Goal: Task Accomplishment & Management: Manage account settings

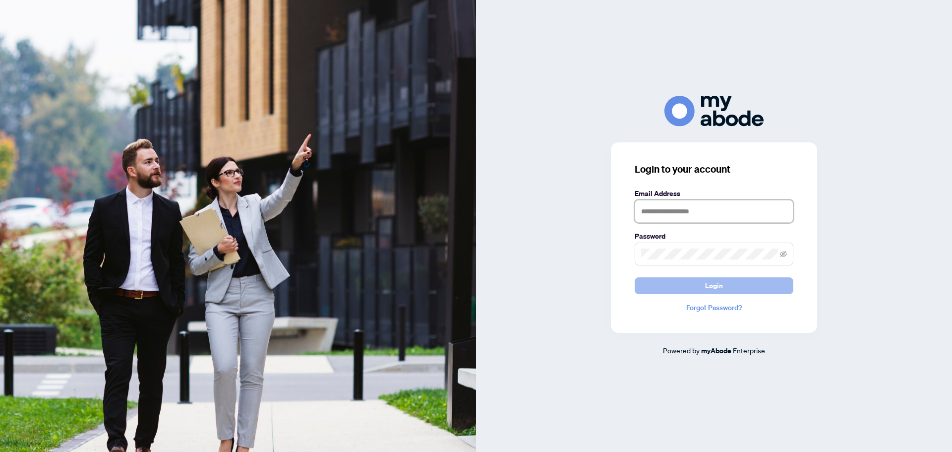
type input "**********"
click at [753, 290] on button "Login" at bounding box center [714, 285] width 159 height 17
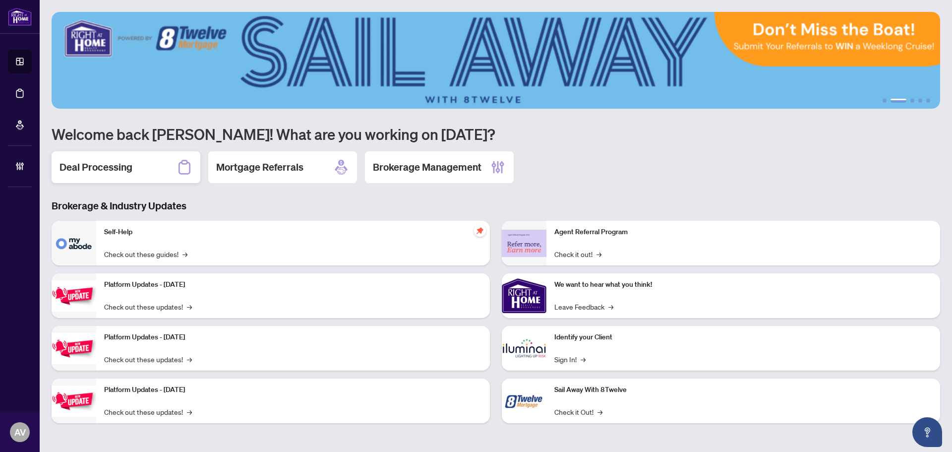
click at [136, 179] on div "Deal Processing" at bounding box center [126, 167] width 149 height 32
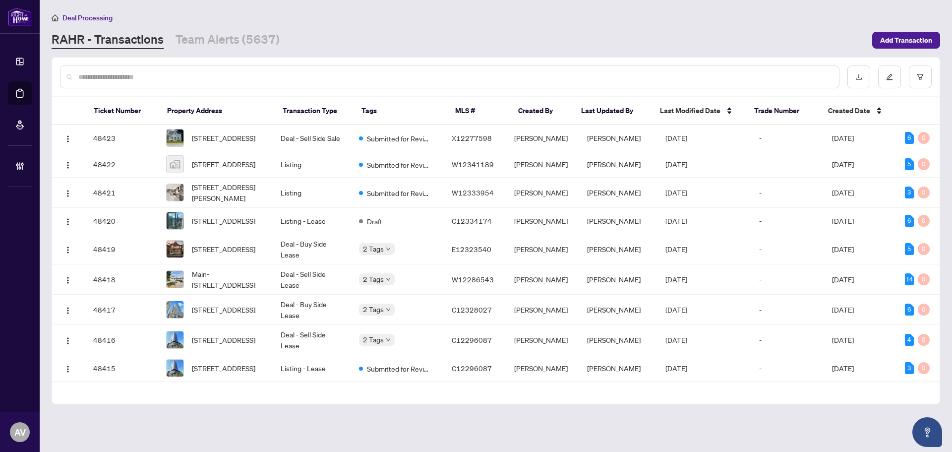
click at [246, 79] on input "text" at bounding box center [454, 76] width 753 height 11
click at [229, 32] on link "Team Alerts (5637)" at bounding box center [228, 40] width 104 height 18
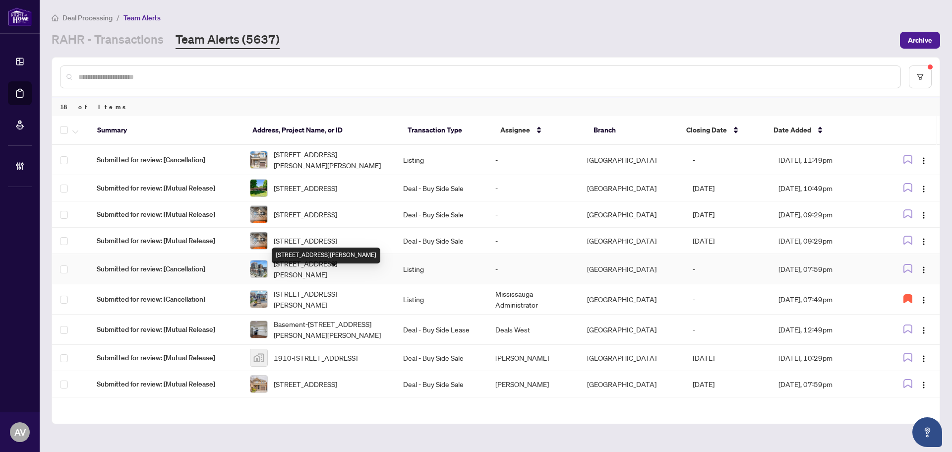
click at [317, 280] on span "[STREET_ADDRESS][PERSON_NAME]" at bounding box center [331, 269] width 114 height 22
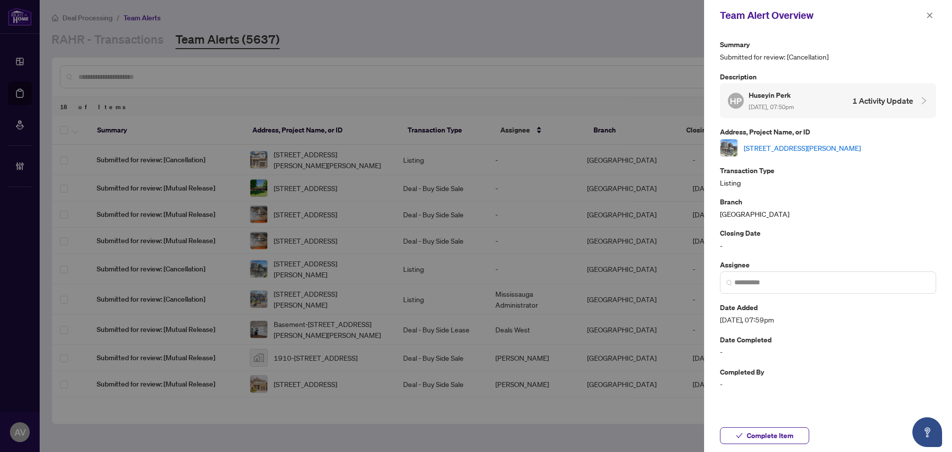
click at [762, 142] on link "541-31 Tippett Rd, Toronto, Ontario M3H 0C8, Canada" at bounding box center [802, 147] width 117 height 11
click at [734, 281] on span at bounding box center [828, 282] width 216 height 22
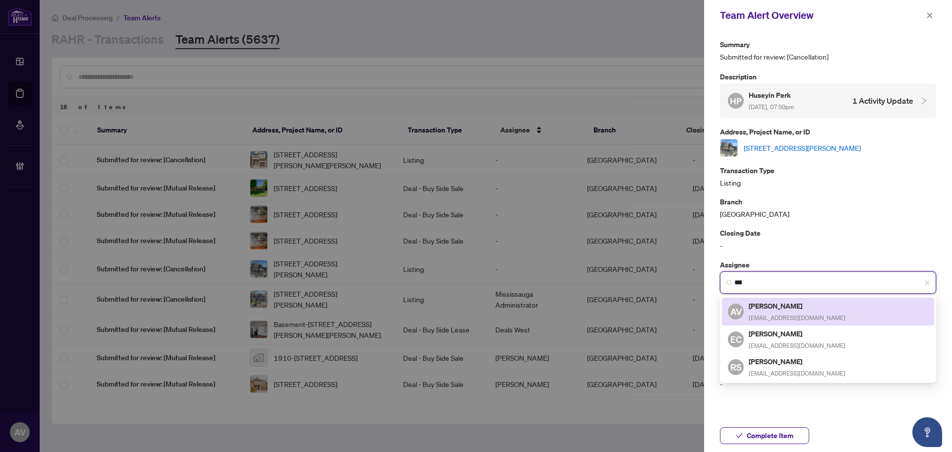
click at [778, 305] on h5 "[PERSON_NAME]" at bounding box center [797, 305] width 97 height 11
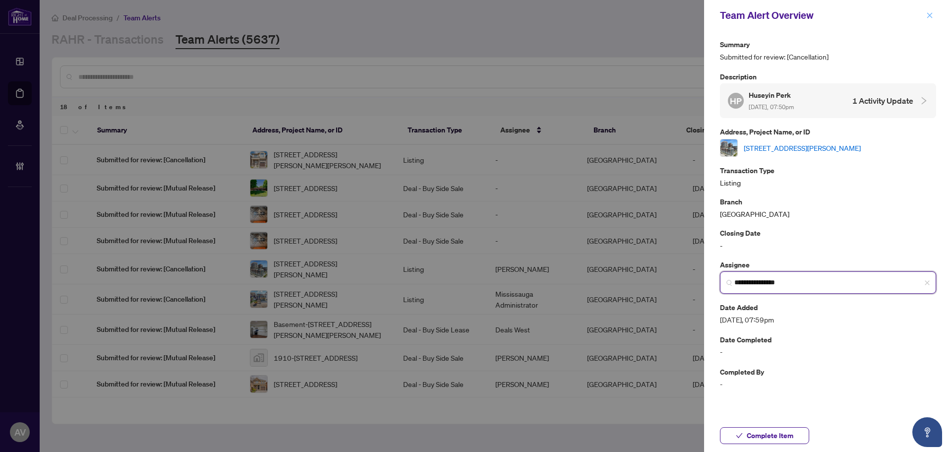
type input "**********"
click at [929, 16] on icon "close" at bounding box center [929, 15] width 7 height 7
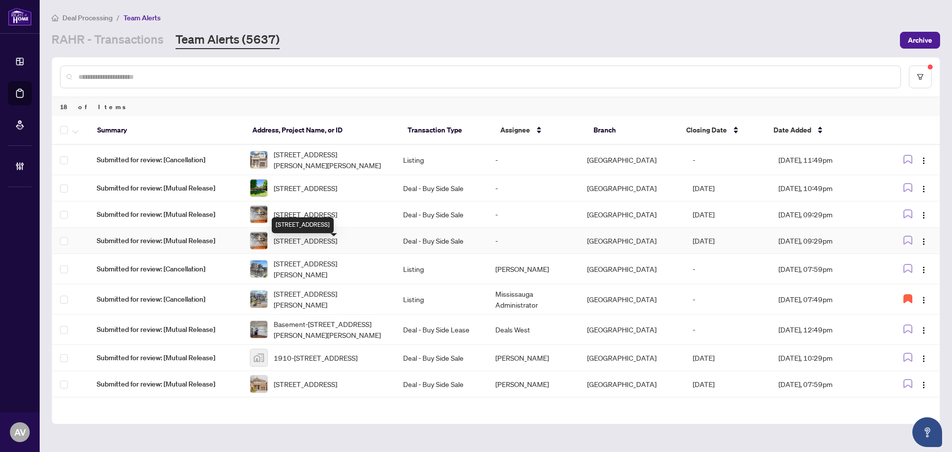
click at [315, 246] on span "750 Richmond St, London East, Ontario N6A 3H3, Canada" at bounding box center [305, 240] width 63 height 11
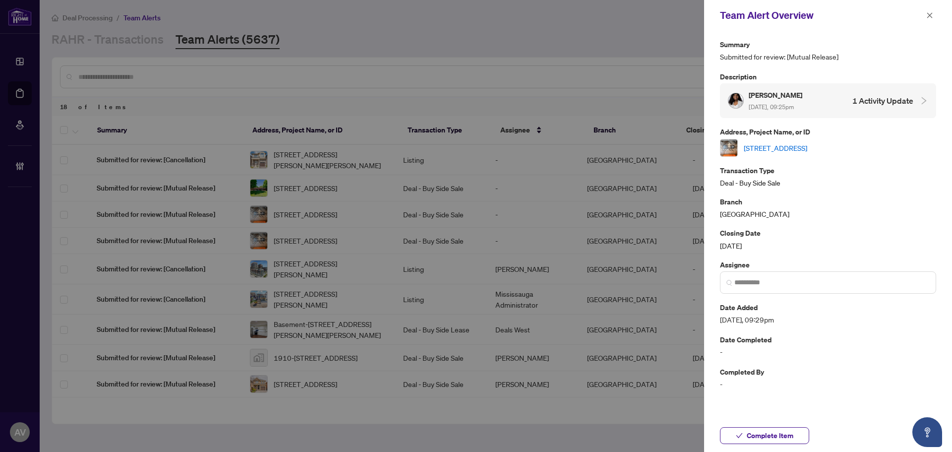
click at [778, 148] on link "750 Richmond St, London East, Ontario N6A 3H3, Canada" at bounding box center [775, 147] width 63 height 11
click at [802, 439] on button "Complete Item" at bounding box center [764, 435] width 89 height 17
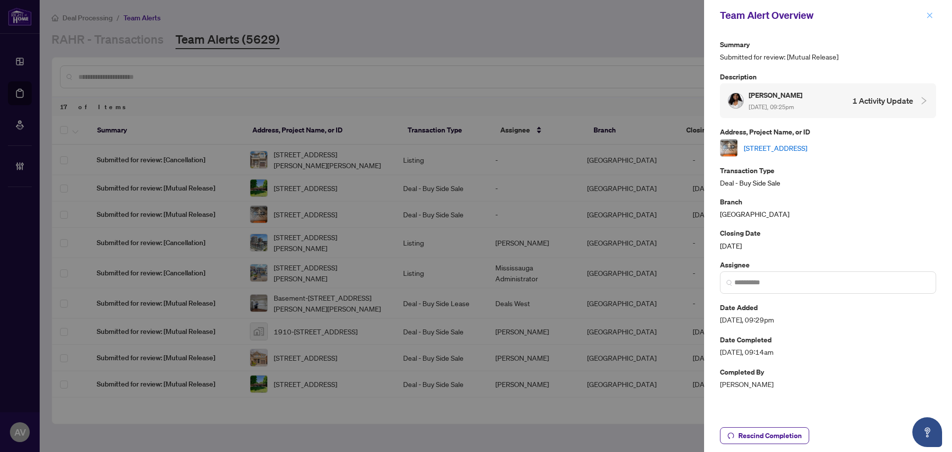
click at [927, 16] on icon "close" at bounding box center [929, 15] width 7 height 7
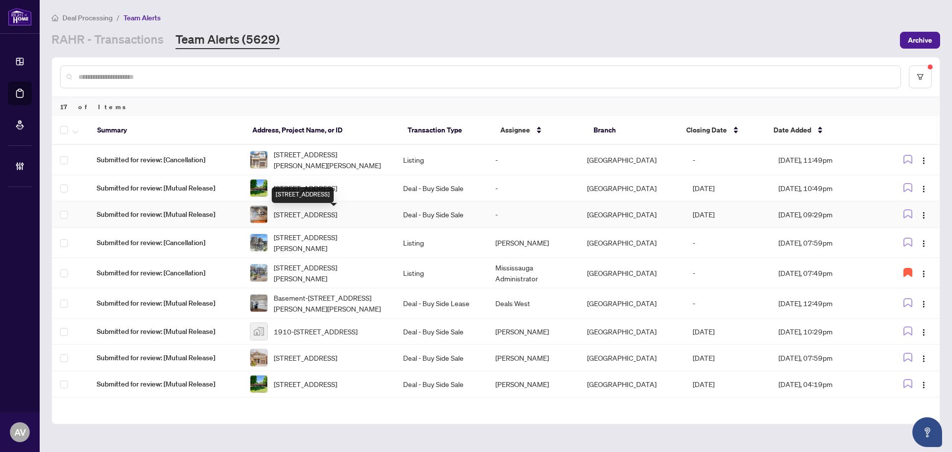
click at [292, 216] on span "750 Richmond St, London East, Ontario N6A 3H3, Canada" at bounding box center [305, 214] width 63 height 11
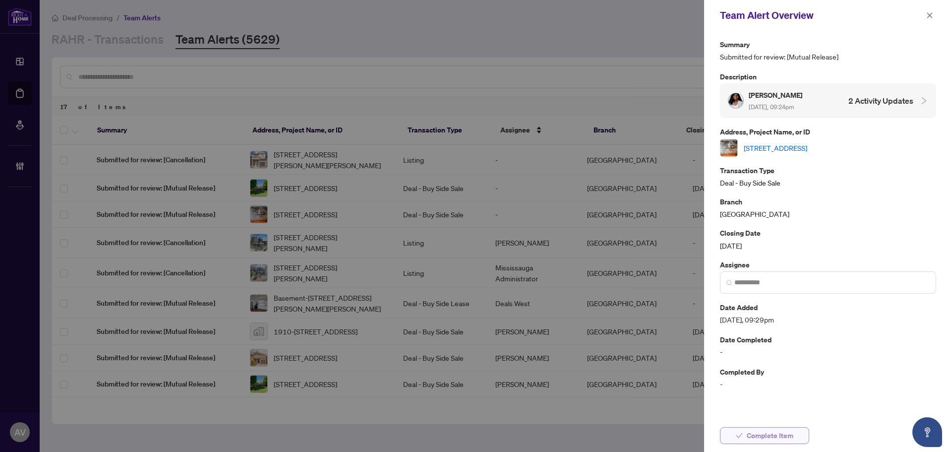
click at [794, 438] on button "Complete Item" at bounding box center [764, 435] width 89 height 17
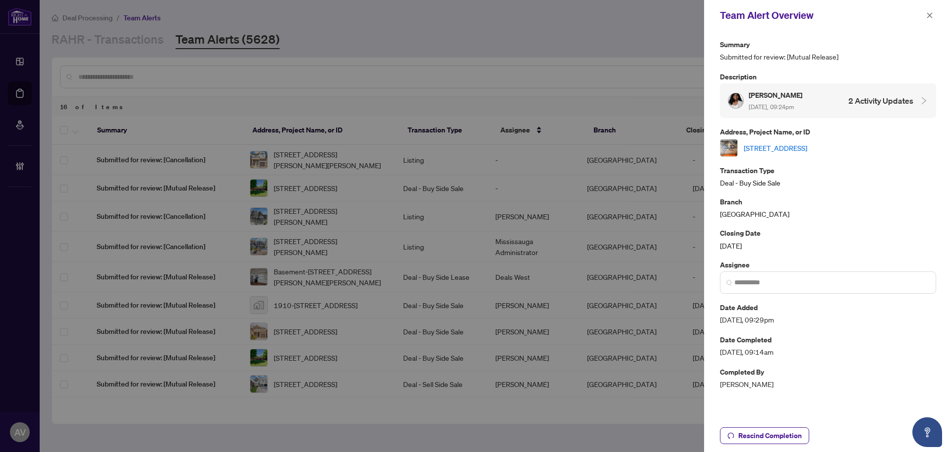
click at [807, 144] on link "750 Richmond St, London East, Ontario N6A 3H3, Canada" at bounding box center [775, 147] width 63 height 11
click at [937, 18] on div "Team Alert Overview" at bounding box center [828, 15] width 248 height 31
click at [930, 17] on icon "close" at bounding box center [929, 15] width 7 height 7
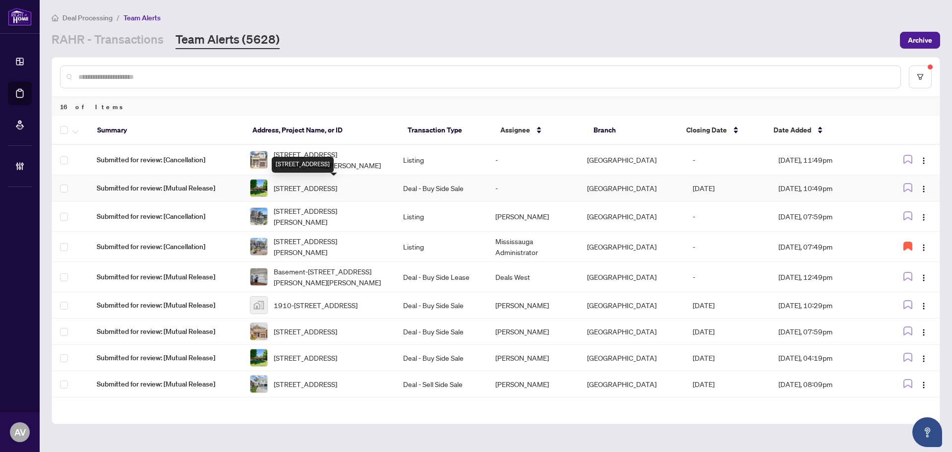
click at [321, 183] on span "10158 Old Pine Crest Rd, Halton Hills, Ontario L0P 1K0, Canada" at bounding box center [305, 188] width 63 height 11
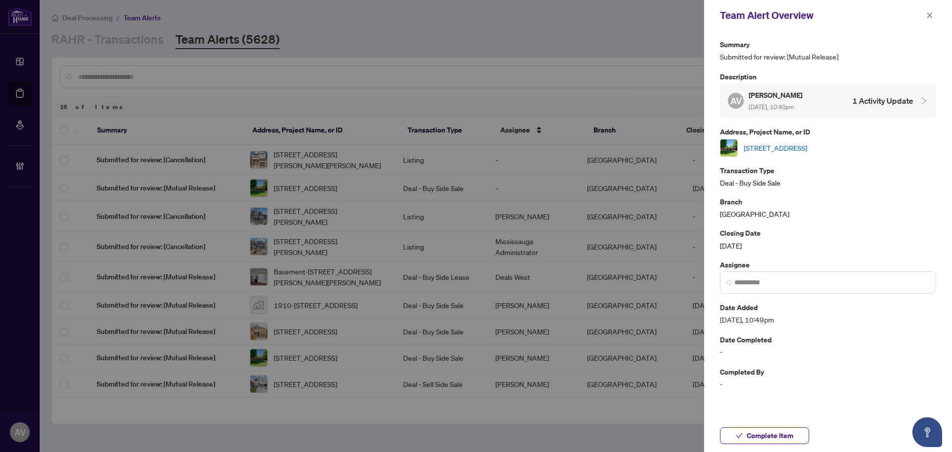
click at [807, 148] on link "10158 Old Pine Crest Rd, Halton Hills, Ontario L0P 1K0, Canada" at bounding box center [775, 147] width 63 height 11
click at [777, 288] on input "search" at bounding box center [832, 282] width 195 height 10
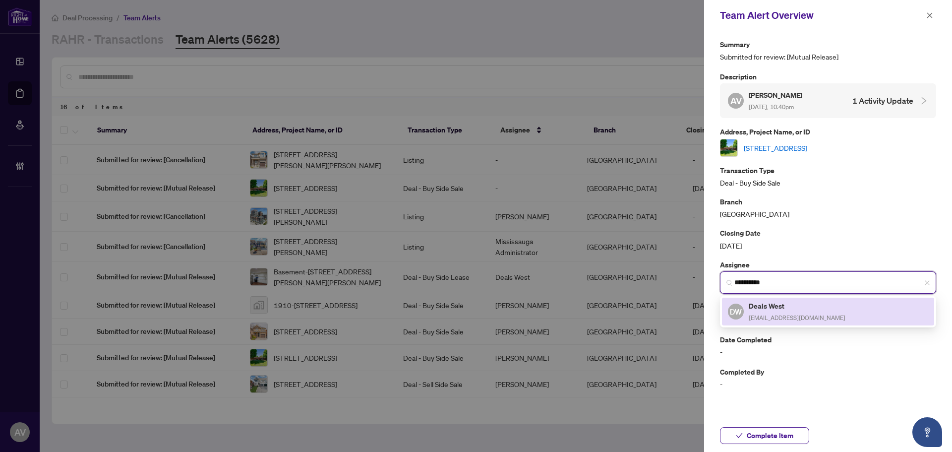
click at [779, 311] on h5 "Deals West" at bounding box center [797, 305] width 97 height 11
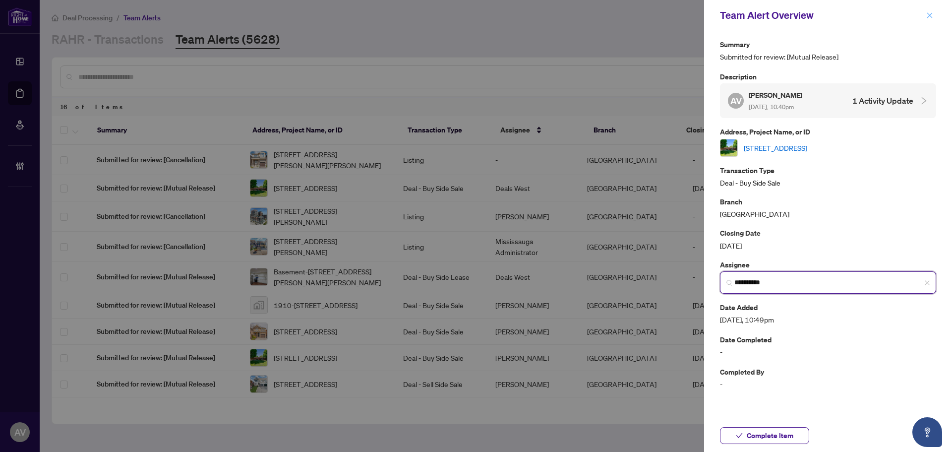
type input "**********"
click at [931, 17] on icon "close" at bounding box center [929, 14] width 5 height 5
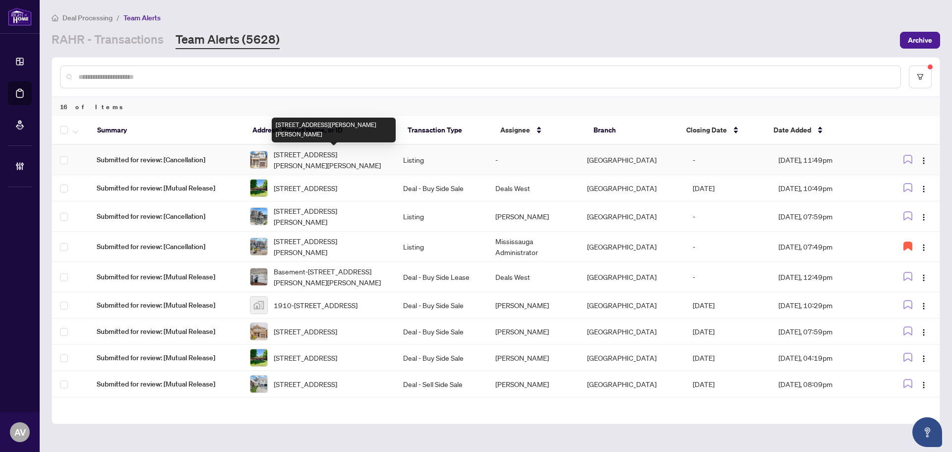
click at [306, 152] on span "1237 Trudeau Dr, Milton, Ontario L9E 1Y6, Canada" at bounding box center [331, 160] width 114 height 22
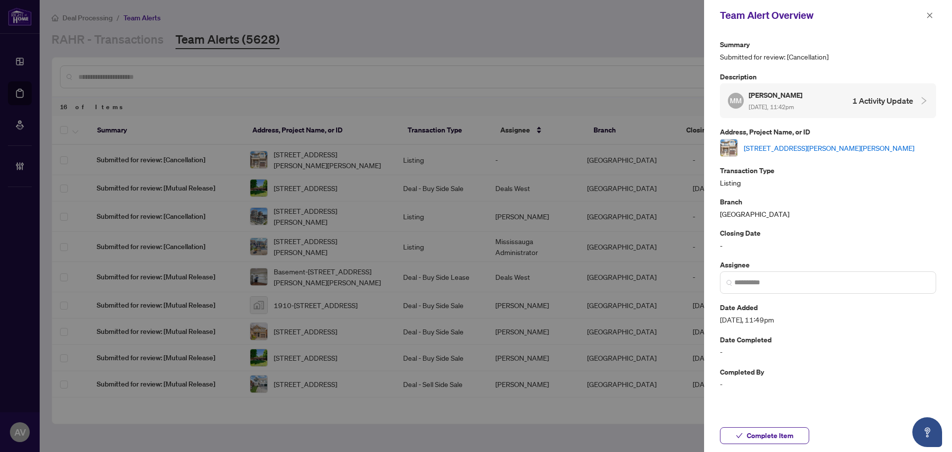
click at [806, 152] on link "1237 Trudeau Dr, Milton, Ontario L9E 1Y6, Canada" at bounding box center [829, 147] width 171 height 11
click at [926, 11] on button "button" at bounding box center [930, 15] width 13 height 12
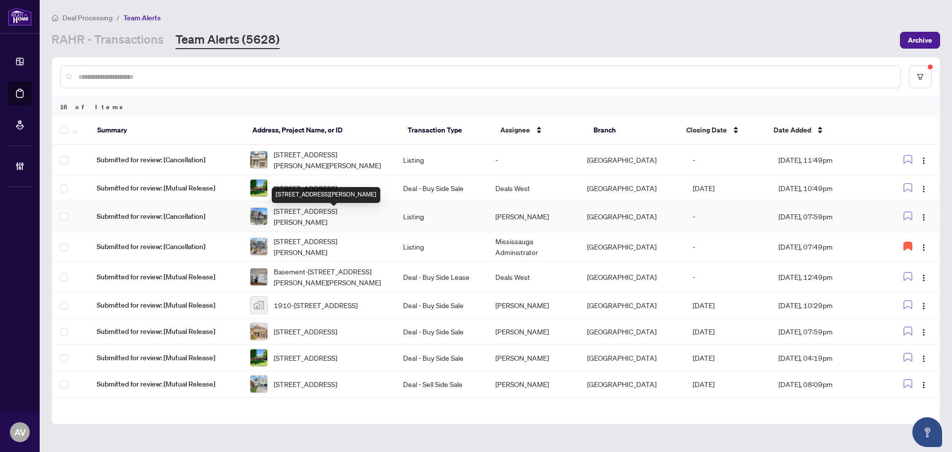
click at [278, 217] on span "541-31 Tippett Rd, Toronto, Ontario M3H 0C8, Canada" at bounding box center [331, 216] width 114 height 22
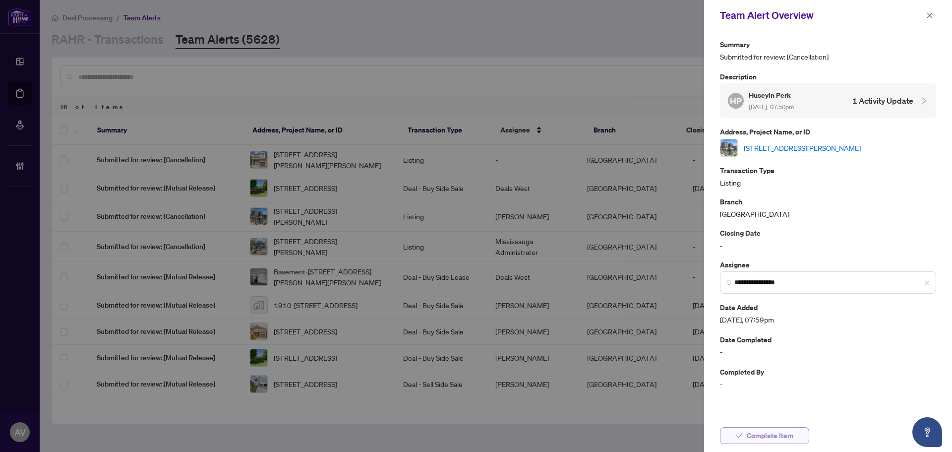
click at [801, 432] on button "Complete Item" at bounding box center [764, 435] width 89 height 17
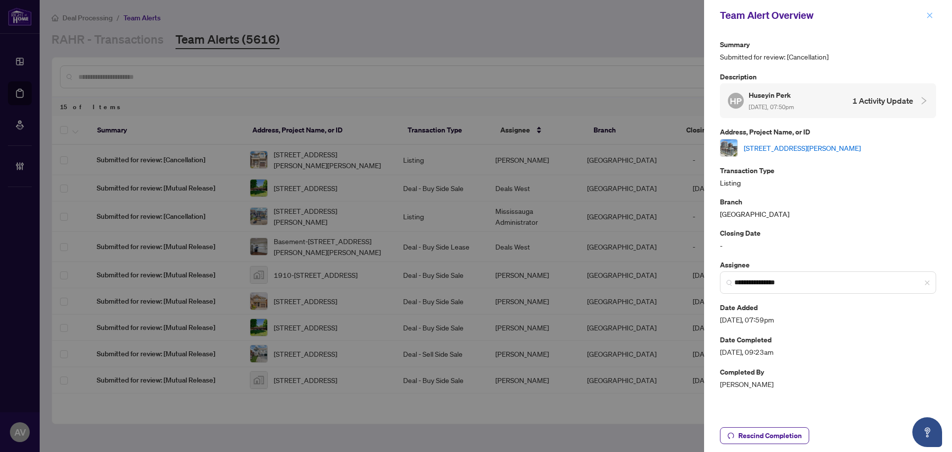
click at [934, 13] on button "button" at bounding box center [930, 15] width 13 height 12
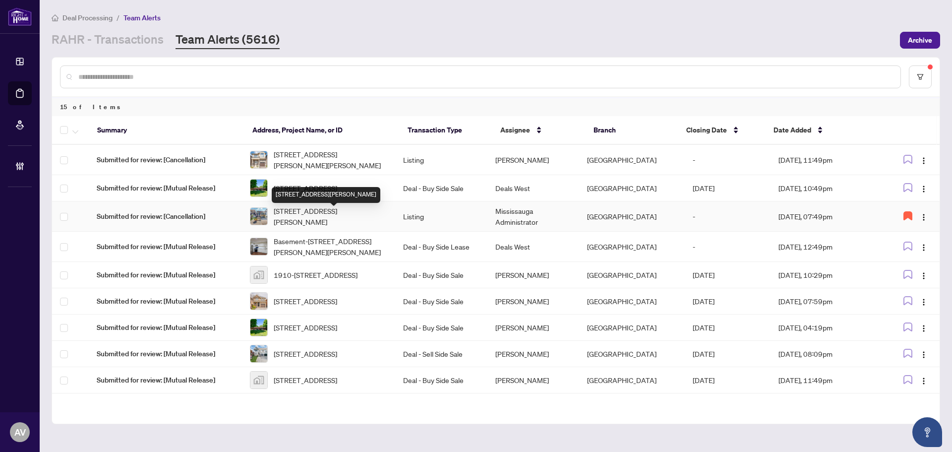
click at [336, 221] on span "[STREET_ADDRESS][PERSON_NAME]" at bounding box center [331, 216] width 114 height 22
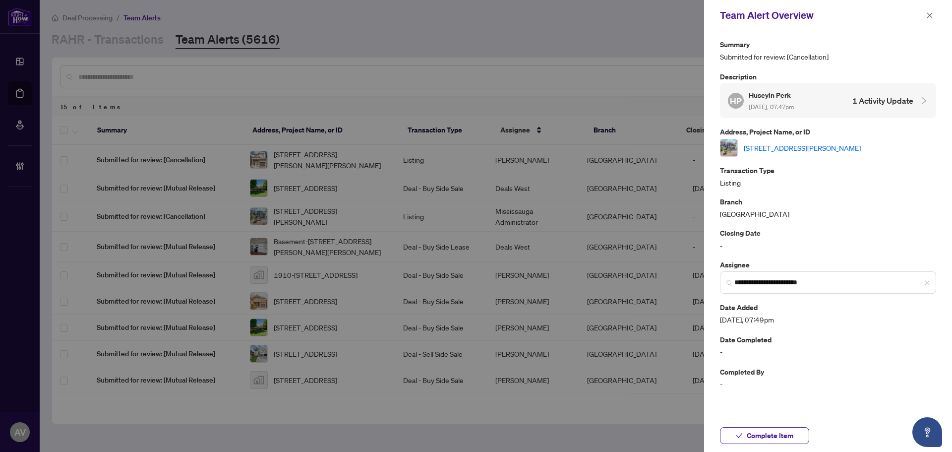
click at [861, 150] on link "[STREET_ADDRESS][PERSON_NAME]" at bounding box center [802, 147] width 117 height 11
click at [830, 217] on div "Branch Mississauga" at bounding box center [828, 207] width 216 height 23
click at [764, 434] on span "Complete Item" at bounding box center [770, 436] width 47 height 16
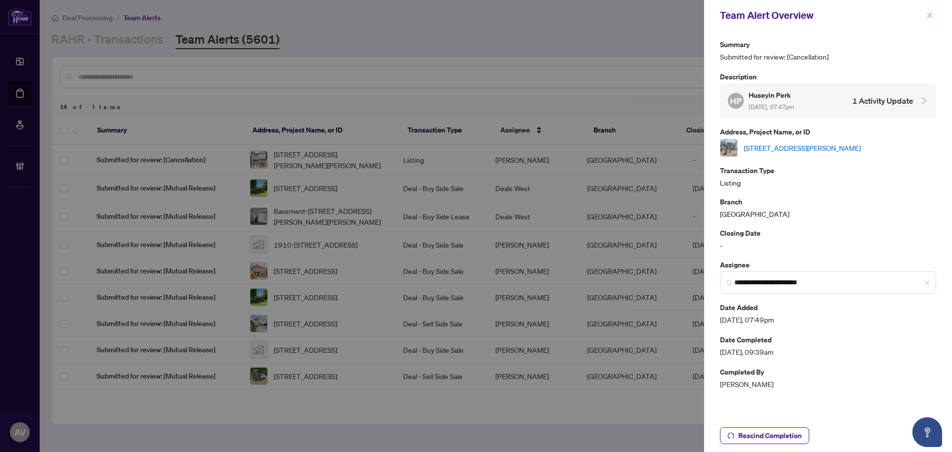
click at [926, 20] on span "button" at bounding box center [929, 15] width 7 height 16
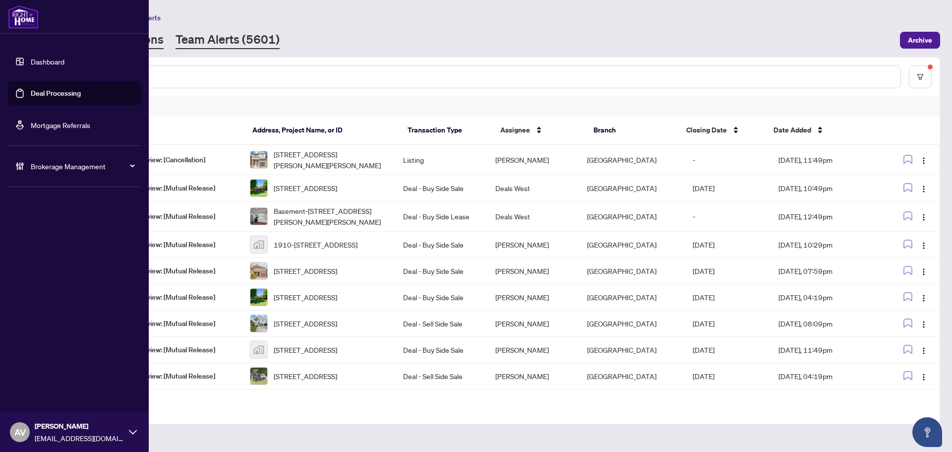
drag, startPoint x: 140, startPoint y: 41, endPoint x: 150, endPoint y: 42, distance: 10.5
click at [140, 41] on div "Dashboard Deal Processing Mortgage Referrals Brokerage Management AV Ananya Ven…" at bounding box center [74, 226] width 149 height 452
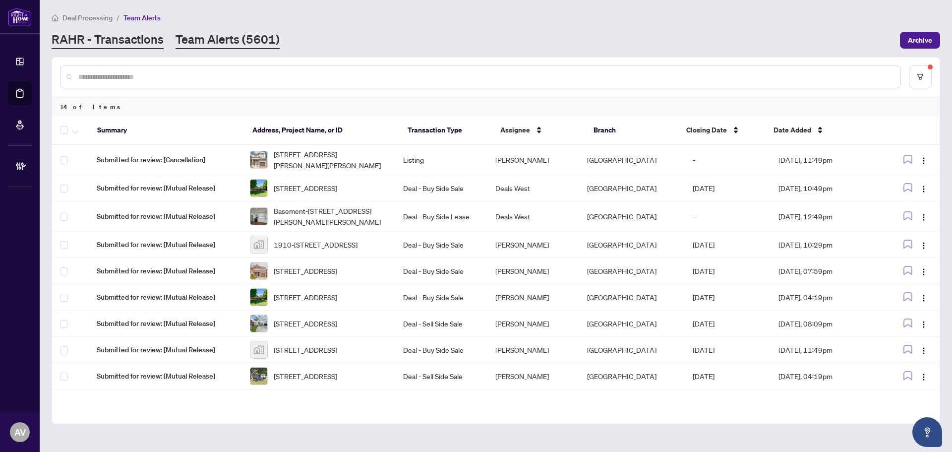
click at [152, 42] on link "RAHR - Transactions" at bounding box center [108, 40] width 112 height 18
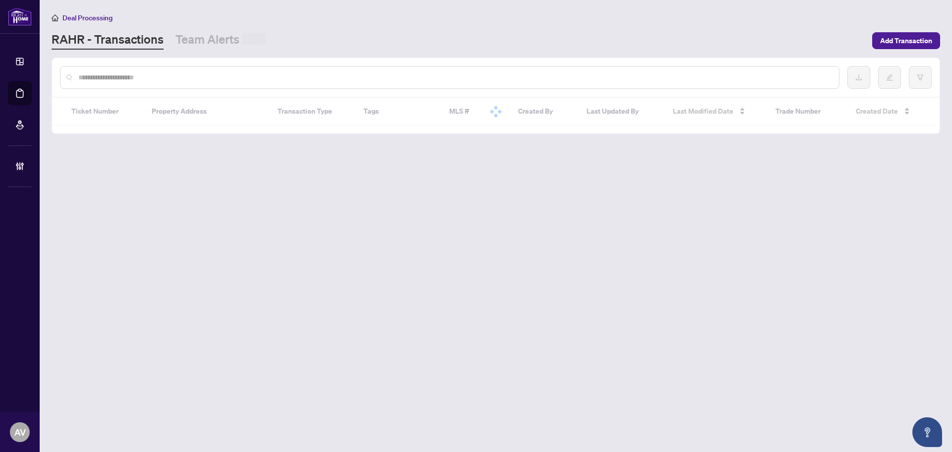
click at [146, 74] on input "text" at bounding box center [454, 77] width 753 height 11
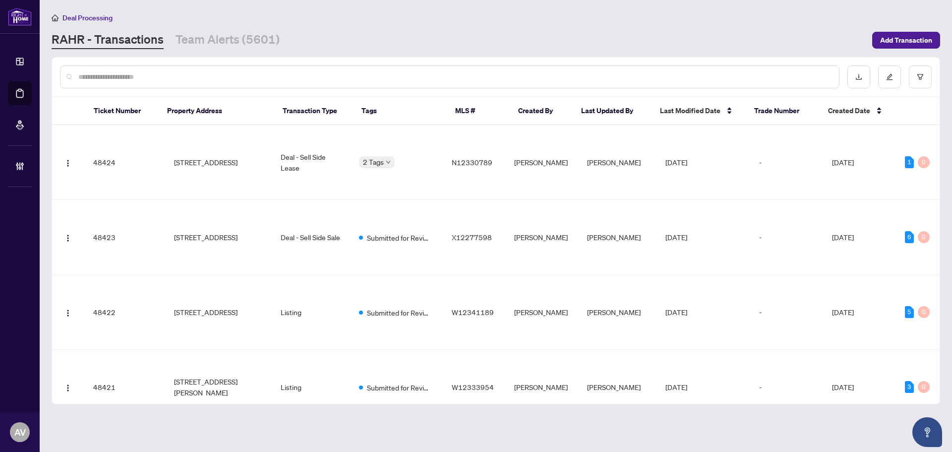
paste input "*********"
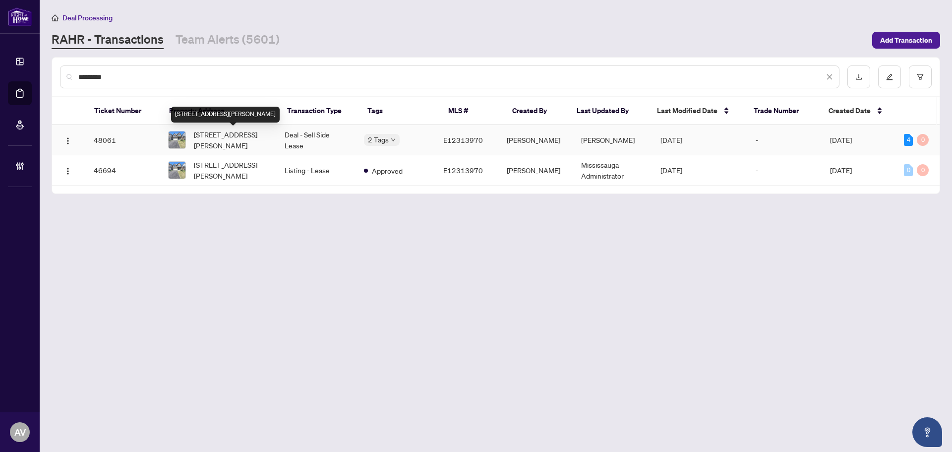
type input "*********"
click at [232, 138] on span "[STREET_ADDRESS][PERSON_NAME]" at bounding box center [231, 140] width 75 height 22
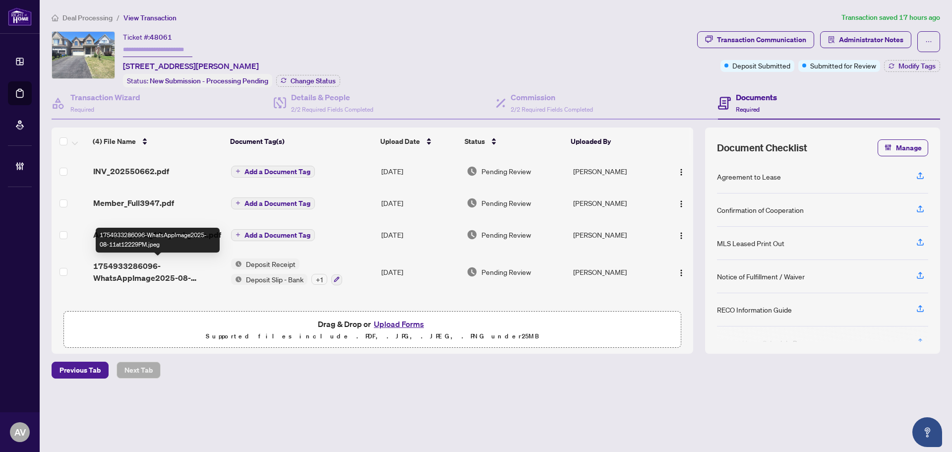
click at [138, 274] on span "1754933286096-WhatsAppImage2025-08-11at12229PM.jpeg" at bounding box center [158, 272] width 130 height 24
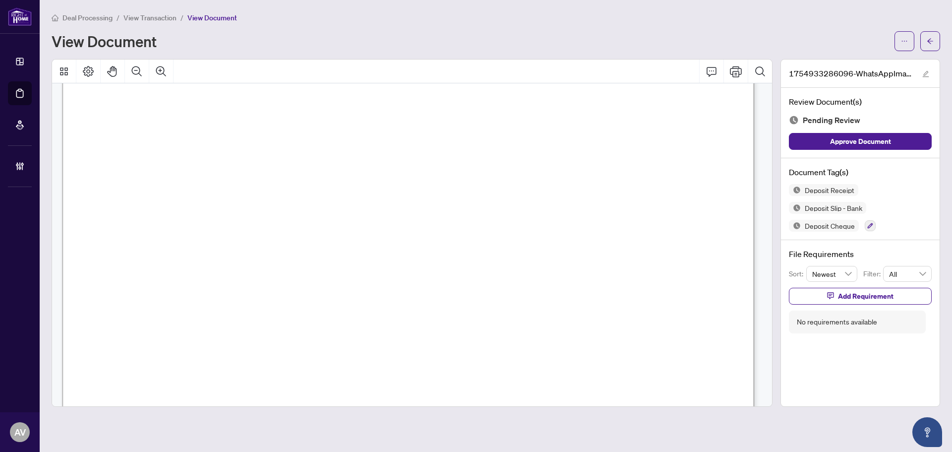
scroll to position [347, 0]
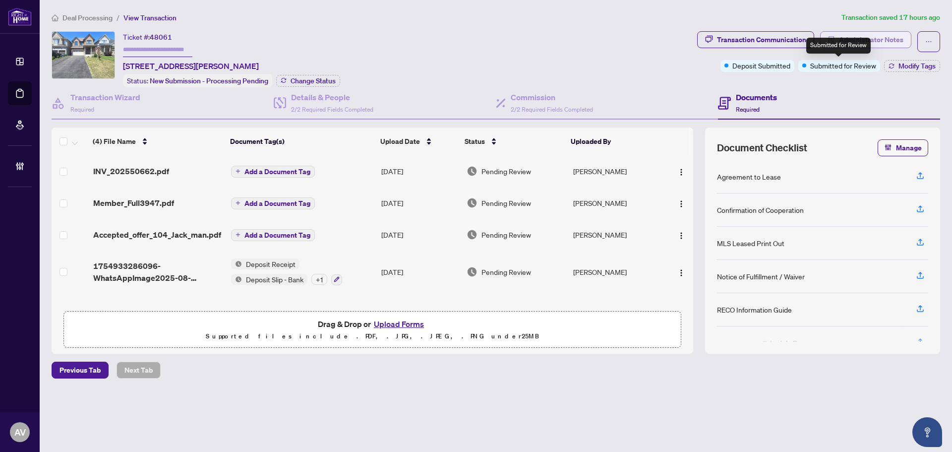
click at [856, 37] on span "Administrator Notes" at bounding box center [871, 40] width 64 height 16
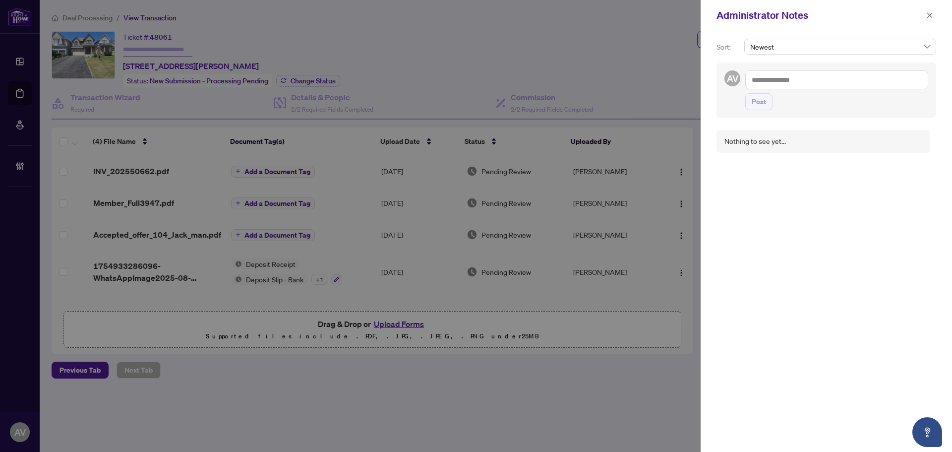
click at [870, 77] on textarea at bounding box center [836, 79] width 183 height 19
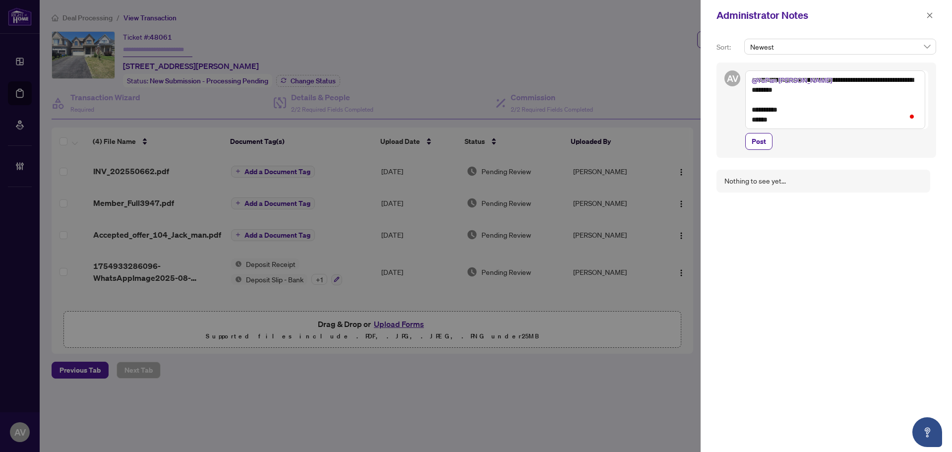
type textarea "**********"
click at [745, 133] on button "Post" at bounding box center [758, 141] width 27 height 17
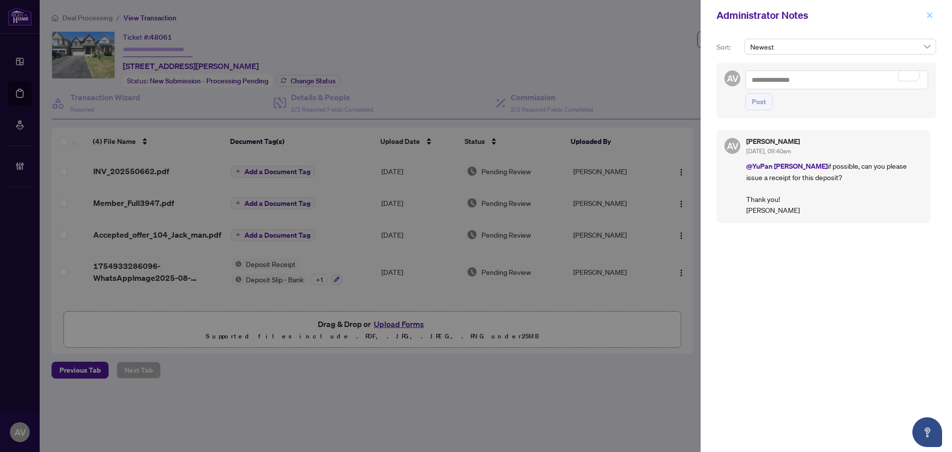
click at [934, 20] on button "button" at bounding box center [930, 15] width 13 height 12
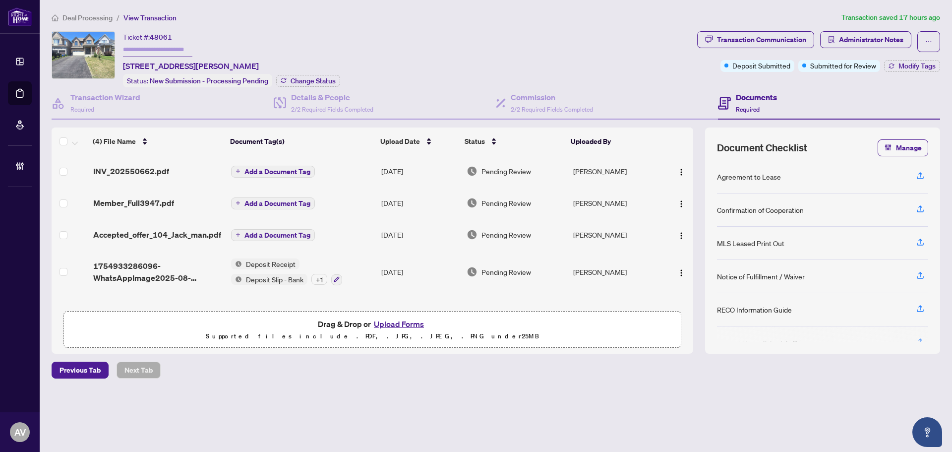
click at [104, 17] on span "Deal Processing" at bounding box center [87, 17] width 50 height 9
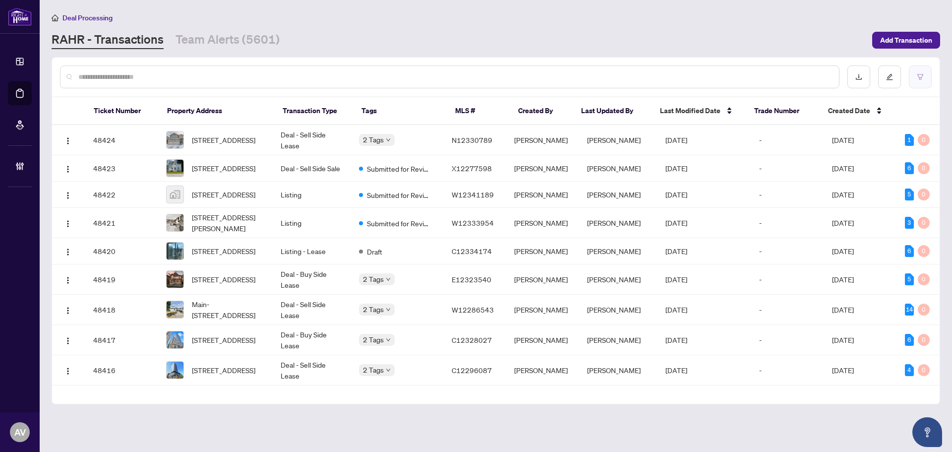
click at [925, 85] on button "button" at bounding box center [920, 76] width 23 height 23
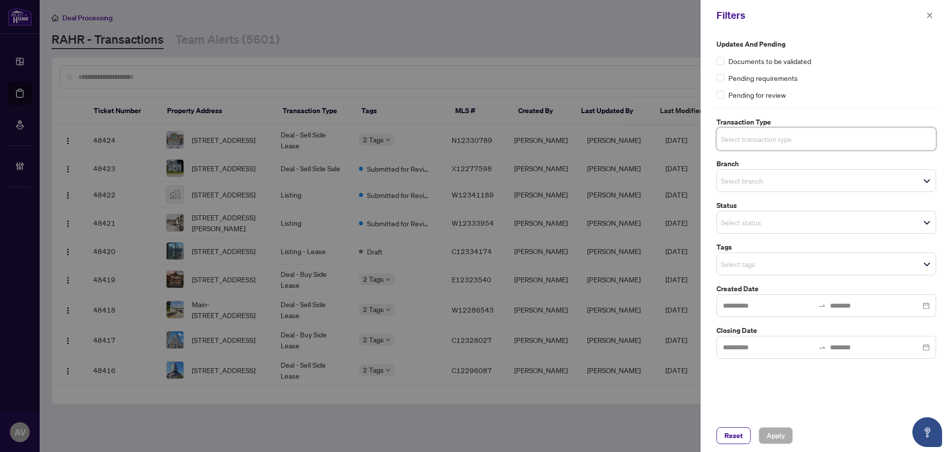
click at [743, 141] on input "search" at bounding box center [755, 139] width 69 height 12
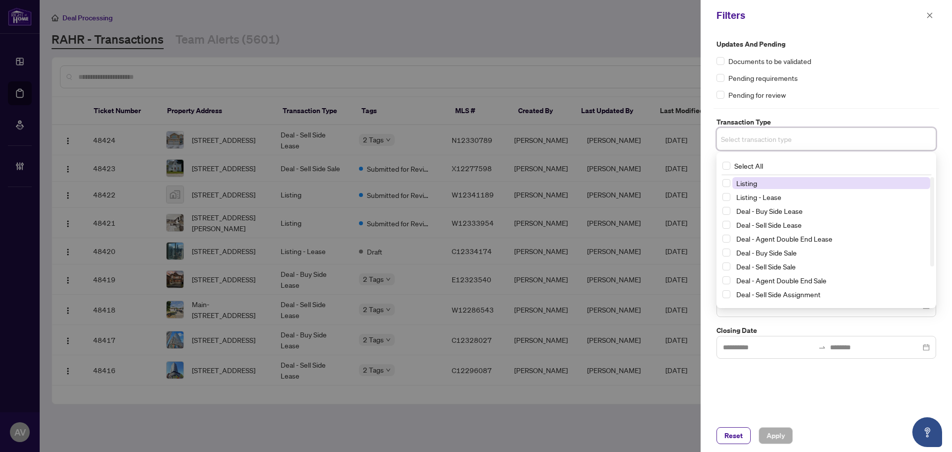
click at [738, 183] on span "Listing" at bounding box center [747, 183] width 21 height 9
click at [740, 200] on span "Listing - Lease" at bounding box center [759, 198] width 45 height 9
click at [802, 114] on div "Updates and Pending Documents to be validated Pending requirements Pending for …" at bounding box center [827, 200] width 226 height 322
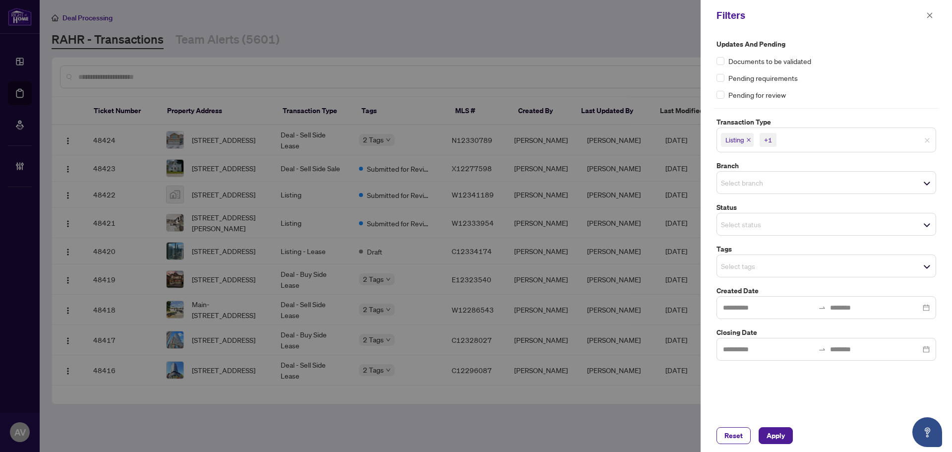
click at [741, 188] on input "search" at bounding box center [755, 183] width 69 height 12
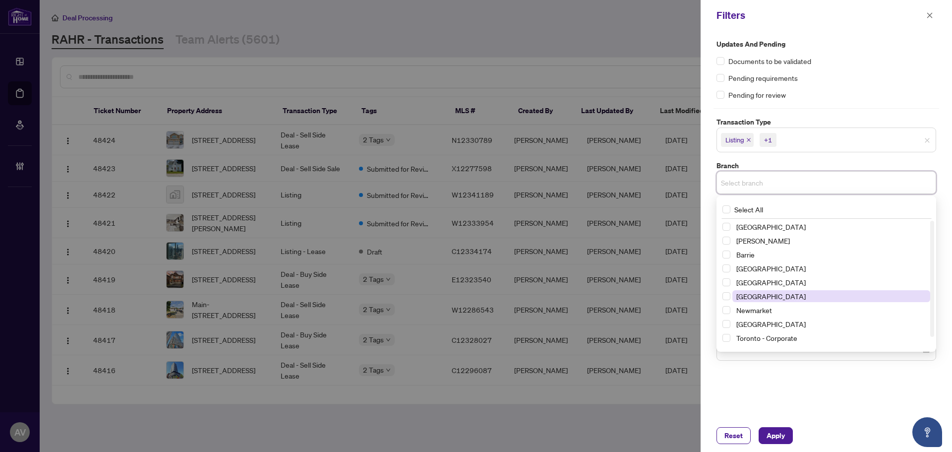
click at [767, 297] on span "[GEOGRAPHIC_DATA]" at bounding box center [771, 296] width 69 height 9
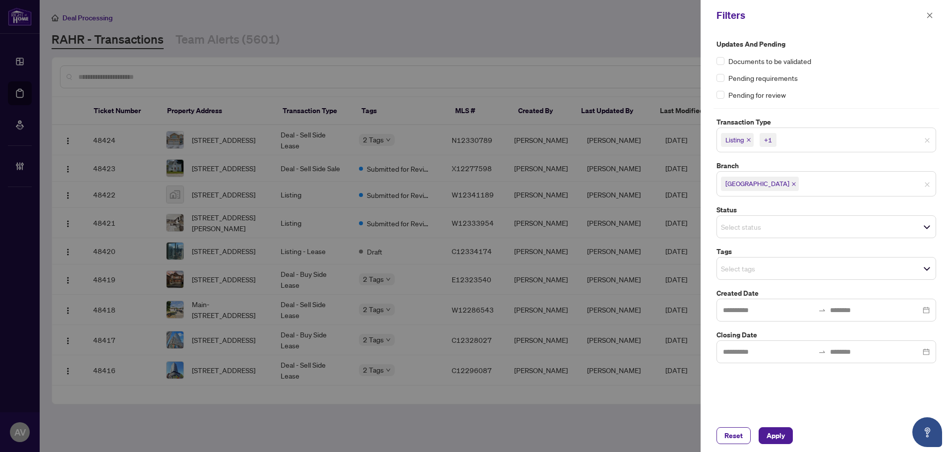
click at [785, 158] on div "Updates and Pending Documents to be validated Pending requirements Pending for …" at bounding box center [827, 201] width 226 height 324
click at [749, 270] on input "search" at bounding box center [755, 268] width 69 height 12
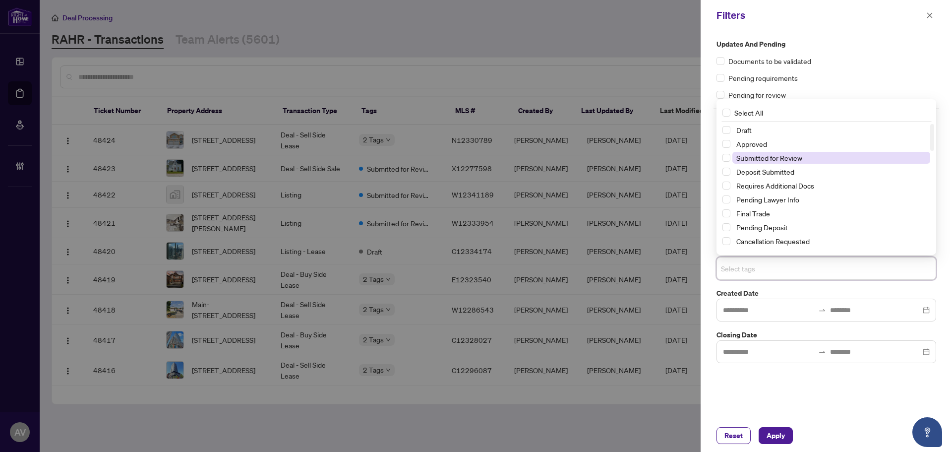
click at [765, 159] on span "Submitted for Review" at bounding box center [770, 157] width 66 height 9
click at [762, 298] on label "Created Date" at bounding box center [827, 295] width 220 height 11
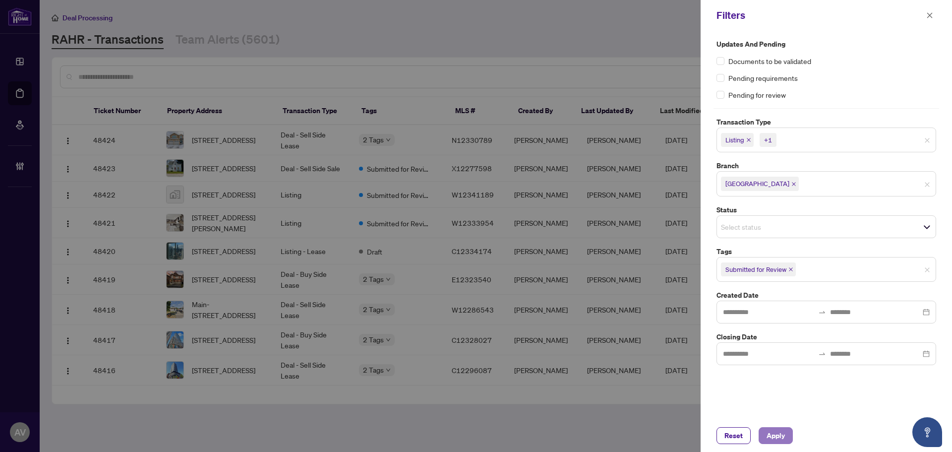
click at [786, 435] on button "Apply" at bounding box center [776, 435] width 34 height 17
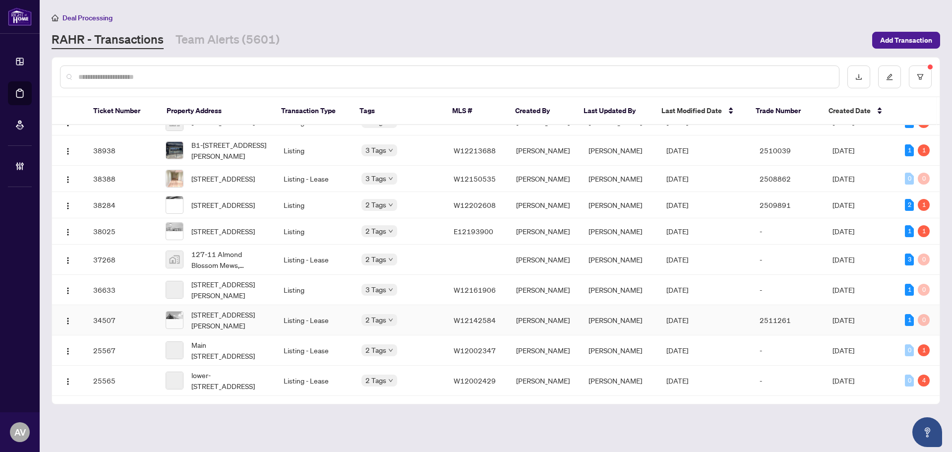
scroll to position [2297, 0]
click at [247, 42] on link "Team Alerts (5601)" at bounding box center [228, 40] width 104 height 18
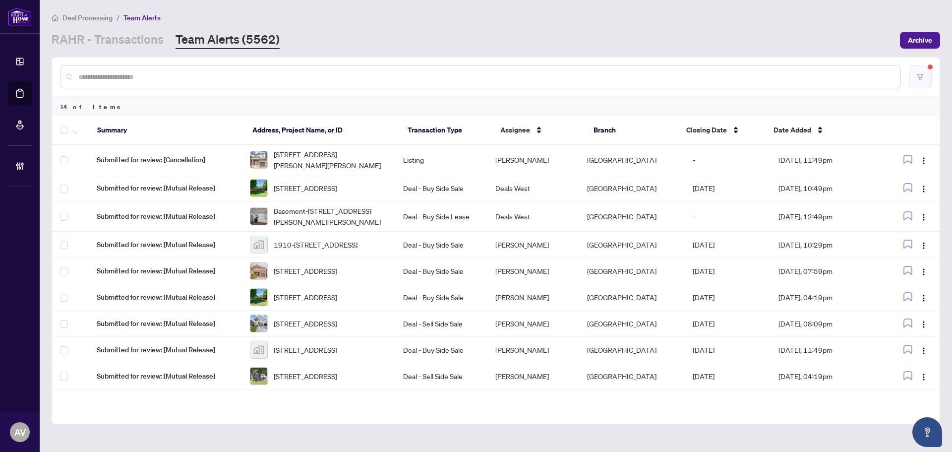
click at [922, 83] on button "button" at bounding box center [920, 76] width 23 height 23
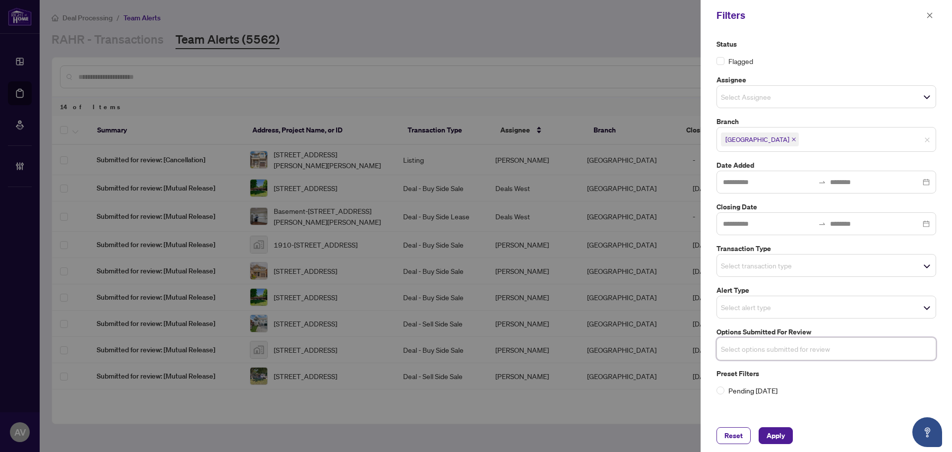
click at [751, 273] on div "Select transaction type" at bounding box center [827, 265] width 220 height 23
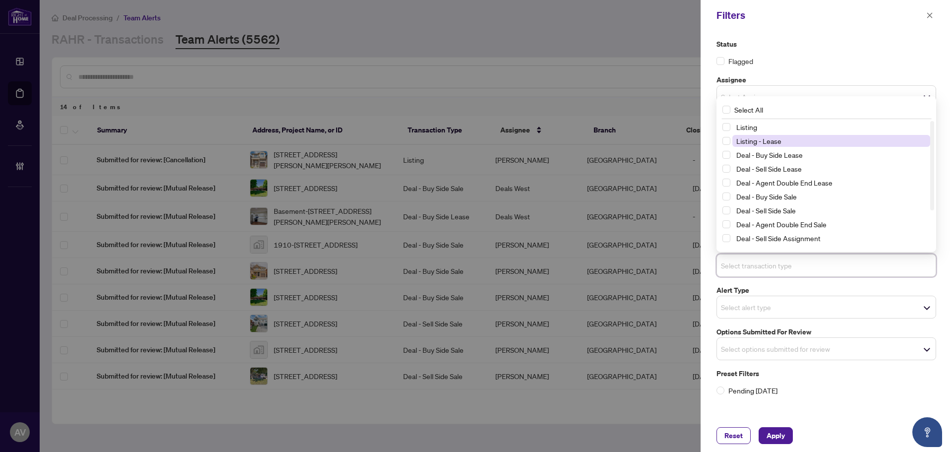
click at [751, 140] on span "Listing - Lease" at bounding box center [759, 140] width 45 height 9
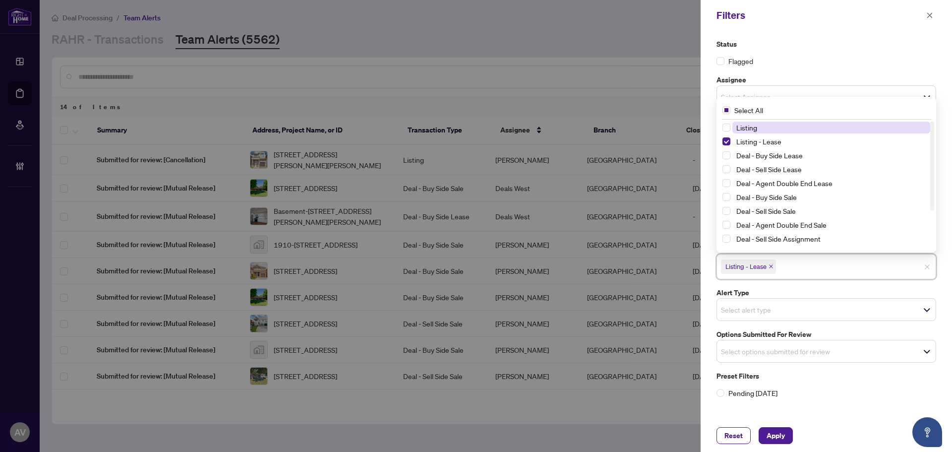
click at [750, 127] on span "Listing" at bounding box center [747, 127] width 21 height 9
click at [758, 300] on div "Select alert type" at bounding box center [827, 309] width 220 height 23
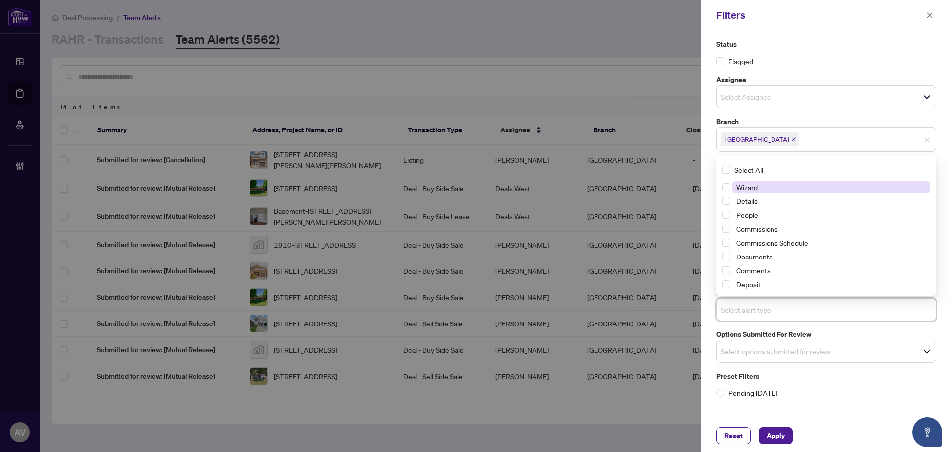
click at [758, 300] on div "Select alert type" at bounding box center [827, 309] width 220 height 23
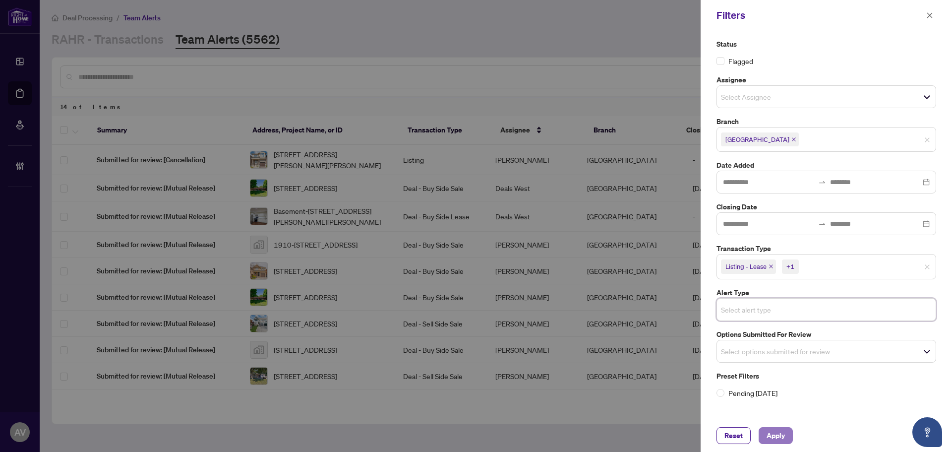
click at [779, 438] on span "Apply" at bounding box center [776, 436] width 18 height 16
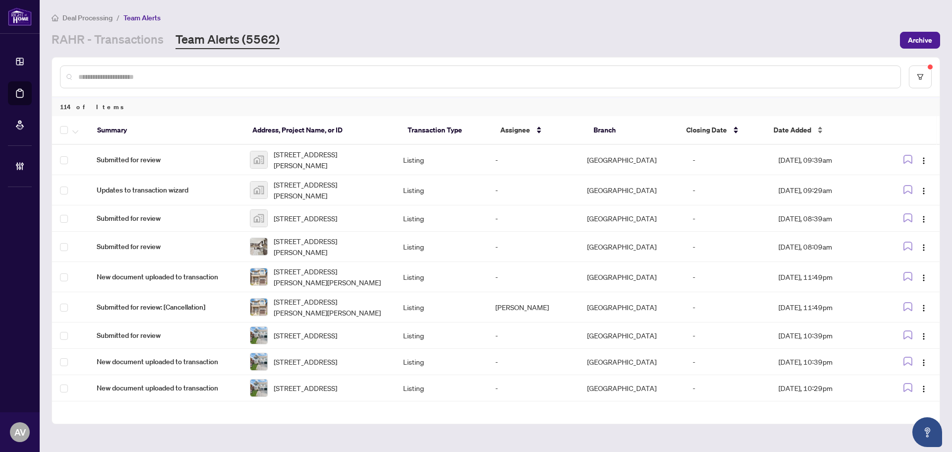
click at [803, 125] on span "Date Added" at bounding box center [793, 129] width 38 height 11
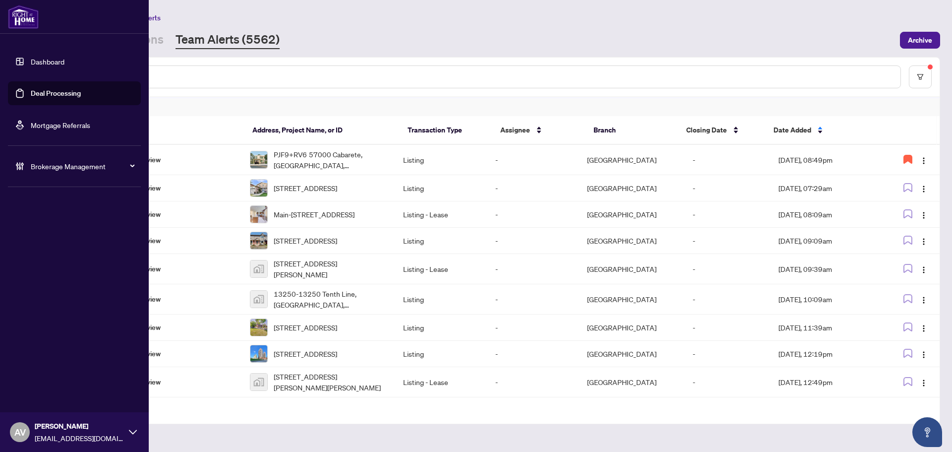
click at [48, 184] on li "Brokerage Management" at bounding box center [74, 166] width 133 height 40
click at [57, 164] on span "Brokerage Management" at bounding box center [82, 166] width 103 height 11
click at [52, 168] on span "Brokerage Management" at bounding box center [82, 166] width 103 height 11
click at [46, 242] on link "Manage Agents" at bounding box center [45, 237] width 49 height 9
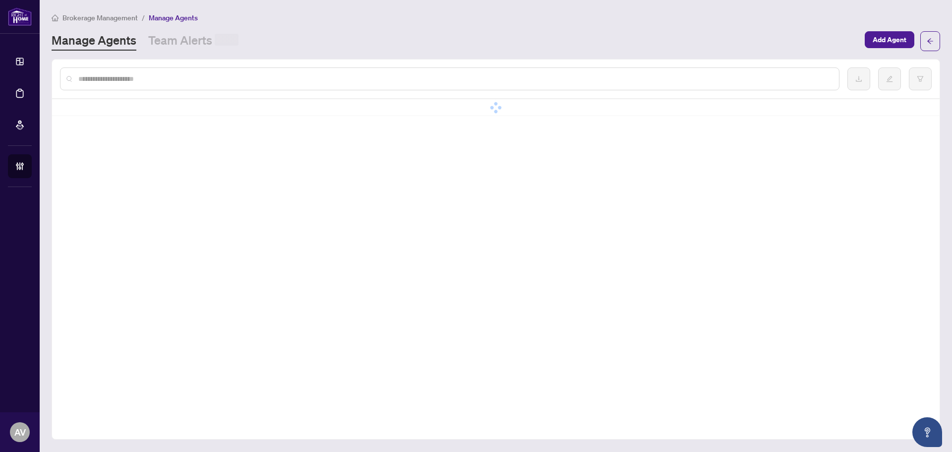
click at [179, 88] on div at bounding box center [450, 78] width 780 height 23
click at [179, 85] on div at bounding box center [450, 78] width 780 height 23
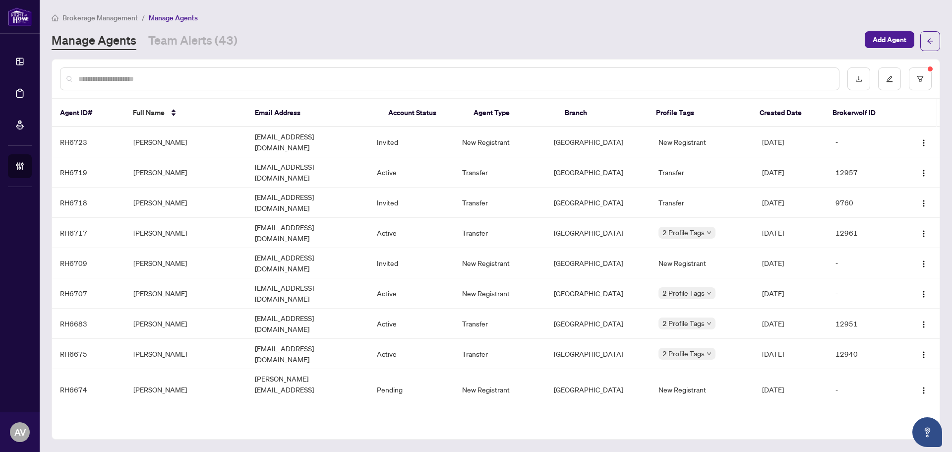
click at [177, 77] on input "text" at bounding box center [454, 78] width 753 height 11
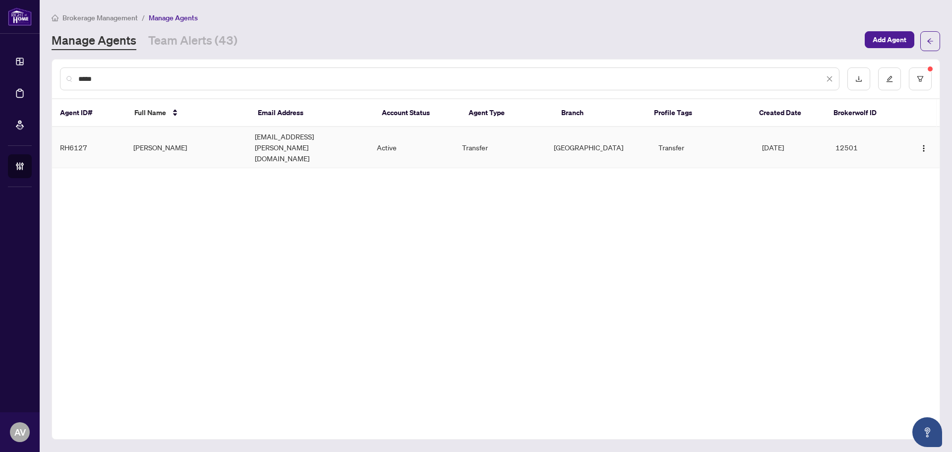
type input "*****"
click at [169, 134] on td "Pam Nakon" at bounding box center [186, 147] width 122 height 41
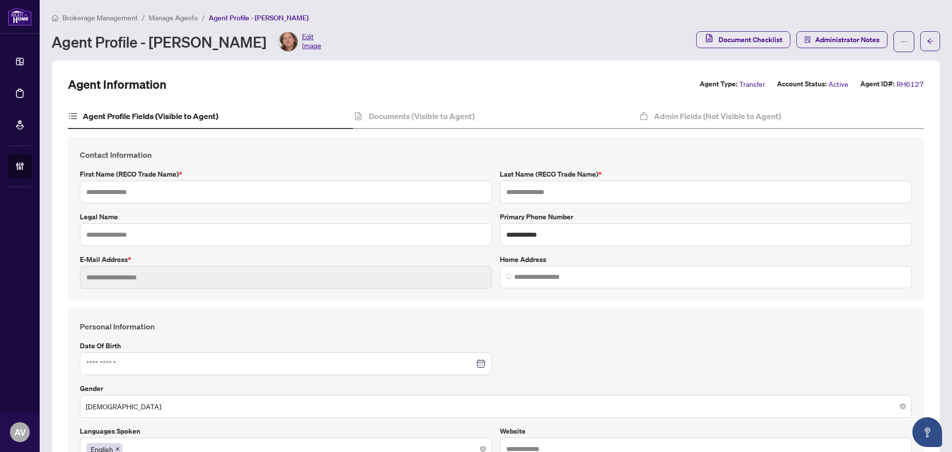
type input "***"
type input "*****"
type input "**********"
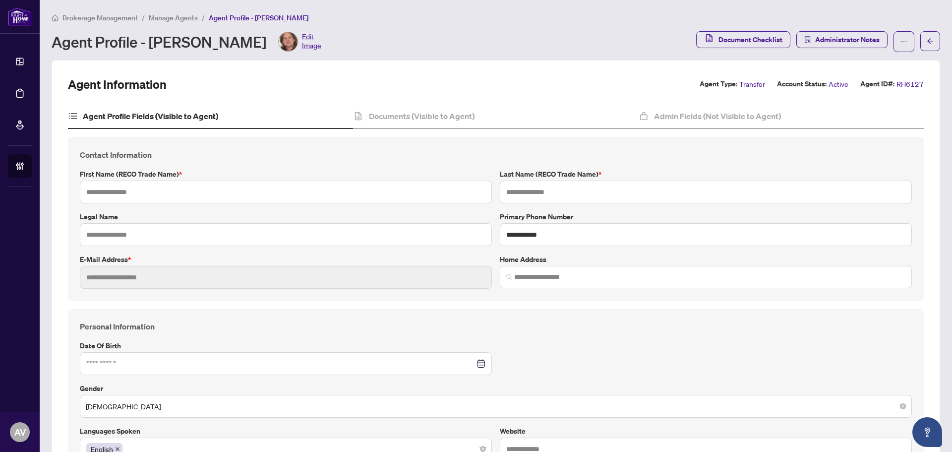
type input "*********"
type input "**********"
type input "******"
type input "**********"
type input "*"
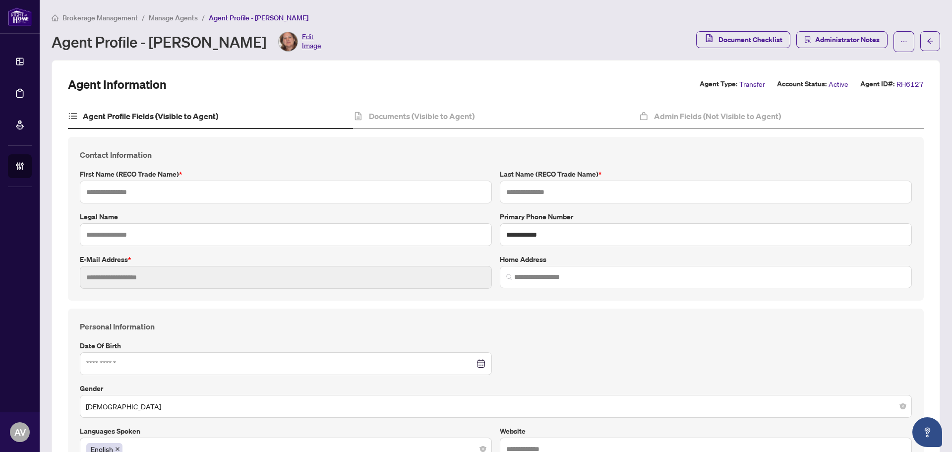
type input "*"
type input "*******"
type input "**********"
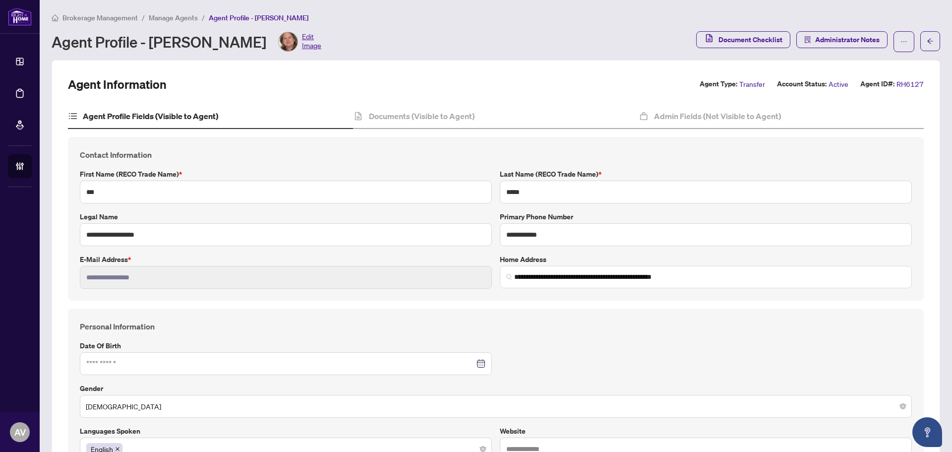
type input "**********"
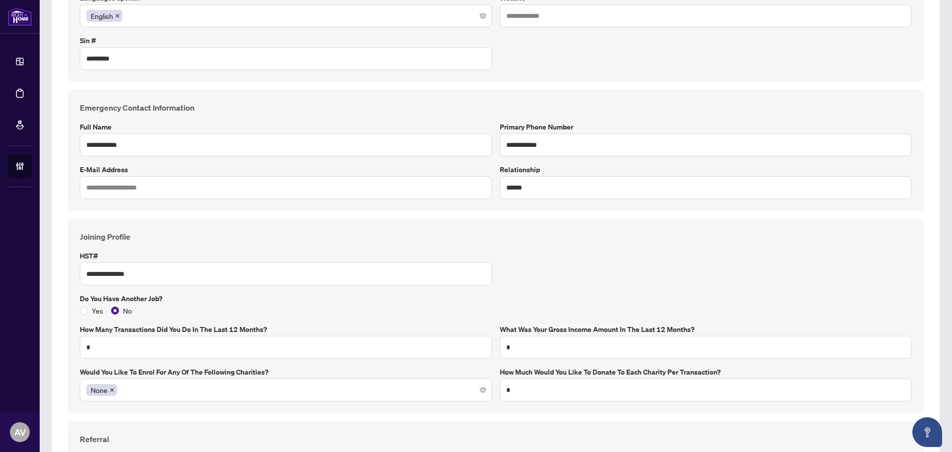
scroll to position [446, 0]
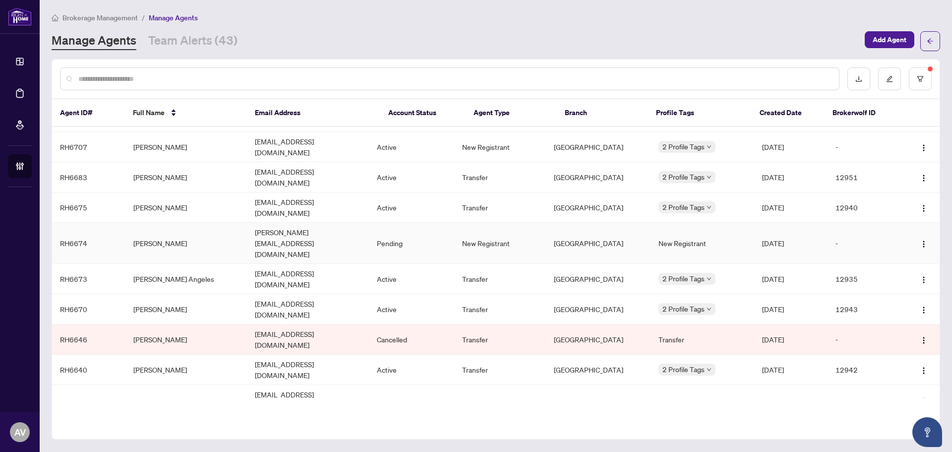
scroll to position [149, 0]
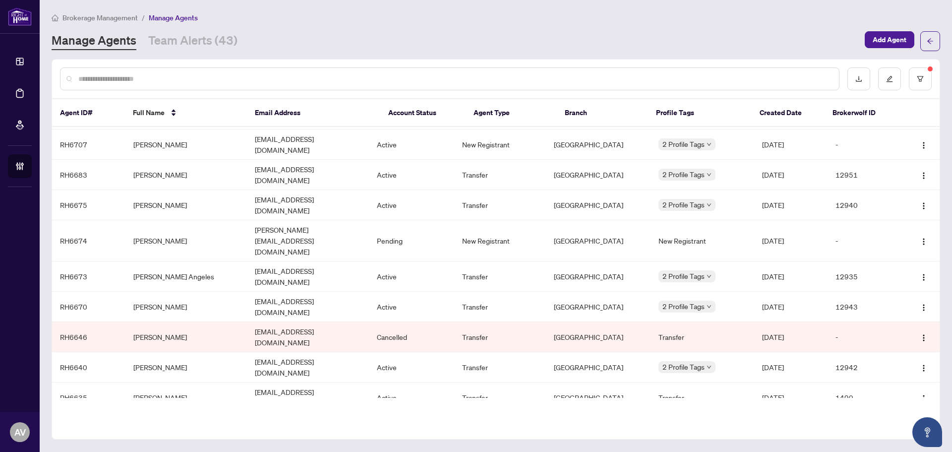
click at [924, 451] on span "button" at bounding box center [924, 457] width 8 height 11
click at [905, 389] on span "Resend Invitation" at bounding box center [894, 389] width 54 height 11
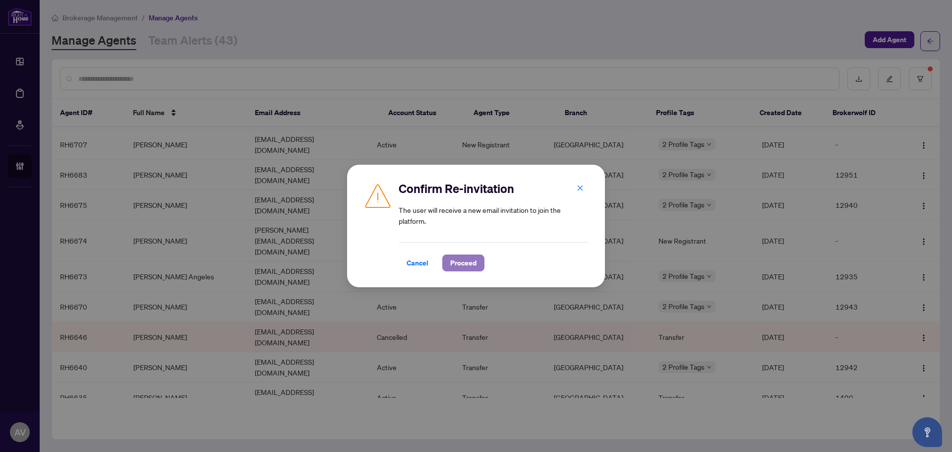
click at [445, 259] on button "Proceed" at bounding box center [463, 262] width 42 height 17
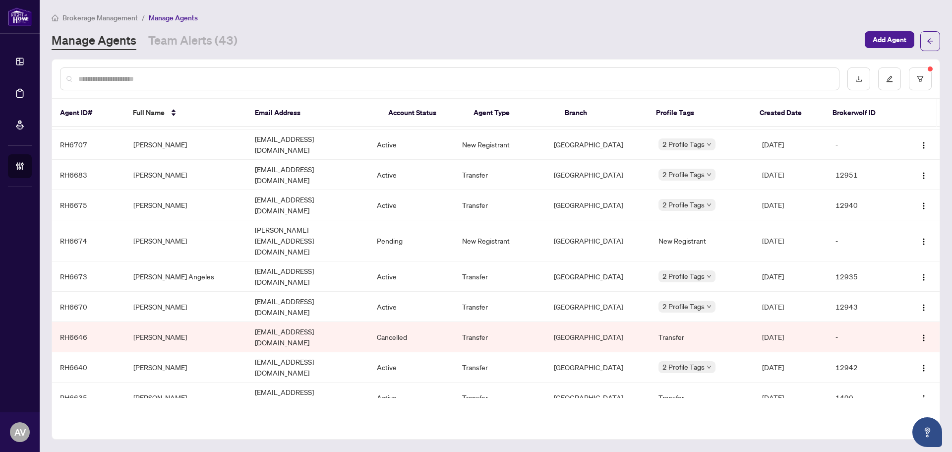
click at [346, 16] on div "Brokerage Management / Manage Agents" at bounding box center [496, 17] width 889 height 11
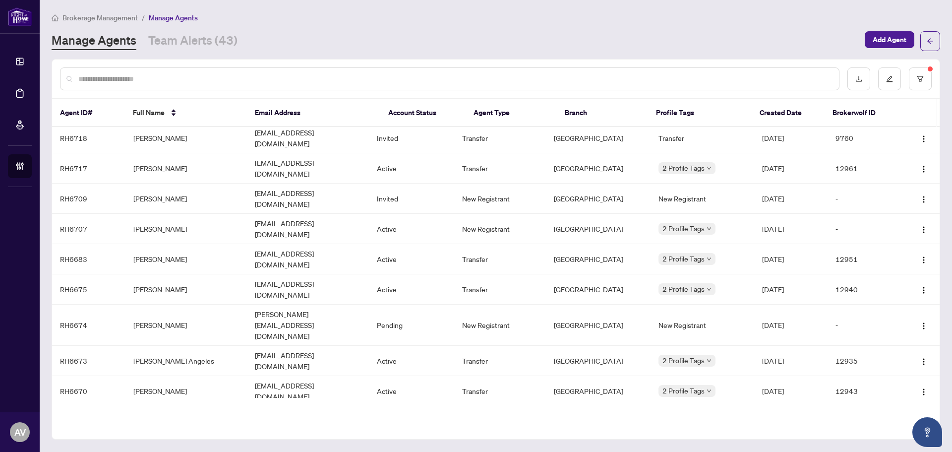
scroll to position [0, 0]
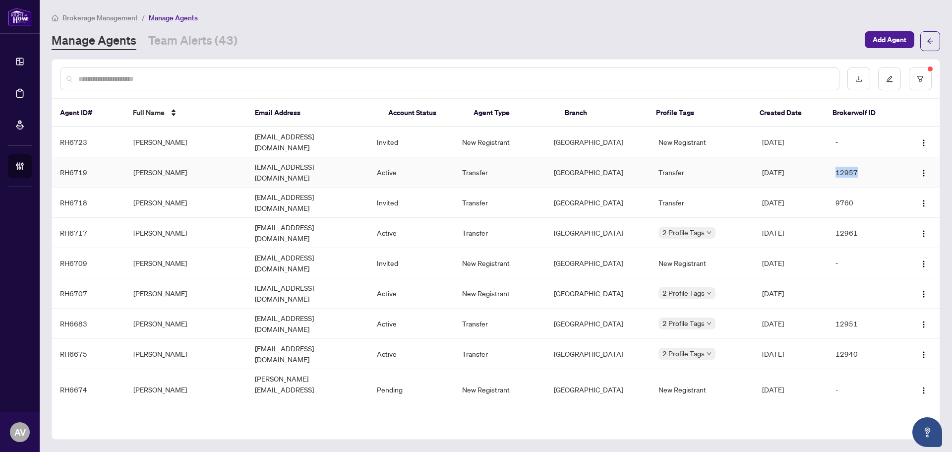
copy td "12957"
drag, startPoint x: 860, startPoint y: 162, endPoint x: 830, endPoint y: 164, distance: 29.8
click at [830, 164] on td "12957" at bounding box center [864, 172] width 73 height 30
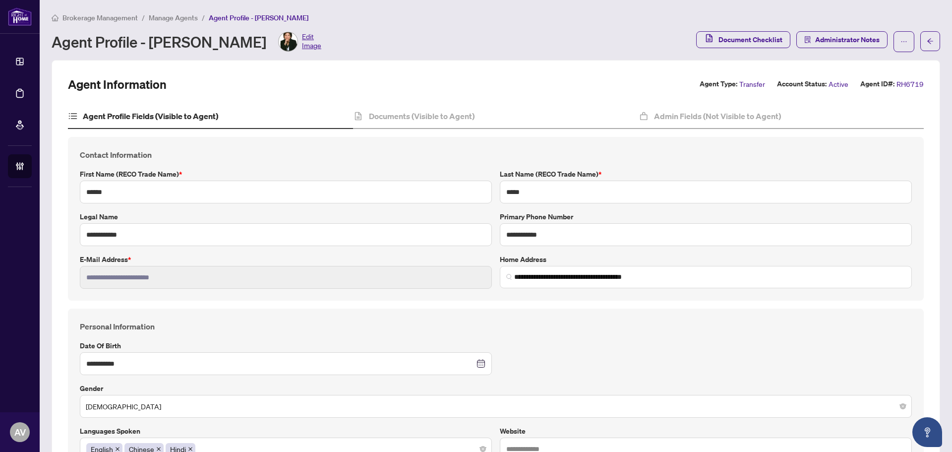
click at [584, 14] on div "Brokerage Management / Manage Agents / Agent Profile - Cecily Chang" at bounding box center [496, 17] width 889 height 11
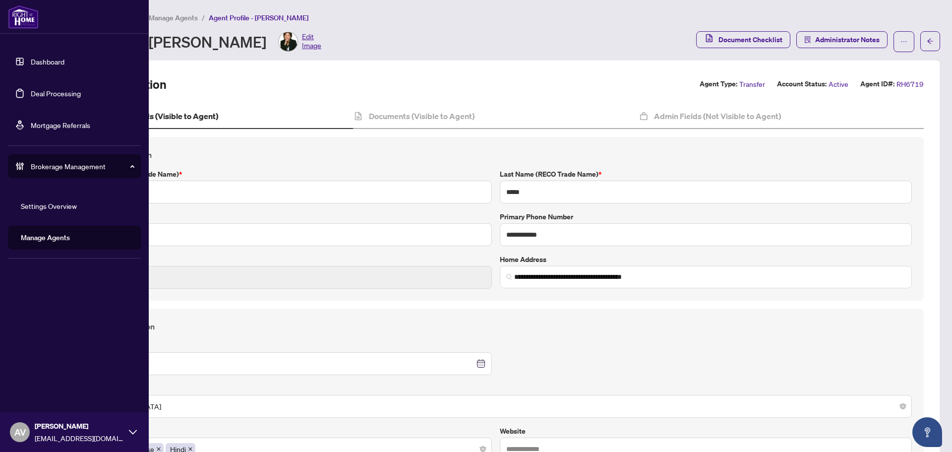
click at [50, 96] on link "Deal Processing" at bounding box center [56, 93] width 50 height 9
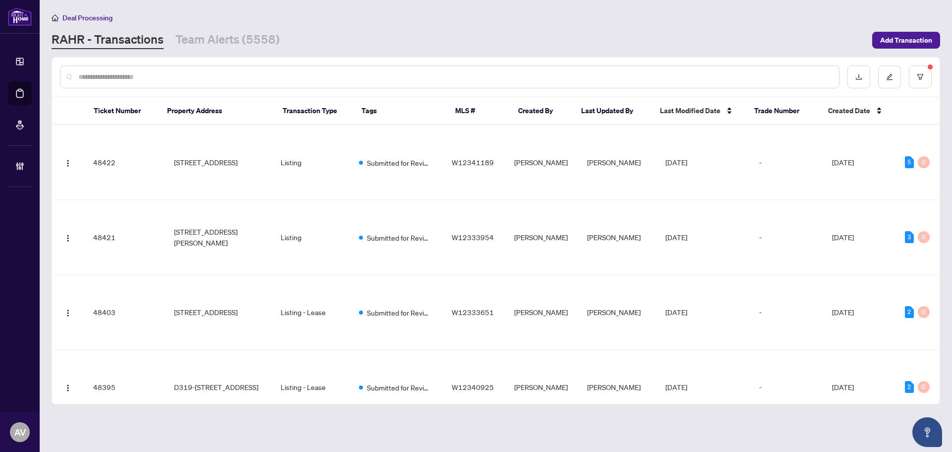
click at [262, 76] on input "text" at bounding box center [454, 76] width 753 height 11
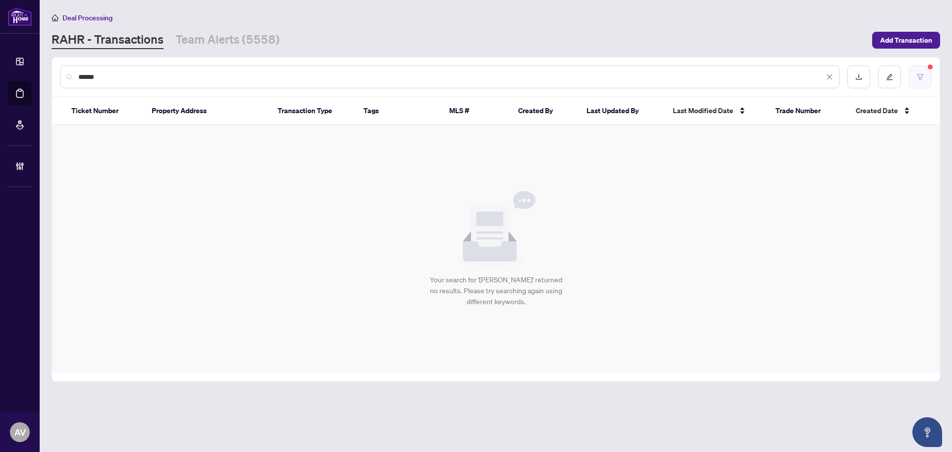
type input "******"
click at [909, 77] on button "button" at bounding box center [920, 76] width 23 height 23
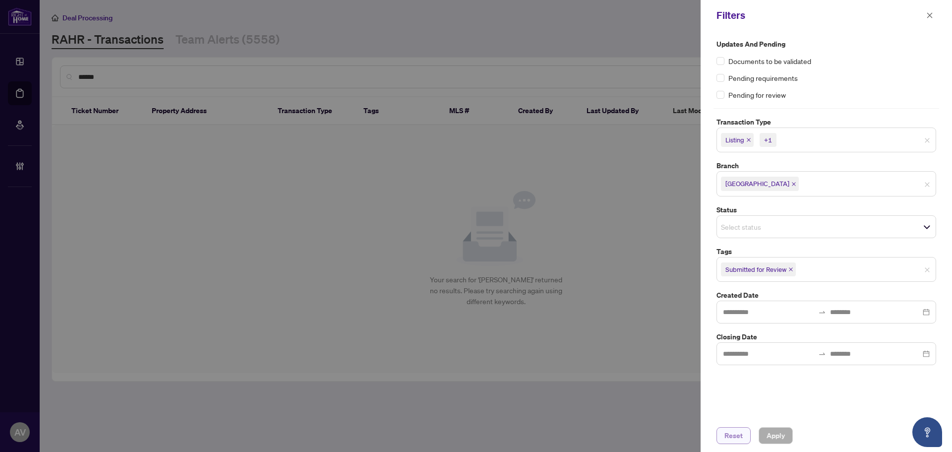
click at [735, 442] on span "Reset" at bounding box center [734, 436] width 18 height 16
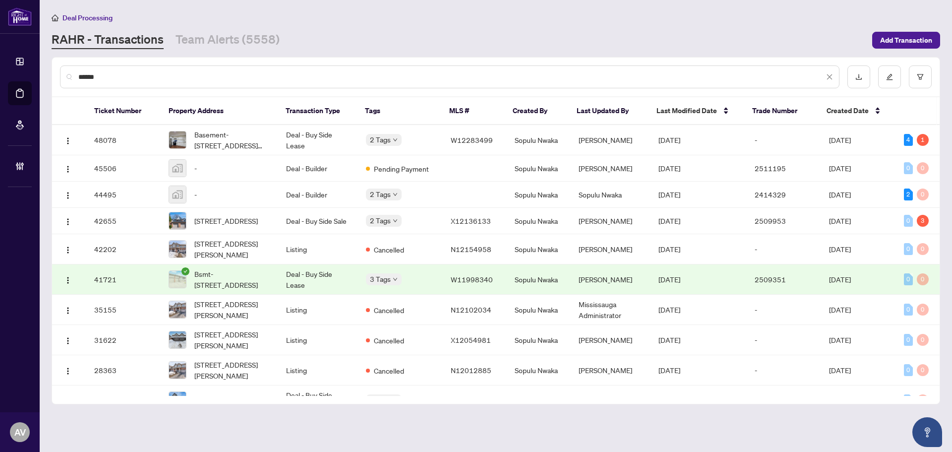
click at [363, 5] on main "Deal Processing RAHR - Transactions Team Alerts (5558) Add Transaction ****** T…" at bounding box center [496, 226] width 913 height 452
click at [240, 223] on span "32-1570 Richmond St, London North, Ontario N6G 4W1, Canada" at bounding box center [225, 220] width 63 height 11
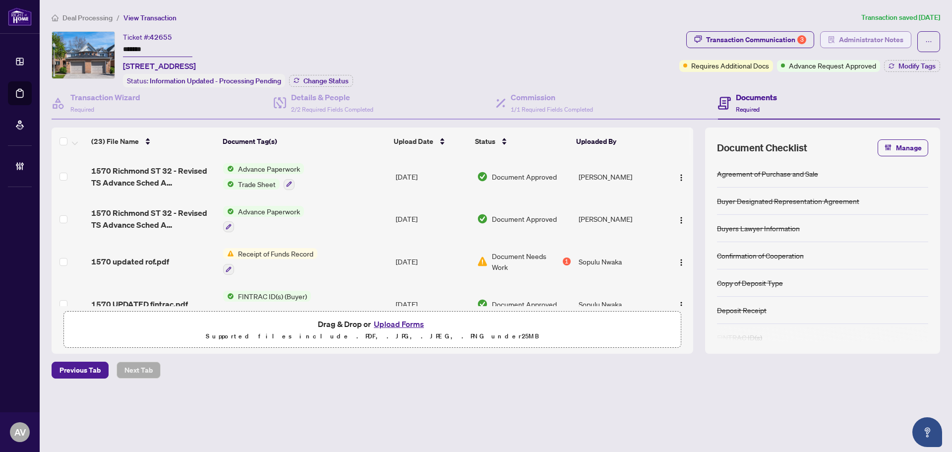
click at [837, 40] on button "Administrator Notes" at bounding box center [865, 39] width 91 height 17
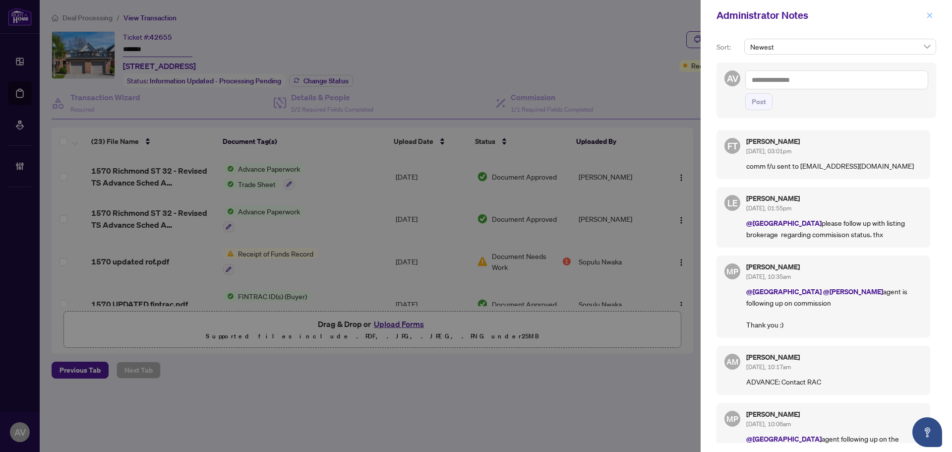
click at [930, 20] on span "button" at bounding box center [929, 15] width 7 height 16
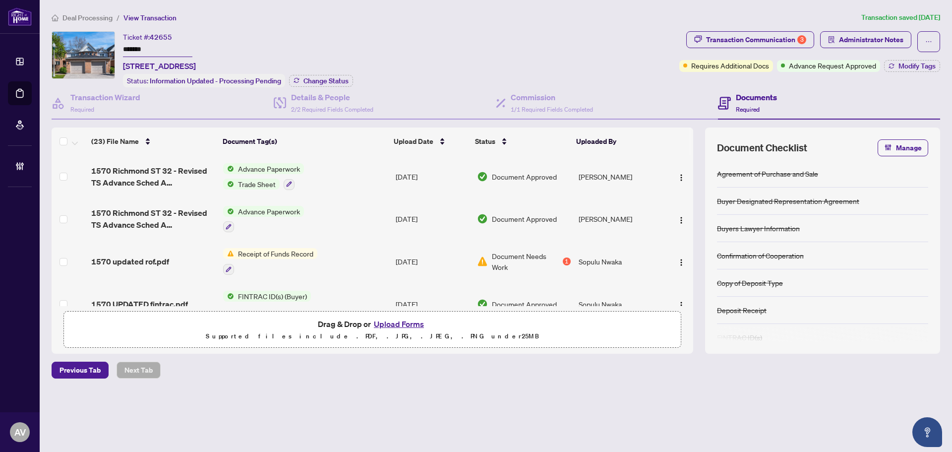
click at [90, 20] on span "Deal Processing" at bounding box center [87, 17] width 50 height 9
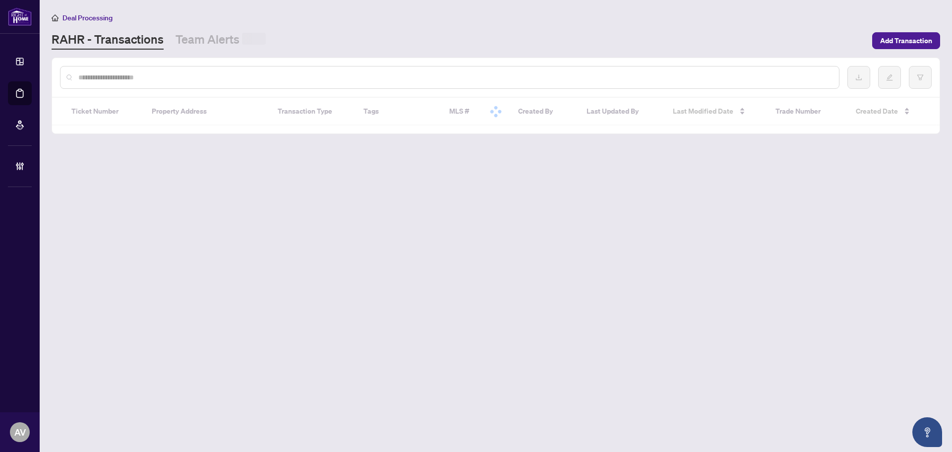
click at [144, 74] on input "text" at bounding box center [454, 77] width 753 height 11
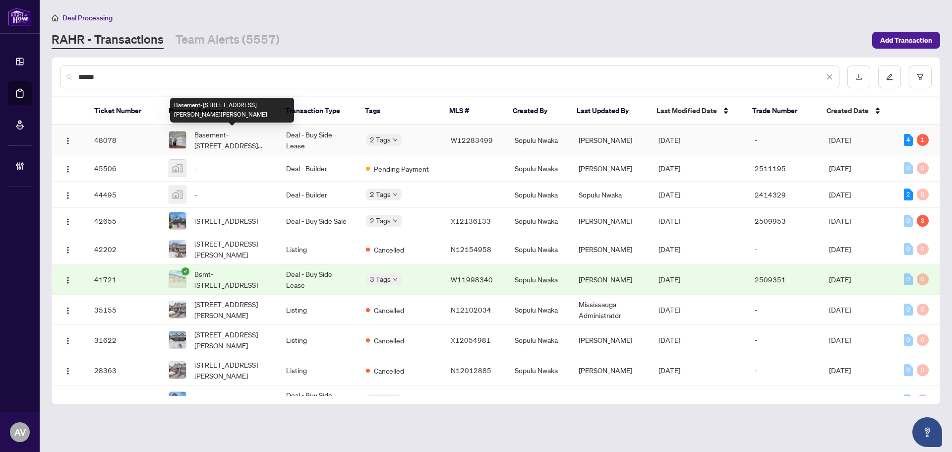
type input "******"
click at [247, 136] on span "Basement-1583 Beaty Tr, Milton, Ontario L9T 5L5, Canada" at bounding box center [232, 140] width 76 height 22
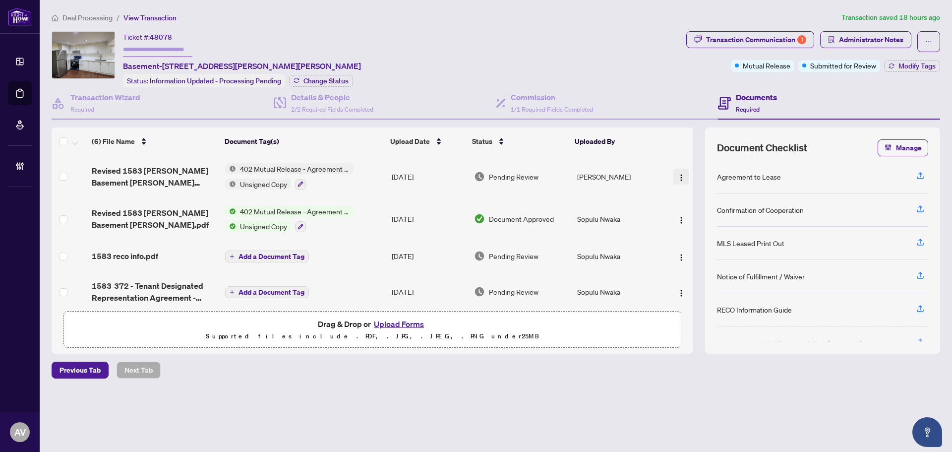
click at [678, 180] on img "button" at bounding box center [682, 178] width 8 height 8
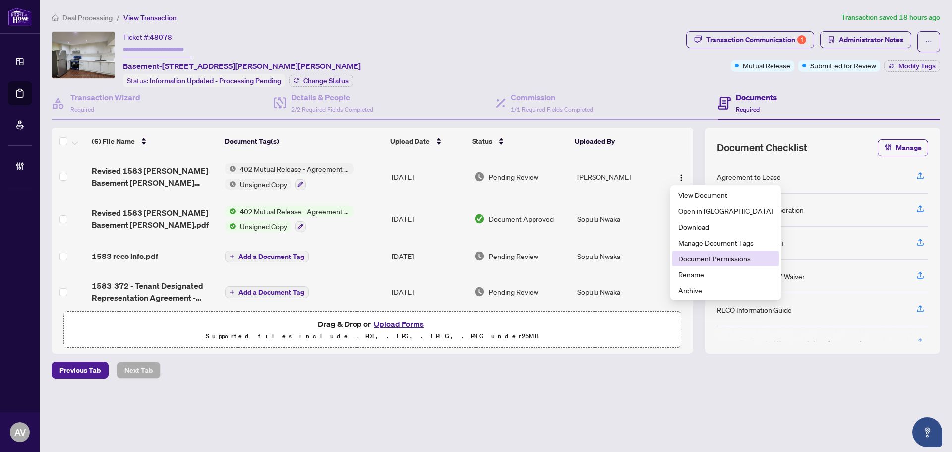
click at [712, 262] on span "Document Permissions" at bounding box center [726, 258] width 95 height 11
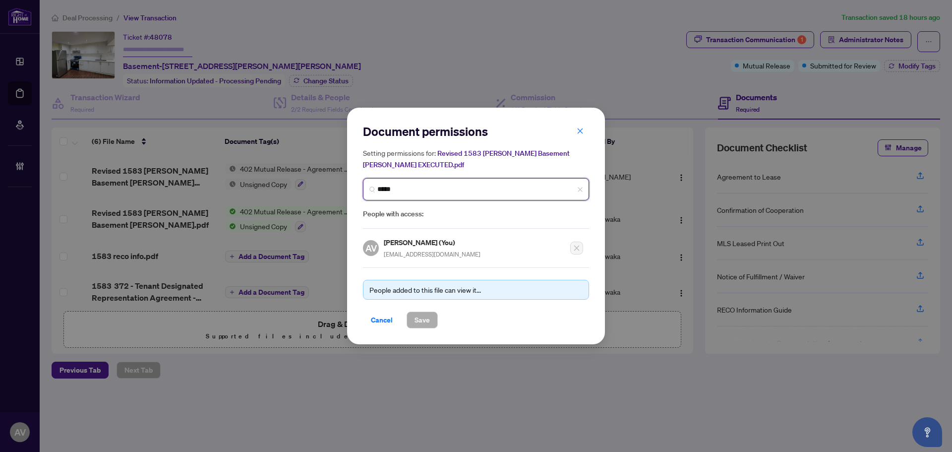
type input "******"
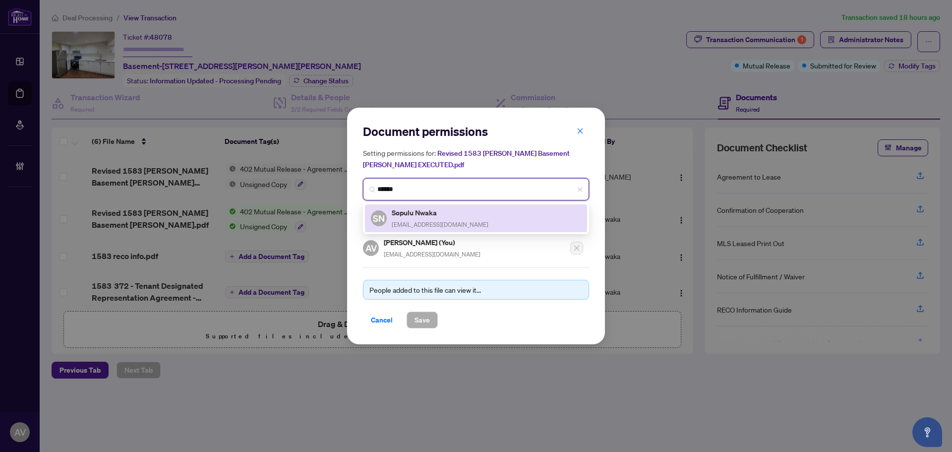
click at [443, 218] on div "Sopulu Nwaka sopulunwaka1@gmail.com" at bounding box center [440, 218] width 97 height 23
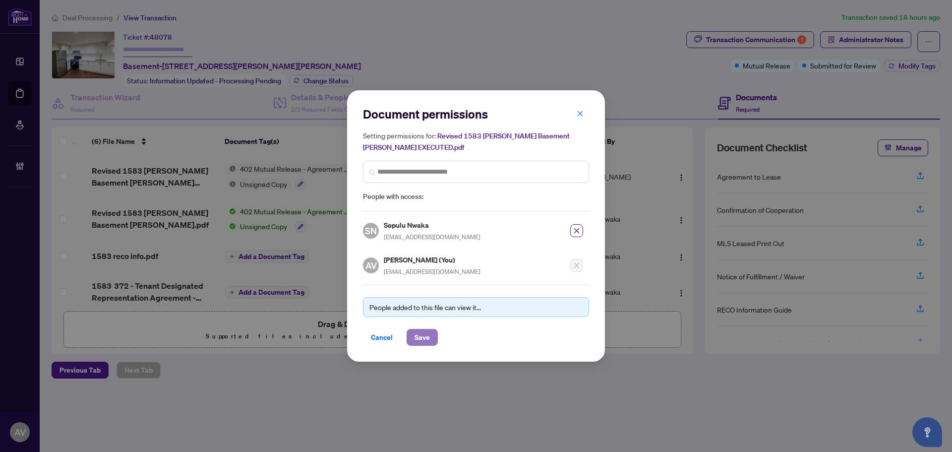
click at [422, 333] on span "Save" at bounding box center [422, 337] width 15 height 16
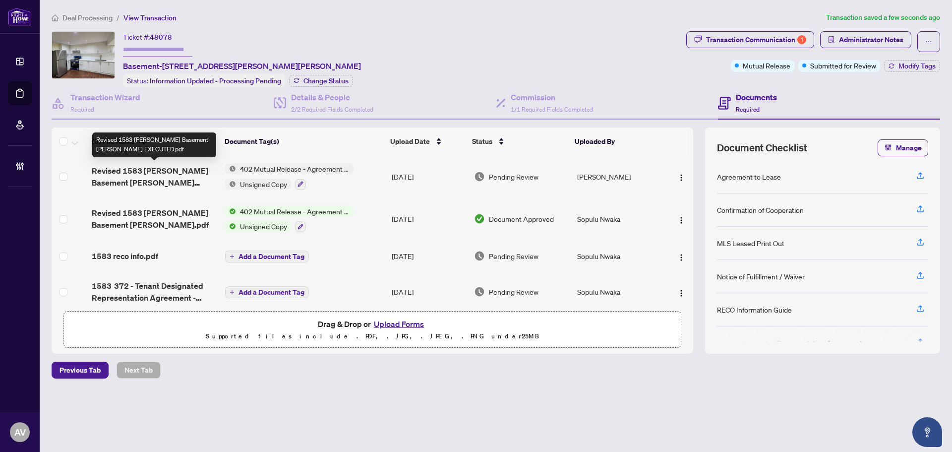
click at [156, 178] on span "Revised 1583 Beaty Tr Basement Milton EXECUTED.pdf" at bounding box center [154, 177] width 125 height 24
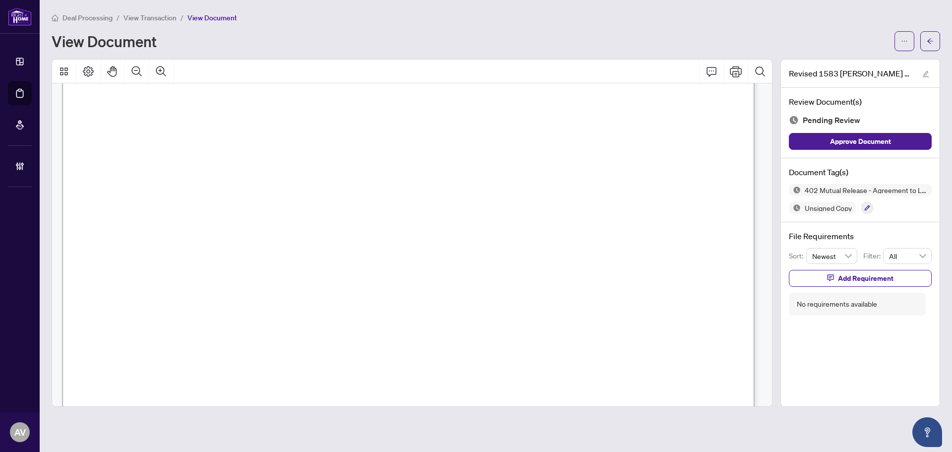
scroll to position [594, 0]
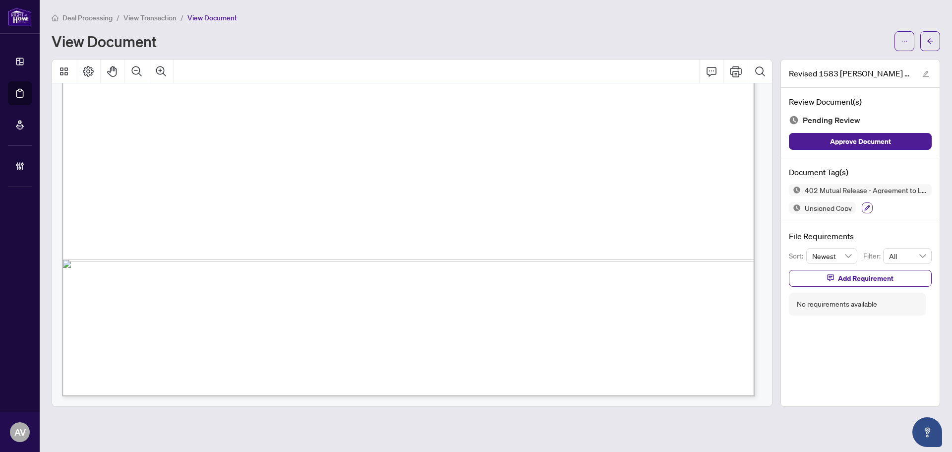
click at [869, 206] on icon "button" at bounding box center [868, 208] width 6 height 6
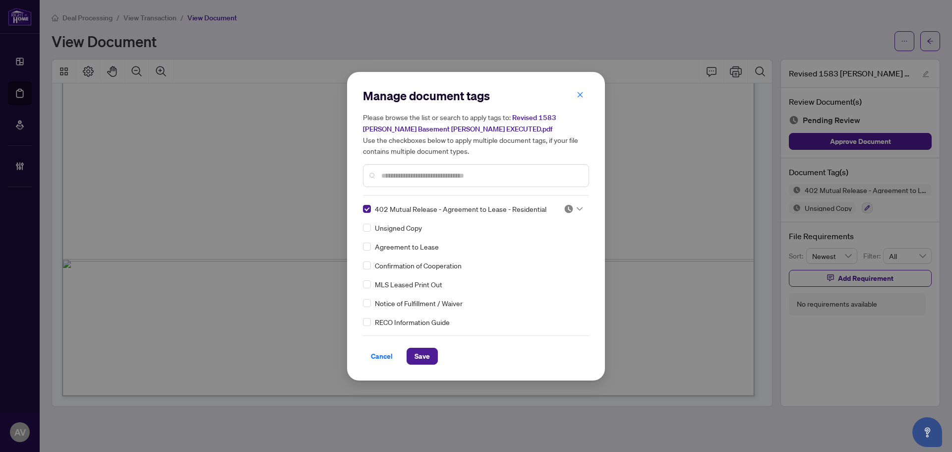
click at [383, 179] on input "text" at bounding box center [480, 175] width 199 height 11
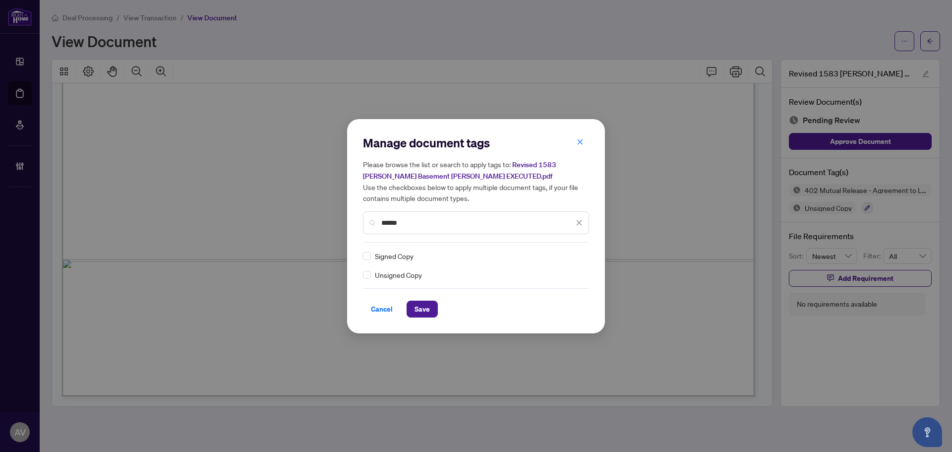
type input "******"
click at [425, 306] on span "Save" at bounding box center [422, 309] width 15 height 16
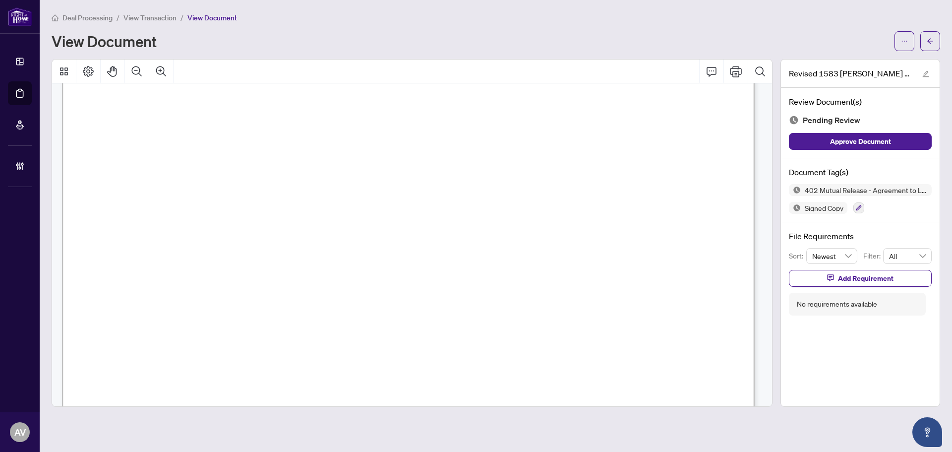
scroll to position [0, 0]
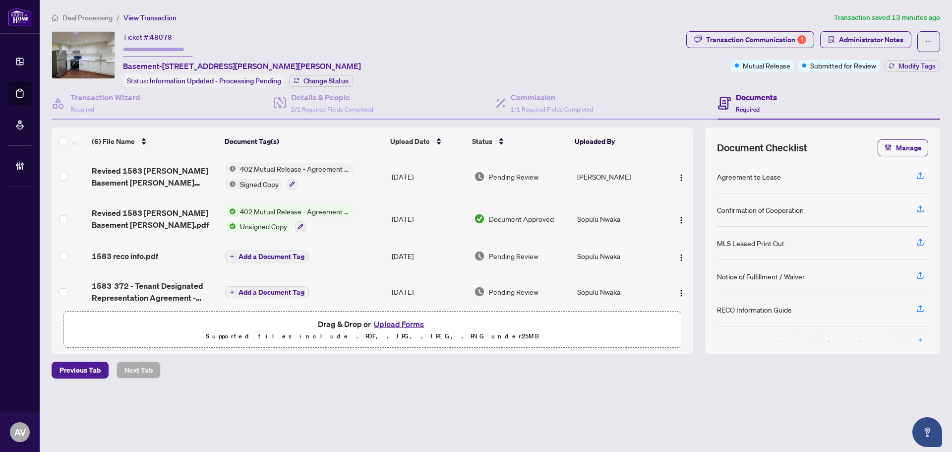
click at [88, 15] on span "Deal Processing" at bounding box center [87, 17] width 50 height 9
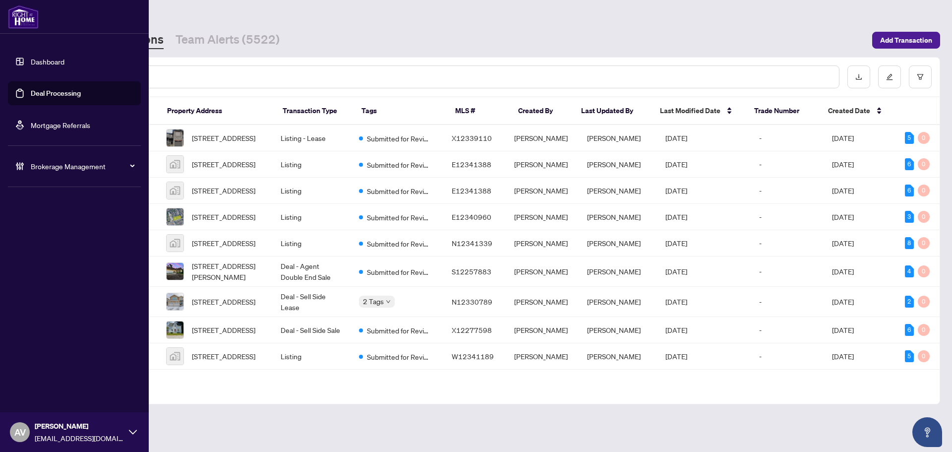
click at [69, 166] on span "Brokerage Management" at bounding box center [82, 166] width 103 height 11
click at [47, 240] on link "Manage Agents" at bounding box center [45, 237] width 49 height 9
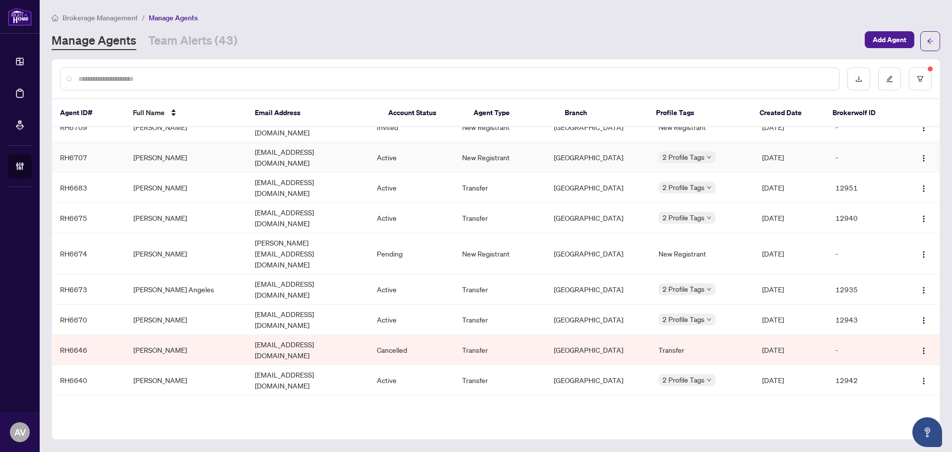
scroll to position [215, 0]
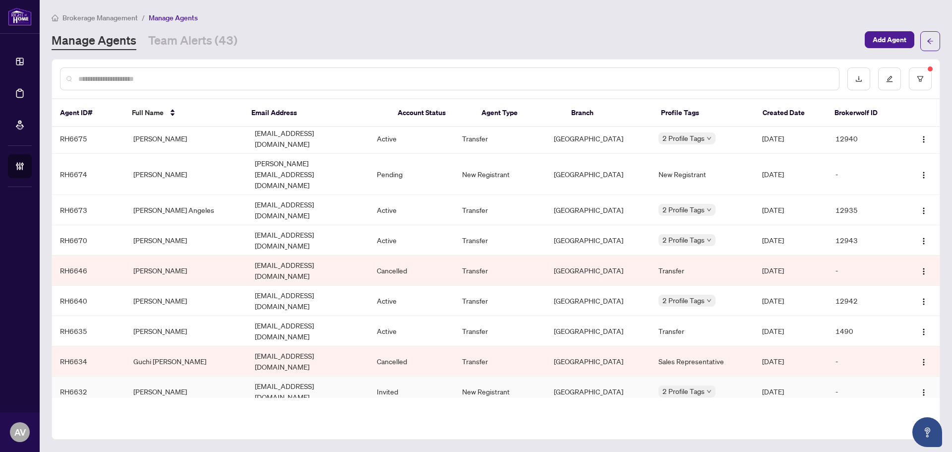
click at [157, 376] on td "[PERSON_NAME]" at bounding box center [186, 391] width 122 height 30
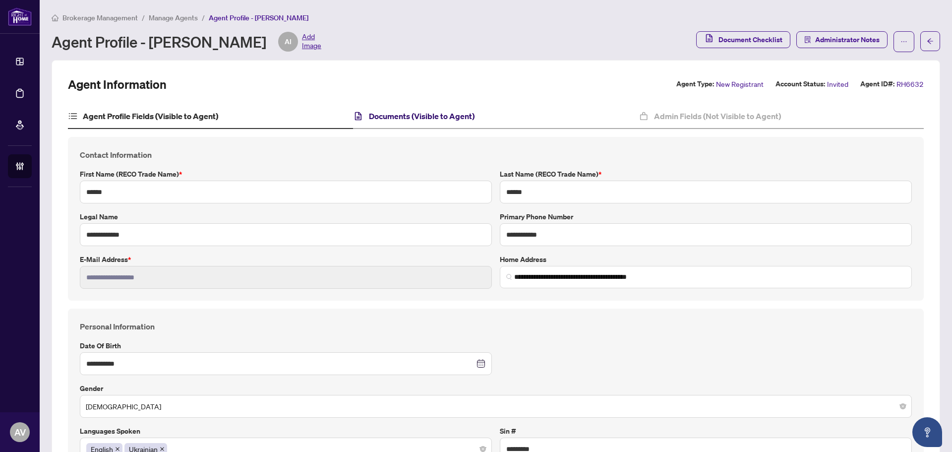
click at [380, 121] on h4 "Documents (Visible to Agent)" at bounding box center [422, 116] width 106 height 12
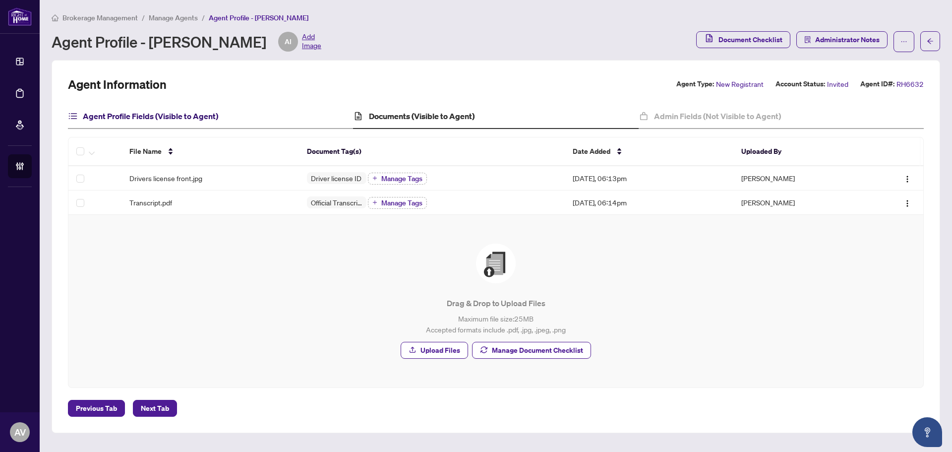
click at [195, 115] on h4 "Agent Profile Fields (Visible to Agent)" at bounding box center [150, 116] width 135 height 12
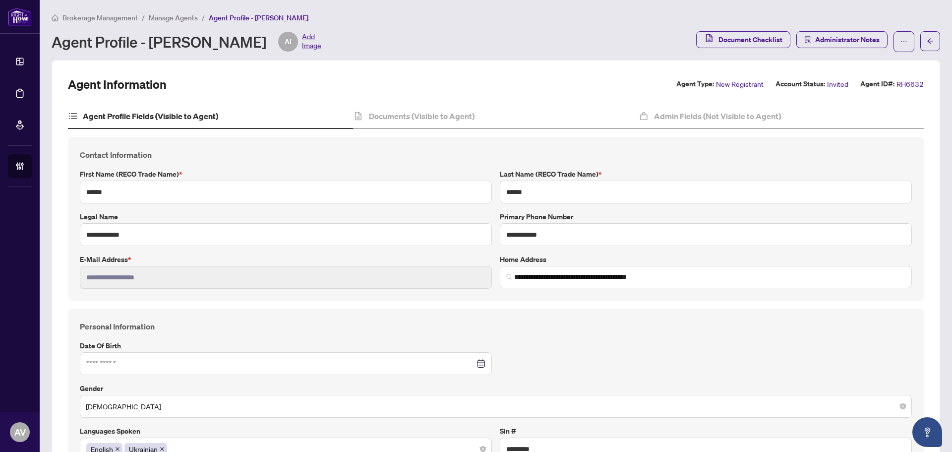
type input "**********"
type input "****"
type input "**********"
click at [690, 116] on h4 "Admin Fields (Not Visible to Agent)" at bounding box center [717, 116] width 127 height 12
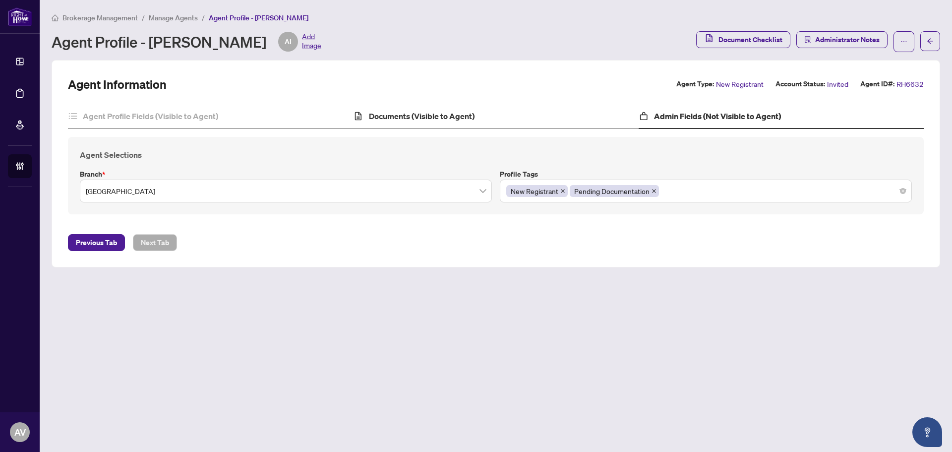
click at [531, 126] on div "Documents (Visible to Agent)" at bounding box center [495, 116] width 285 height 25
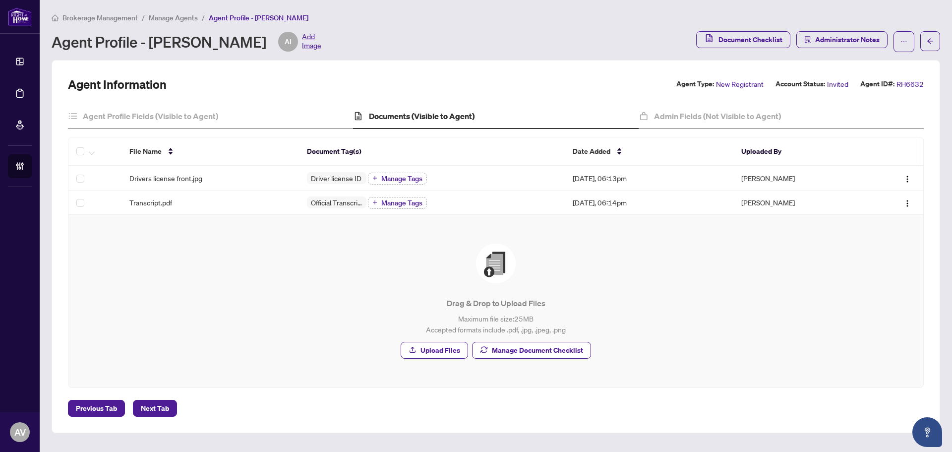
click at [524, 70] on div "Agent Information Agent Type: New Registrant Account Status: Invited Agent ID#:…" at bounding box center [496, 246] width 889 height 373
click at [97, 19] on span "Brokerage Management" at bounding box center [99, 17] width 75 height 9
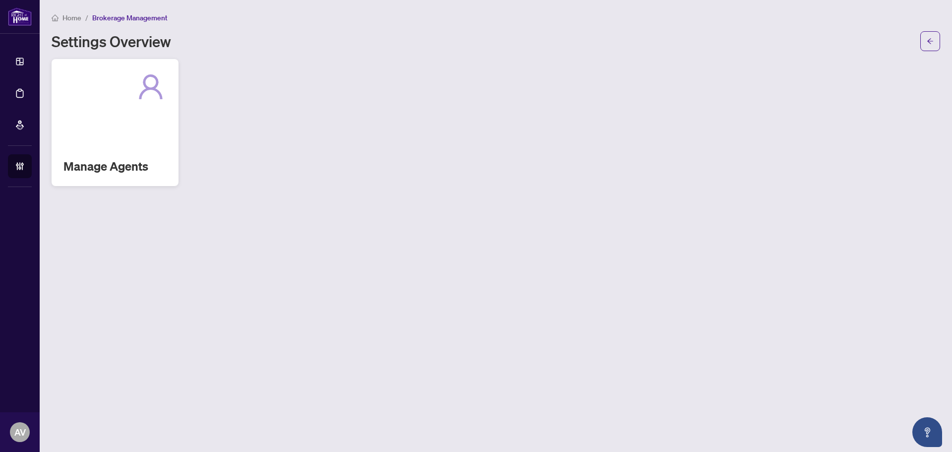
click at [111, 124] on div "Manage Agents" at bounding box center [115, 122] width 127 height 127
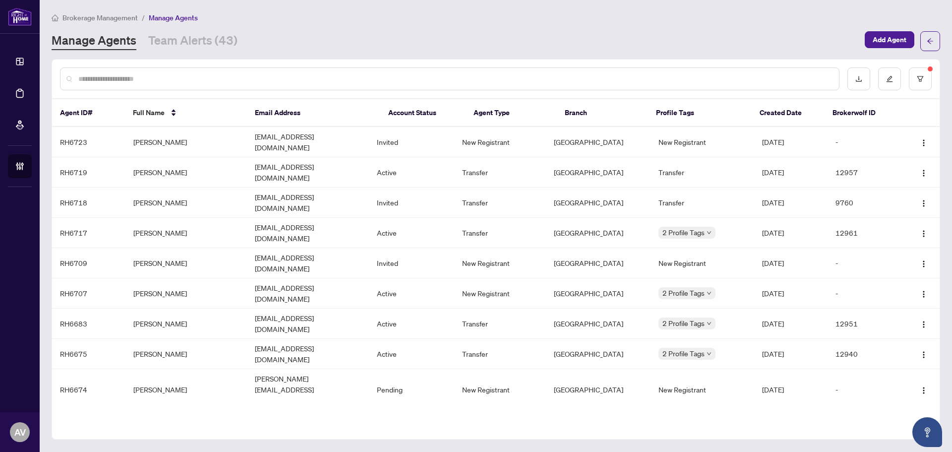
drag, startPoint x: 449, startPoint y: 422, endPoint x: 404, endPoint y: 386, distance: 57.6
click at [449, 422] on div "Agent ID# Full Name Email Address Account Status Agent Type Branch Profile Tags…" at bounding box center [496, 249] width 889 height 380
drag, startPoint x: 609, startPoint y: 416, endPoint x: 611, endPoint y: 424, distance: 8.8
click at [609, 416] on div "Agent ID# Full Name Email Address Account Status Agent Type Branch Profile Tags…" at bounding box center [496, 249] width 889 height 380
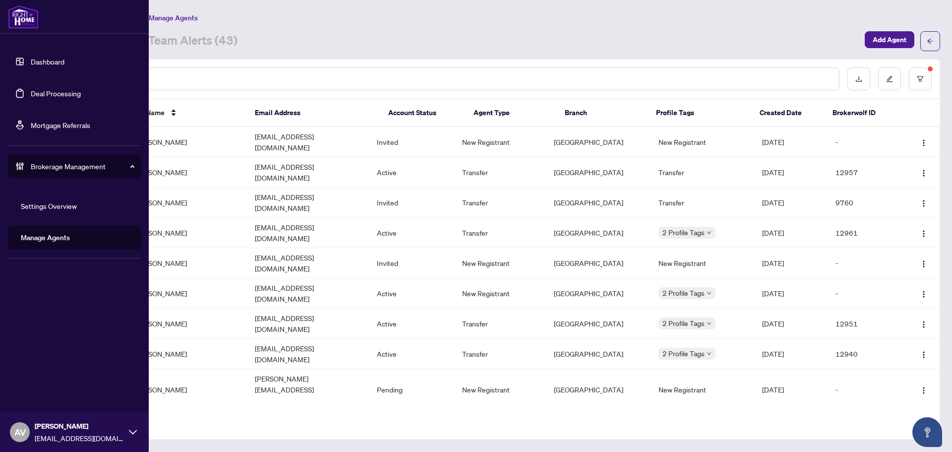
click at [53, 93] on link "Deal Processing" at bounding box center [56, 93] width 50 height 9
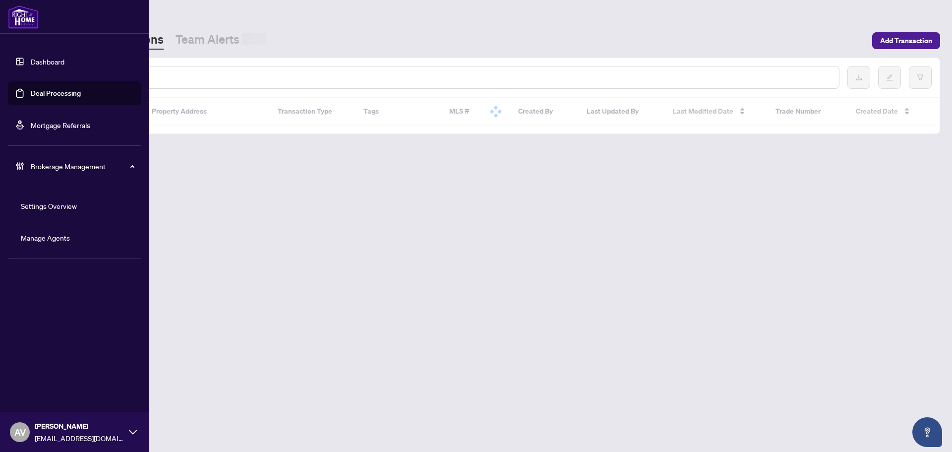
click at [183, 76] on input "text" at bounding box center [454, 77] width 753 height 11
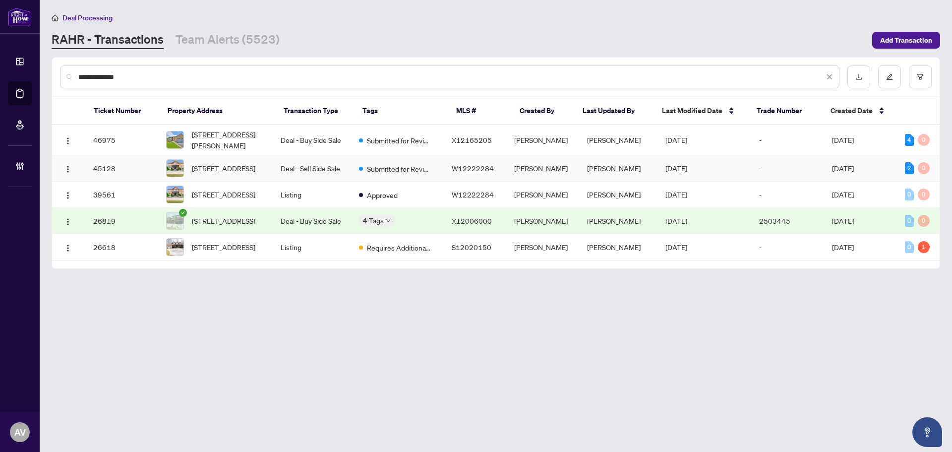
type input "**********"
click at [308, 171] on td "Deal - Sell Side Sale" at bounding box center [312, 168] width 78 height 26
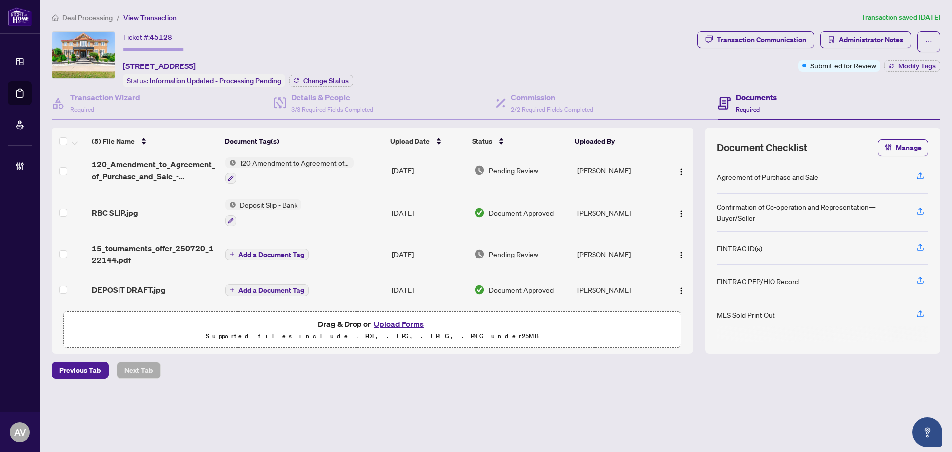
scroll to position [51, 0]
click at [362, 93] on h4 "Details & People" at bounding box center [332, 97] width 82 height 12
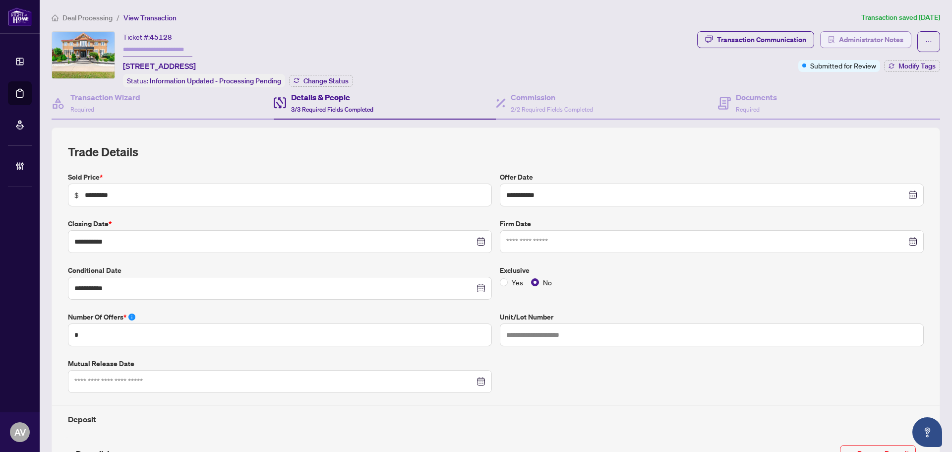
click at [839, 43] on span "Administrator Notes" at bounding box center [871, 40] width 64 height 16
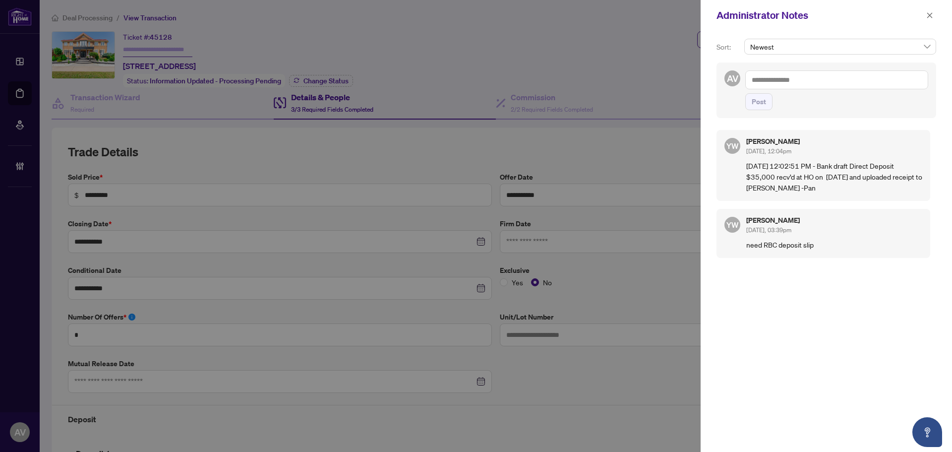
click at [601, 146] on div at bounding box center [476, 226] width 952 height 452
click at [926, 17] on icon "close" at bounding box center [929, 15] width 7 height 7
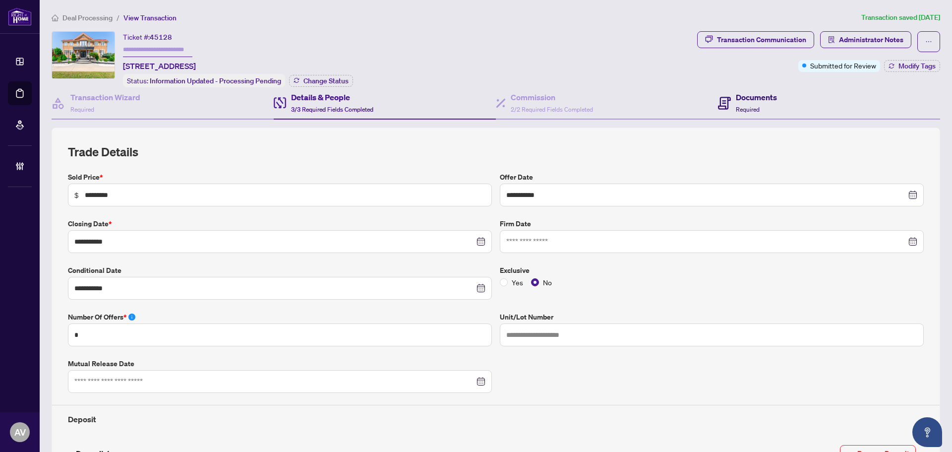
click at [752, 106] on span "Required" at bounding box center [748, 109] width 24 height 7
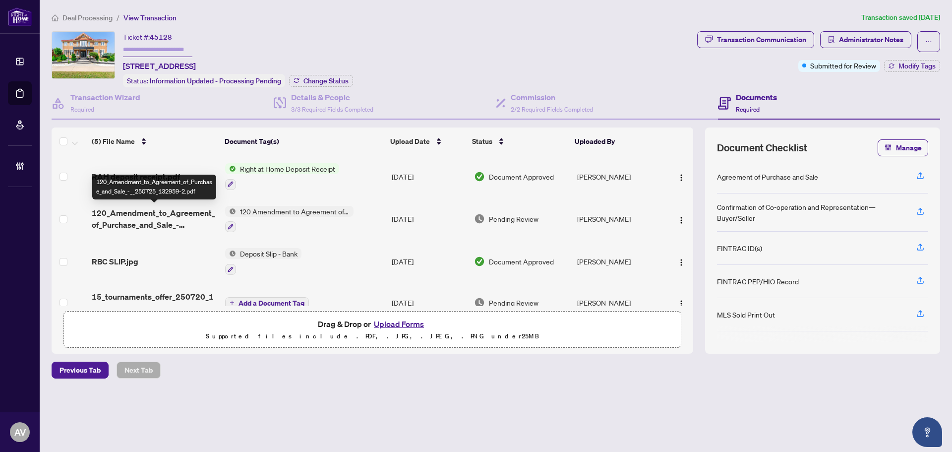
click at [150, 219] on span "120_Amendment_to_Agreement_of_Purchase_and_Sale_-__250725_132959-2.pdf" at bounding box center [154, 219] width 125 height 24
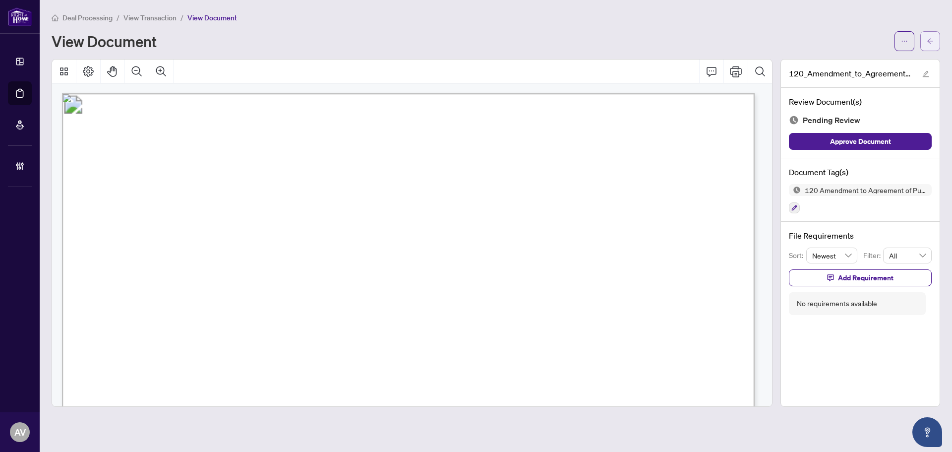
click at [931, 45] on span "button" at bounding box center [930, 41] width 7 height 16
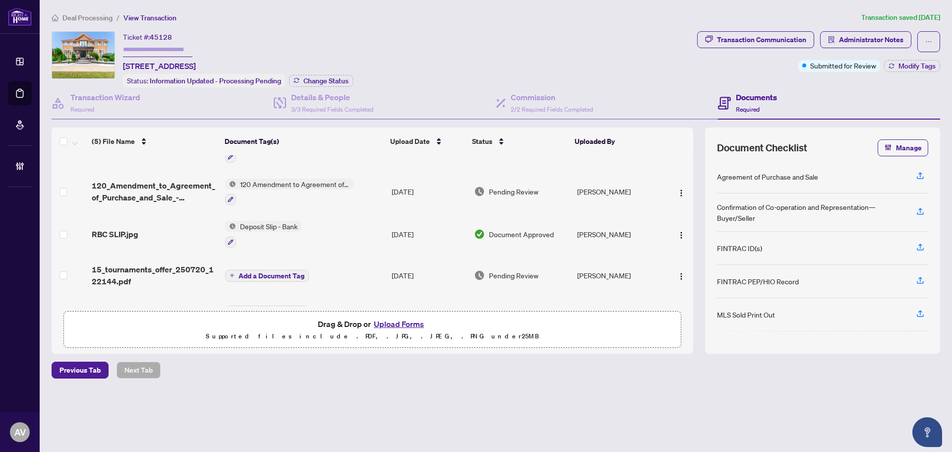
scroll to position [51, 0]
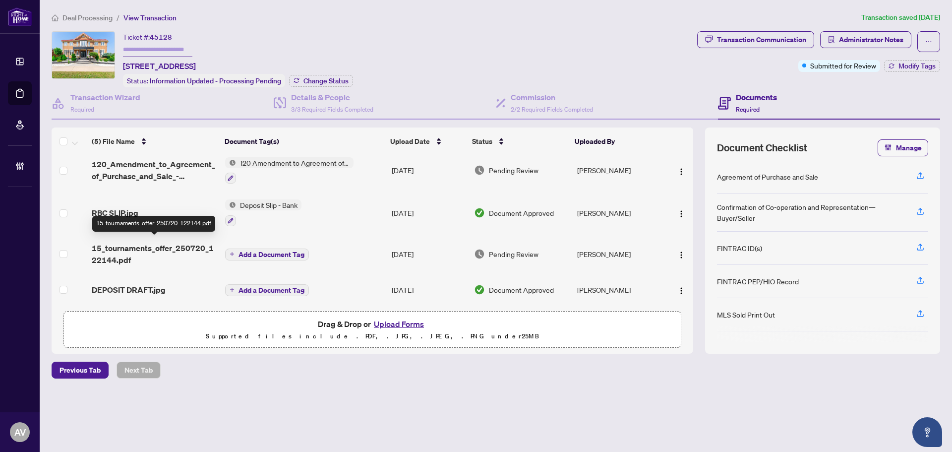
click at [132, 244] on span "15_tournaments_offer_250720_122144.pdf" at bounding box center [154, 254] width 125 height 24
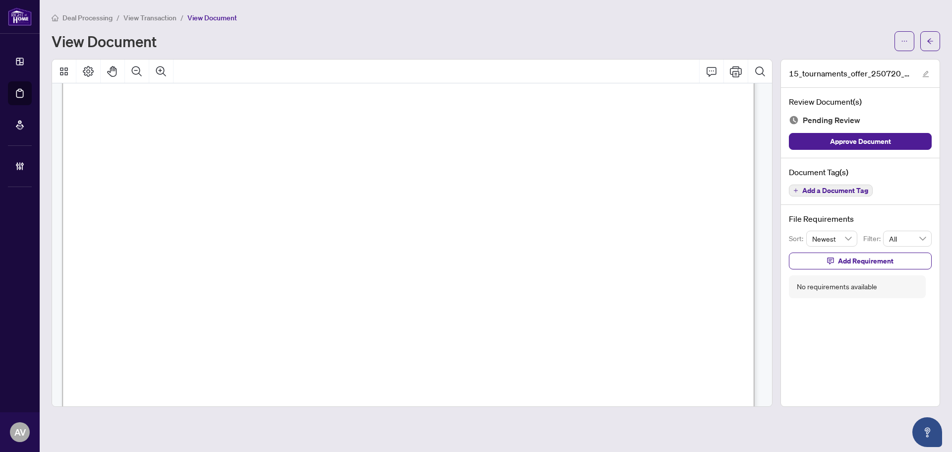
scroll to position [1488, 0]
click at [842, 192] on span "Add a Document Tag" at bounding box center [836, 190] width 66 height 7
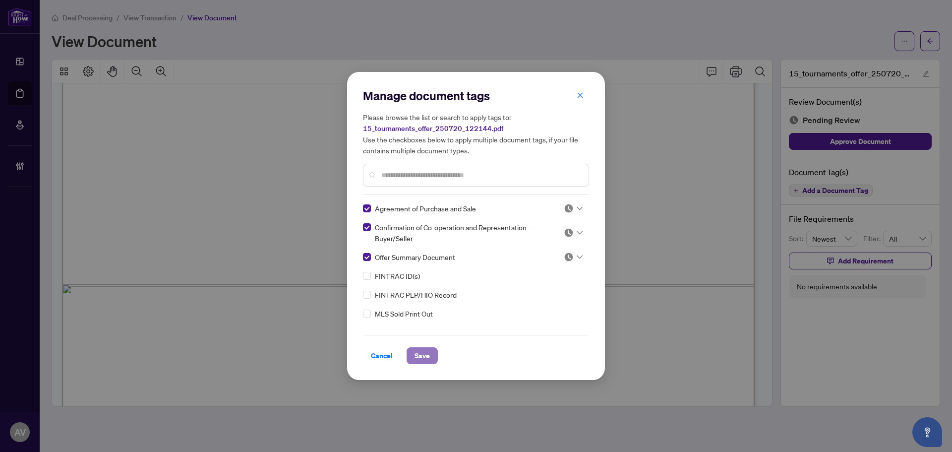
click at [426, 353] on span "Save" at bounding box center [422, 356] width 15 height 16
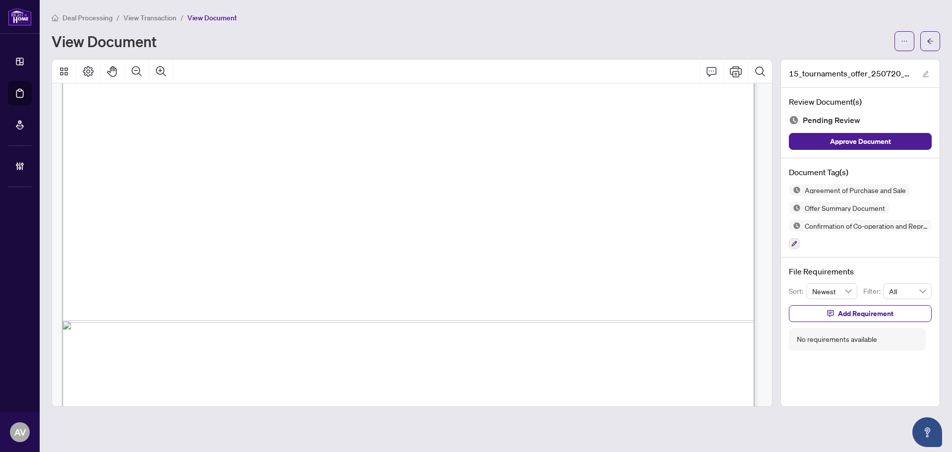
scroll to position [9787, 0]
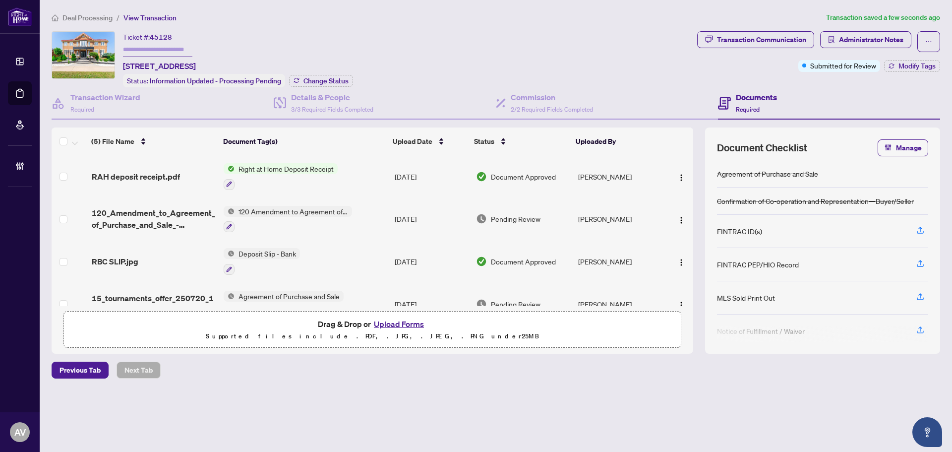
scroll to position [54, 0]
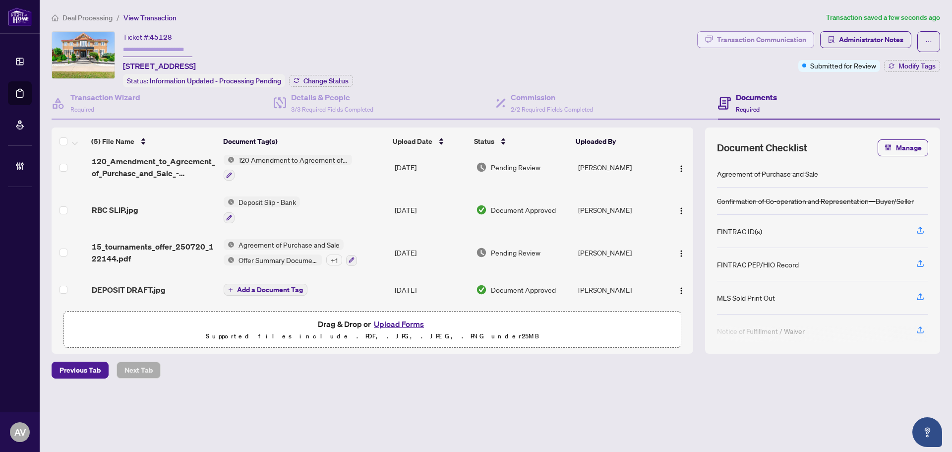
click at [766, 45] on div "Transaction Communication" at bounding box center [761, 40] width 89 height 16
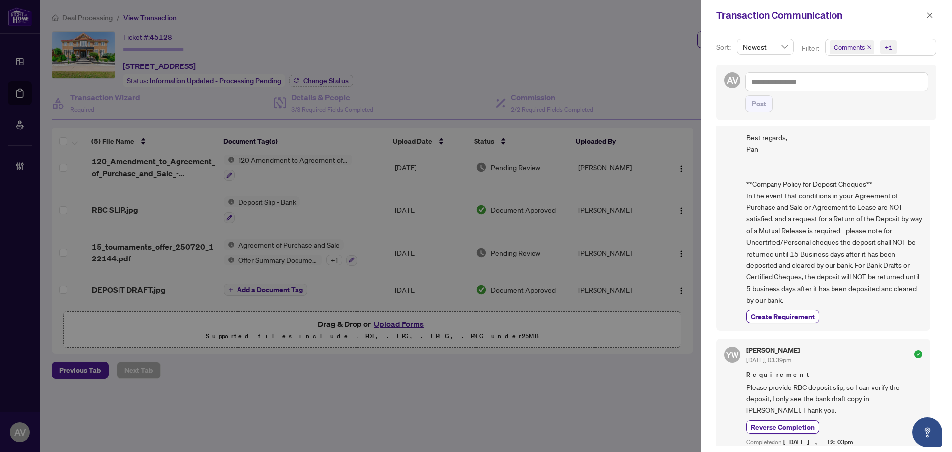
scroll to position [216, 0]
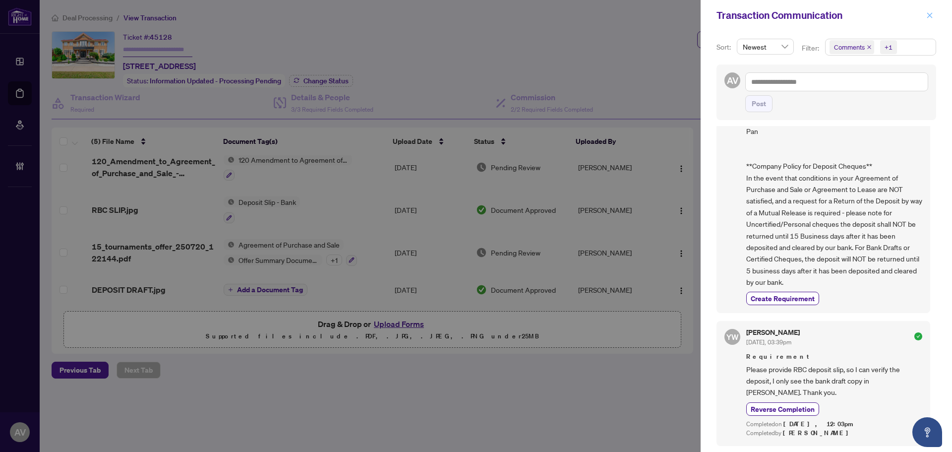
click at [933, 18] on icon "close" at bounding box center [929, 15] width 7 height 7
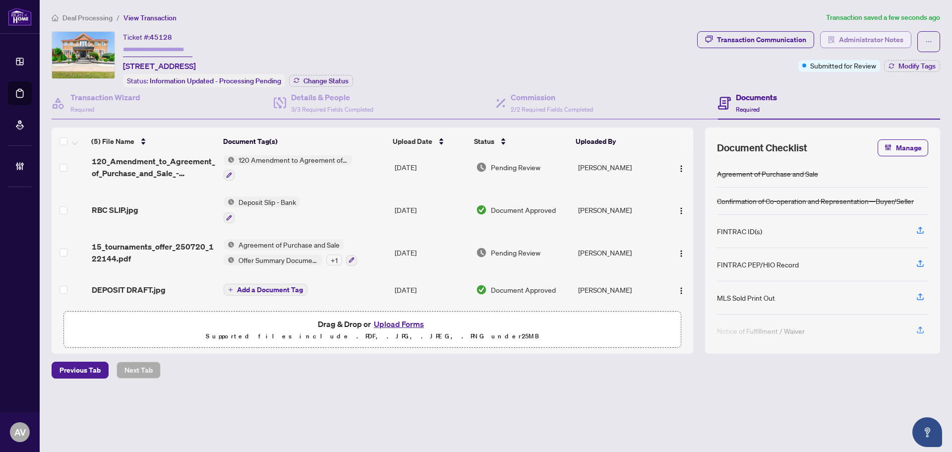
click at [850, 40] on span "Administrator Notes" at bounding box center [871, 40] width 64 height 16
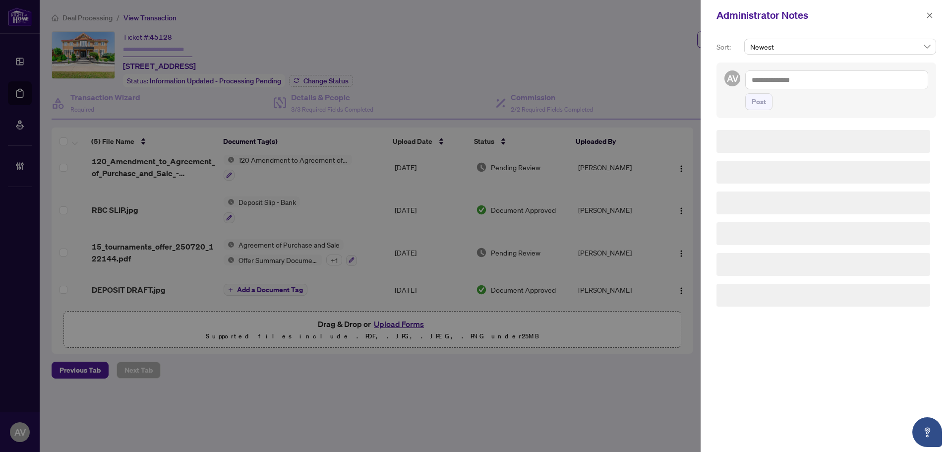
click at [839, 87] on textarea at bounding box center [836, 79] width 183 height 19
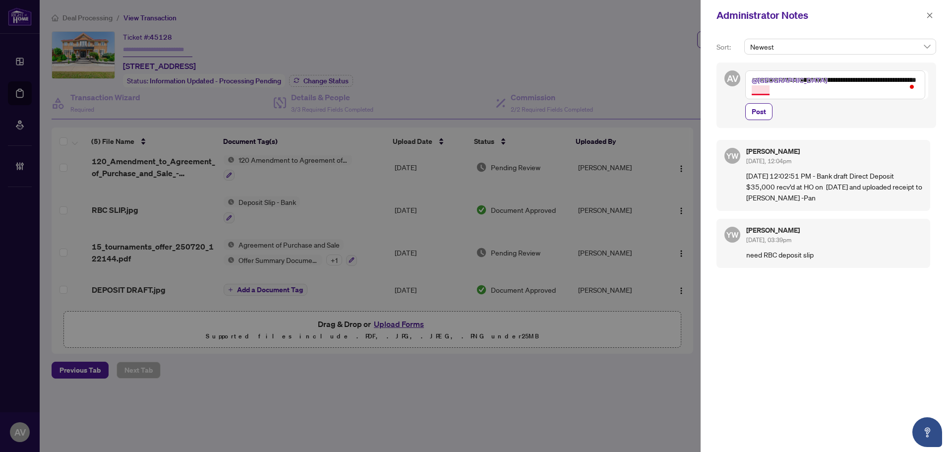
click at [763, 92] on textarea "**********" at bounding box center [835, 84] width 180 height 29
click at [838, 91] on textarea "**********" at bounding box center [835, 84] width 180 height 29
type textarea "**********"
click at [748, 113] on button "Post" at bounding box center [758, 111] width 27 height 17
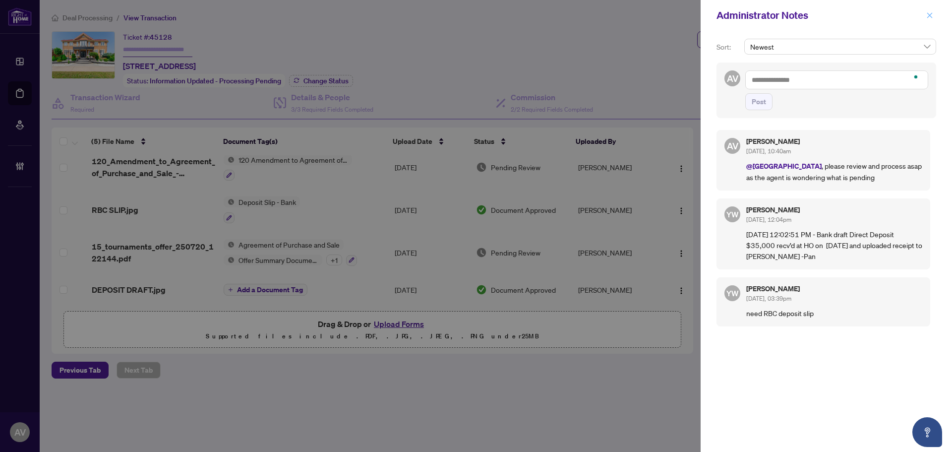
click at [927, 16] on icon "close" at bounding box center [929, 15] width 7 height 7
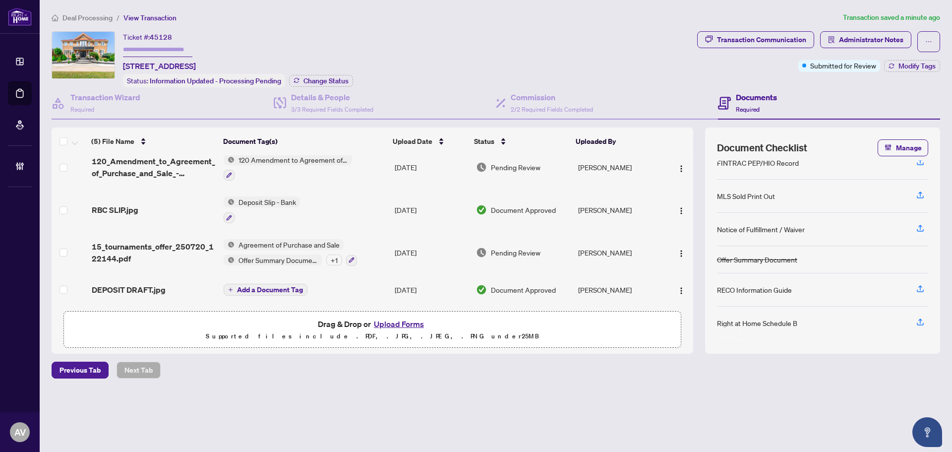
scroll to position [103, 0]
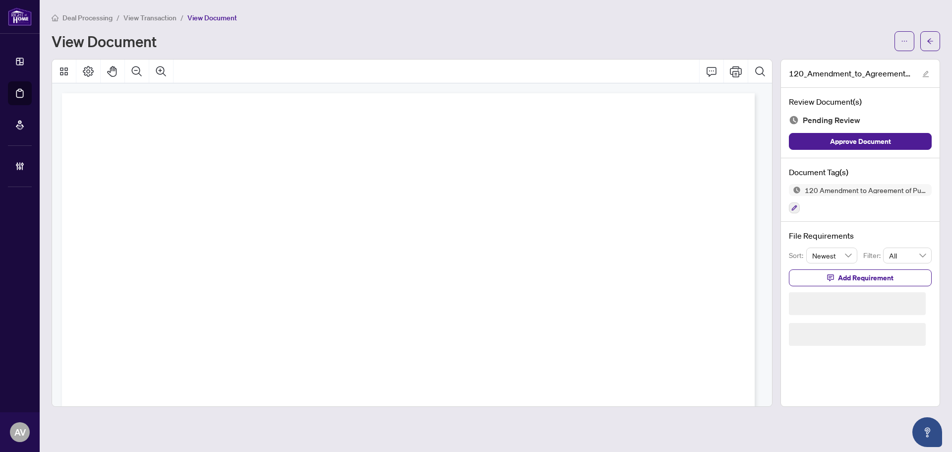
click at [94, 15] on span "Deal Processing" at bounding box center [87, 17] width 50 height 9
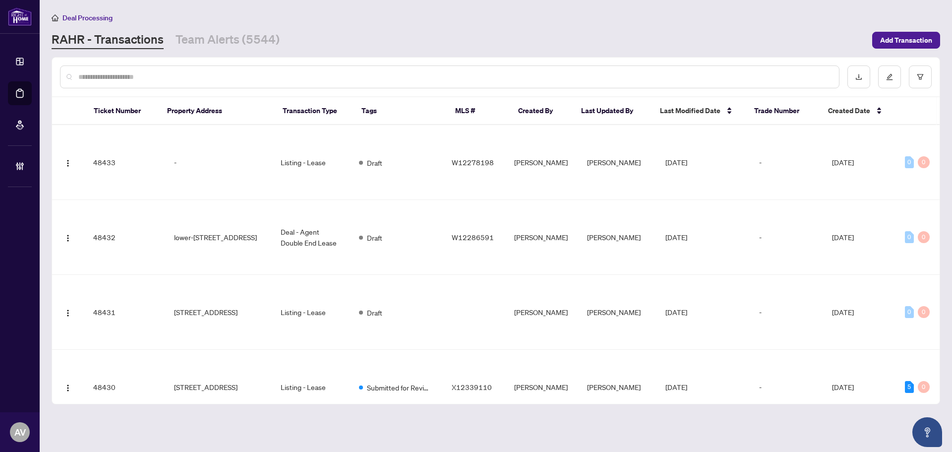
click at [135, 80] on input "text" at bounding box center [454, 76] width 753 height 11
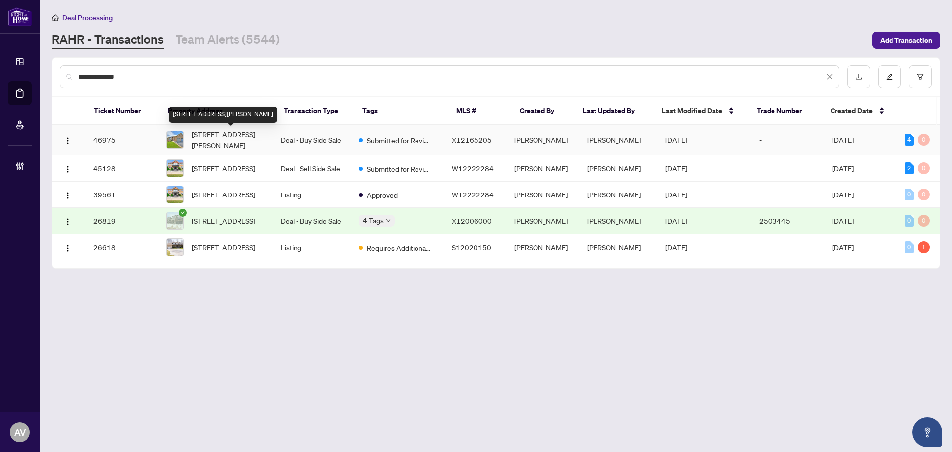
type input "**********"
click at [225, 132] on span "41 Jackson Crt, Welland, Ontario L3C 7G2, Canada" at bounding box center [228, 140] width 73 height 22
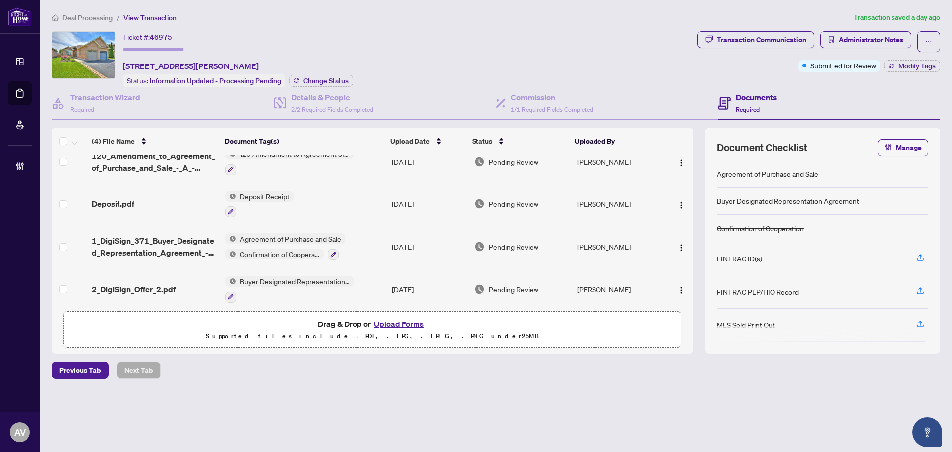
scroll to position [22, 0]
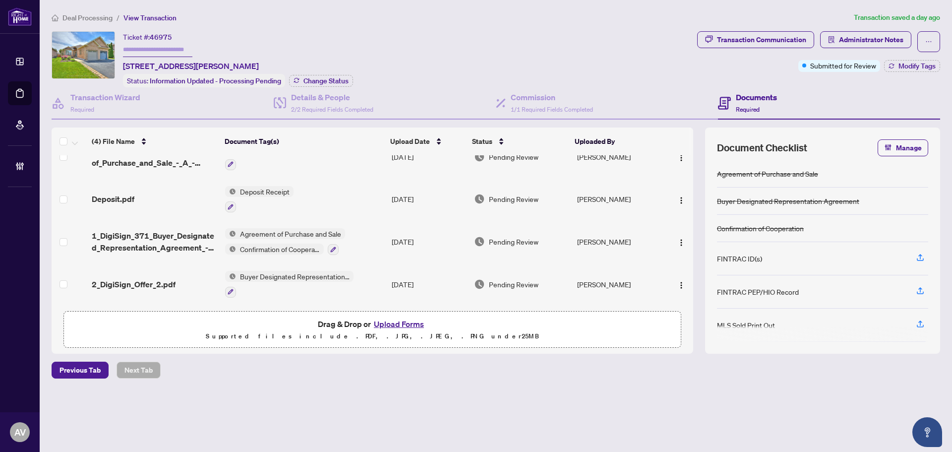
click at [775, 48] on span "Transaction Communication" at bounding box center [755, 41] width 117 height 21
click at [776, 40] on div "Transaction Communication" at bounding box center [761, 40] width 89 height 16
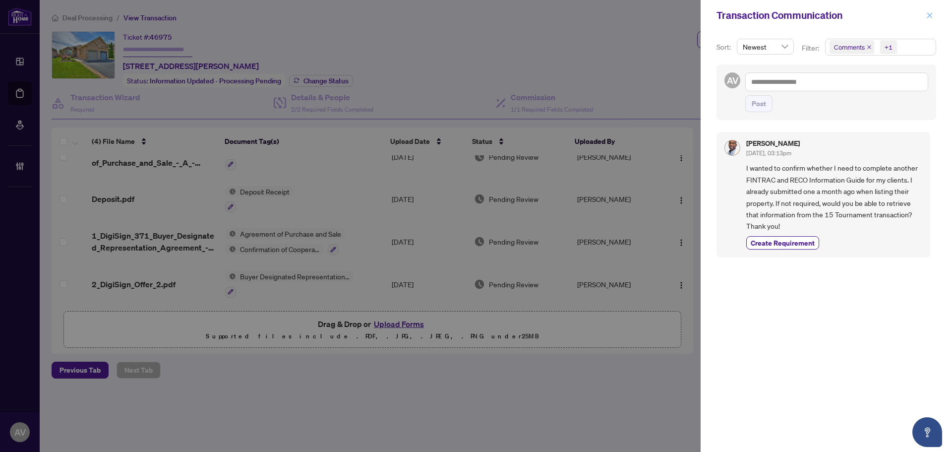
click at [931, 14] on icon "close" at bounding box center [929, 14] width 5 height 5
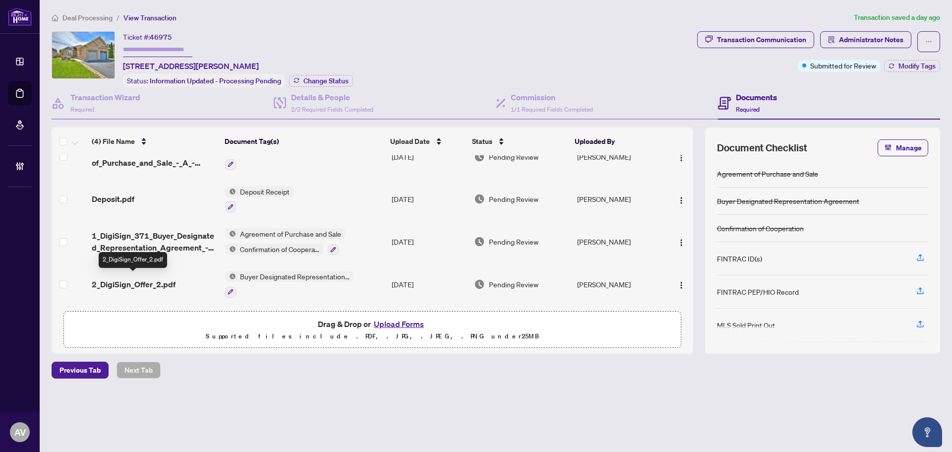
click at [153, 283] on span "2_DigiSign_Offer_2.pdf" at bounding box center [134, 284] width 84 height 12
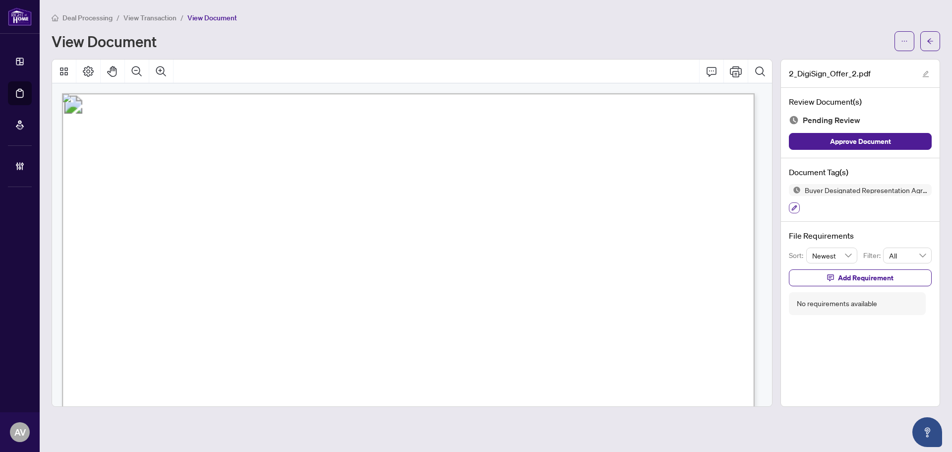
click at [791, 207] on button "button" at bounding box center [794, 207] width 11 height 11
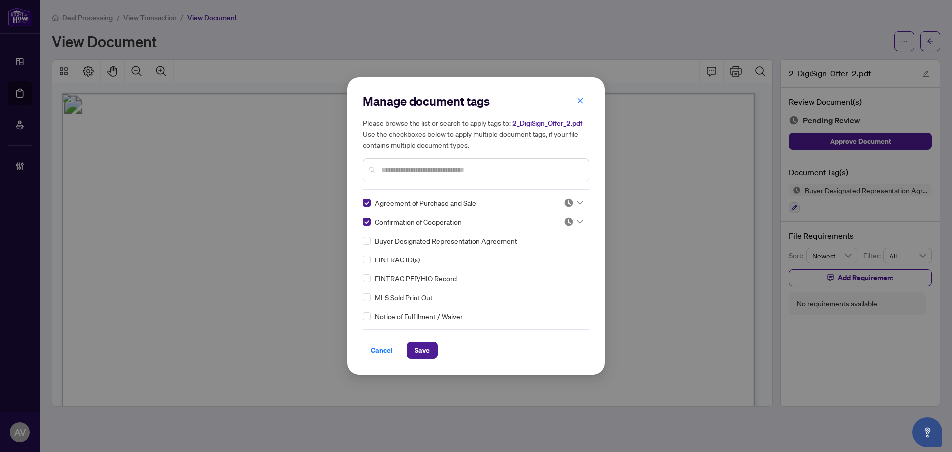
click at [418, 359] on div "Manage document tags Please browse the list or search to apply tags to: 2_DigiS…" at bounding box center [476, 225] width 258 height 297
click at [418, 354] on span "Save" at bounding box center [422, 350] width 15 height 16
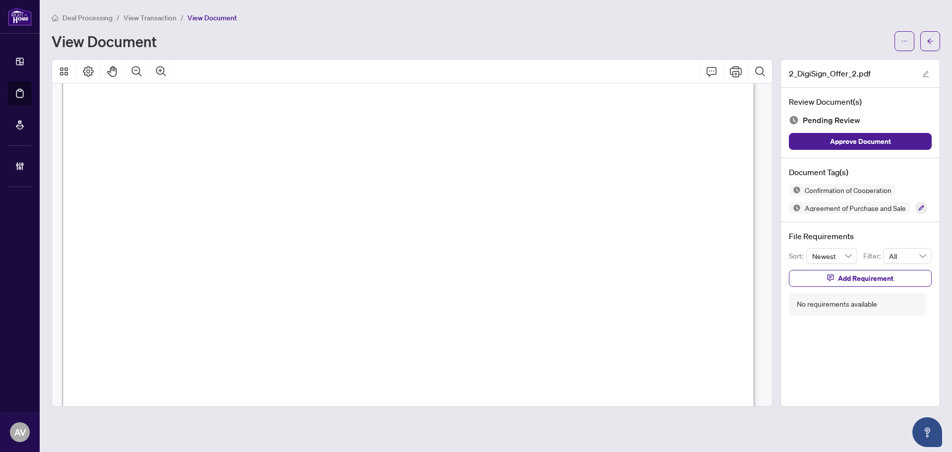
scroll to position [9787, 0]
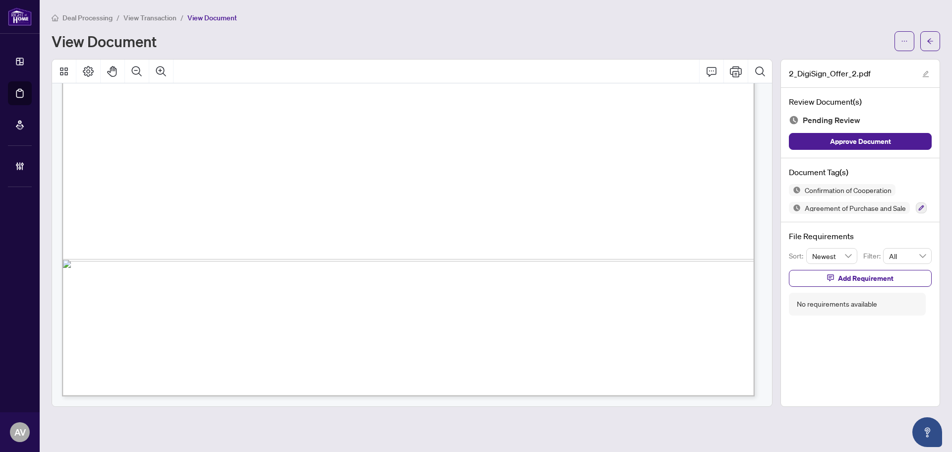
click at [923, 207] on icon "button" at bounding box center [922, 208] width 6 height 6
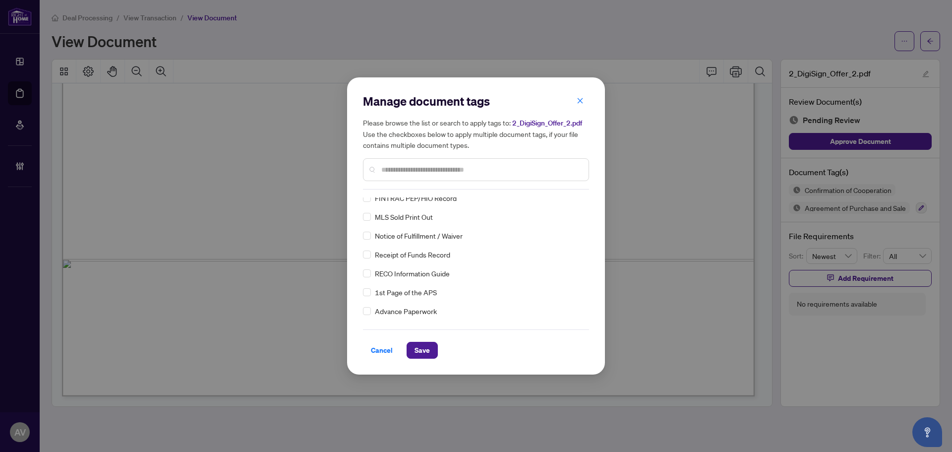
scroll to position [0, 0]
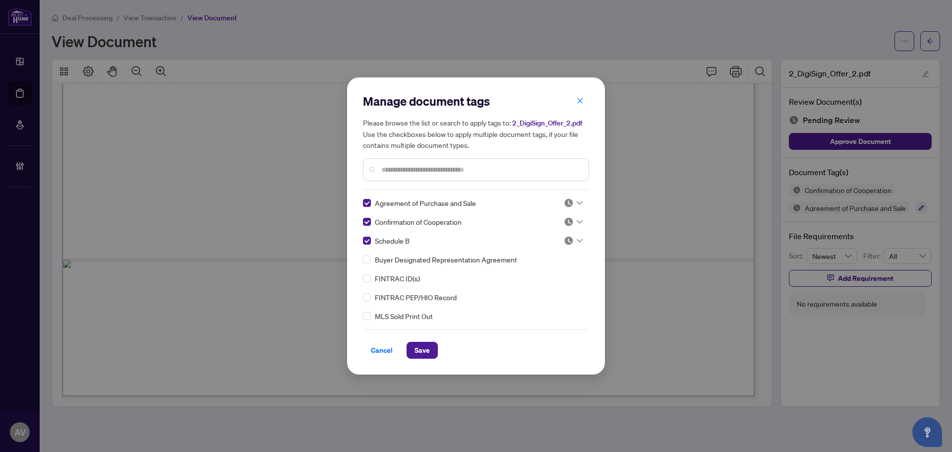
click at [399, 170] on input "text" at bounding box center [480, 169] width 199 height 11
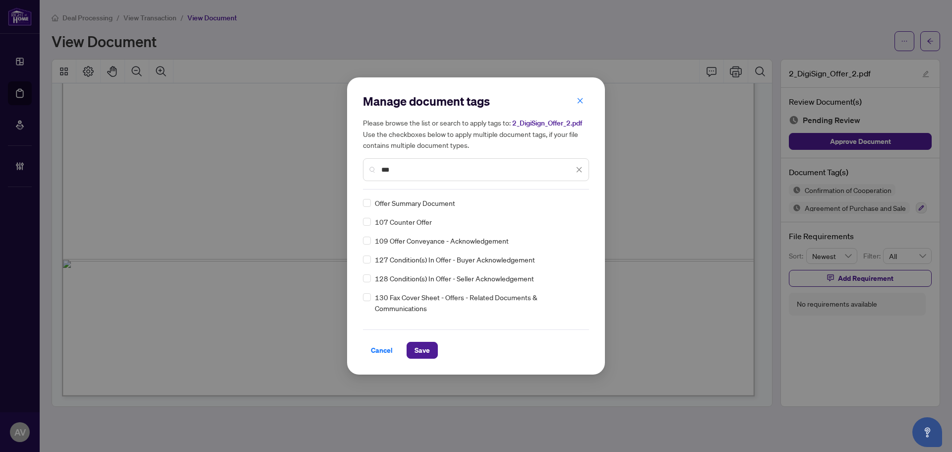
type input "***"
click at [422, 349] on span "Save" at bounding box center [422, 350] width 15 height 16
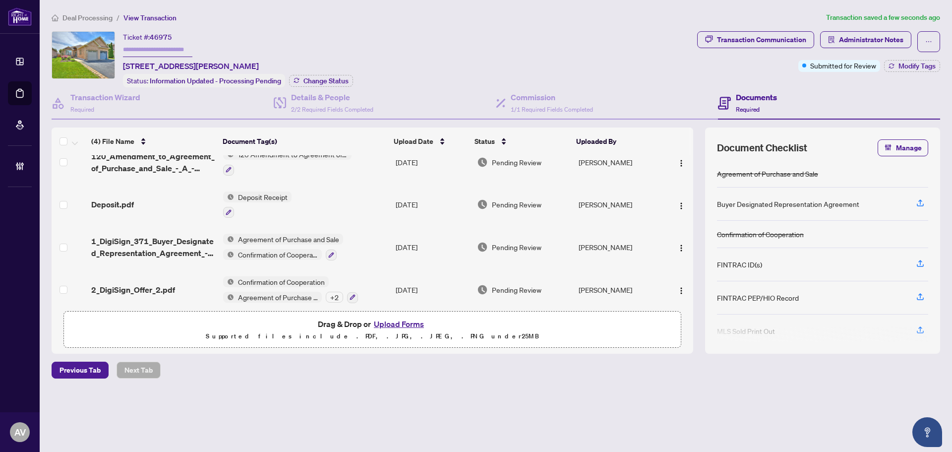
scroll to position [22, 0]
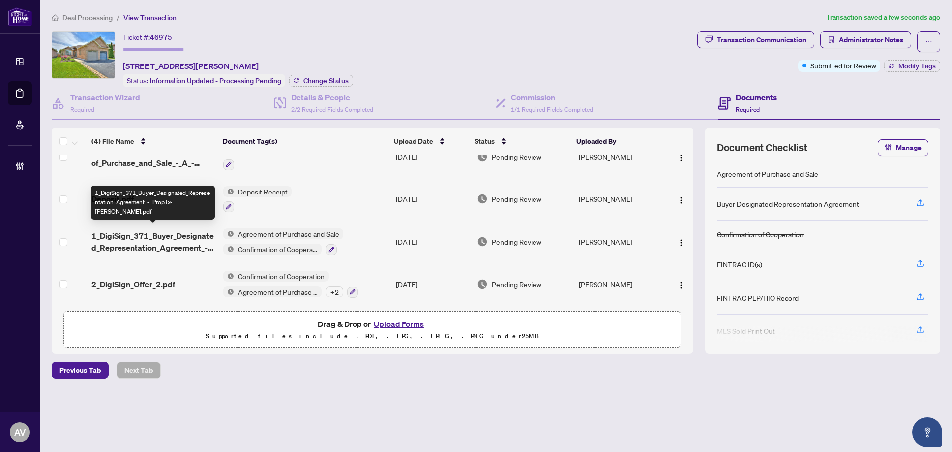
click at [159, 235] on span "1_DigiSign_371_Buyer_Designated_Representation_Agreement_-_PropTx-OREA.pdf" at bounding box center [153, 242] width 124 height 24
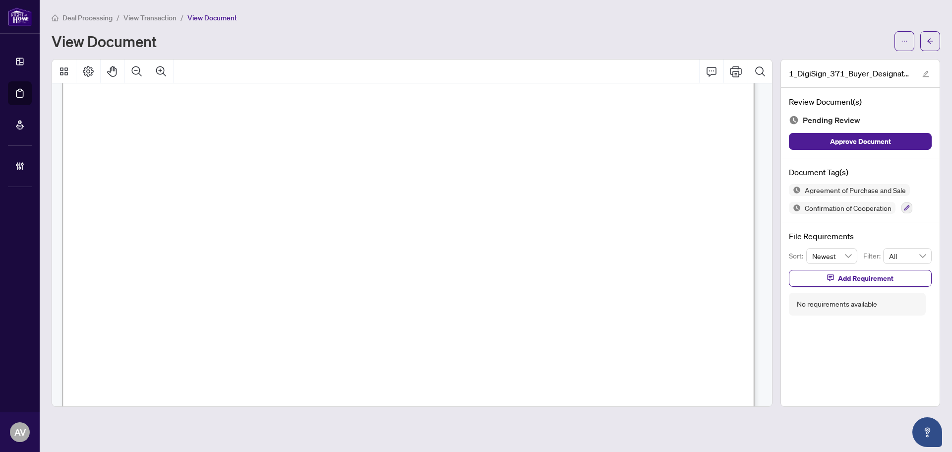
scroll to position [3351, 0]
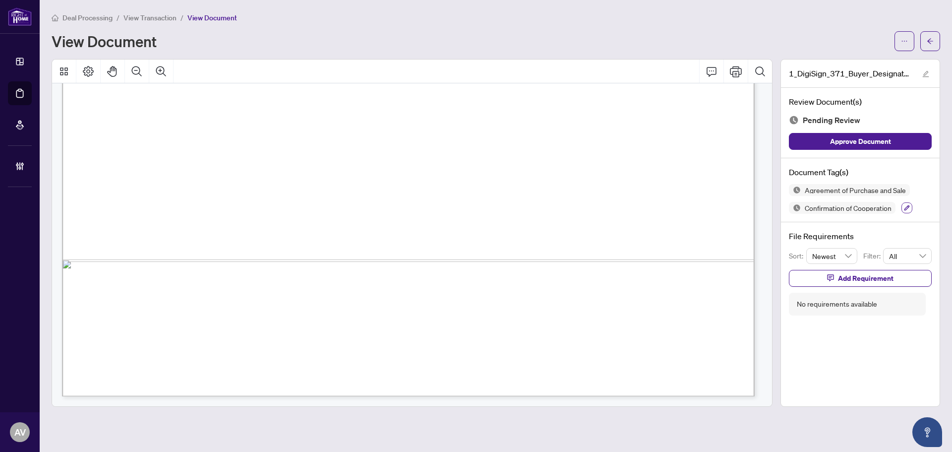
click at [905, 209] on icon "button" at bounding box center [907, 208] width 6 height 6
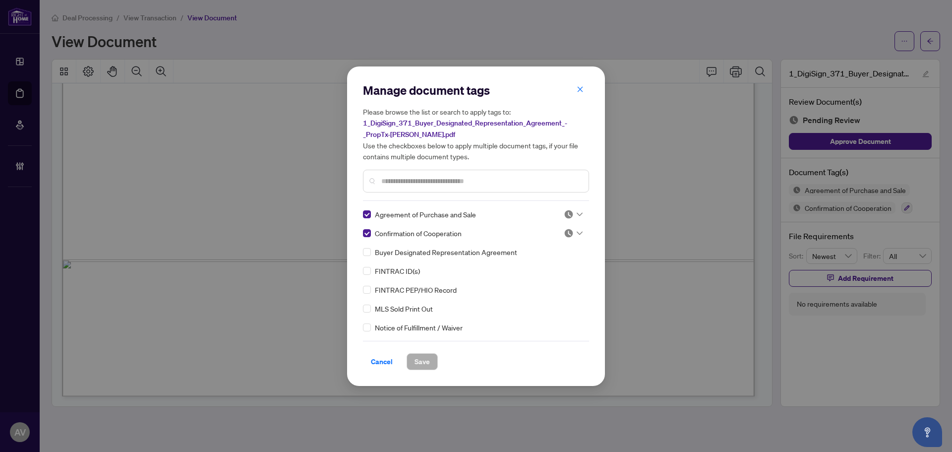
click at [371, 231] on div "Confirmation of Cooperation" at bounding box center [457, 233] width 189 height 11
click at [369, 225] on div "Agreement of Purchase and Sale Confirmation of Cooperation Buyer Designated Rep…" at bounding box center [476, 271] width 226 height 124
click at [429, 363] on span "Save" at bounding box center [422, 362] width 15 height 16
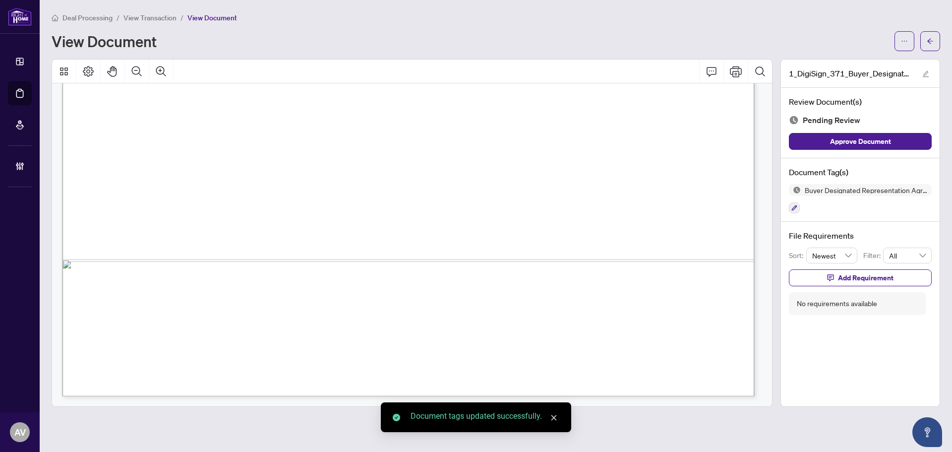
drag, startPoint x: 288, startPoint y: 301, endPoint x: 288, endPoint y: 294, distance: 7.4
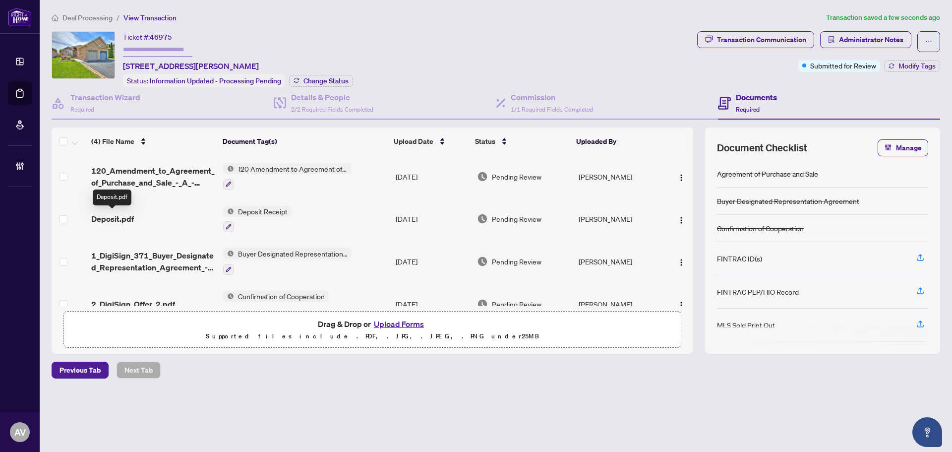
click at [129, 217] on span "Deposit.pdf" at bounding box center [112, 219] width 43 height 12
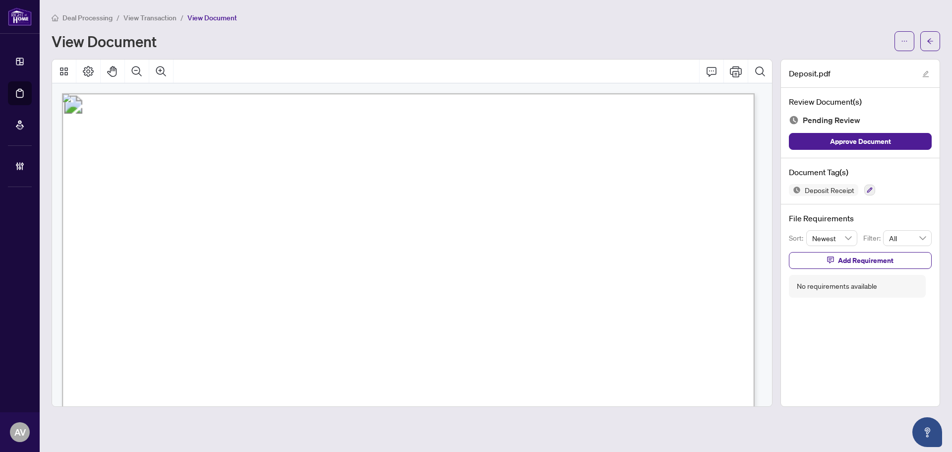
scroll to position [298, 0]
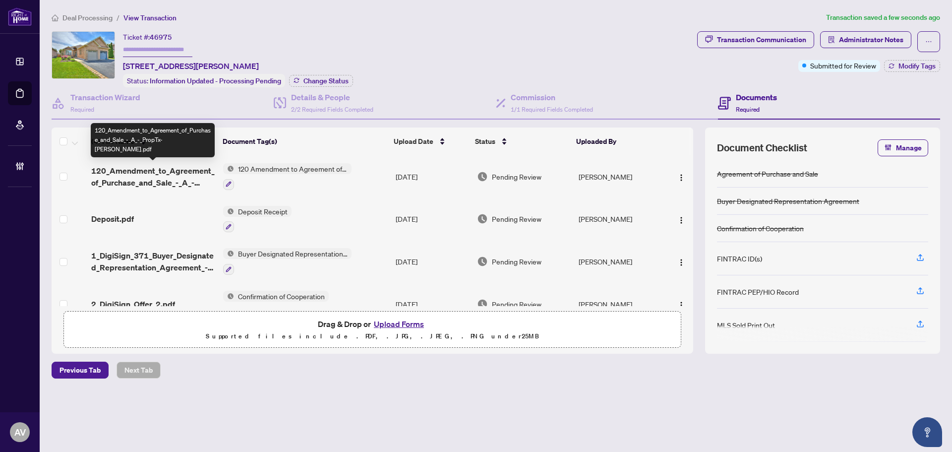
click at [156, 178] on span "120_Amendment_to_Agreement_of_Purchase_and_Sale_-_A_-_PropTx-OREA.pdf" at bounding box center [153, 177] width 124 height 24
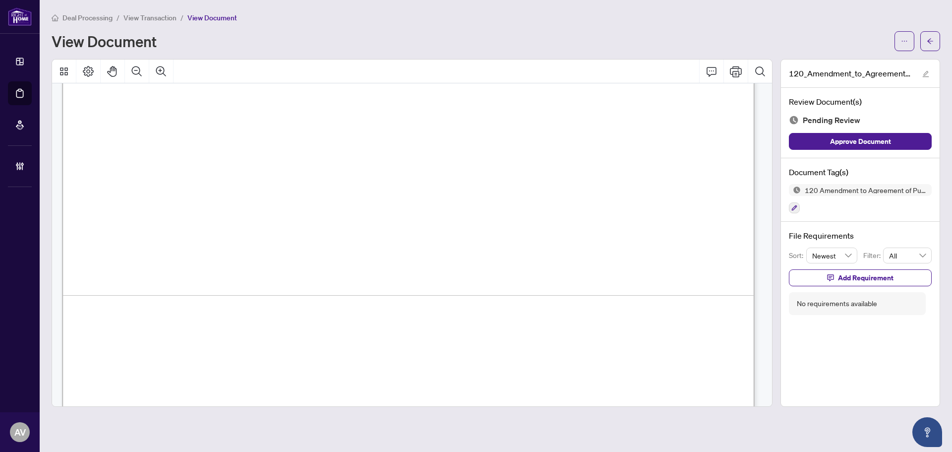
scroll to position [2432, 0]
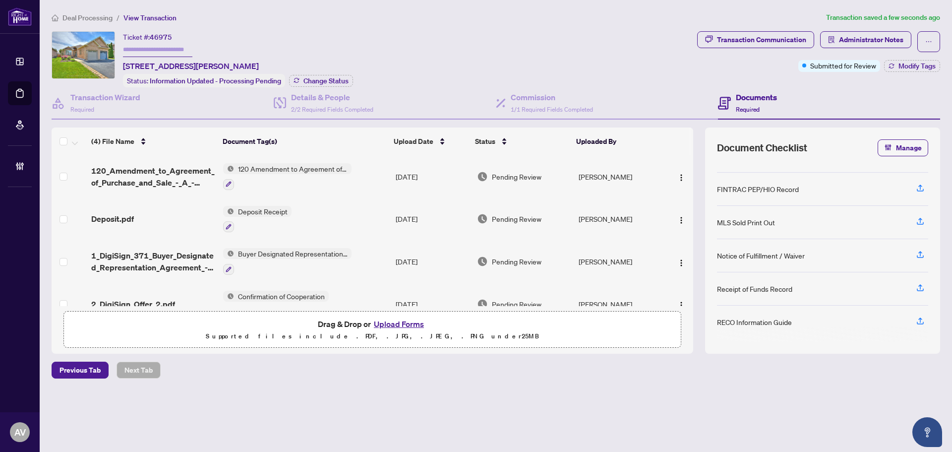
scroll to position [103, 0]
click at [489, 47] on div "Ticket #: 46975 41 Jackson Crt, Welland, Ontario L3C 7G2, Canada Status: Inform…" at bounding box center [373, 59] width 642 height 56
click at [861, 39] on span "Administrator Notes" at bounding box center [871, 40] width 64 height 16
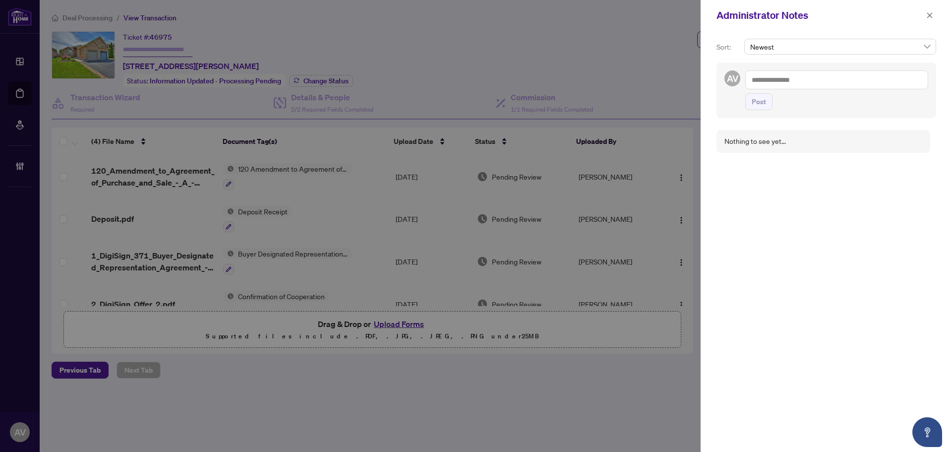
click at [803, 83] on textarea at bounding box center [836, 79] width 183 height 19
type textarea "**********"
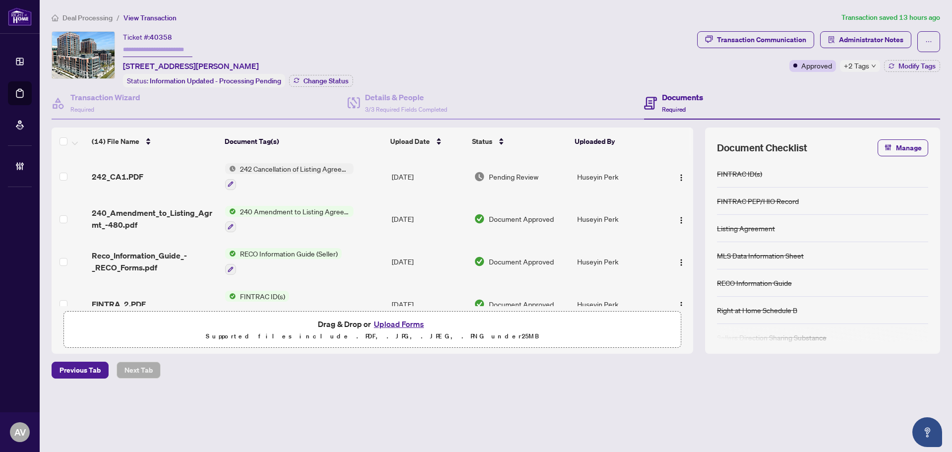
click at [849, 66] on span "+2 Tags" at bounding box center [856, 65] width 25 height 11
click at [505, 58] on div "Ticket #: 40358 541-31 Tippett Rd, Toronto, Ontario M3H 0C8, Canada Status: Inf…" at bounding box center [373, 59] width 642 height 56
click at [107, 99] on h4 "Transaction Wizard" at bounding box center [105, 97] width 70 height 12
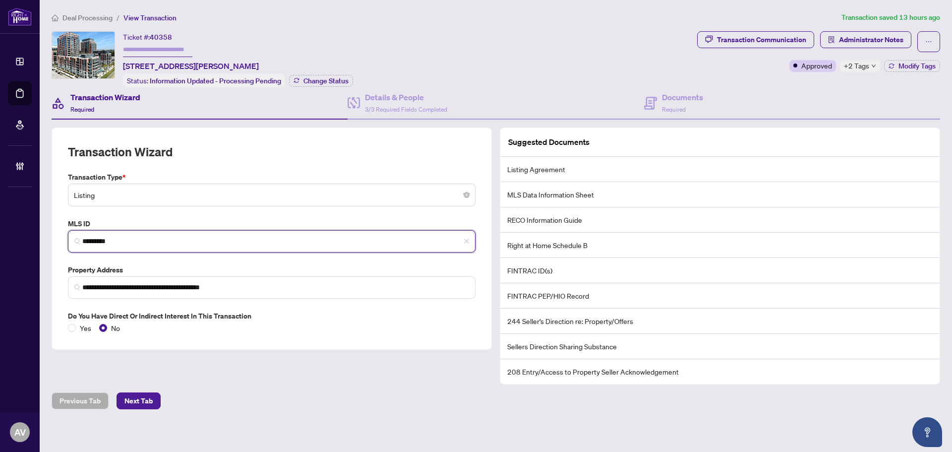
click at [120, 238] on input "*********" at bounding box center [275, 241] width 387 height 10
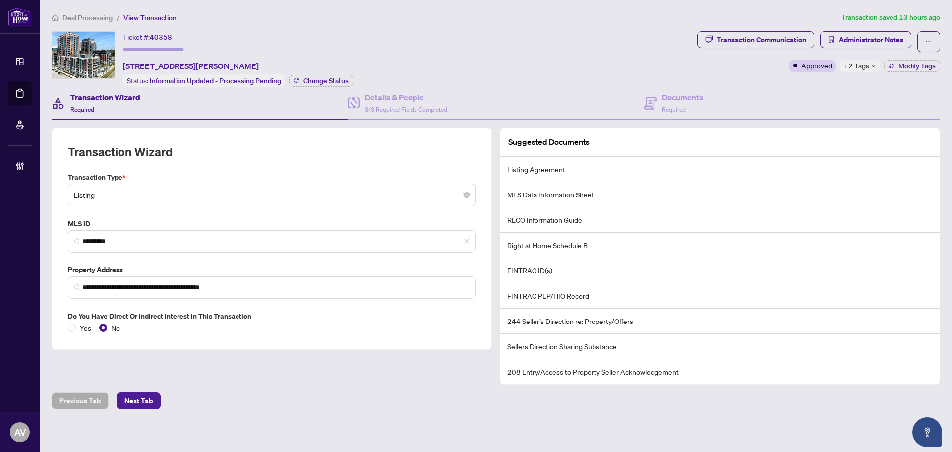
click at [474, 49] on div "Ticket #: 40358 541-31 Tippett Rd, Toronto, Ontario M3H 0C8, Canada Status: Inf…" at bounding box center [373, 59] width 642 height 56
click at [644, 106] on icon at bounding box center [650, 103] width 13 height 13
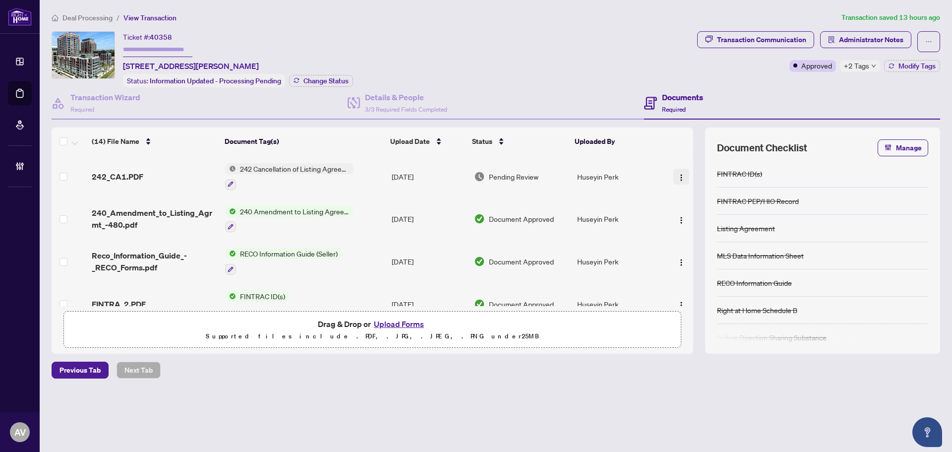
click at [679, 178] on img "button" at bounding box center [682, 178] width 8 height 8
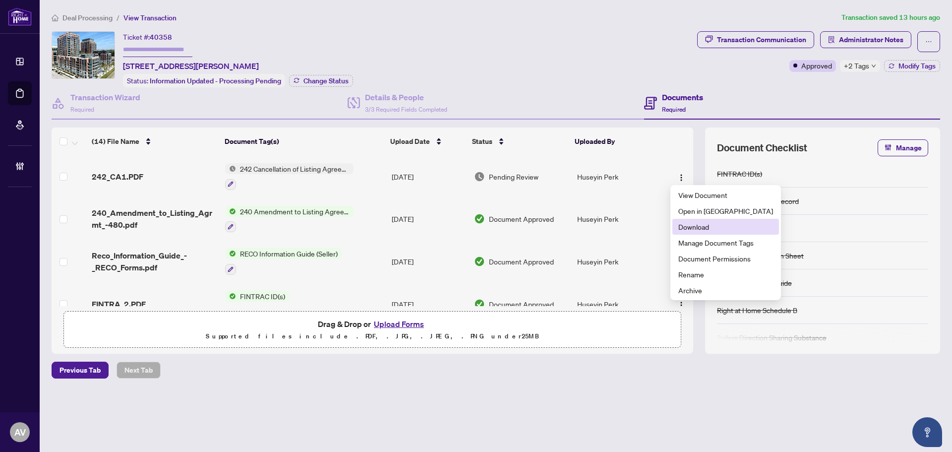
click at [693, 231] on span "Download" at bounding box center [726, 226] width 95 height 11
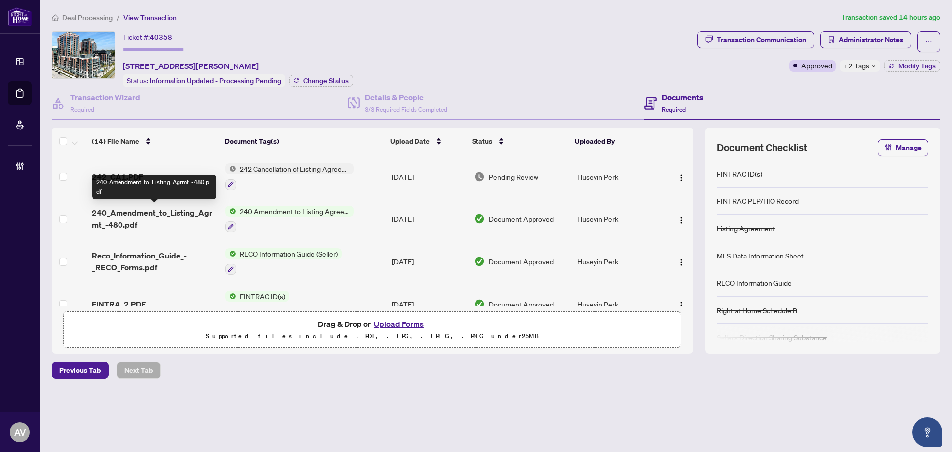
click at [132, 219] on span "240_Amendment_to_Listing_Agrmt_-480.pdf" at bounding box center [154, 219] width 125 height 24
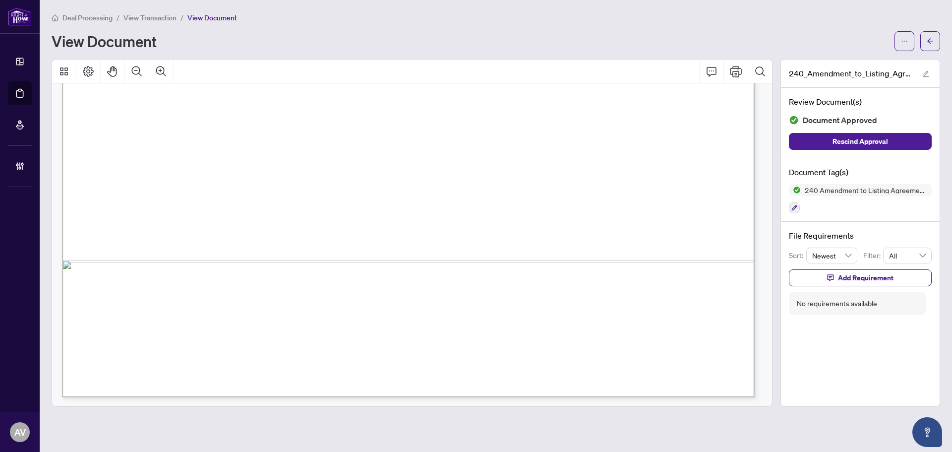
scroll to position [594, 0]
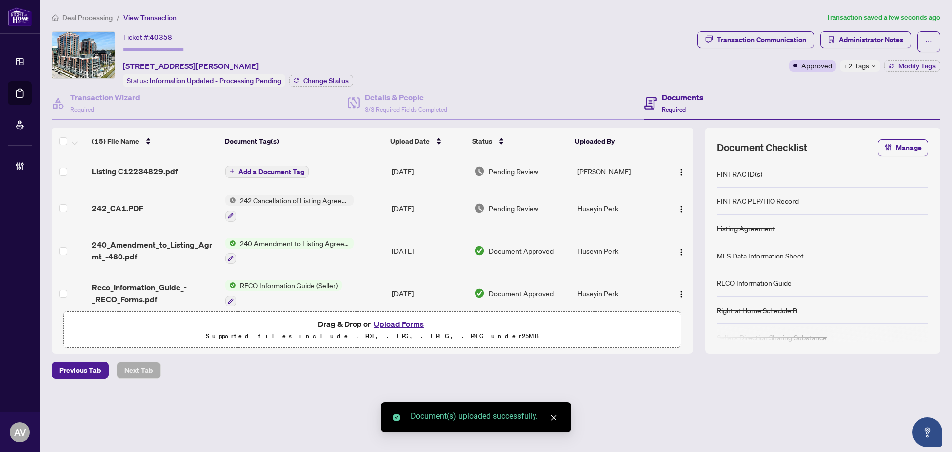
click at [267, 168] on span "Add a Document Tag" at bounding box center [272, 171] width 66 height 7
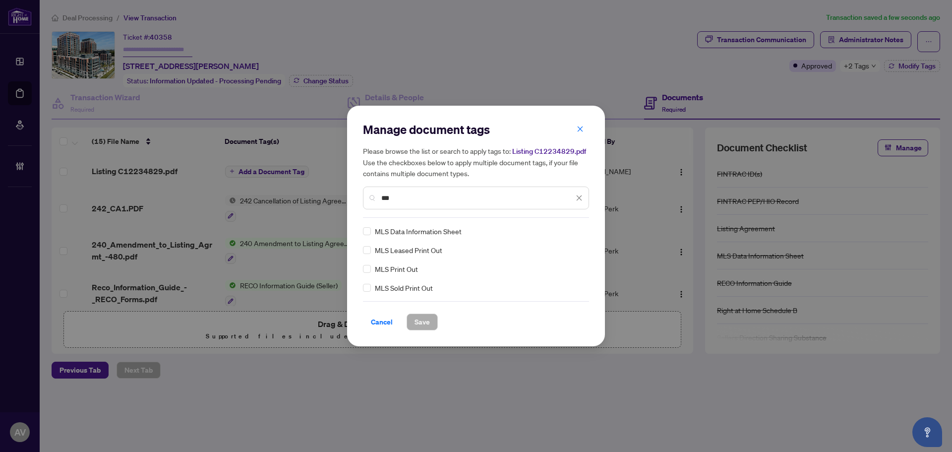
type input "***"
click at [575, 226] on div at bounding box center [573, 231] width 19 height 10
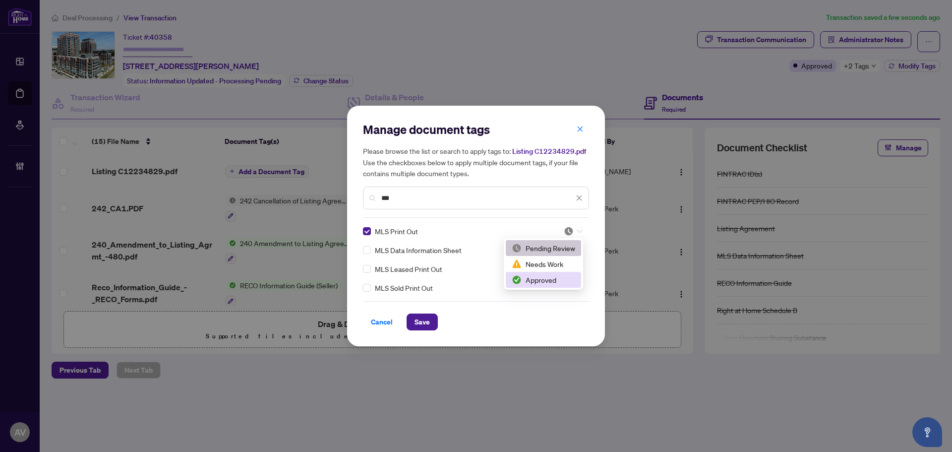
click at [544, 288] on div "2 3 Pending Review Needs Work Approved" at bounding box center [543, 264] width 79 height 52
click at [530, 284] on div "Approved" at bounding box center [543, 279] width 63 height 11
click at [426, 329] on span "Save" at bounding box center [422, 322] width 15 height 16
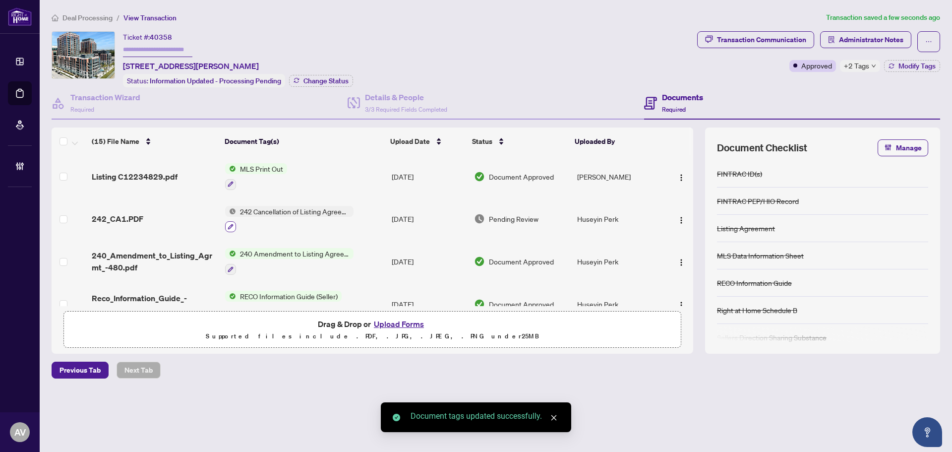
click at [229, 225] on icon "button" at bounding box center [230, 226] width 5 height 5
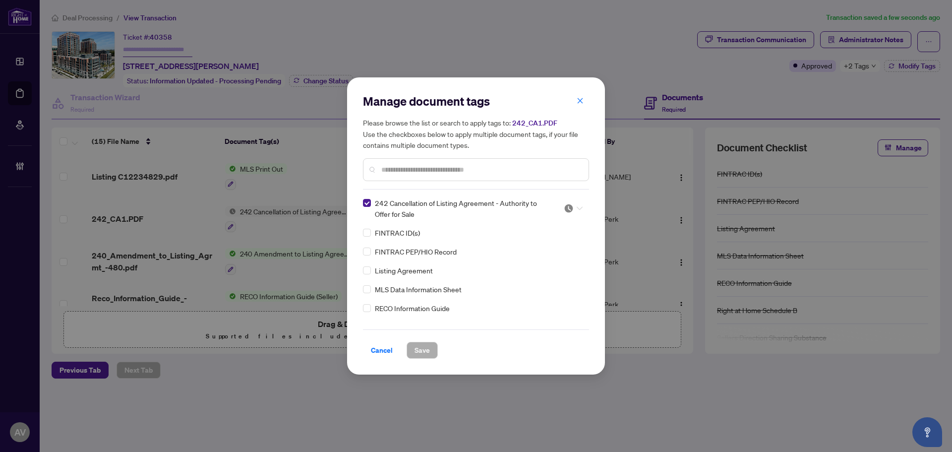
click at [558, 206] on div at bounding box center [570, 208] width 25 height 10
click at [543, 262] on div "Approved" at bounding box center [540, 257] width 75 height 16
click at [470, 175] on input "text" at bounding box center [480, 169] width 199 height 11
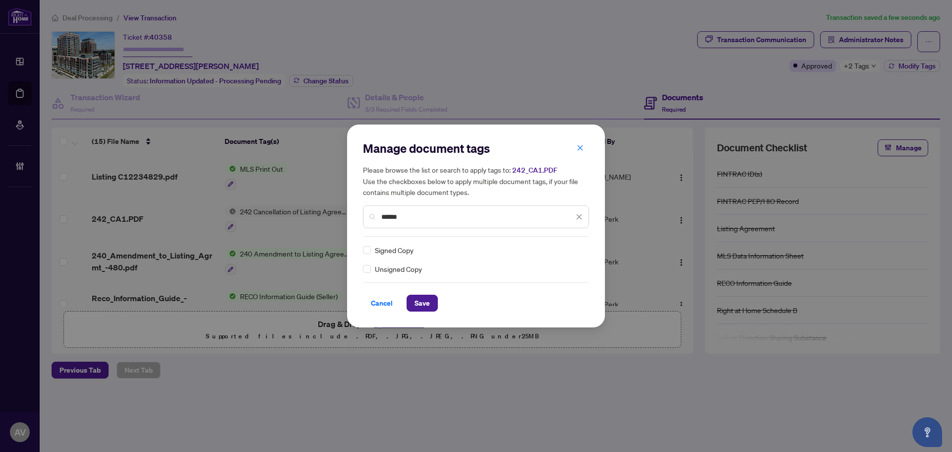
type input "******"
click at [570, 245] on img at bounding box center [569, 250] width 10 height 10
click at [548, 294] on div "Approved" at bounding box center [543, 298] width 63 height 11
click at [423, 308] on span "Save" at bounding box center [422, 303] width 15 height 16
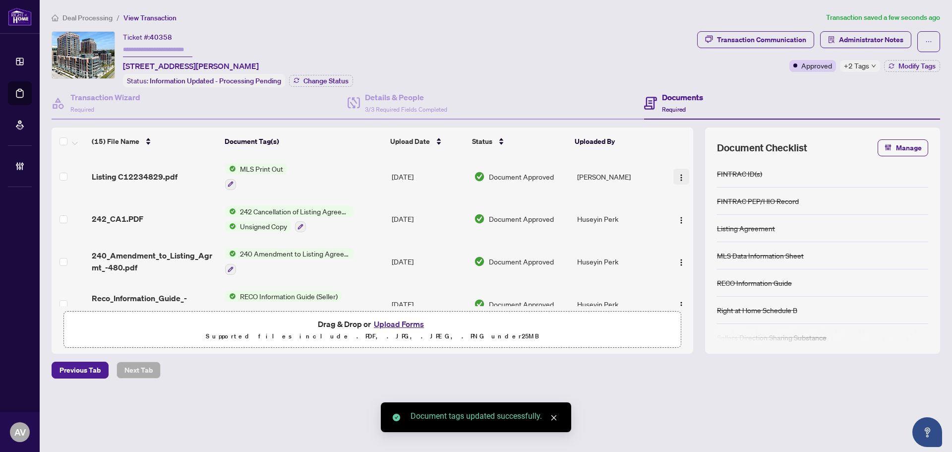
click at [678, 176] on img "button" at bounding box center [682, 178] width 8 height 8
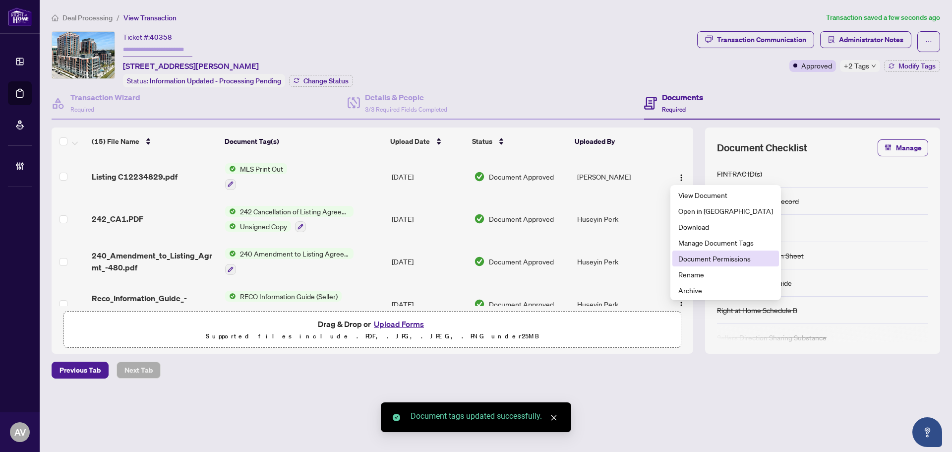
click at [699, 253] on span "Document Permissions" at bounding box center [726, 258] width 95 height 11
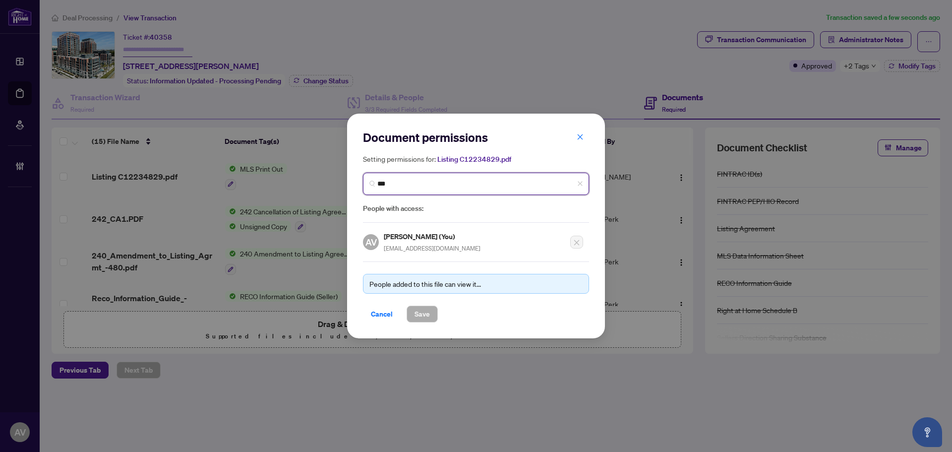
type input "****"
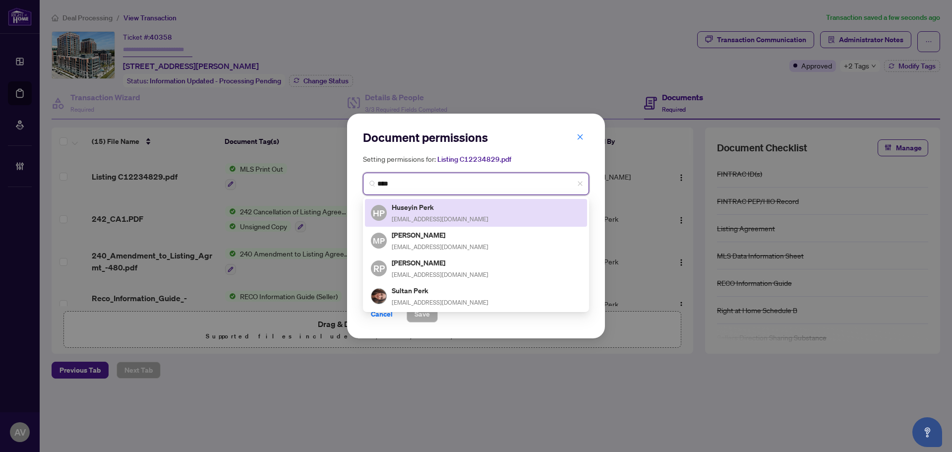
click at [462, 212] on div "HP Huseyin Perk [EMAIL_ADDRESS][DOMAIN_NAME]" at bounding box center [476, 212] width 210 height 23
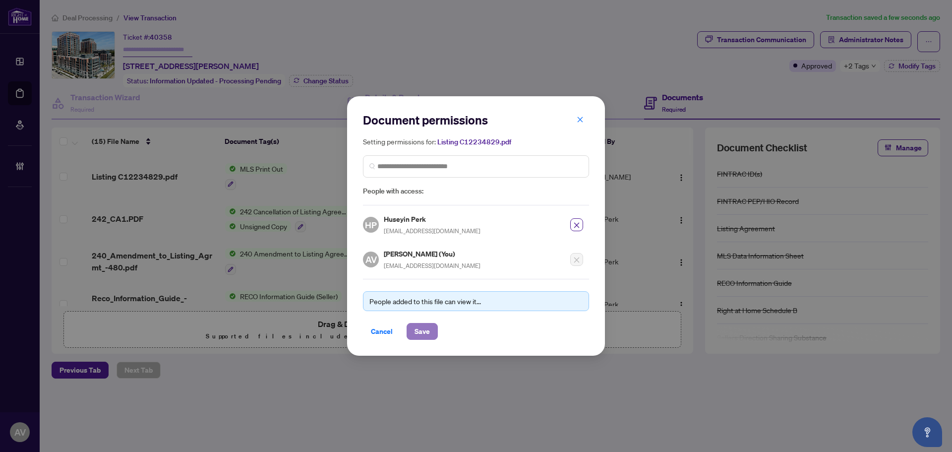
click at [425, 333] on span "Save" at bounding box center [422, 331] width 15 height 16
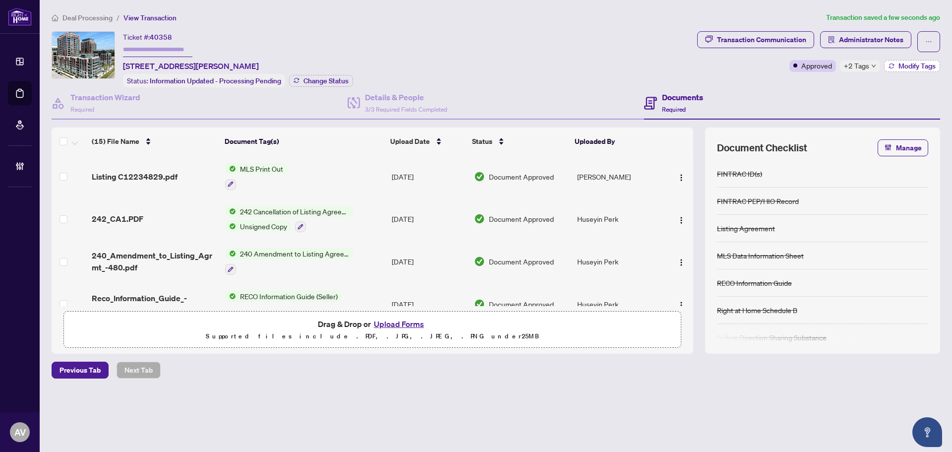
click at [920, 62] on span "Modify Tags" at bounding box center [917, 65] width 37 height 7
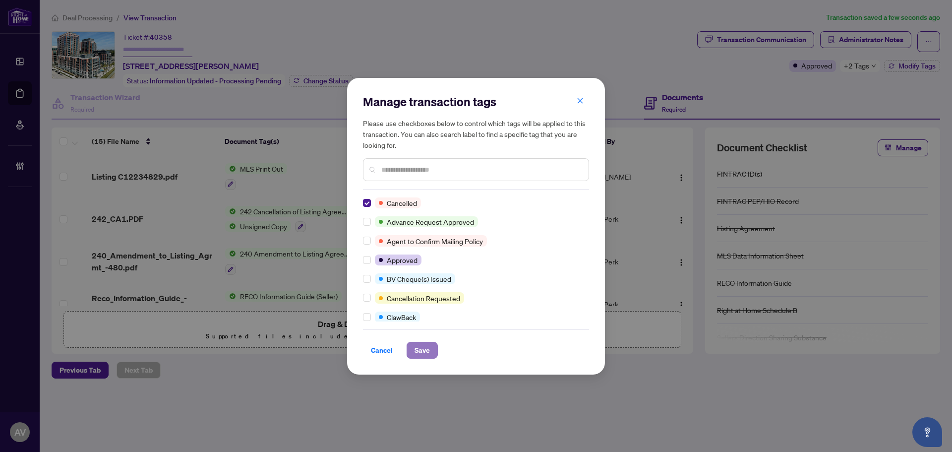
click at [424, 349] on span "Save" at bounding box center [422, 350] width 15 height 16
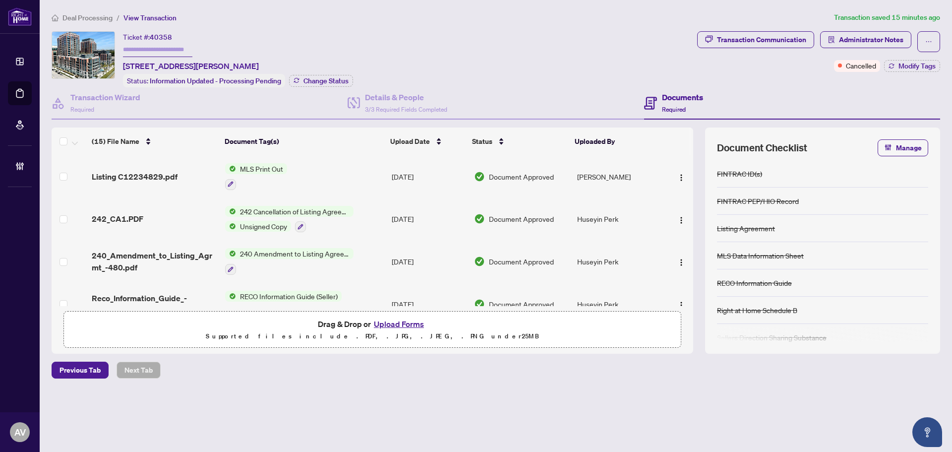
click at [603, 58] on div "Ticket #: 40358 541-31 Tippett Rd, Toronto, Ontario M3H 0C8, Canada Status: Inf…" at bounding box center [373, 59] width 642 height 56
click at [504, 59] on div "Ticket #: 40358 541-31 Tippett Rd, Toronto, Ontario M3H 0C8, Canada Status: Inf…" at bounding box center [373, 59] width 642 height 56
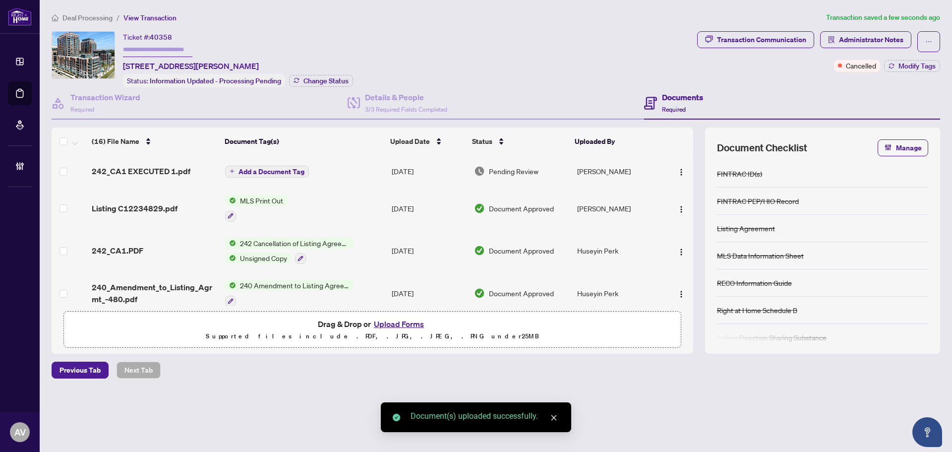
click at [272, 170] on span "Add a Document Tag" at bounding box center [272, 171] width 66 height 7
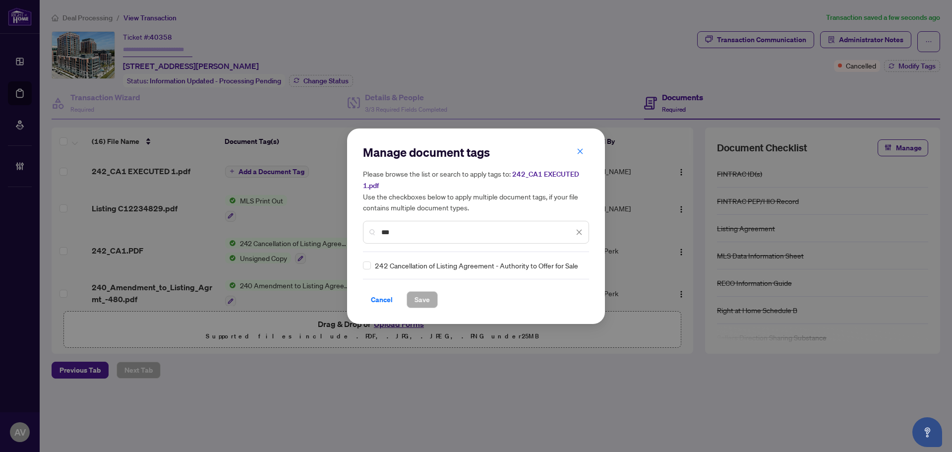
click at [597, 402] on div "Manage document tags Please browse the list or search to apply tags to: 242_CA1…" at bounding box center [476, 226] width 952 height 452
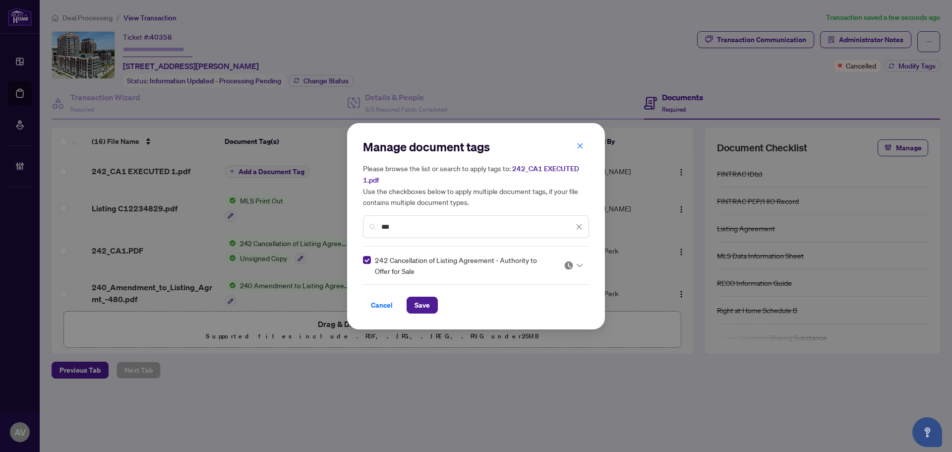
click at [573, 267] on img at bounding box center [569, 265] width 10 height 10
click at [534, 314] on div "Approved" at bounding box center [543, 313] width 63 height 11
click at [428, 216] on div "***" at bounding box center [476, 226] width 226 height 23
click at [427, 223] on input "***" at bounding box center [477, 226] width 192 height 11
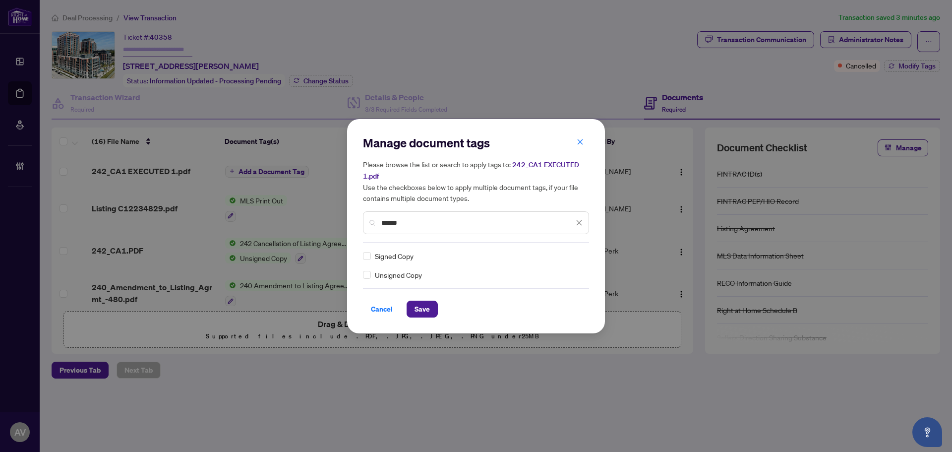
type input "******"
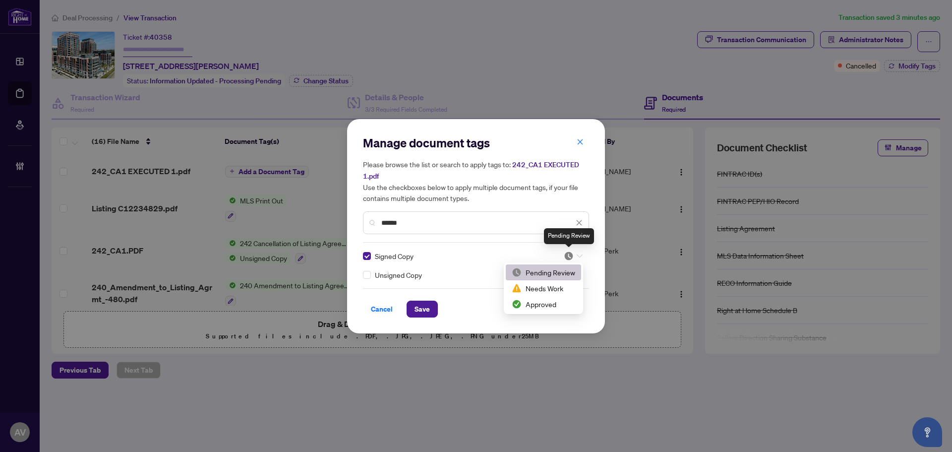
click at [571, 259] on img at bounding box center [569, 256] width 10 height 10
click at [553, 305] on div "Approved" at bounding box center [543, 304] width 63 height 11
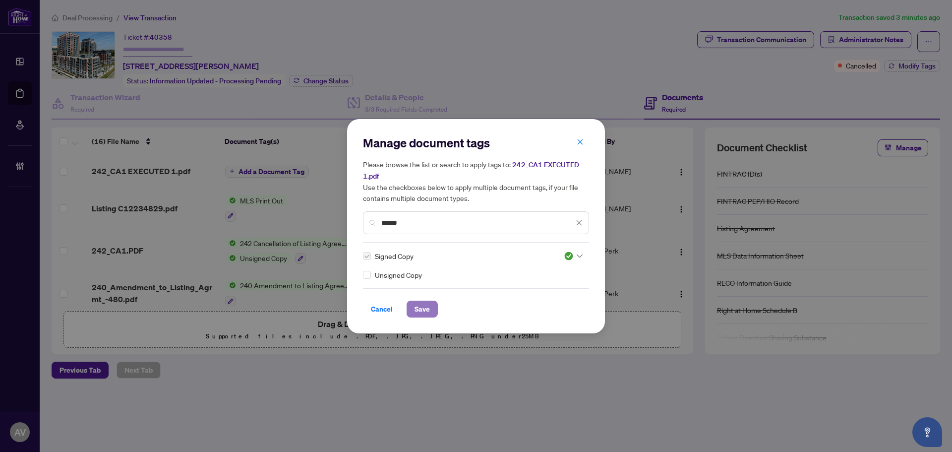
click at [432, 307] on button "Save" at bounding box center [422, 309] width 31 height 17
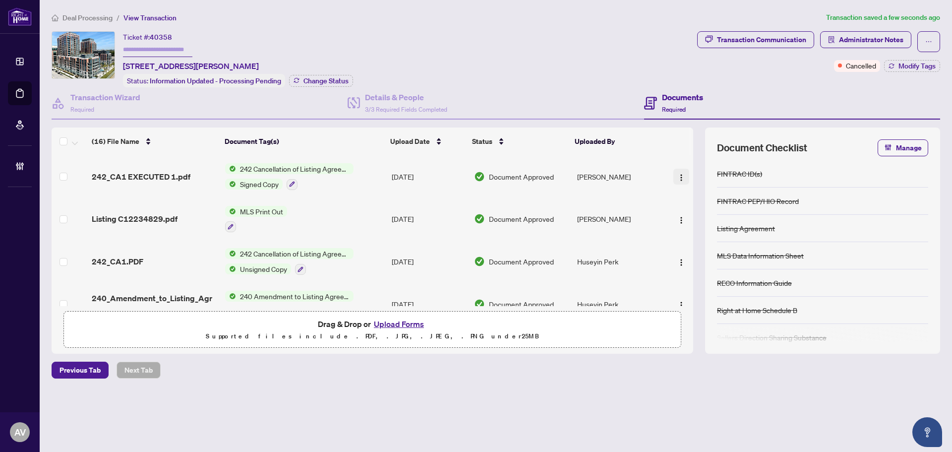
click at [678, 179] on img "button" at bounding box center [682, 178] width 8 height 8
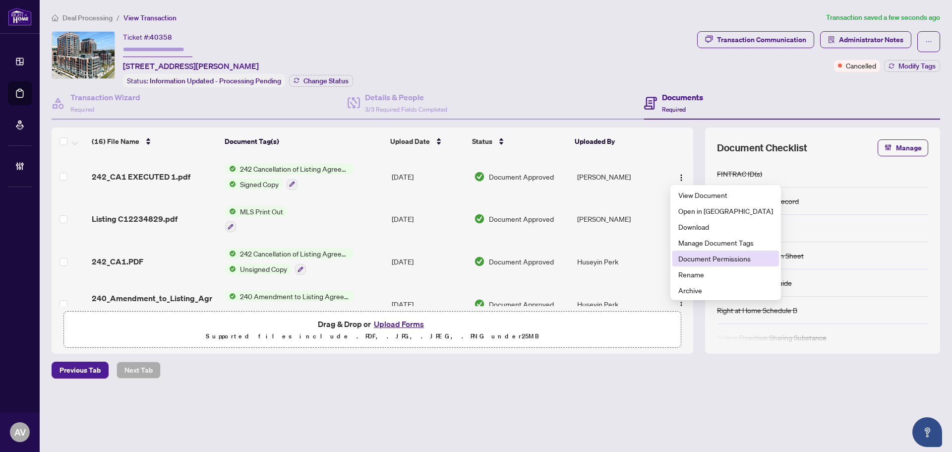
click at [706, 262] on span "Document Permissions" at bounding box center [726, 258] width 95 height 11
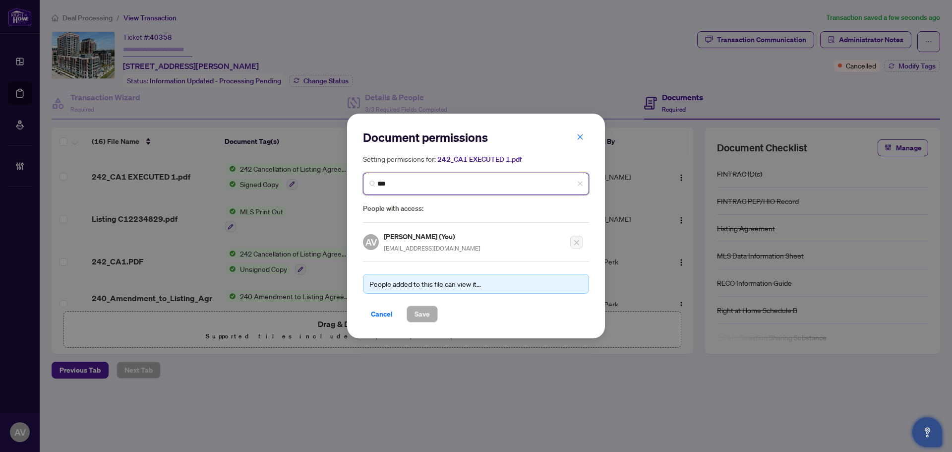
type input "****"
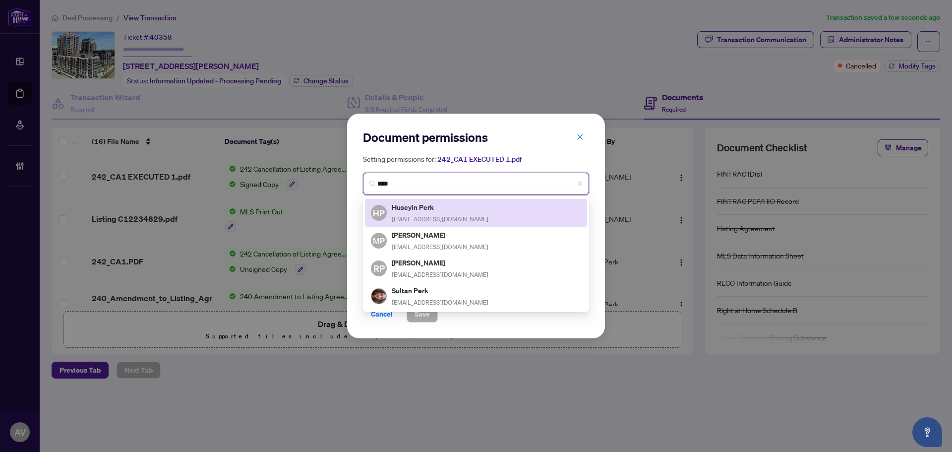
click at [477, 209] on div "HP Huseyin Perk [EMAIL_ADDRESS][DOMAIN_NAME]" at bounding box center [476, 212] width 210 height 23
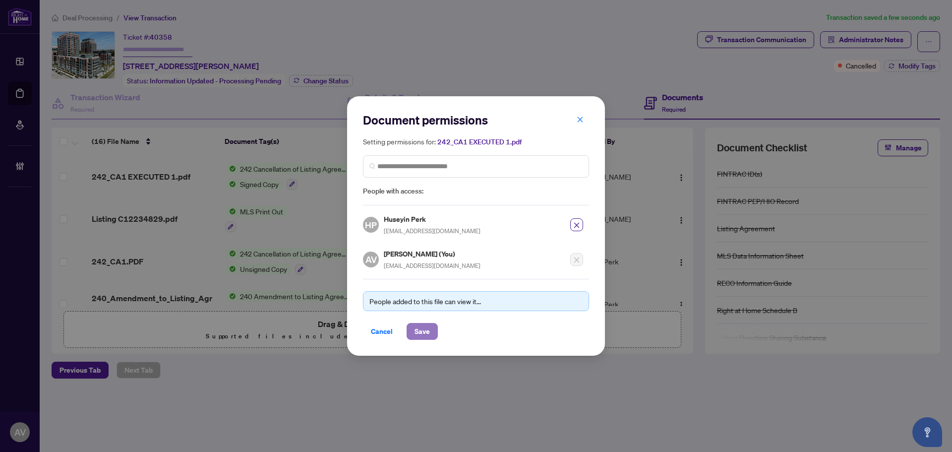
click at [415, 326] on span "Save" at bounding box center [422, 331] width 15 height 16
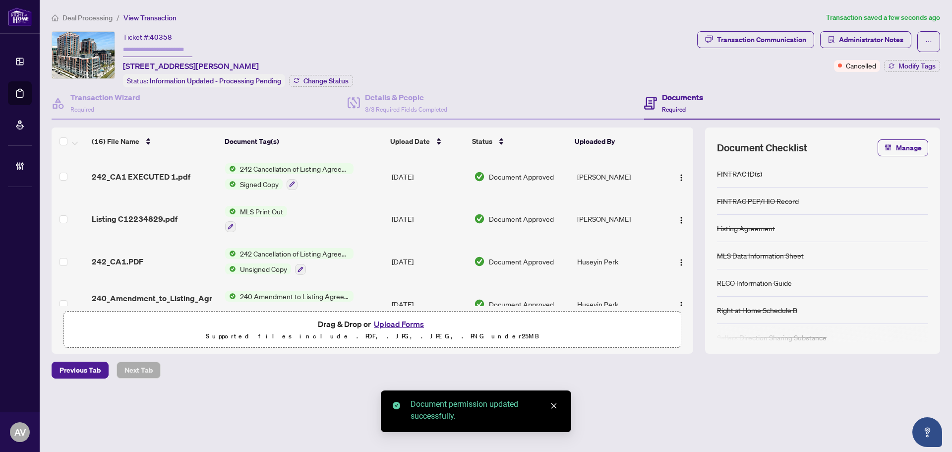
click at [506, 57] on div "Ticket #: 40358 541-31 Tippett Rd, Toronto, Ontario M3H 0C8, Canada Status: Inf…" at bounding box center [373, 59] width 642 height 56
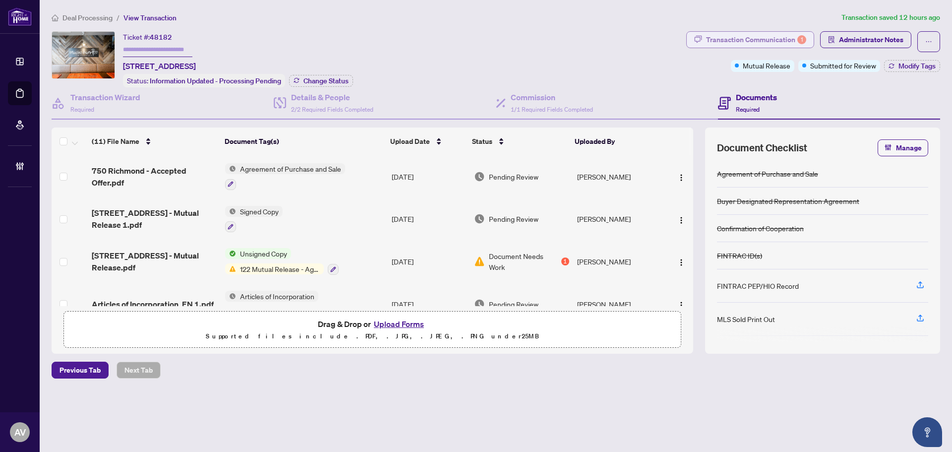
click at [775, 41] on div "Transaction Communication 1" at bounding box center [756, 40] width 100 height 16
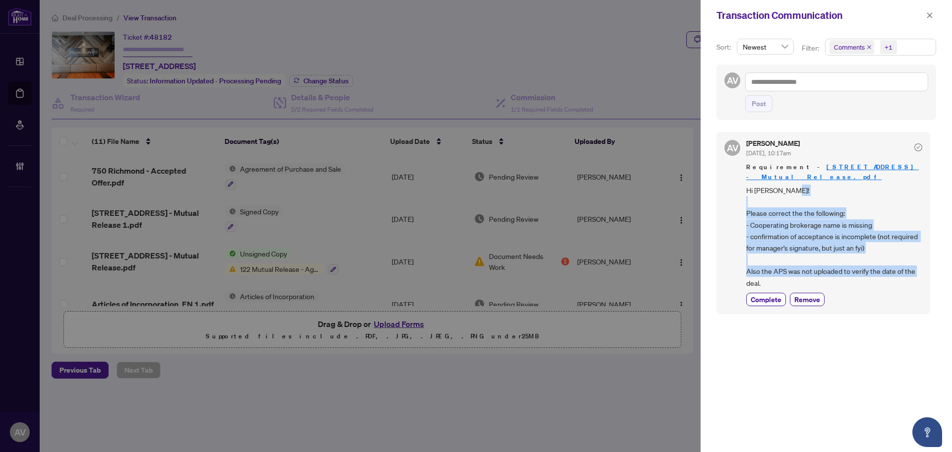
drag, startPoint x: 745, startPoint y: 203, endPoint x: 915, endPoint y: 276, distance: 184.6
click at [915, 276] on div "AV Ananya Venugopal Aug/12/2025, 10:17am Requirement - 750 Richmond St - Mutual…" at bounding box center [824, 223] width 214 height 182
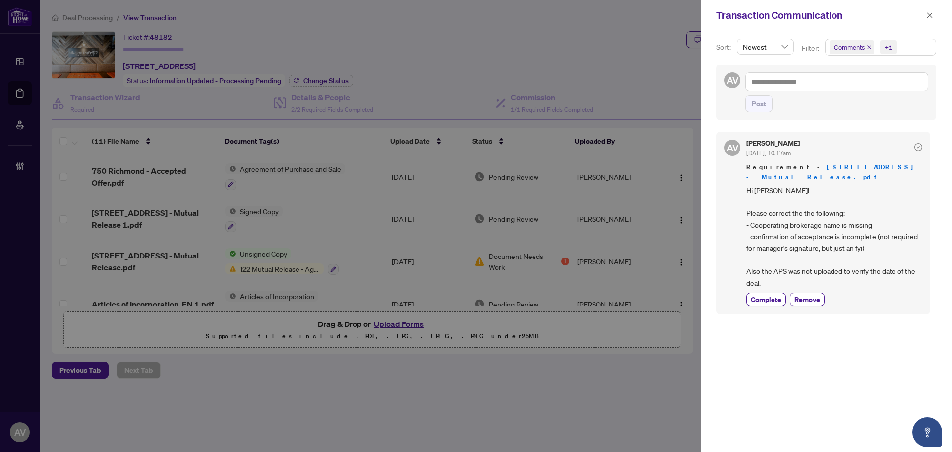
click at [455, 401] on div at bounding box center [476, 226] width 952 height 452
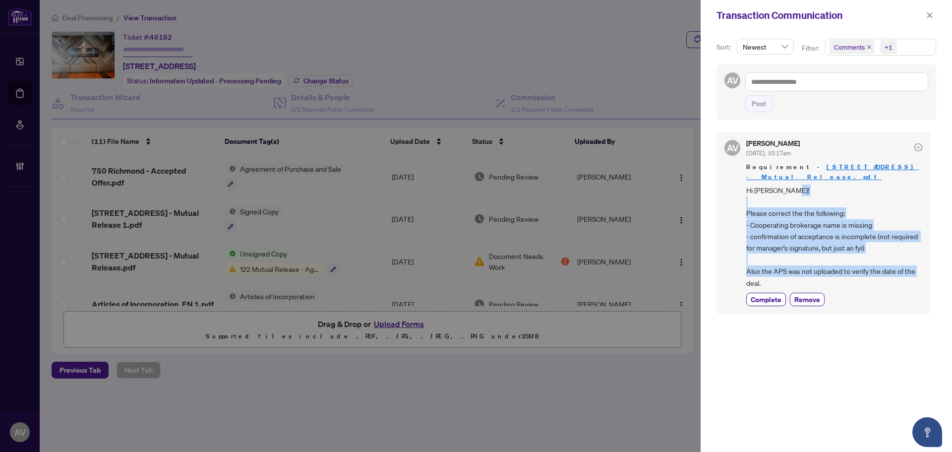
drag, startPoint x: 745, startPoint y: 200, endPoint x: 849, endPoint y: 280, distance: 130.5
click at [849, 280] on div "AV Ananya Venugopal Aug/12/2025, 10:17am Requirement - 750 Richmond St - Mutual…" at bounding box center [824, 223] width 214 height 182
copy span "Please correct the the following: - Cooperating brokerage name is missing - con…"
click at [926, 19] on button "button" at bounding box center [930, 15] width 13 height 12
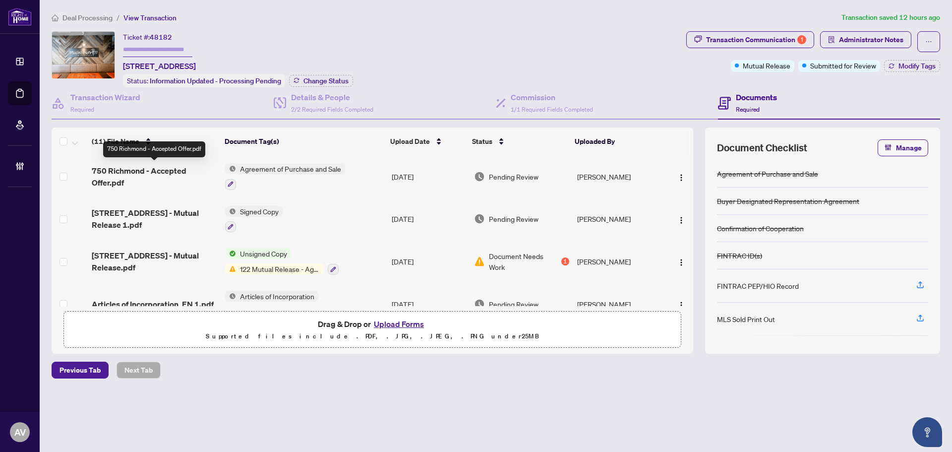
click at [123, 176] on span "750 Richmond - Accepted Offer.pdf" at bounding box center [154, 177] width 125 height 24
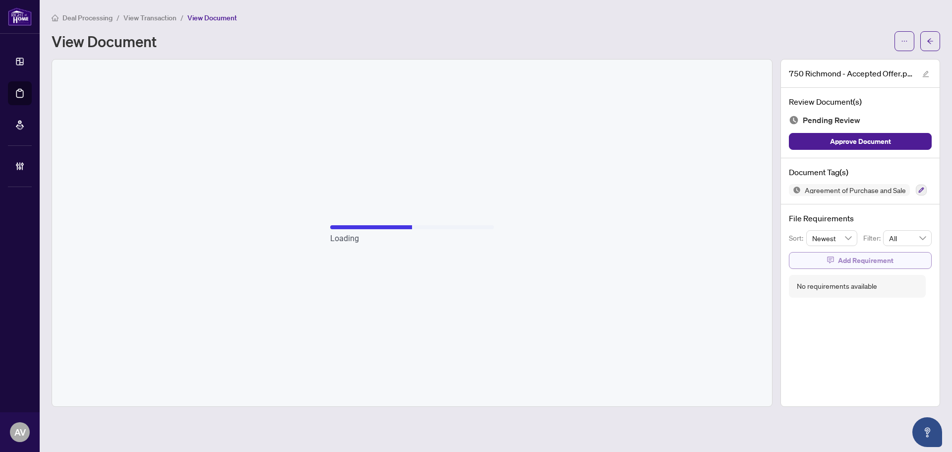
click at [810, 259] on button "Add Requirement" at bounding box center [860, 260] width 143 height 17
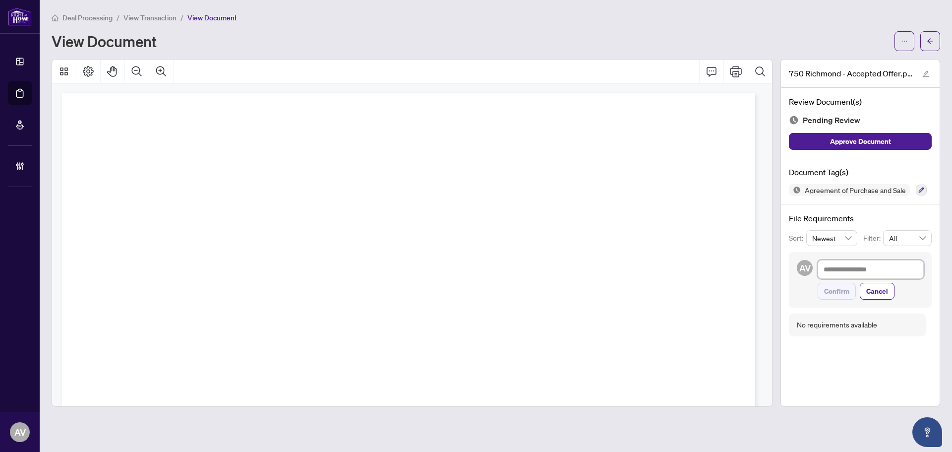
click at [830, 276] on textarea at bounding box center [871, 269] width 106 height 19
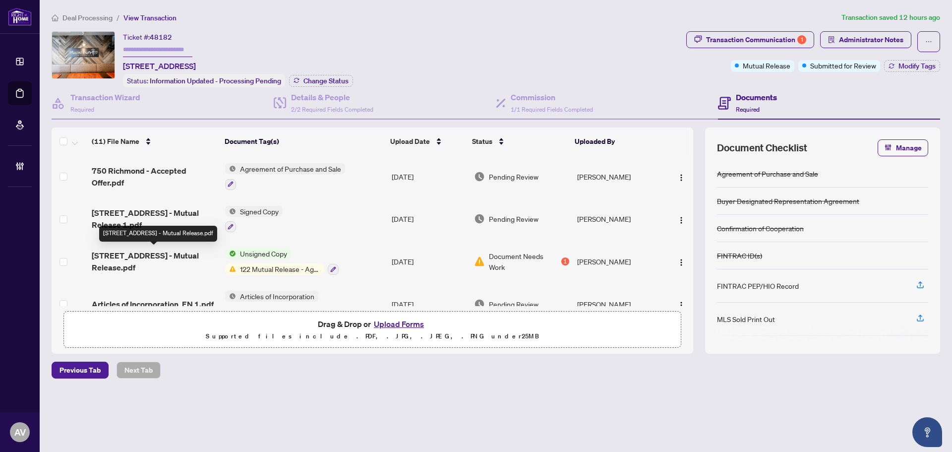
click at [153, 251] on span "750 Richmond St - Mutual Release.pdf" at bounding box center [154, 261] width 125 height 24
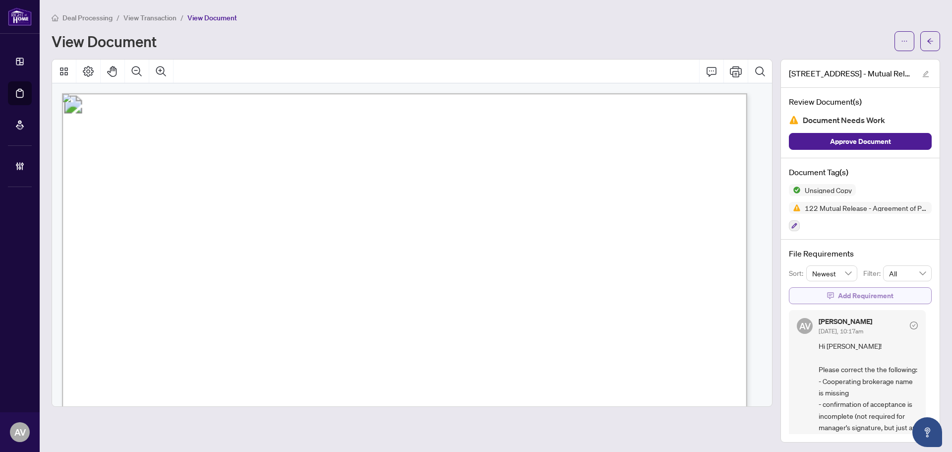
click at [828, 302] on button "Add Requirement" at bounding box center [860, 295] width 143 height 17
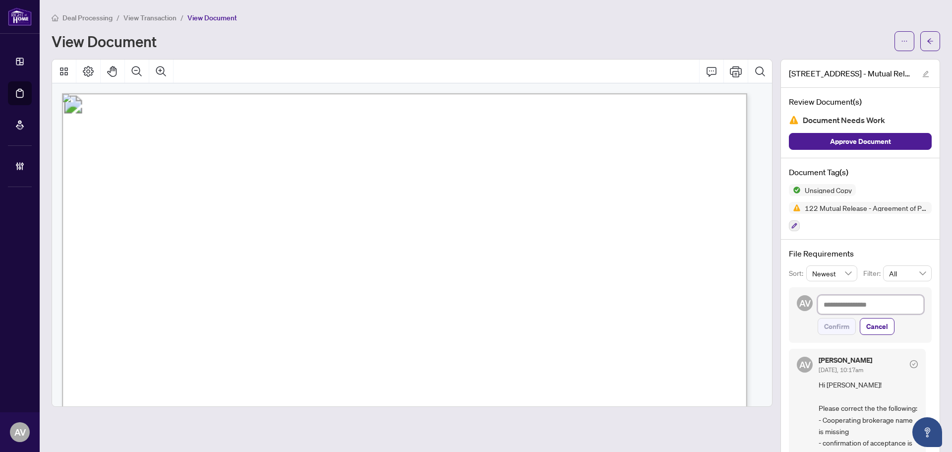
click at [830, 306] on textarea at bounding box center [871, 304] width 106 height 19
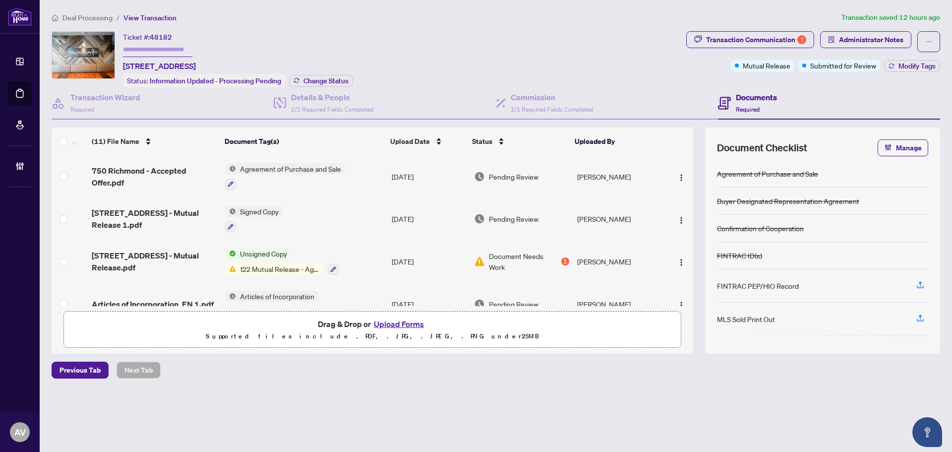
click at [128, 207] on span "750 Richmond St - Mutual Release 1.pdf" at bounding box center [154, 219] width 125 height 24
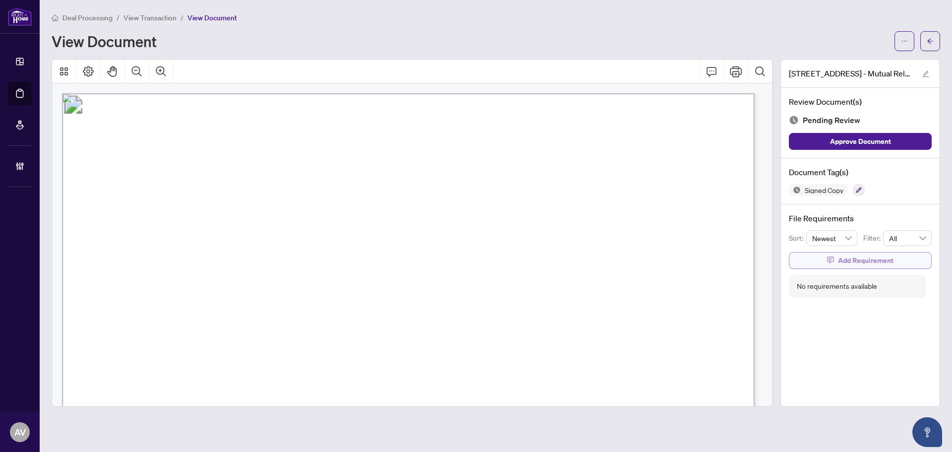
click at [835, 259] on button "Add Requirement" at bounding box center [860, 260] width 143 height 17
click at [842, 268] on textarea at bounding box center [871, 269] width 106 height 19
paste textarea "**********"
type textarea "**********"
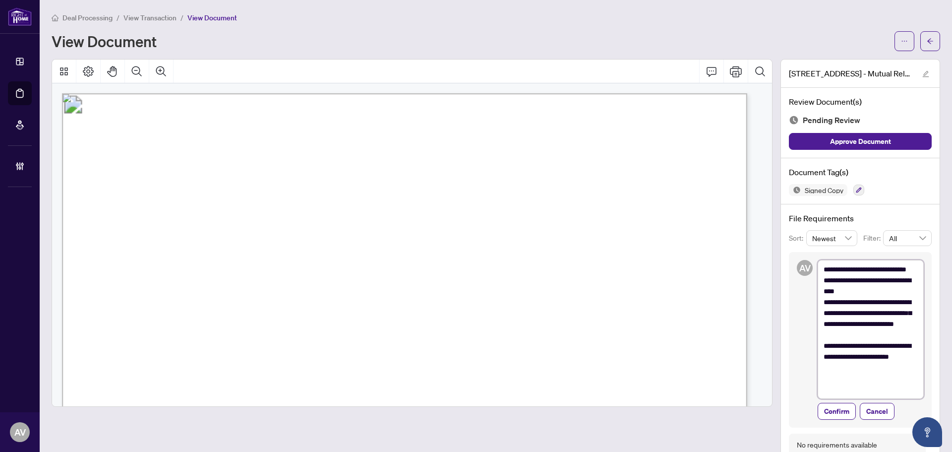
drag, startPoint x: 815, startPoint y: 315, endPoint x: 851, endPoint y: 389, distance: 81.9
click at [851, 389] on textarea "**********" at bounding box center [871, 329] width 106 height 139
type textarea "**********"
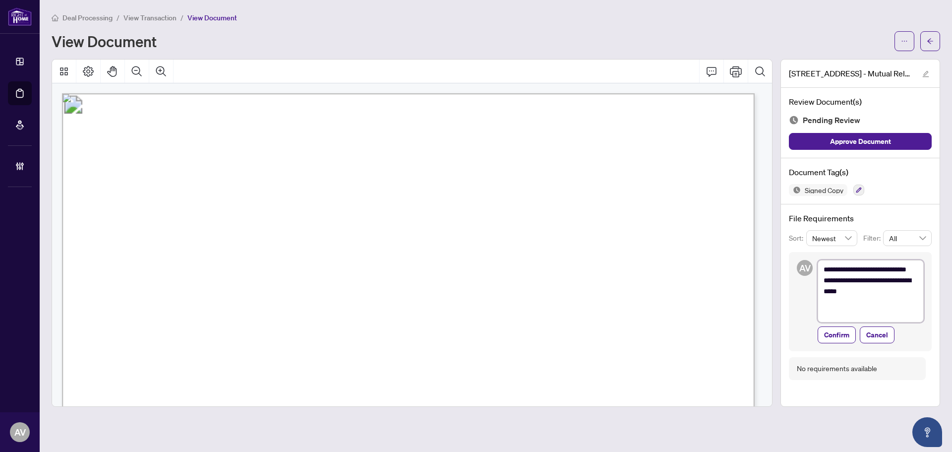
type textarea "**********"
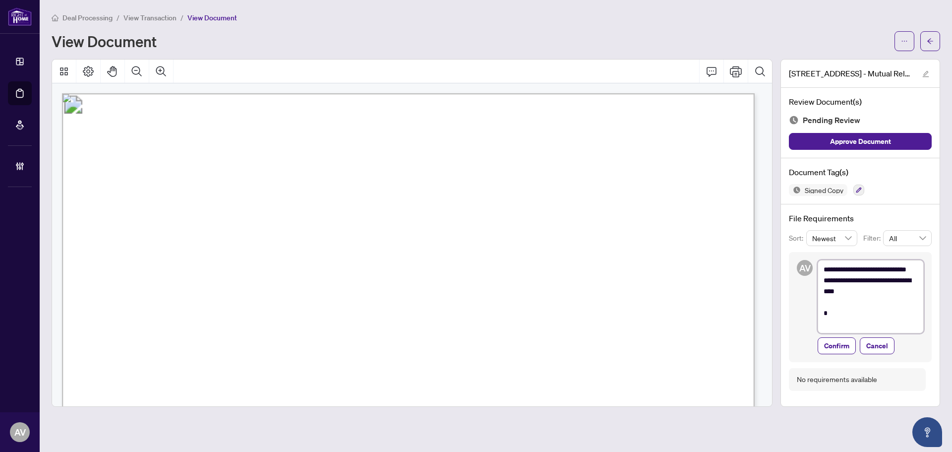
type textarea "**********"
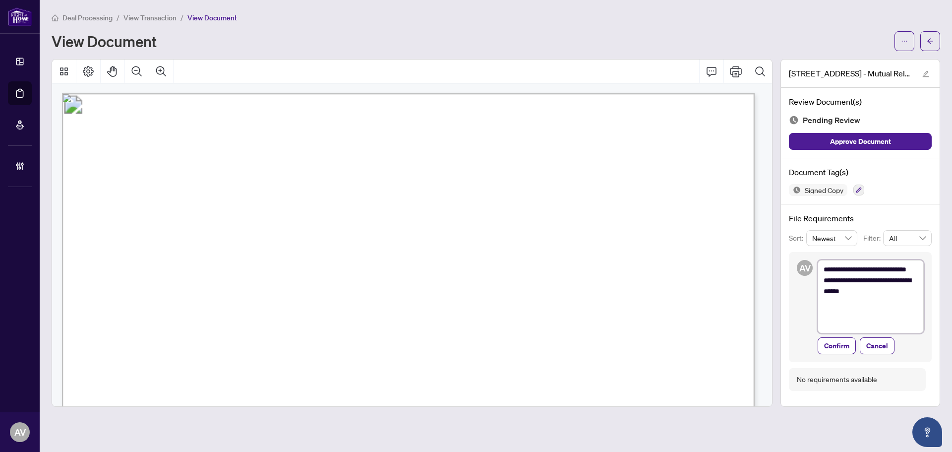
type textarea "**********"
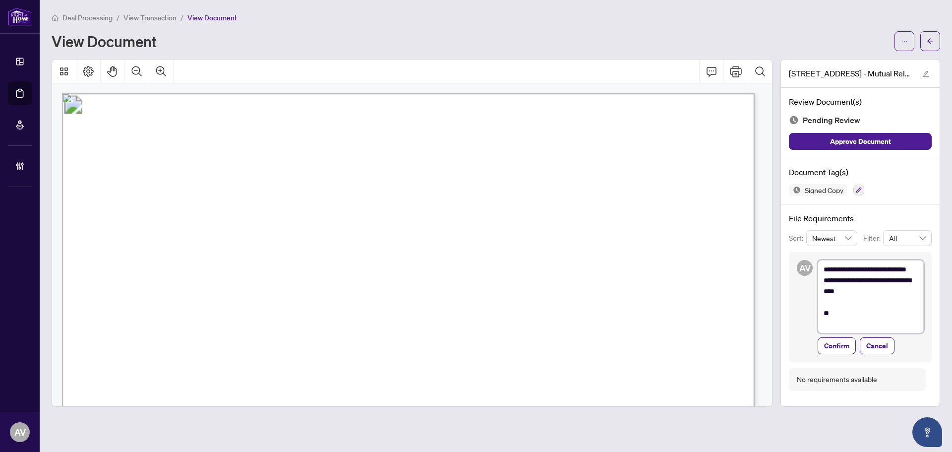
type textarea "**********"
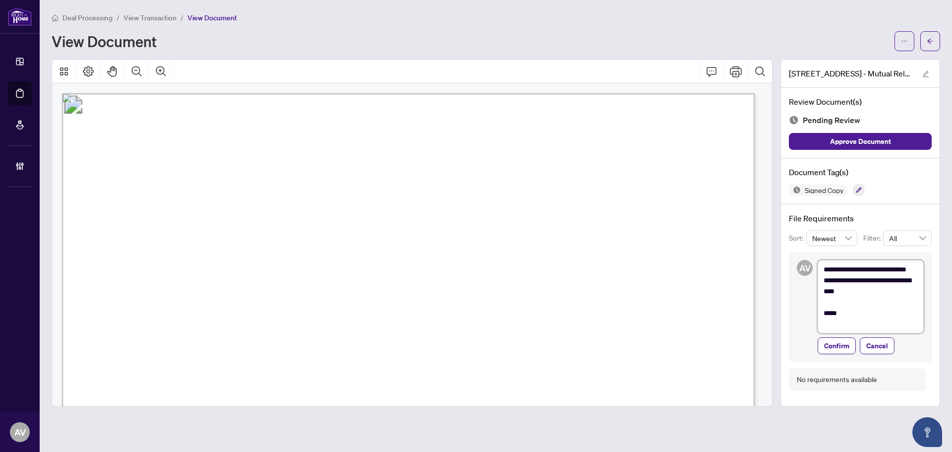
type textarea "**********"
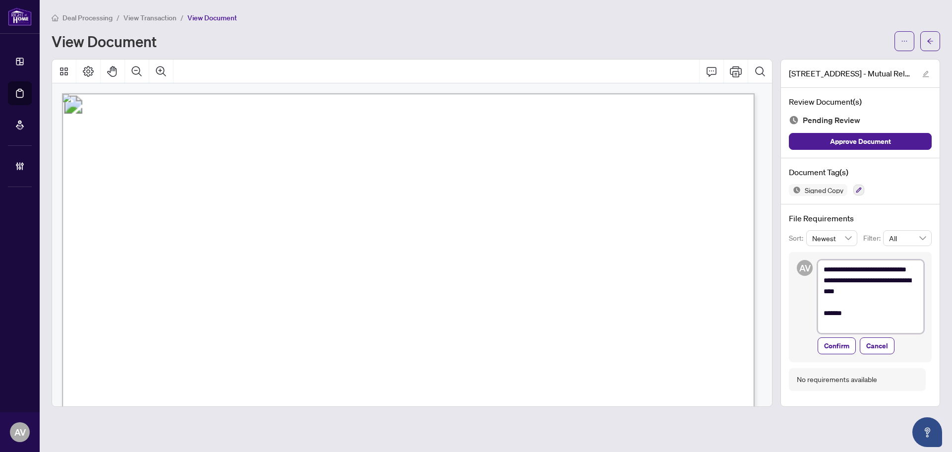
type textarea "**********"
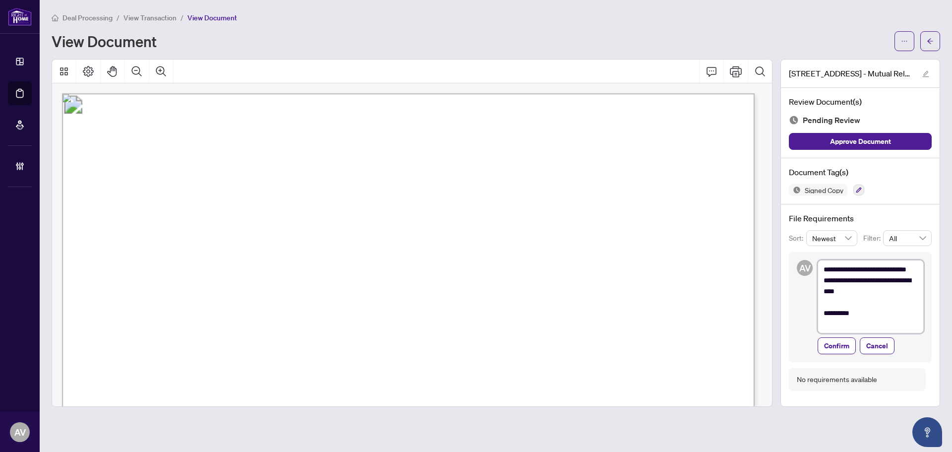
type textarea "**********"
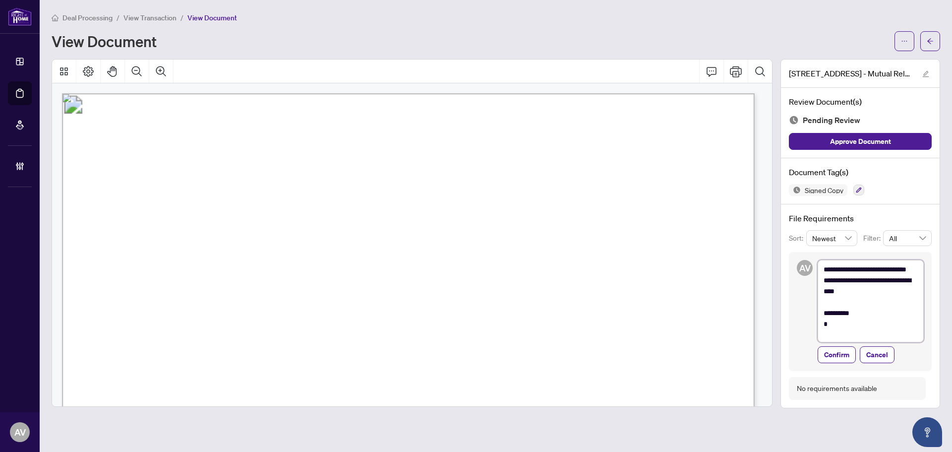
scroll to position [0, 0]
type textarea "**********"
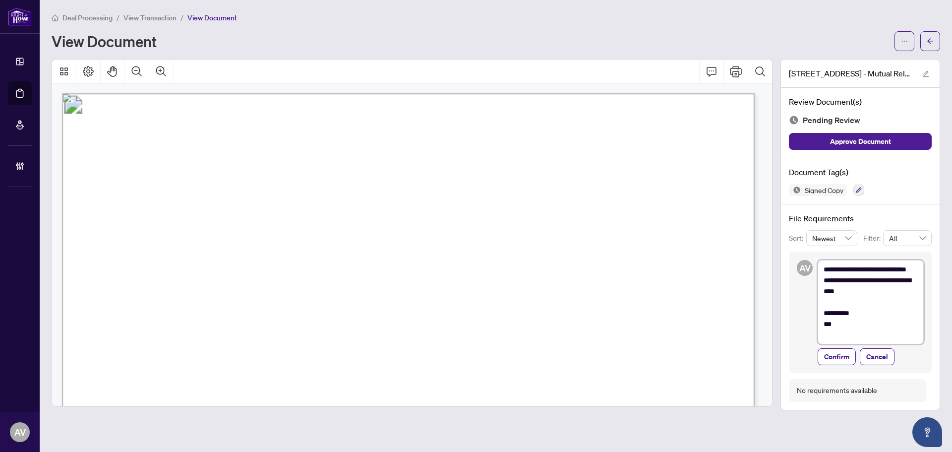
type textarea "**********"
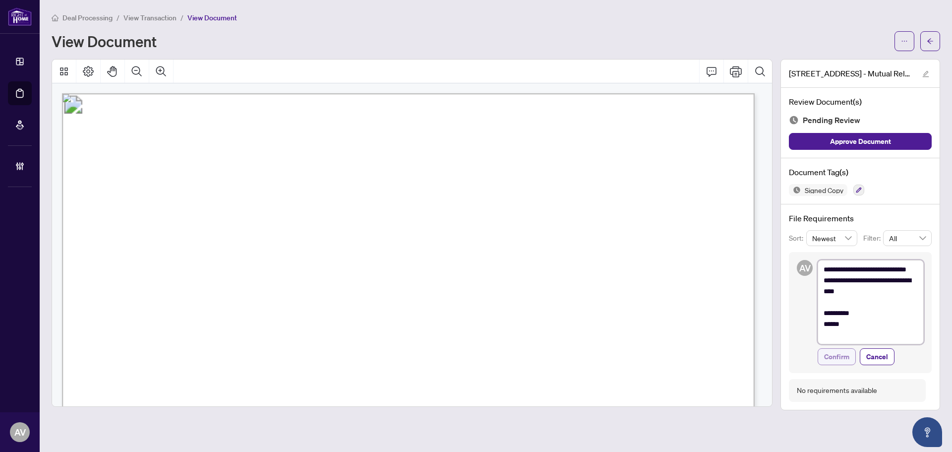
type textarea "**********"
click at [842, 360] on span "Confirm" at bounding box center [836, 357] width 25 height 16
type textarea "**********"
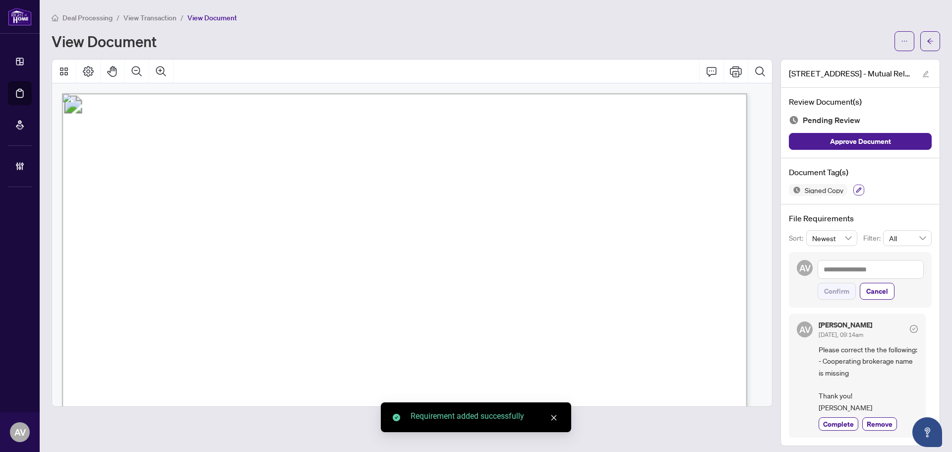
click at [856, 190] on icon "button" at bounding box center [859, 190] width 6 height 6
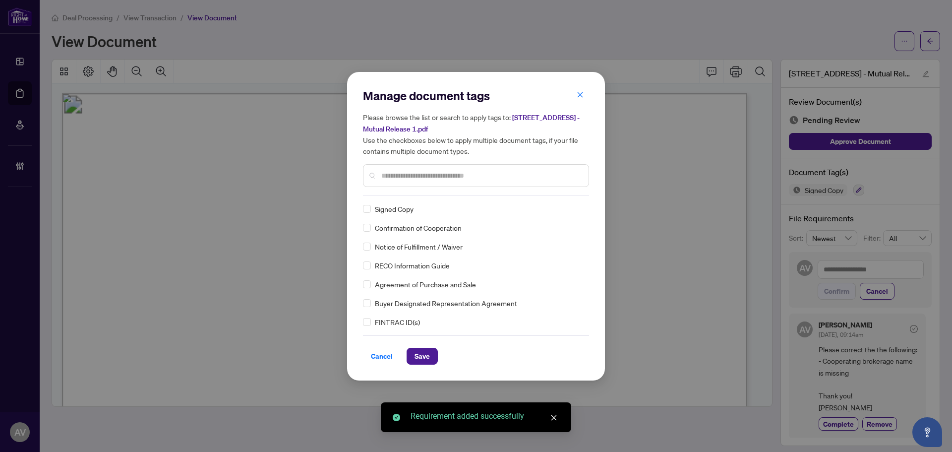
click at [405, 174] on input "text" at bounding box center [480, 175] width 199 height 11
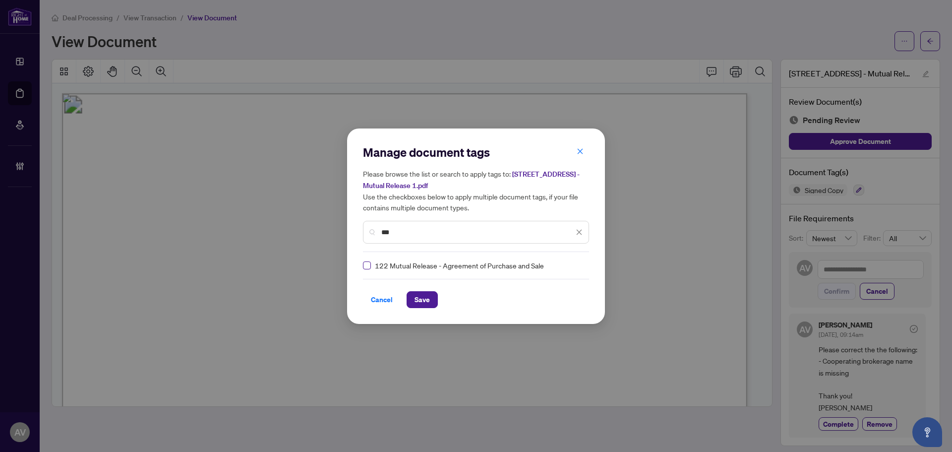
type input "***"
click at [570, 258] on div "Manage document tags Please browse the list or search to apply tags to: 750 Ric…" at bounding box center [476, 226] width 226 height 164
click at [568, 269] on img at bounding box center [569, 265] width 10 height 10
click at [527, 296] on div "Needs Work" at bounding box center [540, 297] width 63 height 11
click at [426, 298] on span "Save" at bounding box center [422, 300] width 15 height 16
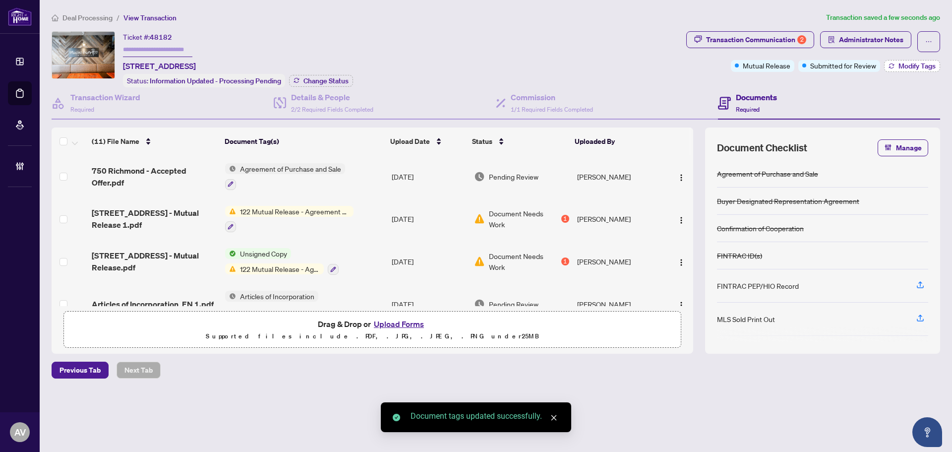
click at [932, 65] on span "Modify Tags" at bounding box center [917, 65] width 37 height 7
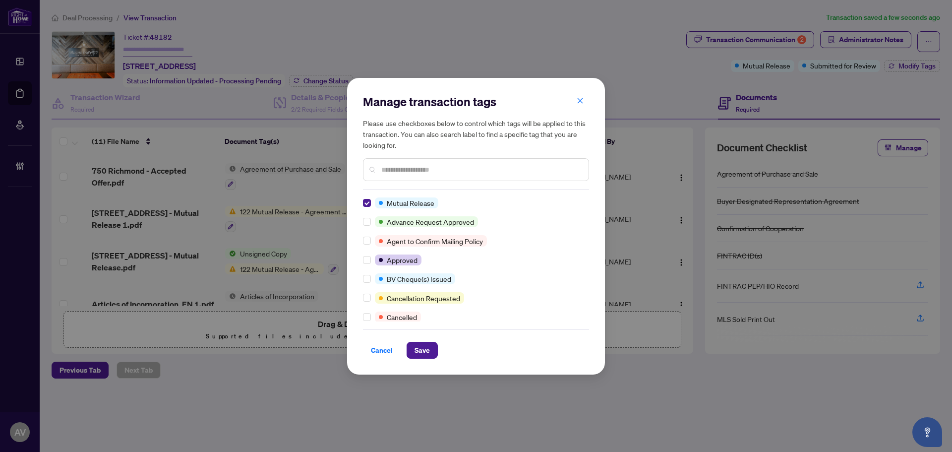
click at [429, 346] on span "Save" at bounding box center [422, 350] width 15 height 16
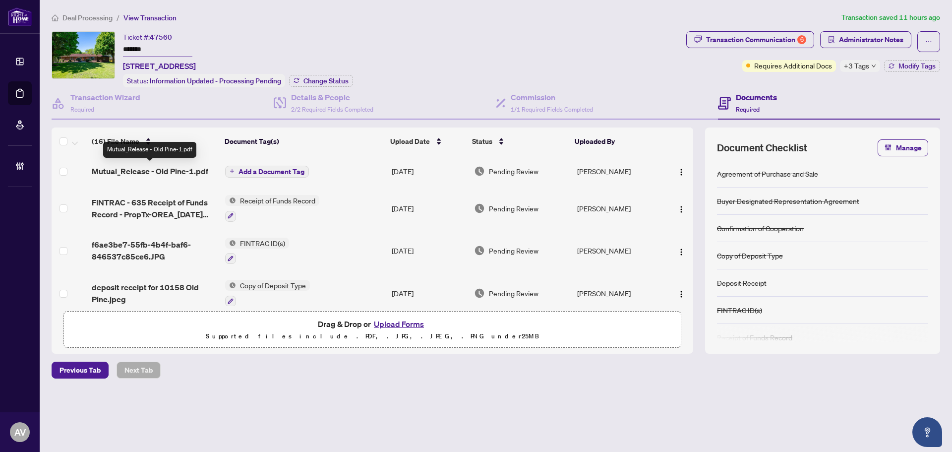
click at [175, 168] on span "Mutual_Release - Old Pine-1.pdf" at bounding box center [150, 171] width 117 height 12
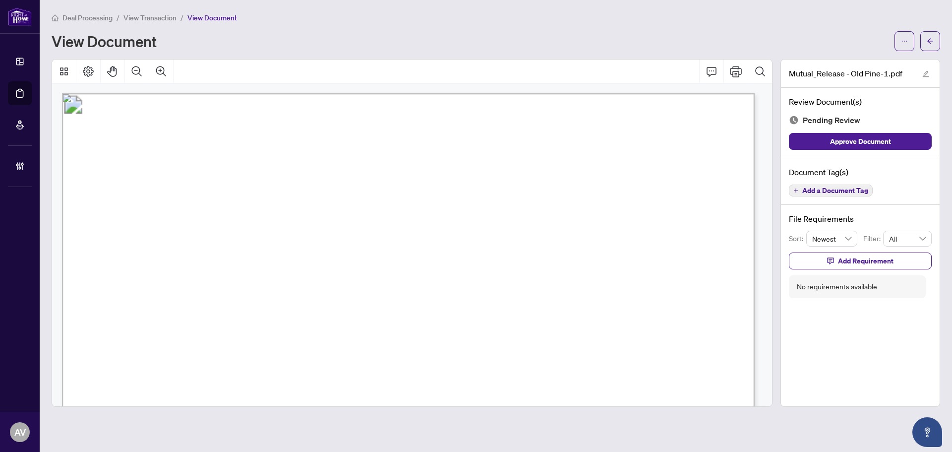
click at [495, 424] on main "Deal Processing / View Transaction / View Document View Document Mutual_Release…" at bounding box center [496, 226] width 913 height 452
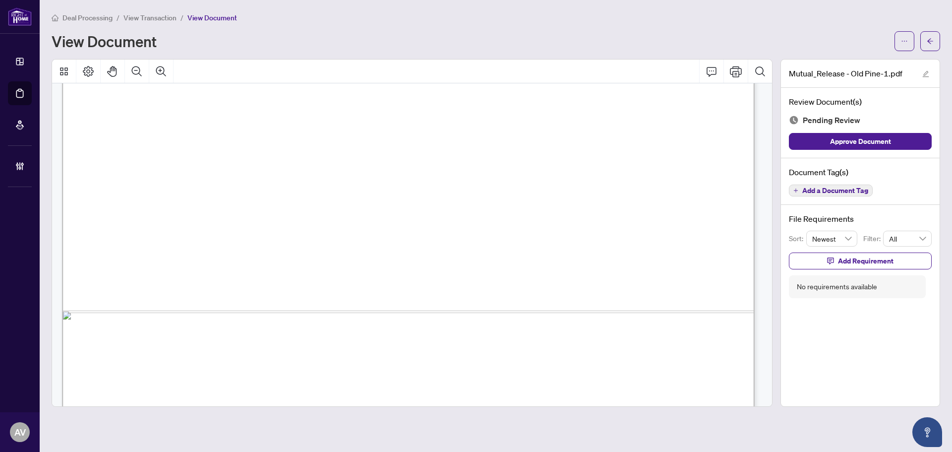
scroll to position [594, 0]
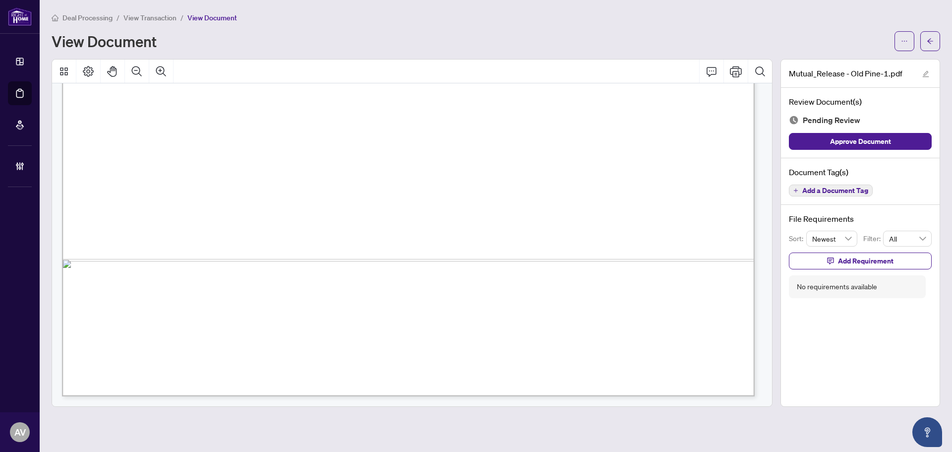
click at [830, 189] on span "Add a Document Tag" at bounding box center [836, 190] width 66 height 7
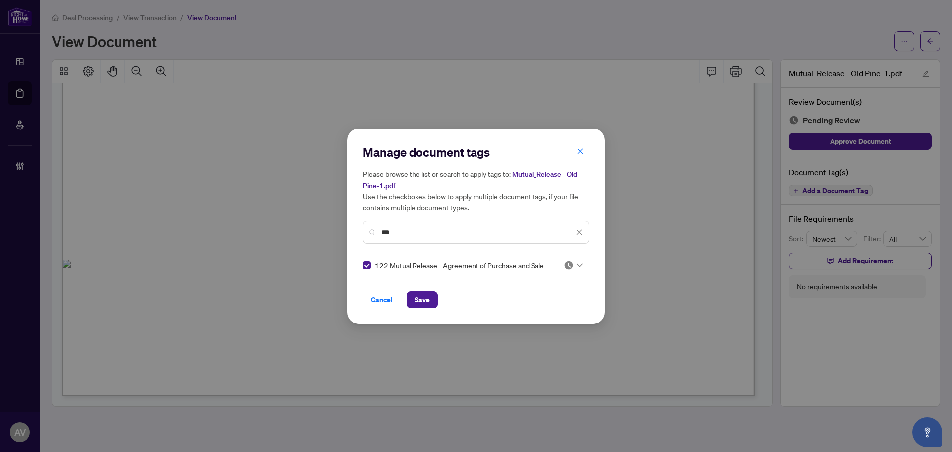
click at [402, 236] on input "***" at bounding box center [477, 232] width 192 height 11
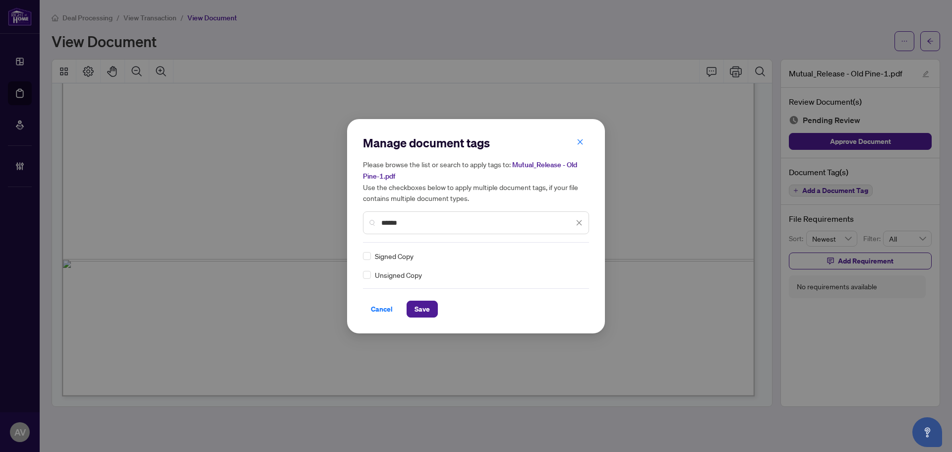
type input "******"
click at [429, 307] on span "Save" at bounding box center [422, 309] width 15 height 16
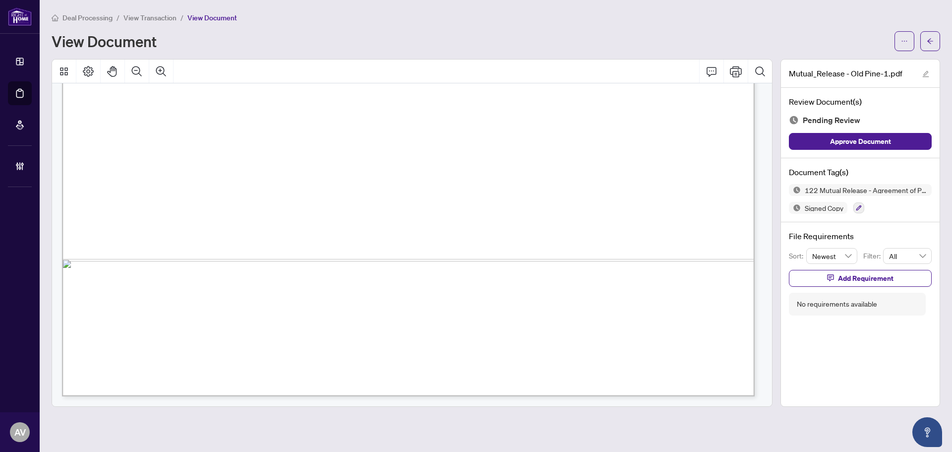
click at [285, 368] on div "Manage document tags Please browse the list or search to apply tags to: Mutual_…" at bounding box center [476, 226] width 952 height 452
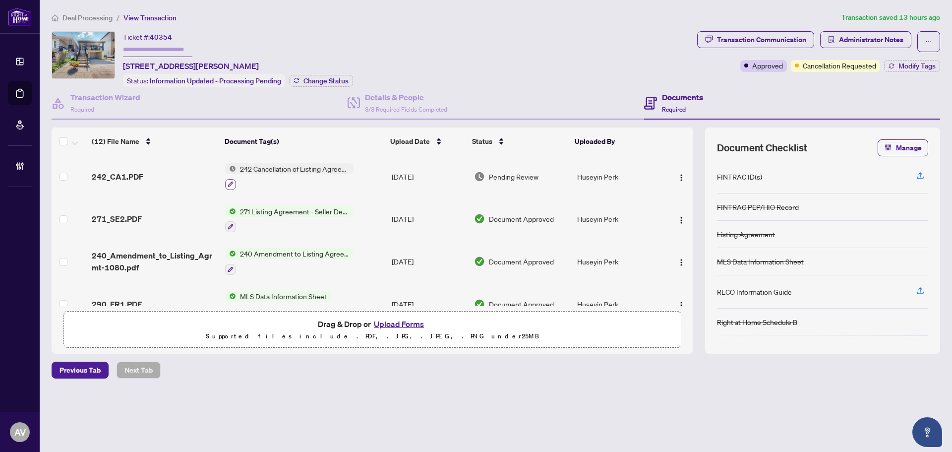
click at [235, 185] on button "button" at bounding box center [230, 184] width 11 height 11
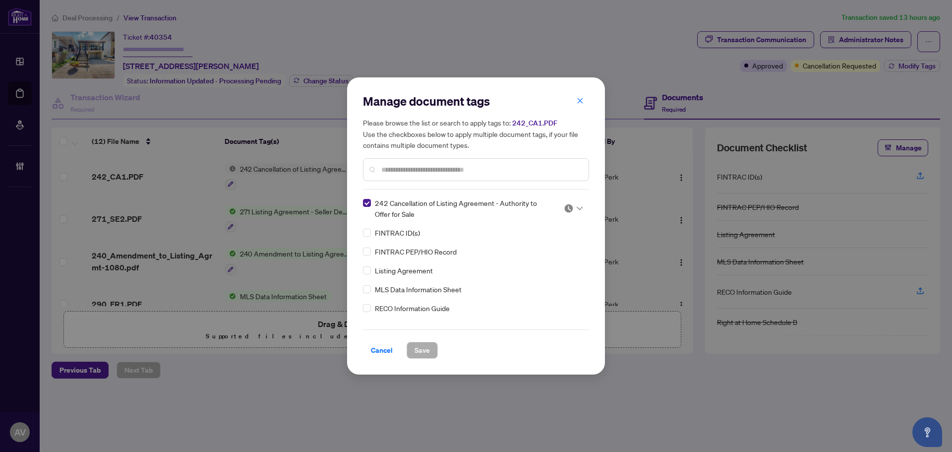
click at [570, 210] on img at bounding box center [569, 208] width 10 height 10
click at [562, 254] on div "Approved" at bounding box center [540, 256] width 63 height 11
click at [535, 171] on input "text" at bounding box center [480, 169] width 199 height 11
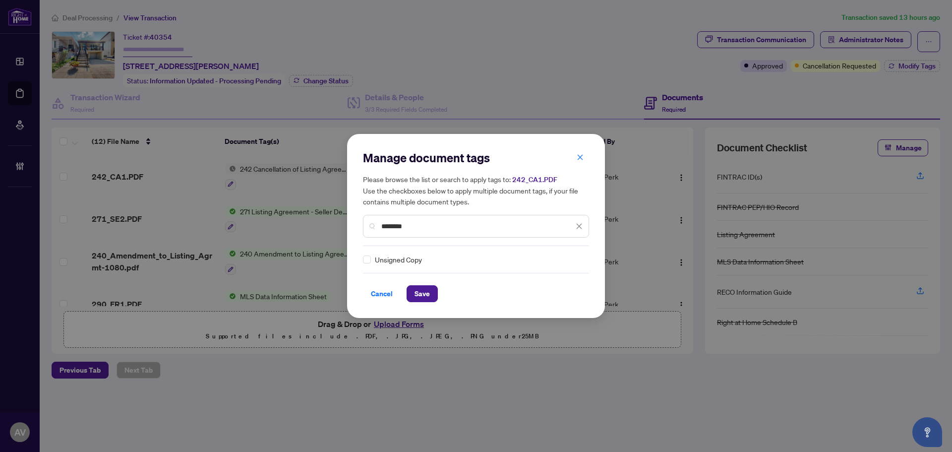
type input "********"
click at [564, 261] on img at bounding box center [569, 259] width 10 height 10
click at [550, 309] on div "Approved" at bounding box center [540, 308] width 63 height 11
click at [423, 299] on span "Save" at bounding box center [422, 294] width 15 height 16
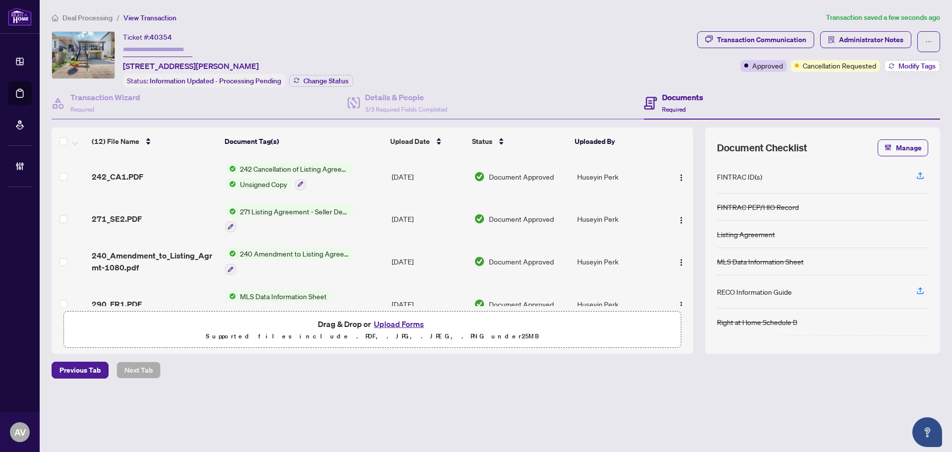
click at [922, 64] on span "Modify Tags" at bounding box center [917, 65] width 37 height 7
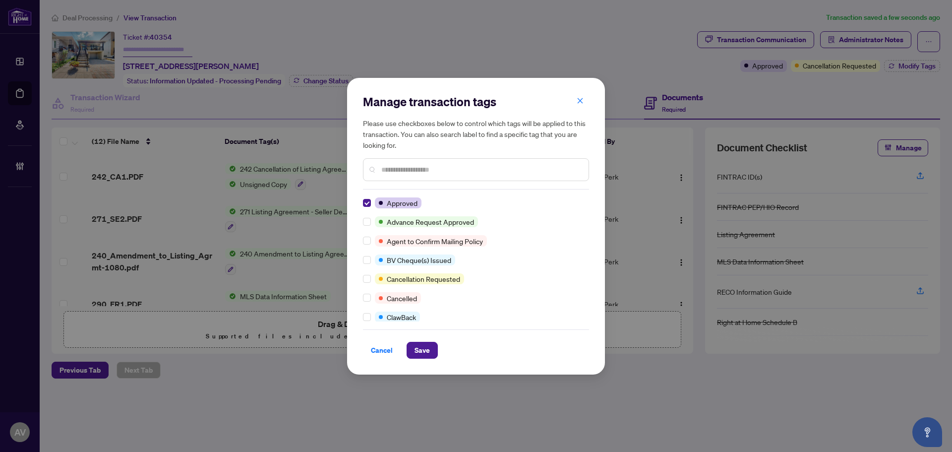
click at [365, 210] on div "Approved Advance Request Approved Agent to Confirm Mailing Policy BV Cheque(s) …" at bounding box center [476, 259] width 226 height 124
click at [365, 209] on div "Approved Advance Request Approved Agent to Confirm Mailing Policy BV Cheque(s) …" at bounding box center [476, 259] width 226 height 124
click at [371, 297] on div at bounding box center [369, 297] width 12 height 11
click at [427, 355] on span "Save" at bounding box center [422, 350] width 15 height 16
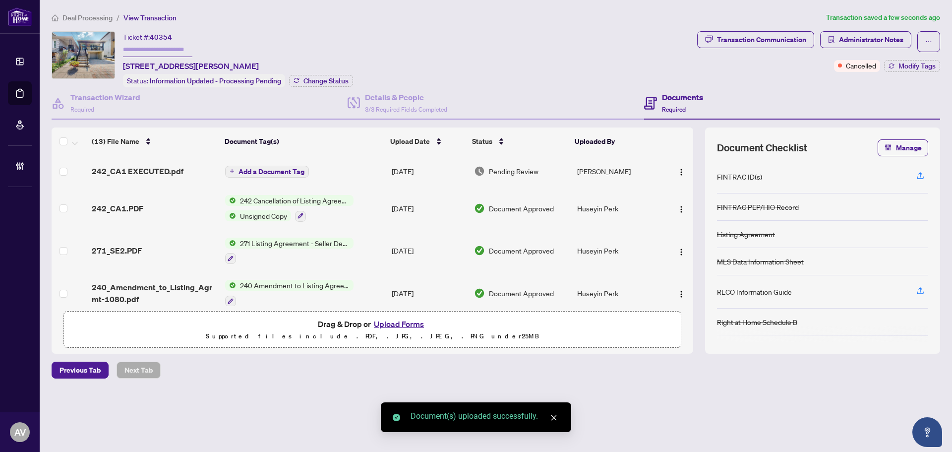
click at [254, 173] on span "Add a Document Tag" at bounding box center [272, 171] width 66 height 7
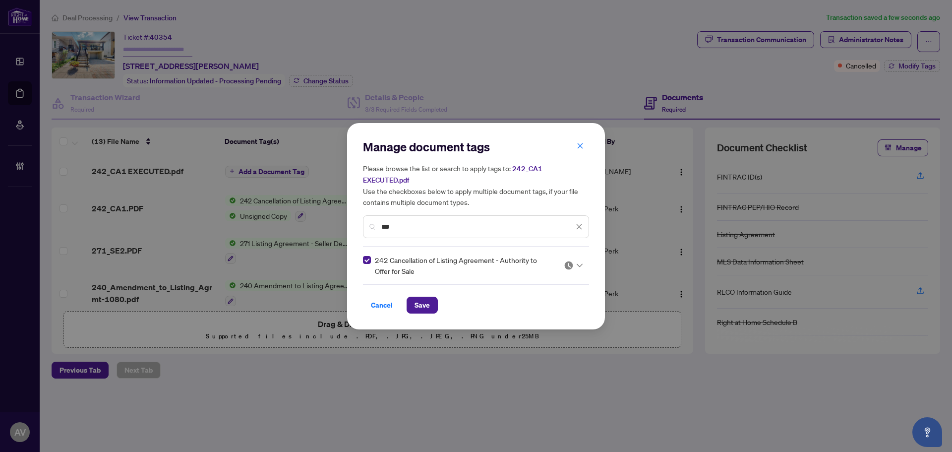
click at [564, 267] on img at bounding box center [569, 265] width 10 height 10
click at [547, 315] on div "Approved" at bounding box center [543, 313] width 63 height 11
click at [476, 225] on input "***" at bounding box center [477, 226] width 192 height 11
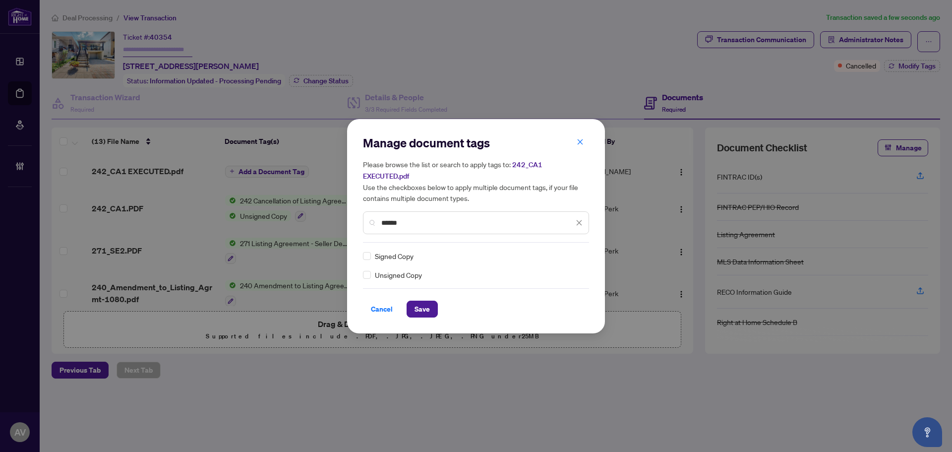
type input "******"
drag, startPoint x: 567, startPoint y: 253, endPoint x: 532, endPoint y: 294, distance: 54.1
click at [567, 254] on img at bounding box center [569, 256] width 10 height 10
click at [531, 302] on div "Approved" at bounding box center [543, 304] width 63 height 11
click at [426, 310] on span "Save" at bounding box center [422, 309] width 15 height 16
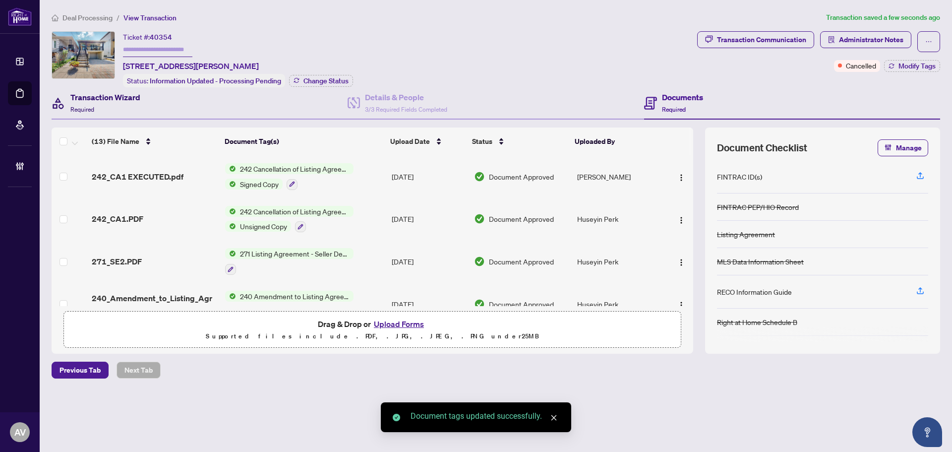
click at [129, 98] on h4 "Transaction Wizard" at bounding box center [105, 97] width 70 height 12
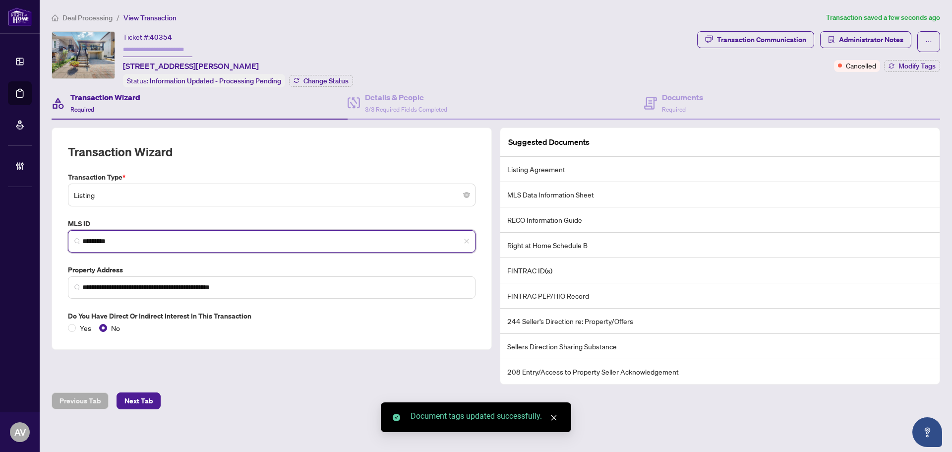
click at [118, 236] on input "*********" at bounding box center [275, 241] width 387 height 10
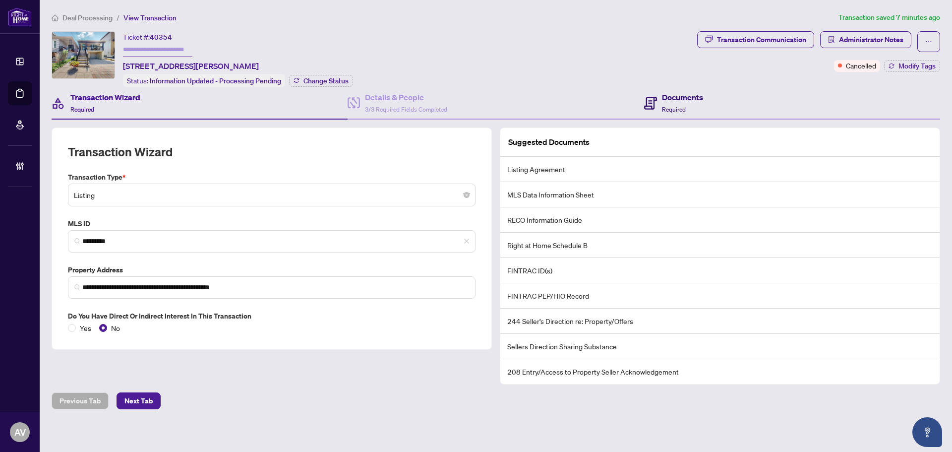
drag, startPoint x: 672, startPoint y: 97, endPoint x: 776, endPoint y: 66, distance: 108.5
click at [672, 97] on h4 "Documents" at bounding box center [682, 97] width 41 height 12
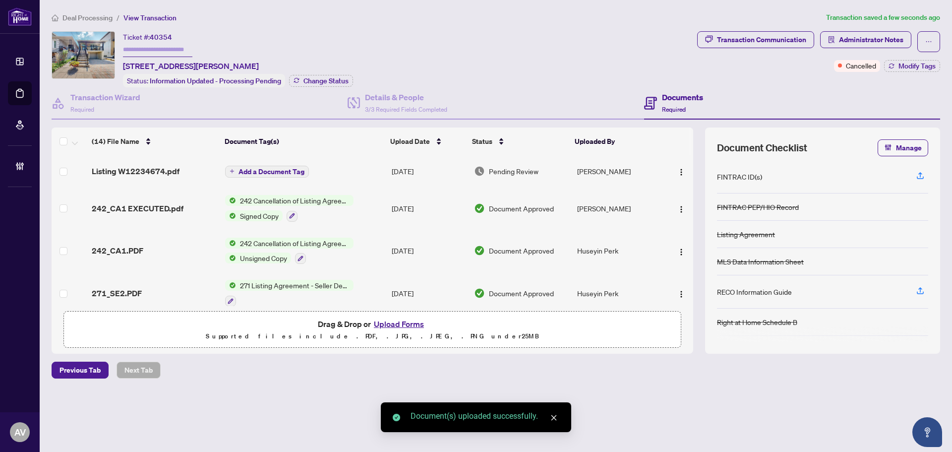
click at [263, 173] on span "Add a Document Tag" at bounding box center [272, 171] width 66 height 7
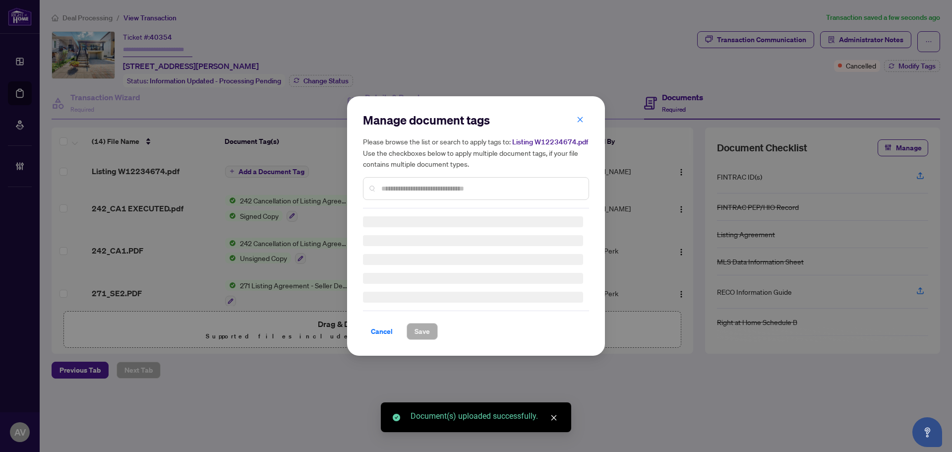
drag, startPoint x: 440, startPoint y: 171, endPoint x: 439, endPoint y: 176, distance: 5.5
click at [440, 173] on div "Please browse the list or search to apply tags to: Listing W12234674.pdf Use th…" at bounding box center [476, 168] width 226 height 64
click at [438, 182] on div "Manage document tags Please browse the list or search to apply tags to: Listing…" at bounding box center [476, 160] width 226 height 96
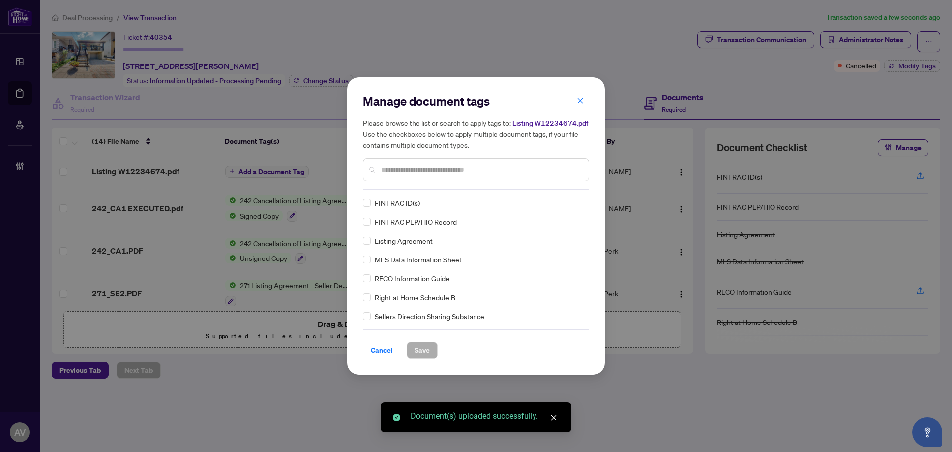
click at [414, 171] on input "text" at bounding box center [480, 169] width 199 height 11
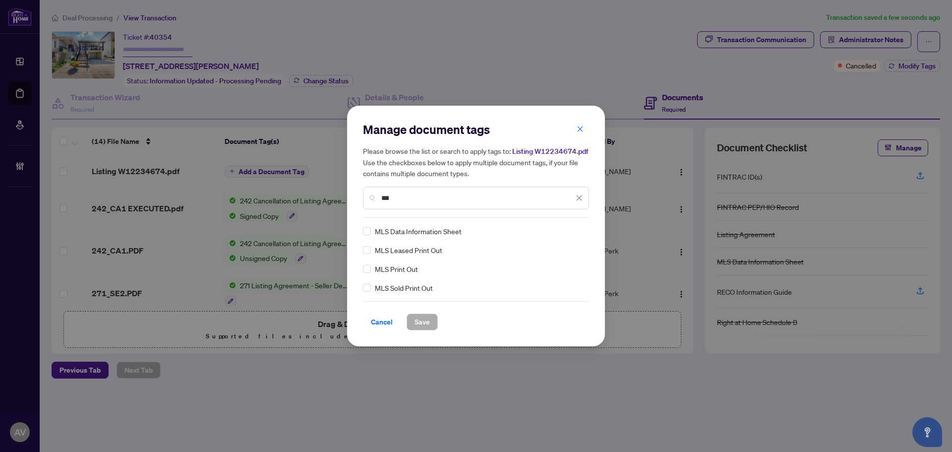
type input "***"
click at [564, 230] on img at bounding box center [569, 231] width 10 height 10
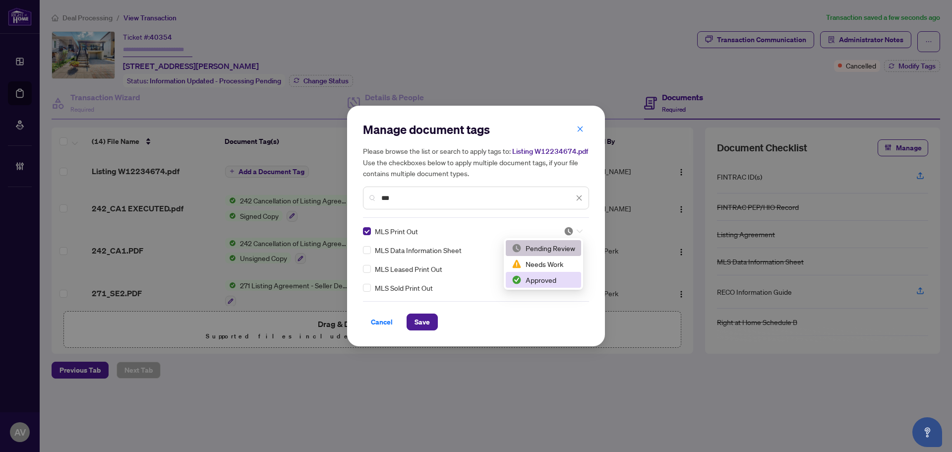
click at [557, 274] on div "Approved" at bounding box center [543, 279] width 63 height 11
click at [425, 324] on span "Save" at bounding box center [422, 322] width 15 height 16
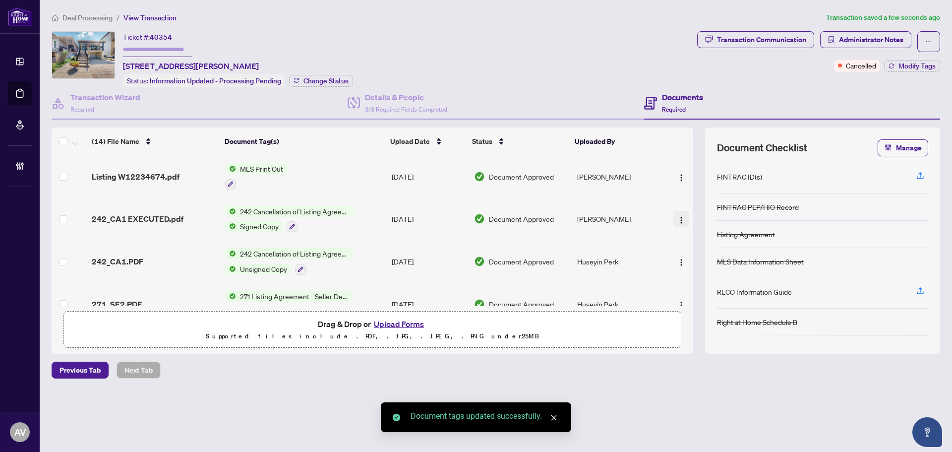
click at [676, 211] on button "button" at bounding box center [682, 219] width 16 height 16
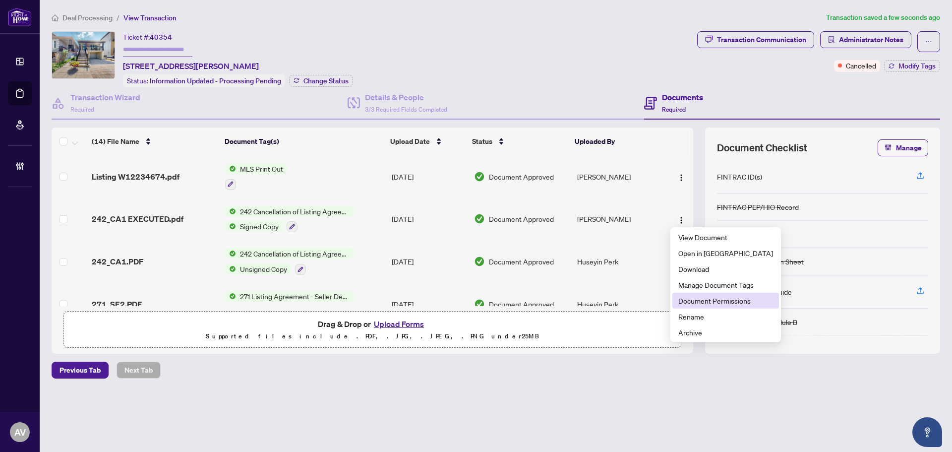
click at [716, 301] on span "Document Permissions" at bounding box center [726, 300] width 95 height 11
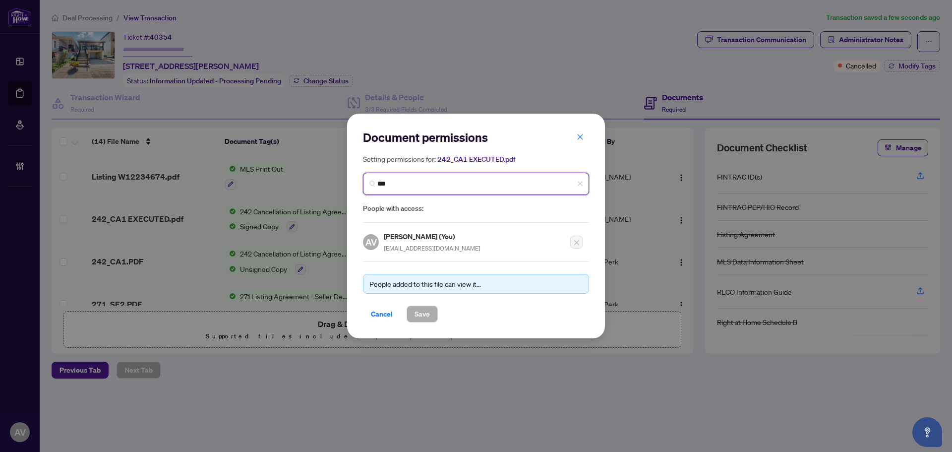
type input "****"
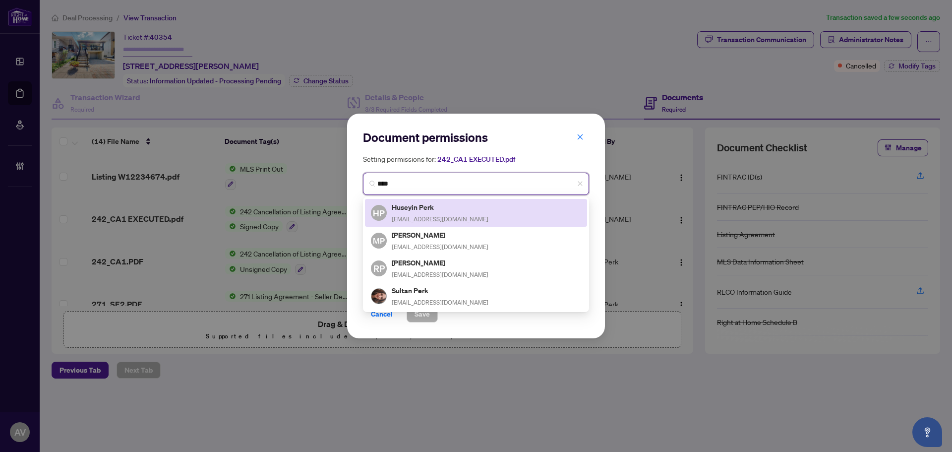
click at [432, 210] on h5 "Huseyin Perk" at bounding box center [440, 206] width 97 height 11
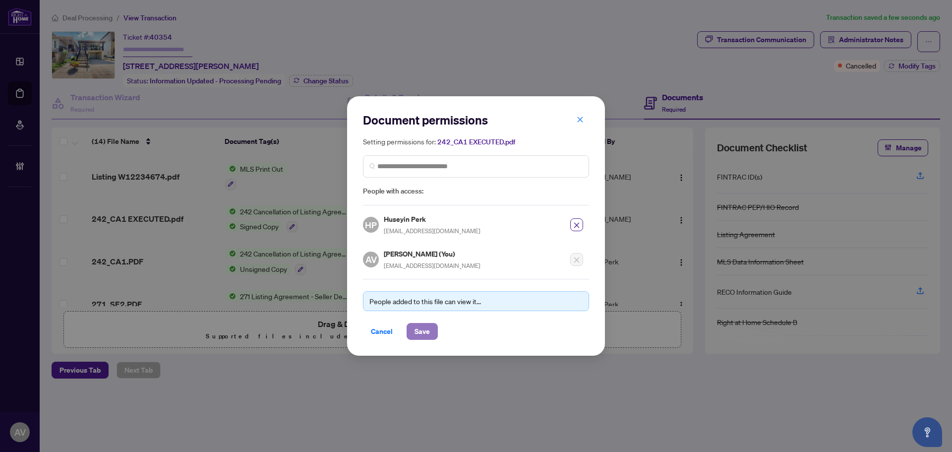
click at [425, 331] on span "Save" at bounding box center [422, 331] width 15 height 16
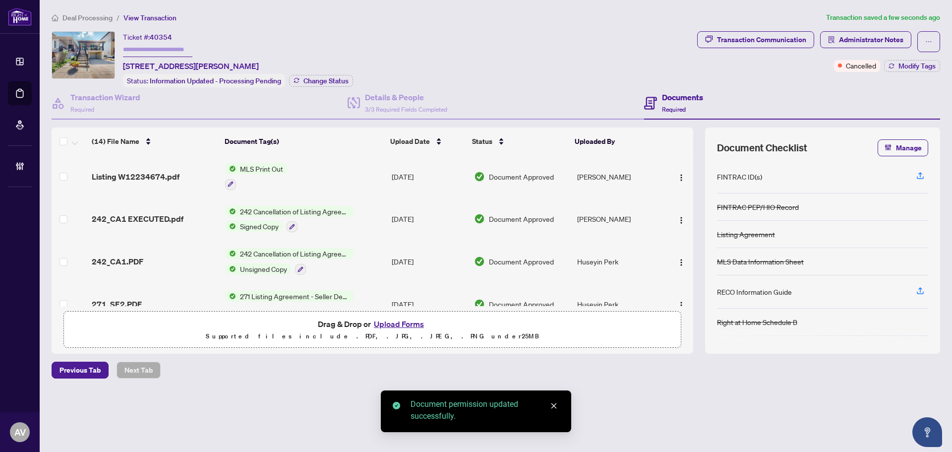
click at [679, 177] on img "button" at bounding box center [682, 178] width 8 height 8
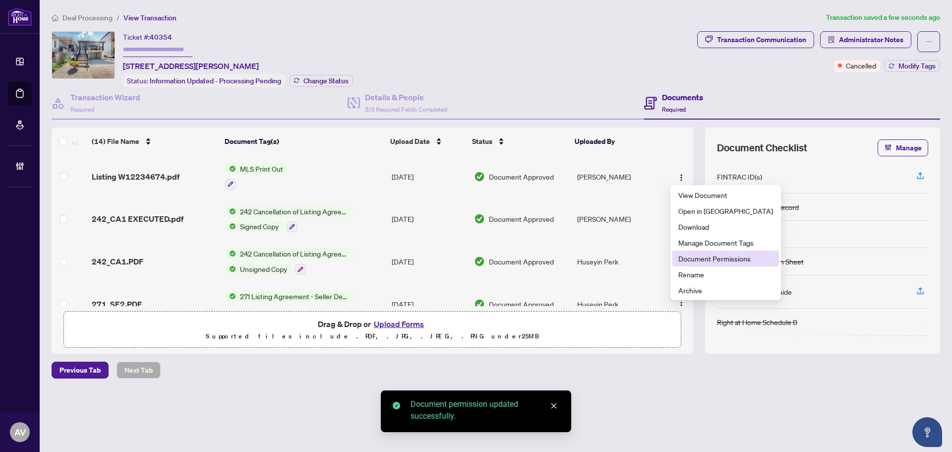
click at [683, 252] on li "Document Permissions" at bounding box center [726, 258] width 107 height 16
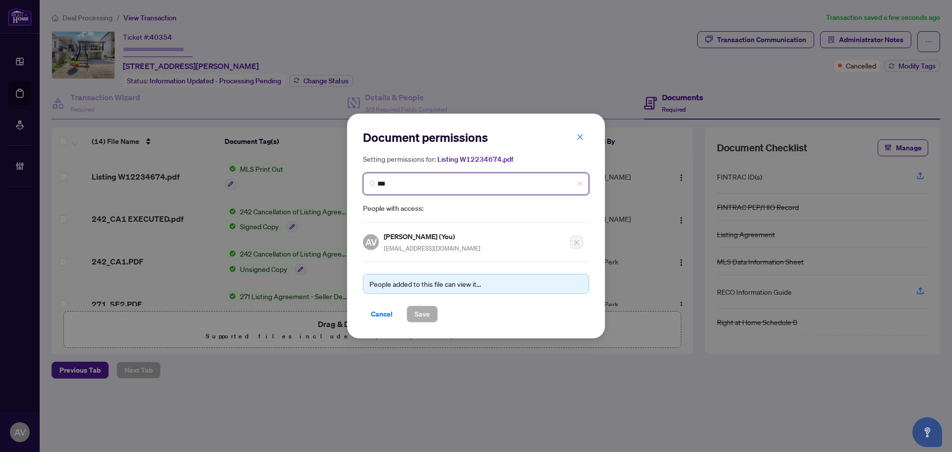
type input "****"
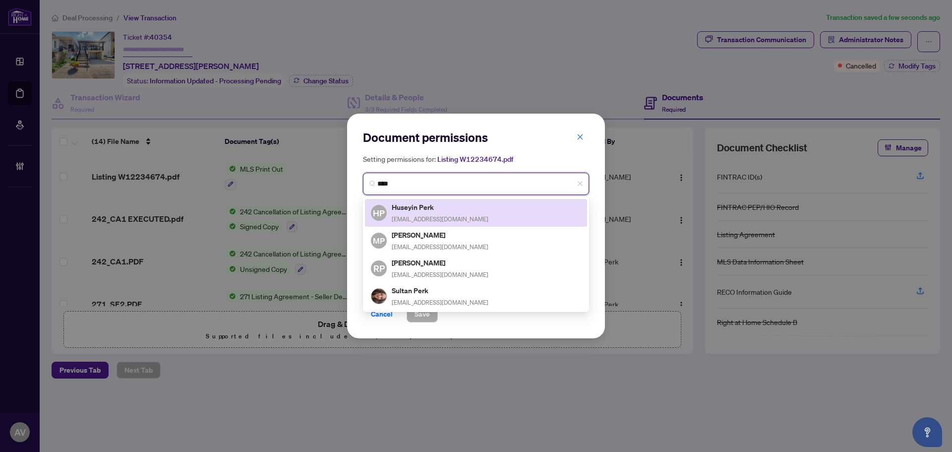
click at [458, 212] on div "HP Huseyin Perk info@perksrealestate.ca" at bounding box center [476, 212] width 210 height 23
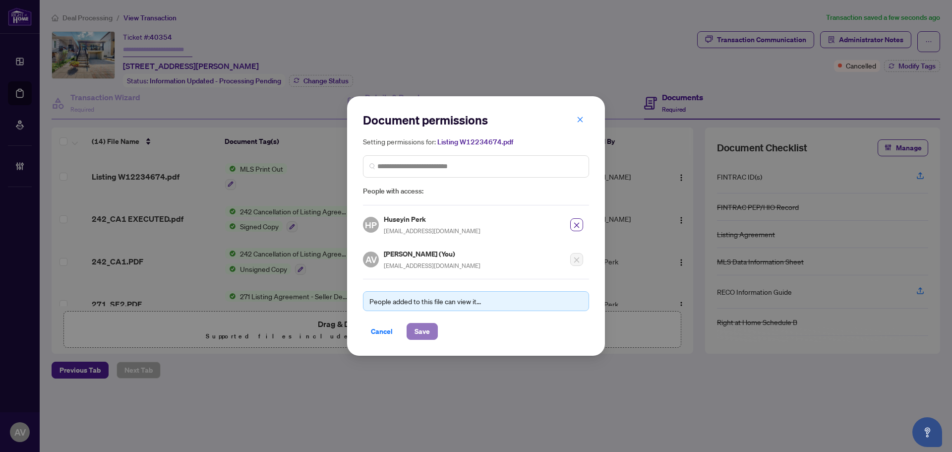
click at [429, 329] on span "Save" at bounding box center [422, 331] width 15 height 16
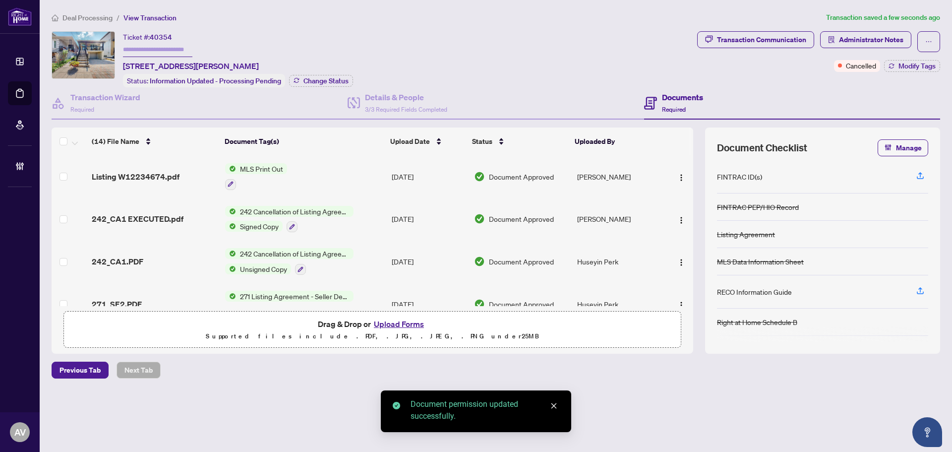
click at [667, 390] on div "Deal Processing / View Transaction Transaction saved a few seconds ago Ticket #…" at bounding box center [496, 212] width 897 height 401
click at [541, 56] on div "Ticket #: 40354 15 Maple Bush Ave, Toronto, Ontario M9N 1S7, Canada Status: Inf…" at bounding box center [373, 59] width 642 height 56
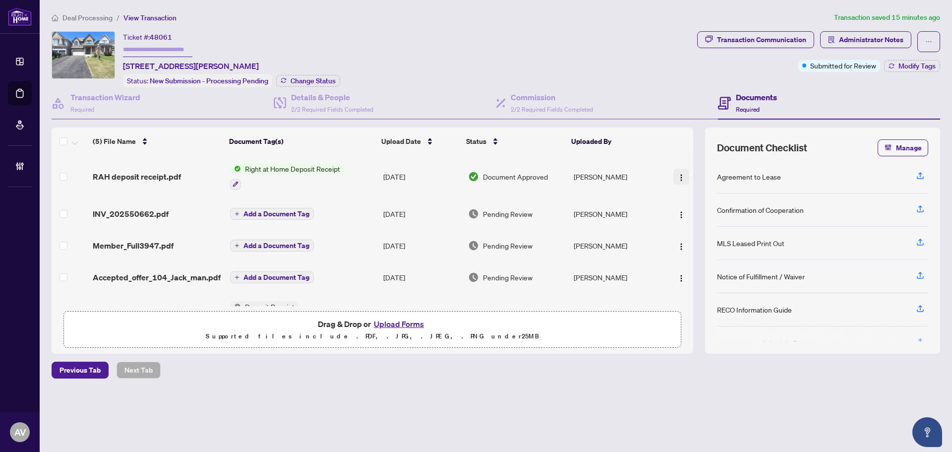
click at [681, 180] on img "button" at bounding box center [682, 178] width 8 height 8
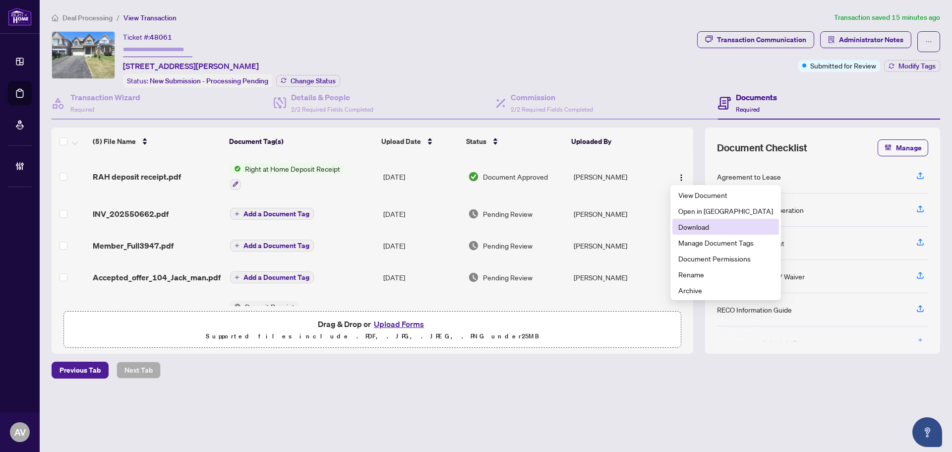
click at [713, 231] on span "Download" at bounding box center [726, 226] width 95 height 11
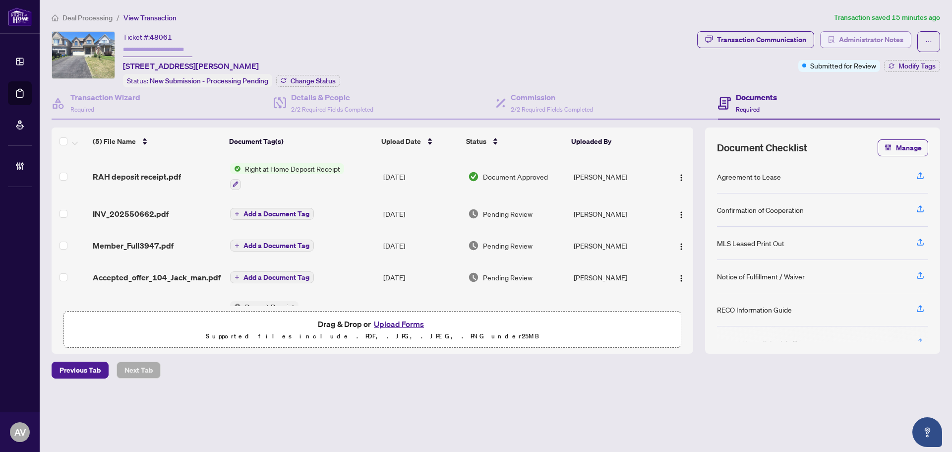
click at [870, 41] on span "Administrator Notes" at bounding box center [871, 40] width 64 height 16
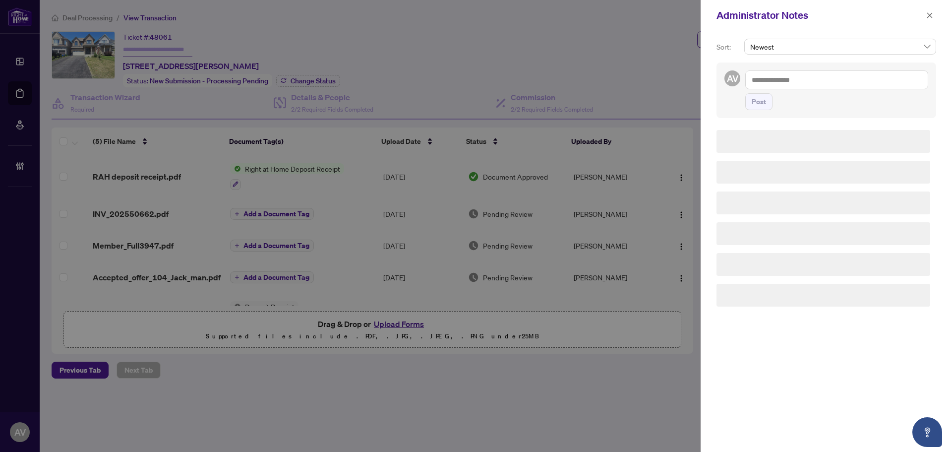
click at [856, 82] on textarea at bounding box center [836, 79] width 183 height 19
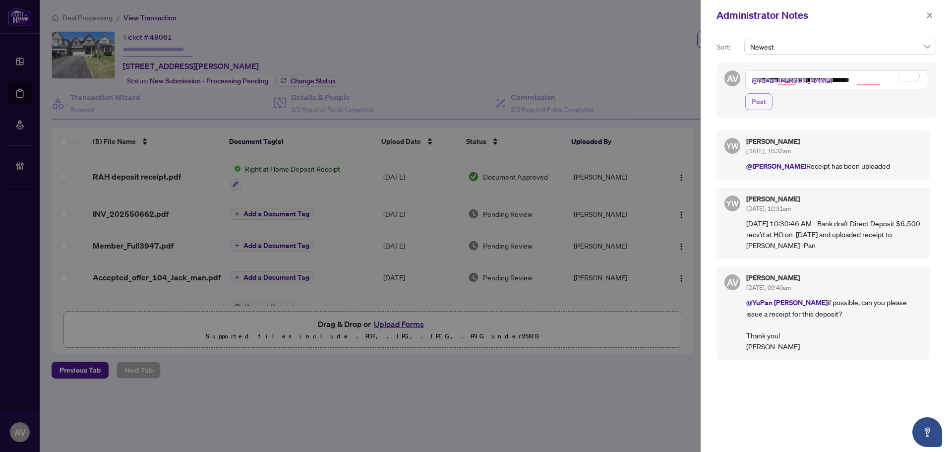
type textarea "**********"
click at [768, 102] on button "Post" at bounding box center [758, 101] width 27 height 17
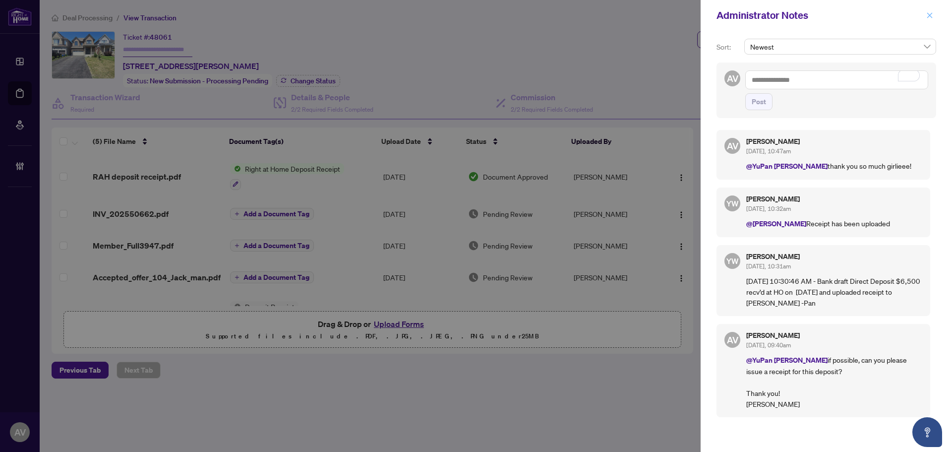
click at [936, 13] on button "button" at bounding box center [930, 15] width 13 height 12
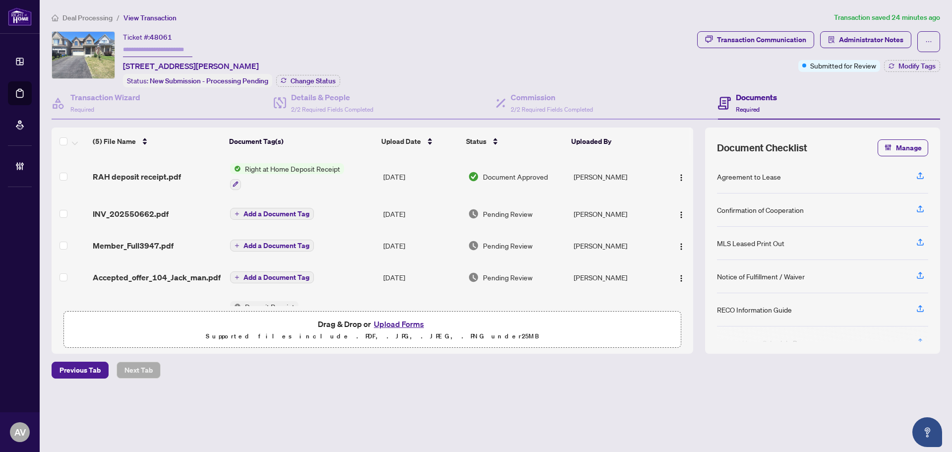
drag, startPoint x: 535, startPoint y: 25, endPoint x: 427, endPoint y: 73, distance: 118.1
click at [535, 25] on div "Deal Processing / View Transaction Transaction saved 24 minutes ago Ticket #: 4…" at bounding box center [496, 212] width 897 height 401
click at [416, 54] on div "Ticket #: 48061 [STREET_ADDRESS][PERSON_NAME] Status: New Submission - Processi…" at bounding box center [373, 59] width 642 height 56
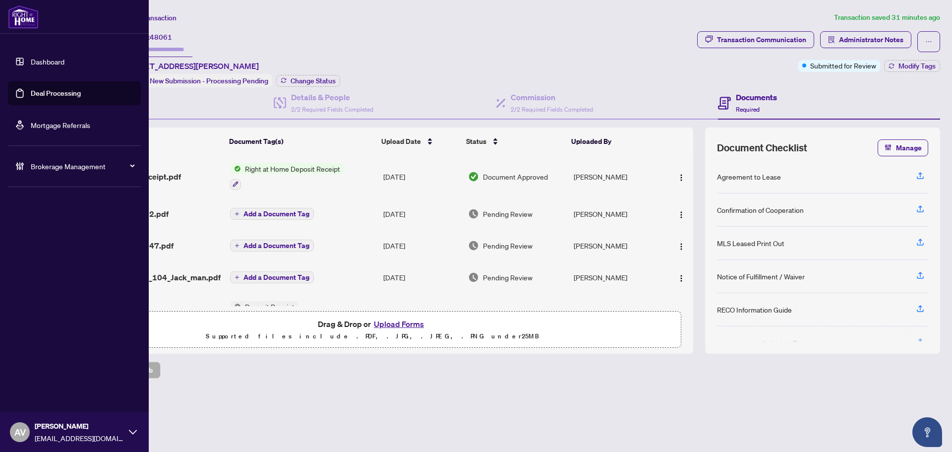
click at [88, 161] on span "Brokerage Management" at bounding box center [82, 166] width 103 height 11
click at [50, 240] on link "Manage Agents" at bounding box center [45, 237] width 49 height 9
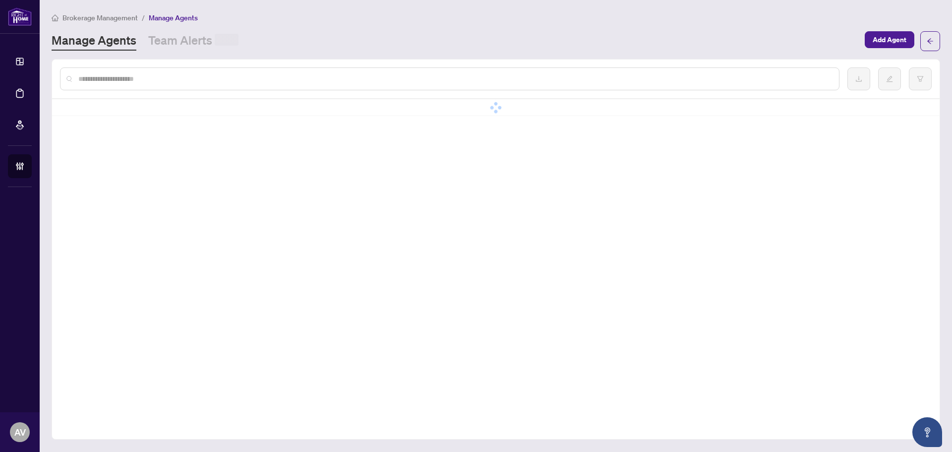
click at [220, 70] on div at bounding box center [450, 78] width 780 height 23
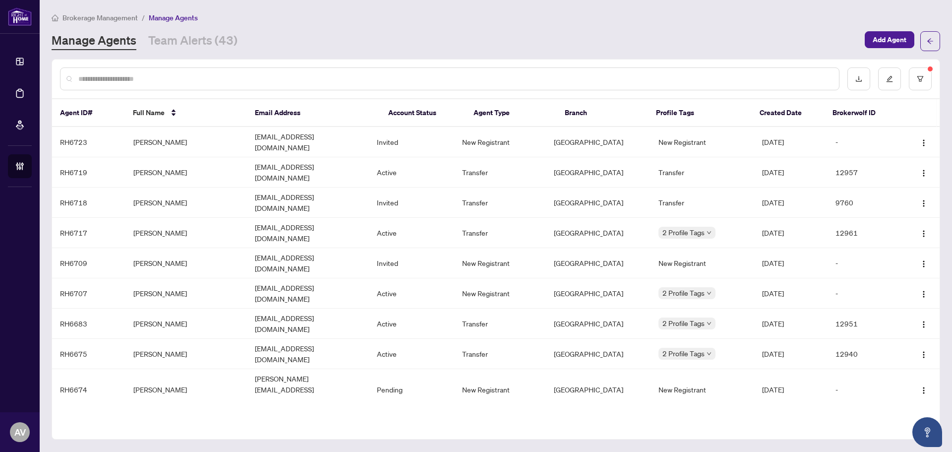
click at [220, 70] on div at bounding box center [450, 78] width 780 height 23
click at [152, 166] on td "[PERSON_NAME]" at bounding box center [186, 172] width 122 height 30
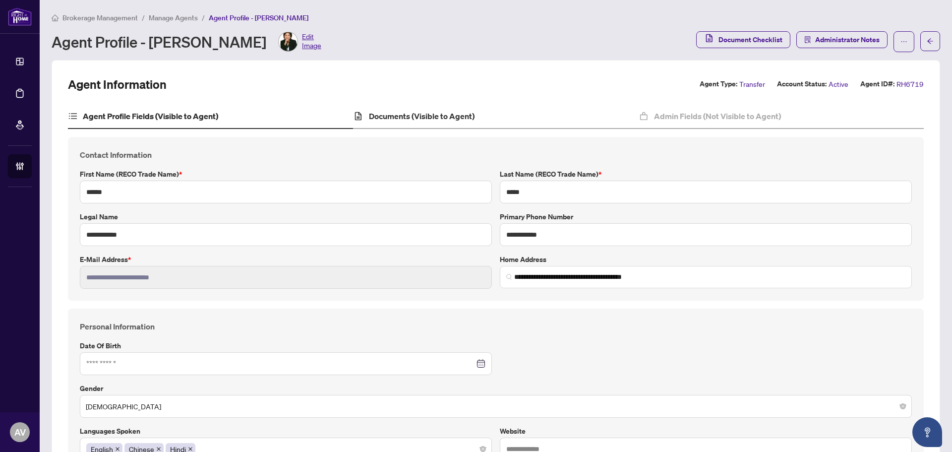
type input "**********"
type input "****"
type input "**********"
click at [381, 109] on div "Documents (Visible to Agent)" at bounding box center [495, 116] width 285 height 25
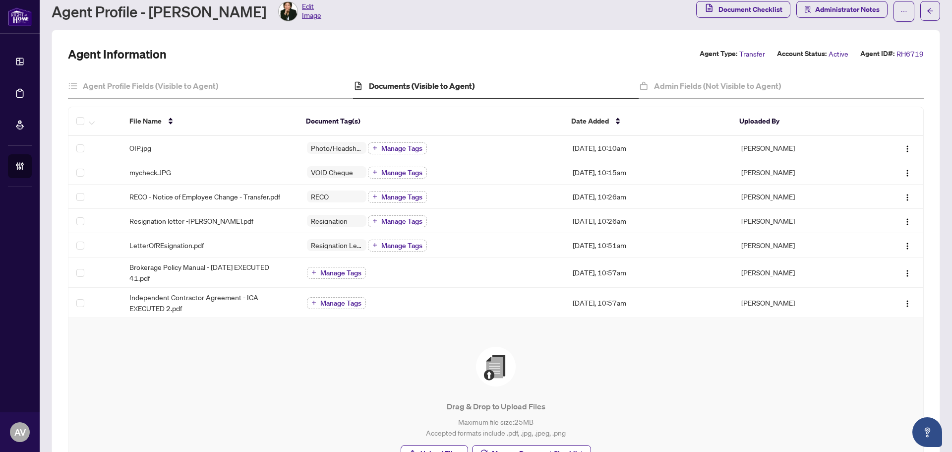
scroll to position [126, 0]
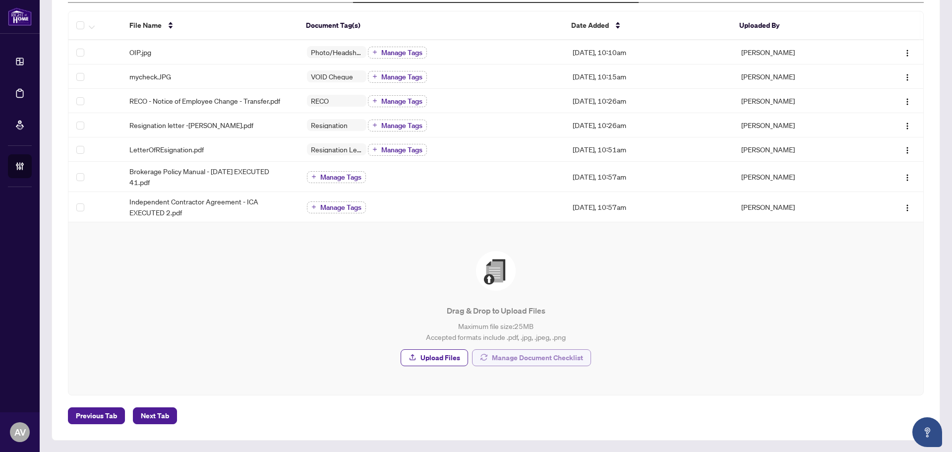
click at [529, 357] on span "Manage Document Checklist" at bounding box center [537, 358] width 91 height 16
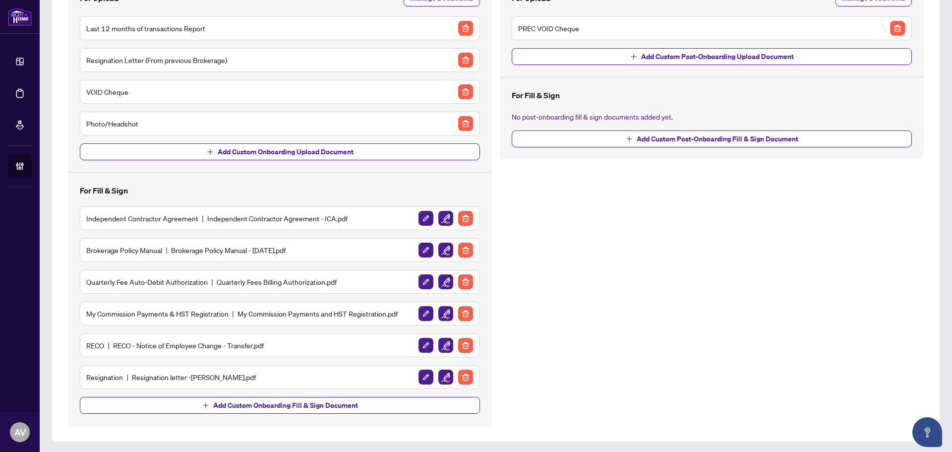
scroll to position [135, 0]
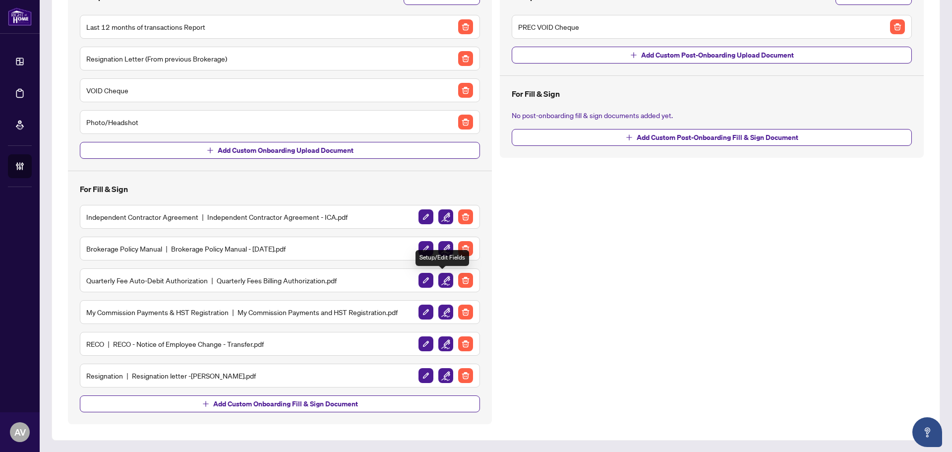
click at [441, 279] on img "button" at bounding box center [445, 280] width 15 height 15
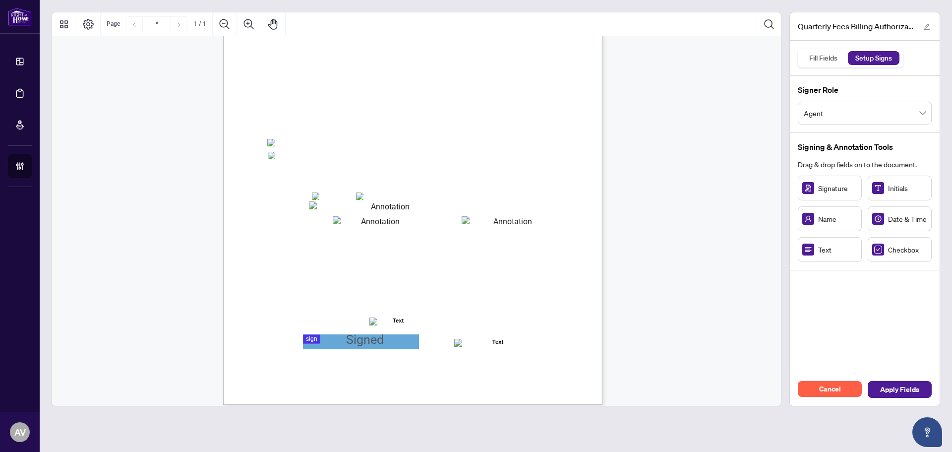
scroll to position [141, 0]
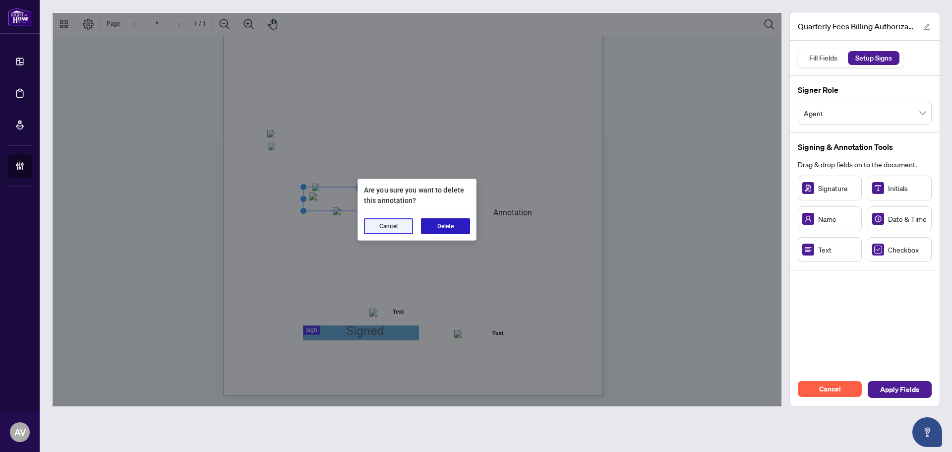
click at [441, 229] on button "Delete" at bounding box center [445, 226] width 49 height 16
click at [436, 224] on button "Delete" at bounding box center [445, 226] width 49 height 16
click at [443, 225] on button "Delete" at bounding box center [445, 226] width 49 height 16
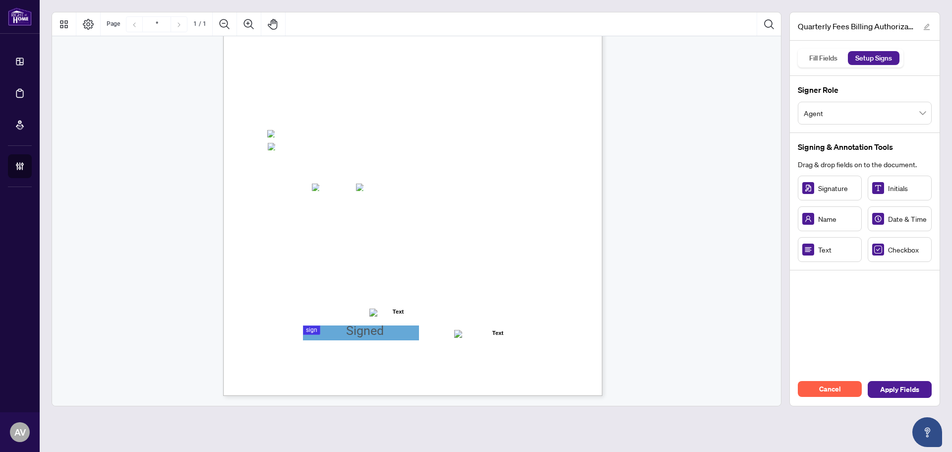
click at [828, 222] on span "Name" at bounding box center [837, 218] width 39 height 11
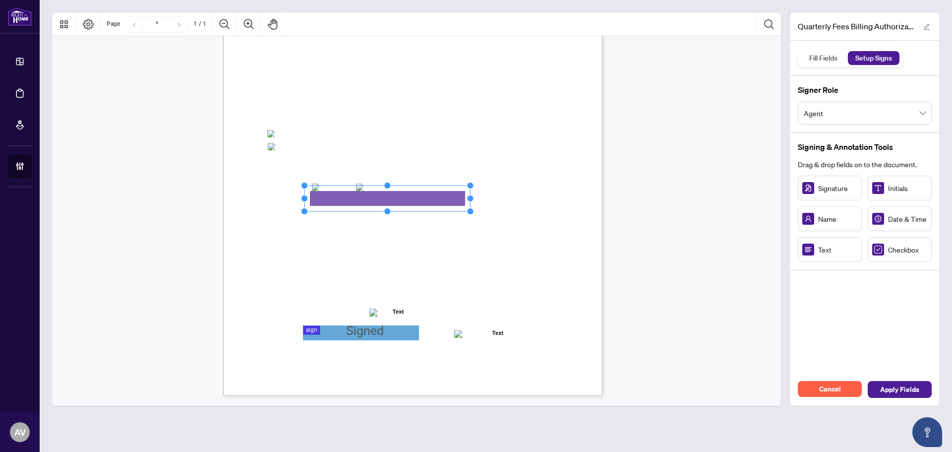
drag, startPoint x: 365, startPoint y: 196, endPoint x: 512, endPoint y: 199, distance: 147.3
click at [512, 199] on div "Right at Home Realty, Brokerage Quarterly Fees Billing Authorization Quarterly …" at bounding box center [412, 150] width 379 height 491
click at [827, 254] on span "Text" at bounding box center [837, 249] width 39 height 11
drag, startPoint x: 360, startPoint y: 226, endPoint x: 362, endPoint y: 217, distance: 8.7
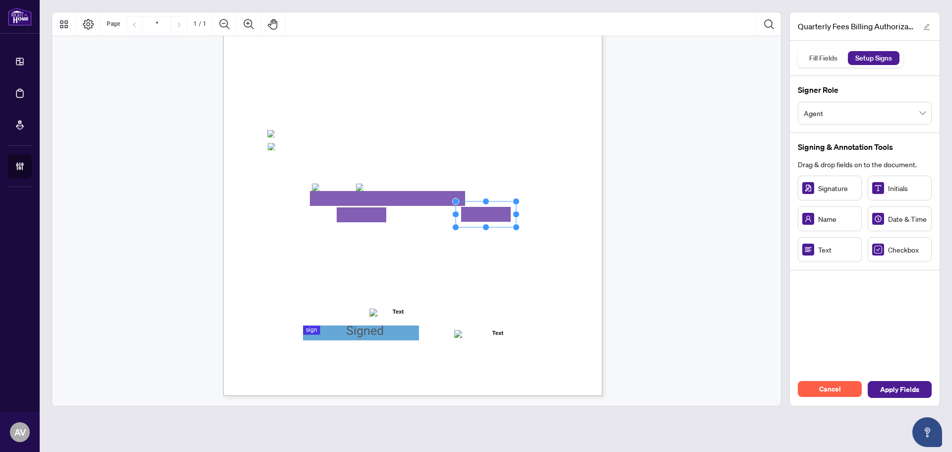
drag, startPoint x: 489, startPoint y: 220, endPoint x: 489, endPoint y: 214, distance: 5.5
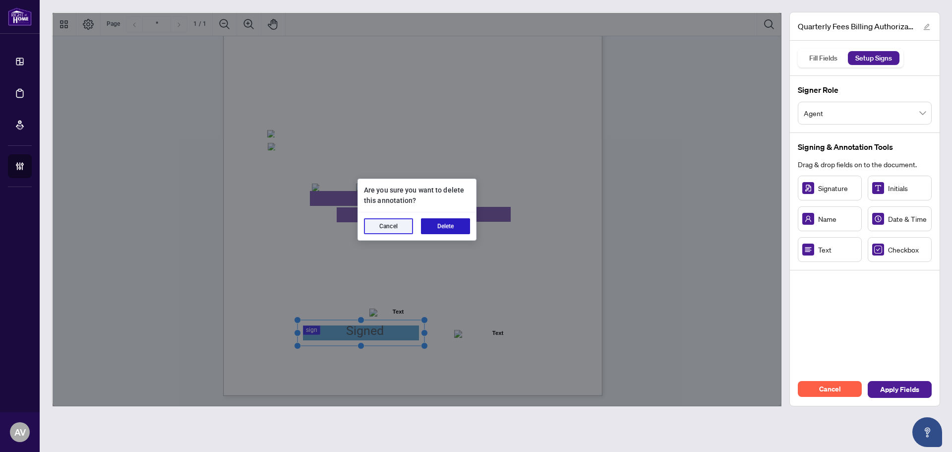
click at [440, 224] on button "Delete" at bounding box center [445, 226] width 49 height 16
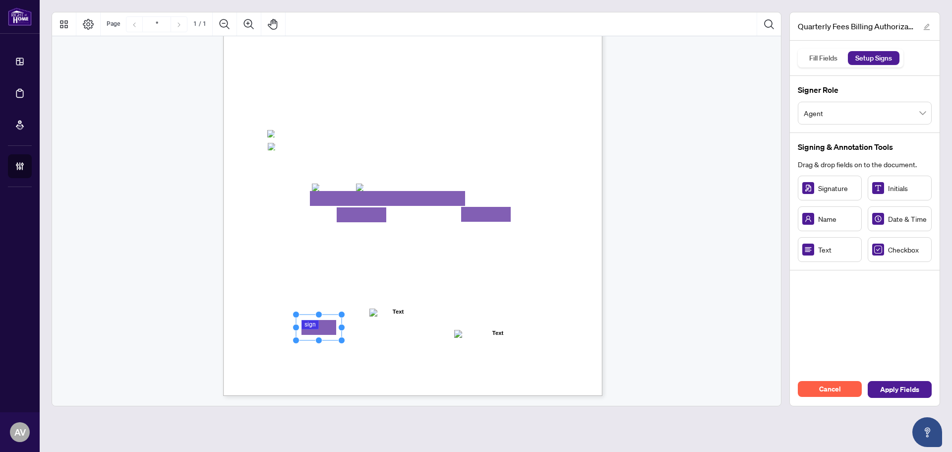
drag, startPoint x: 350, startPoint y: 328, endPoint x: 319, endPoint y: 329, distance: 31.3
click at [343, 329] on div "Right at Home Realty, Brokerage Quarterly Fees Billing Authorization Quarterly …" at bounding box center [460, 212] width 474 height 614
drag, startPoint x: 343, startPoint y: 327, endPoint x: 411, endPoint y: 329, distance: 68.0
click at [409, 329] on circle "Resize, Right" at bounding box center [405, 328] width 6 height 6
drag, startPoint x: 421, startPoint y: 360, endPoint x: 510, endPoint y: 382, distance: 91.4
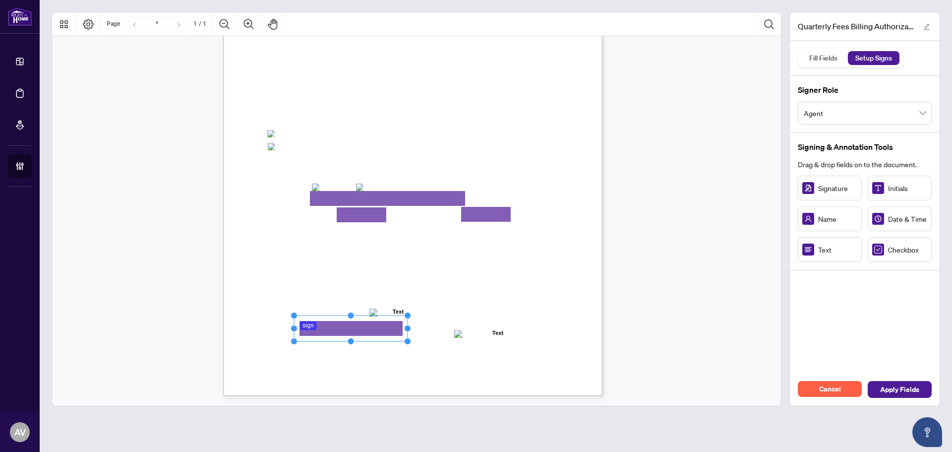
click at [421, 361] on div "Right at Home Realty, Brokerage Quarterly Fees Billing Authorization Quarterly …" at bounding box center [460, 212] width 474 height 614
click at [703, 347] on div "Right at Home Realty, Brokerage Quarterly Fees Billing Authorization Quarterly …" at bounding box center [416, 145] width 729 height 501
click at [907, 388] on span "Apply Fields" at bounding box center [899, 389] width 39 height 16
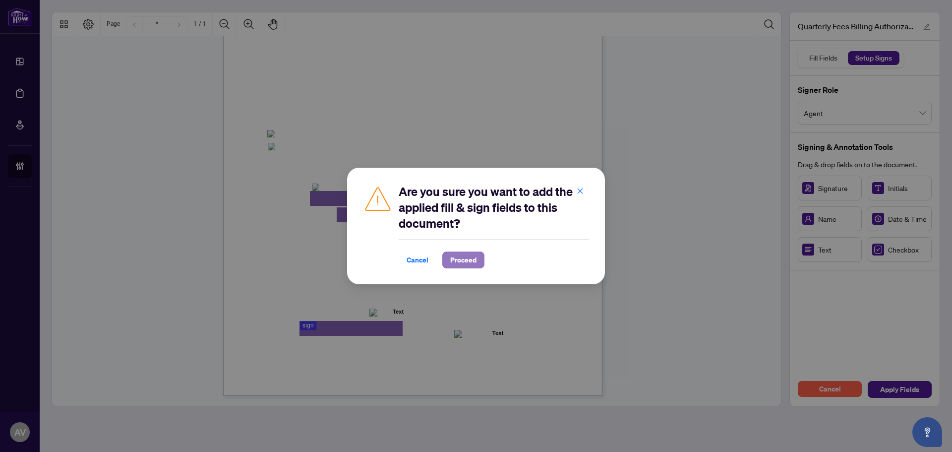
click at [452, 258] on span "Proceed" at bounding box center [463, 260] width 26 height 16
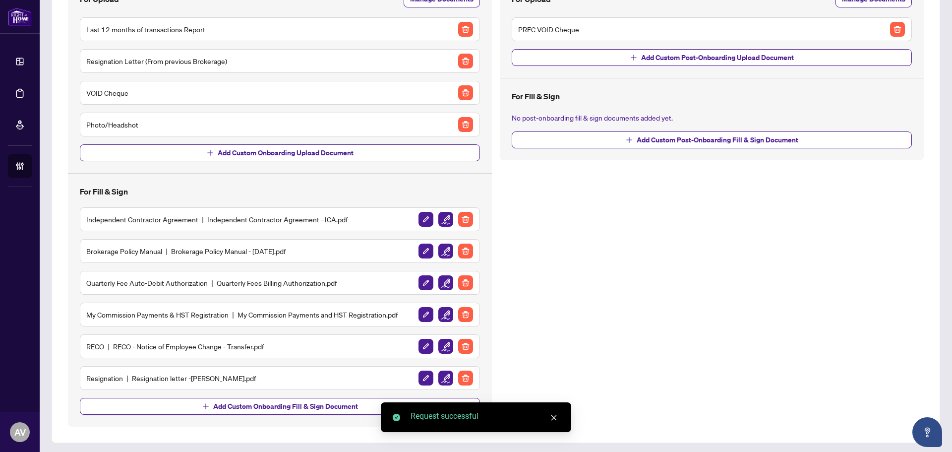
scroll to position [135, 0]
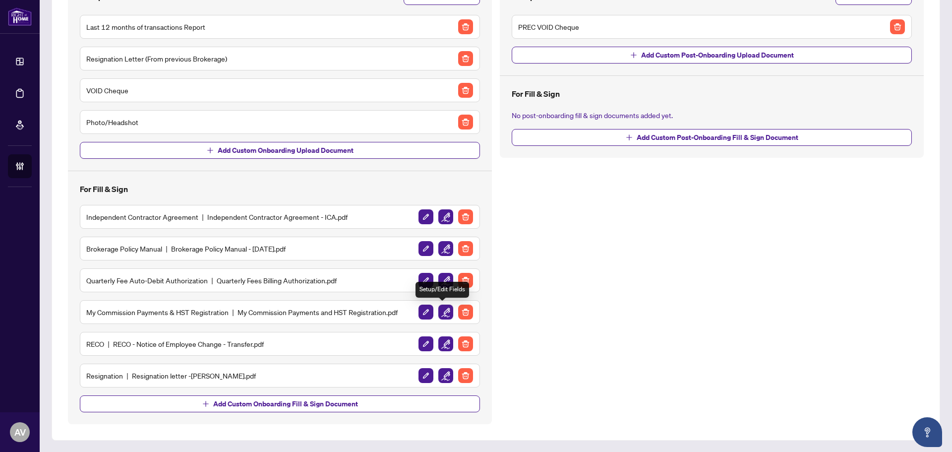
click at [439, 313] on img "button" at bounding box center [445, 312] width 15 height 15
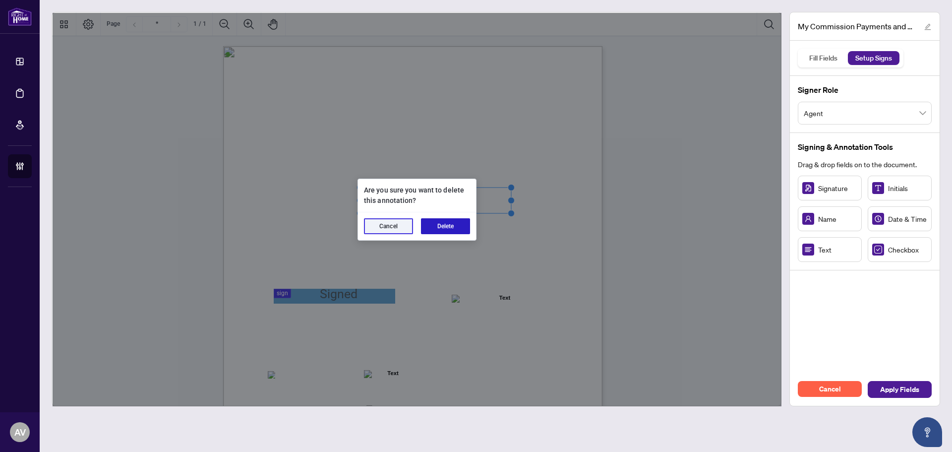
click at [465, 231] on button "Delete" at bounding box center [445, 226] width 49 height 16
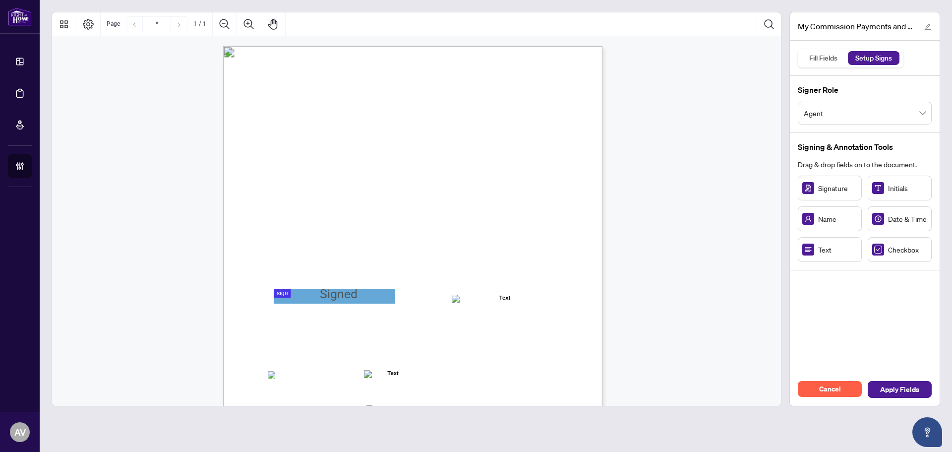
click at [814, 257] on div "Text" at bounding box center [830, 249] width 64 height 25
drag, startPoint x: 422, startPoint y: 196, endPoint x: 509, endPoint y: 199, distance: 86.8
click at [509, 199] on circle "Resize, Right" at bounding box center [510, 199] width 6 height 6
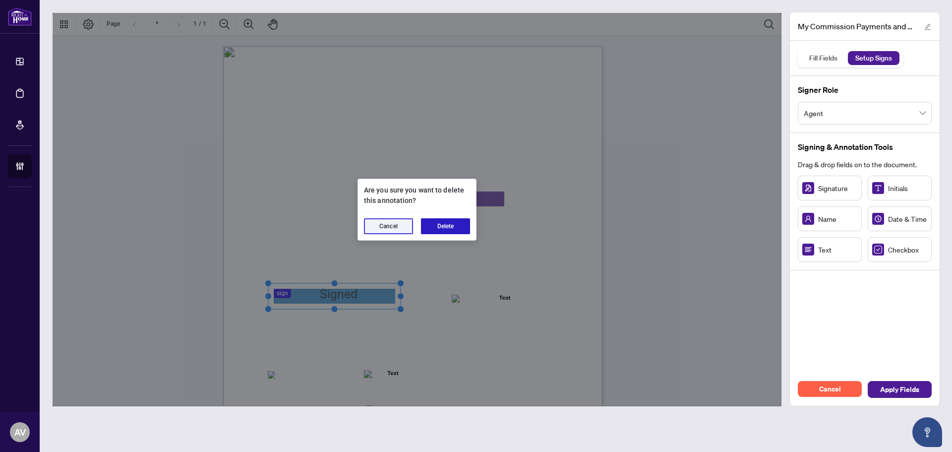
click at [447, 220] on button "Delete" at bounding box center [445, 226] width 49 height 16
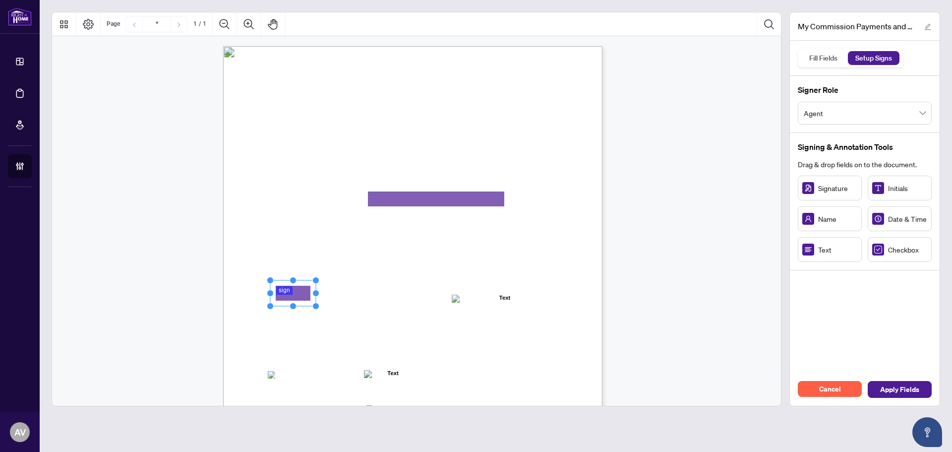
drag, startPoint x: 275, startPoint y: 300, endPoint x: 298, endPoint y: 293, distance: 24.5
drag, startPoint x: 314, startPoint y: 293, endPoint x: 400, endPoint y: 297, distance: 85.9
click at [400, 297] on icon "Resize, Top Resize, Top, Right Resize, Right Resize, Bottom, Right Resize, Bott…" at bounding box center [336, 293] width 138 height 33
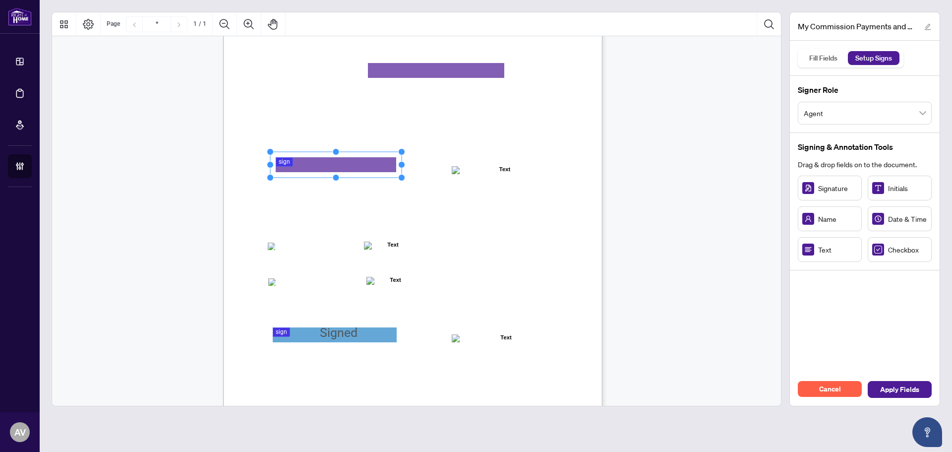
scroll to position [141, 0]
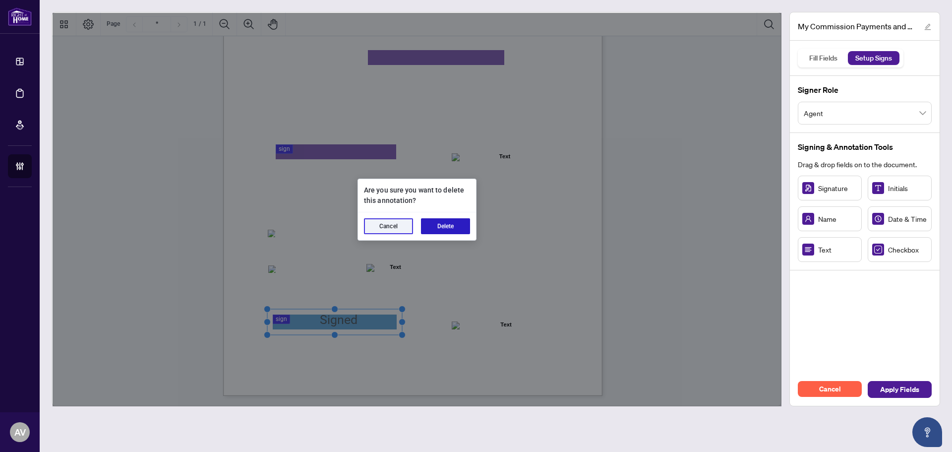
click at [451, 226] on button "Delete" at bounding box center [445, 226] width 49 height 16
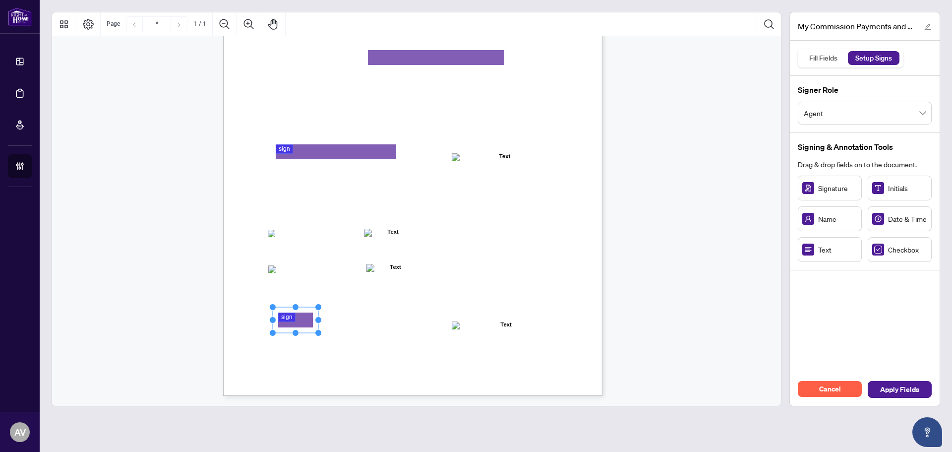
click at [315, 322] on rect "Page 1" at bounding box center [296, 320] width 46 height 26
drag, startPoint x: 320, startPoint y: 320, endPoint x: 400, endPoint y: 323, distance: 80.4
click at [400, 323] on div "MY COMMISSION PAYMENTS AND HST REGISTRATION For Right at Home Realty to pay out…" at bounding box center [412, 150] width 379 height 491
click at [620, 295] on div "MY COMMISSION PAYMENTS AND HST REGISTRATION For Right at Home Realty to pay out…" at bounding box center [416, 145] width 729 height 501
click at [906, 392] on span "Apply Fields" at bounding box center [899, 389] width 39 height 16
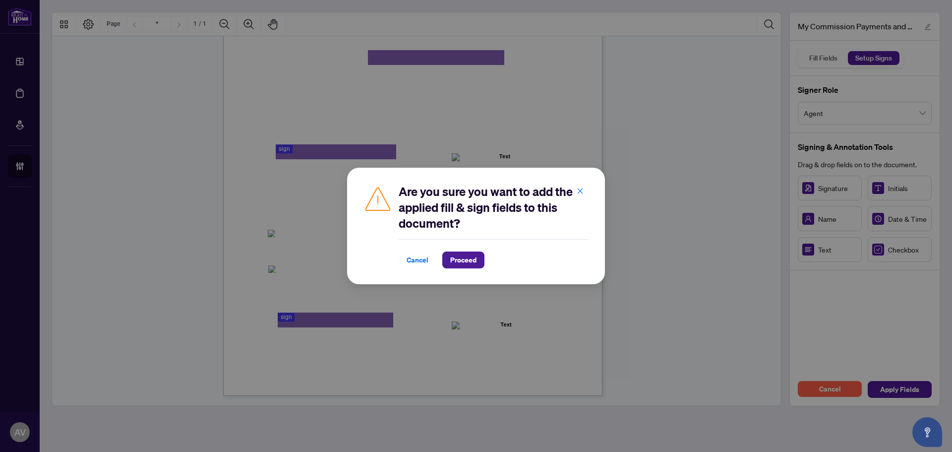
click at [752, 368] on div "Are you sure you want to add the applied fill & sign fields to this document? C…" at bounding box center [476, 226] width 952 height 452
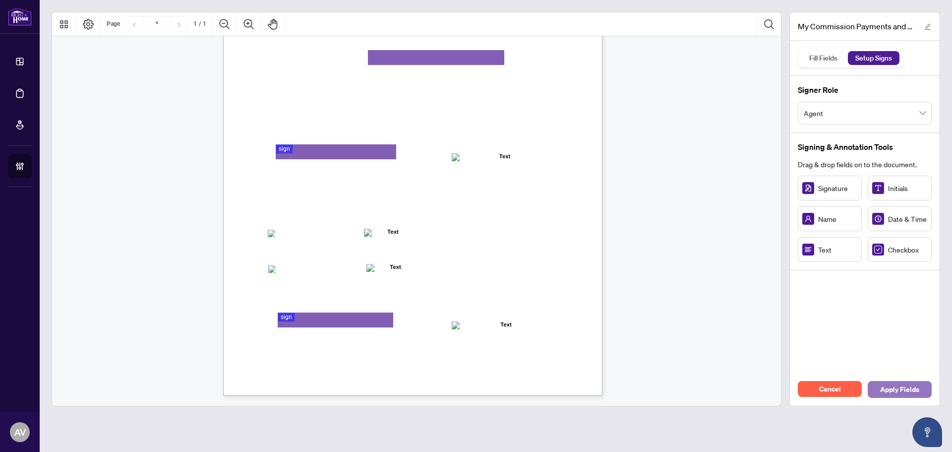
click at [923, 383] on button "Apply Fields" at bounding box center [900, 389] width 64 height 17
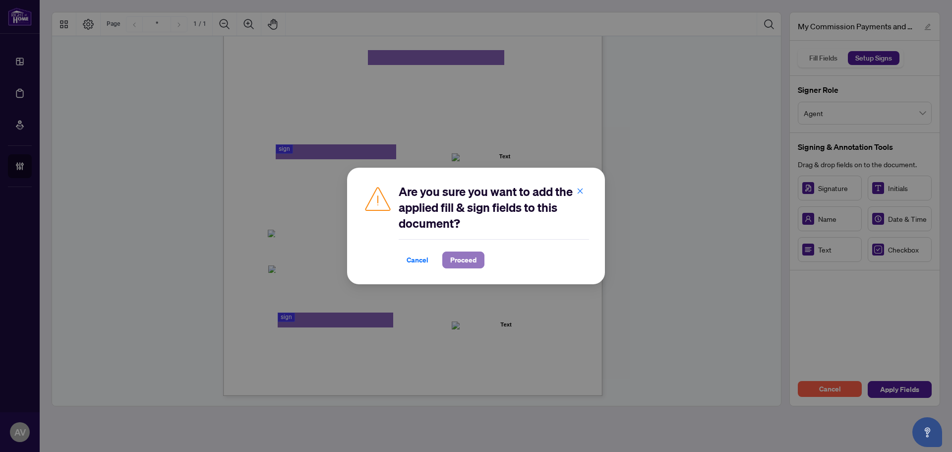
click at [476, 259] on span "Proceed" at bounding box center [463, 260] width 26 height 16
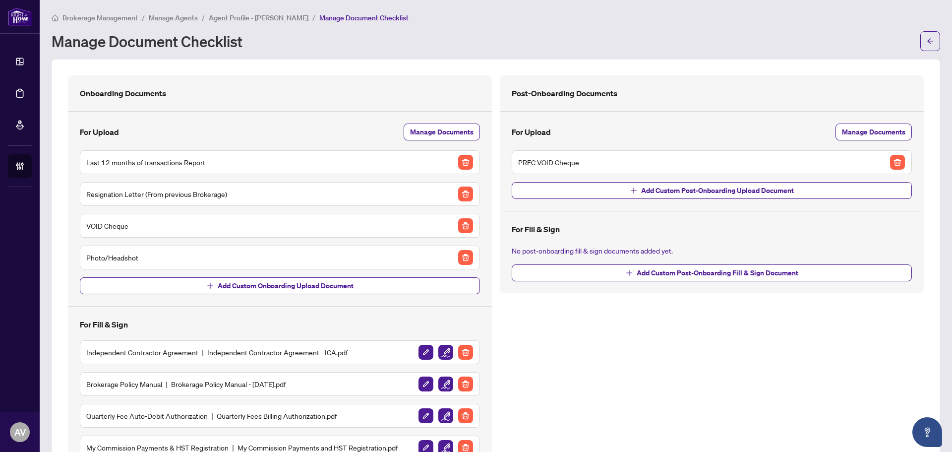
click at [264, 16] on span "Agent Profile - [PERSON_NAME]" at bounding box center [259, 17] width 100 height 9
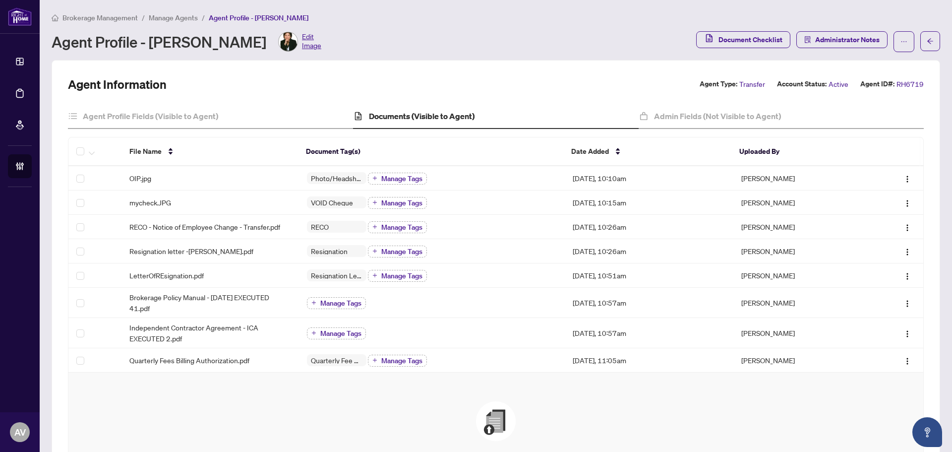
click at [295, 75] on div "Agent Information Agent Type: Transfer Account Status: Active Agent ID#: RH6719…" at bounding box center [496, 325] width 889 height 531
drag, startPoint x: 449, startPoint y: 416, endPoint x: 449, endPoint y: 408, distance: 7.4
click at [449, 416] on div "Drag & Drop to Upload Files Maximum file size: 25 MB Accepted formats include .…" at bounding box center [495, 458] width 815 height 115
click at [313, 82] on div "Agent Information Agent Type: Transfer Account Status: Active Agent ID#: RH6719" at bounding box center [496, 84] width 856 height 16
click at [200, 389] on span "Drag & Drop to Upload Files Maximum file size: 25 MB Accepted formats include .…" at bounding box center [495, 458] width 831 height 149
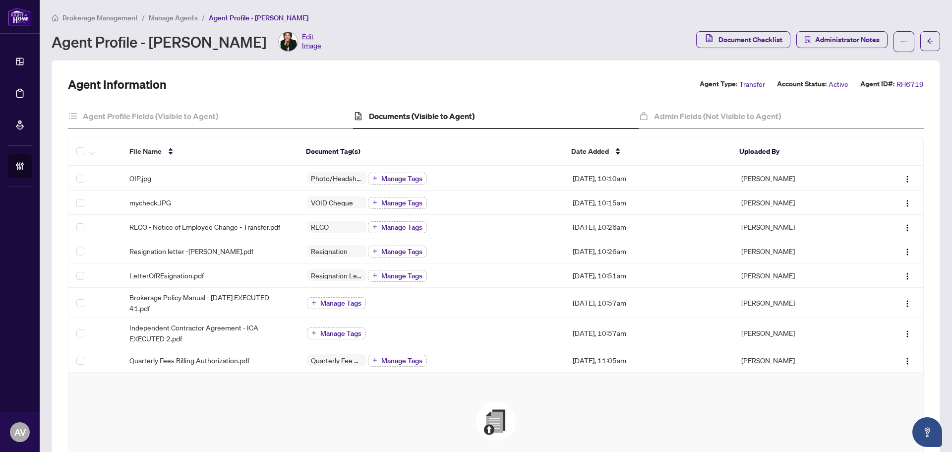
click at [392, 426] on div "Drag & Drop to Upload Files Maximum file size: 25 MB Accepted formats include .…" at bounding box center [495, 458] width 815 height 115
drag, startPoint x: 634, startPoint y: 422, endPoint x: 597, endPoint y: 356, distance: 75.5
click at [634, 422] on div "Drag & Drop to Upload Files Maximum file size: 25 MB Accepted formats include .…" at bounding box center [495, 458] width 815 height 115
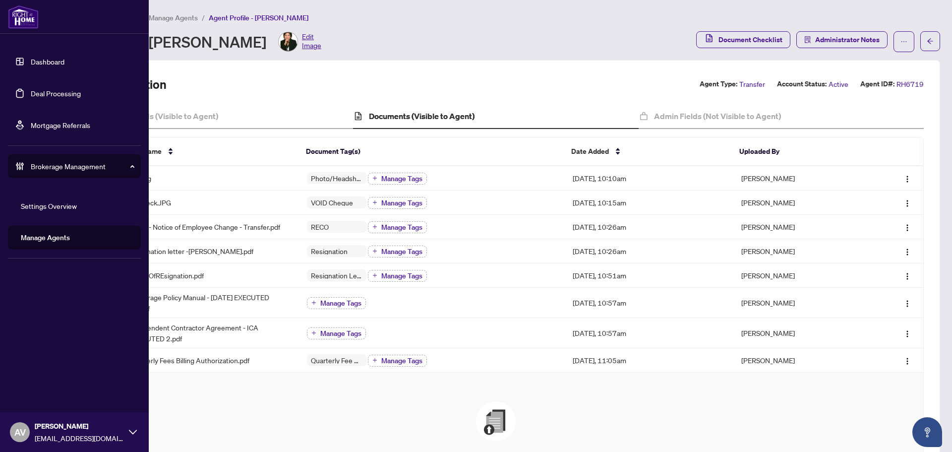
click at [48, 98] on link "Deal Processing" at bounding box center [56, 93] width 50 height 9
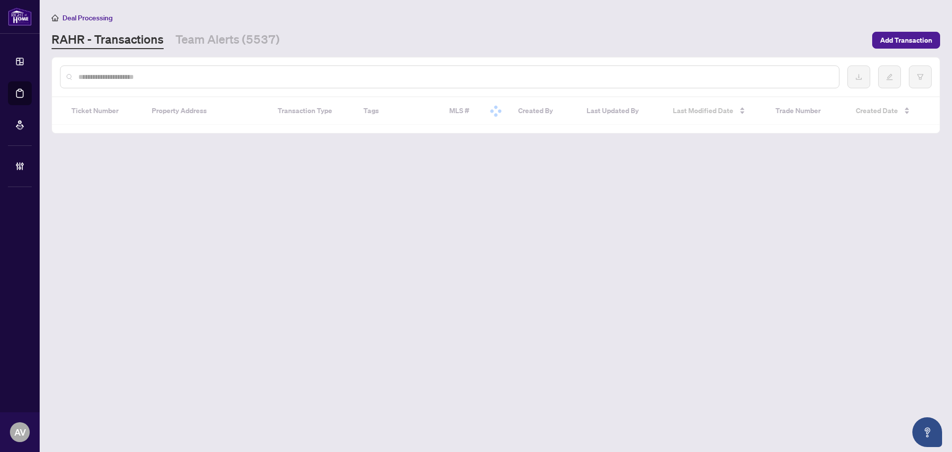
click at [208, 73] on input "text" at bounding box center [454, 76] width 753 height 11
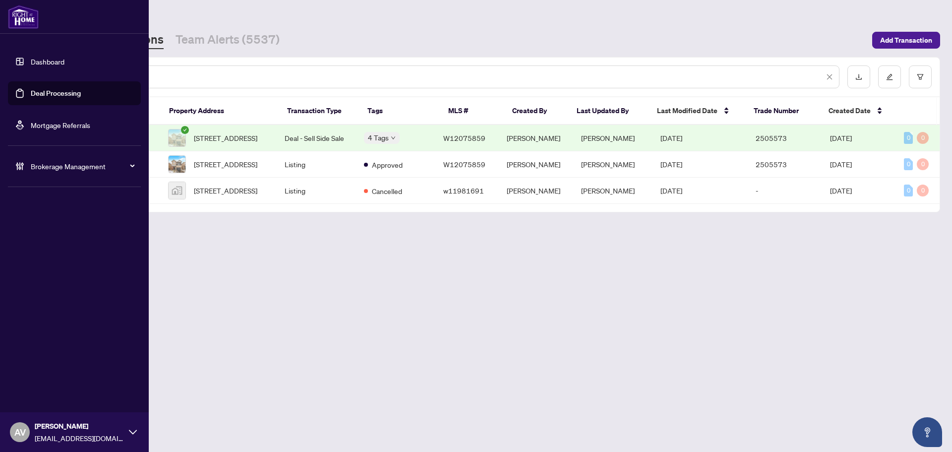
drag, startPoint x: 123, startPoint y: 74, endPoint x: 36, endPoint y: 75, distance: 86.3
click at [36, 75] on div "Dashboard Deal Processing Mortgage Referrals Brokerage Management AV [PERSON_NA…" at bounding box center [476, 226] width 952 height 452
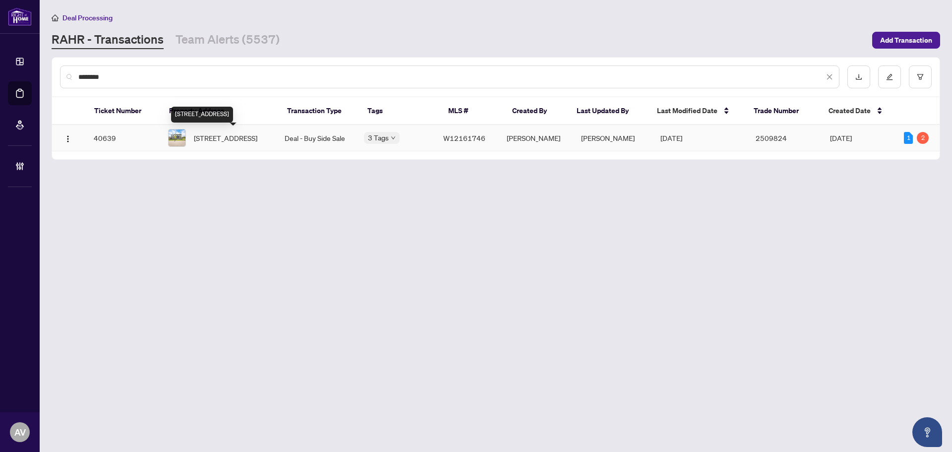
type input "********"
click at [254, 138] on span "[STREET_ADDRESS]" at bounding box center [225, 137] width 63 height 11
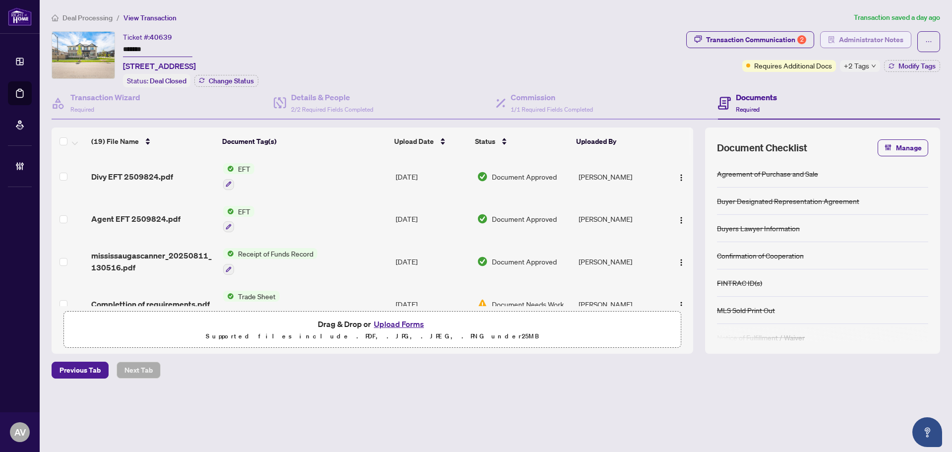
click at [865, 40] on span "Administrator Notes" at bounding box center [871, 40] width 64 height 16
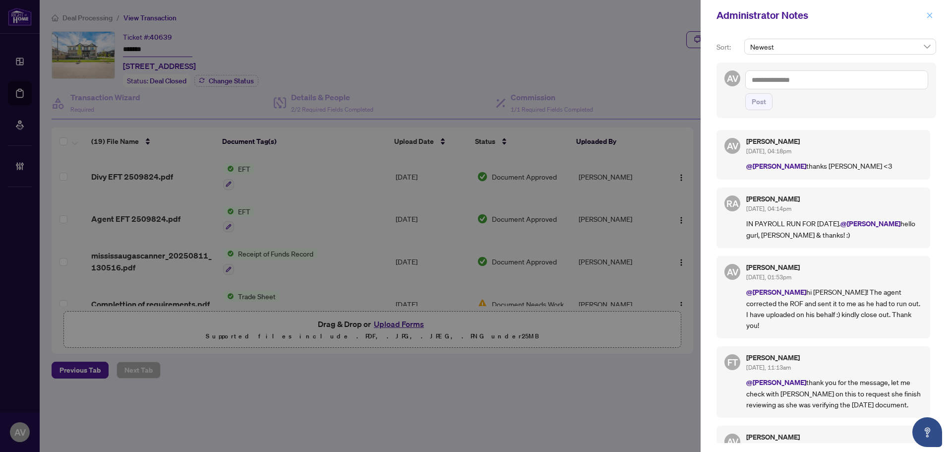
click at [928, 22] on span "button" at bounding box center [929, 15] width 7 height 16
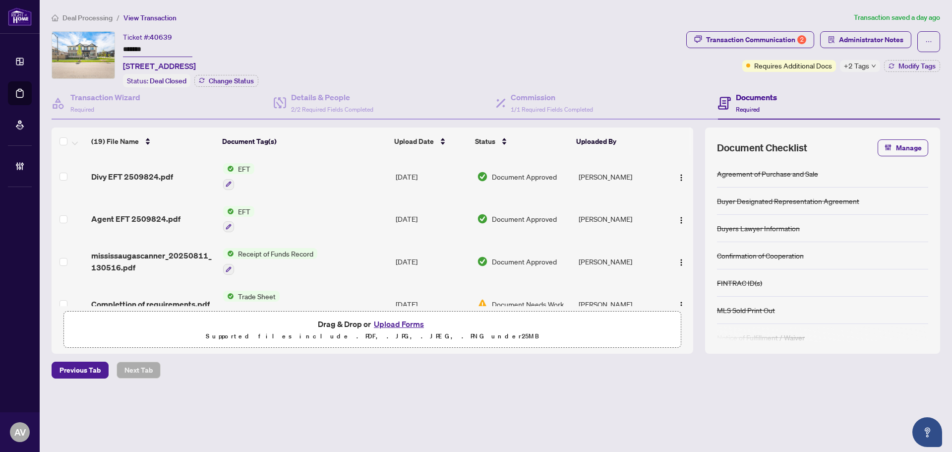
click at [91, 19] on span "Deal Processing" at bounding box center [87, 17] width 50 height 9
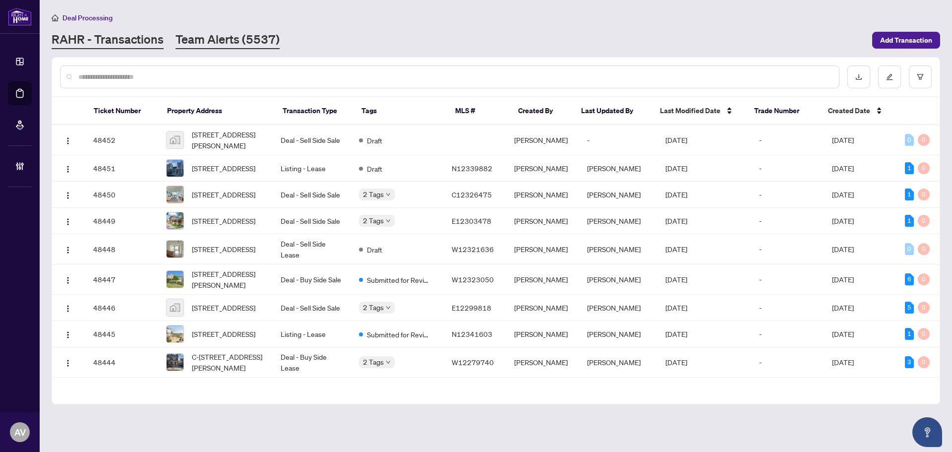
click at [223, 42] on link "Team Alerts (5537)" at bounding box center [228, 40] width 104 height 18
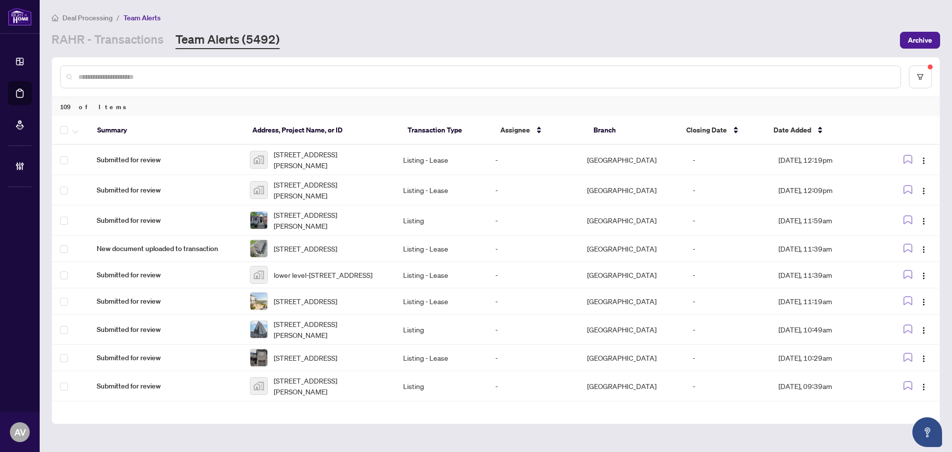
click at [779, 32] on div "[PERSON_NAME] - Transactions Team Alerts (5492)" at bounding box center [473, 40] width 843 height 18
click at [140, 36] on link "RAHR - Transactions" at bounding box center [108, 40] width 112 height 18
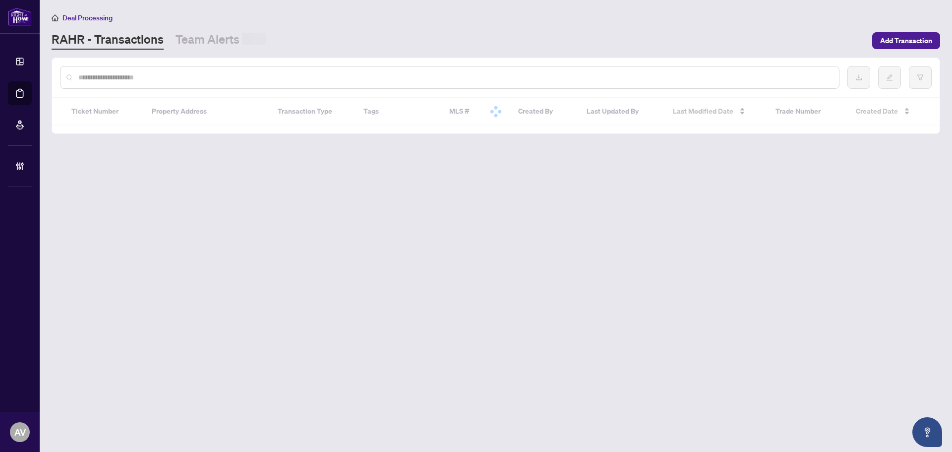
click at [152, 67] on div at bounding box center [450, 77] width 780 height 23
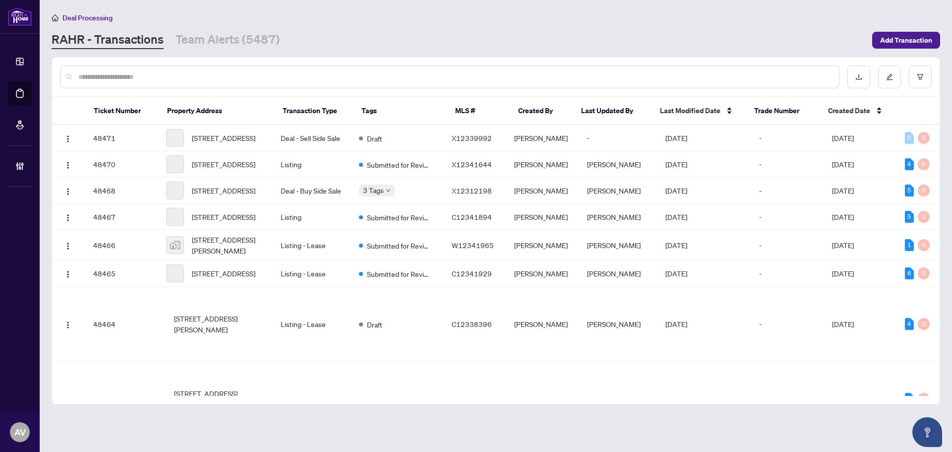
click at [154, 71] on input "text" at bounding box center [454, 76] width 753 height 11
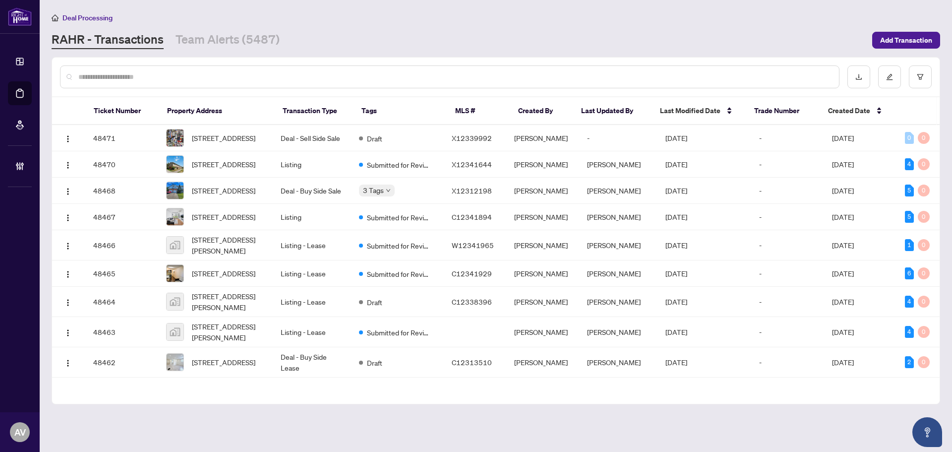
type input "*"
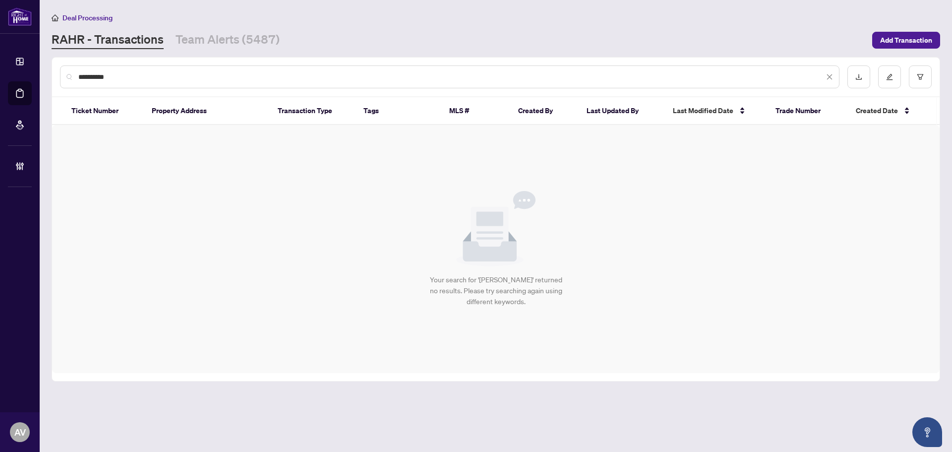
click at [88, 75] on input "**********" at bounding box center [451, 76] width 746 height 11
type input "*********"
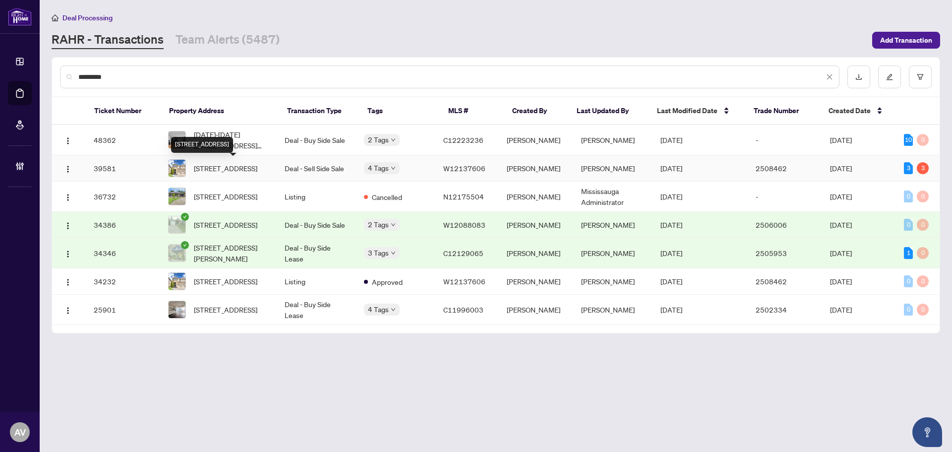
click at [247, 172] on span "[STREET_ADDRESS]" at bounding box center [225, 168] width 63 height 11
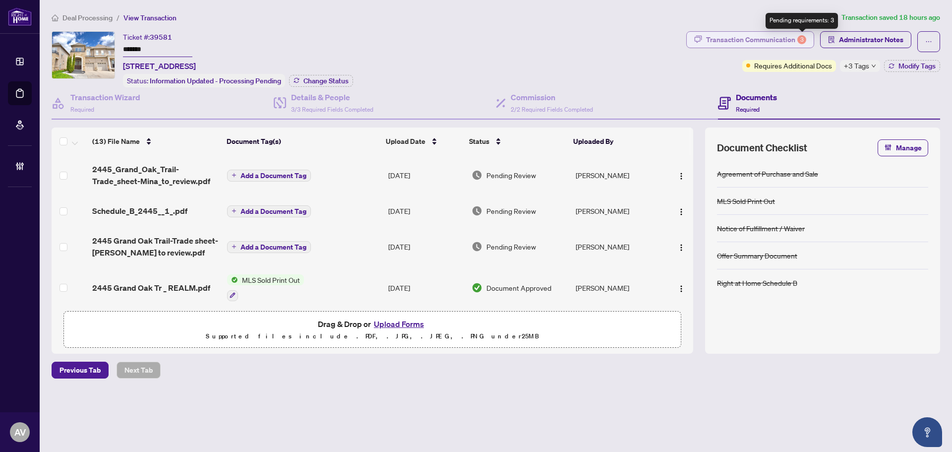
click at [782, 35] on div "Transaction Communication 3" at bounding box center [756, 40] width 100 height 16
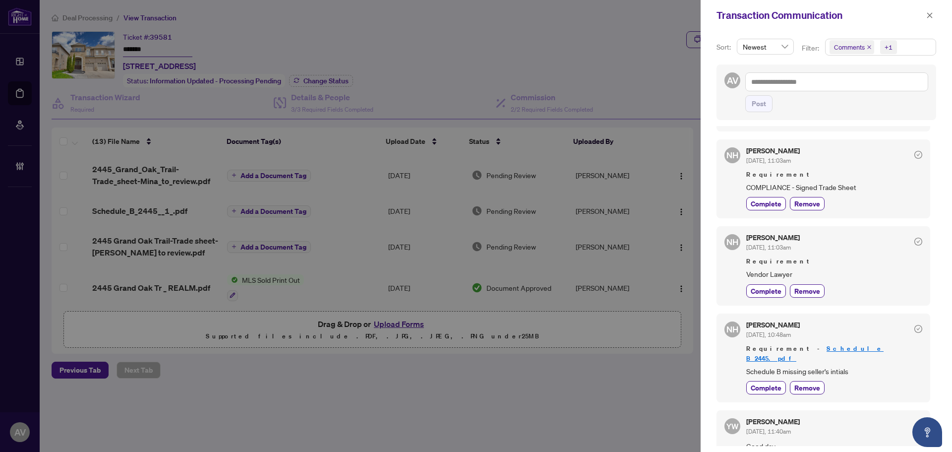
scroll to position [198, 0]
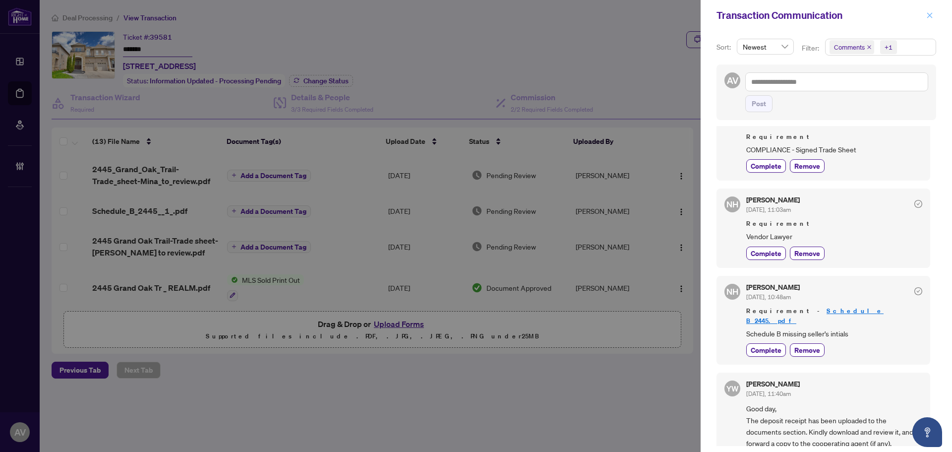
click at [932, 14] on icon "close" at bounding box center [929, 15] width 7 height 7
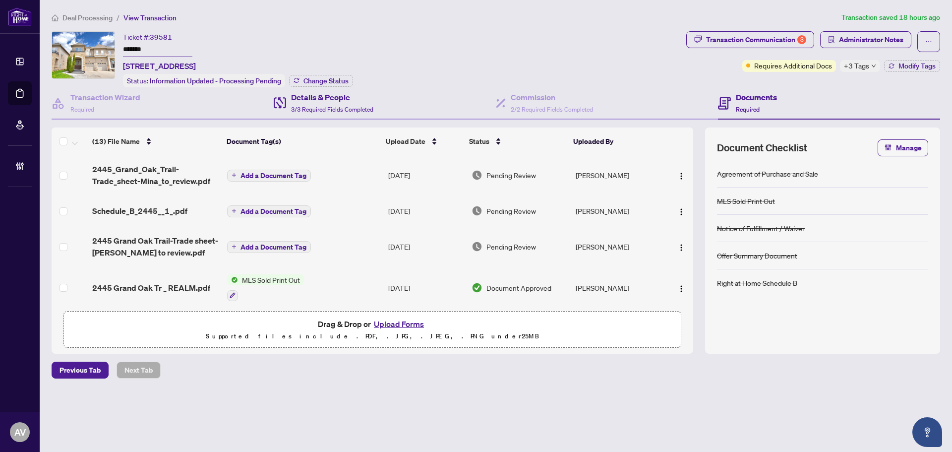
click at [381, 95] on div "Details & People 3/3 Required Fields Completed" at bounding box center [385, 103] width 222 height 32
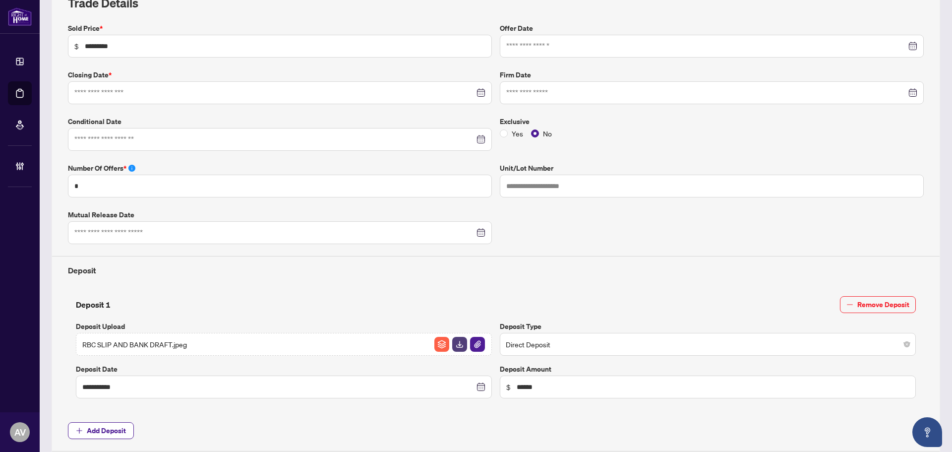
type input "**********"
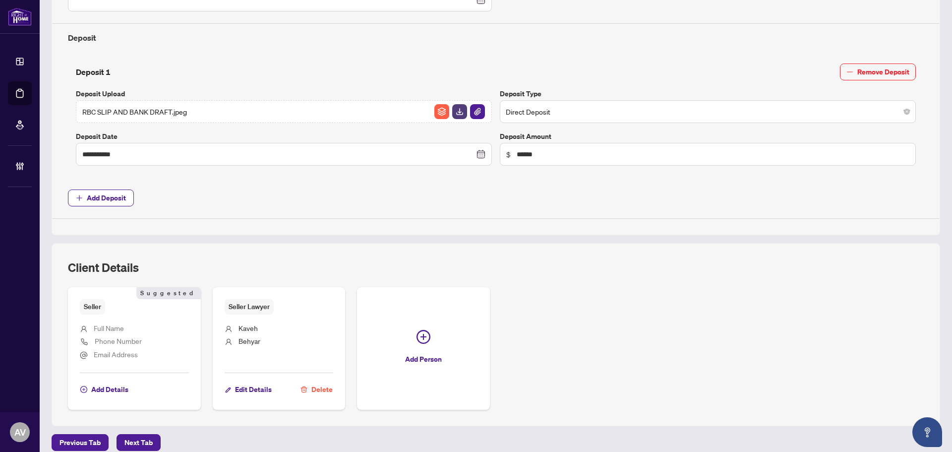
scroll to position [397, 0]
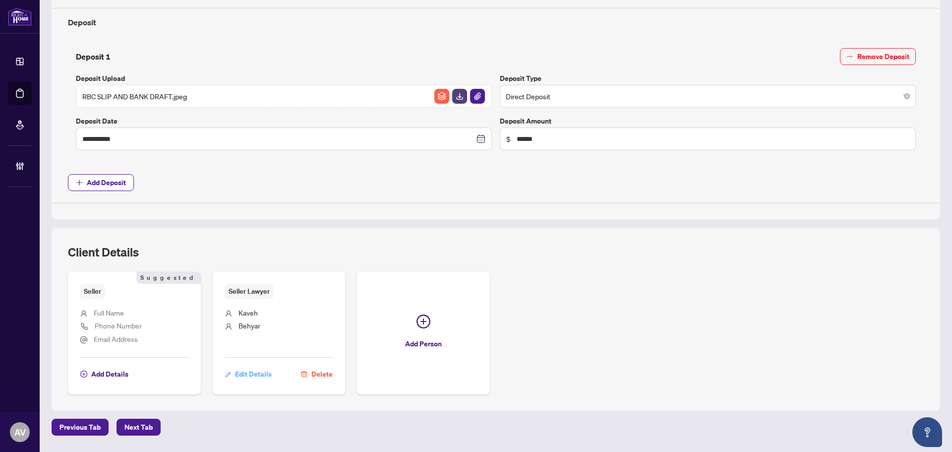
click at [249, 370] on span "Edit Details" at bounding box center [253, 374] width 37 height 16
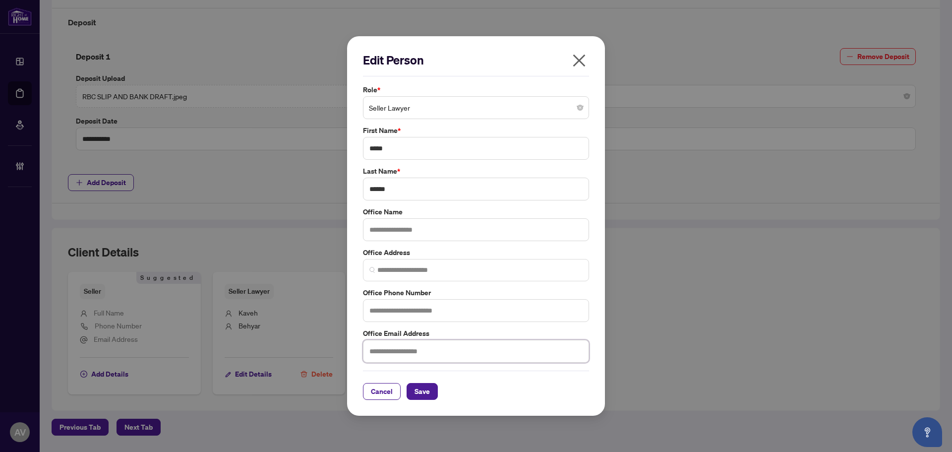
click at [400, 354] on input "text" at bounding box center [476, 351] width 226 height 23
click at [530, 395] on div "Cancel Save" at bounding box center [476, 391] width 226 height 17
click at [414, 348] on input "text" at bounding box center [476, 351] width 226 height 23
type input "**********"
click at [385, 223] on input "text" at bounding box center [476, 229] width 226 height 23
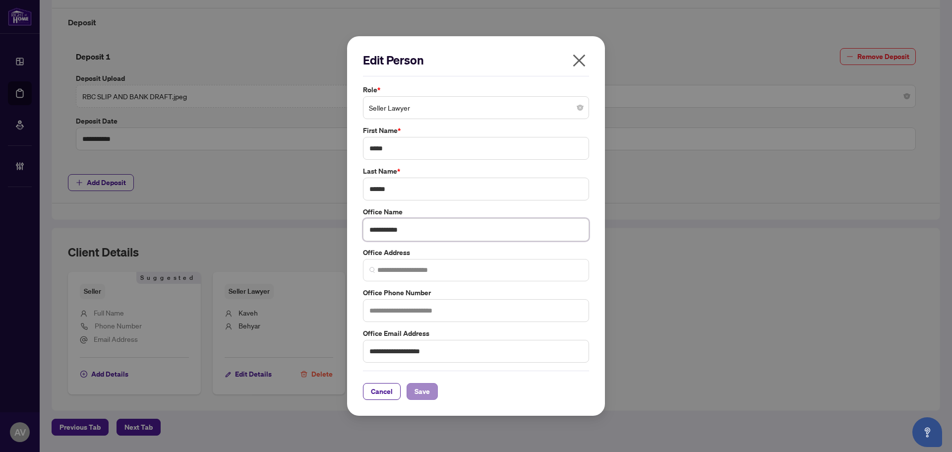
type input "**********"
click at [420, 394] on span "Save" at bounding box center [422, 391] width 15 height 16
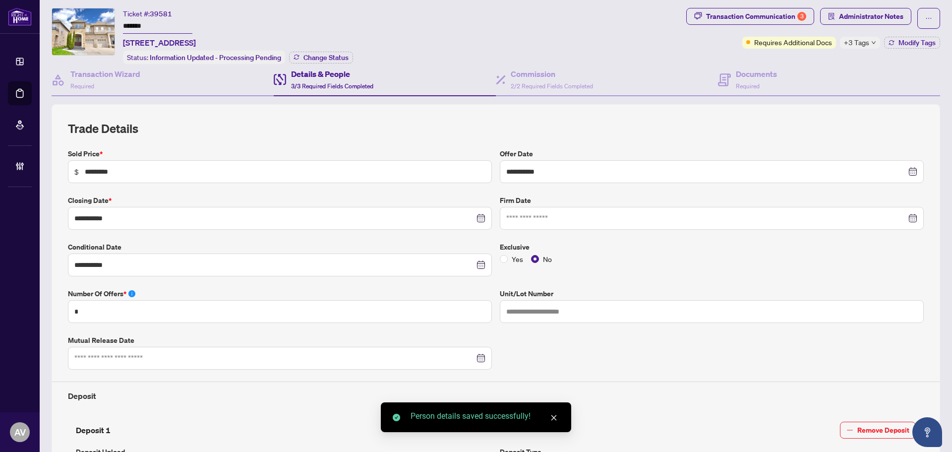
scroll to position [0, 0]
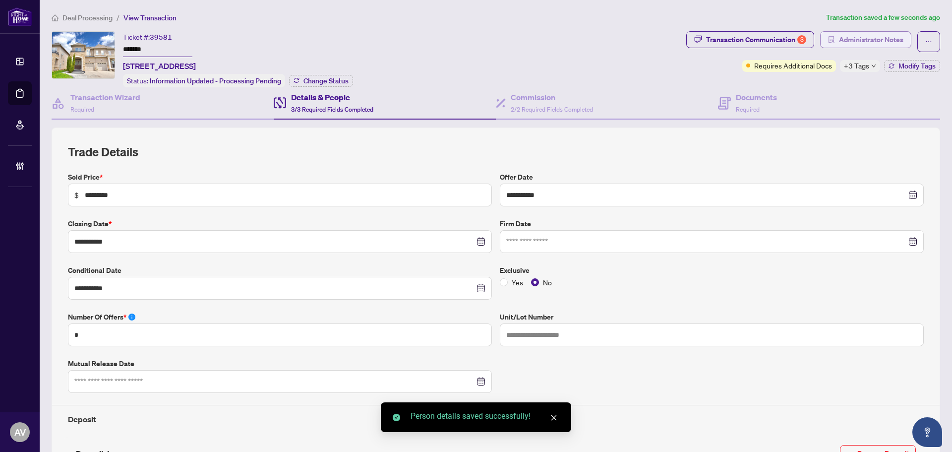
click at [839, 40] on span "Administrator Notes" at bounding box center [871, 40] width 64 height 16
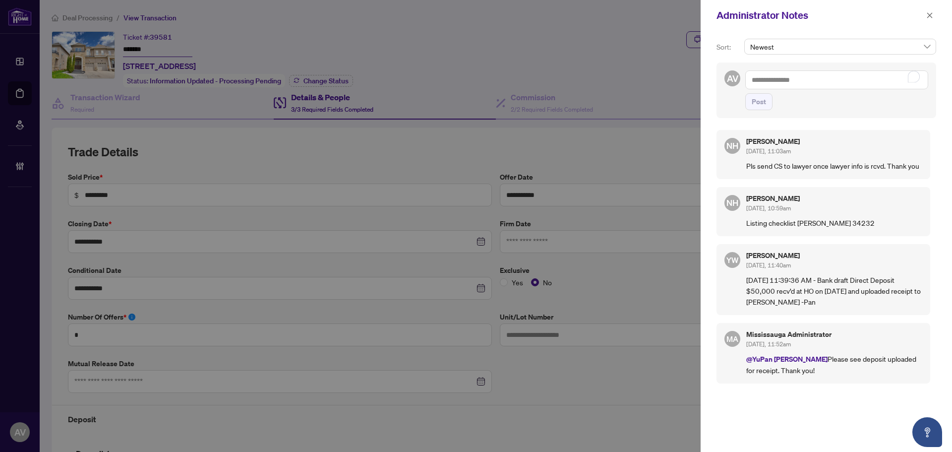
click at [830, 83] on textarea "To enrich screen reader interactions, please activate Accessibility in Grammarl…" at bounding box center [836, 79] width 183 height 19
click at [799, 89] on span "[PERSON_NAME]" at bounding box center [809, 86] width 70 height 9
click at [814, 84] on textarea "**********" at bounding box center [836, 79] width 183 height 19
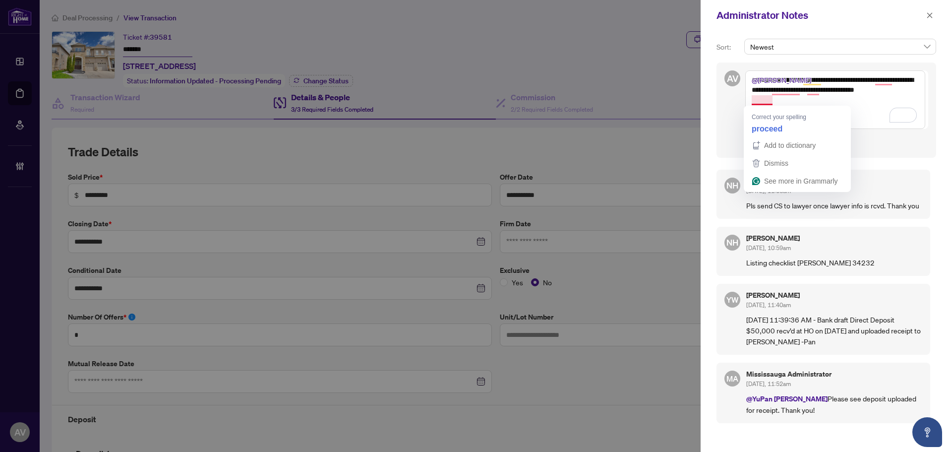
click at [764, 103] on textarea "**********" at bounding box center [835, 99] width 180 height 59
click at [792, 93] on textarea "**********" at bounding box center [835, 99] width 180 height 59
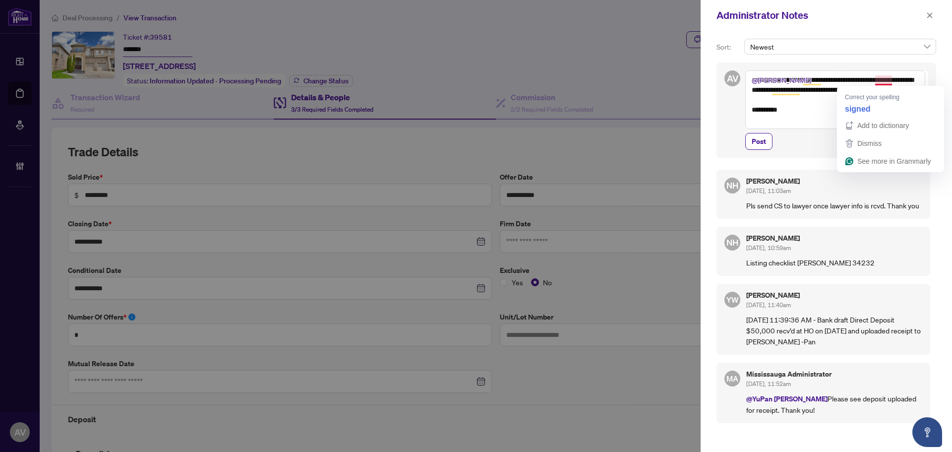
click at [881, 79] on textarea "**********" at bounding box center [835, 99] width 180 height 59
click at [892, 81] on textarea "**********" at bounding box center [835, 99] width 180 height 59
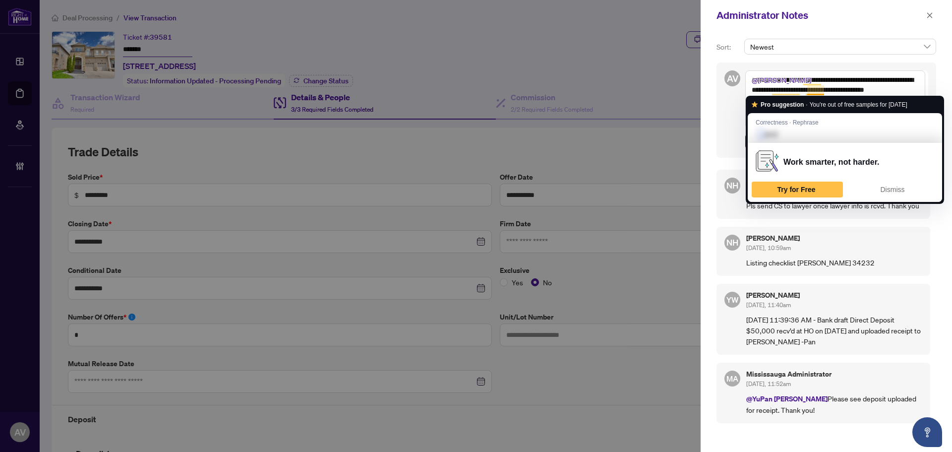
click at [813, 90] on textarea "**********" at bounding box center [835, 99] width 180 height 59
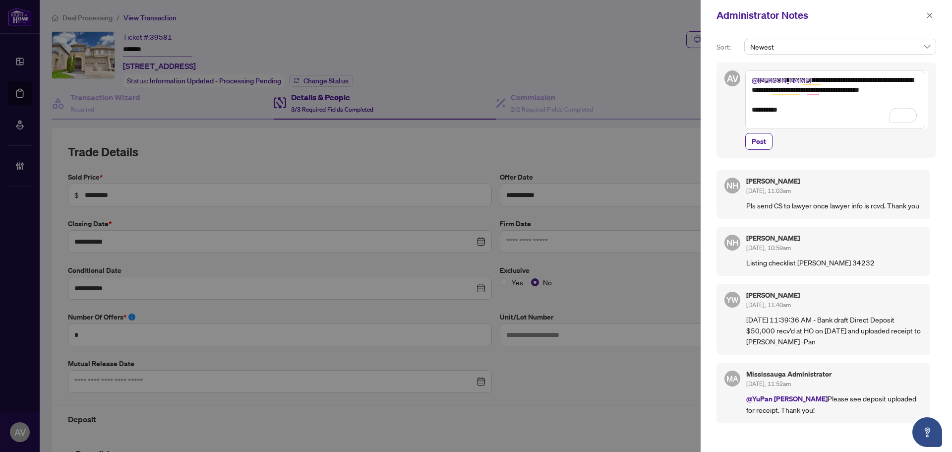
click at [802, 117] on textarea "**********" at bounding box center [835, 99] width 180 height 59
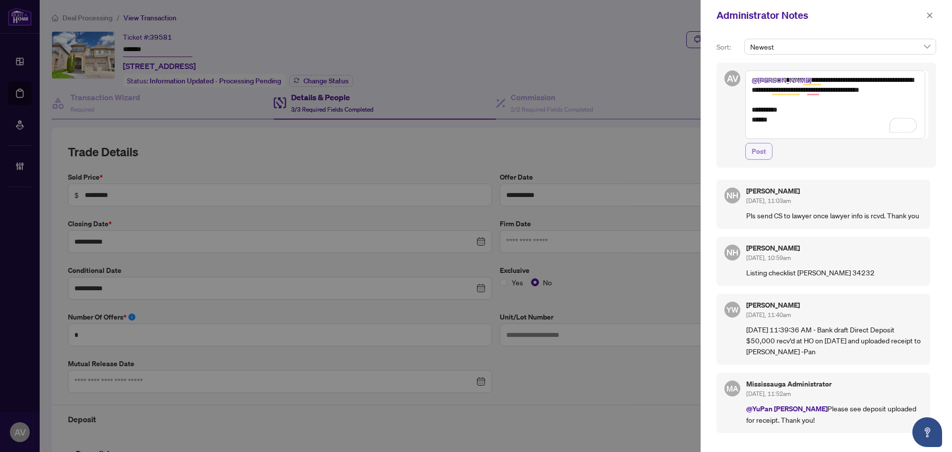
type textarea "**********"
click at [750, 150] on button "Post" at bounding box center [758, 151] width 27 height 17
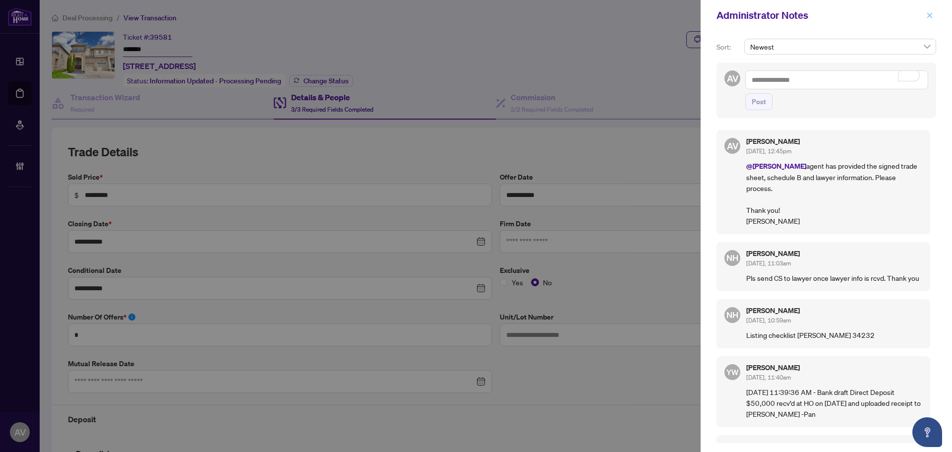
click at [929, 14] on icon "close" at bounding box center [929, 15] width 7 height 7
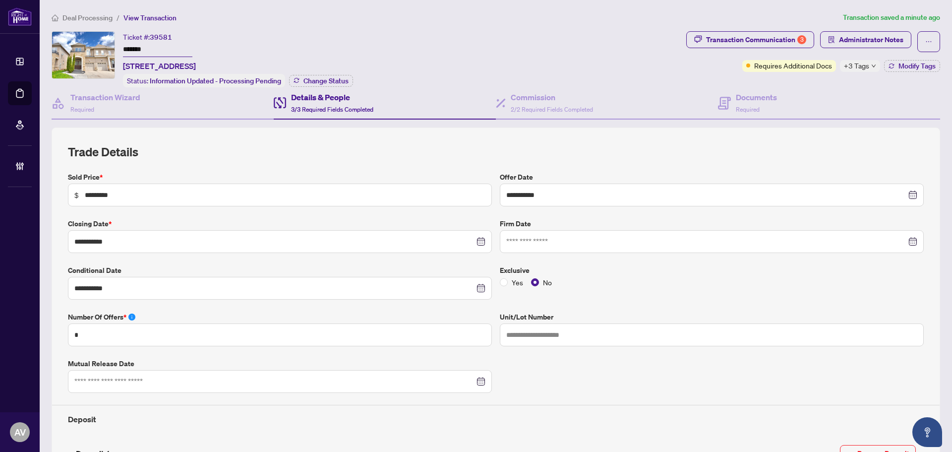
click at [95, 20] on span "Deal Processing" at bounding box center [87, 17] width 50 height 9
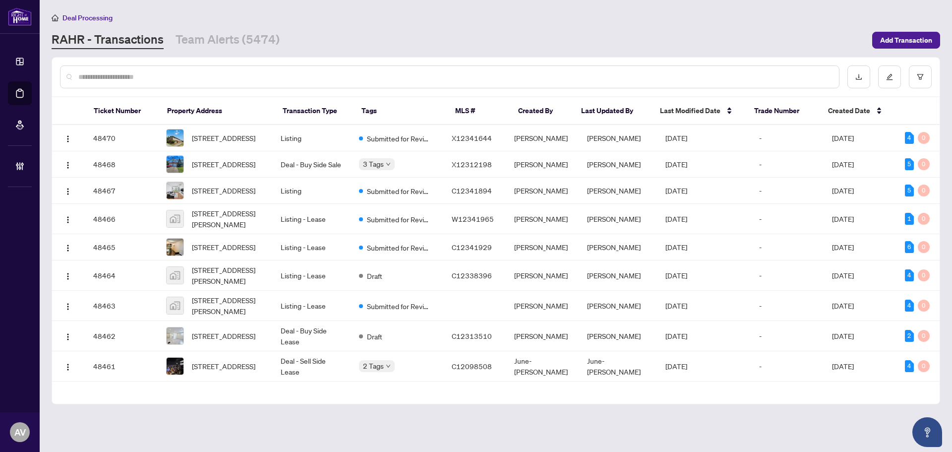
click at [109, 73] on input "text" at bounding box center [454, 76] width 753 height 11
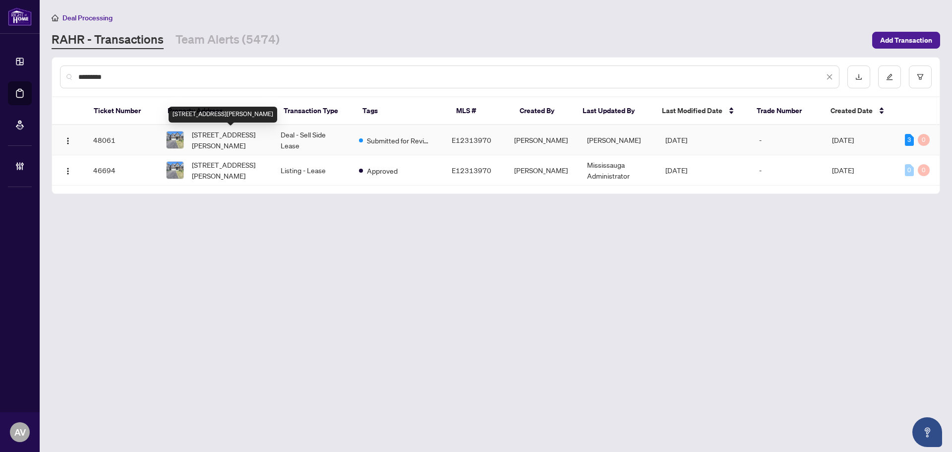
type input "********"
click at [234, 139] on span "[STREET_ADDRESS][PERSON_NAME]" at bounding box center [228, 140] width 73 height 22
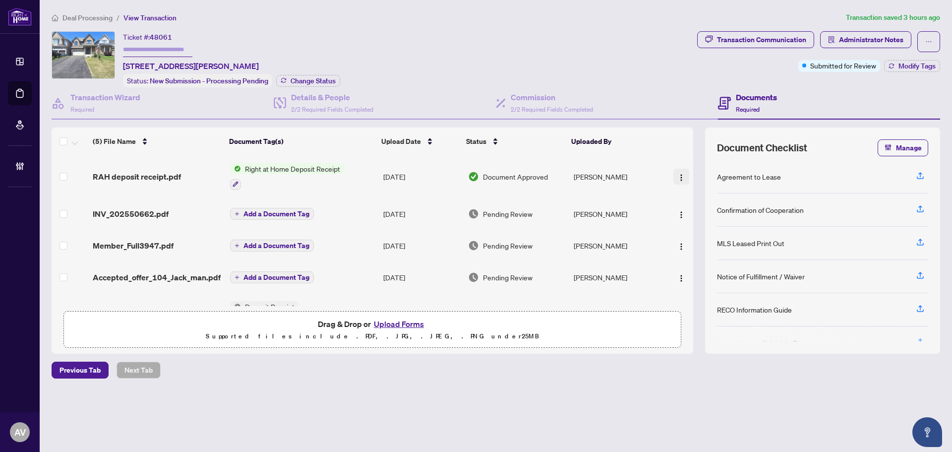
click at [674, 174] on button "button" at bounding box center [682, 177] width 16 height 16
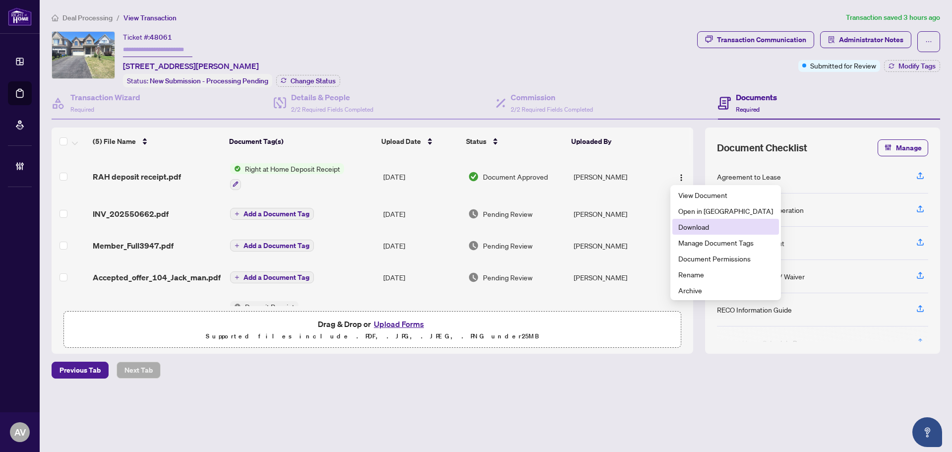
click at [687, 229] on span "Download" at bounding box center [726, 226] width 95 height 11
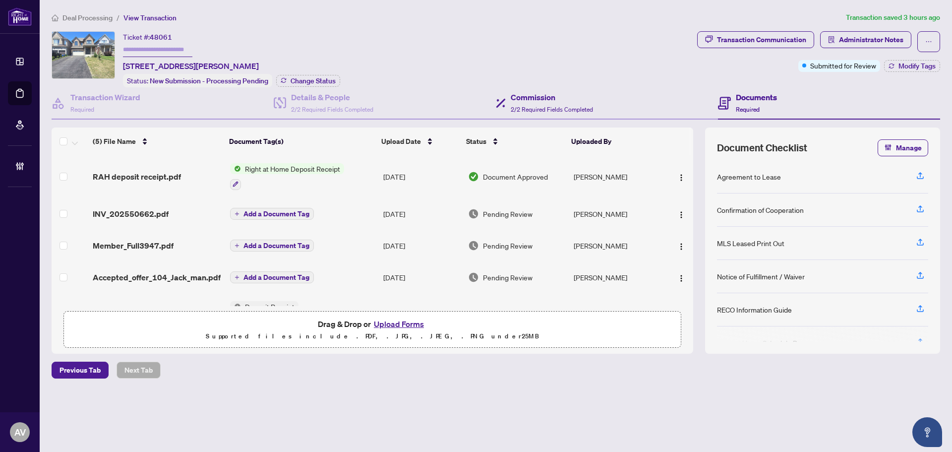
drag, startPoint x: 530, startPoint y: 87, endPoint x: 629, endPoint y: 99, distance: 99.5
click at [530, 87] on div "Commission 2/2 Required Fields Completed" at bounding box center [607, 103] width 222 height 32
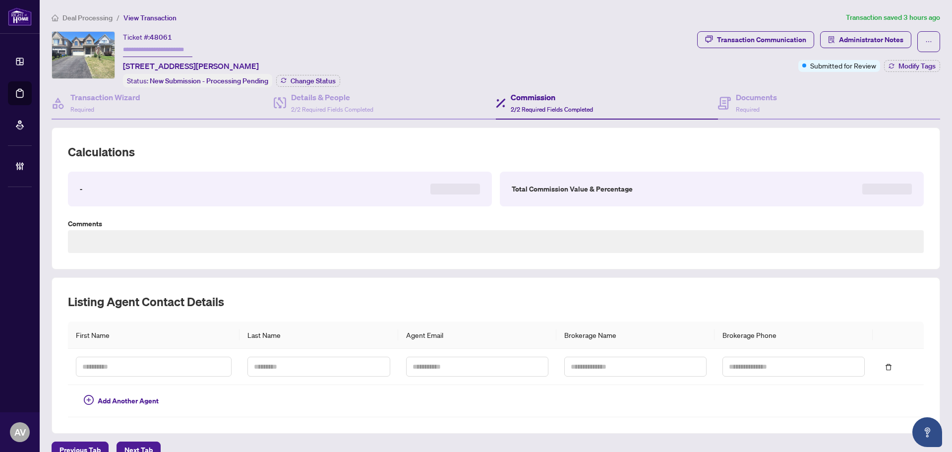
type textarea "**********"
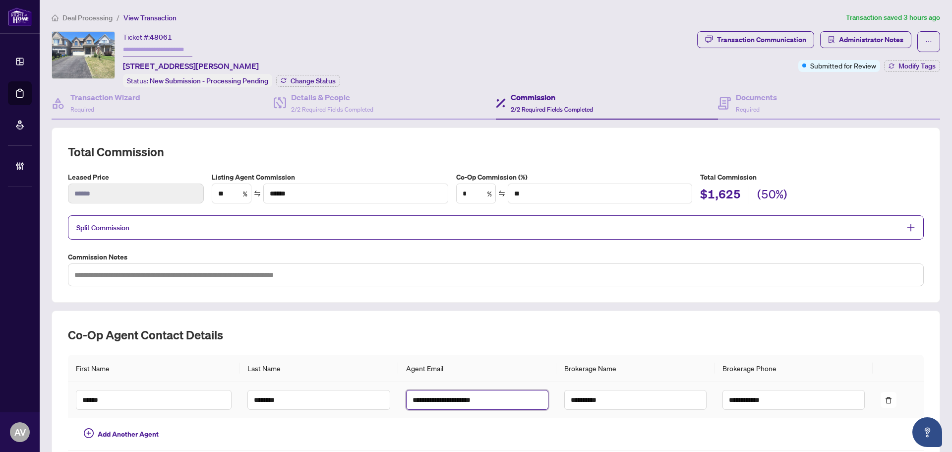
click at [453, 393] on input "**********" at bounding box center [477, 400] width 142 height 20
click at [385, 41] on div "Ticket #: 48061 [STREET_ADDRESS][PERSON_NAME] Status: New Submission - Processi…" at bounding box center [373, 59] width 642 height 56
click at [473, 56] on div "Ticket #: 48061 [STREET_ADDRESS][PERSON_NAME] Status: New Submission - Processi…" at bounding box center [373, 59] width 642 height 56
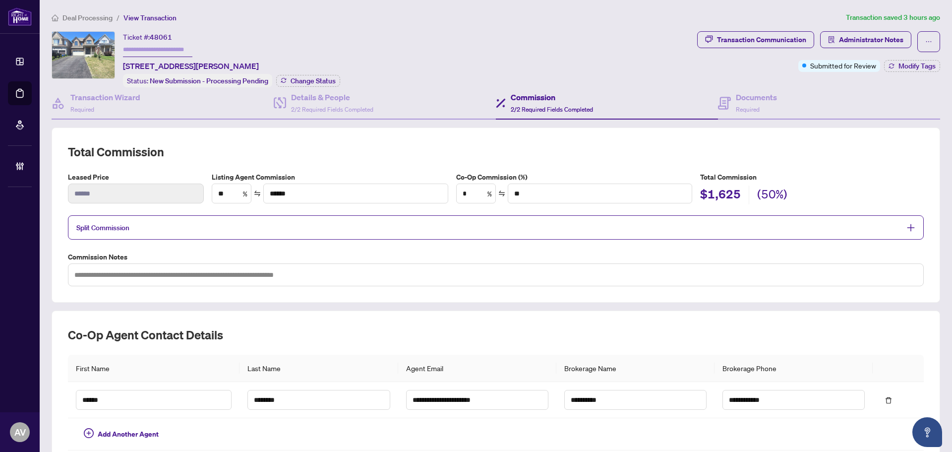
click at [768, 65] on div "Transaction Communication Administrator Notes Submitted for Review Modify Tags" at bounding box center [818, 51] width 243 height 41
click at [494, 31] on div "Ticket #: 48061 [STREET_ADDRESS][PERSON_NAME] Status: New Submission - Processi…" at bounding box center [373, 59] width 642 height 56
click at [242, 32] on div "Ticket #: 48061 [STREET_ADDRESS][PERSON_NAME]" at bounding box center [191, 51] width 136 height 41
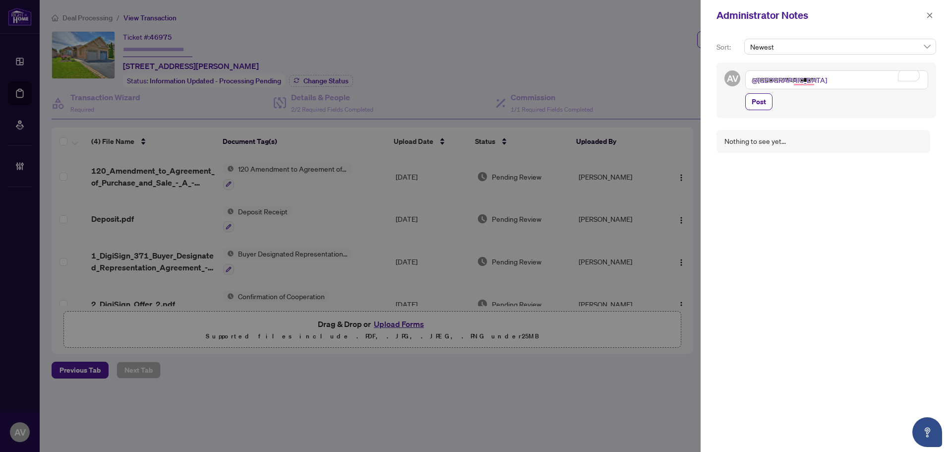
scroll to position [103, 0]
type textarea "**********"
click at [756, 107] on span "Post" at bounding box center [759, 112] width 14 height 16
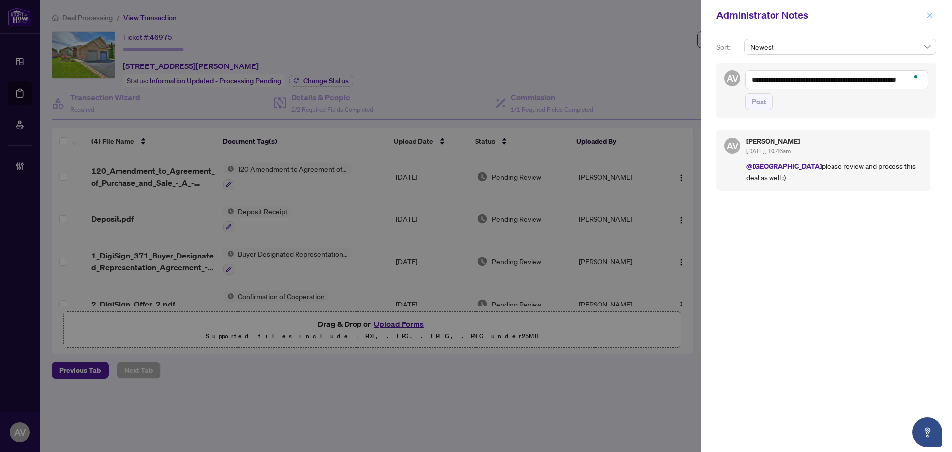
click at [926, 17] on button "button" at bounding box center [930, 15] width 13 height 12
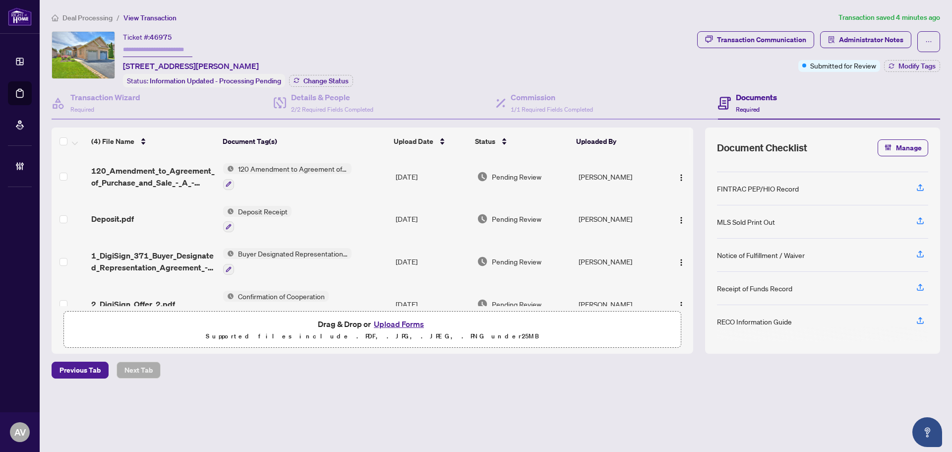
click at [403, 46] on div "Ticket #: 46975 [STREET_ADDRESS][PERSON_NAME] Status: Information Updated - Pro…" at bounding box center [373, 59] width 642 height 56
click at [93, 17] on span "Deal Processing" at bounding box center [87, 17] width 50 height 9
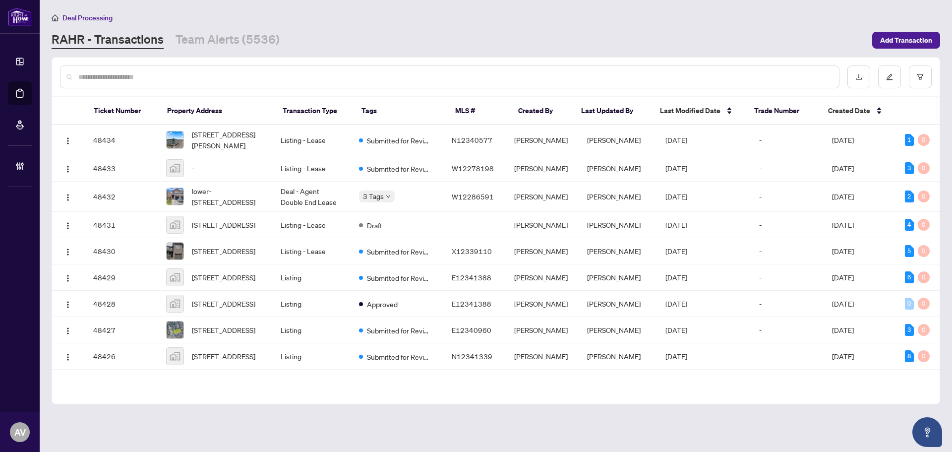
drag, startPoint x: 773, startPoint y: 31, endPoint x: 808, endPoint y: 130, distance: 105.3
click at [773, 31] on div "[PERSON_NAME] - Transactions Team Alerts (5536)" at bounding box center [459, 40] width 815 height 18
click at [433, 431] on main "Deal Processing [PERSON_NAME] - Transactions Team Alerts (5536) Add Transaction…" at bounding box center [496, 226] width 913 height 452
click at [174, 77] on input "text" at bounding box center [454, 76] width 753 height 11
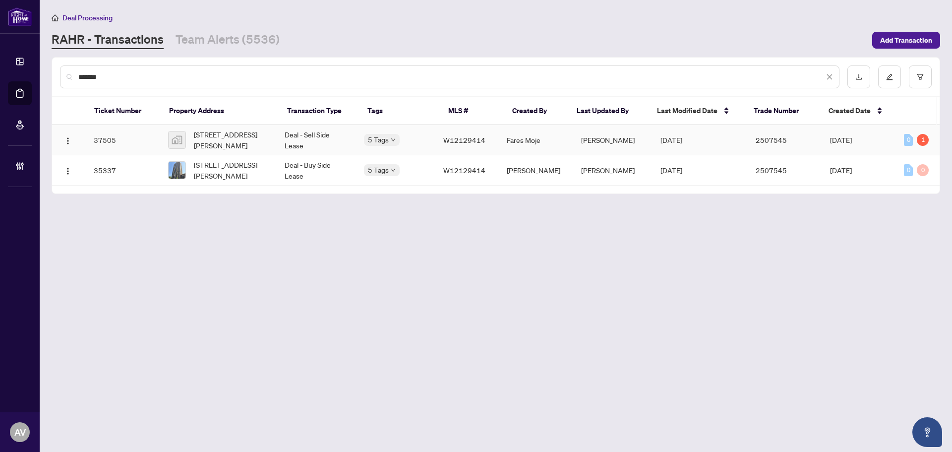
type input "*******"
click at [324, 132] on td "Deal - Sell Side Lease" at bounding box center [316, 140] width 79 height 30
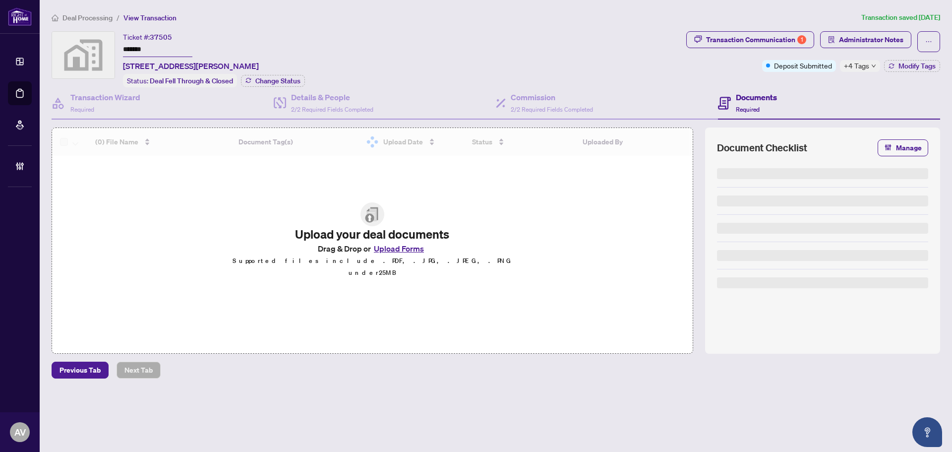
click at [877, 41] on span "Administrator Notes" at bounding box center [871, 40] width 64 height 16
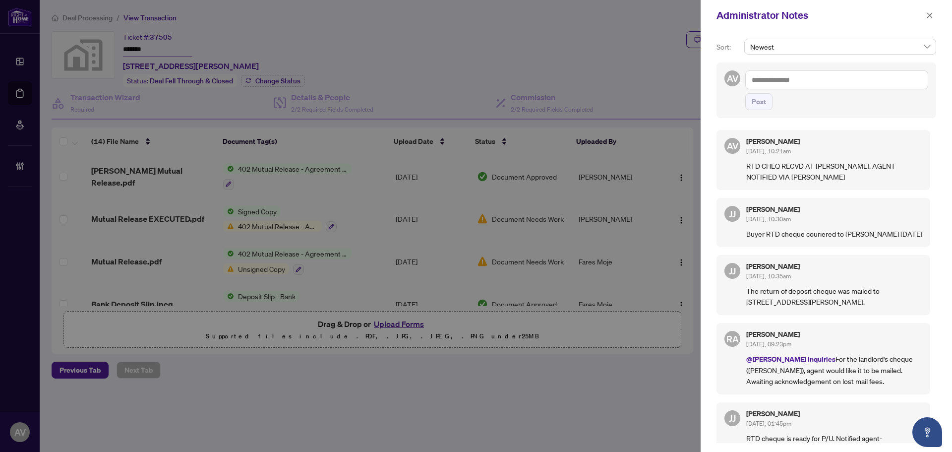
click at [831, 86] on textarea at bounding box center [836, 79] width 183 height 19
click at [785, 80] on textarea "***" at bounding box center [836, 79] width 183 height 19
click at [802, 80] on textarea "********" at bounding box center [836, 79] width 183 height 19
click at [872, 80] on textarea "**********" at bounding box center [836, 79] width 183 height 19
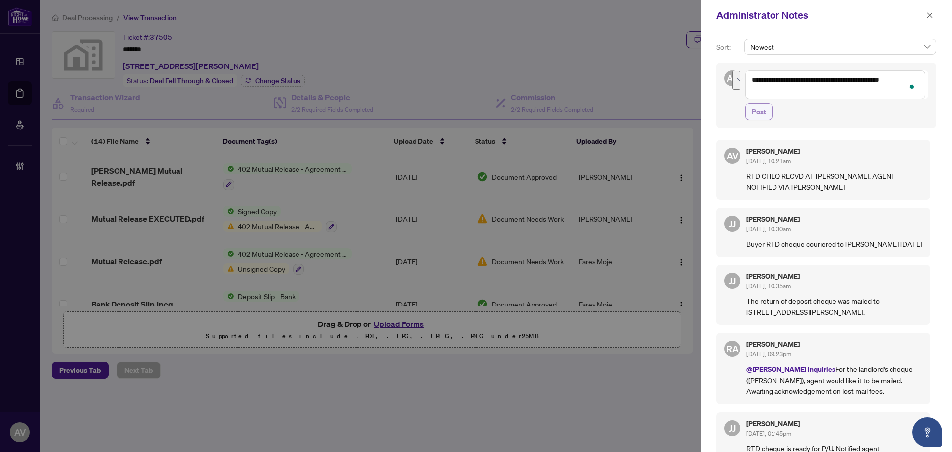
type textarea "**********"
click at [767, 115] on button "Post" at bounding box center [758, 111] width 27 height 17
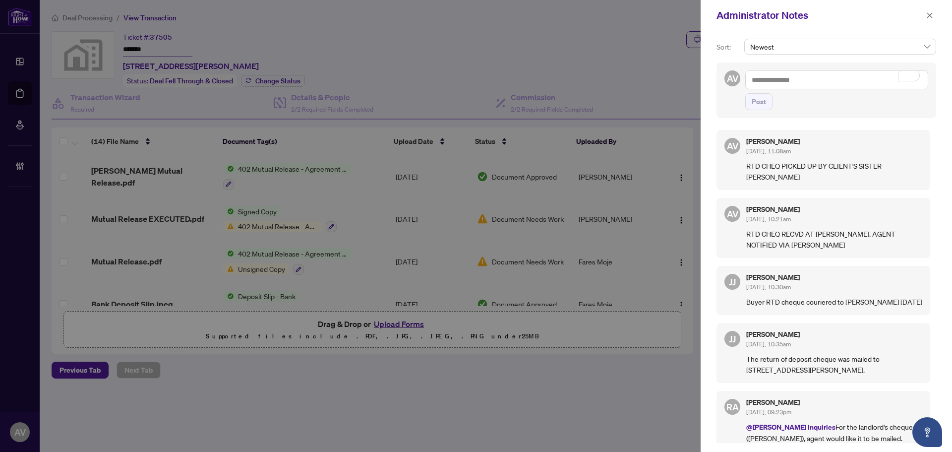
click at [881, 265] on div "AV [PERSON_NAME] [DATE], 11:08am RTD CHEQ PICKED UP BY CLIENT'S SISTER [PERSON_…" at bounding box center [827, 283] width 220 height 319
drag, startPoint x: 933, startPoint y: 18, endPoint x: 865, endPoint y: 18, distance: 68.4
click at [933, 18] on icon "close" at bounding box center [929, 15] width 7 height 7
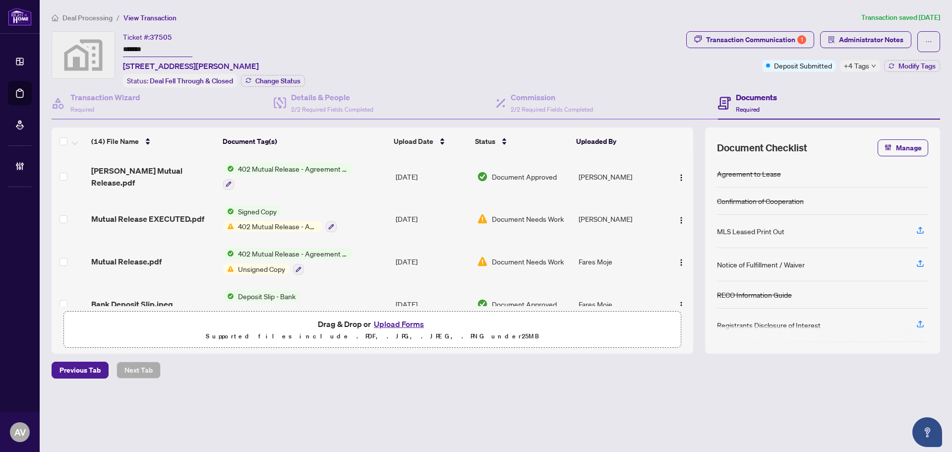
click at [431, 19] on ol "Deal Processing / View Transaction" at bounding box center [455, 17] width 806 height 11
click at [60, 13] on span "Deal Processing" at bounding box center [82, 17] width 61 height 9
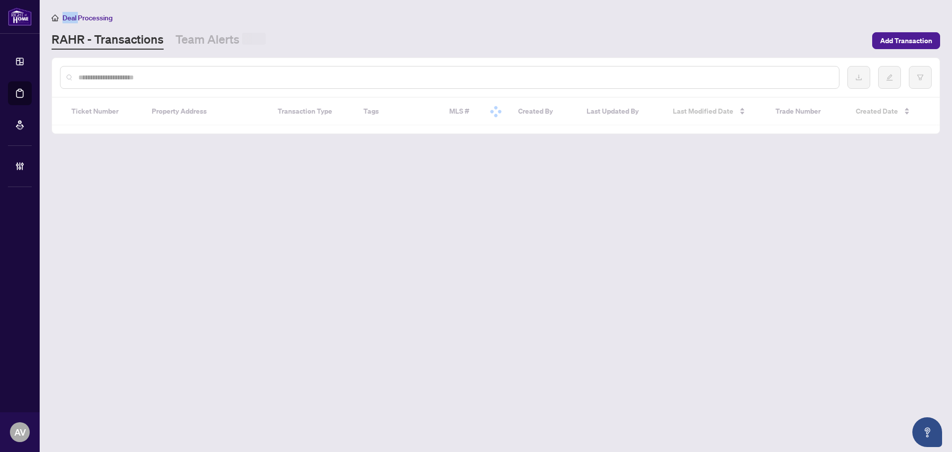
click at [60, 13] on span "Deal Processing" at bounding box center [82, 17] width 61 height 9
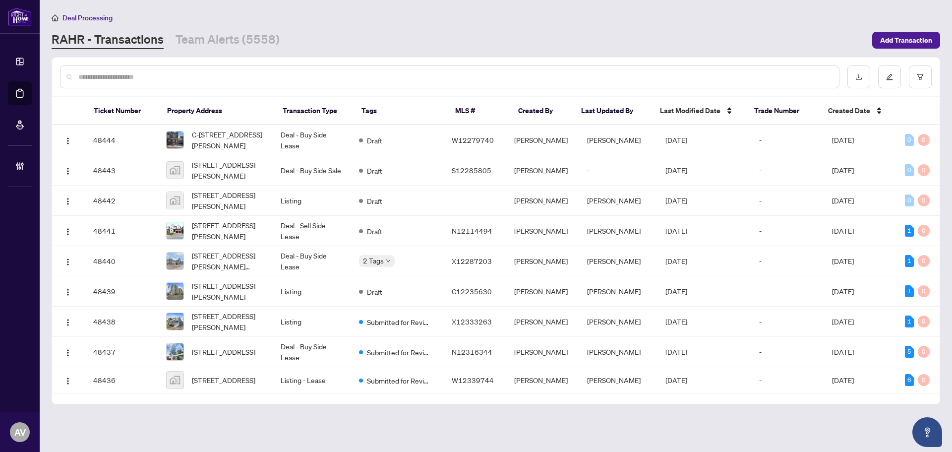
click at [764, 436] on main "Deal Processing RAHR - Transactions Team Alerts (5558) Add Transaction Ticket N…" at bounding box center [496, 226] width 913 height 452
click at [772, 437] on main "Deal Processing RAHR - Transactions Team Alerts (5558) Add Transaction Ticket N…" at bounding box center [496, 226] width 913 height 452
click at [771, 37] on div "RAHR - Transactions Team Alerts (5558)" at bounding box center [459, 40] width 815 height 18
click at [667, 79] on input "text" at bounding box center [454, 76] width 753 height 11
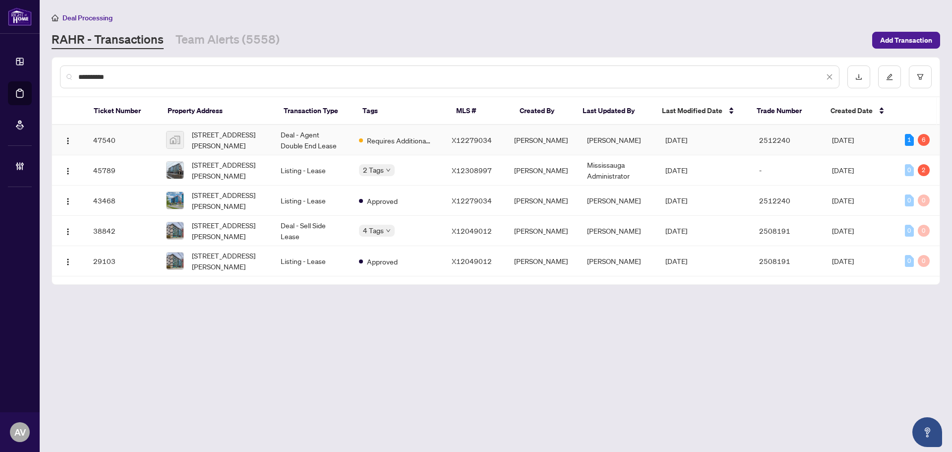
type input "**********"
click at [304, 141] on td "Deal - Agent Double End Lease" at bounding box center [312, 140] width 78 height 30
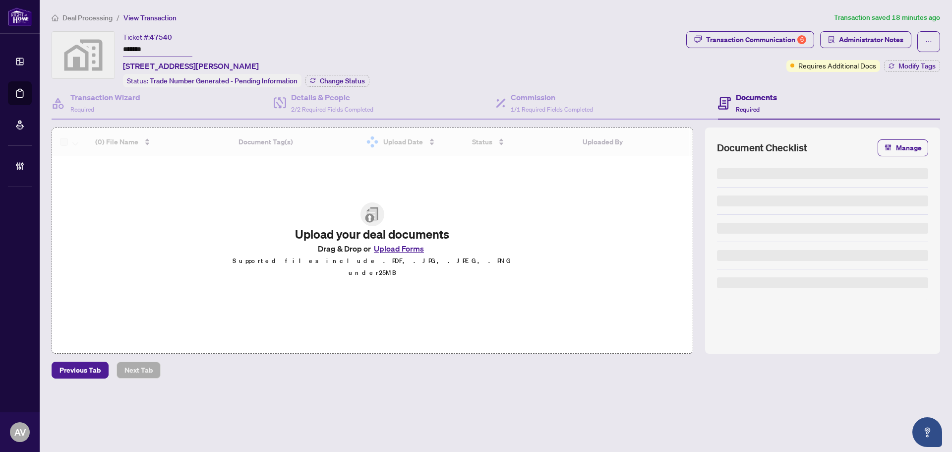
click at [782, 39] on div "Transaction Communication 6" at bounding box center [756, 40] width 100 height 16
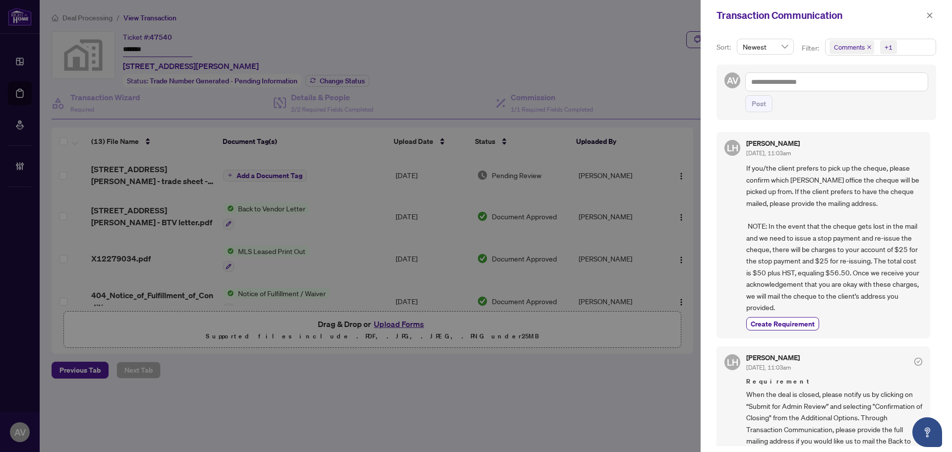
click at [731, 335] on div "LH Lulu Hao Aug/13/2025, 11:03am If you/the client prefers to pick up the chequ…" at bounding box center [824, 235] width 214 height 206
click at [843, 284] on span "If you/the client prefers to pick up the cheque, please confirm which RAHR offi…" at bounding box center [834, 237] width 176 height 151
click at [933, 15] on button "button" at bounding box center [930, 15] width 13 height 12
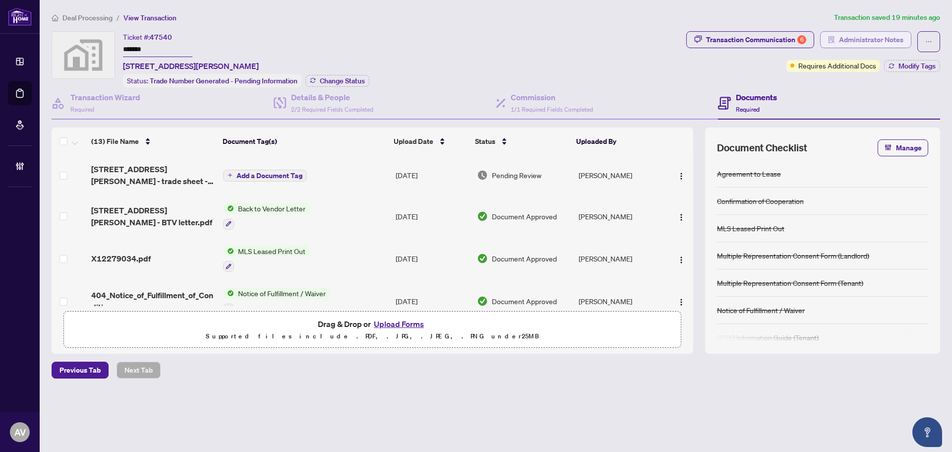
click at [868, 40] on span "Administrator Notes" at bounding box center [871, 40] width 64 height 16
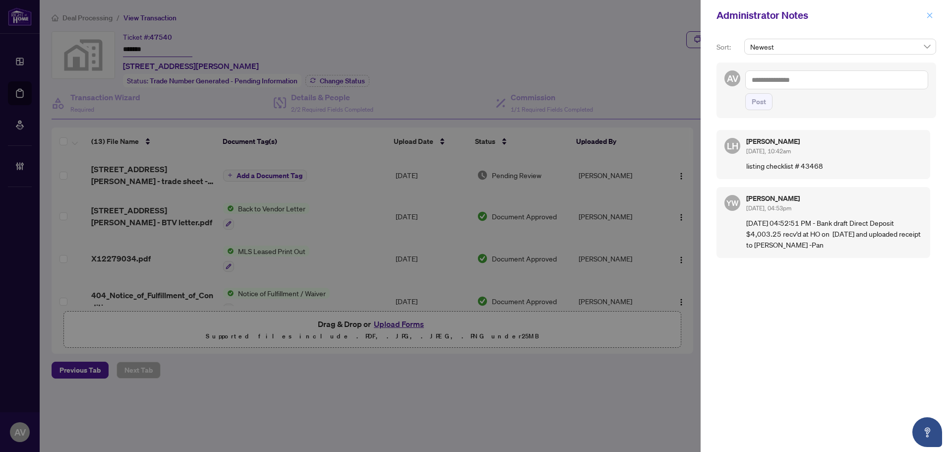
click at [932, 11] on span "button" at bounding box center [929, 15] width 7 height 16
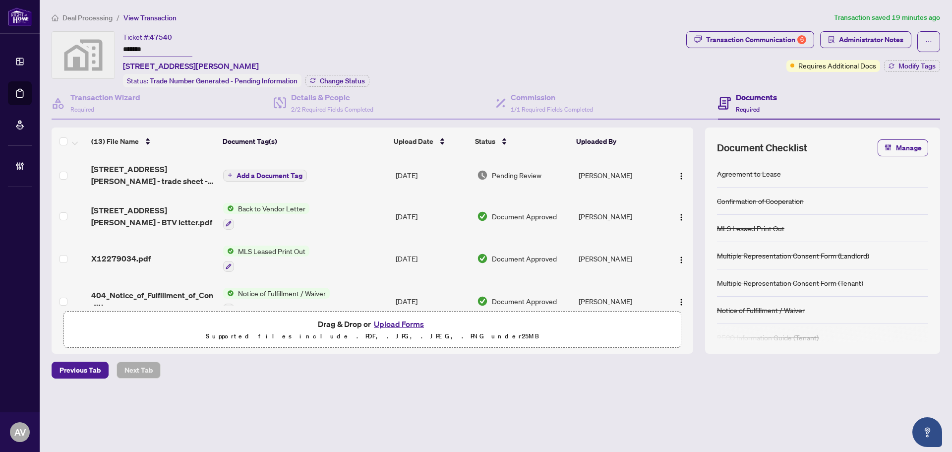
click at [576, 16] on ol "Deal Processing / View Transaction" at bounding box center [441, 17] width 779 height 11
drag, startPoint x: 797, startPoint y: 417, endPoint x: 782, endPoint y: 409, distance: 16.7
click at [797, 417] on main "Deal Processing / View Transaction Transaction saved 25 minutes ago Ticket #: 4…" at bounding box center [496, 226] width 913 height 452
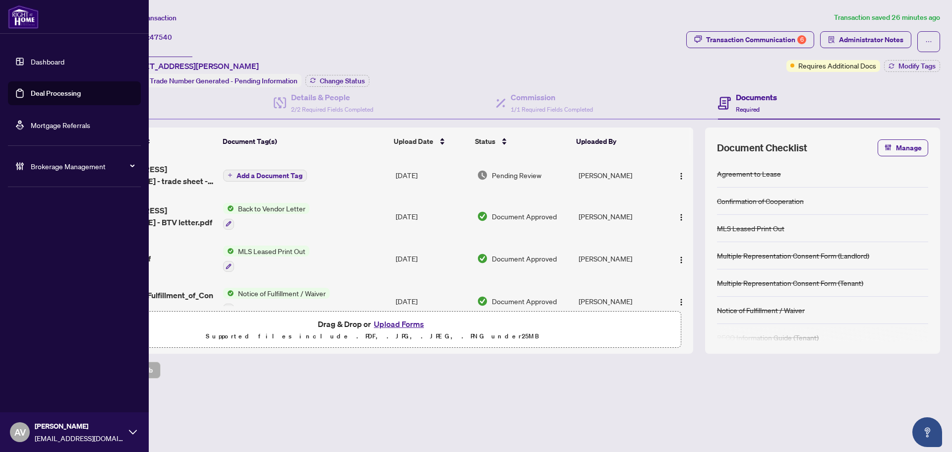
click at [67, 168] on span "Brokerage Management" at bounding box center [82, 166] width 103 height 11
click at [48, 237] on link "Manage Agents" at bounding box center [45, 237] width 49 height 9
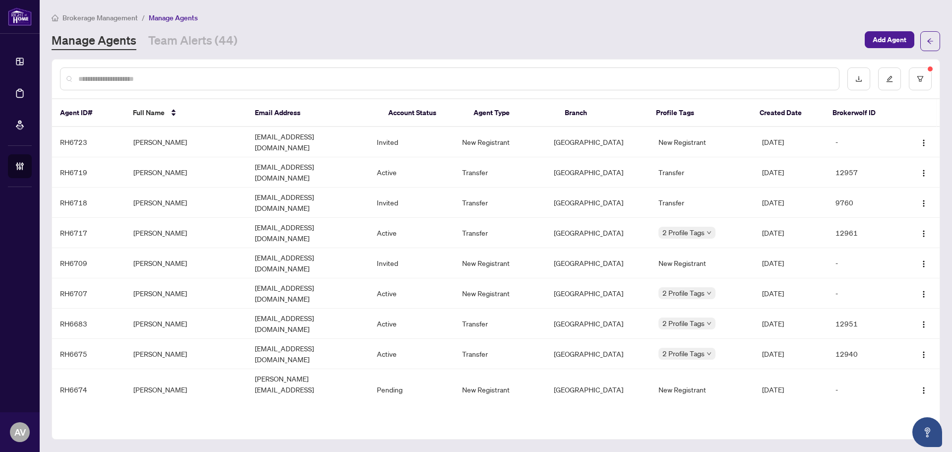
click at [222, 81] on input "text" at bounding box center [454, 78] width 753 height 11
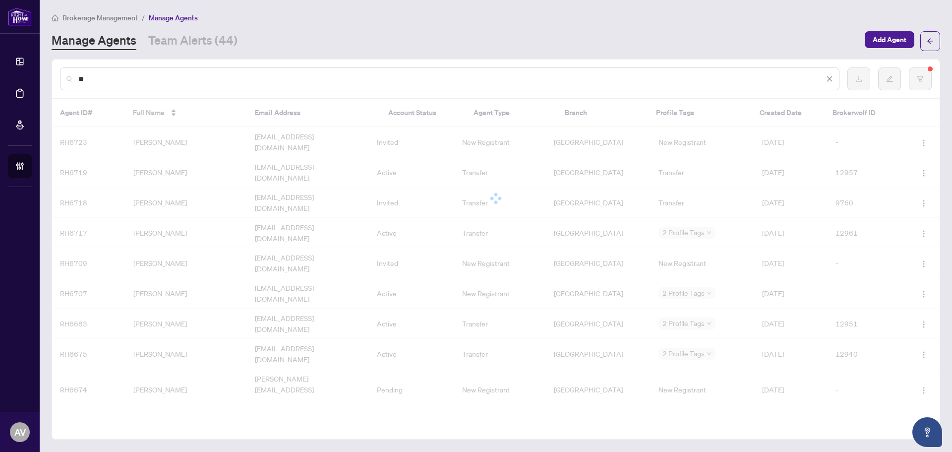
type input "*"
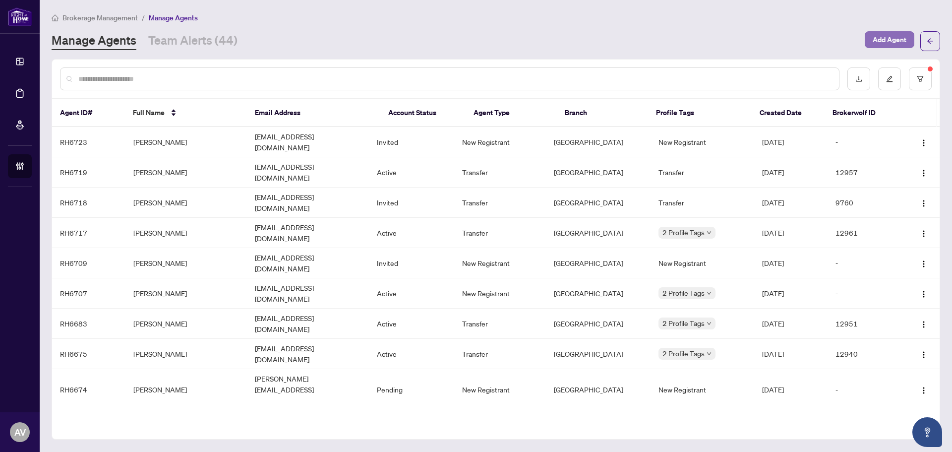
click at [899, 41] on span "Add Agent" at bounding box center [890, 40] width 34 height 16
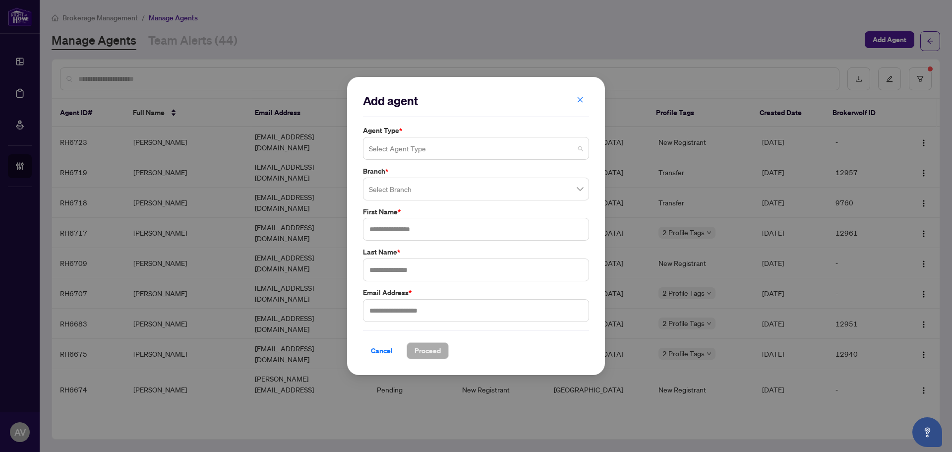
click at [403, 149] on input "search" at bounding box center [471, 150] width 205 height 22
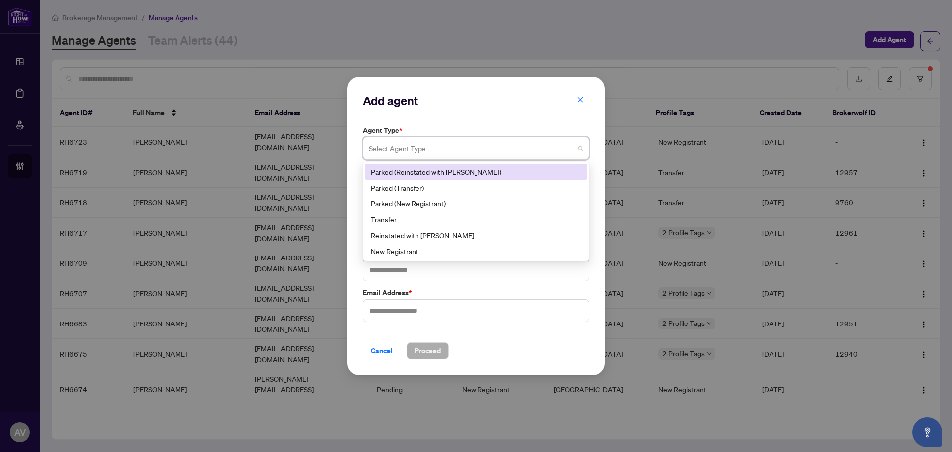
click at [439, 172] on div "Parked (Reinstated with RAHR)" at bounding box center [476, 171] width 210 height 11
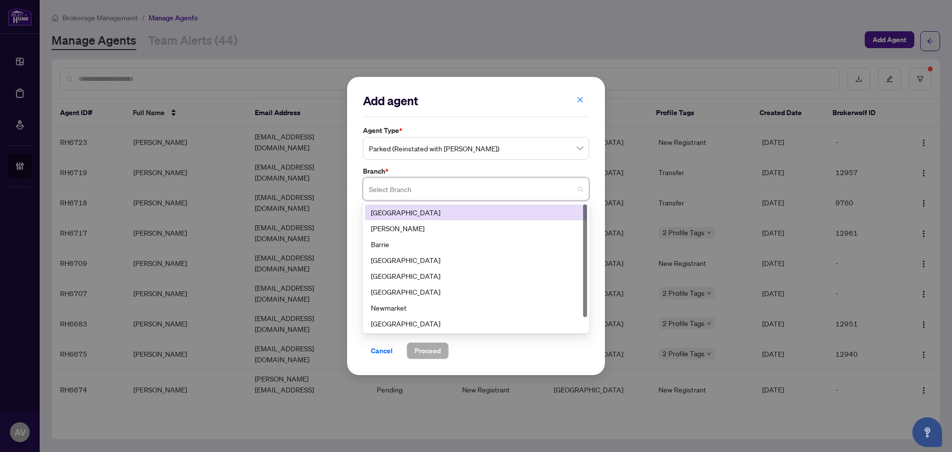
click at [436, 188] on input "search" at bounding box center [471, 191] width 205 height 22
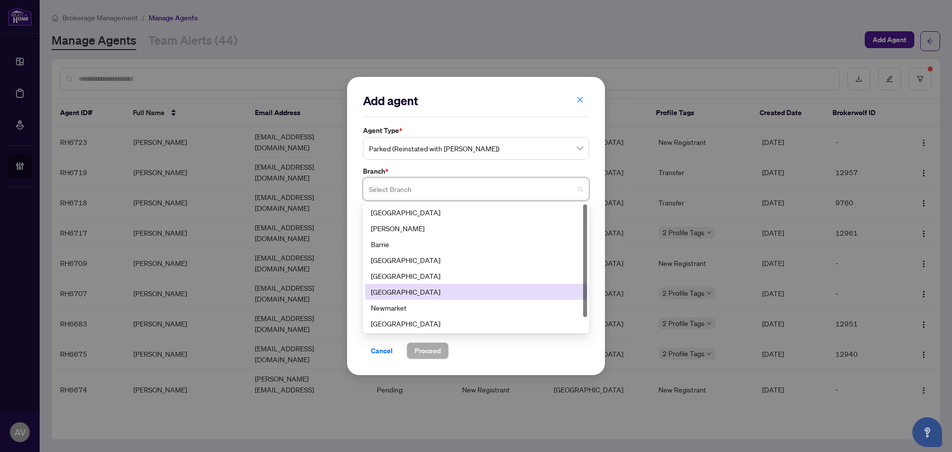
click at [417, 289] on div "[GEOGRAPHIC_DATA]" at bounding box center [476, 291] width 210 height 11
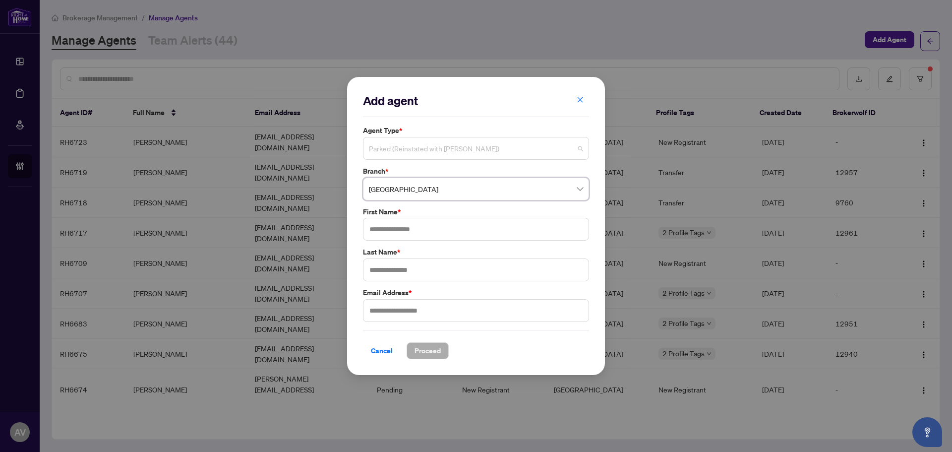
click at [438, 146] on span "Parked (Reinstated with RAHR)" at bounding box center [476, 148] width 214 height 19
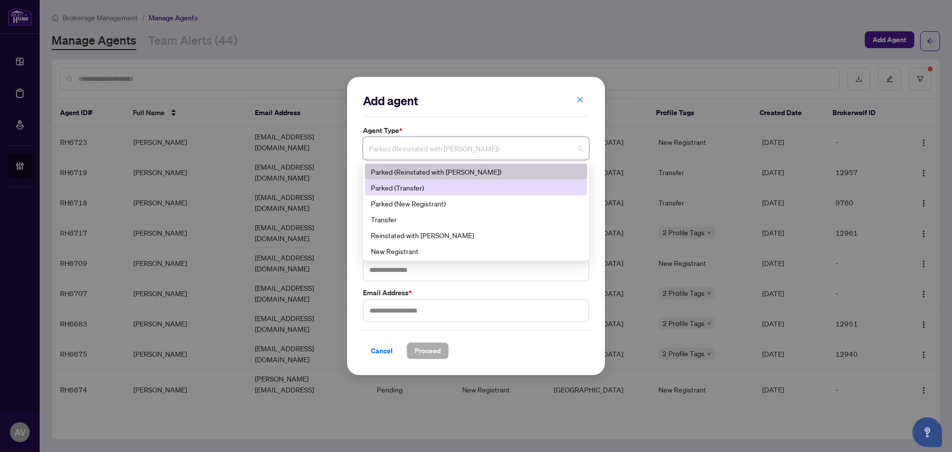
click at [406, 187] on div "Parked (Transfer)" at bounding box center [476, 187] width 210 height 11
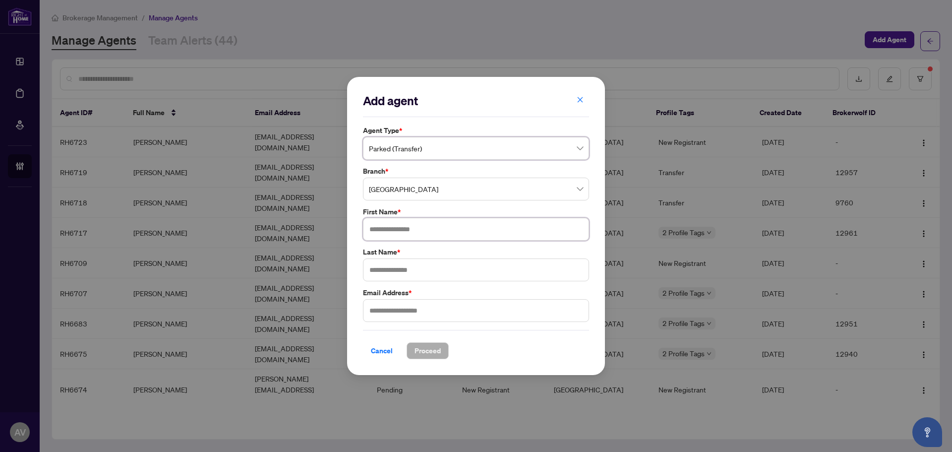
click at [411, 235] on input "text" at bounding box center [476, 229] width 226 height 23
type input "*****"
type input "**********"
click at [434, 350] on span "Proceed" at bounding box center [428, 351] width 26 height 16
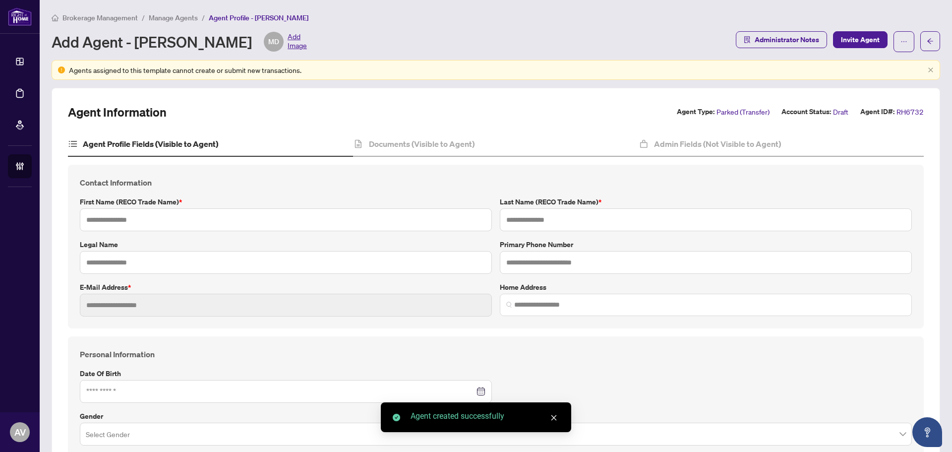
type input "*****"
type input "**********"
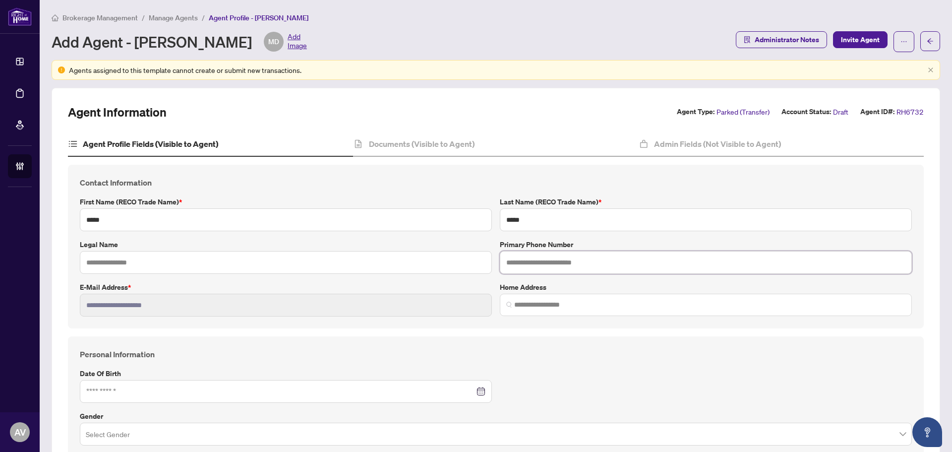
click at [643, 267] on input "text" at bounding box center [706, 262] width 412 height 23
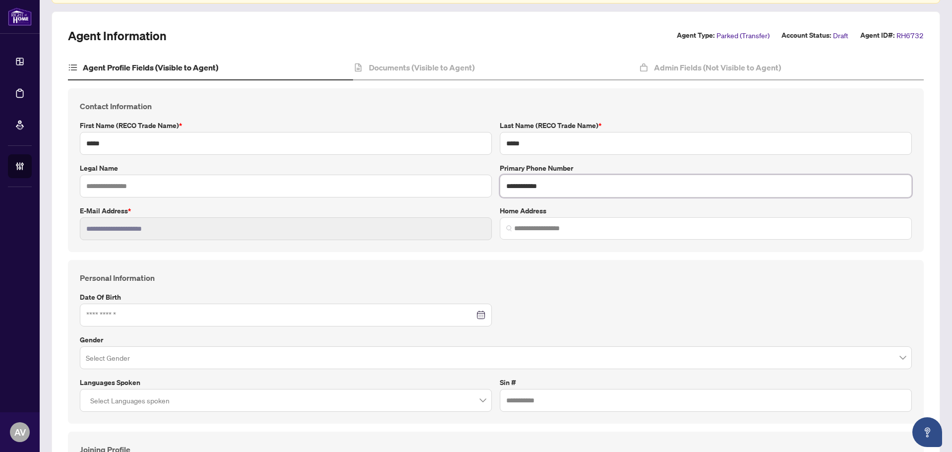
scroll to position [99, 0]
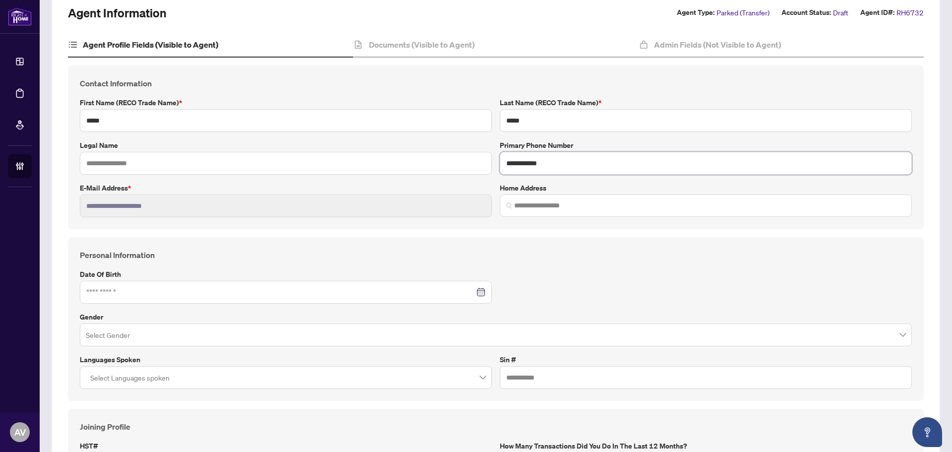
type input "**********"
click at [267, 338] on input "search" at bounding box center [491, 336] width 811 height 22
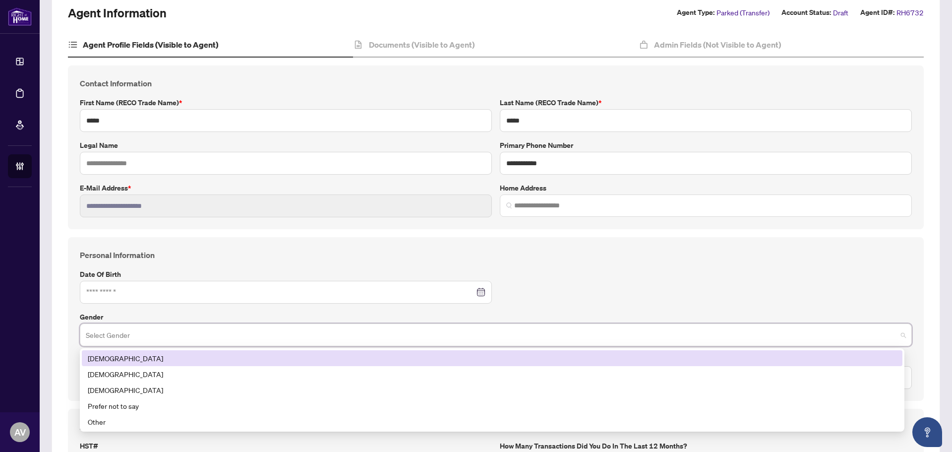
click at [106, 360] on div "Male" at bounding box center [492, 358] width 809 height 11
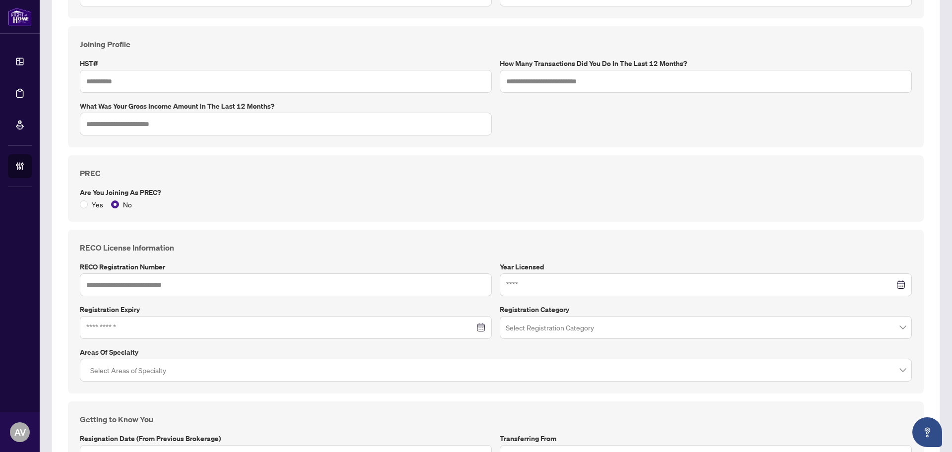
scroll to position [496, 0]
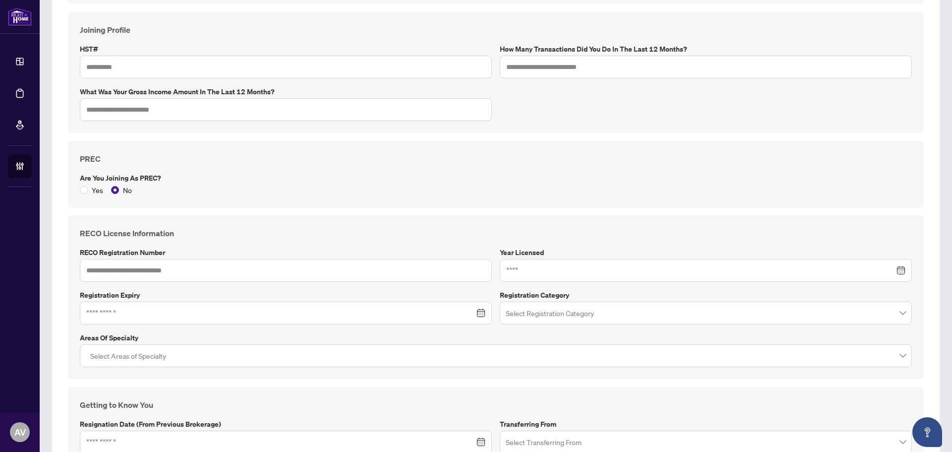
click at [577, 311] on input "search" at bounding box center [701, 315] width 391 height 22
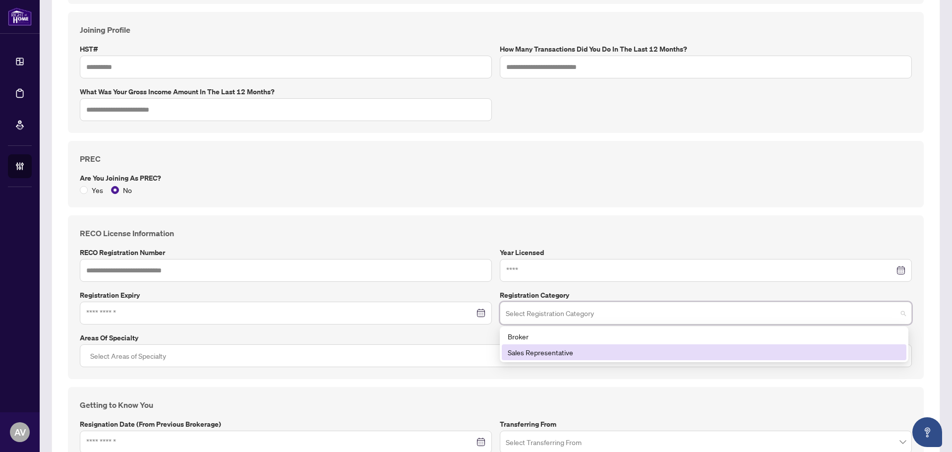
click at [547, 356] on div "Sales Representative" at bounding box center [704, 352] width 393 height 11
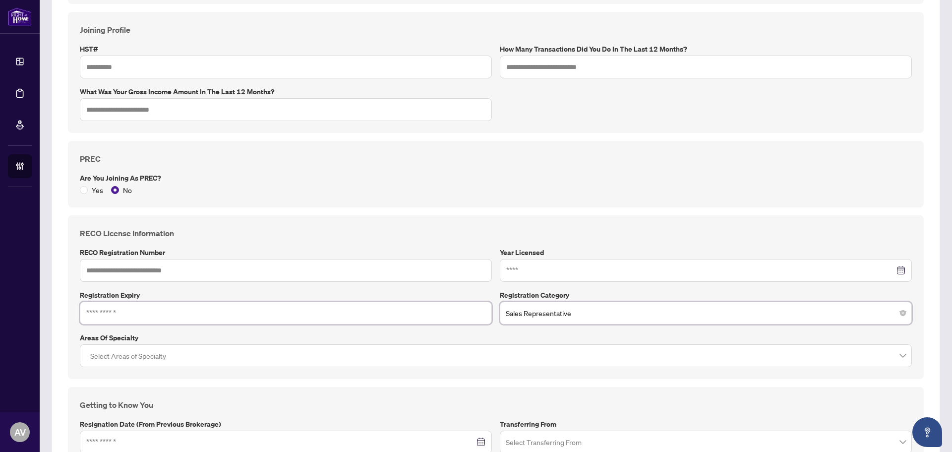
click at [274, 313] on input at bounding box center [280, 313] width 388 height 11
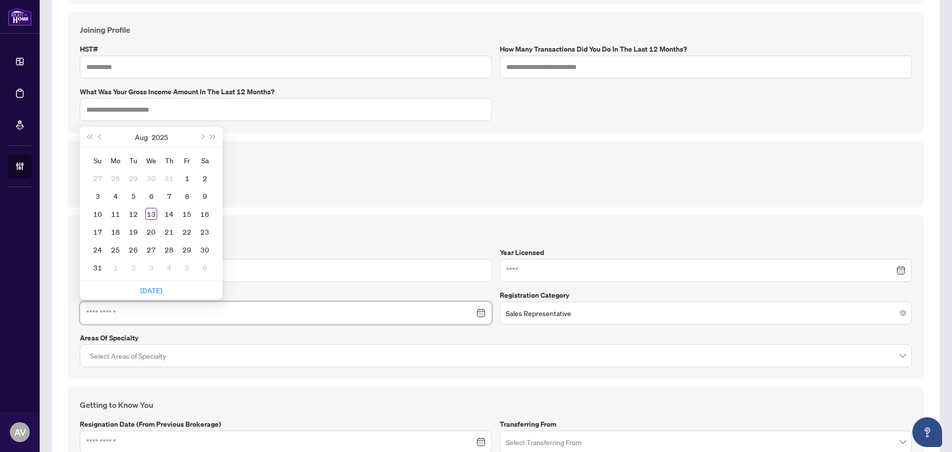
click at [347, 344] on div "Select Areas of Specialty" at bounding box center [496, 355] width 832 height 23
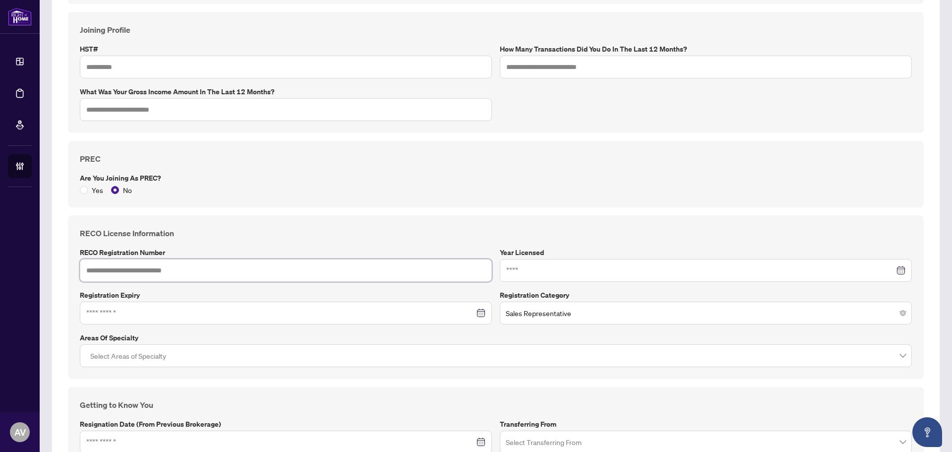
click at [172, 271] on input "text" at bounding box center [286, 270] width 412 height 23
paste input "*******"
click at [510, 304] on span "Sales Representative" at bounding box center [706, 313] width 400 height 19
type input "*******"
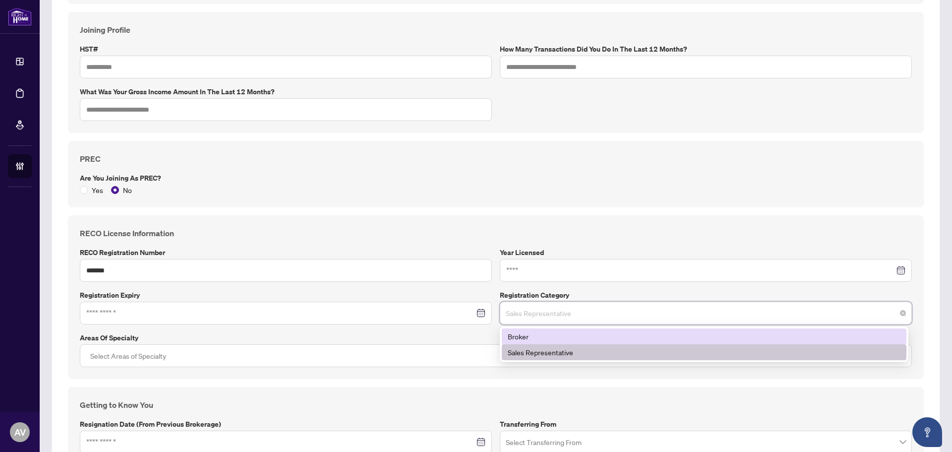
click at [531, 336] on div "Broker" at bounding box center [704, 336] width 393 height 11
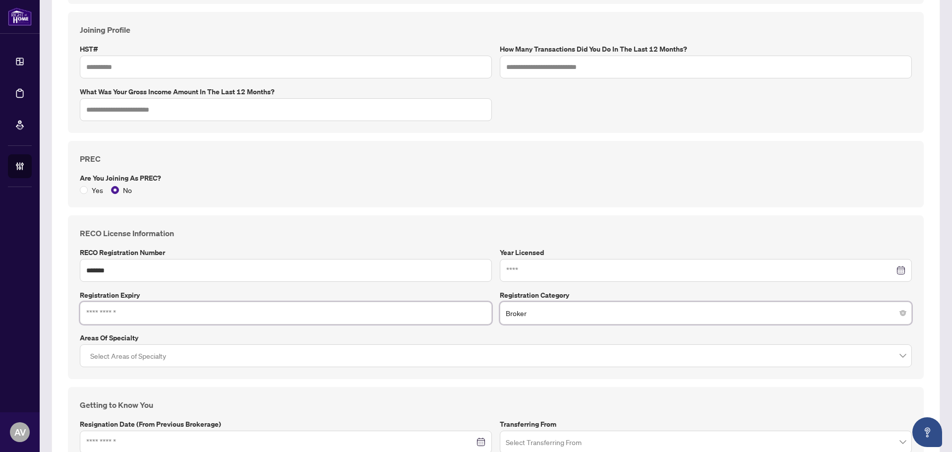
click at [123, 309] on input at bounding box center [280, 313] width 388 height 11
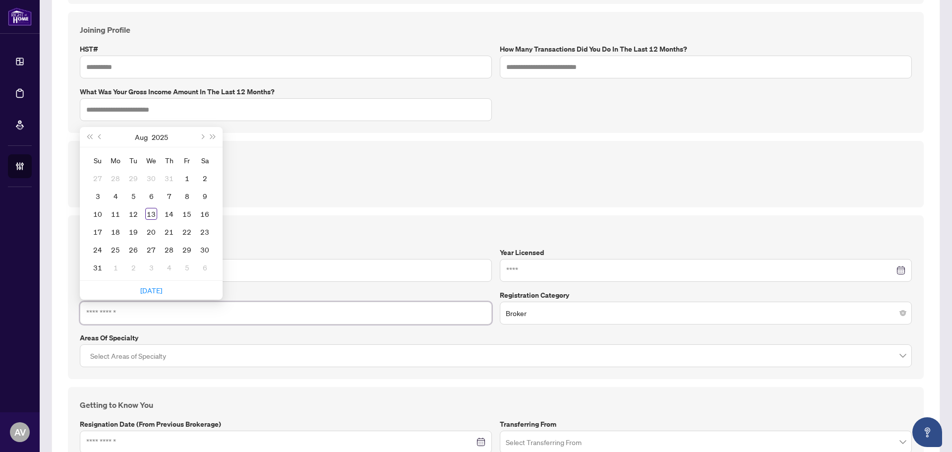
click at [123, 309] on input at bounding box center [280, 313] width 388 height 11
click at [569, 385] on div "**********" at bounding box center [496, 110] width 864 height 882
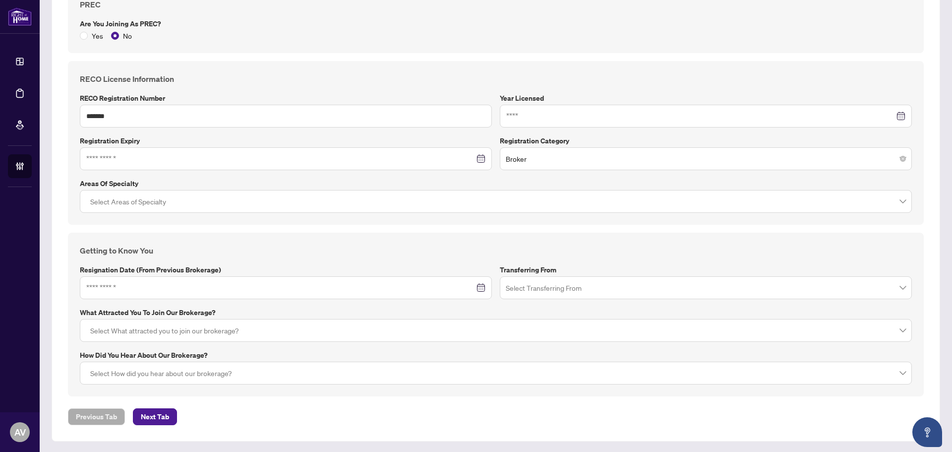
scroll to position [651, 0]
click at [228, 289] on input at bounding box center [280, 286] width 388 height 11
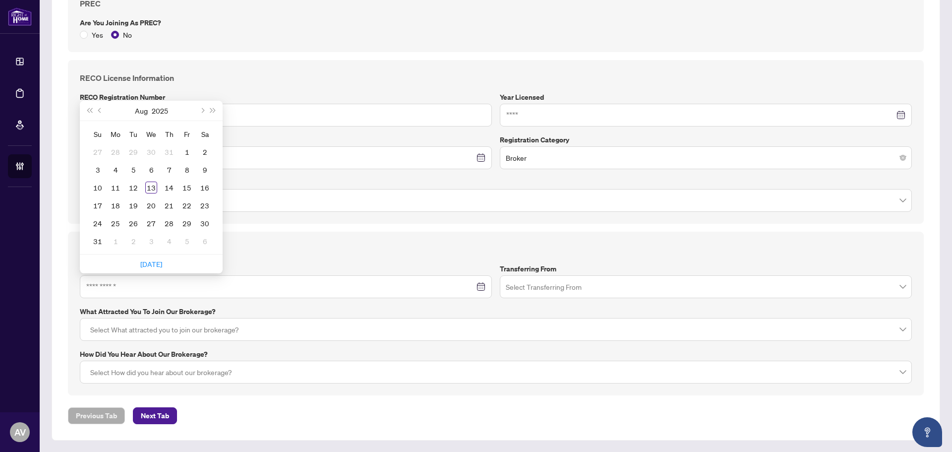
click at [300, 263] on label "Resignation Date (from previous brokerage)" at bounding box center [286, 268] width 412 height 11
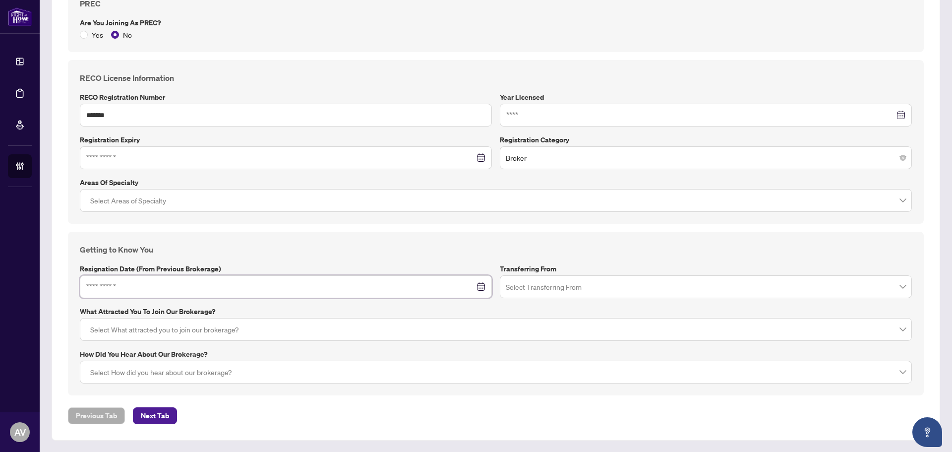
click at [268, 291] on input at bounding box center [280, 286] width 388 height 11
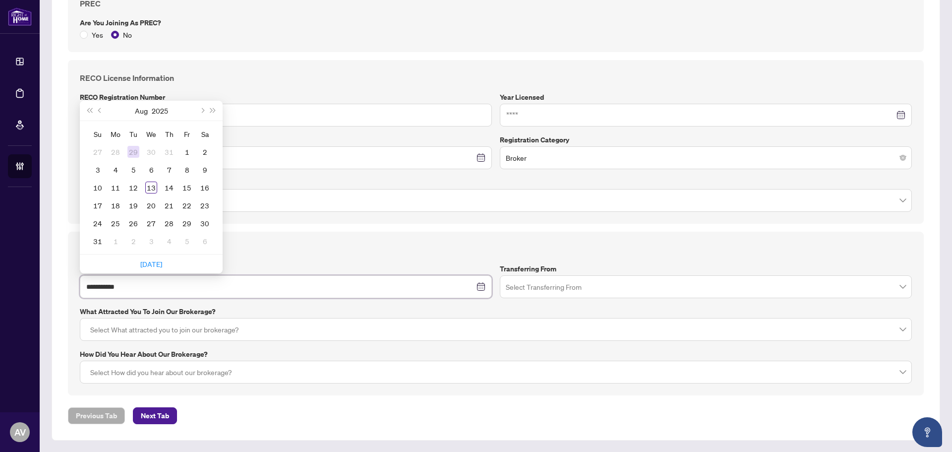
type input "**********"
click at [99, 110] on span "Previous month (PageUp)" at bounding box center [100, 110] width 5 height 5
type input "**********"
click at [153, 188] on div "18" at bounding box center [151, 188] width 12 height 12
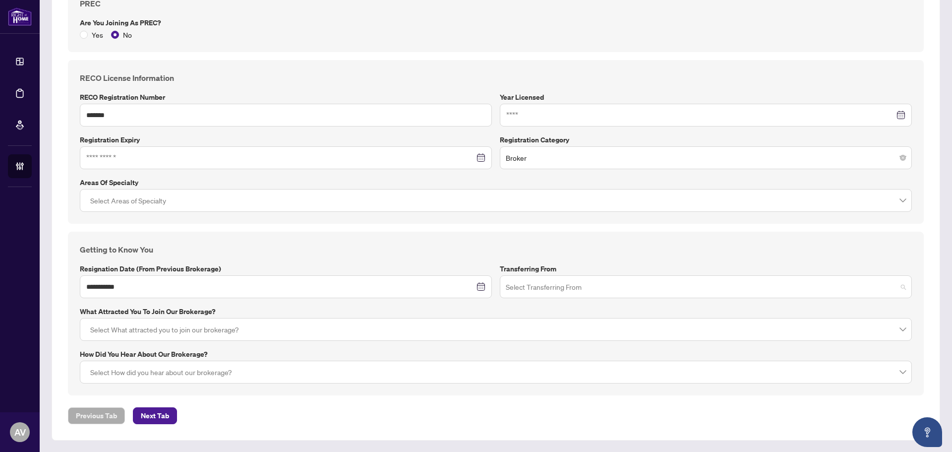
click at [556, 294] on input "search" at bounding box center [701, 288] width 391 height 22
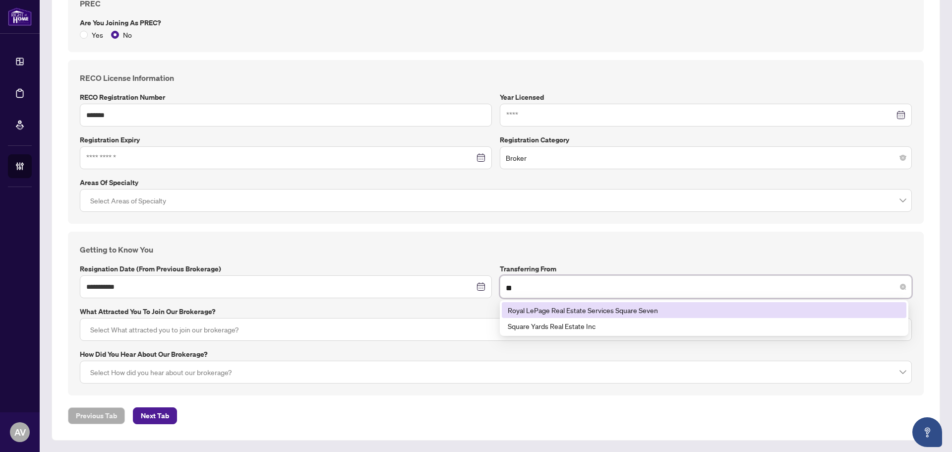
type input "***"
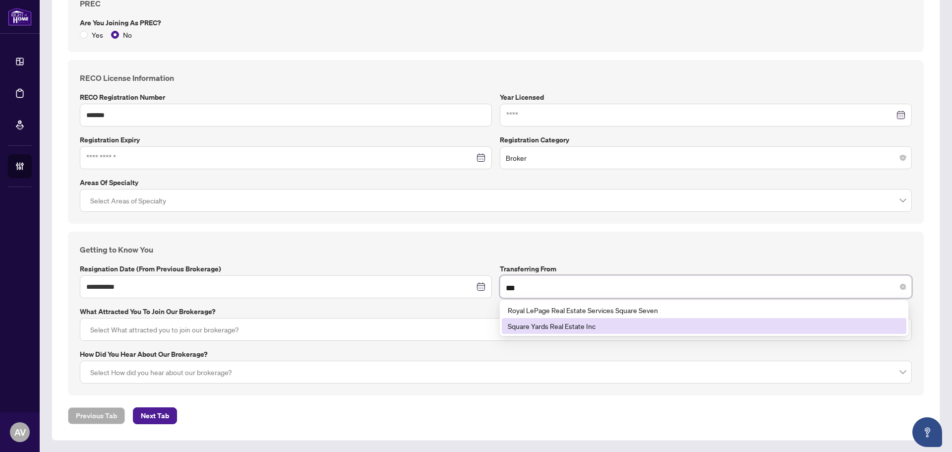
click at [553, 325] on div "Square Yards Real Estate Inc" at bounding box center [704, 325] width 393 height 11
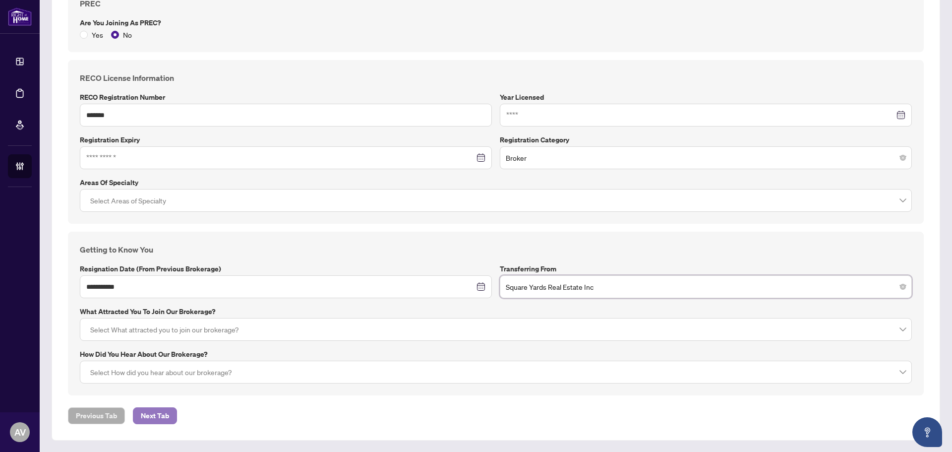
click at [168, 412] on span "Next Tab" at bounding box center [155, 416] width 28 height 16
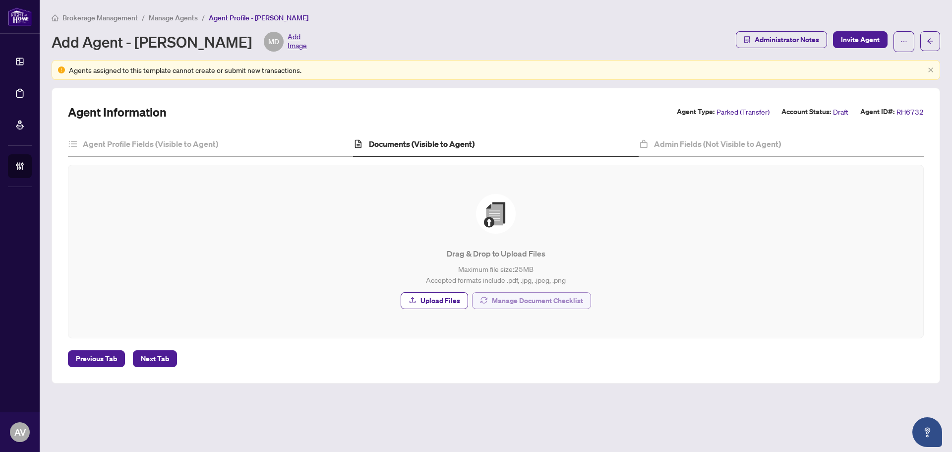
click at [537, 295] on span "Manage Document Checklist" at bounding box center [537, 301] width 91 height 16
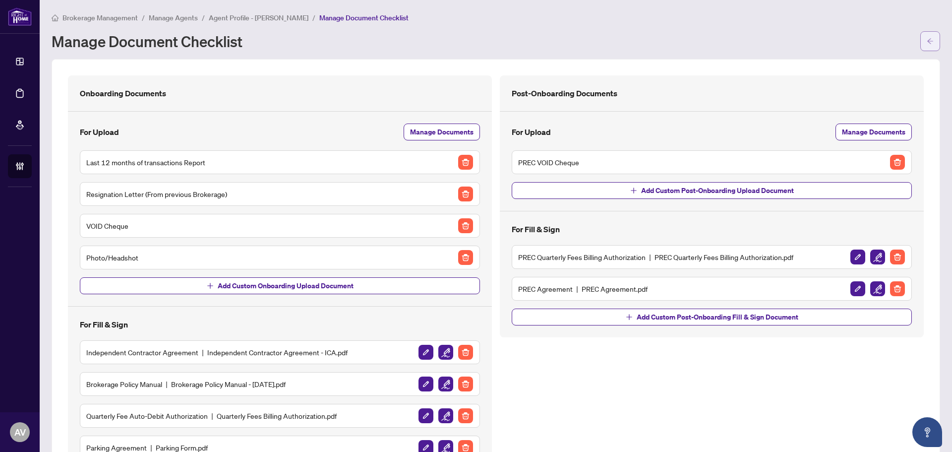
click at [927, 39] on icon "arrow-left" at bounding box center [930, 41] width 7 height 7
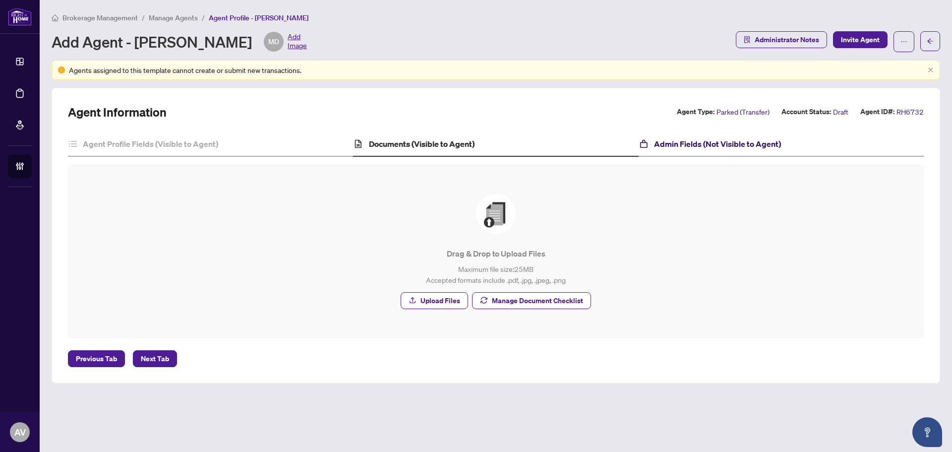
click at [739, 144] on h4 "Admin Fields (Not Visible to Agent)" at bounding box center [717, 144] width 127 height 12
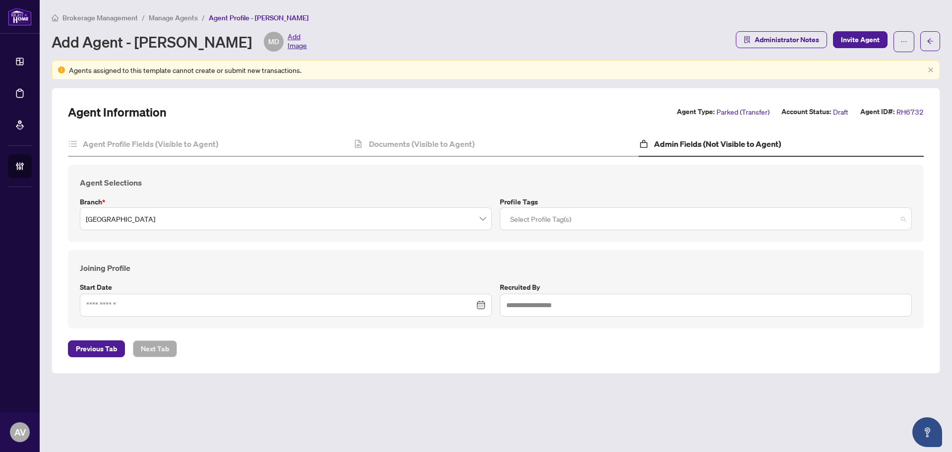
click at [563, 214] on div at bounding box center [705, 219] width 399 height 18
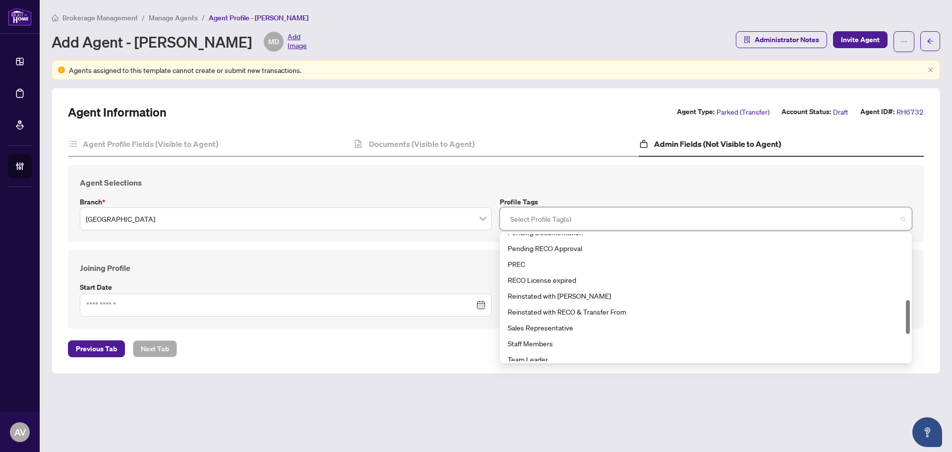
scroll to position [298, 0]
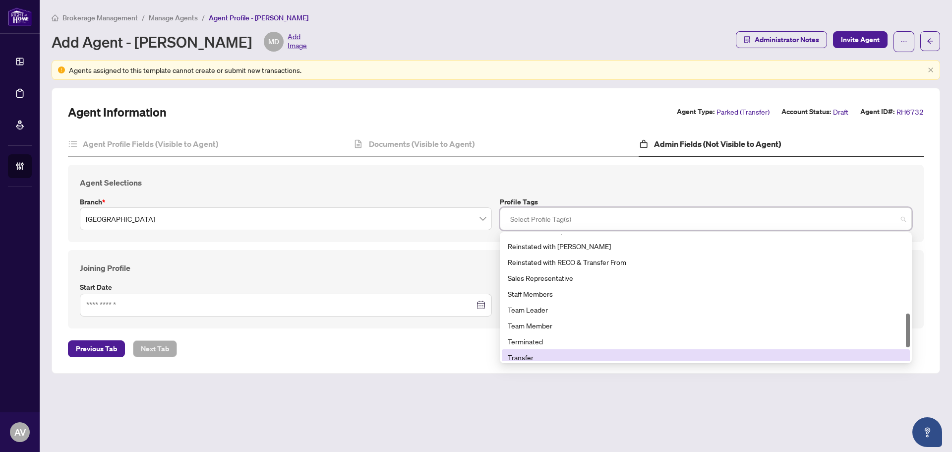
click at [547, 353] on div "Transfer" at bounding box center [706, 357] width 396 height 11
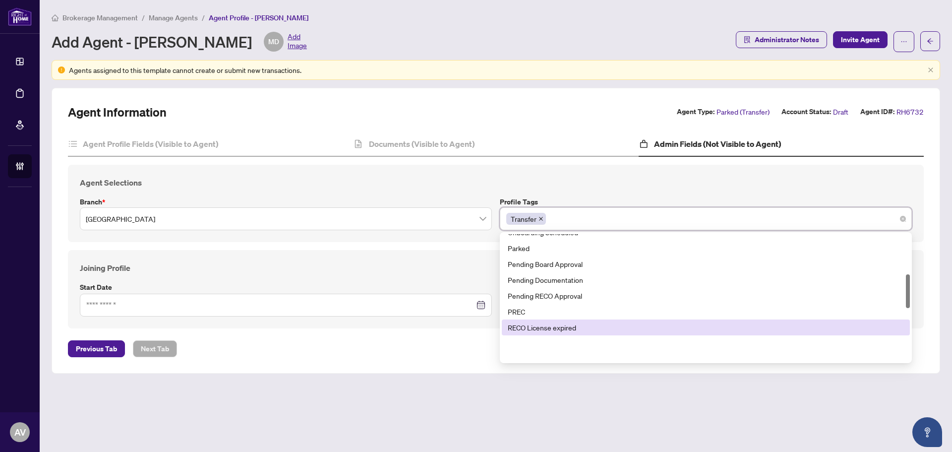
scroll to position [151, 0]
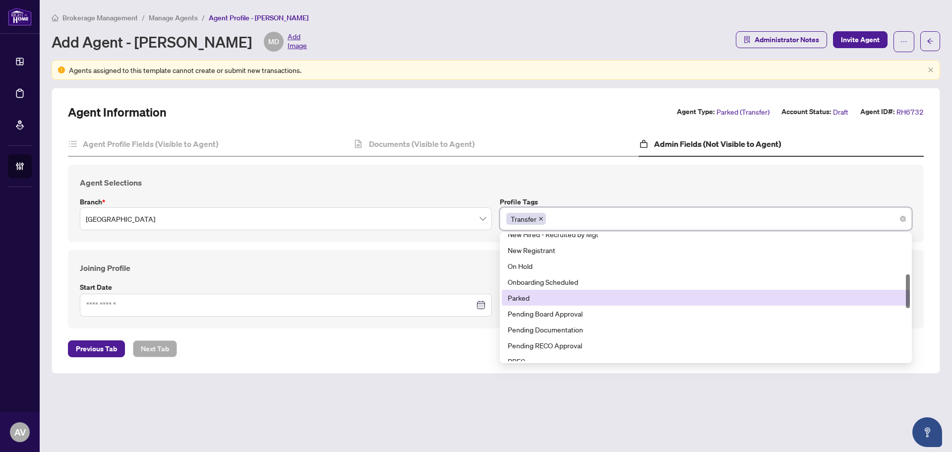
click at [541, 301] on div "Parked" at bounding box center [706, 297] width 396 height 11
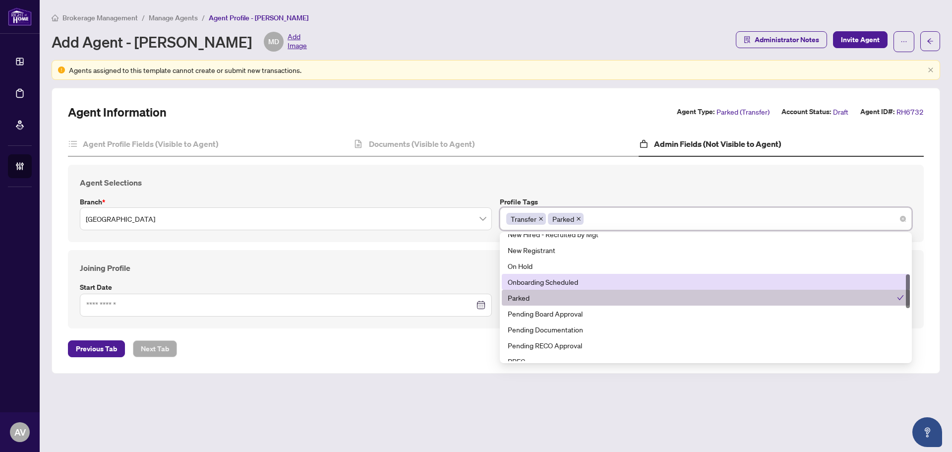
click at [293, 240] on div "Agent Selections Branch * Mississauga Profile Tags Transfer Parked 11 24 2 New …" at bounding box center [496, 203] width 856 height 77
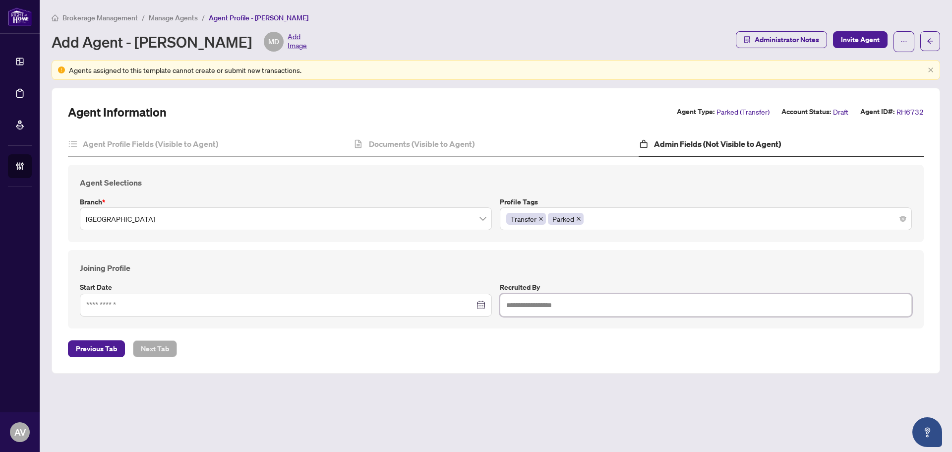
click at [563, 314] on input "text" at bounding box center [706, 305] width 412 height 23
type input "*"
type input "**********"
click at [598, 256] on div "**********" at bounding box center [496, 289] width 856 height 78
click at [858, 36] on span "Invite Agent" at bounding box center [860, 40] width 39 height 16
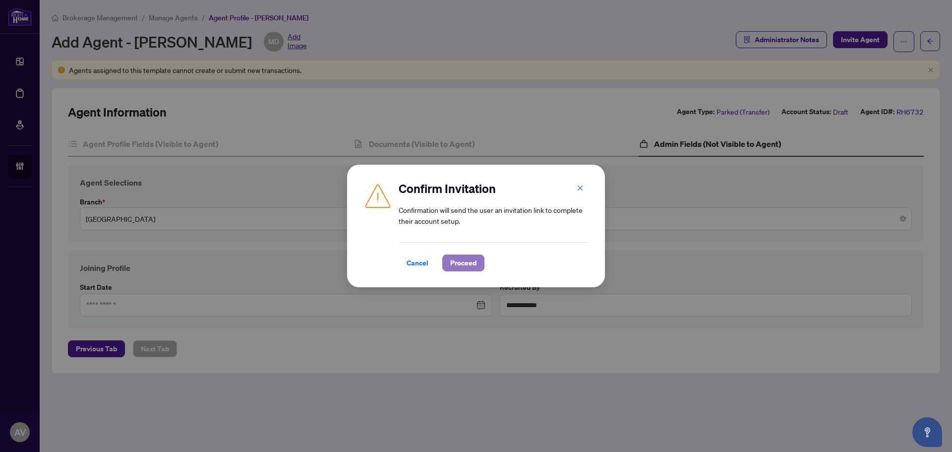
click at [467, 261] on span "Proceed" at bounding box center [463, 263] width 26 height 16
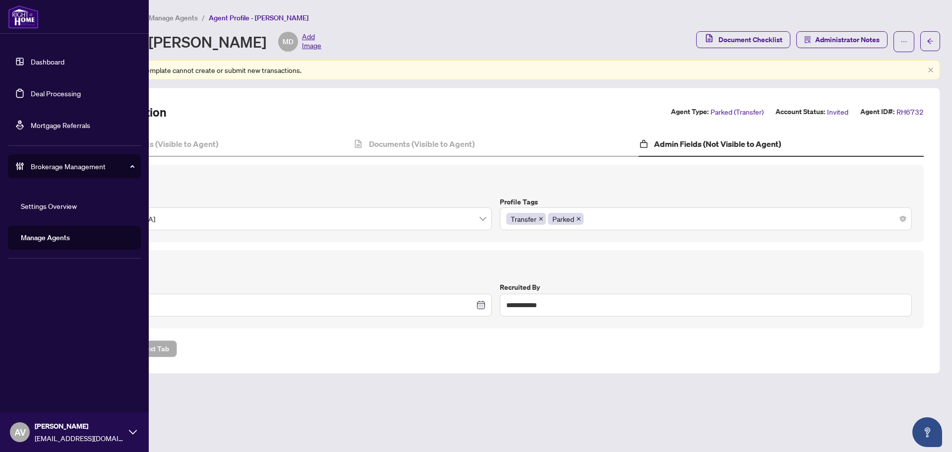
click at [70, 233] on link "Manage Agents" at bounding box center [45, 237] width 49 height 9
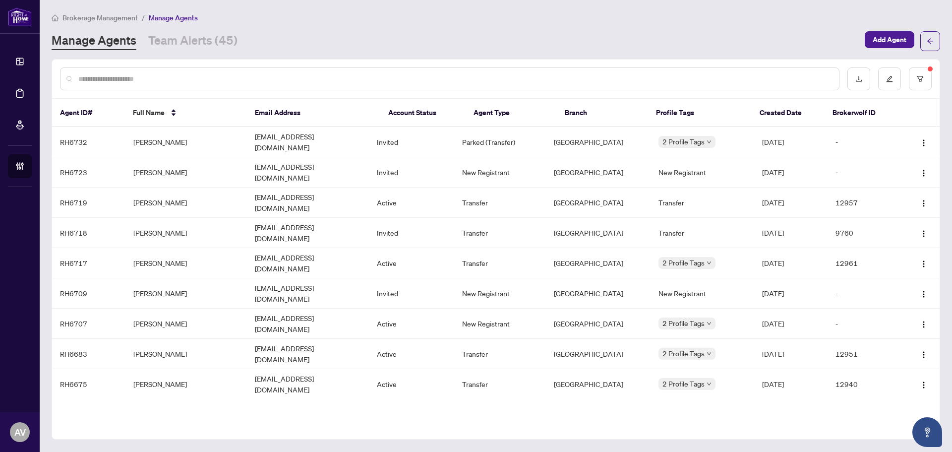
click at [213, 76] on input "text" at bounding box center [454, 78] width 753 height 11
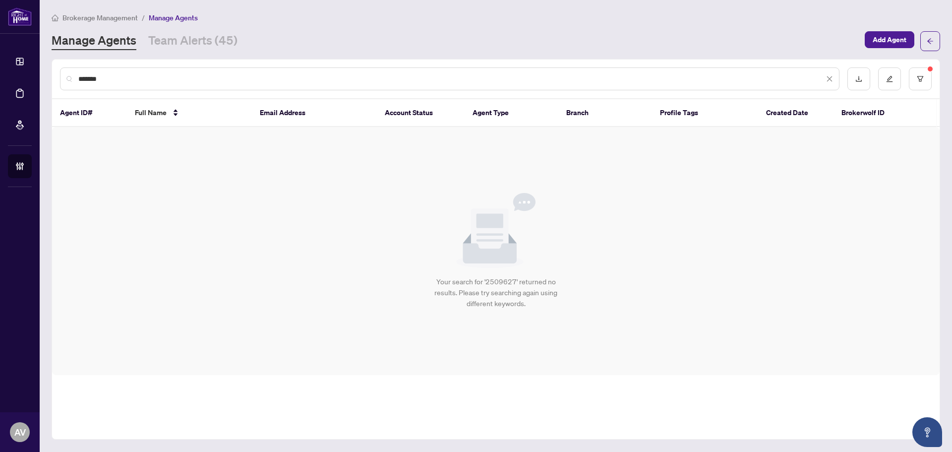
type input "*******"
click at [180, 77] on input "*******" at bounding box center [451, 78] width 746 height 11
click at [922, 77] on icon "filter" at bounding box center [920, 78] width 7 height 7
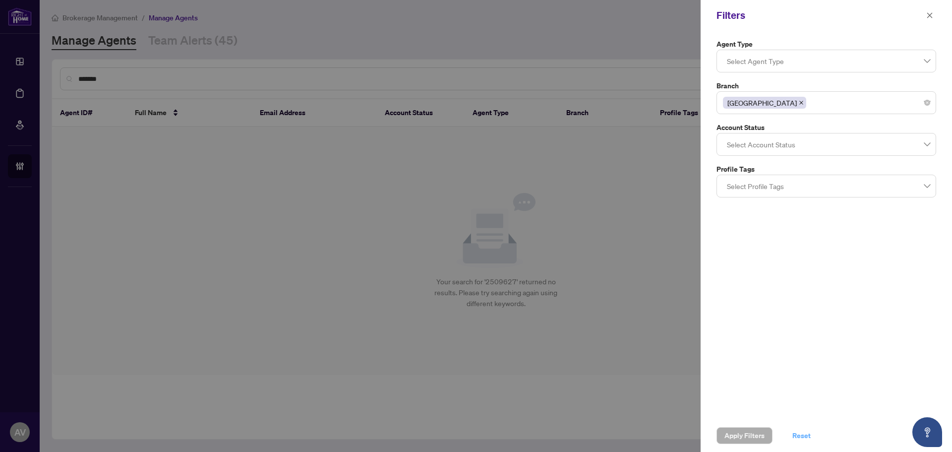
click at [797, 435] on span "Reset" at bounding box center [802, 436] width 18 height 16
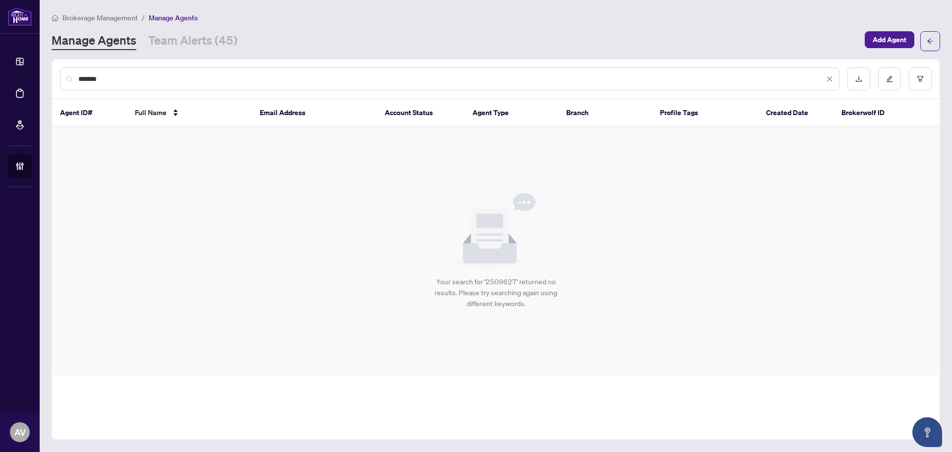
click at [195, 79] on input "*******" at bounding box center [451, 78] width 746 height 11
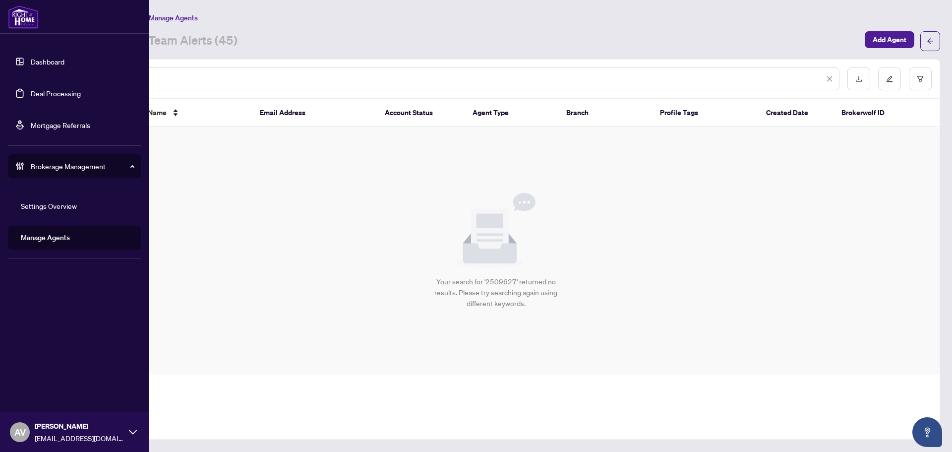
click at [52, 91] on link "Deal Processing" at bounding box center [56, 93] width 50 height 9
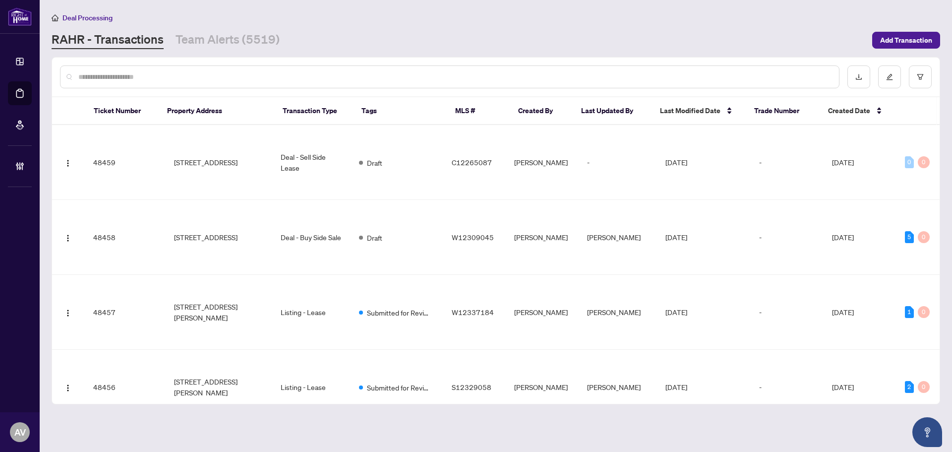
click at [161, 77] on input "text" at bounding box center [454, 76] width 753 height 11
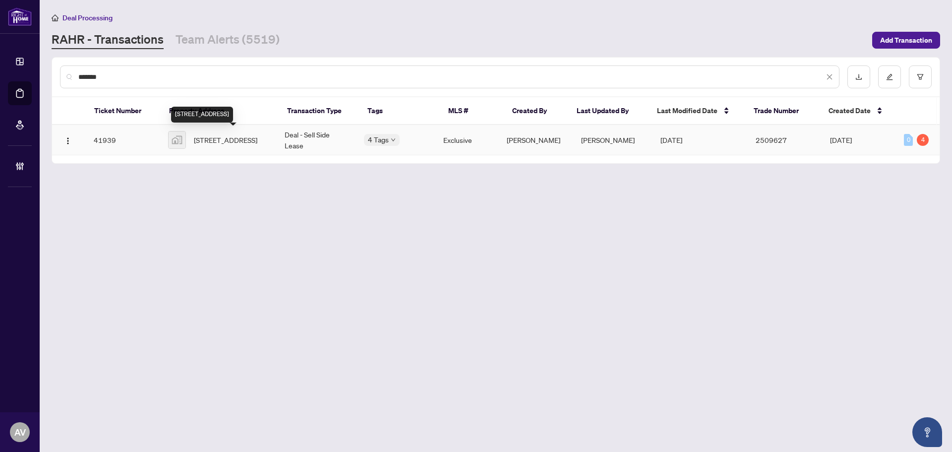
type input "*******"
click at [241, 138] on span "2485 Eglinton Ave W #906, Mississauga, ON, Canada" at bounding box center [225, 139] width 63 height 11
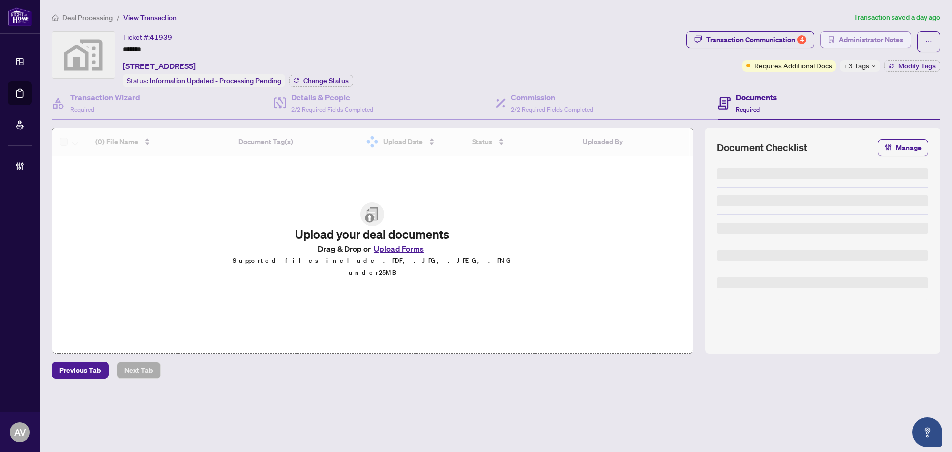
click at [863, 34] on span "Administrator Notes" at bounding box center [871, 40] width 64 height 16
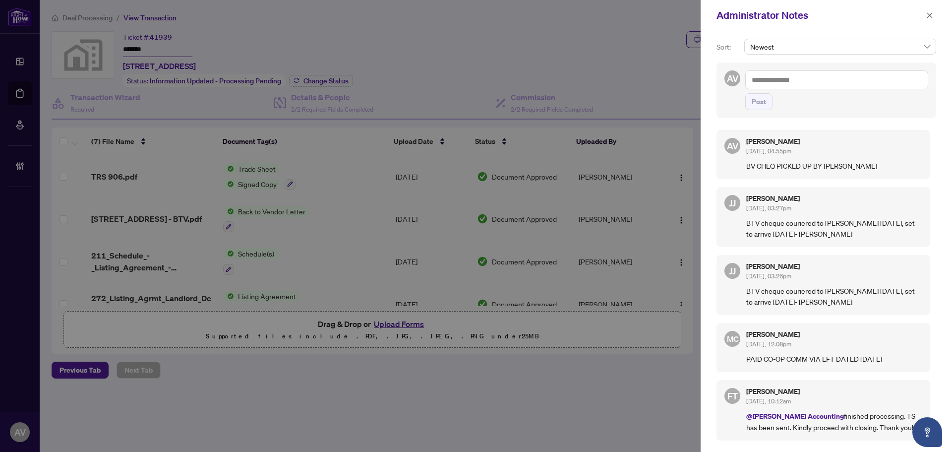
click at [110, 7] on div at bounding box center [476, 226] width 952 height 452
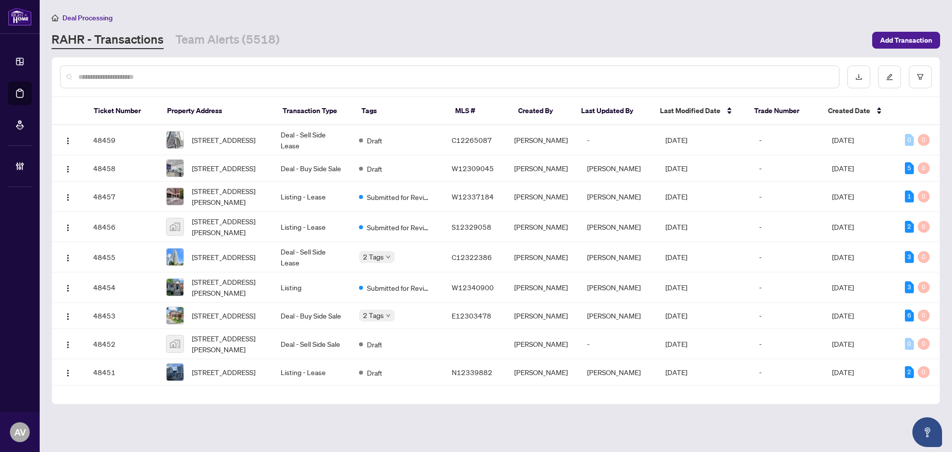
click at [98, 80] on input "text" at bounding box center [454, 76] width 753 height 11
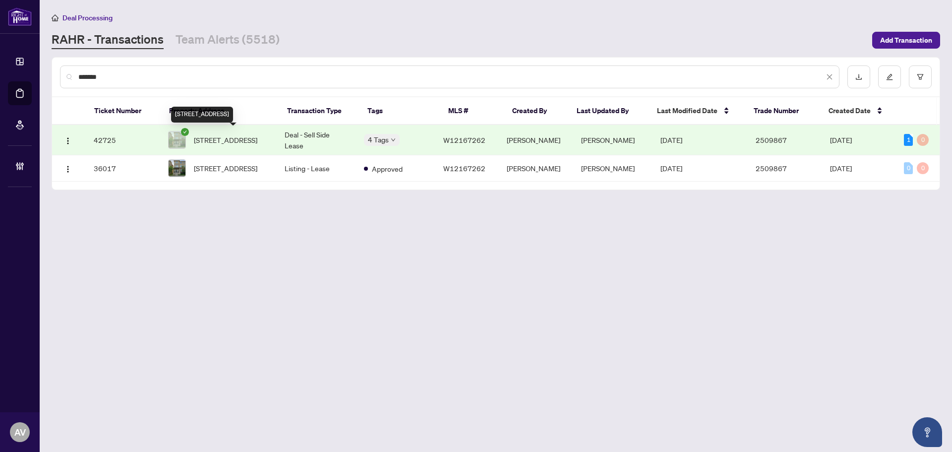
type input "*******"
click at [221, 138] on span "6-3026 Postridge Dr, Oakville, Ontario L6H 7E3, Canada" at bounding box center [225, 139] width 63 height 11
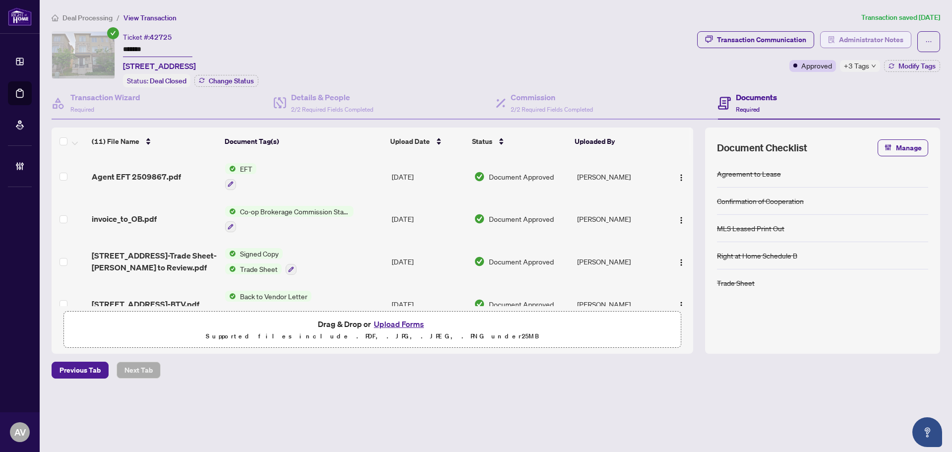
click at [867, 35] on span "Administrator Notes" at bounding box center [871, 40] width 64 height 16
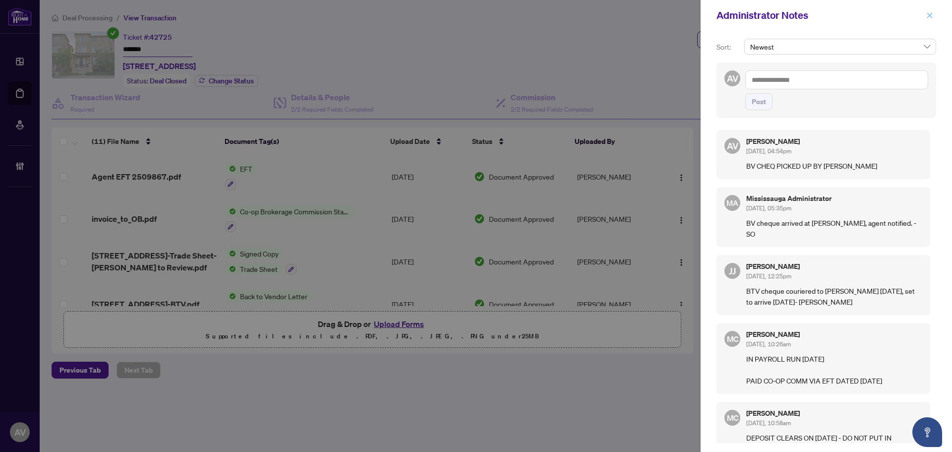
click at [928, 16] on icon "close" at bounding box center [929, 15] width 7 height 7
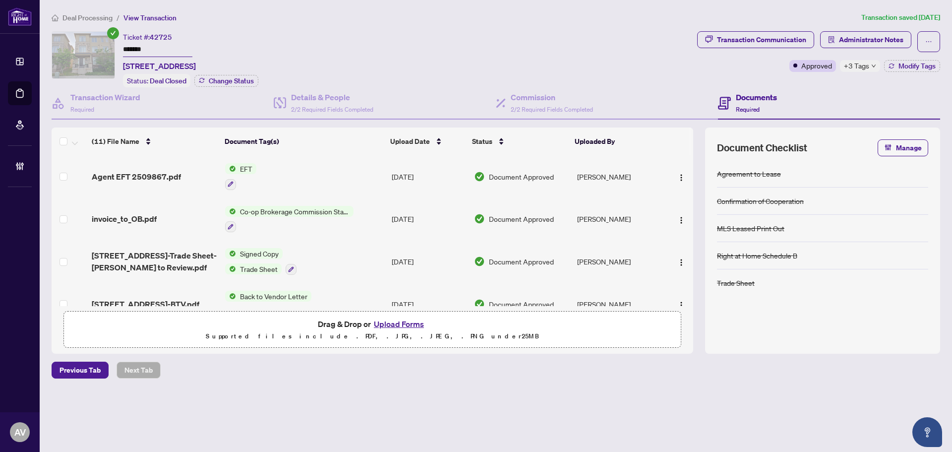
click at [108, 18] on span "Deal Processing" at bounding box center [87, 17] width 50 height 9
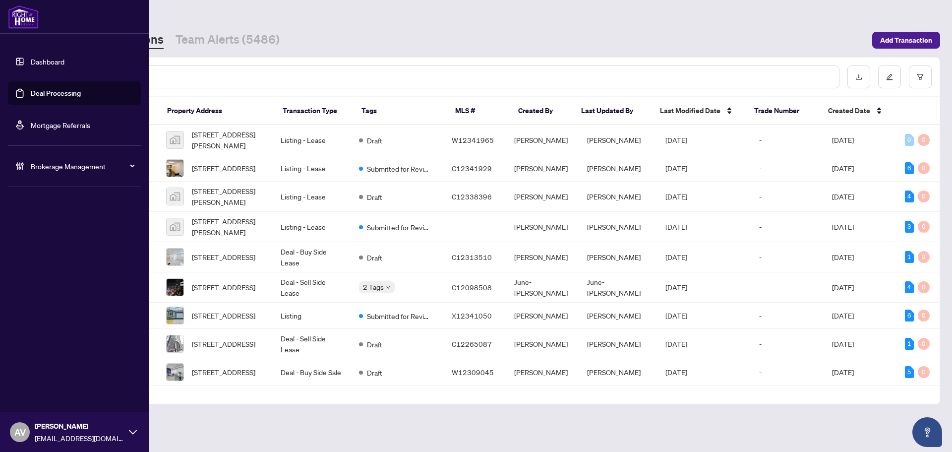
click at [46, 168] on span "Brokerage Management" at bounding box center [82, 166] width 103 height 11
click at [55, 238] on link "Manage Agents" at bounding box center [45, 237] width 49 height 9
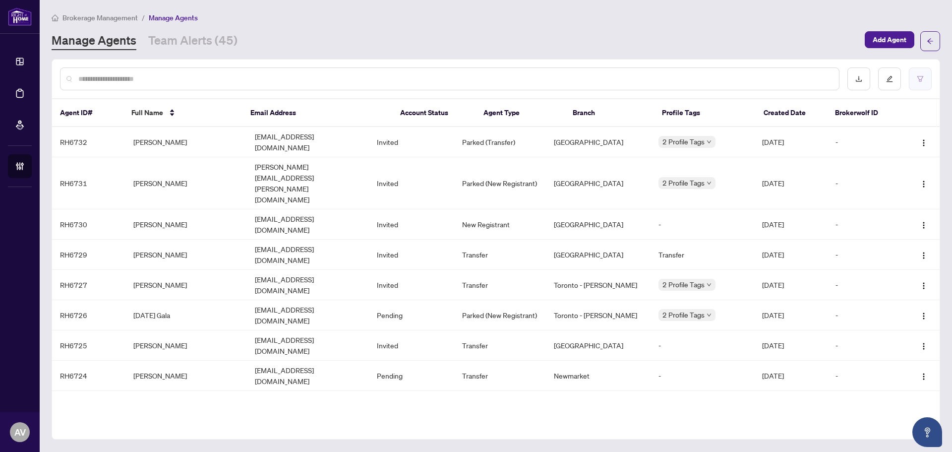
click at [919, 80] on icon "filter" at bounding box center [920, 78] width 7 height 7
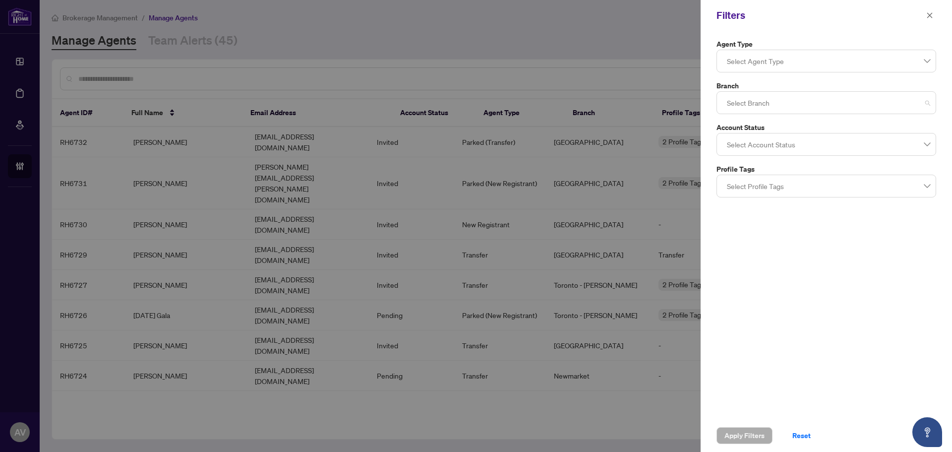
click at [761, 98] on div at bounding box center [826, 103] width 207 height 18
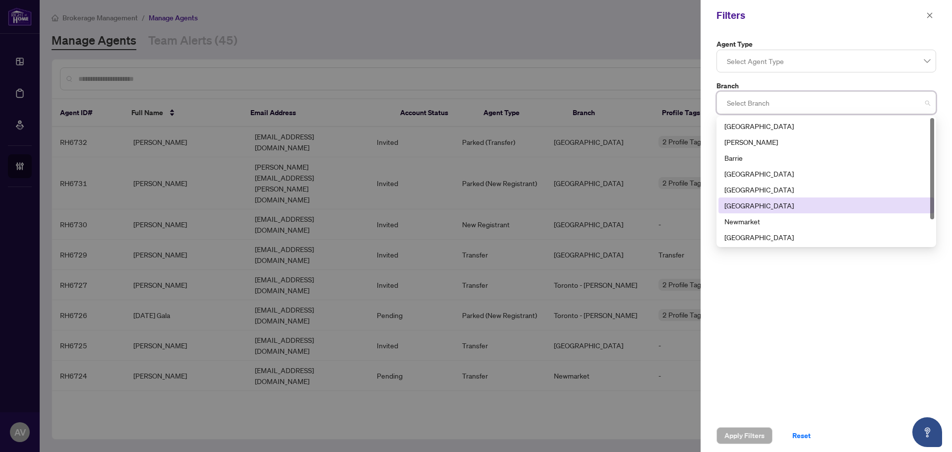
click at [766, 207] on div "Mississauga" at bounding box center [827, 205] width 204 height 11
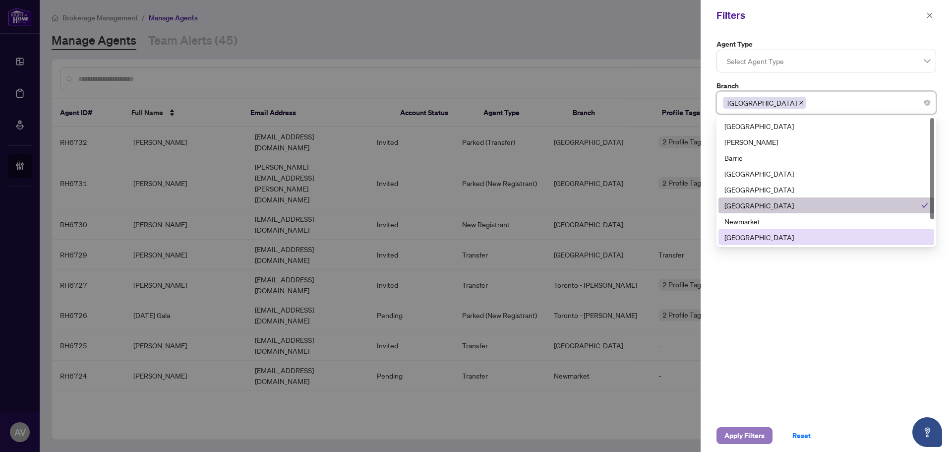
click at [745, 435] on span "Apply Filters" at bounding box center [745, 436] width 40 height 16
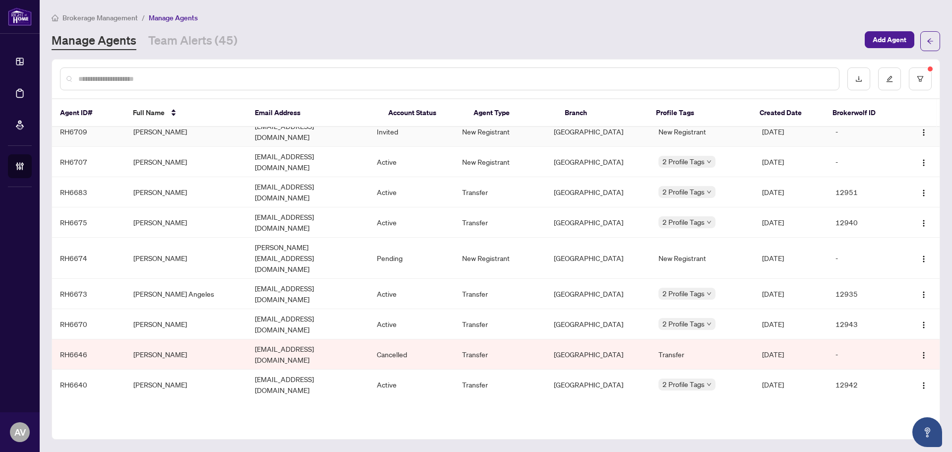
scroll to position [198, 0]
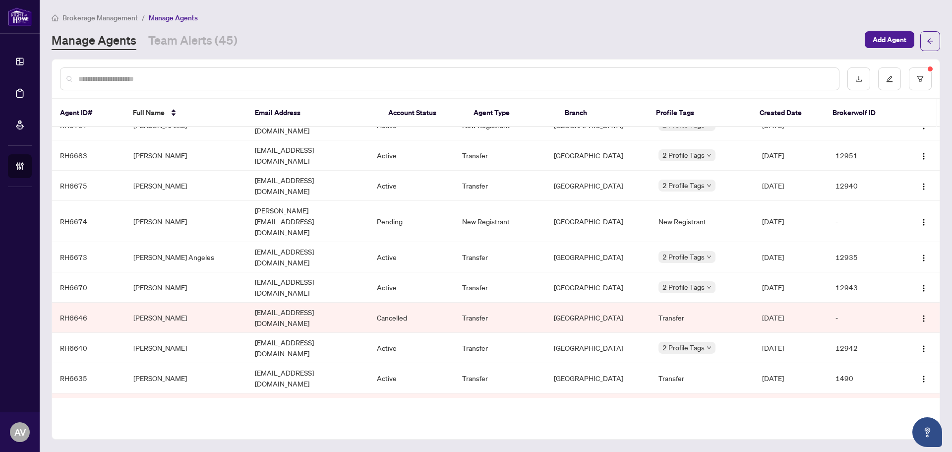
click at [148, 424] on td "Andriy Ivasyk" at bounding box center [186, 439] width 122 height 30
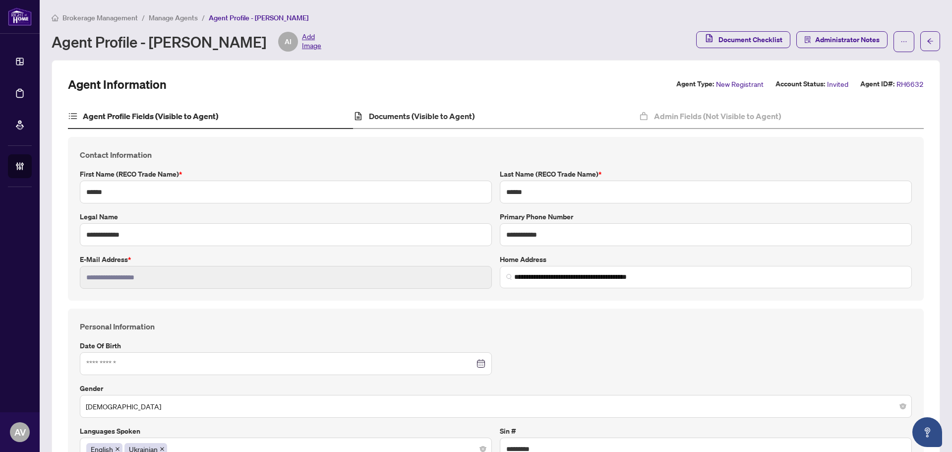
type input "**********"
type input "****"
type input "**********"
click at [417, 109] on div "Documents (Visible to Agent)" at bounding box center [495, 116] width 285 height 25
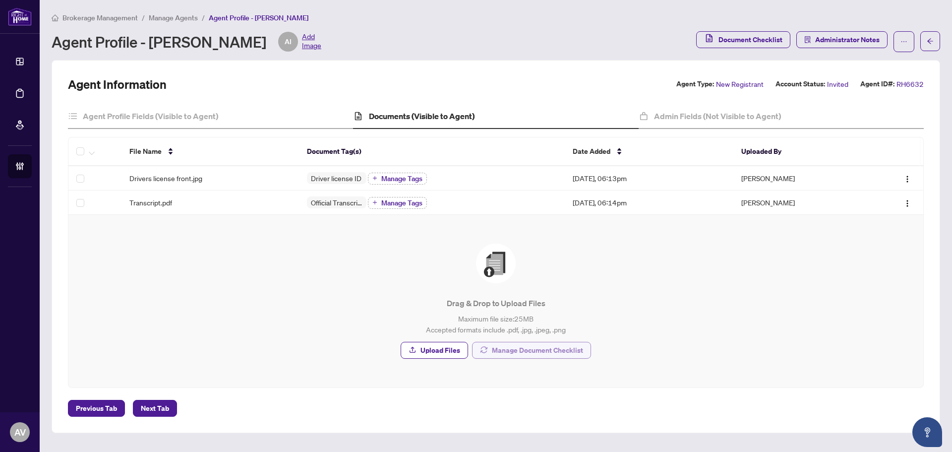
click at [525, 346] on span "Manage Document Checklist" at bounding box center [537, 350] width 91 height 16
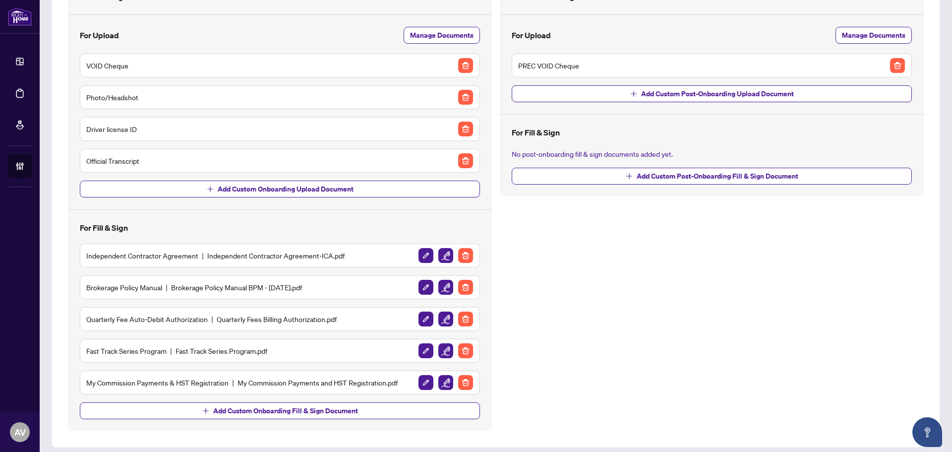
scroll to position [99, 0]
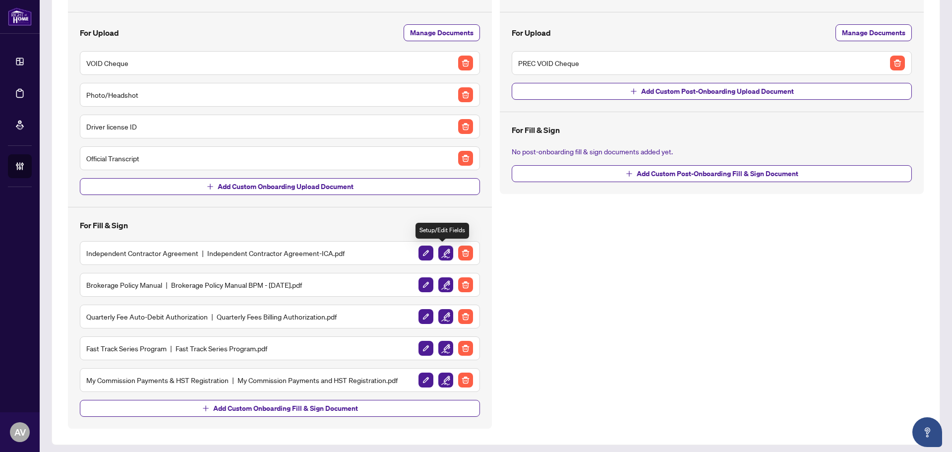
click at [442, 257] on img "button" at bounding box center [445, 253] width 15 height 15
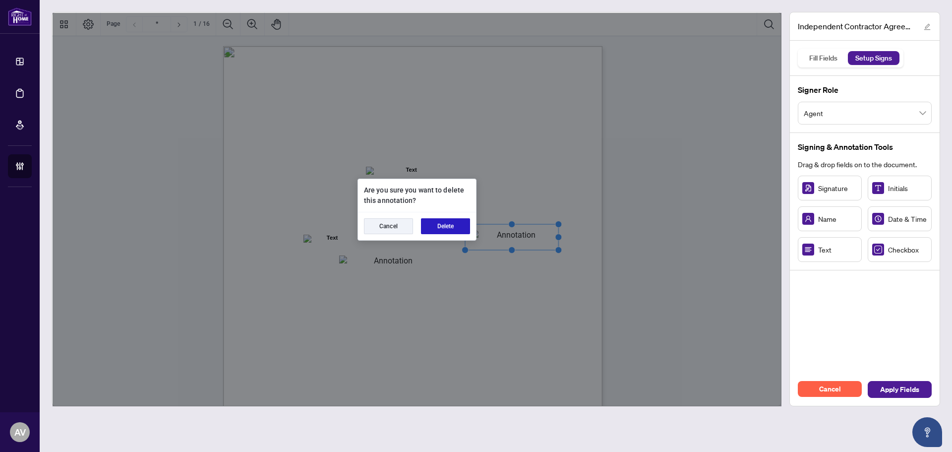
click at [457, 224] on button "Delete" at bounding box center [445, 226] width 49 height 16
click at [433, 230] on button "Delete" at bounding box center [445, 226] width 49 height 16
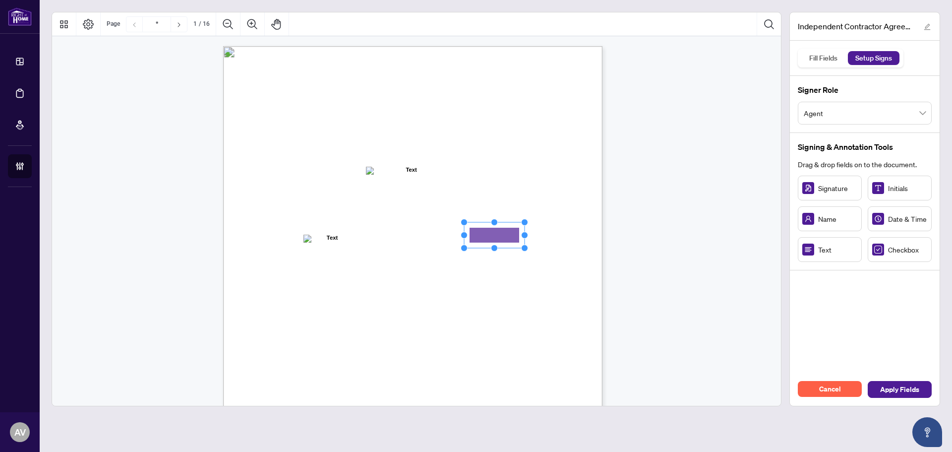
drag, startPoint x: 482, startPoint y: 244, endPoint x: 492, endPoint y: 238, distance: 11.3
drag, startPoint x: 525, startPoint y: 233, endPoint x: 576, endPoint y: 236, distance: 51.7
click at [576, 236] on circle "Resize, Right" at bounding box center [576, 235] width 6 height 6
drag, startPoint x: 577, startPoint y: 237, endPoint x: 556, endPoint y: 236, distance: 20.8
click at [556, 236] on circle "Resize, Right" at bounding box center [556, 235] width 6 height 6
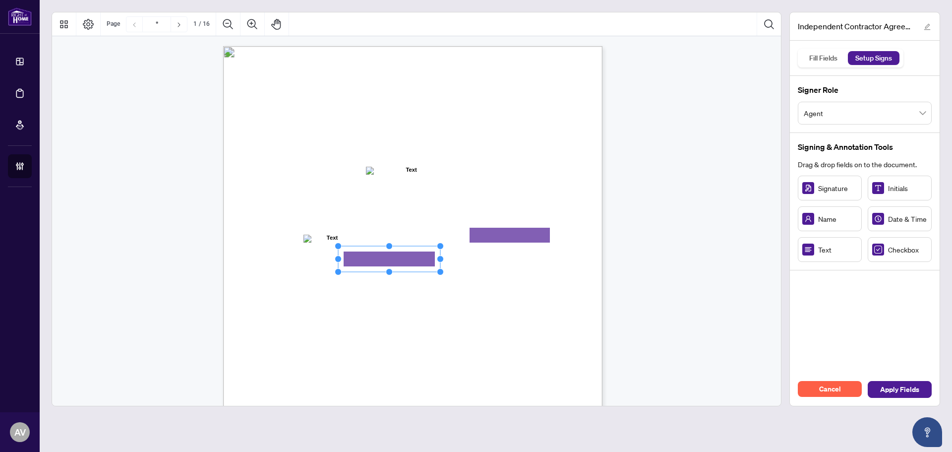
drag, startPoint x: 400, startPoint y: 258, endPoint x: 441, endPoint y: 261, distance: 41.7
click at [441, 261] on circle "Resize, Right" at bounding box center [440, 259] width 6 height 6
click at [414, 256] on rect "Page 1" at bounding box center [387, 260] width 102 height 26
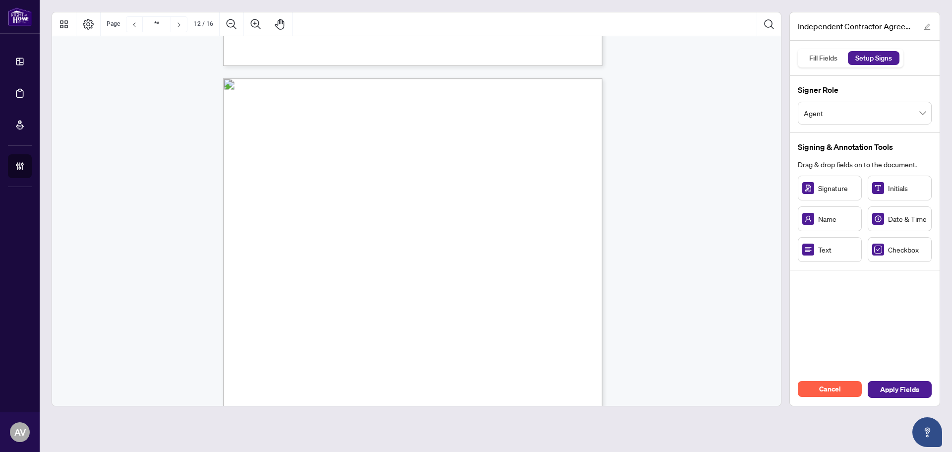
scroll to position [5902, 0]
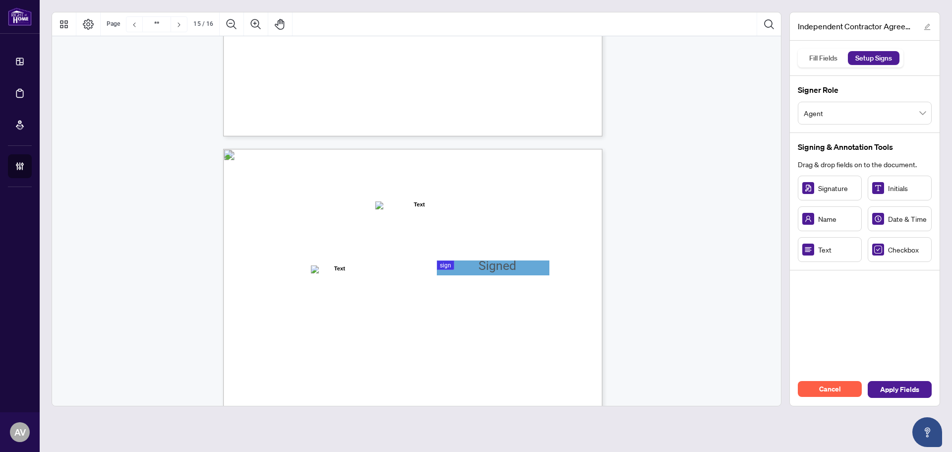
type input "**"
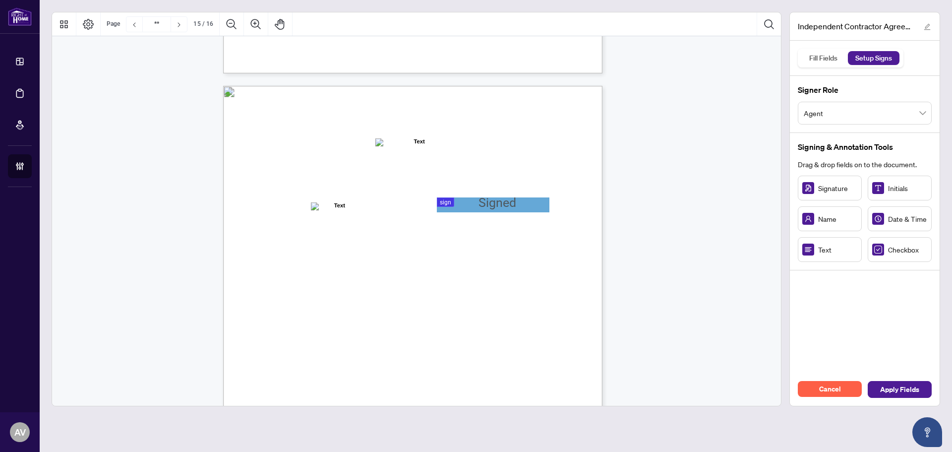
scroll to position [7544, 0]
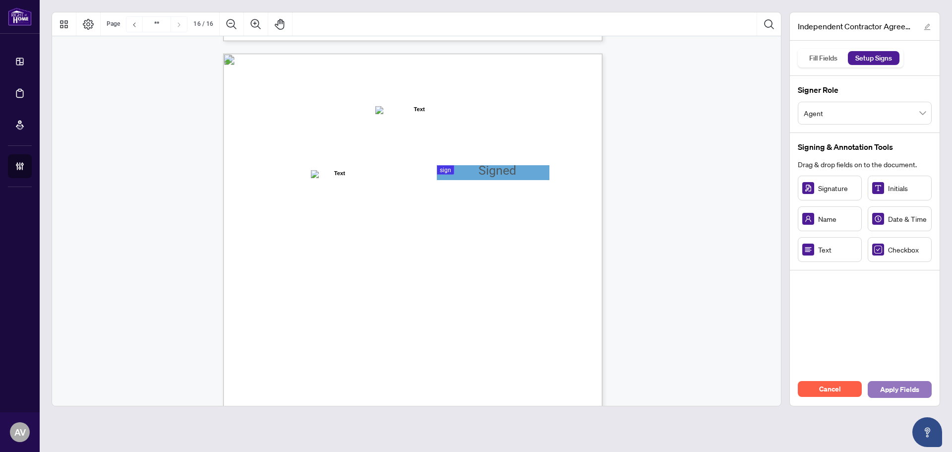
click at [893, 392] on span "Apply Fields" at bounding box center [899, 389] width 39 height 16
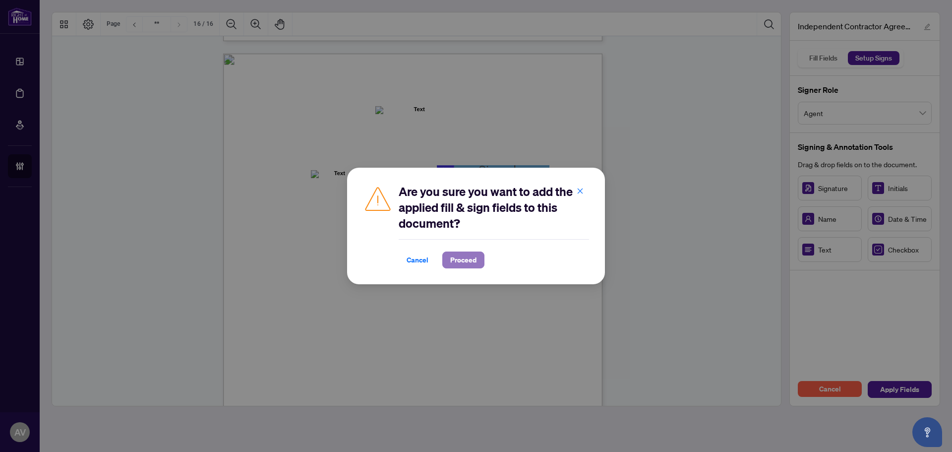
click at [467, 251] on button "Proceed" at bounding box center [463, 259] width 42 height 17
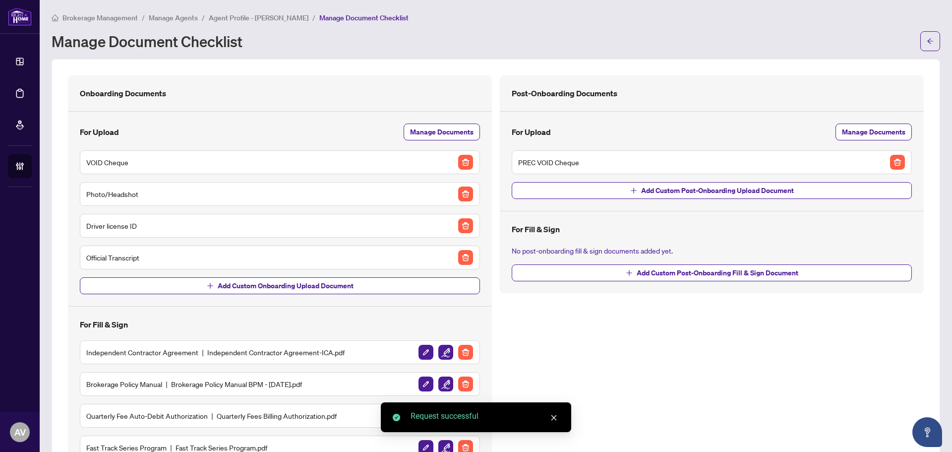
scroll to position [99, 0]
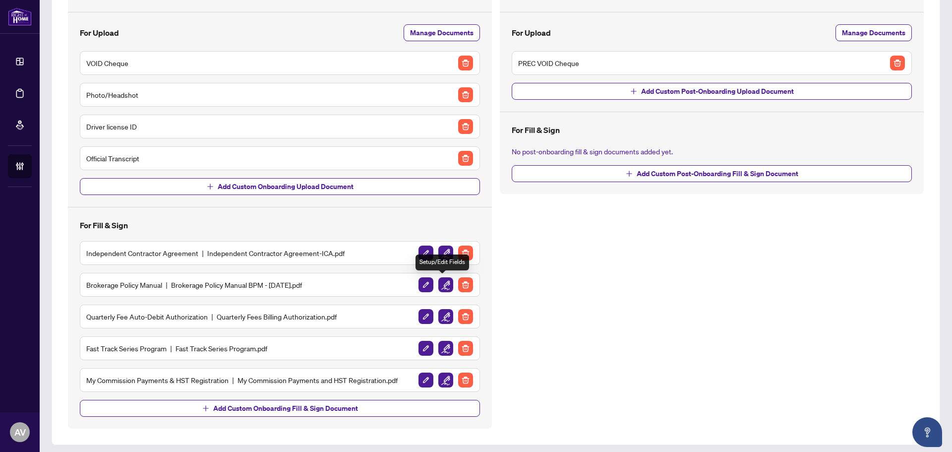
click at [441, 285] on img "button" at bounding box center [445, 284] width 15 height 15
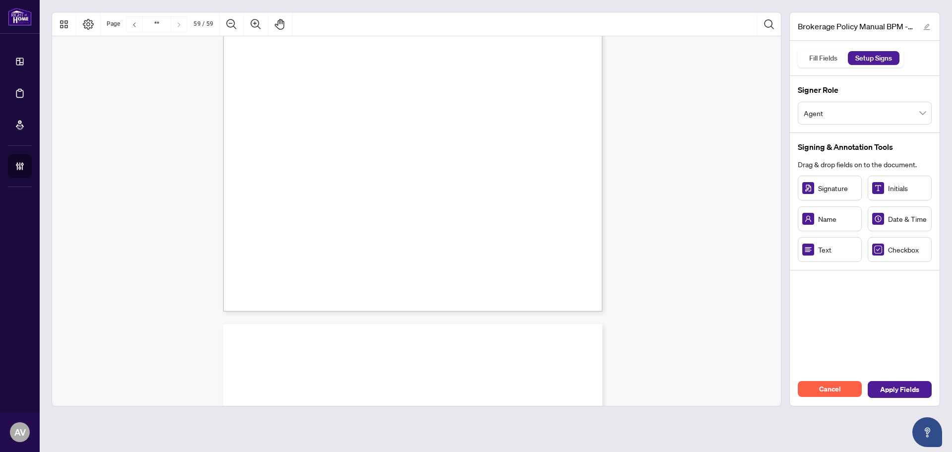
type input "**"
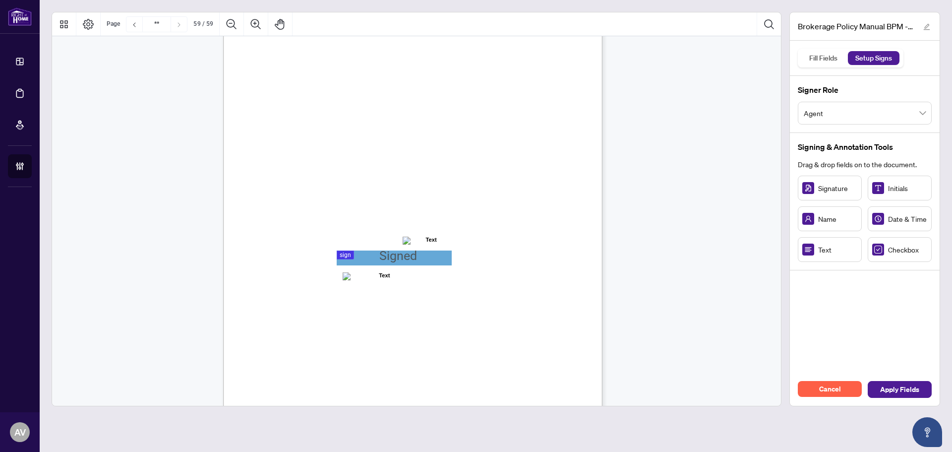
scroll to position [29142, 0]
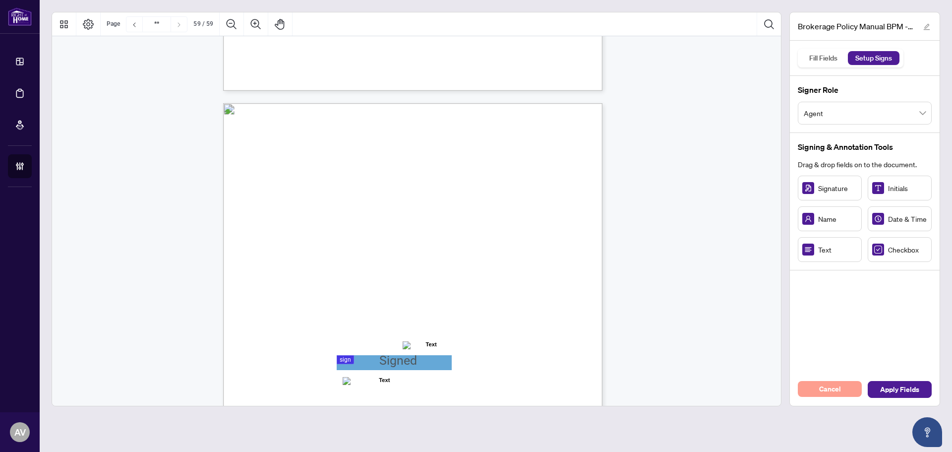
click at [822, 386] on span "Cancel" at bounding box center [830, 389] width 22 height 16
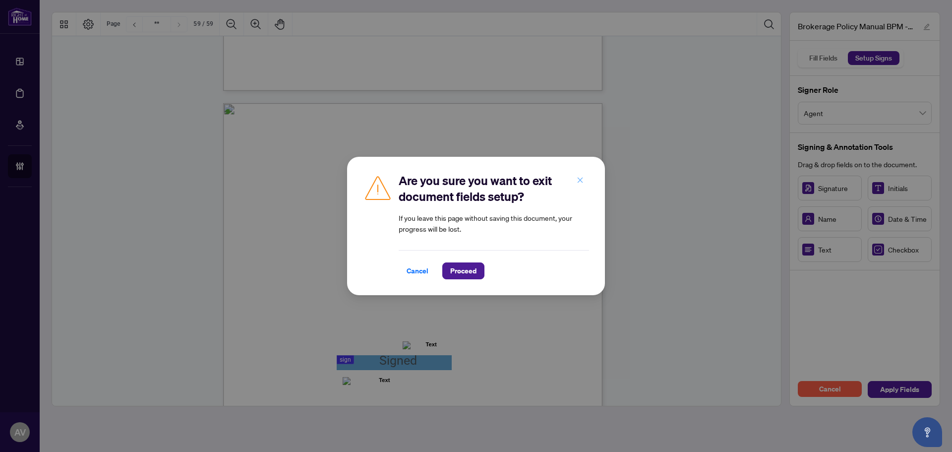
click at [577, 180] on icon "close" at bounding box center [580, 180] width 7 height 7
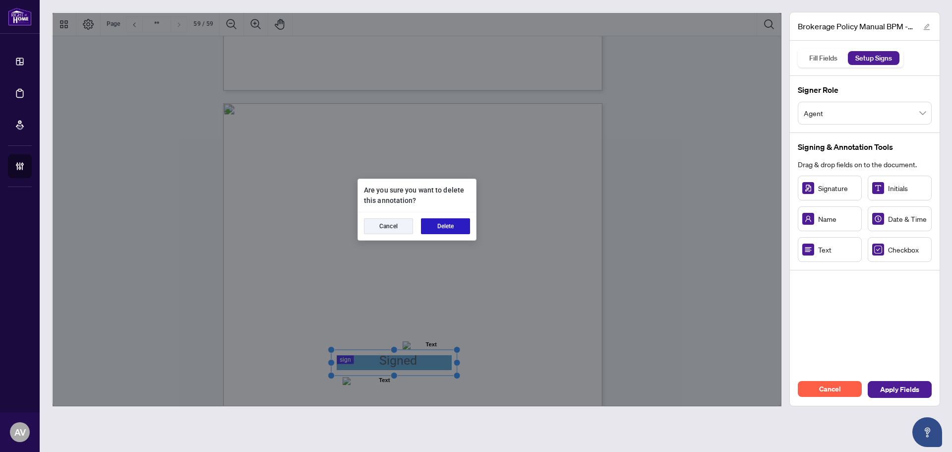
click at [441, 229] on button "Delete" at bounding box center [445, 226] width 49 height 16
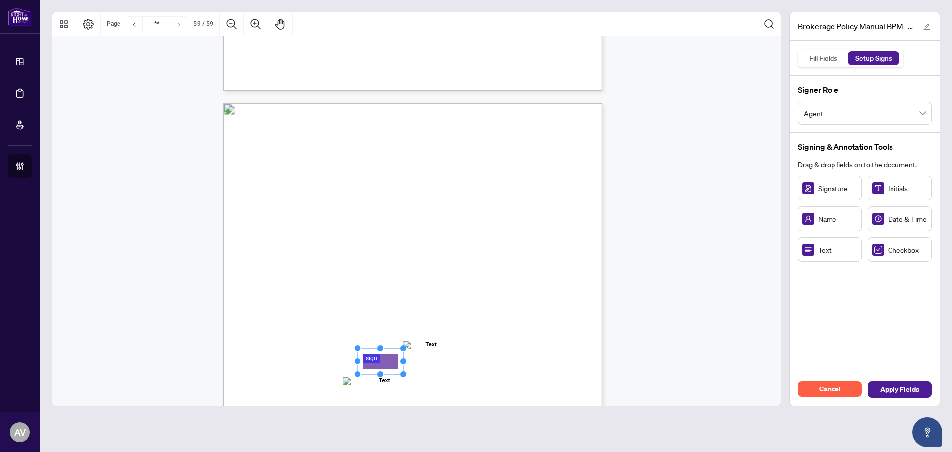
drag, startPoint x: 368, startPoint y: 363, endPoint x: 381, endPoint y: 363, distance: 12.9
click at [381, 363] on rect "Page 59" at bounding box center [381, 361] width 46 height 26
drag, startPoint x: 384, startPoint y: 363, endPoint x: 467, endPoint y: 364, distance: 82.3
click at [460, 364] on circle "Resize, Right" at bounding box center [457, 361] width 6 height 6
click at [309, 364] on span "Signature:" at bounding box center [295, 365] width 28 height 9
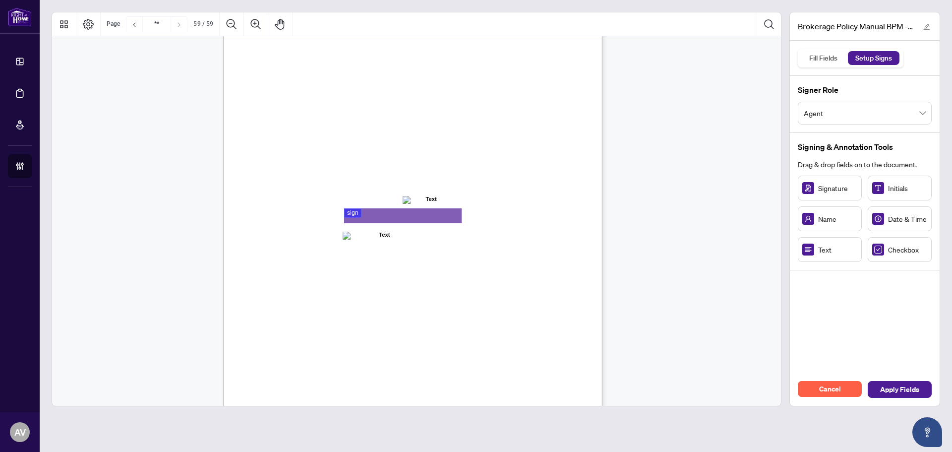
scroll to position [29340, 0]
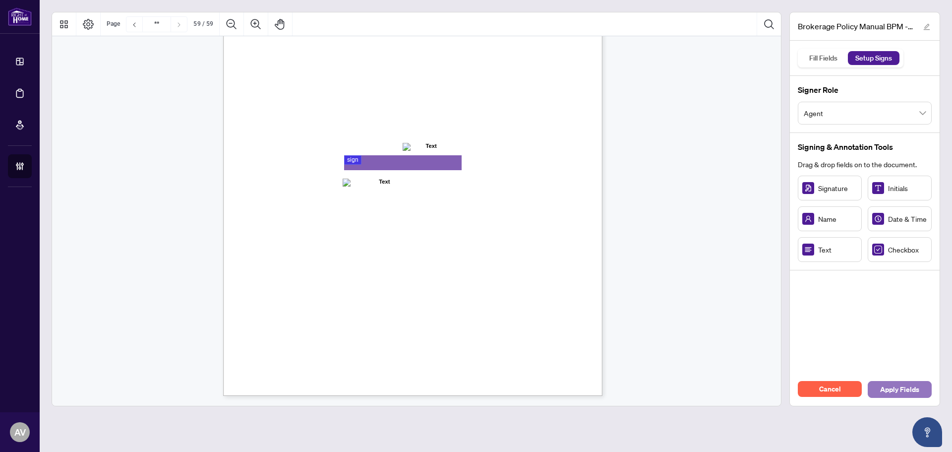
click at [917, 396] on span "Apply Fields" at bounding box center [899, 389] width 39 height 16
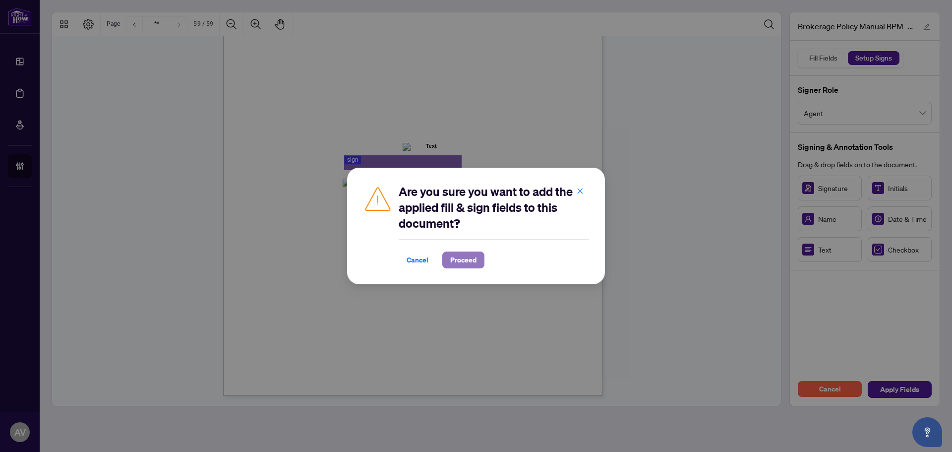
click at [465, 266] on span "Proceed" at bounding box center [463, 260] width 26 height 16
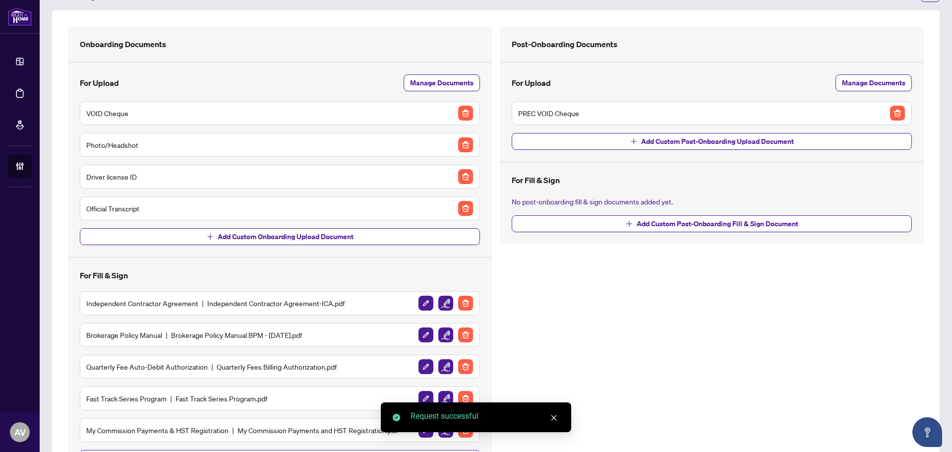
scroll to position [99, 0]
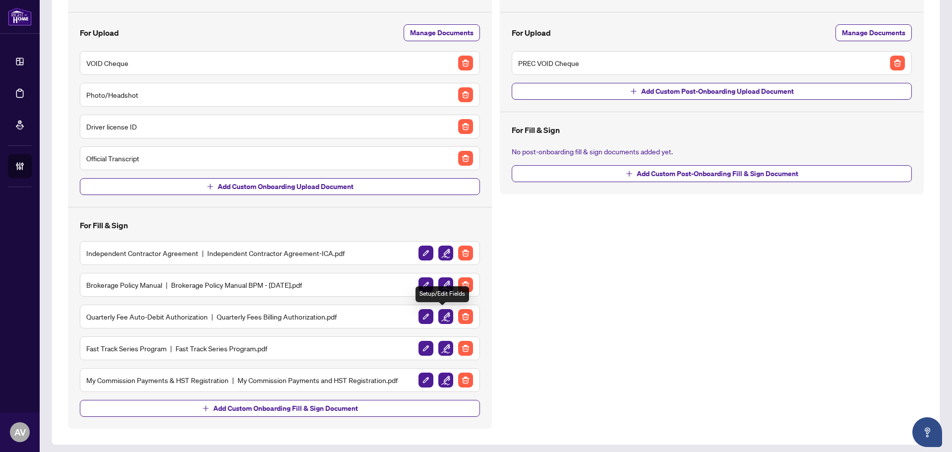
click at [443, 318] on img "button" at bounding box center [445, 316] width 15 height 15
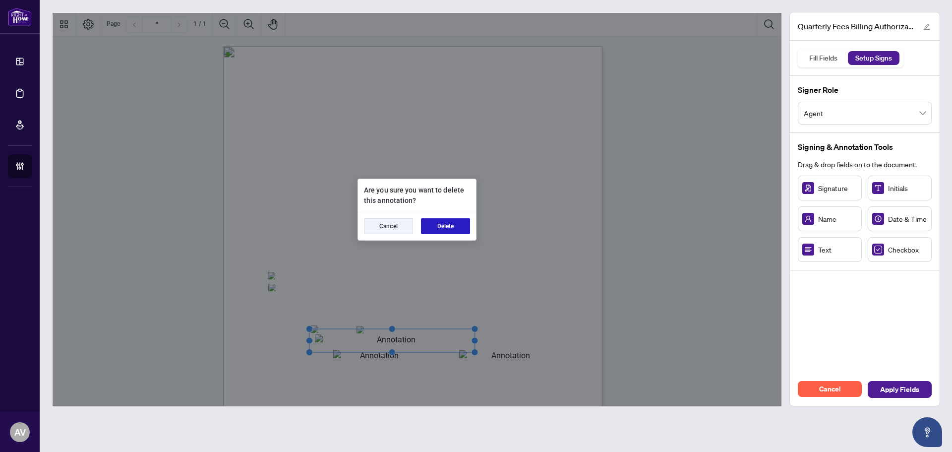
click at [442, 226] on button "Delete" at bounding box center [445, 226] width 49 height 16
click at [436, 226] on button "Delete" at bounding box center [445, 226] width 49 height 16
click at [444, 222] on button "Delete" at bounding box center [445, 226] width 49 height 16
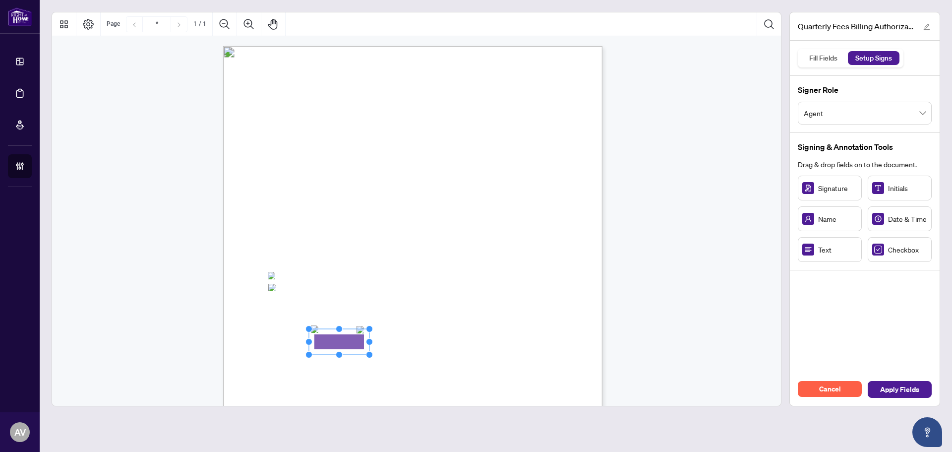
click at [372, 339] on div "Right at Home Realty, Brokerage Quarterly Fees Billing Authorization Quarterly …" at bounding box center [460, 353] width 474 height 614
drag, startPoint x: 371, startPoint y: 343, endPoint x: 468, endPoint y: 335, distance: 97.5
click at [468, 335] on div "Right at Home Realty, Brokerage Quarterly Fees Billing Authorization Quarterly …" at bounding box center [412, 291] width 379 height 491
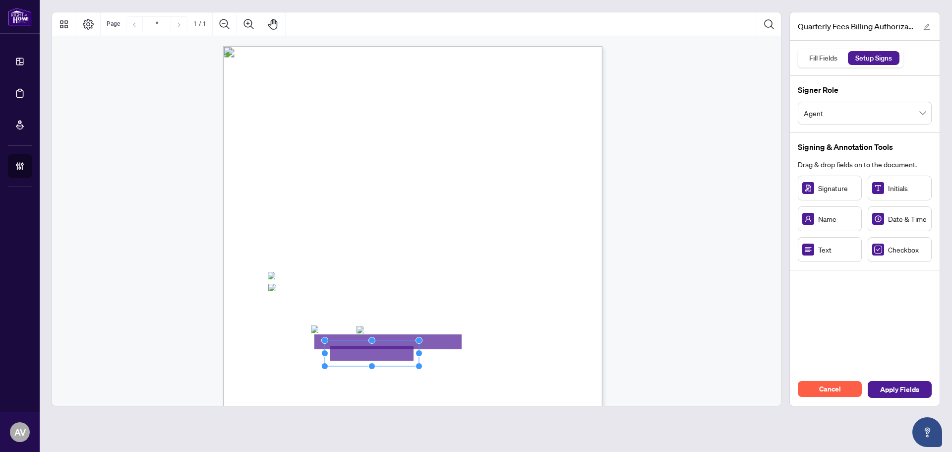
drag, startPoint x: 385, startPoint y: 356, endPoint x: 420, endPoint y: 358, distance: 34.3
click at [420, 358] on icon "Resize, Top Resize, Top, Right Resize, Right Resize, Bottom, Right Resize, Bott…" at bounding box center [371, 353] width 101 height 33
drag, startPoint x: 491, startPoint y: 351, endPoint x: 491, endPoint y: 357, distance: 6.0
drag, startPoint x: 513, startPoint y: 353, endPoint x: 542, endPoint y: 353, distance: 29.3
click at [542, 353] on circle "Resize, Right" at bounding box center [543, 354] width 6 height 6
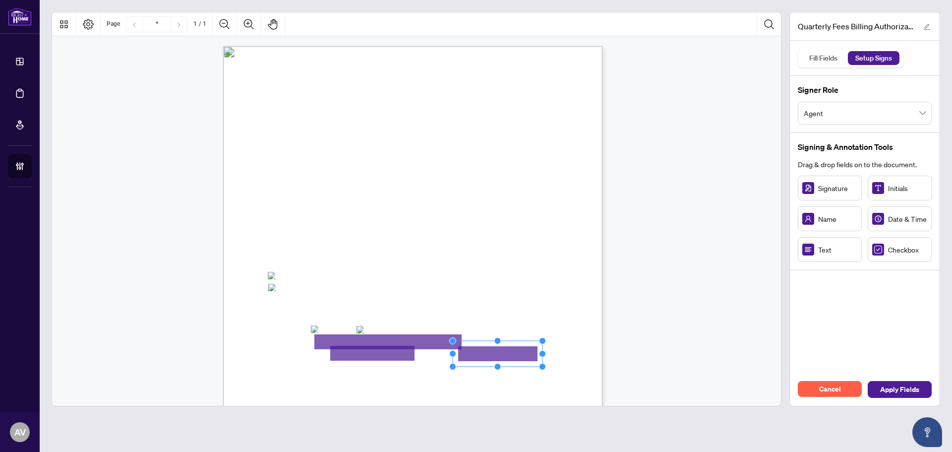
click at [587, 364] on div "Right at Home Realty, Brokerage Quarterly Fees Billing Authorization Quarterly …" at bounding box center [460, 353] width 474 height 614
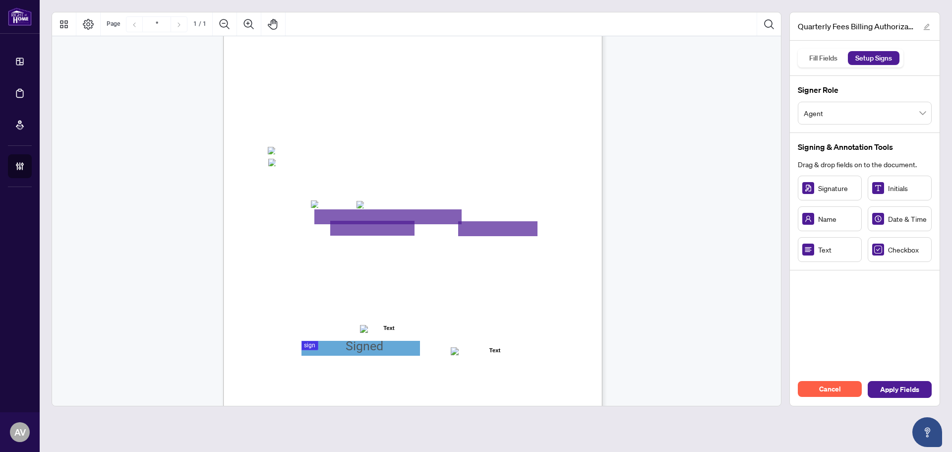
scroll to position [141, 0]
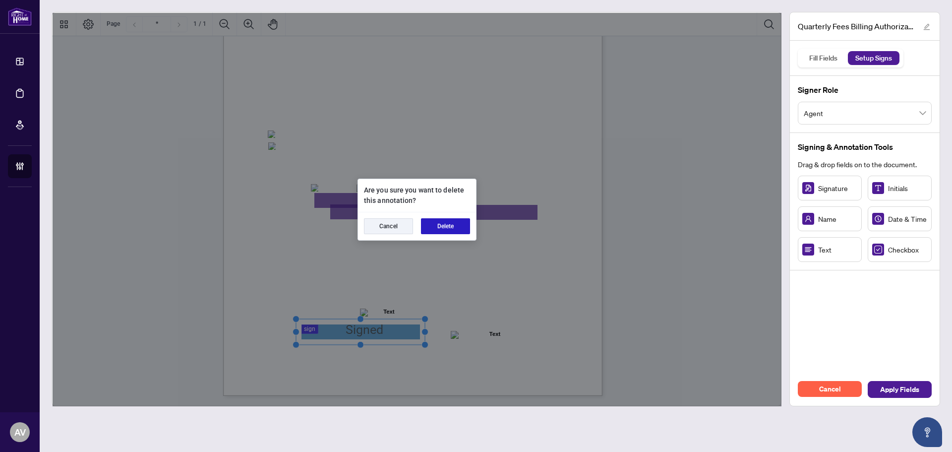
click at [437, 230] on button "Delete" at bounding box center [445, 226] width 49 height 16
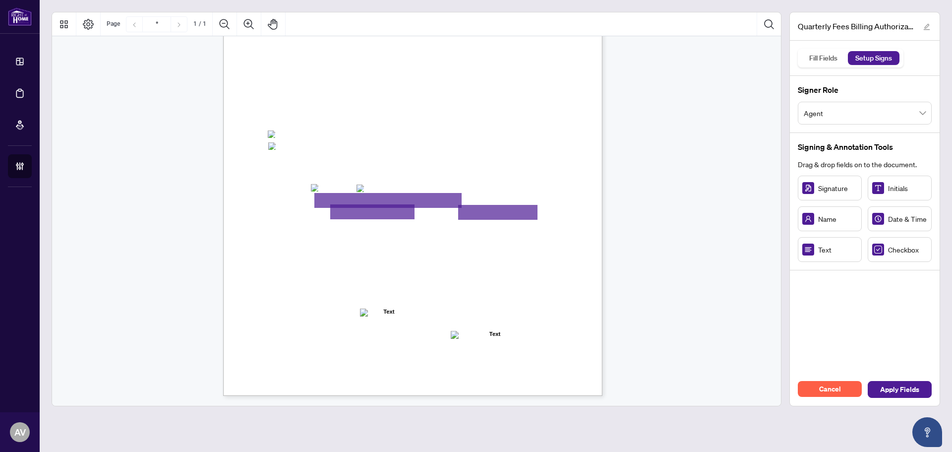
click at [835, 200] on div "Signature Initials Name Date & Time Text Checkbox" at bounding box center [865, 219] width 134 height 86
drag, startPoint x: 336, startPoint y: 328, endPoint x: 354, endPoint y: 327, distance: 17.9
click at [326, 329] on rect "Page 1" at bounding box center [325, 329] width 46 height 26
drag, startPoint x: 351, startPoint y: 328, endPoint x: 418, endPoint y: 330, distance: 67.0
click at [418, 330] on circle "Resize, Right" at bounding box center [416, 329] width 6 height 6
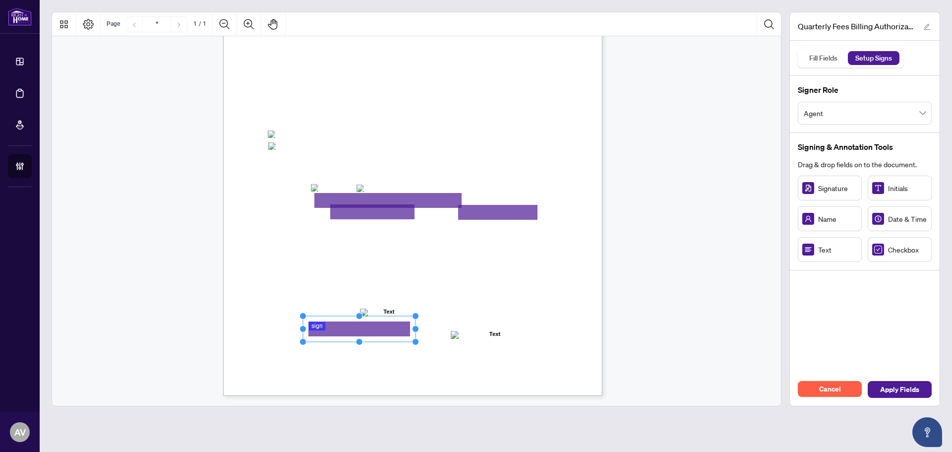
click at [421, 363] on div "Right at Home Realty, Brokerage Quarterly Fees Billing Authorization Quarterly …" at bounding box center [460, 212] width 474 height 614
click at [888, 392] on span "Apply Fields" at bounding box center [899, 389] width 39 height 16
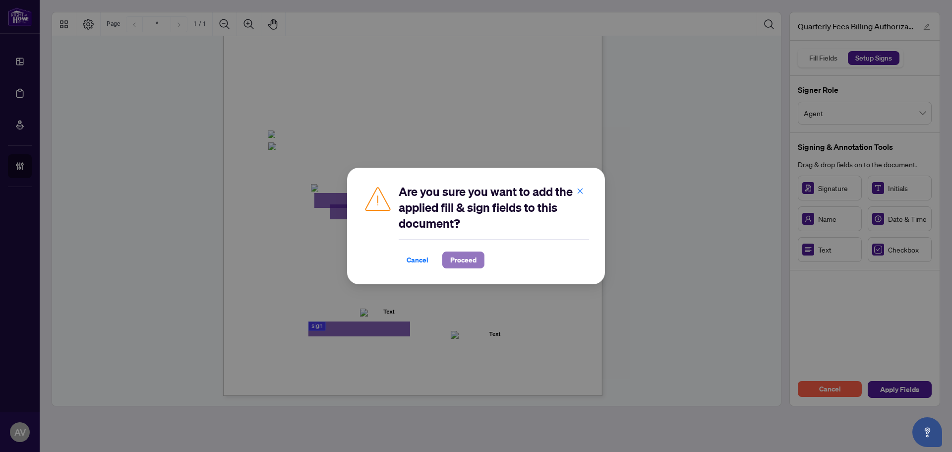
click at [467, 259] on span "Proceed" at bounding box center [463, 260] width 26 height 16
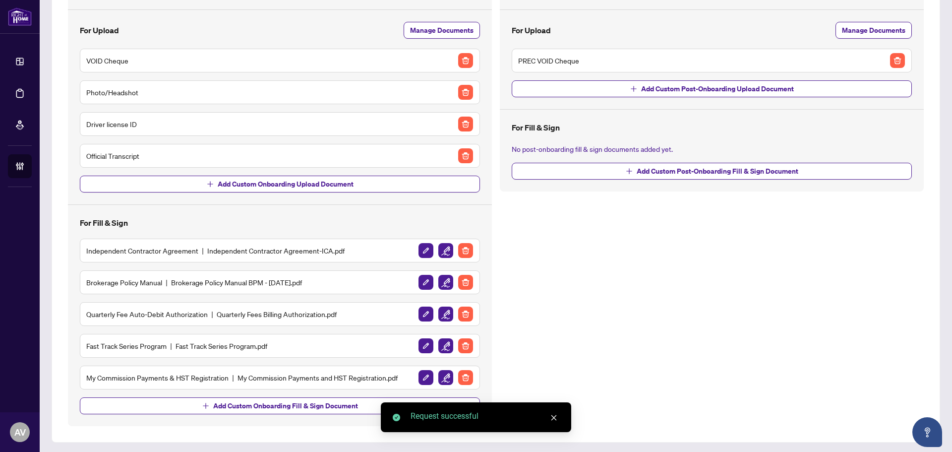
scroll to position [104, 0]
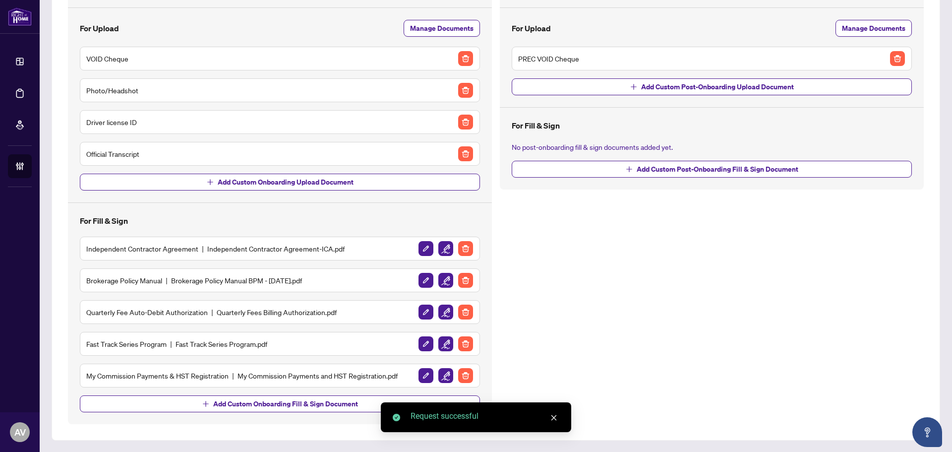
click at [444, 345] on img "button" at bounding box center [445, 343] width 15 height 15
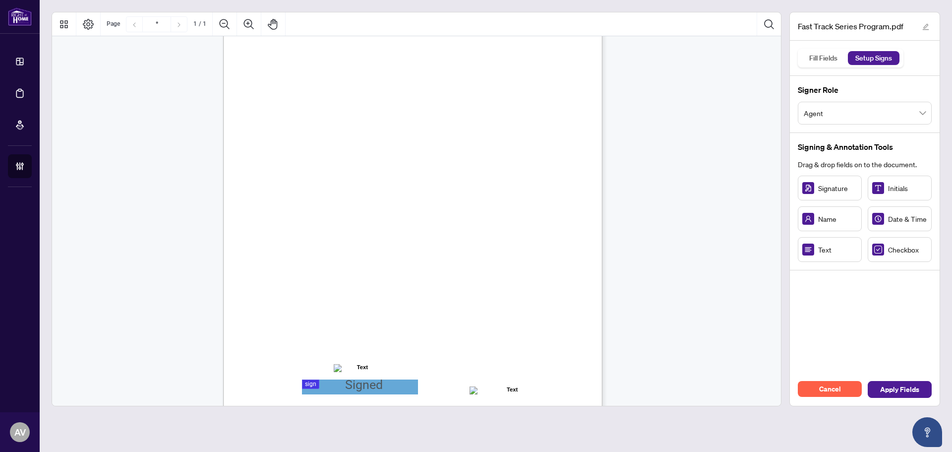
scroll to position [141, 0]
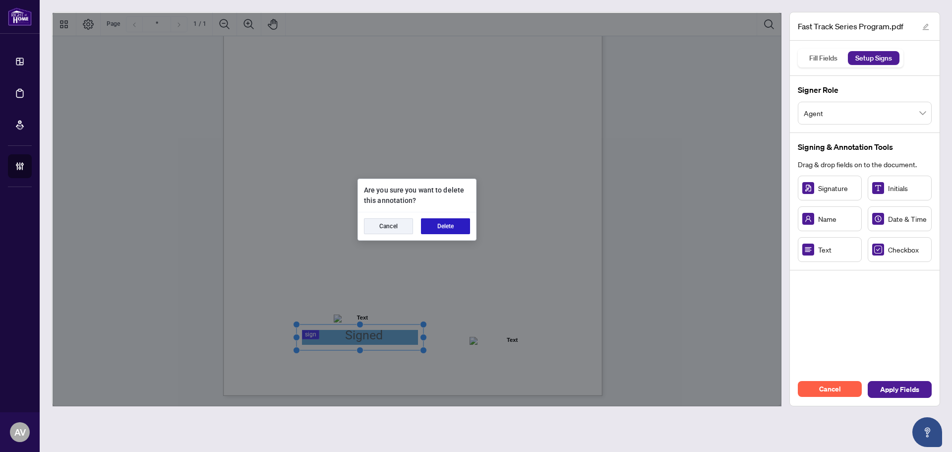
click at [439, 228] on button "Delete" at bounding box center [445, 226] width 49 height 16
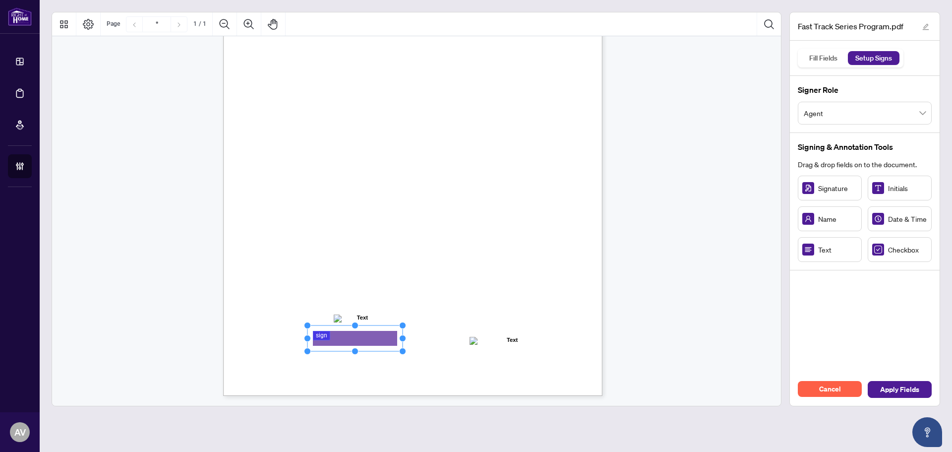
drag, startPoint x: 353, startPoint y: 340, endPoint x: 402, endPoint y: 337, distance: 49.7
click at [402, 337] on circle "Resize, Right" at bounding box center [403, 338] width 6 height 6
click at [899, 383] on span "Apply Fields" at bounding box center [899, 389] width 39 height 16
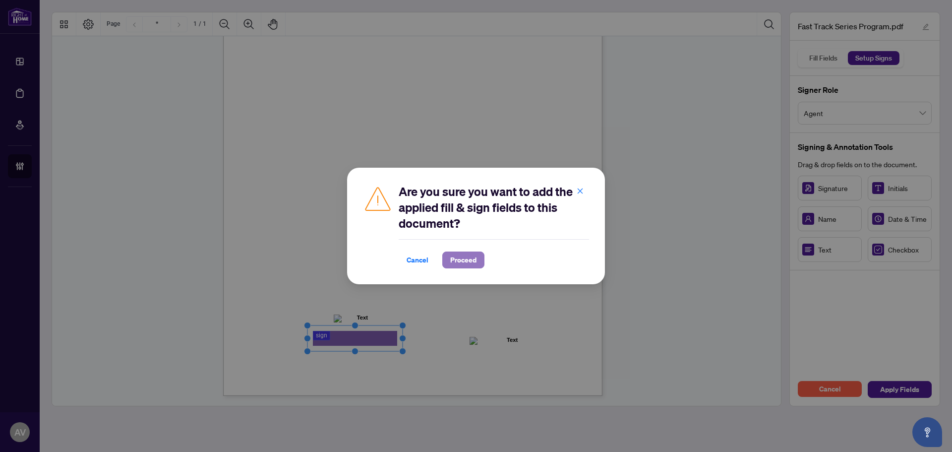
click at [473, 259] on span "Proceed" at bounding box center [463, 260] width 26 height 16
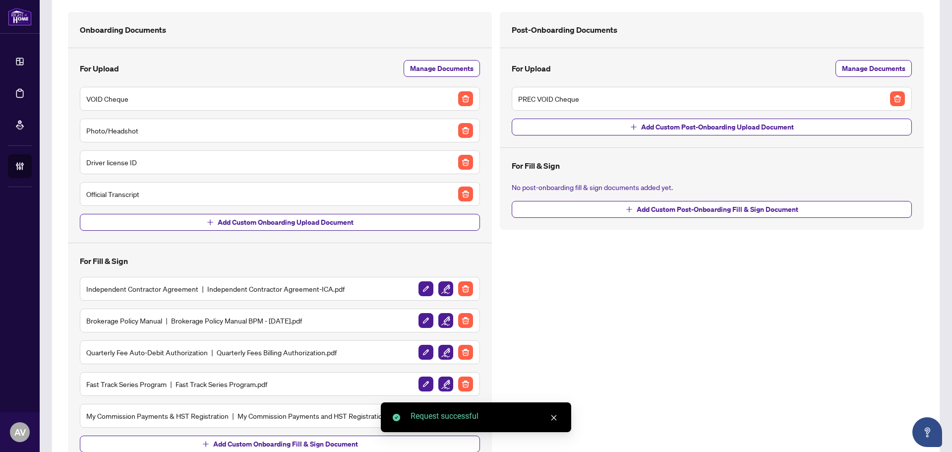
scroll to position [104, 0]
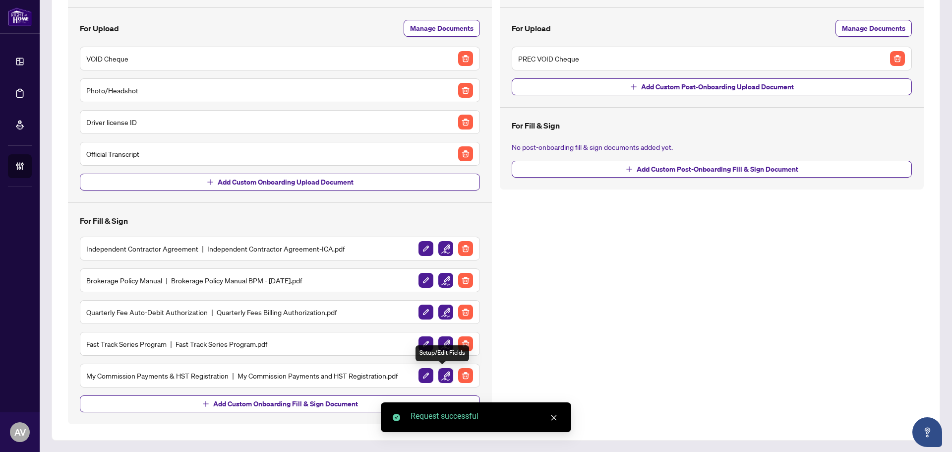
click at [439, 378] on img "button" at bounding box center [445, 375] width 15 height 15
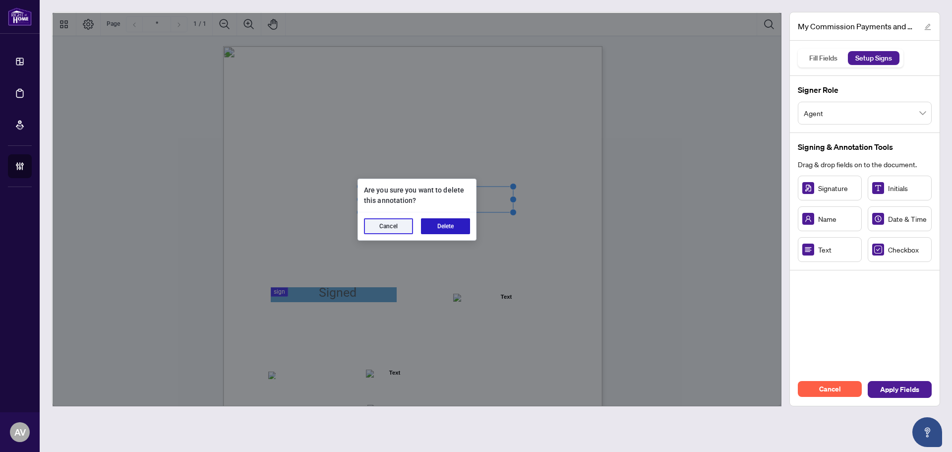
click at [437, 222] on button "Delete" at bounding box center [445, 226] width 49 height 16
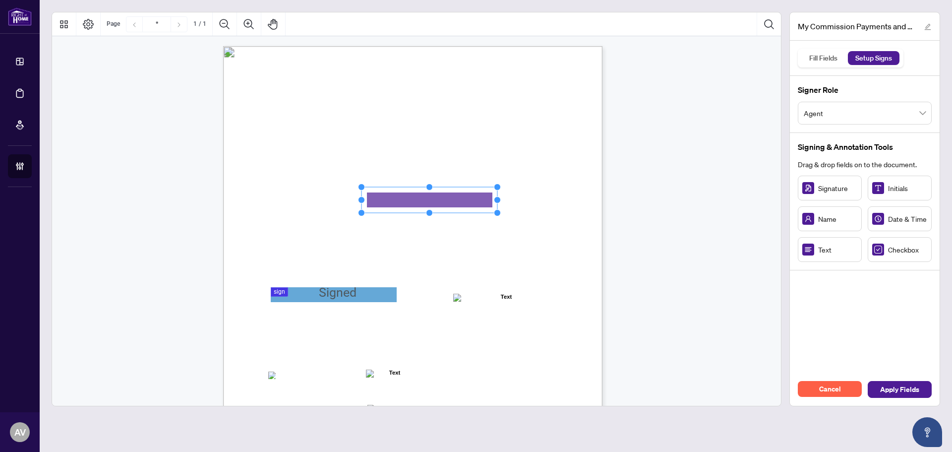
drag, startPoint x: 422, startPoint y: 202, endPoint x: 500, endPoint y: 198, distance: 78.9
click at [500, 198] on circle "Resize, Right" at bounding box center [497, 200] width 6 height 6
click at [370, 304] on div "MY COMMISSION PAYMENTS AND HST REGISTRATION For Right at Home Realty to pay out…" at bounding box center [460, 353] width 474 height 614
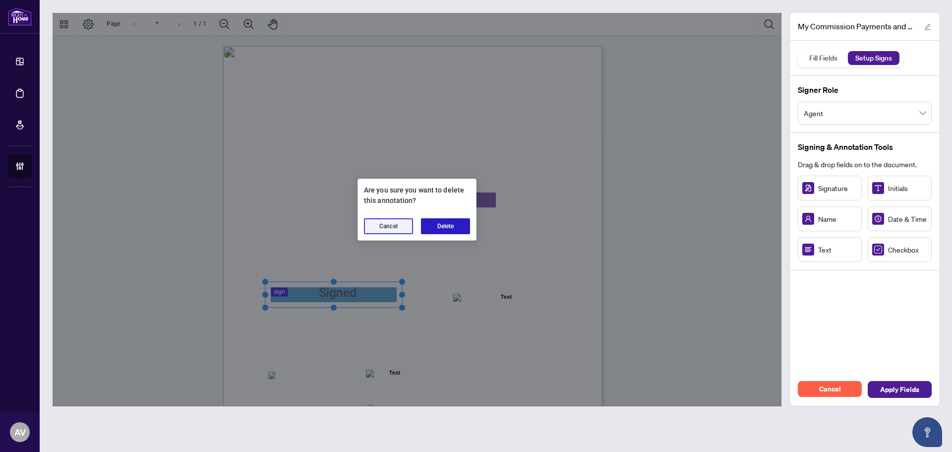
click at [450, 223] on button "Delete" at bounding box center [445, 226] width 49 height 16
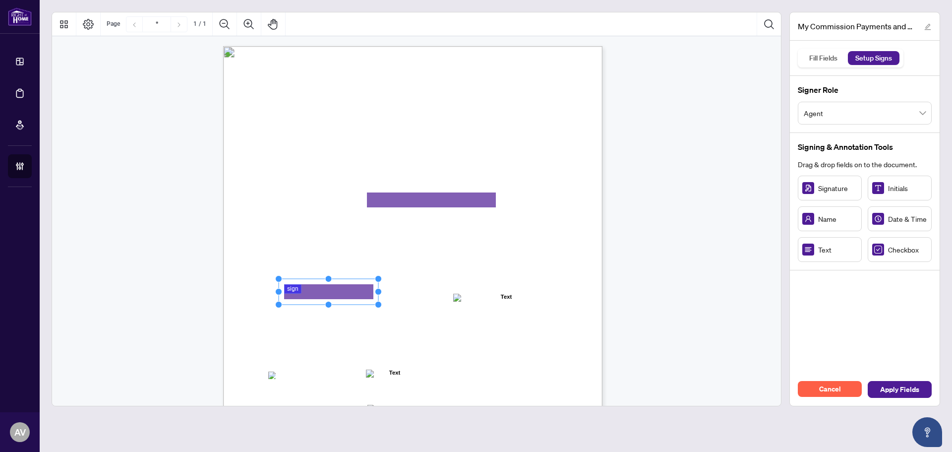
drag, startPoint x: 324, startPoint y: 292, endPoint x: 378, endPoint y: 292, distance: 54.1
click at [378, 292] on circle "Resize, Right" at bounding box center [378, 292] width 6 height 6
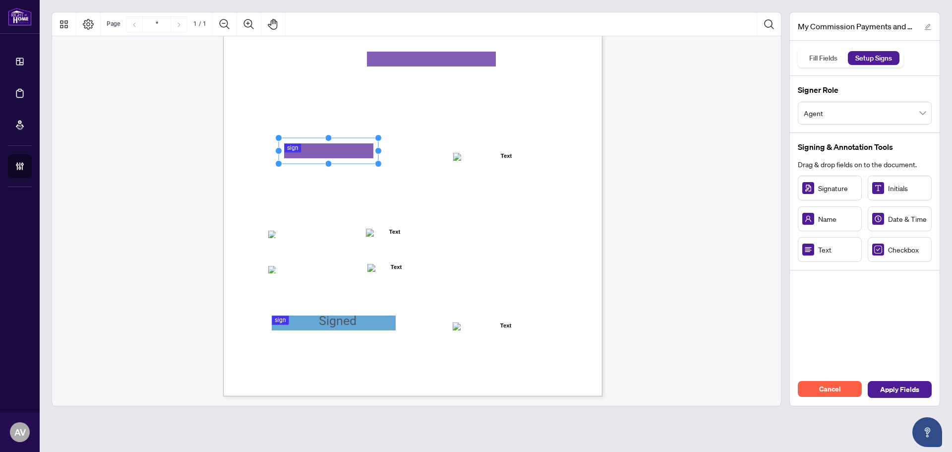
scroll to position [141, 0]
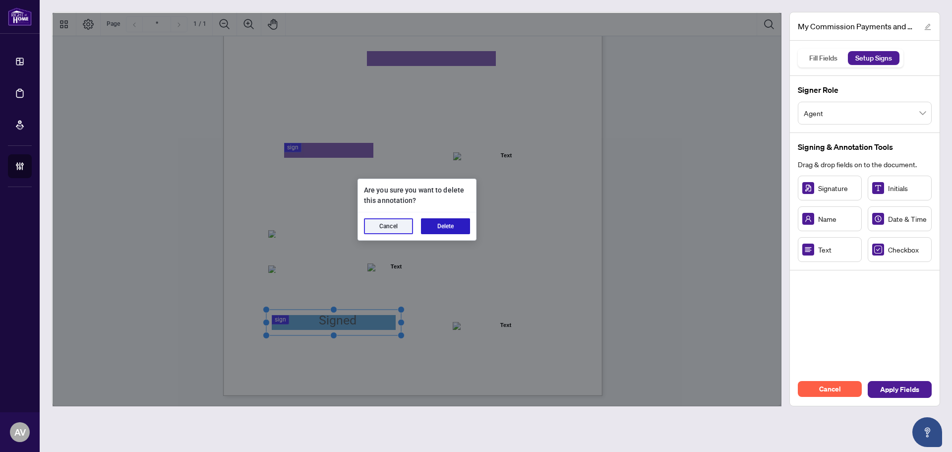
click at [454, 229] on button "Delete" at bounding box center [445, 226] width 49 height 16
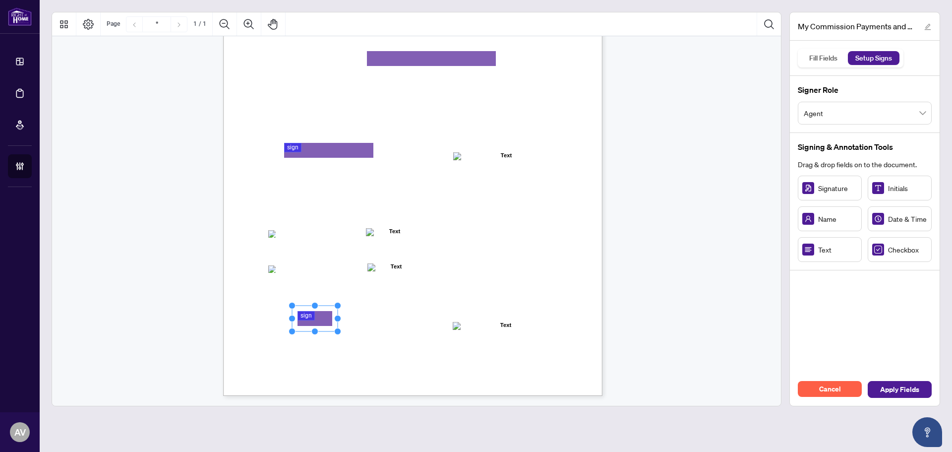
click at [341, 320] on div "MY COMMISSION PAYMENTS AND HST REGISTRATION For Right at Home Realty to pay out…" at bounding box center [460, 212] width 474 height 614
drag, startPoint x: 339, startPoint y: 318, endPoint x: 385, endPoint y: 319, distance: 45.7
click at [385, 319] on circle "Resize, Right" at bounding box center [383, 318] width 6 height 6
drag, startPoint x: 524, startPoint y: 398, endPoint x: 518, endPoint y: 399, distance: 5.5
click at [524, 398] on div "MY COMMISSION PAYMENTS AND HST REGISTRATION For Right at Home Realty to pay out…" at bounding box center [417, 155] width 389 height 501
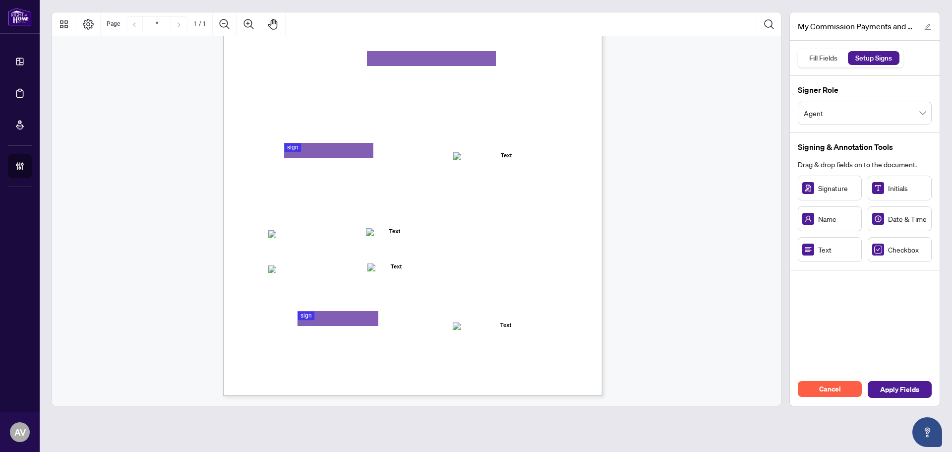
click at [595, 342] on div "MY COMMISSION PAYMENTS AND HST REGISTRATION For Right at Home Realty to pay out…" at bounding box center [460, 212] width 474 height 614
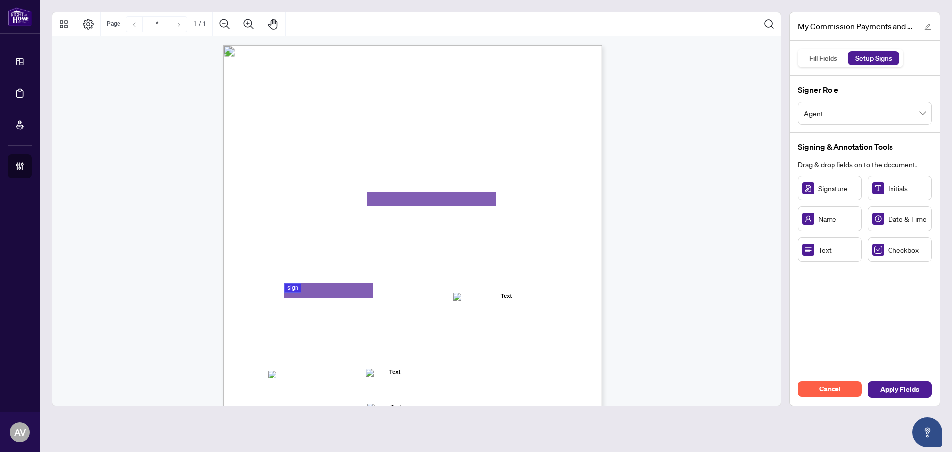
scroll to position [0, 0]
click at [889, 393] on span "Apply Fields" at bounding box center [899, 389] width 39 height 16
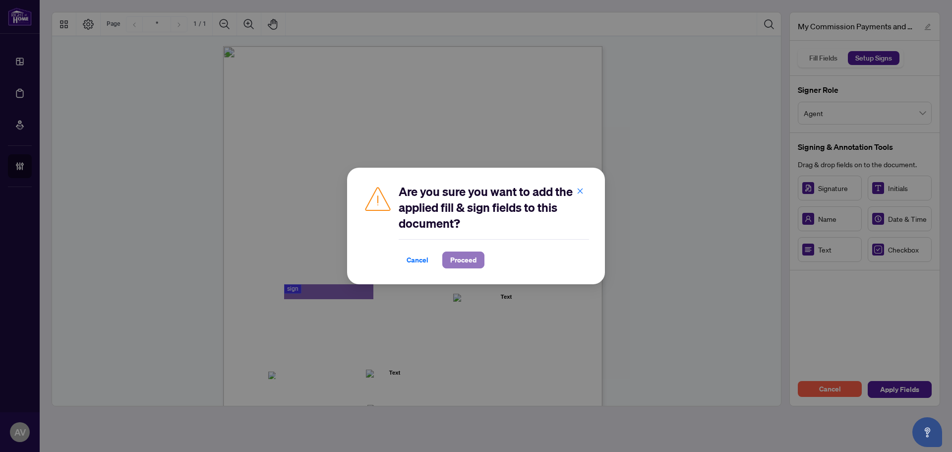
click at [464, 255] on span "Proceed" at bounding box center [463, 260] width 26 height 16
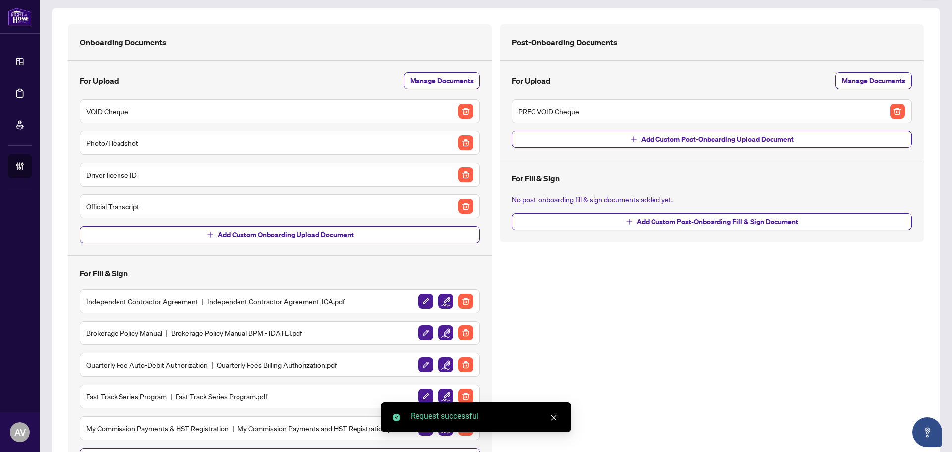
scroll to position [104, 0]
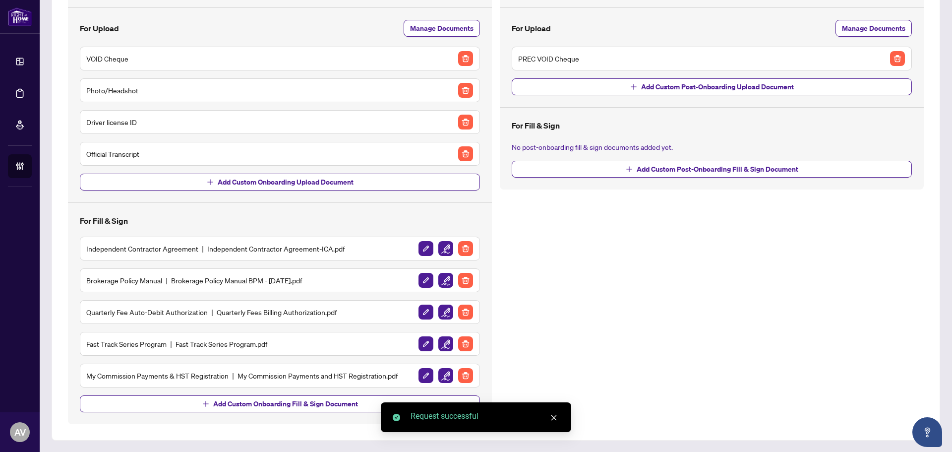
click at [560, 350] on div "Post-Onboarding Documents For Upload Manage Documents PREC VOID Cheque Add Cust…" at bounding box center [712, 198] width 432 height 452
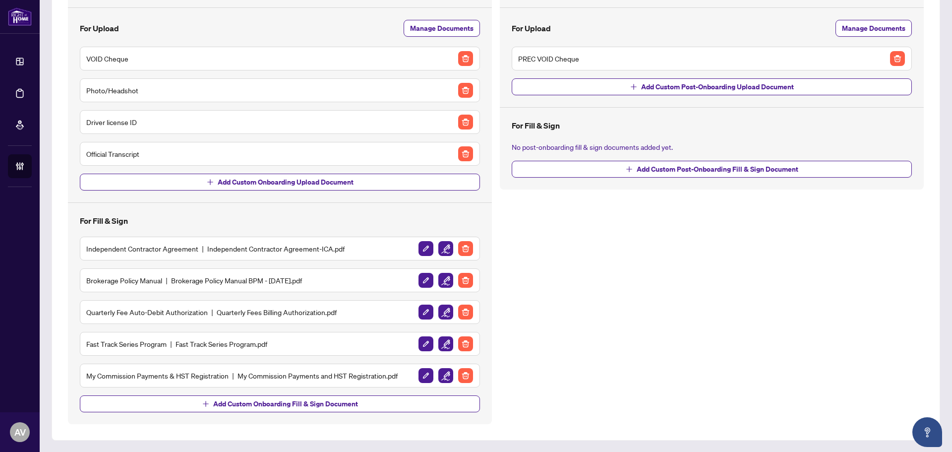
scroll to position [0, 0]
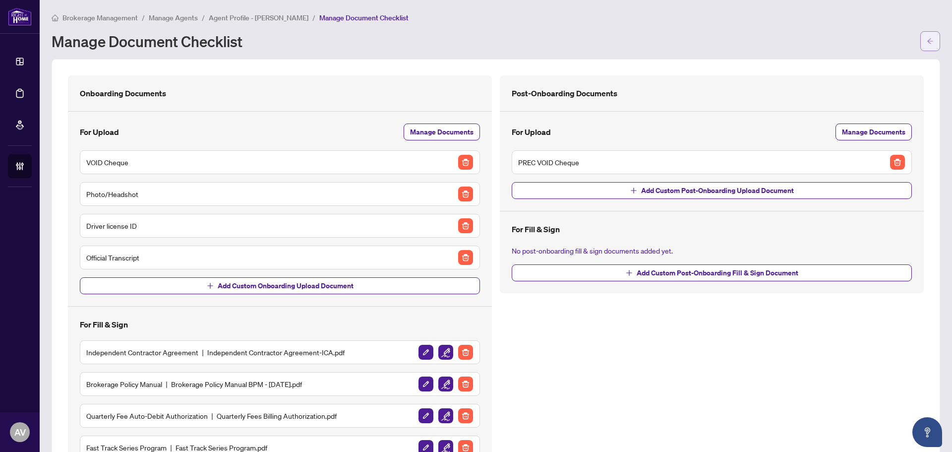
click at [921, 44] on button "button" at bounding box center [931, 41] width 20 height 20
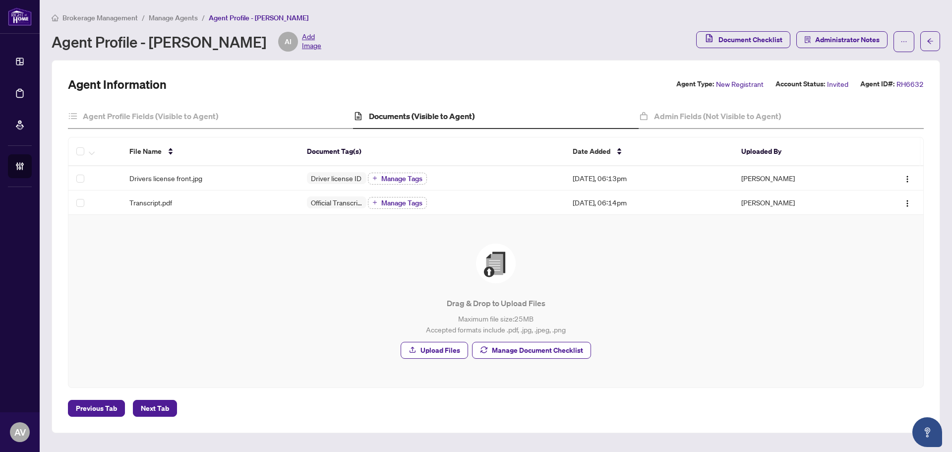
click at [317, 283] on div "Drag & Drop to Upload Files Maximum file size: 25 MB Accepted formats include .…" at bounding box center [495, 301] width 815 height 115
click at [180, 303] on p "Drag & Drop to Upload Files" at bounding box center [495, 303] width 815 height 12
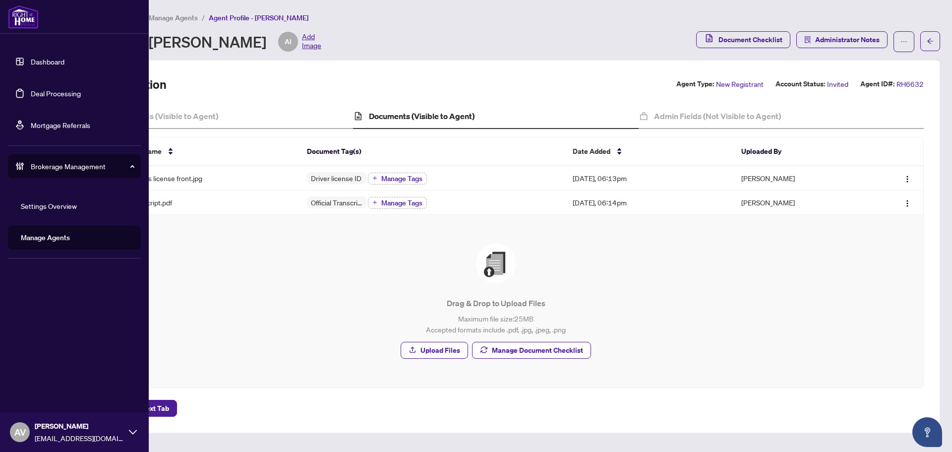
click at [59, 96] on link "Deal Processing" at bounding box center [56, 93] width 50 height 9
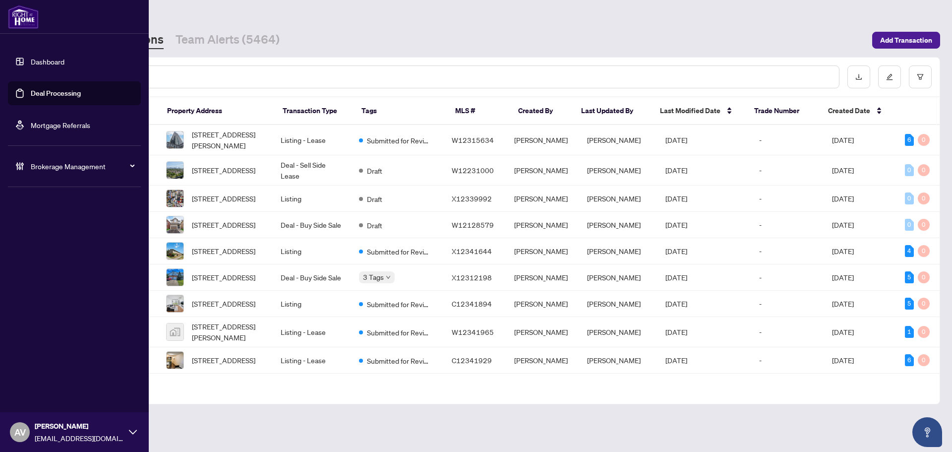
click at [33, 12] on img at bounding box center [23, 17] width 31 height 24
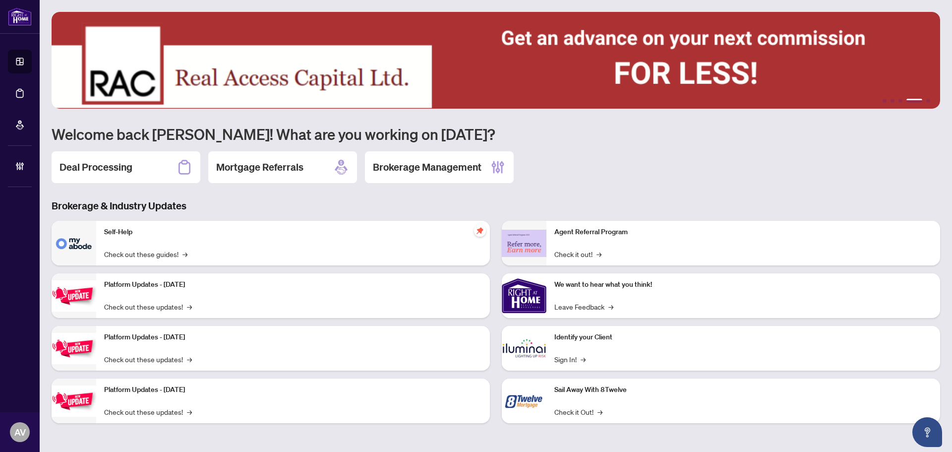
drag, startPoint x: 123, startPoint y: 164, endPoint x: 170, endPoint y: 166, distance: 46.7
click at [123, 164] on h2 "Deal Processing" at bounding box center [96, 167] width 73 height 14
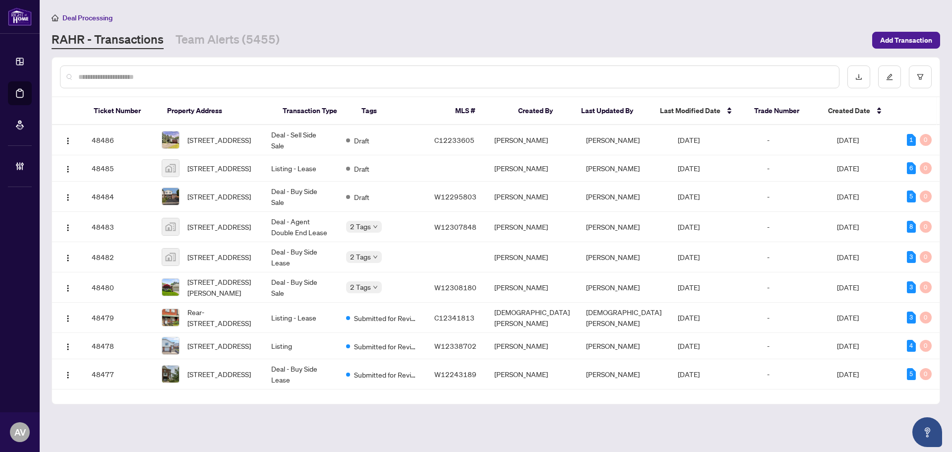
click at [365, 6] on main "Deal Processing [PERSON_NAME] - Transactions Team Alerts (5455) Add Transaction…" at bounding box center [496, 226] width 913 height 452
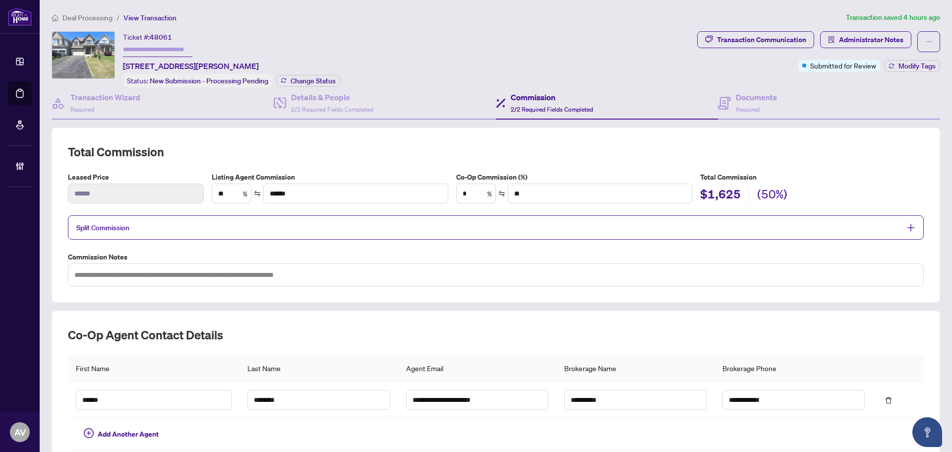
click at [82, 20] on span "Deal Processing" at bounding box center [87, 17] width 50 height 9
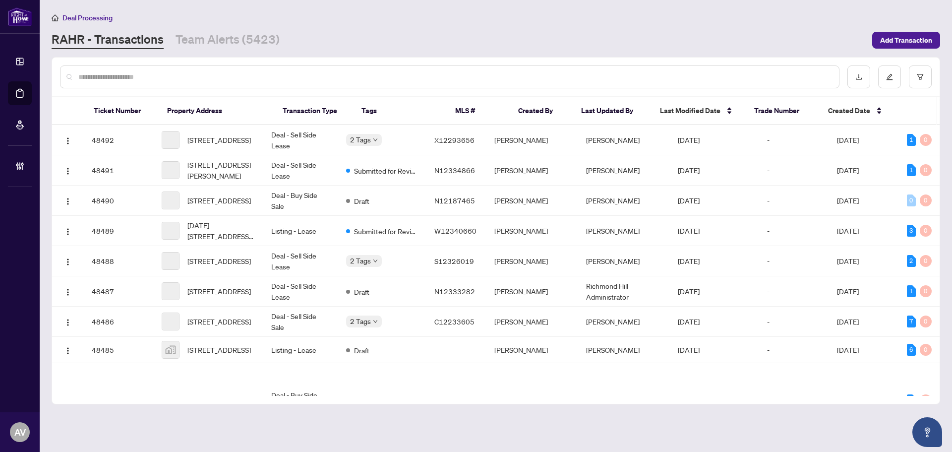
click at [158, 77] on input "text" at bounding box center [454, 76] width 753 height 11
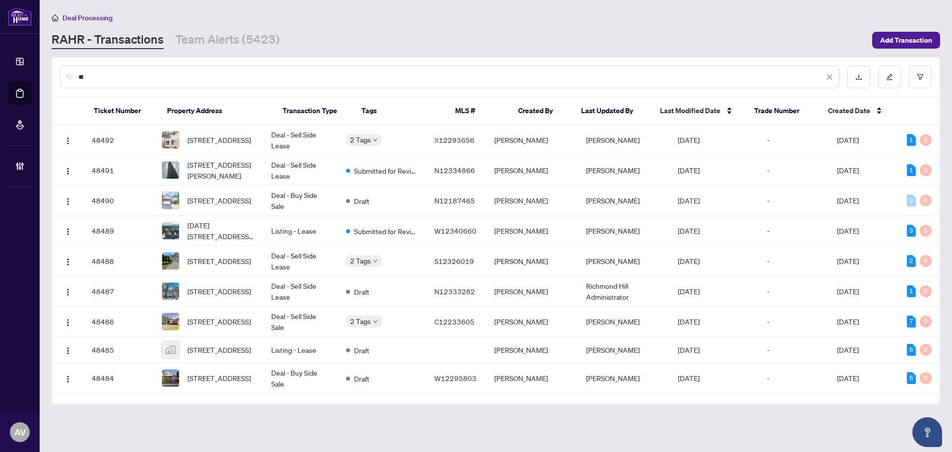
type input "*"
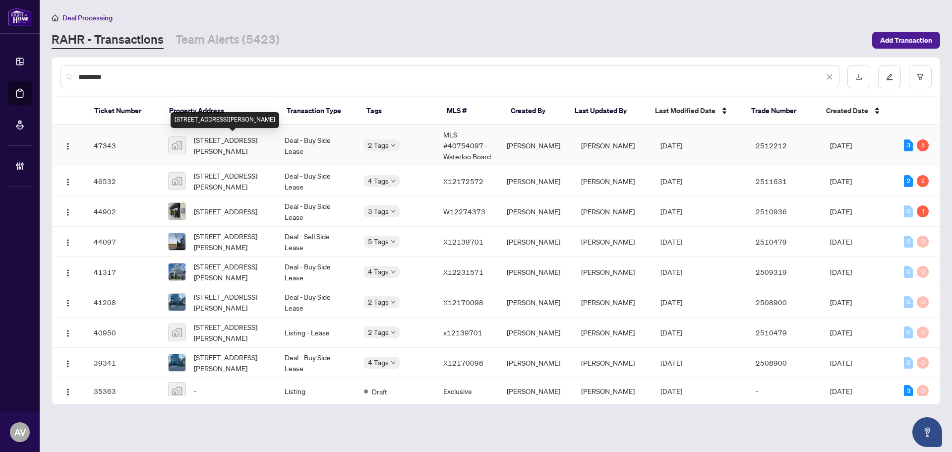
type input "*********"
click at [241, 147] on span "[STREET_ADDRESS][PERSON_NAME]" at bounding box center [231, 145] width 75 height 22
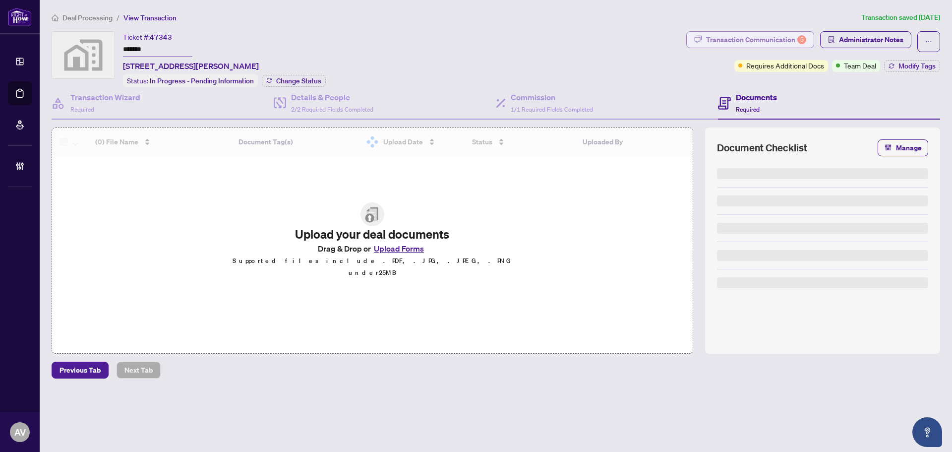
click at [774, 38] on div "Transaction Communication 5" at bounding box center [756, 40] width 100 height 16
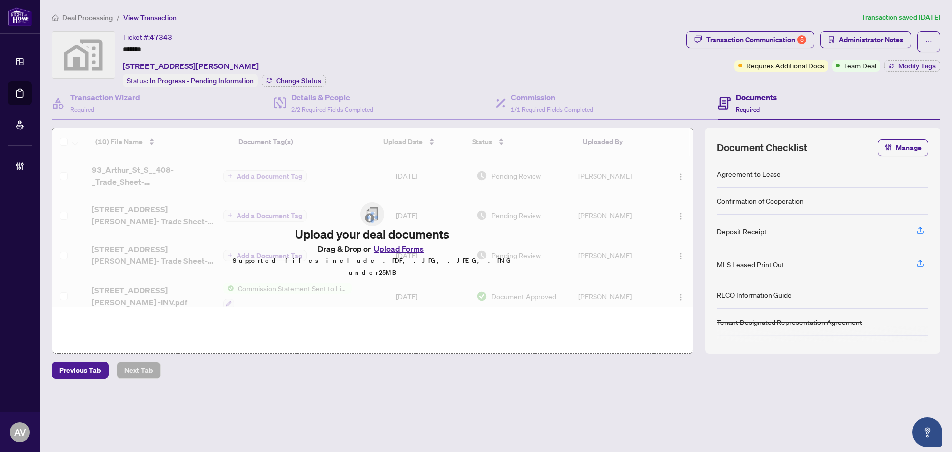
type textarea "**********"
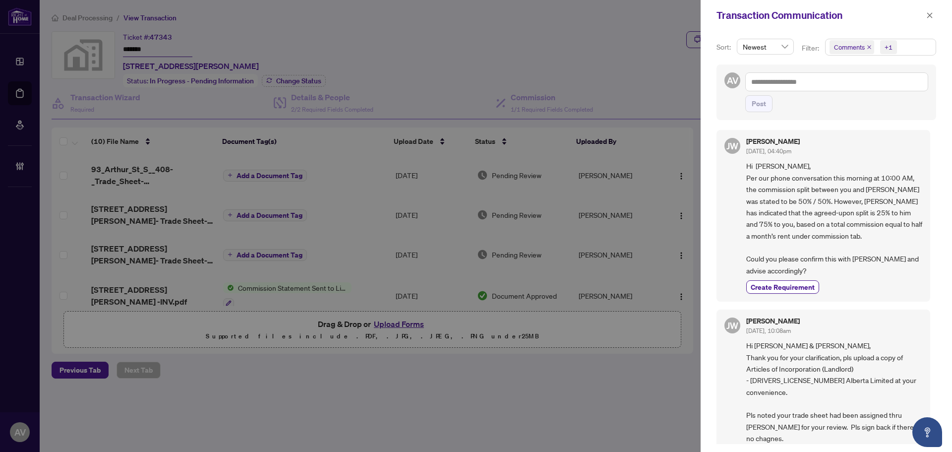
click at [565, 412] on div at bounding box center [476, 226] width 952 height 452
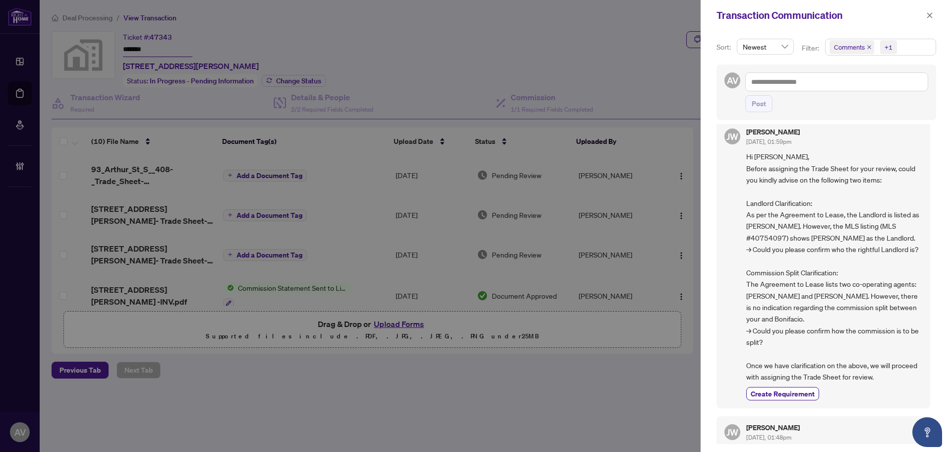
scroll to position [1062, 0]
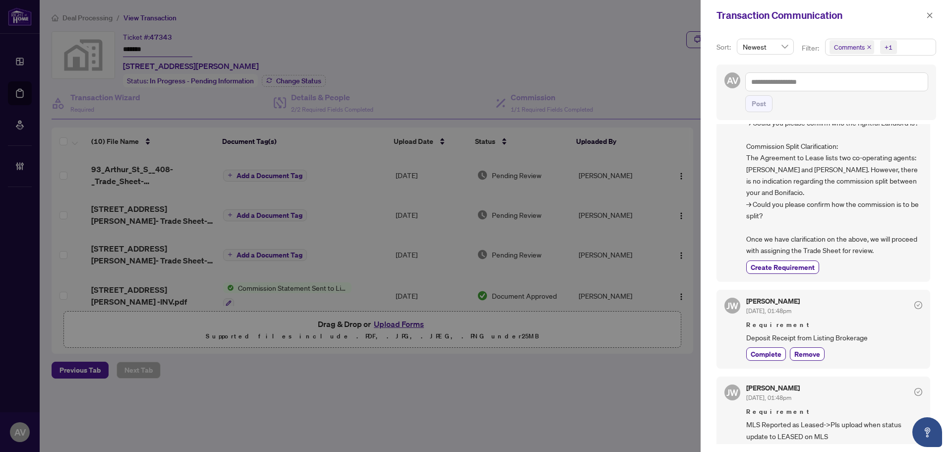
click at [398, 422] on div at bounding box center [476, 226] width 952 height 452
click at [930, 19] on icon "close" at bounding box center [929, 15] width 7 height 7
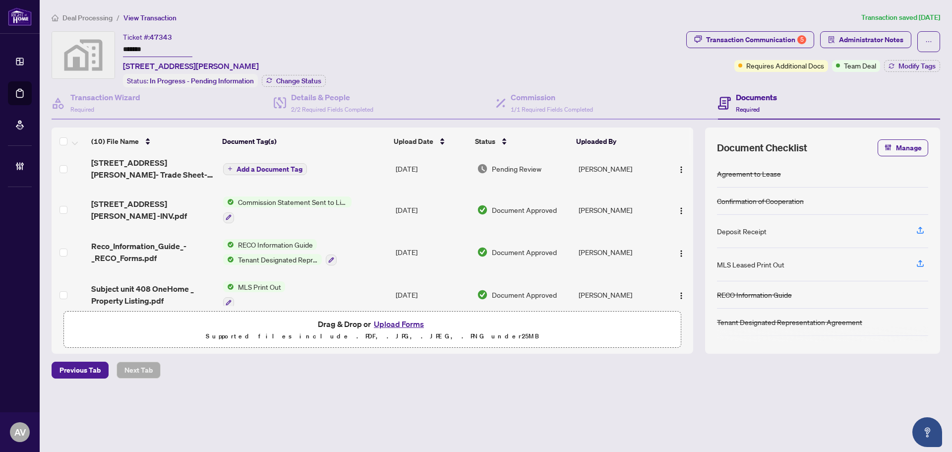
scroll to position [69, 0]
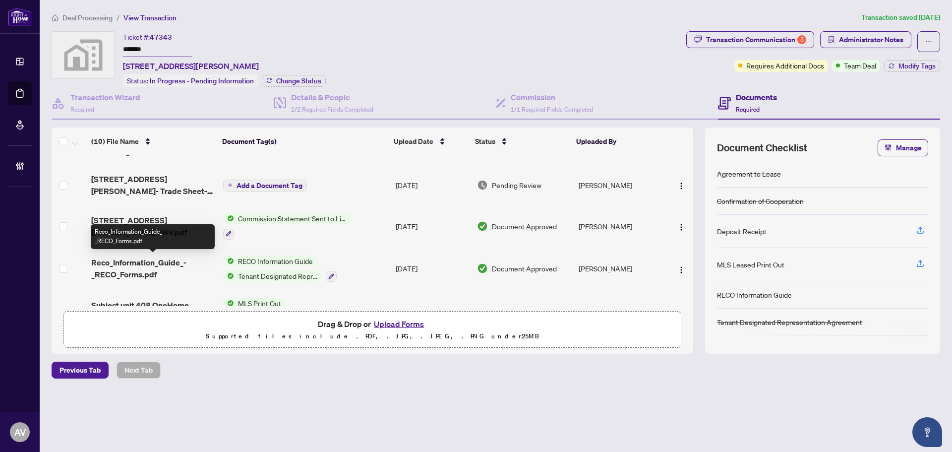
click at [140, 269] on span "Reco_Information_Guide_-_RECO_Forms.pdf" at bounding box center [153, 268] width 124 height 24
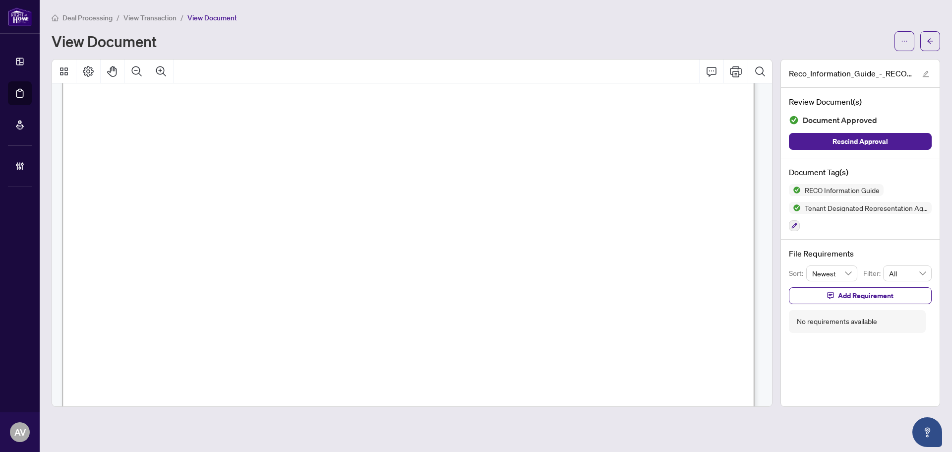
scroll to position [11318, 0]
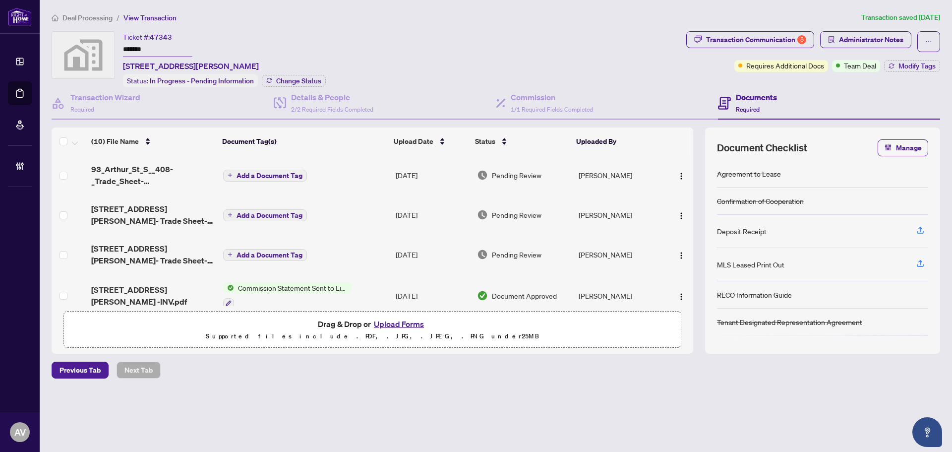
click at [94, 19] on span "Deal Processing" at bounding box center [87, 17] width 50 height 9
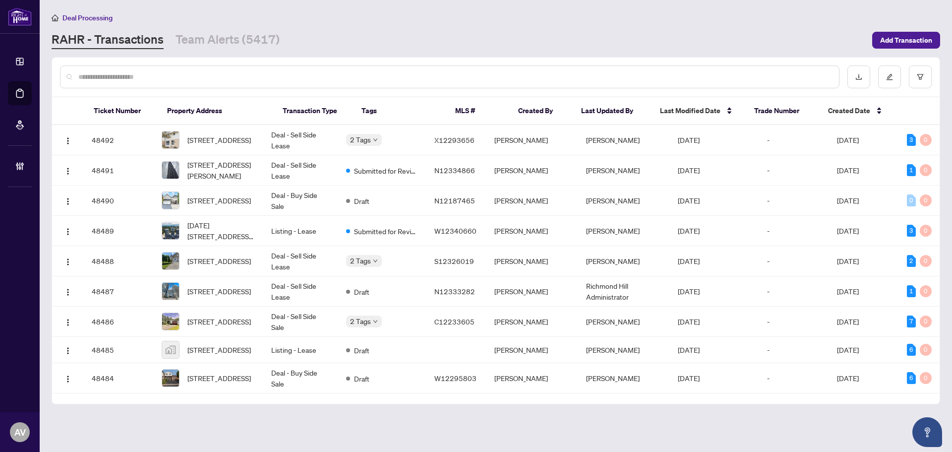
click at [164, 75] on input "text" at bounding box center [454, 76] width 753 height 11
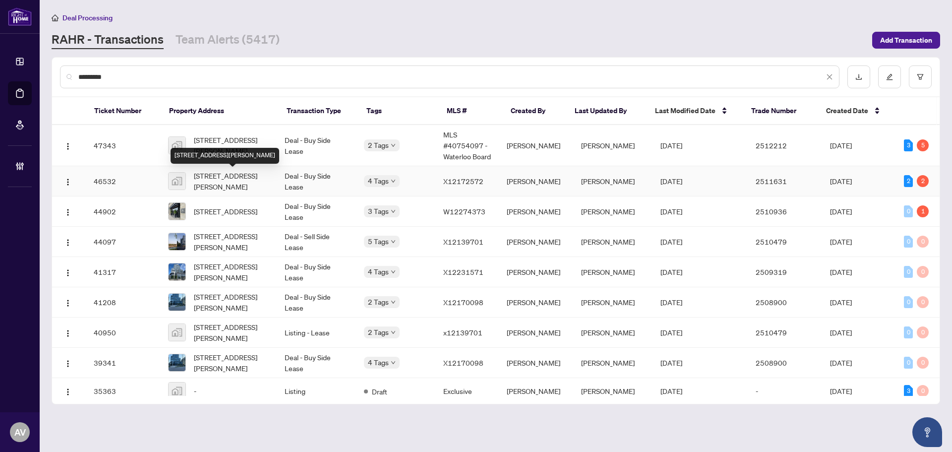
type input "*********"
click at [236, 177] on span "[STREET_ADDRESS][PERSON_NAME]" at bounding box center [231, 181] width 75 height 22
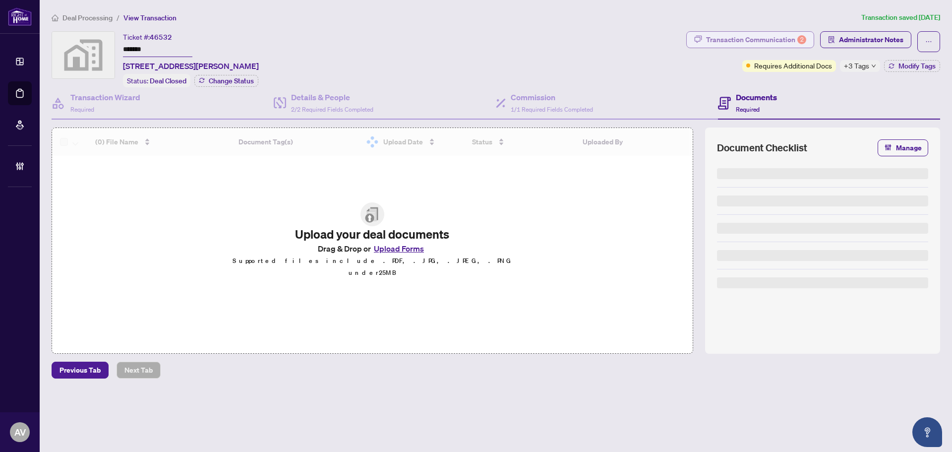
click at [751, 33] on div "Transaction Communication 2" at bounding box center [756, 40] width 100 height 16
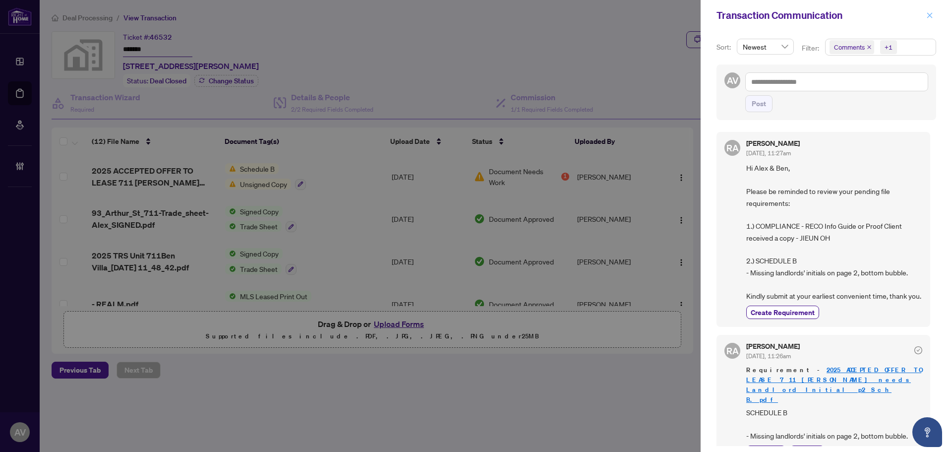
click at [928, 21] on span "button" at bounding box center [929, 15] width 7 height 16
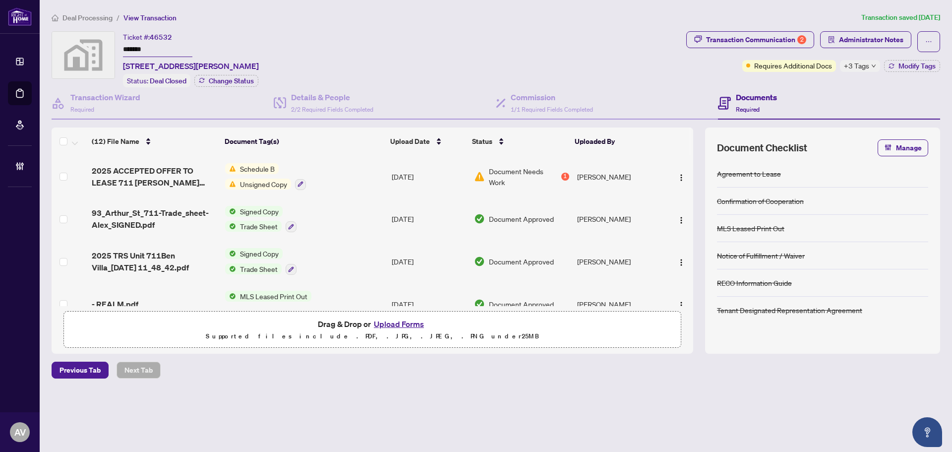
click at [89, 20] on span "Deal Processing" at bounding box center [87, 17] width 50 height 9
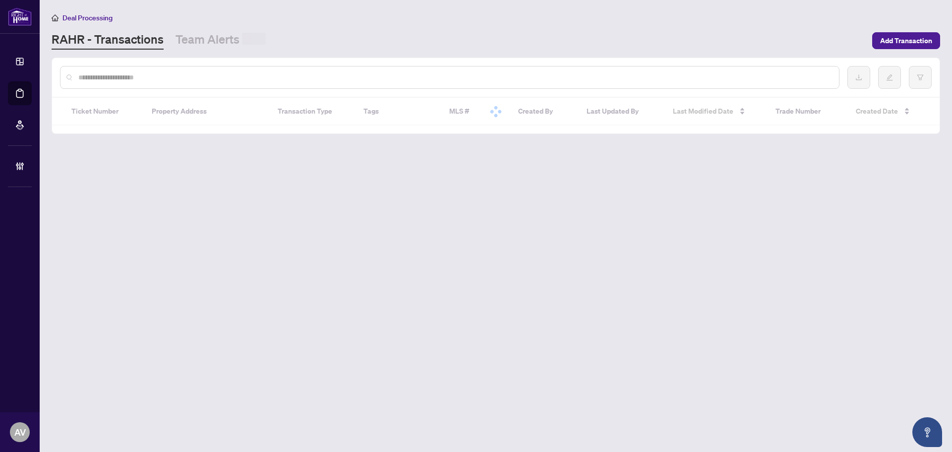
click at [160, 75] on input "text" at bounding box center [454, 77] width 753 height 11
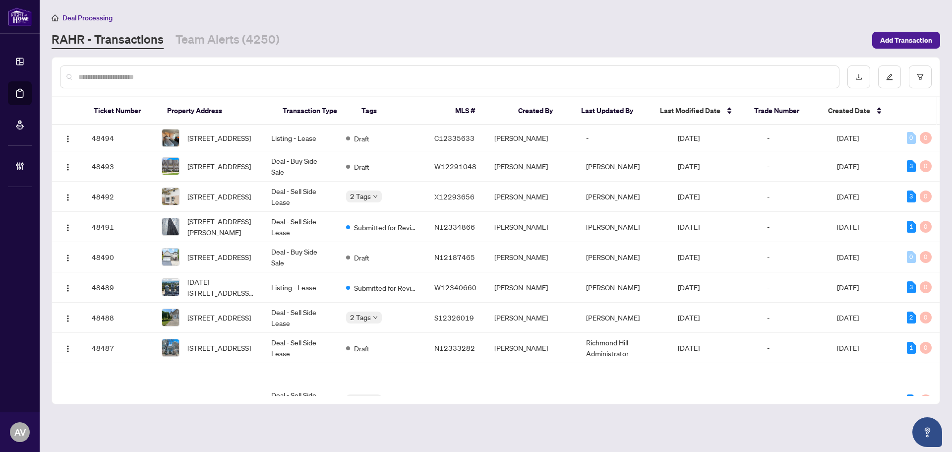
click at [660, 426] on main "Deal Processing [PERSON_NAME] - Transactions Team Alerts (4250) Add Transaction…" at bounding box center [496, 226] width 913 height 452
click at [362, 29] on div "Deal Processing [PERSON_NAME] - Transactions Team Alerts (4250) Add Transaction" at bounding box center [496, 30] width 889 height 37
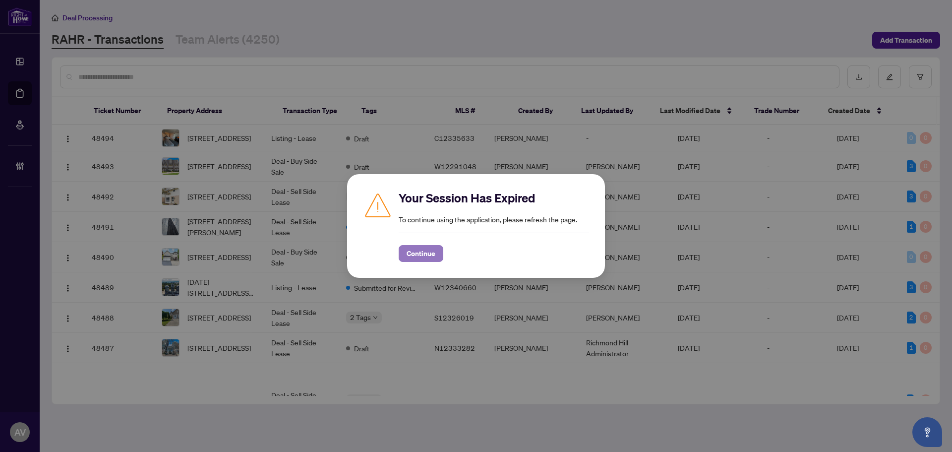
click at [432, 249] on span "Continue" at bounding box center [421, 254] width 29 height 16
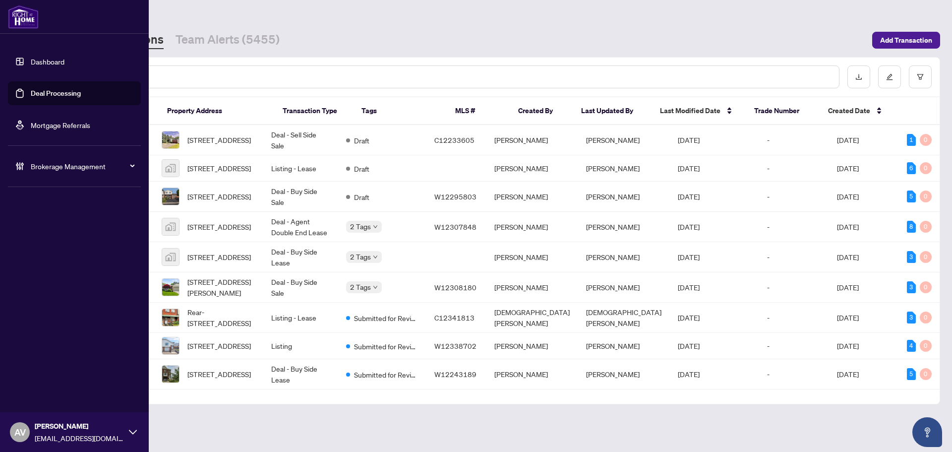
click at [31, 57] on link "Dashboard" at bounding box center [48, 61] width 34 height 9
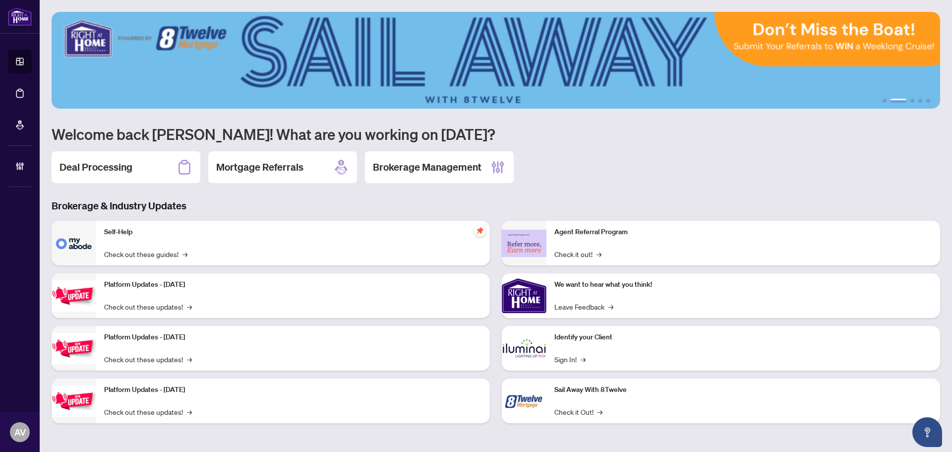
click at [796, 181] on div "Deal Processing Mortgage Referrals Brokerage Management" at bounding box center [496, 167] width 889 height 32
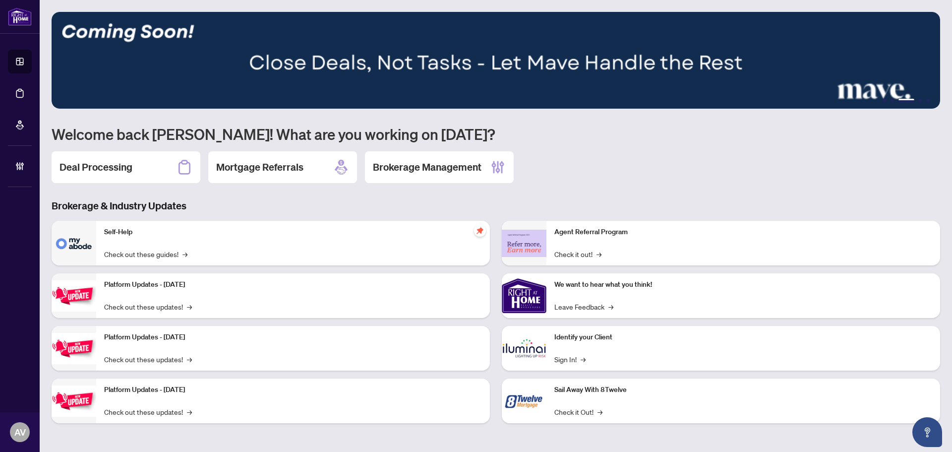
drag, startPoint x: 872, startPoint y: 146, endPoint x: 859, endPoint y: 183, distance: 38.8
click at [872, 146] on div "1 2 3 4 5 Welcome back [PERSON_NAME]! What are you working on [DATE]? Deal Proc…" at bounding box center [496, 225] width 889 height 426
click at [921, 431] on button "Open asap" at bounding box center [928, 432] width 30 height 30
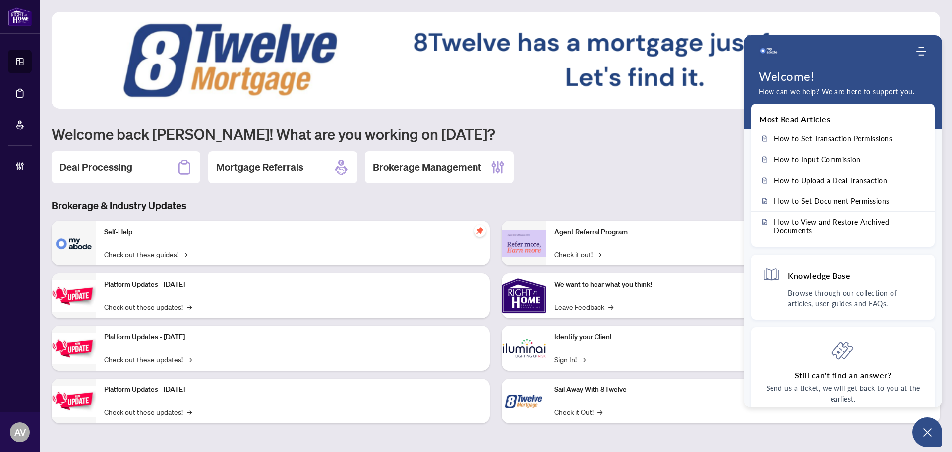
click at [193, 194] on div "1 2 3 4 5 Welcome back [PERSON_NAME]! What are you working on [DATE]? Deal Proc…" at bounding box center [496, 225] width 889 height 426
click at [846, 280] on h4 "Knowledge Base" at bounding box center [819, 275] width 62 height 10
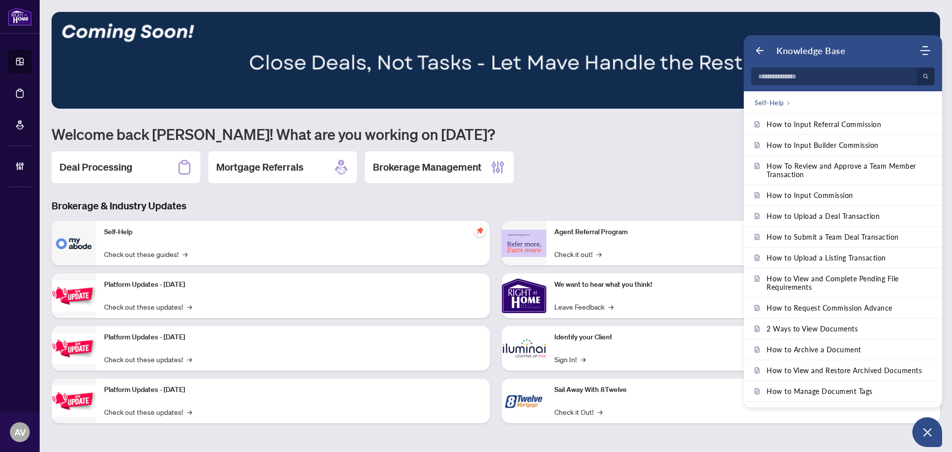
click at [599, 146] on div "1 2 3 4 5 Welcome back Ananya! What are you working on today? Deal Processing M…" at bounding box center [496, 225] width 889 height 426
click at [931, 430] on icon "Open asap" at bounding box center [928, 432] width 12 height 12
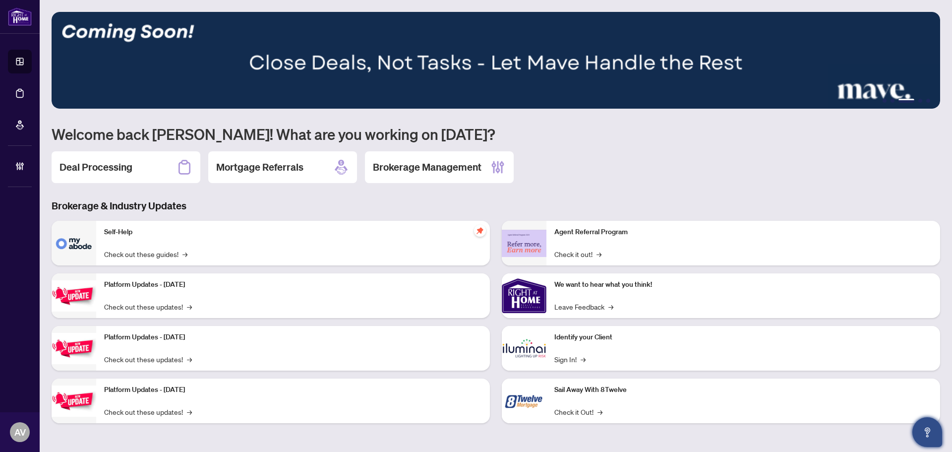
drag, startPoint x: 128, startPoint y: 156, endPoint x: 133, endPoint y: 173, distance: 17.9
click at [128, 156] on div "Deal Processing" at bounding box center [126, 167] width 149 height 32
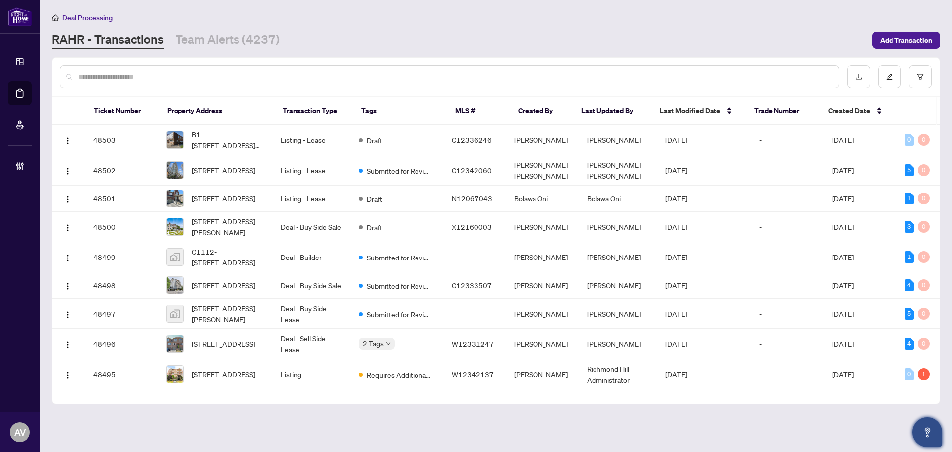
click at [622, 27] on div "Deal Processing RAHR - Transactions Team Alerts (4237) Add Transaction" at bounding box center [496, 30] width 889 height 37
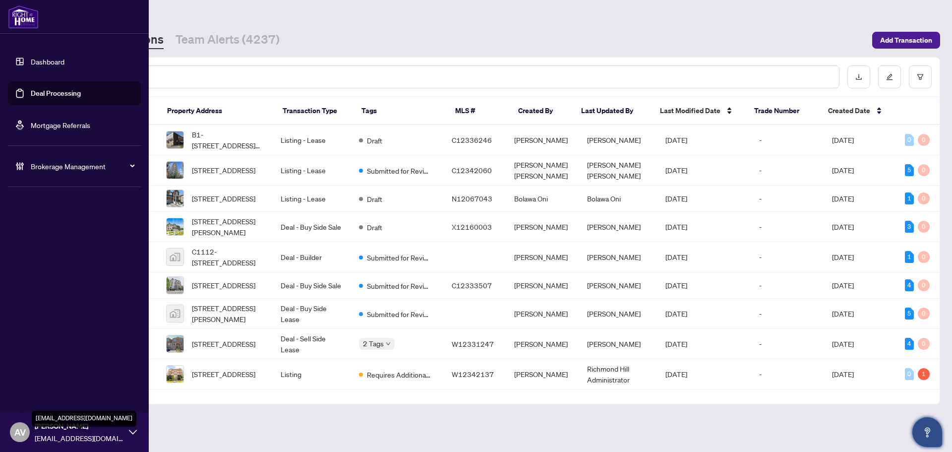
click at [123, 431] on span "[PERSON_NAME]" at bounding box center [79, 426] width 89 height 11
click at [39, 390] on span "Logout" at bounding box center [40, 394] width 22 height 16
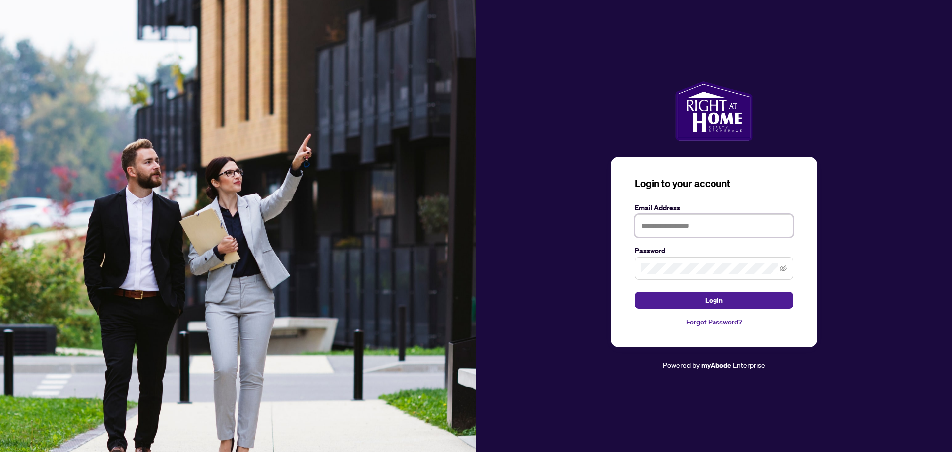
type input "**********"
click at [698, 207] on label "Email Address" at bounding box center [714, 207] width 159 height 11
drag, startPoint x: 697, startPoint y: 229, endPoint x: 677, endPoint y: 242, distance: 23.7
click at [697, 229] on input "**********" at bounding box center [714, 225] width 159 height 23
drag, startPoint x: 759, startPoint y: 227, endPoint x: 587, endPoint y: 226, distance: 172.6
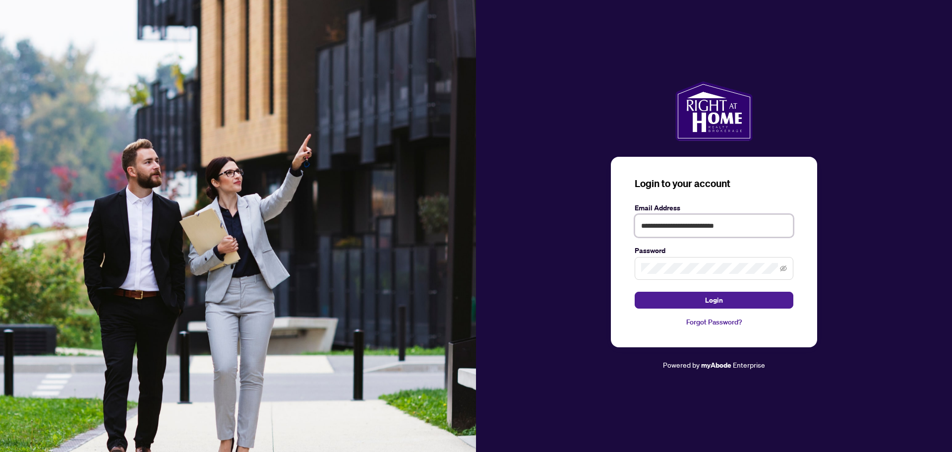
click at [587, 226] on div "**********" at bounding box center [714, 225] width 476 height 289
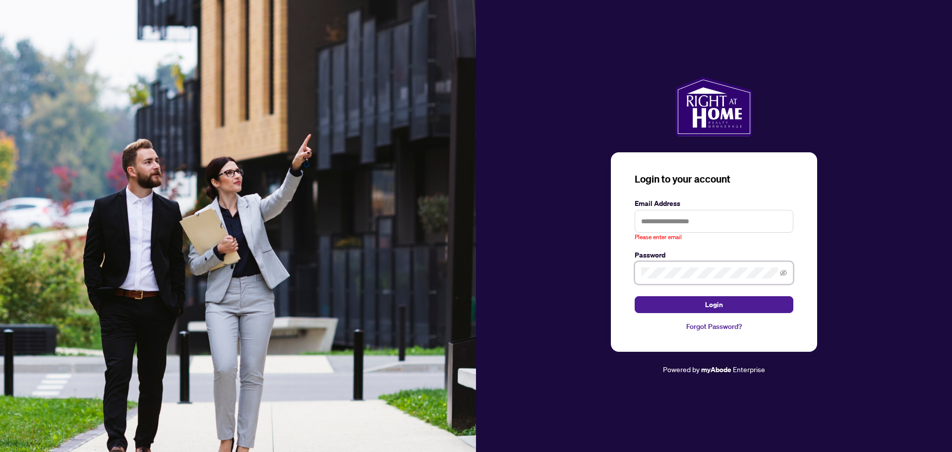
click at [654, 266] on span at bounding box center [714, 272] width 159 height 23
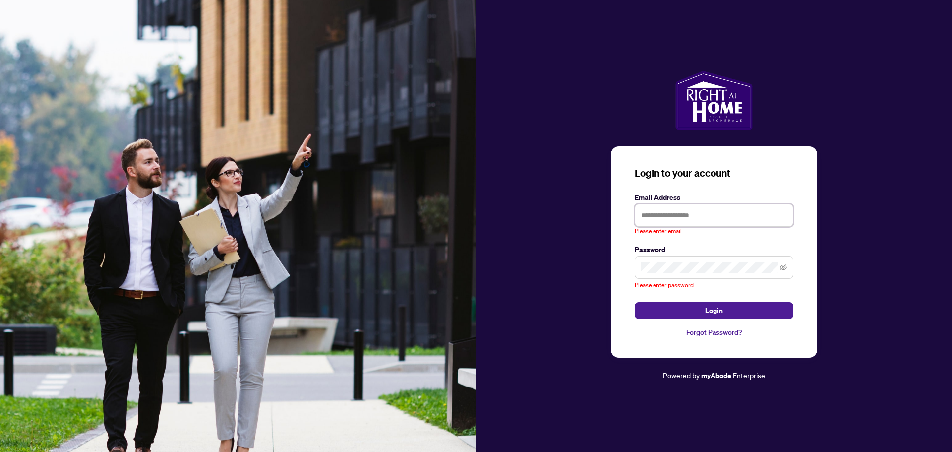
click at [664, 228] on div "Please enter email" at bounding box center [714, 220] width 159 height 32
click at [664, 203] on label "Email Address" at bounding box center [714, 197] width 159 height 11
drag, startPoint x: 665, startPoint y: 216, endPoint x: 693, endPoint y: 224, distance: 29.0
click at [665, 216] on input "text" at bounding box center [714, 215] width 159 height 23
drag, startPoint x: 727, startPoint y: 215, endPoint x: 717, endPoint y: 226, distance: 14.7
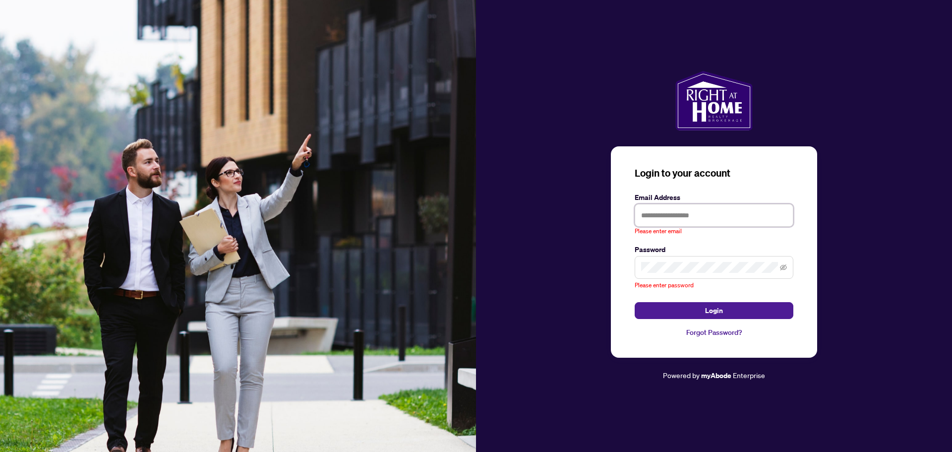
click at [727, 215] on input "text" at bounding box center [714, 215] width 159 height 23
paste input "**********"
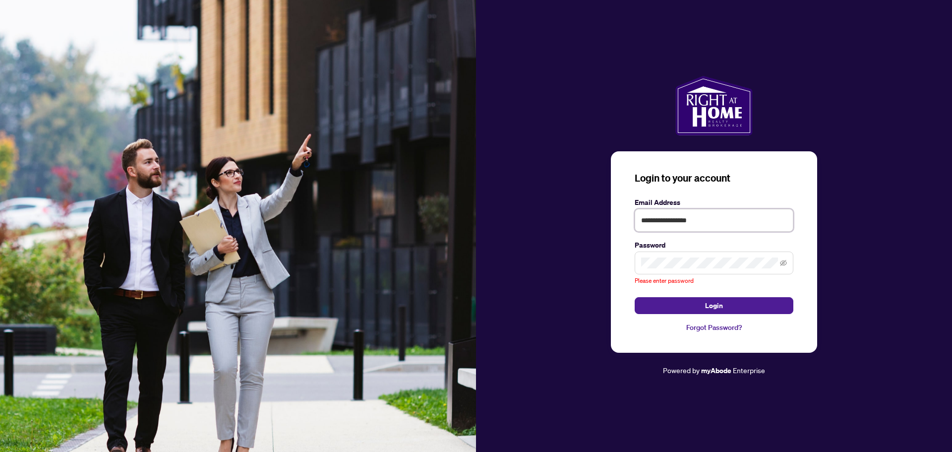
type input "**********"
click at [731, 269] on span at bounding box center [714, 262] width 159 height 23
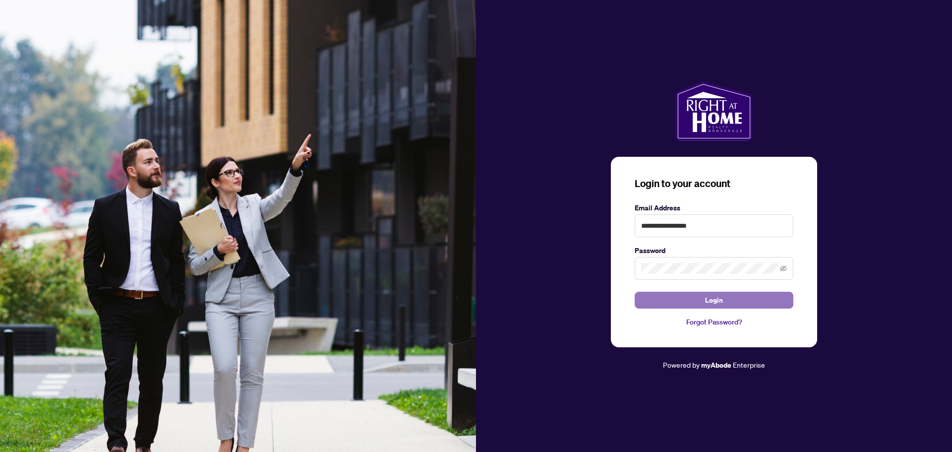
click at [736, 297] on button "Login" at bounding box center [714, 300] width 159 height 17
click at [704, 220] on input "**********" at bounding box center [714, 225] width 159 height 23
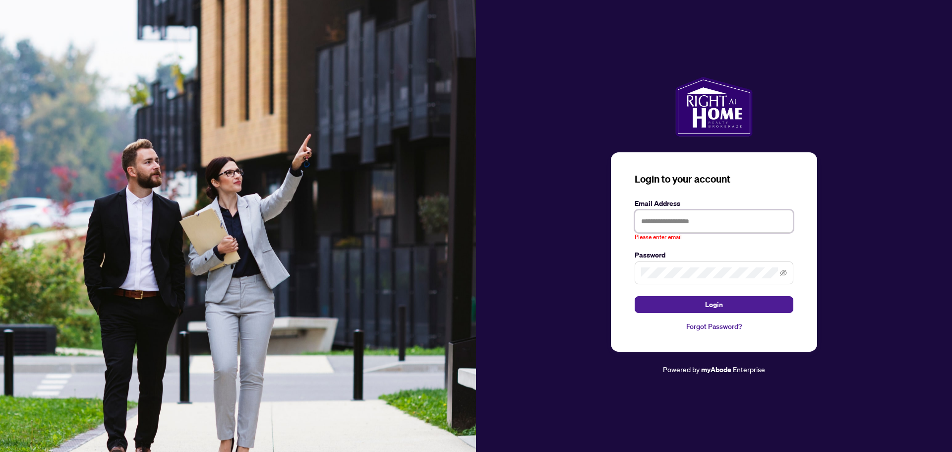
type input "**********"
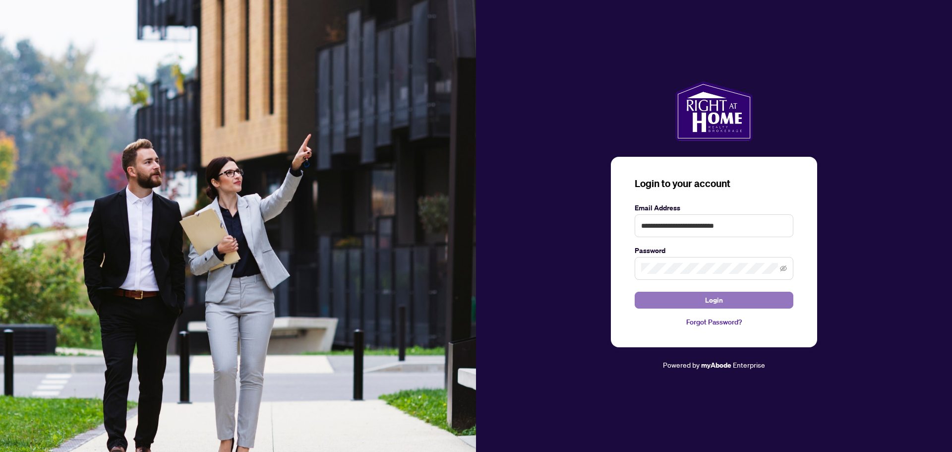
click at [720, 302] on span "Login" at bounding box center [714, 300] width 18 height 16
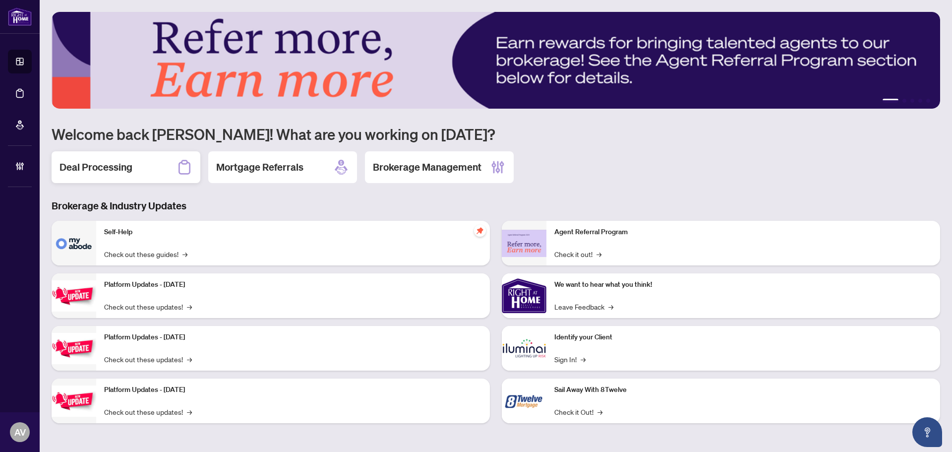
click at [178, 173] on icon at bounding box center [185, 167] width 16 height 16
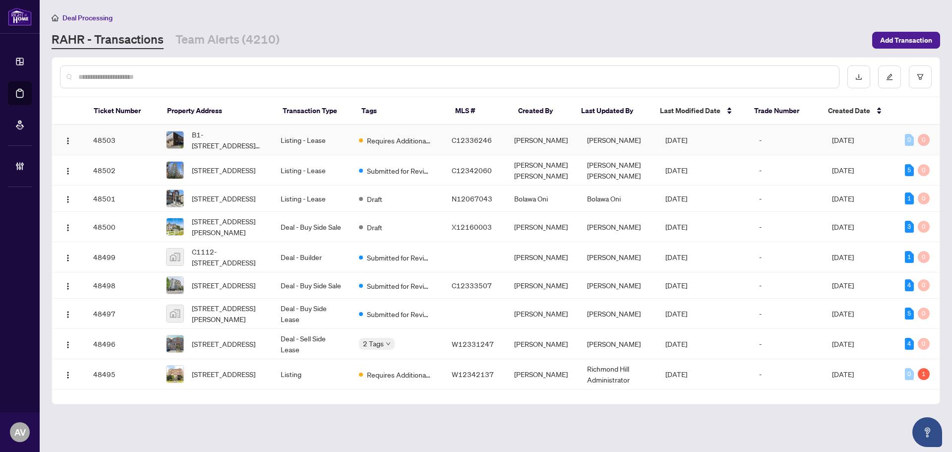
click at [259, 154] on td "B1-[STREET_ADDRESS][PERSON_NAME]" at bounding box center [215, 140] width 115 height 30
click at [894, 40] on span "Add Transaction" at bounding box center [906, 40] width 52 height 16
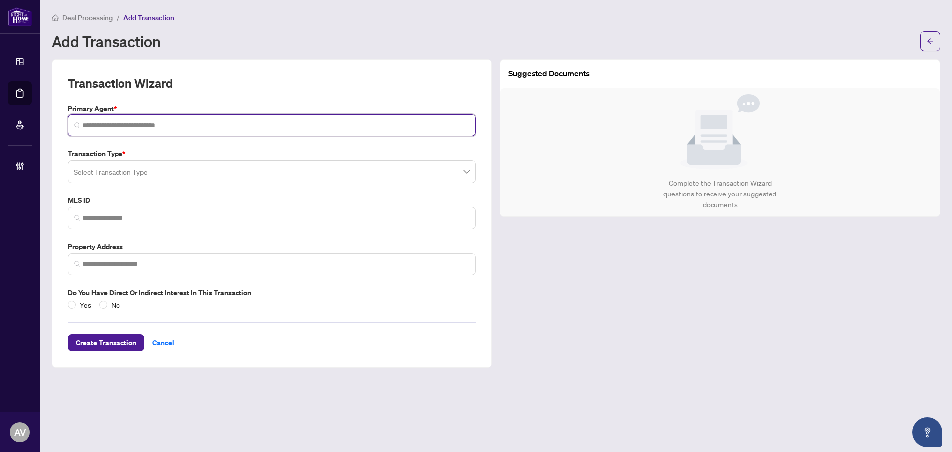
click at [151, 128] on input "search" at bounding box center [275, 125] width 387 height 10
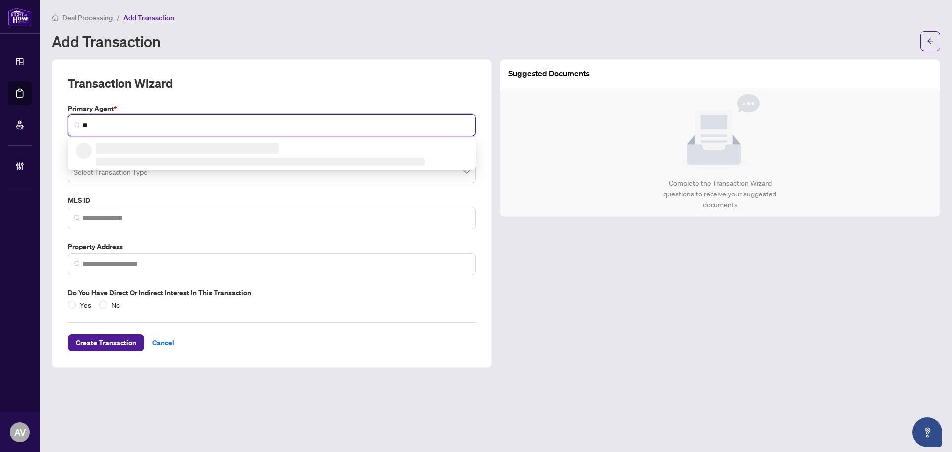
type input "*"
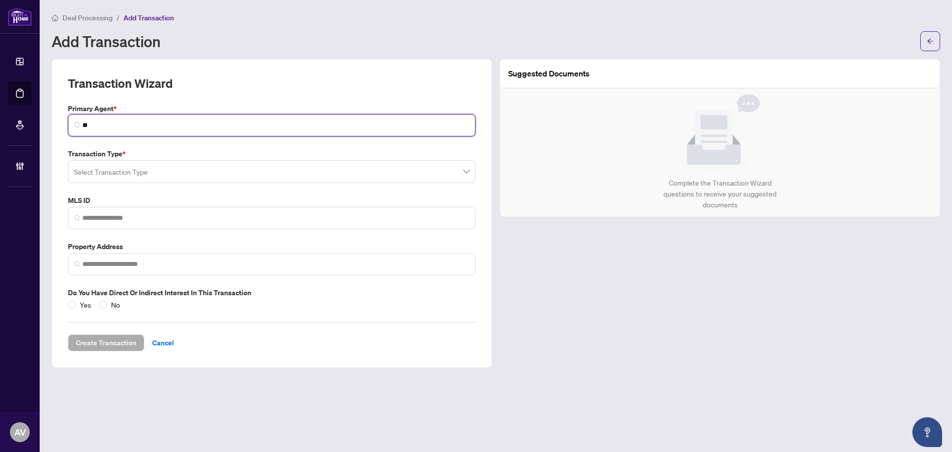
type input "*"
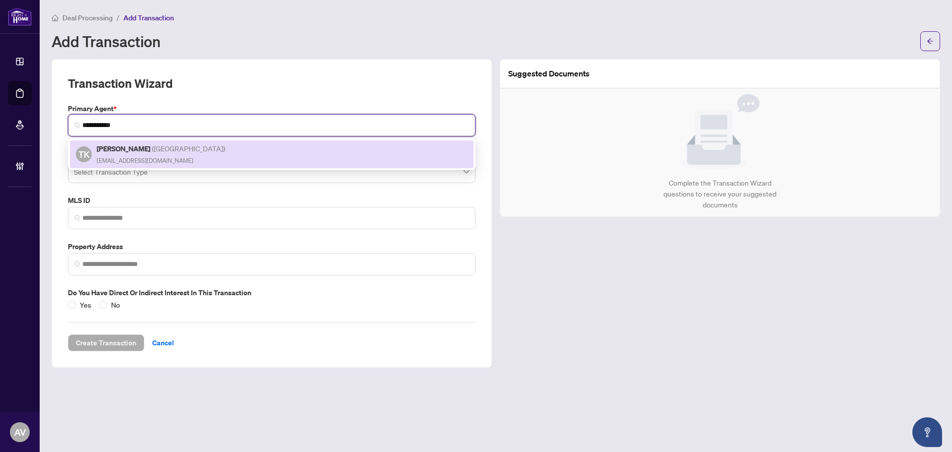
click at [173, 159] on div "Tarun Kumar ( Mississauga ) tarunkumar106@yahoo.com" at bounding box center [162, 154] width 130 height 23
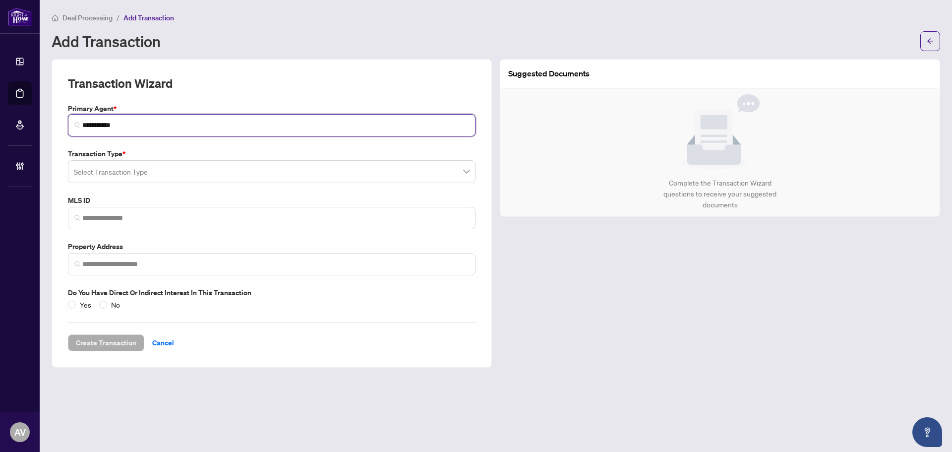
type input "**********"
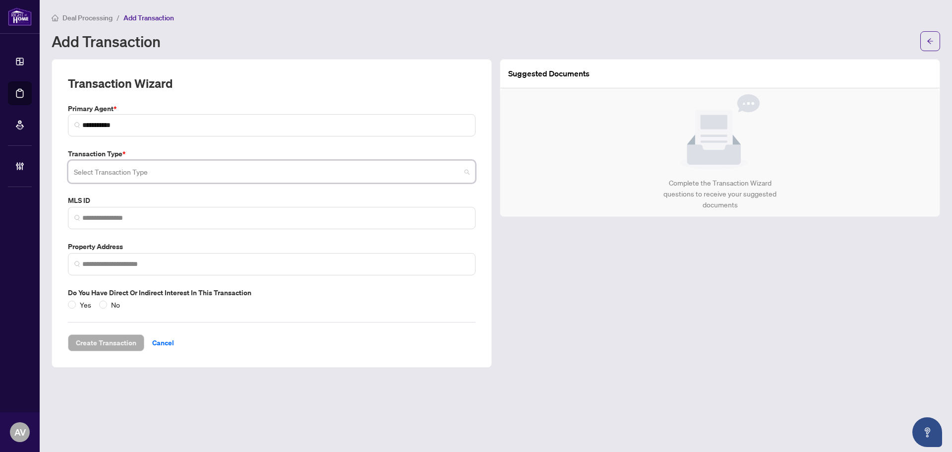
click at [154, 167] on input "search" at bounding box center [267, 173] width 387 height 22
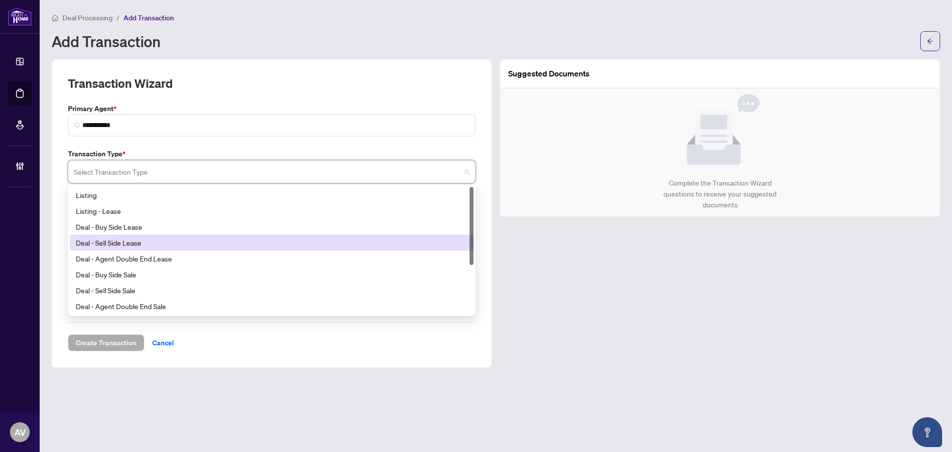
click at [158, 240] on div "Deal - Sell Side Lease" at bounding box center [272, 242] width 392 height 11
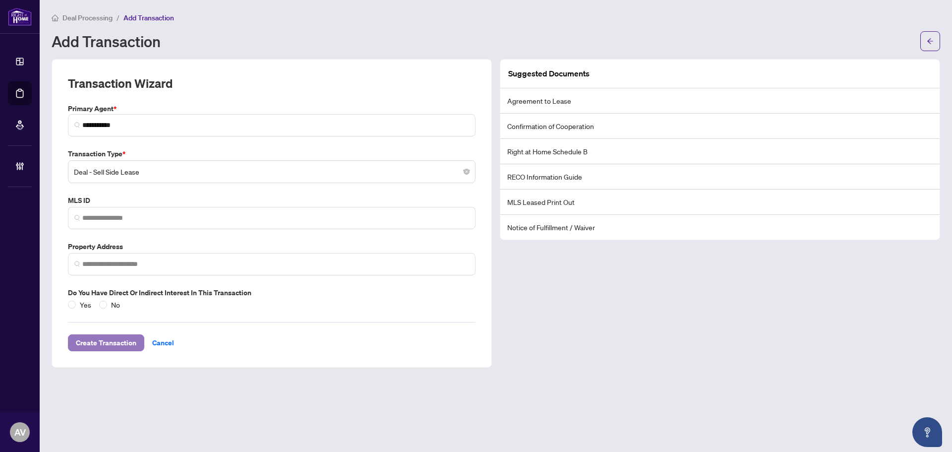
click at [112, 343] on span "Create Transaction" at bounding box center [106, 343] width 61 height 16
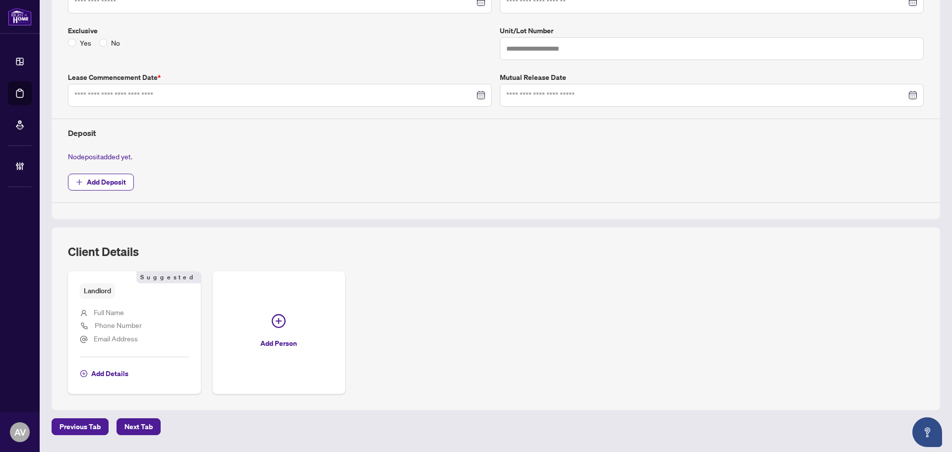
scroll to position [248, 0]
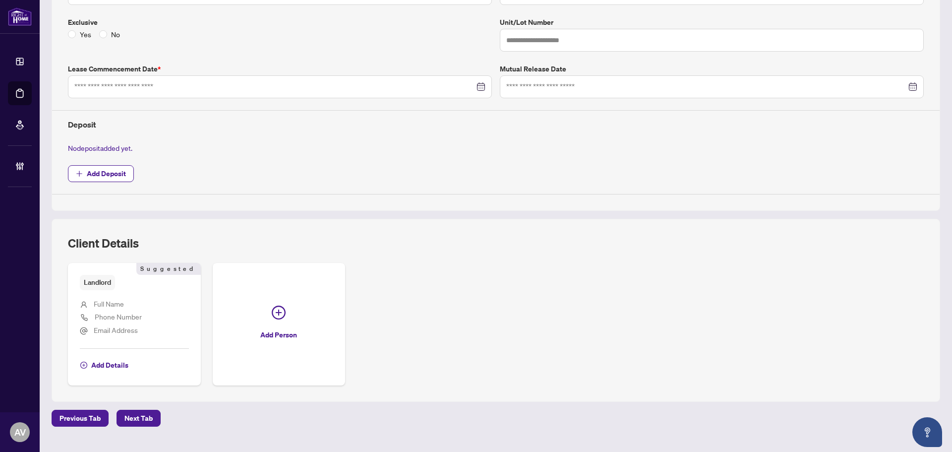
drag, startPoint x: 788, startPoint y: 330, endPoint x: 631, endPoint y: 357, distance: 158.5
click at [788, 330] on div "Landlord Suggested Full Name Phone Number Email Address Add Details Suggested A…" at bounding box center [496, 324] width 856 height 123
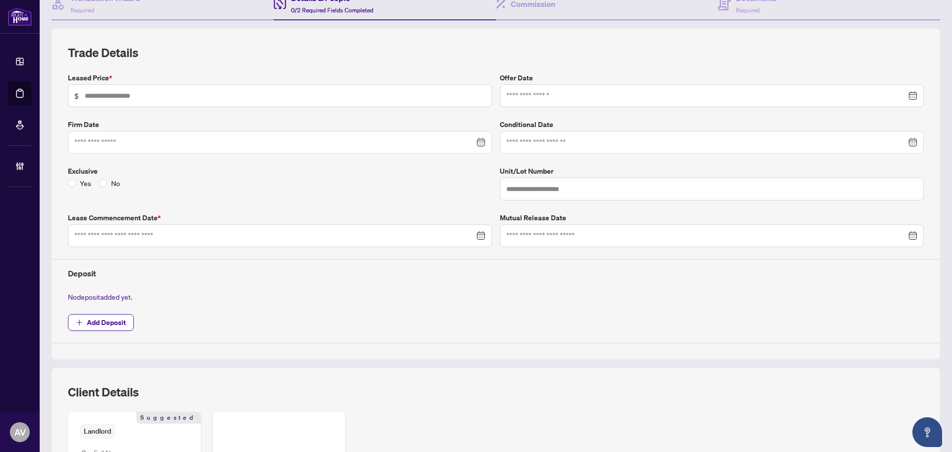
scroll to position [0, 0]
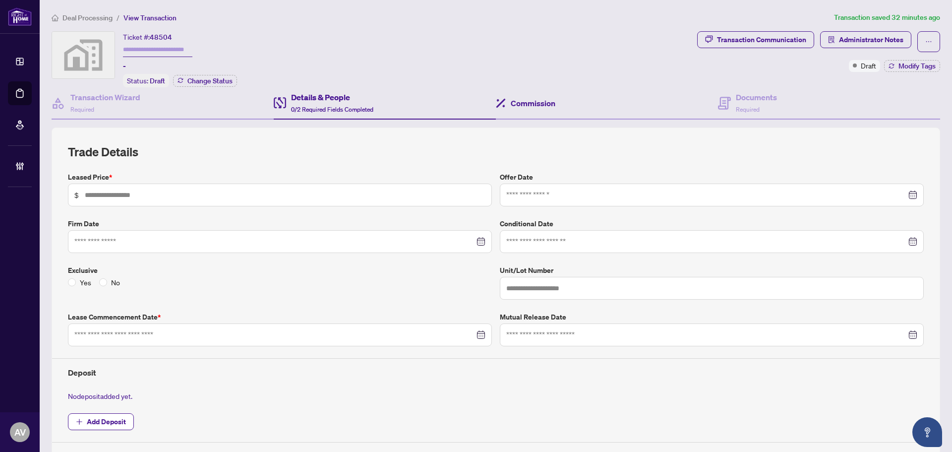
click at [598, 103] on div "Commission" at bounding box center [607, 103] width 222 height 32
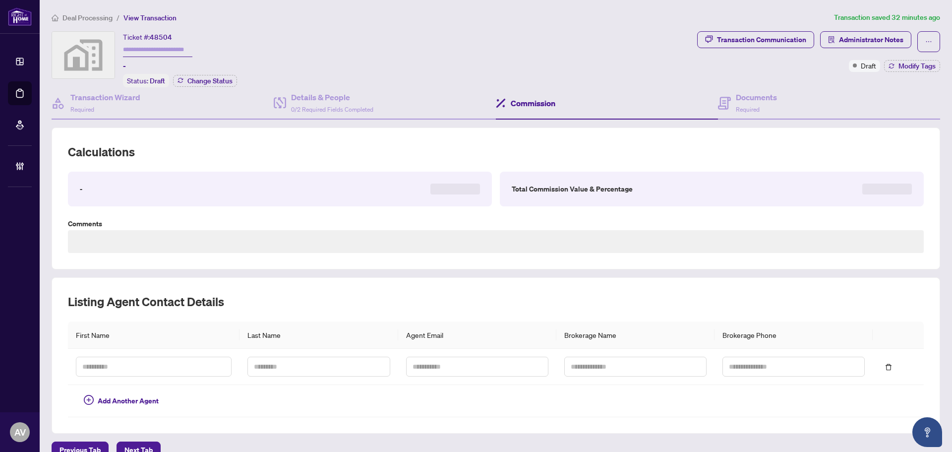
type textarea "**********"
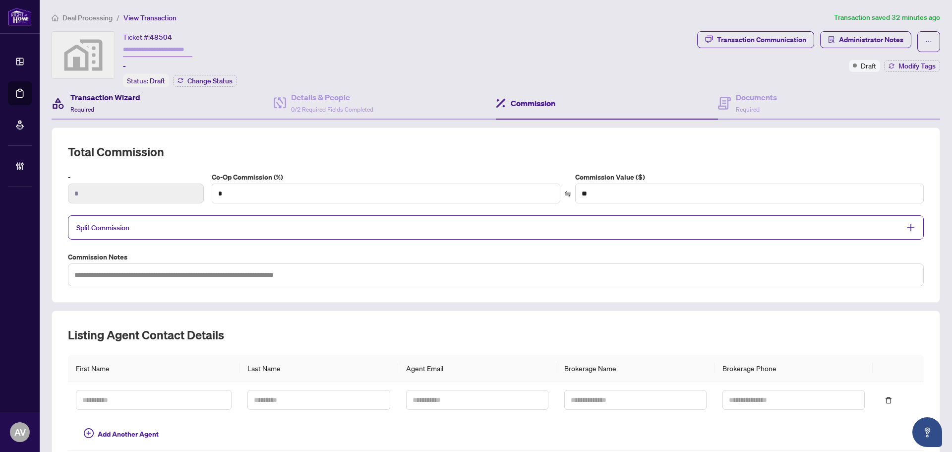
click at [123, 101] on h4 "Transaction Wizard" at bounding box center [105, 97] width 70 height 12
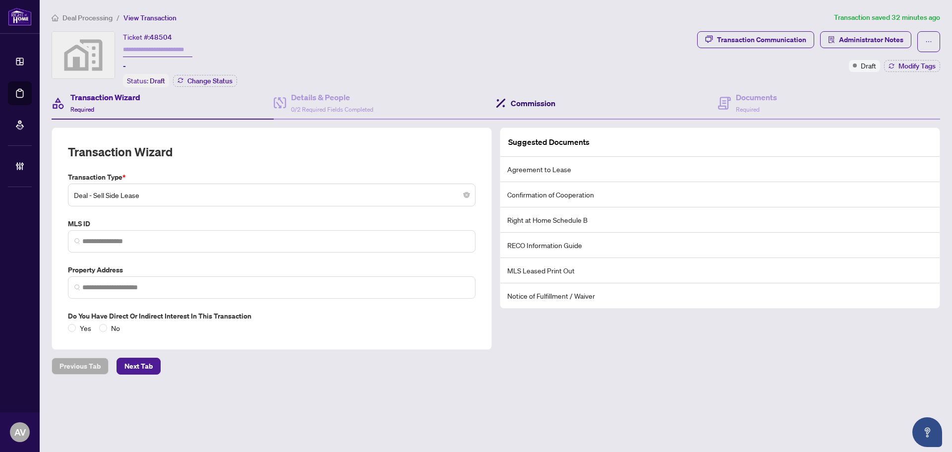
click at [536, 100] on h4 "Commission" at bounding box center [533, 103] width 45 height 12
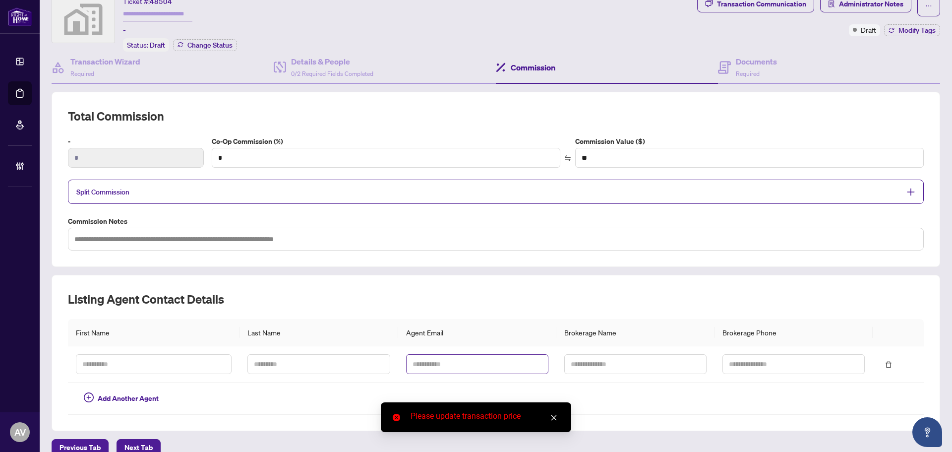
scroll to position [84, 0]
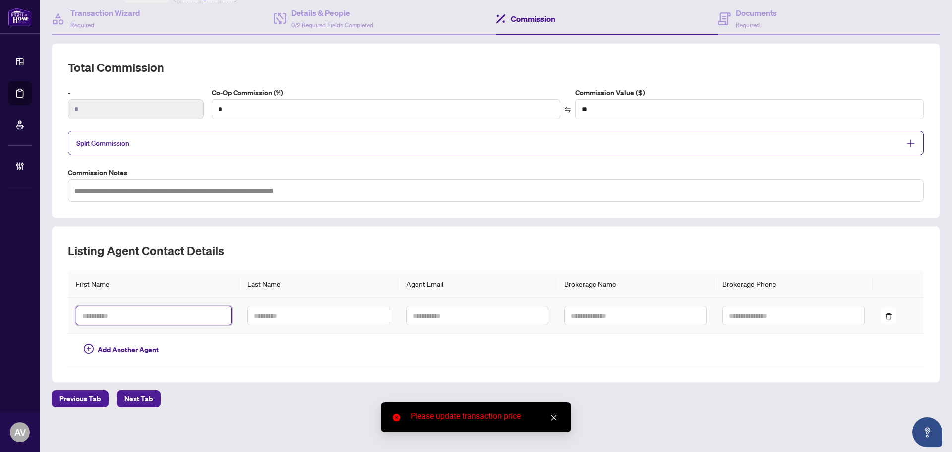
click at [144, 308] on input "text" at bounding box center [154, 316] width 156 height 20
type input "*****"
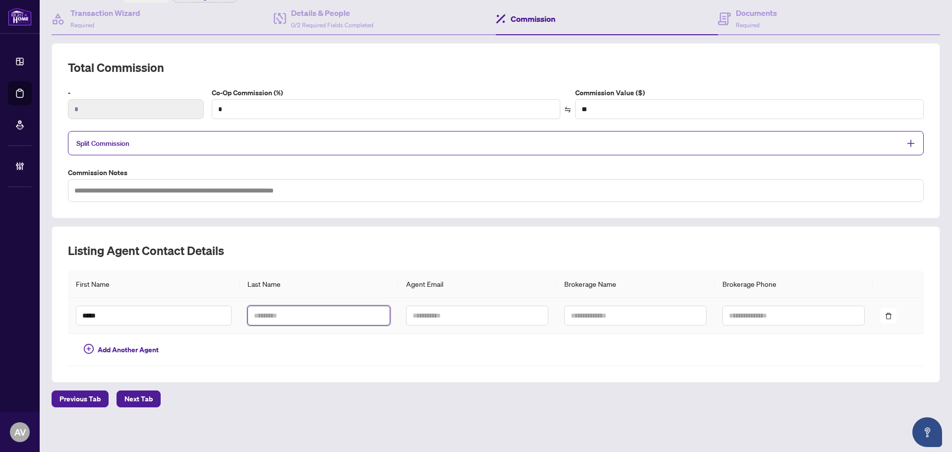
click at [290, 321] on input "text" at bounding box center [318, 316] width 142 height 20
type input "*"
type input "*****"
click at [421, 316] on input "text" at bounding box center [477, 316] width 142 height 20
type input "**********"
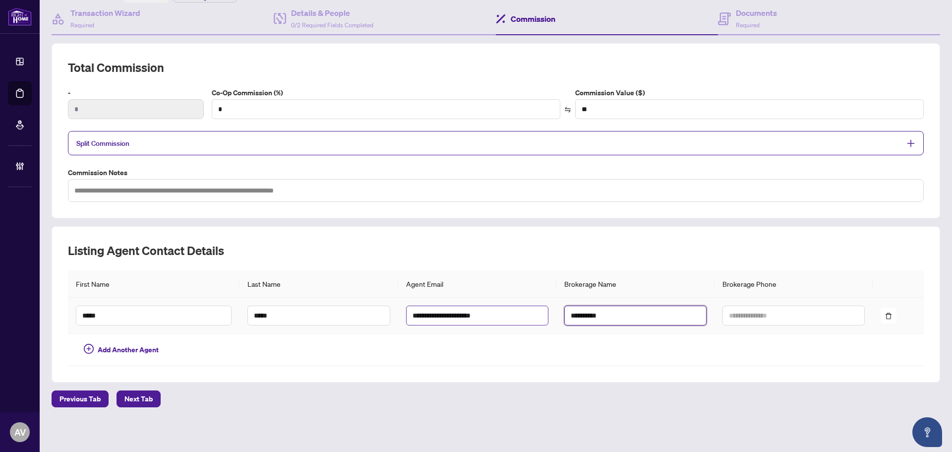
type input "**********"
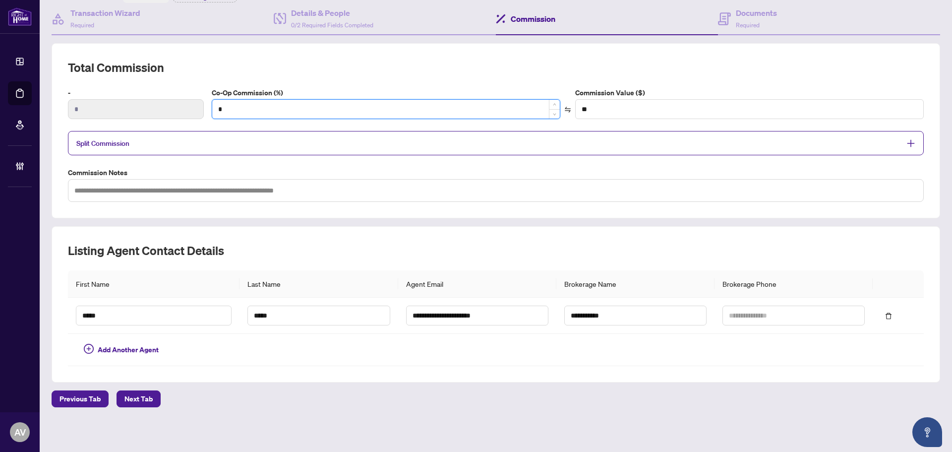
click at [273, 115] on input "*" at bounding box center [386, 109] width 348 height 19
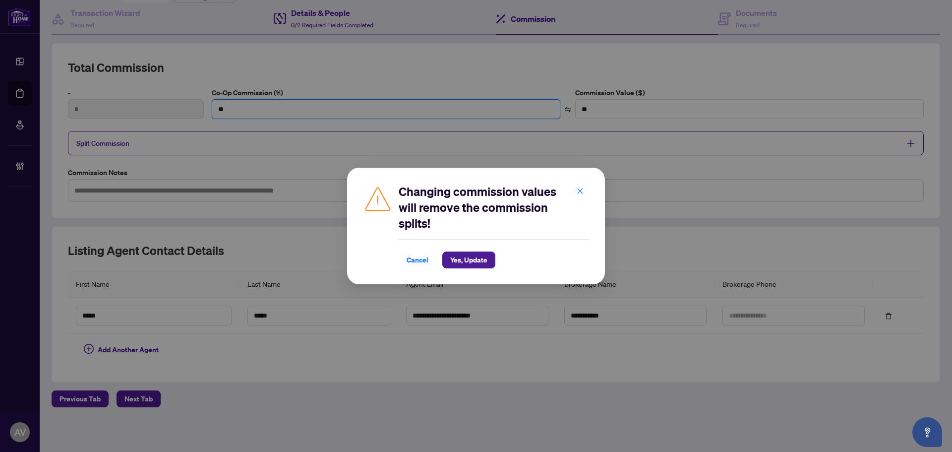
type input "**"
click at [477, 261] on span "Yes, Update" at bounding box center [468, 260] width 37 height 16
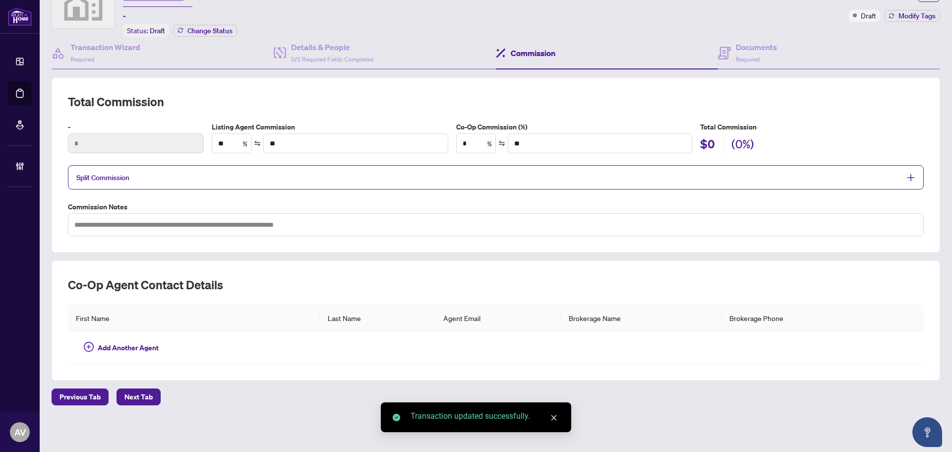
scroll to position [48, 0]
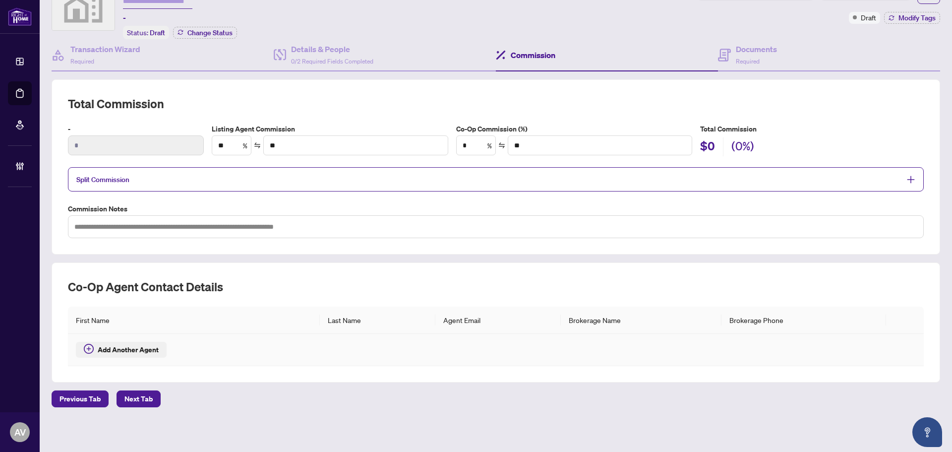
click at [108, 350] on span "Add Another Agent" at bounding box center [128, 349] width 61 height 11
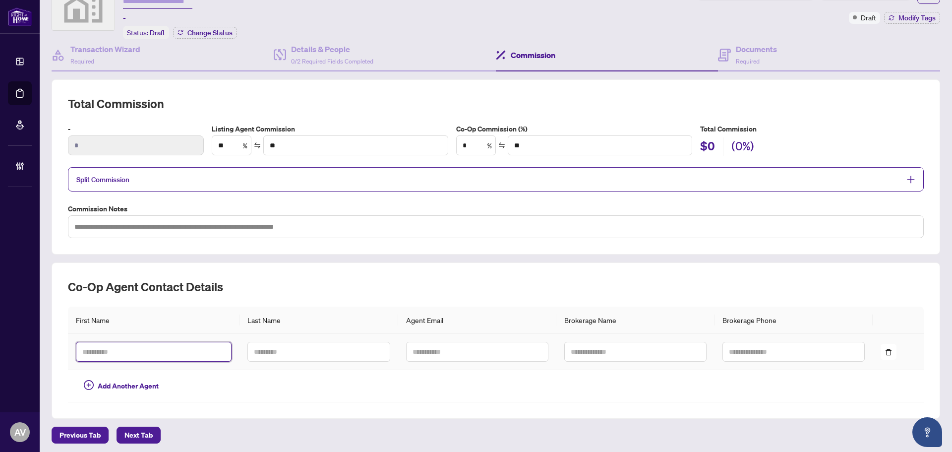
click at [147, 357] on input "text" at bounding box center [154, 352] width 156 height 20
drag, startPoint x: 475, startPoint y: 142, endPoint x: 420, endPoint y: 141, distance: 55.1
click at [420, 141] on div "Listing Agent Commission ** % ** Co-Op Commission (%) * % ** Total Commission $…" at bounding box center [568, 140] width 720 height 33
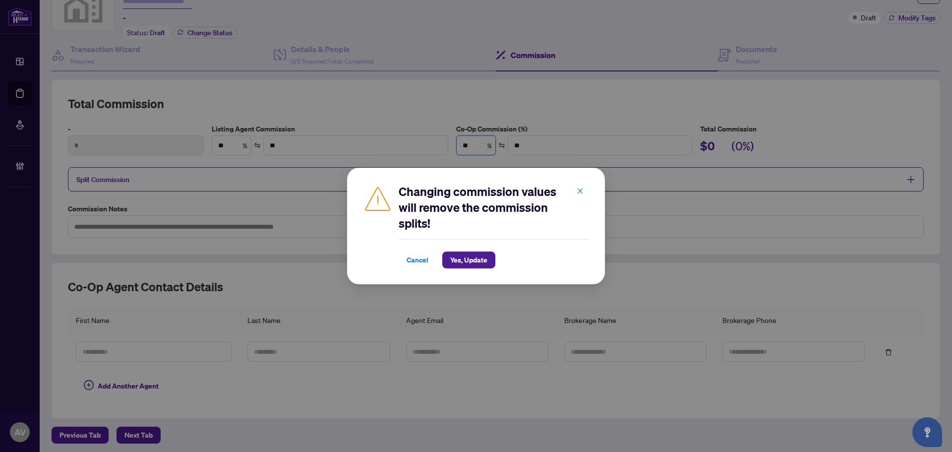
type input "**"
click at [468, 267] on span "Yes, Update" at bounding box center [468, 260] width 37 height 16
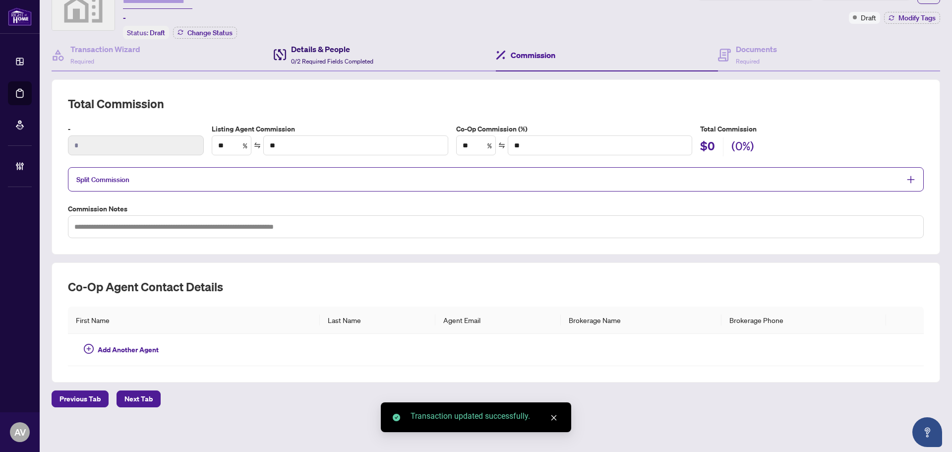
click at [322, 55] on div "Details & People 0/2 Required Fields Completed" at bounding box center [332, 54] width 82 height 23
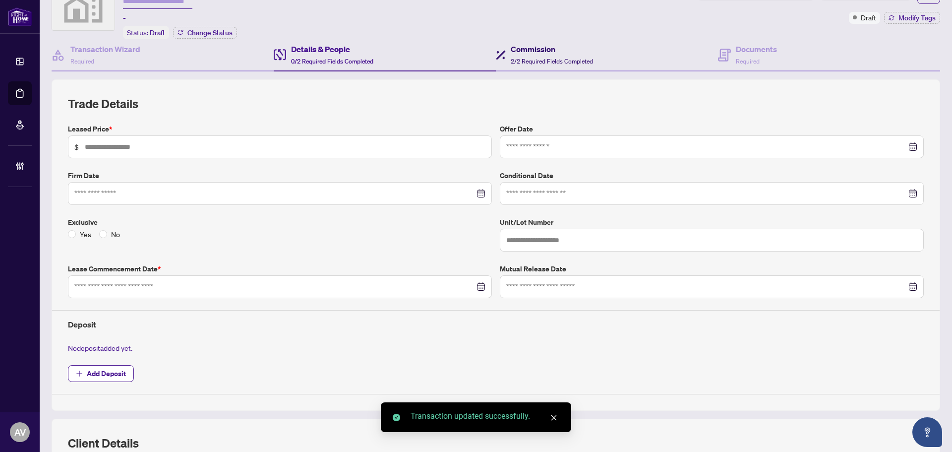
click at [550, 52] on h4 "Commission" at bounding box center [552, 49] width 82 height 12
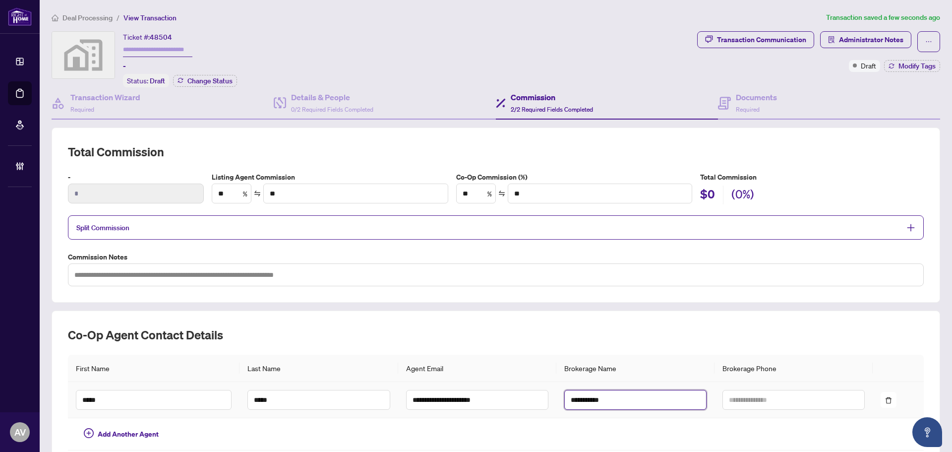
click at [600, 390] on input "**********" at bounding box center [635, 400] width 142 height 20
type input "**********"
click at [379, 418] on td at bounding box center [319, 434] width 158 height 32
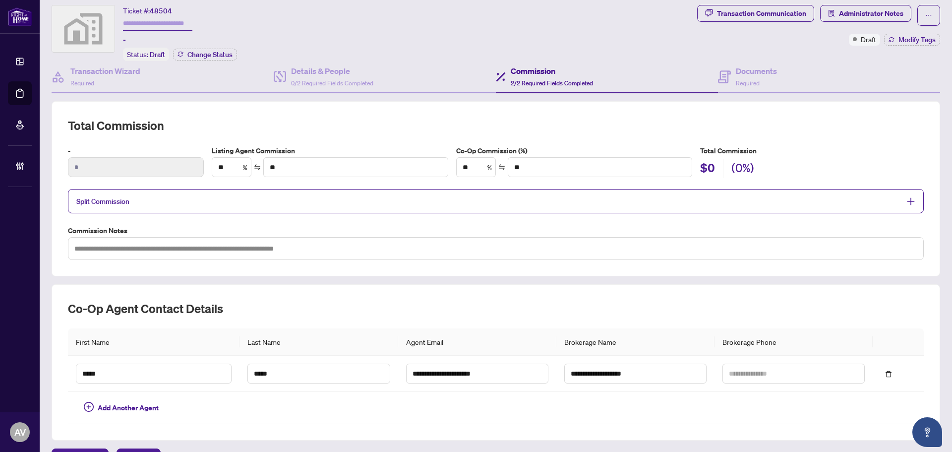
scroll to position [50, 0]
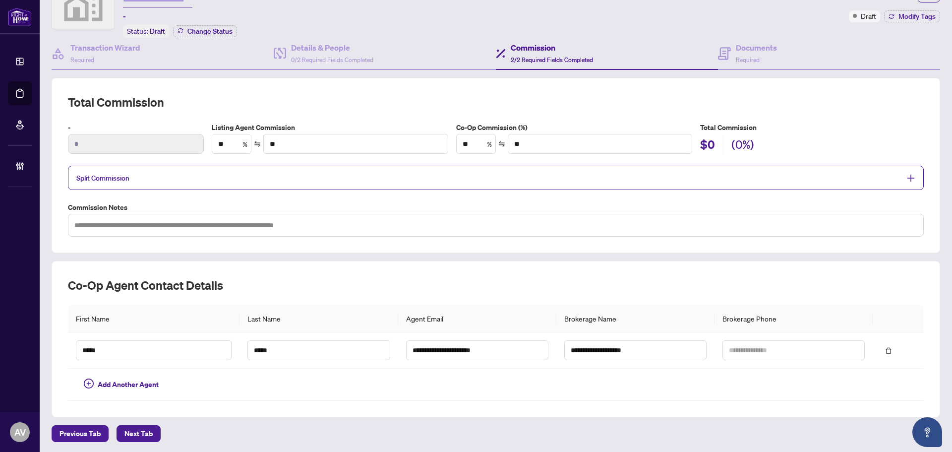
click at [443, 402] on div "**********" at bounding box center [496, 339] width 889 height 156
click at [314, 57] on span "0/2 Required Fields Completed" at bounding box center [332, 59] width 82 height 7
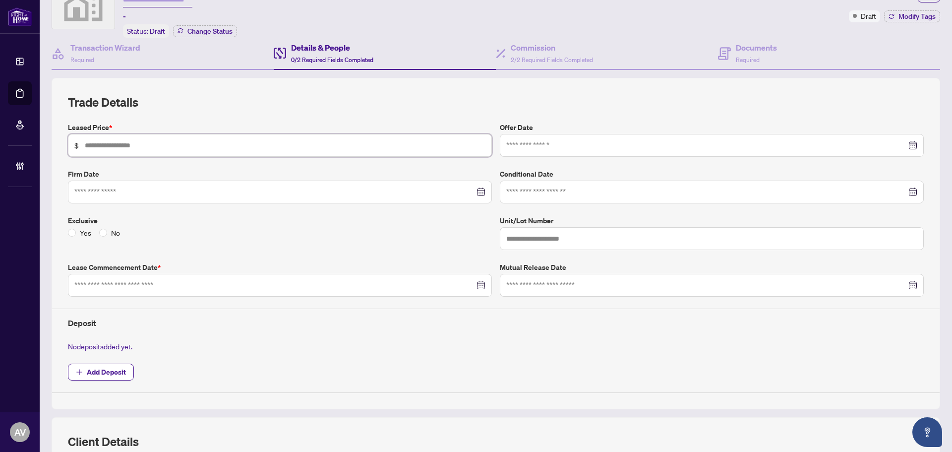
click at [118, 142] on input "text" at bounding box center [285, 145] width 401 height 11
type input "*****"
click at [232, 99] on h2 "Trade Details" at bounding box center [496, 102] width 856 height 16
click at [561, 50] on h4 "Commission" at bounding box center [552, 48] width 82 height 12
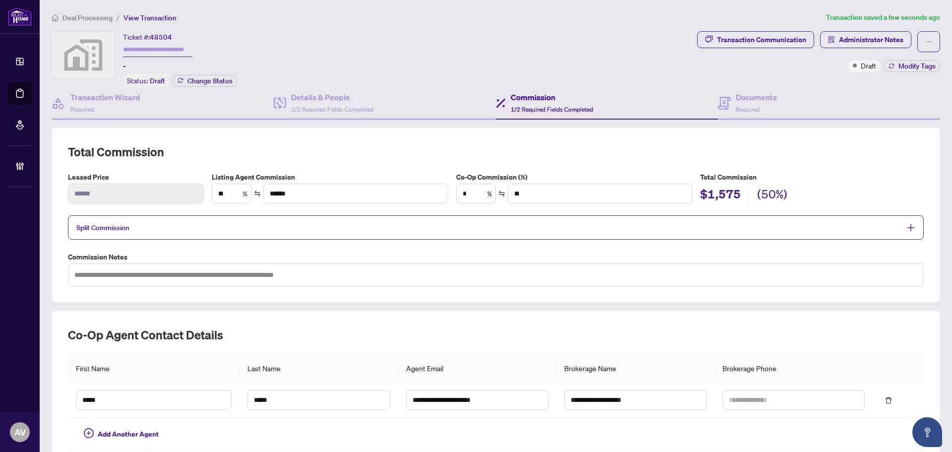
click at [607, 328] on h2 "Co-op Agent Contact Details" at bounding box center [496, 335] width 856 height 16
click at [156, 105] on div "Transaction Wizard Required" at bounding box center [163, 103] width 222 height 32
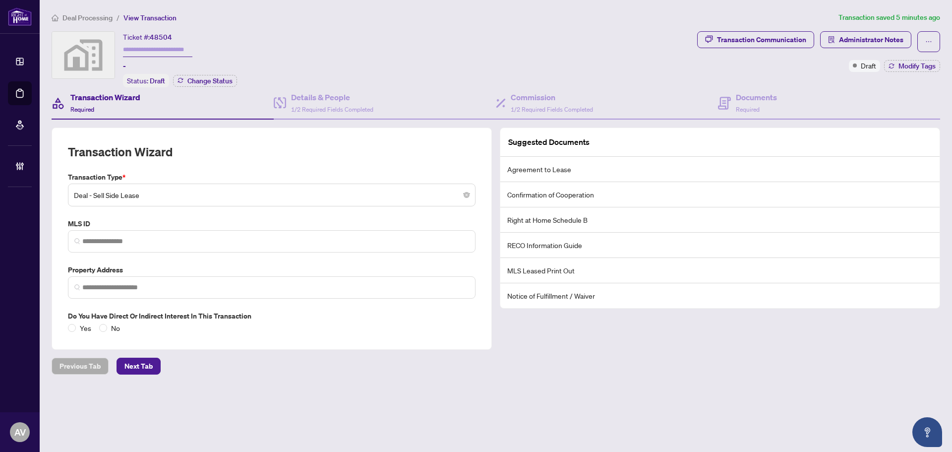
click at [149, 195] on span "Deal - Sell Side Lease" at bounding box center [272, 194] width 396 height 19
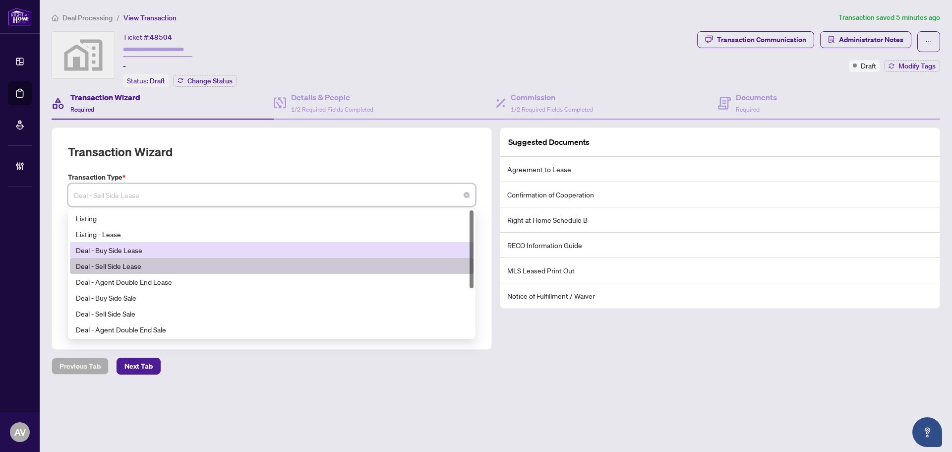
click at [141, 248] on div "Deal - Buy Side Lease" at bounding box center [272, 250] width 392 height 11
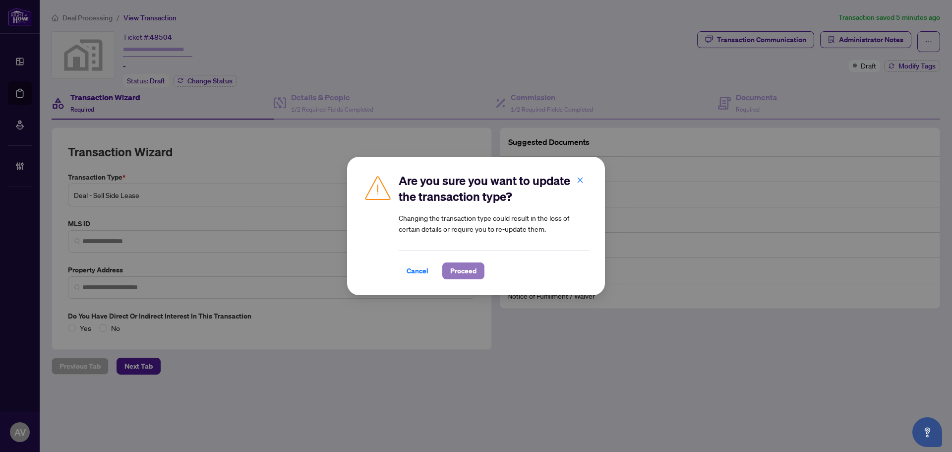
click at [463, 274] on span "Proceed" at bounding box center [463, 271] width 26 height 16
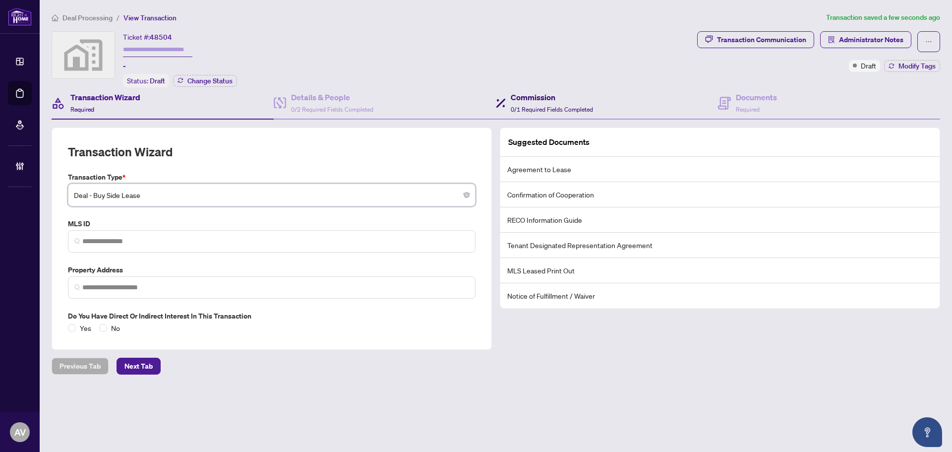
click at [560, 106] on span "0/1 Required Fields Completed" at bounding box center [552, 109] width 82 height 7
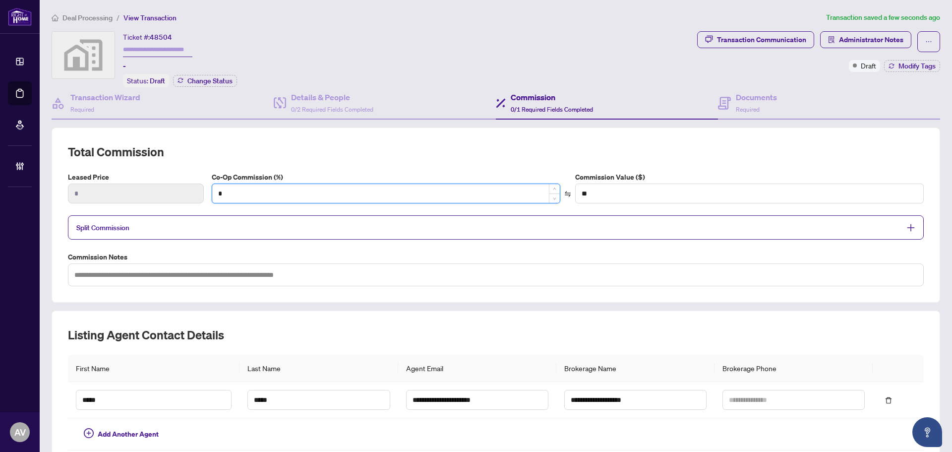
click at [269, 186] on input "*" at bounding box center [386, 193] width 348 height 19
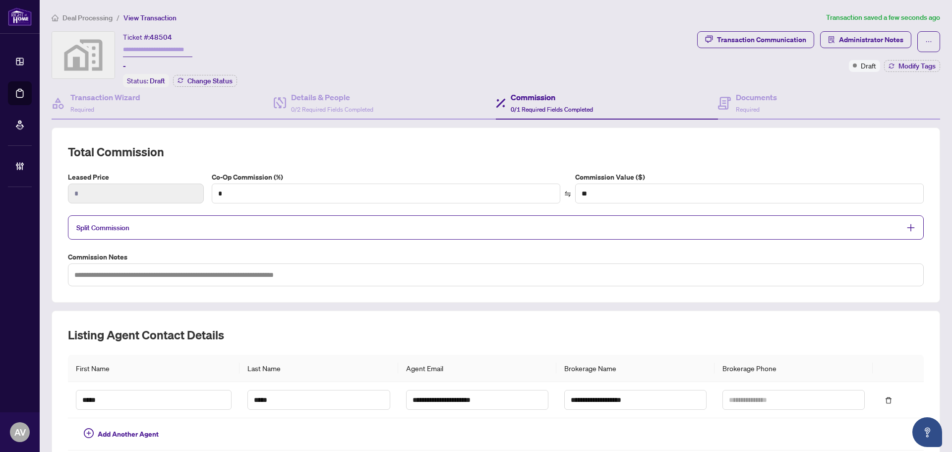
click at [163, 109] on div "Transaction Wizard Required" at bounding box center [163, 103] width 222 height 32
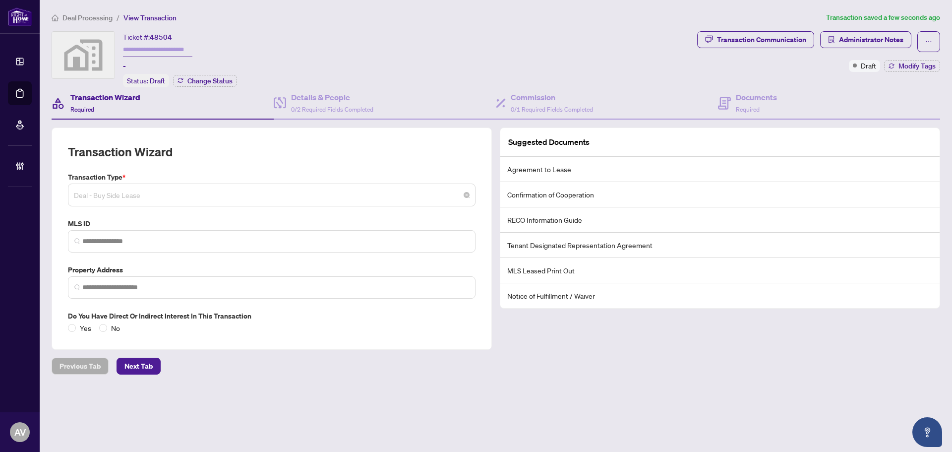
click at [151, 197] on span "Deal - Buy Side Lease" at bounding box center [272, 194] width 396 height 19
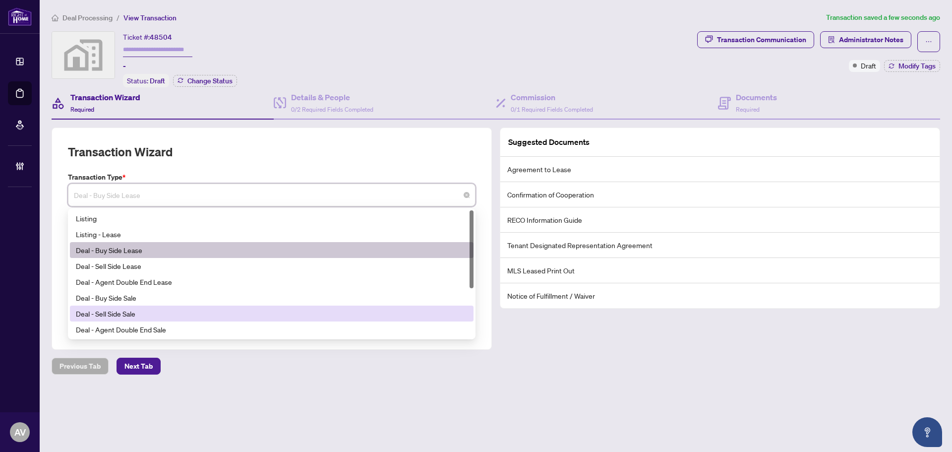
click at [136, 309] on div "Deal - Sell Side Sale" at bounding box center [272, 313] width 392 height 11
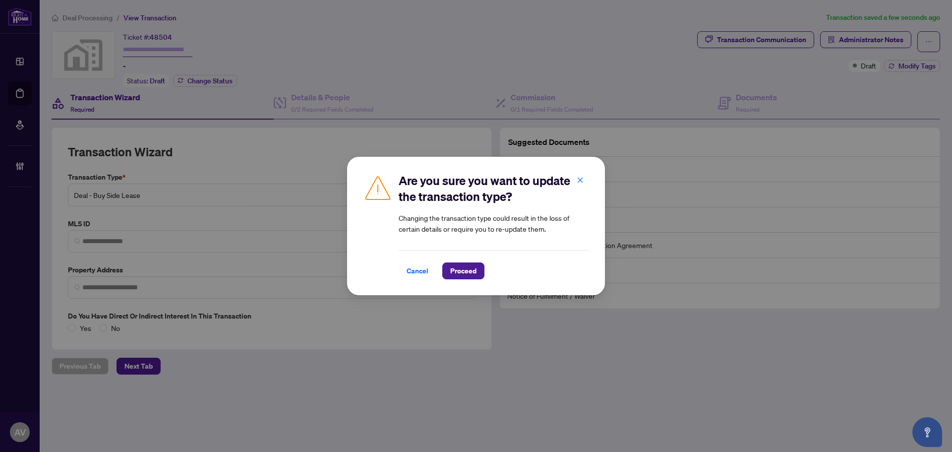
click at [471, 280] on div "Are you sure you want to update the transaction type? Changing the transaction …" at bounding box center [476, 226] width 258 height 138
click at [472, 271] on span "Proceed" at bounding box center [463, 271] width 26 height 16
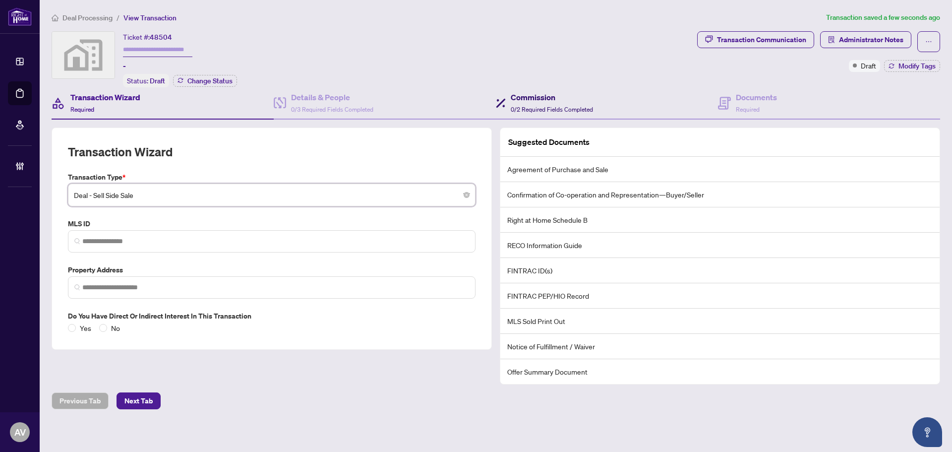
click at [556, 102] on div "Commission 0/2 Required Fields Completed" at bounding box center [552, 102] width 82 height 23
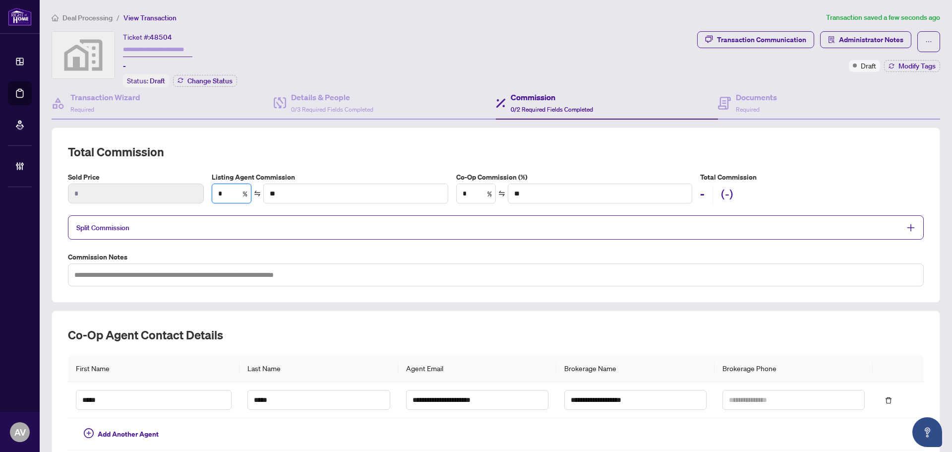
click at [177, 187] on div "Sold Price * Listing Agent Commission * % ** Co-Op Commission (%) * % ** Total …" at bounding box center [496, 192] width 864 height 40
type input "**"
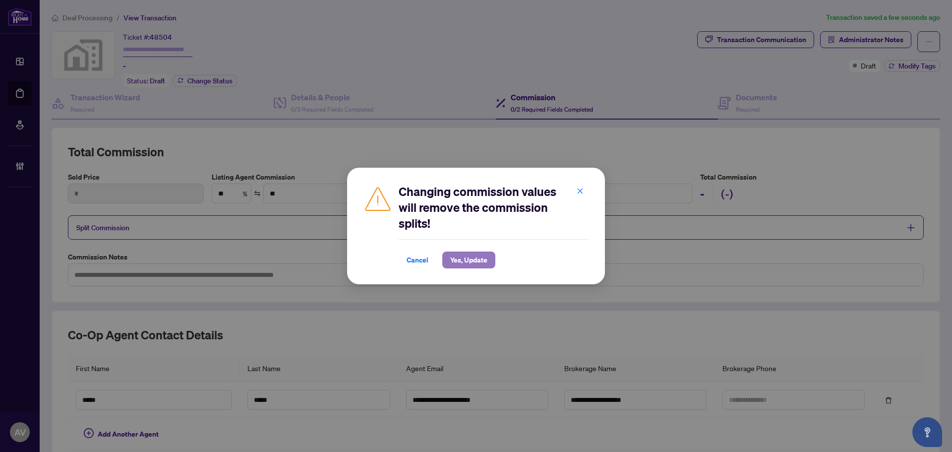
click at [475, 260] on span "Yes, Update" at bounding box center [468, 260] width 37 height 16
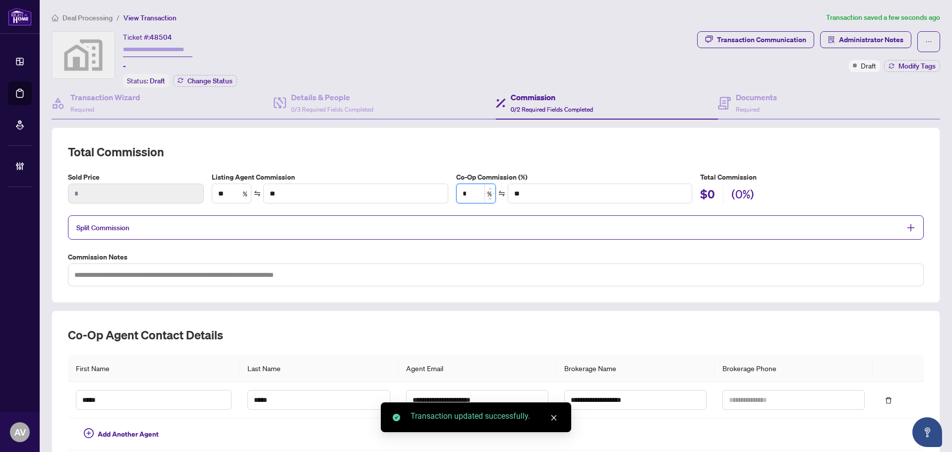
type input "*"
drag, startPoint x: 490, startPoint y: 188, endPoint x: 434, endPoint y: 186, distance: 55.6
click at [434, 186] on div "Listing Agent Commission ** % ** Co-Op Commission (%) * % ** Total Commission $…" at bounding box center [568, 188] width 720 height 33
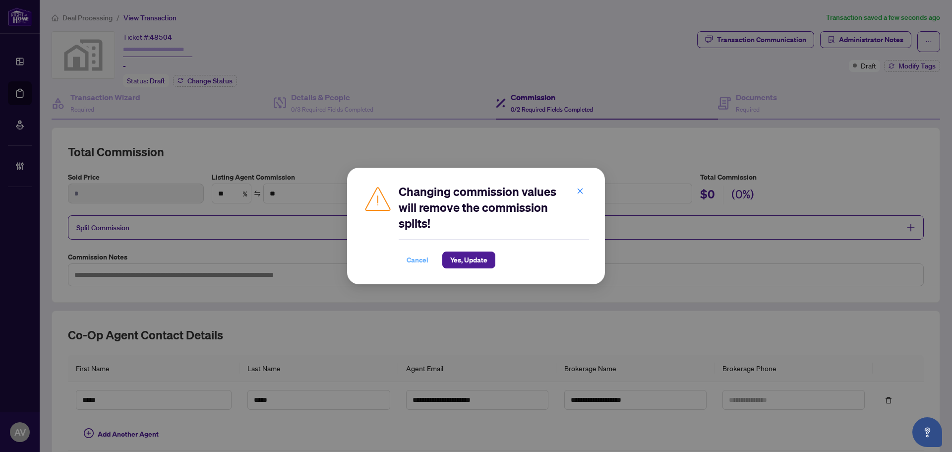
click at [415, 257] on span "Cancel" at bounding box center [418, 260] width 22 height 16
type input "*"
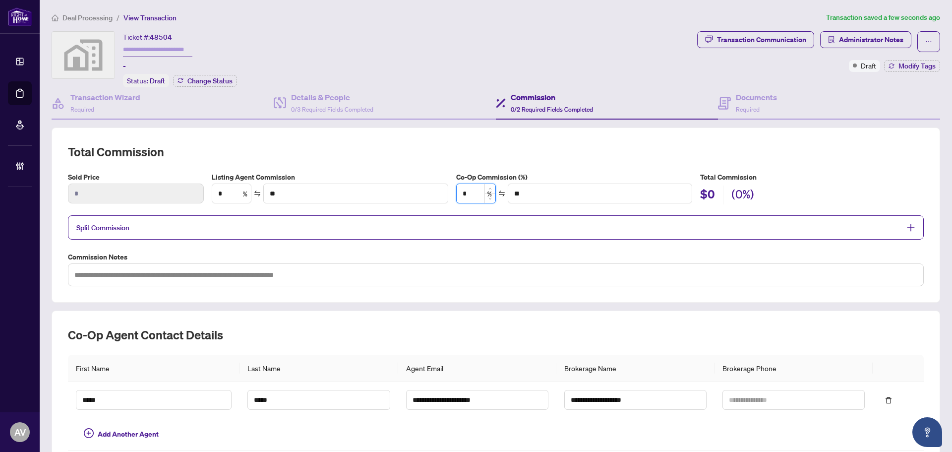
click at [466, 197] on input "*" at bounding box center [476, 193] width 39 height 19
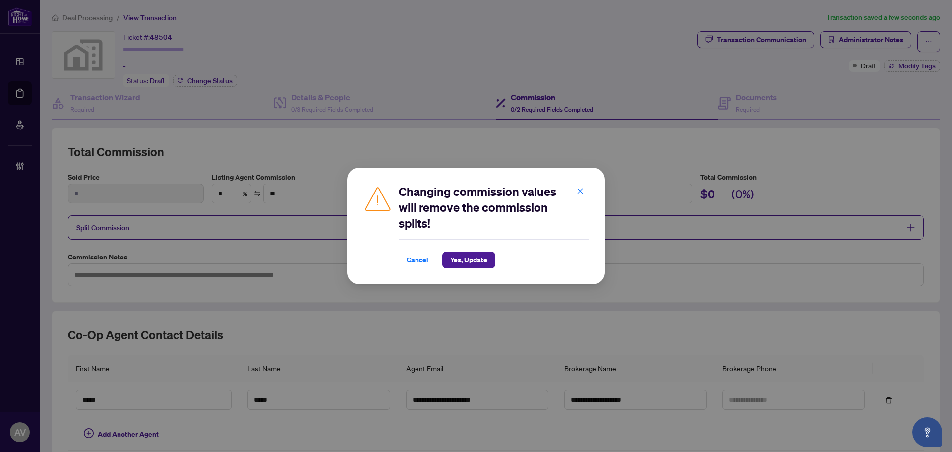
type input "**"
click at [475, 257] on span "Yes, Update" at bounding box center [468, 260] width 37 height 16
type input "**"
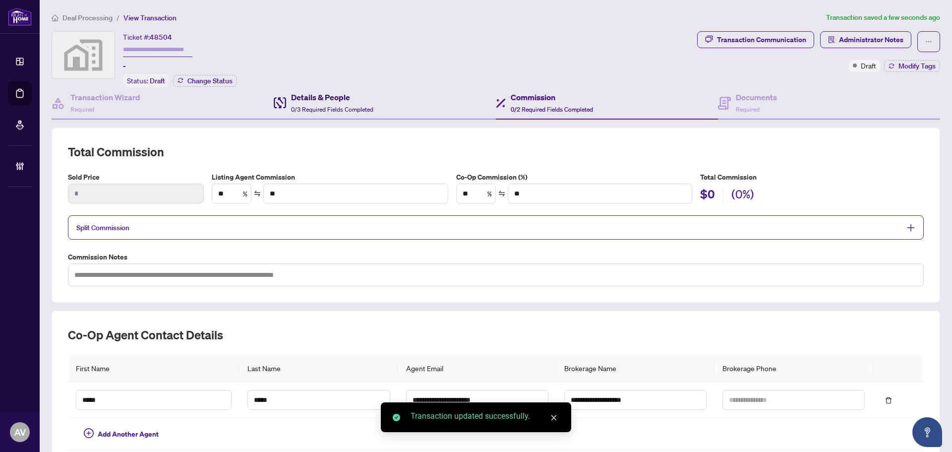
click at [318, 98] on h4 "Details & People" at bounding box center [332, 97] width 82 height 12
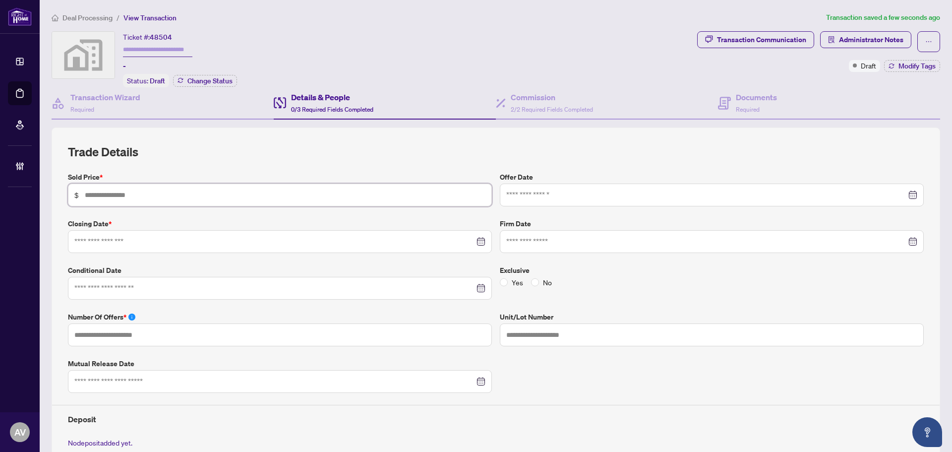
click at [113, 195] on input "text" at bounding box center [285, 194] width 401 height 11
type input "*******"
click at [519, 106] on span "2/2 Required Fields Completed" at bounding box center [552, 109] width 82 height 7
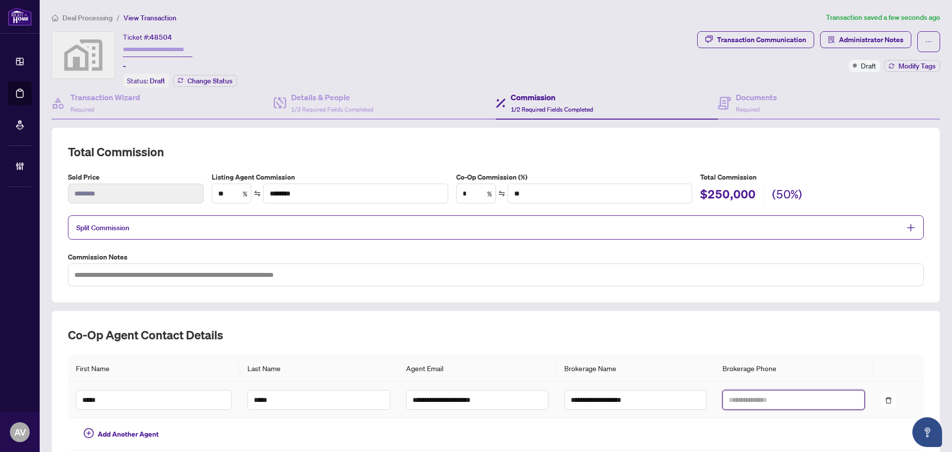
click at [771, 407] on input "text" at bounding box center [794, 400] width 142 height 20
click at [393, 313] on div "**********" at bounding box center [496, 388] width 889 height 156
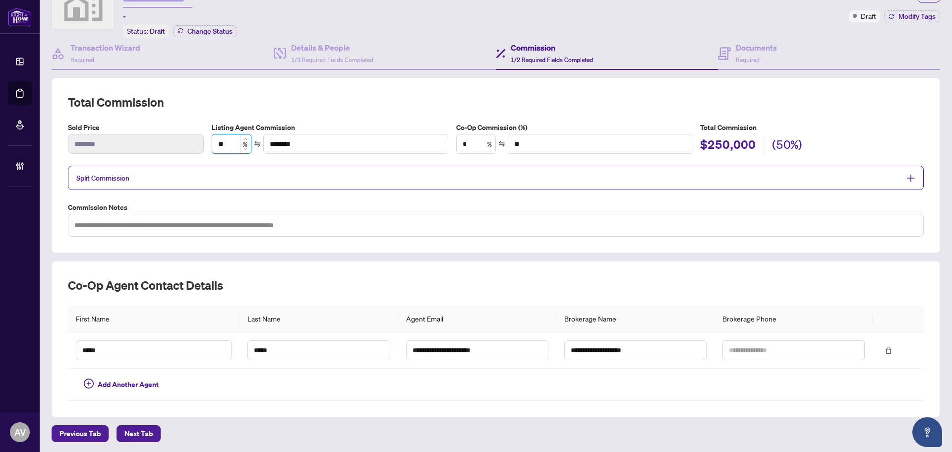
click at [221, 143] on input "**" at bounding box center [231, 143] width 39 height 19
type input "*"
type input "*******"
type input "***"
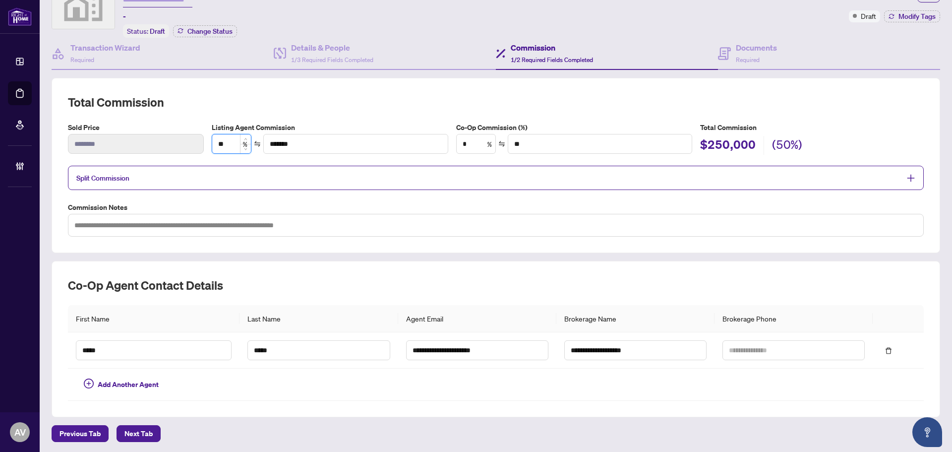
type input "*******"
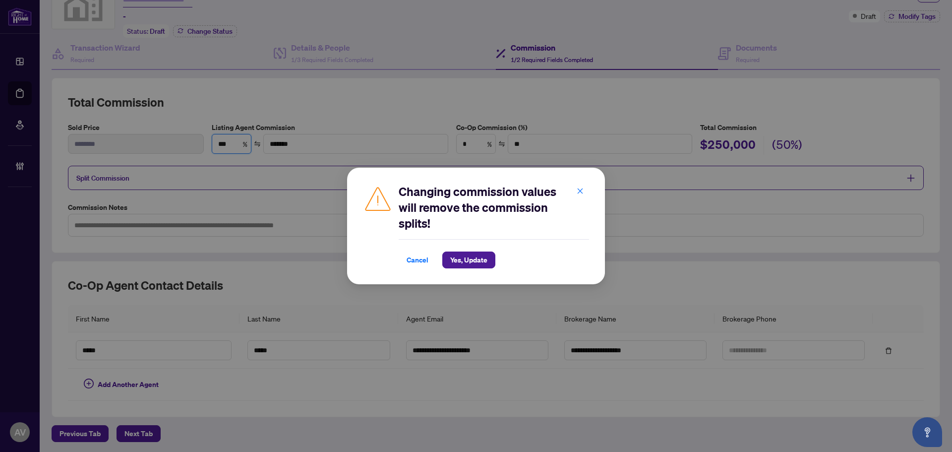
type input "***"
click at [457, 263] on span "Yes, Update" at bounding box center [468, 260] width 37 height 16
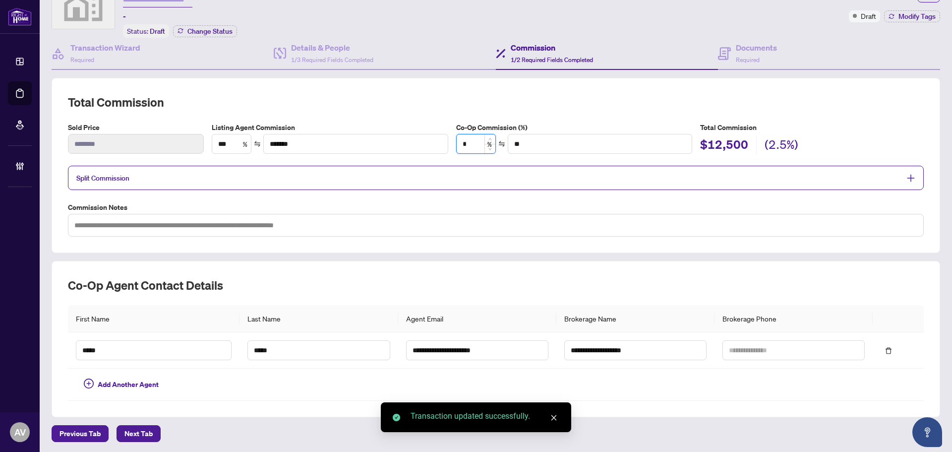
click at [470, 140] on input "*" at bounding box center [476, 143] width 39 height 19
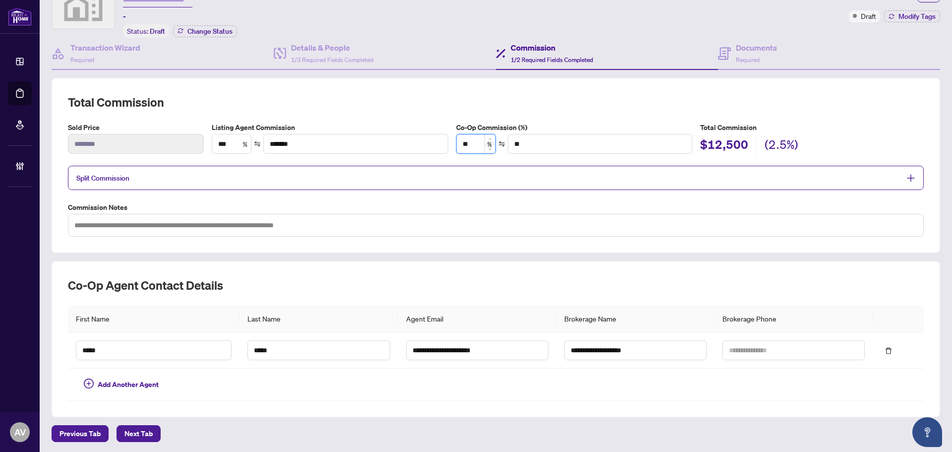
type input "***"
type input "******"
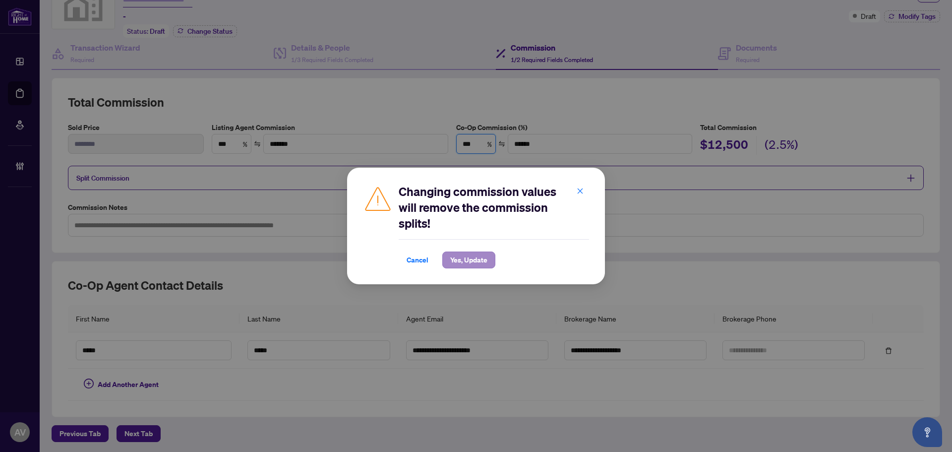
type input "***"
click at [485, 255] on span "Yes, Update" at bounding box center [468, 260] width 37 height 16
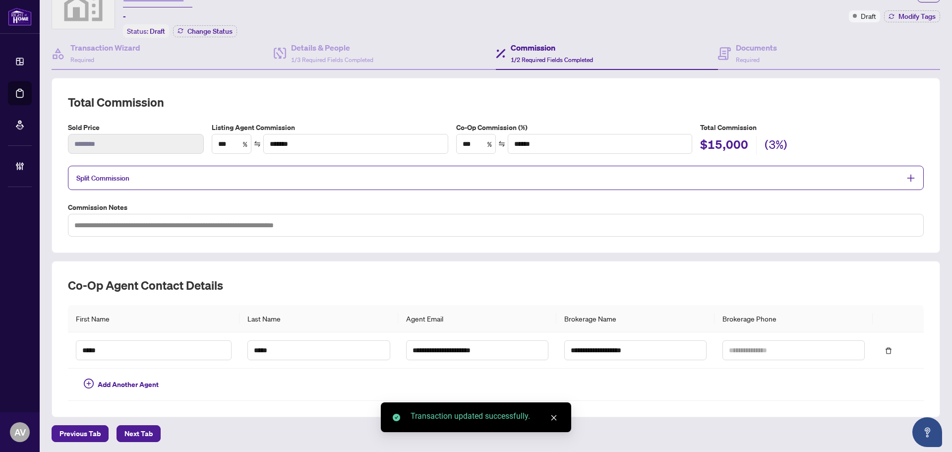
click at [598, 262] on div "**********" at bounding box center [496, 339] width 889 height 156
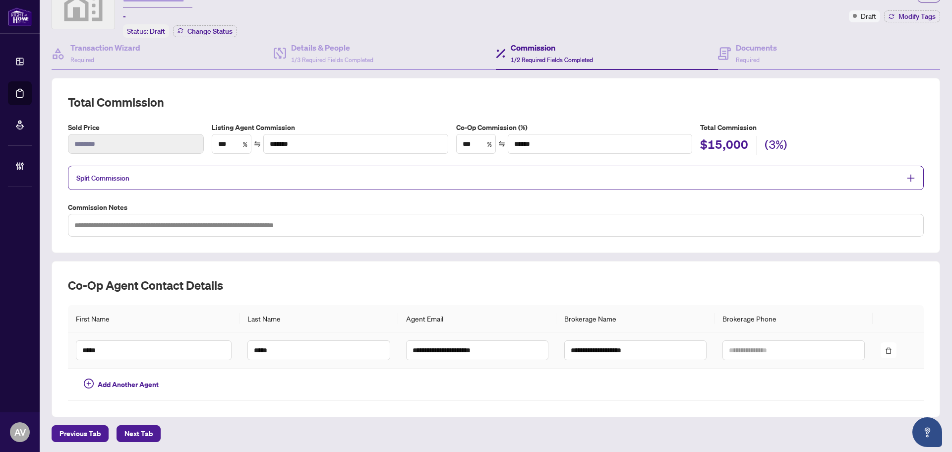
click at [775, 359] on td at bounding box center [794, 350] width 158 height 36
click at [763, 347] on input "text" at bounding box center [794, 350] width 142 height 20
type input "**********"
click at [668, 369] on td at bounding box center [635, 385] width 158 height 32
click at [667, 169] on div "Split Commission" at bounding box center [496, 178] width 856 height 24
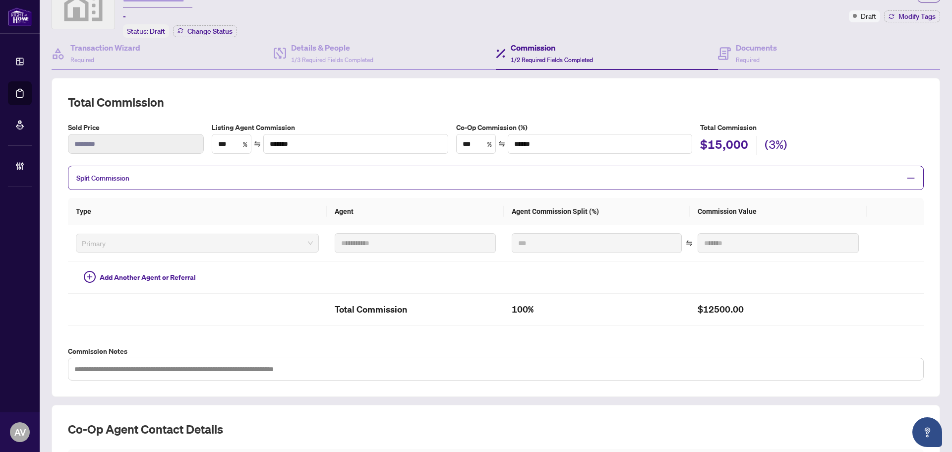
click at [666, 177] on span "Split Commission" at bounding box center [488, 177] width 824 height 11
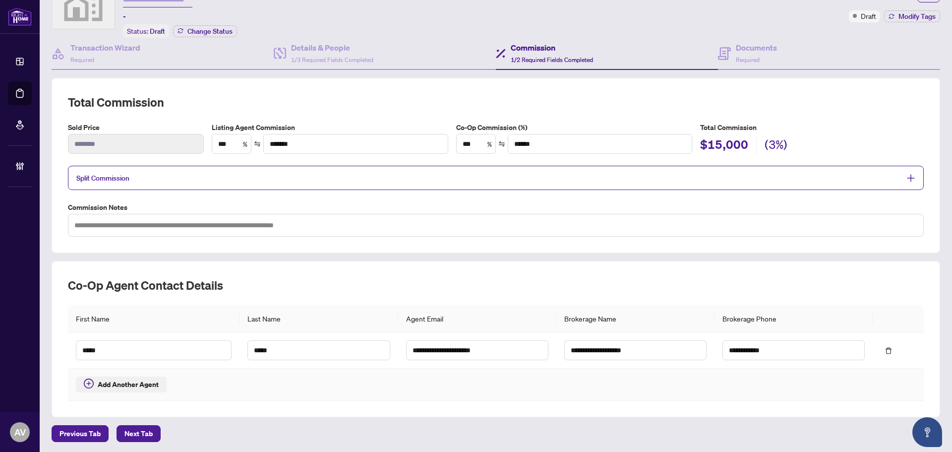
click at [145, 385] on span "Add Another Agent" at bounding box center [128, 384] width 61 height 11
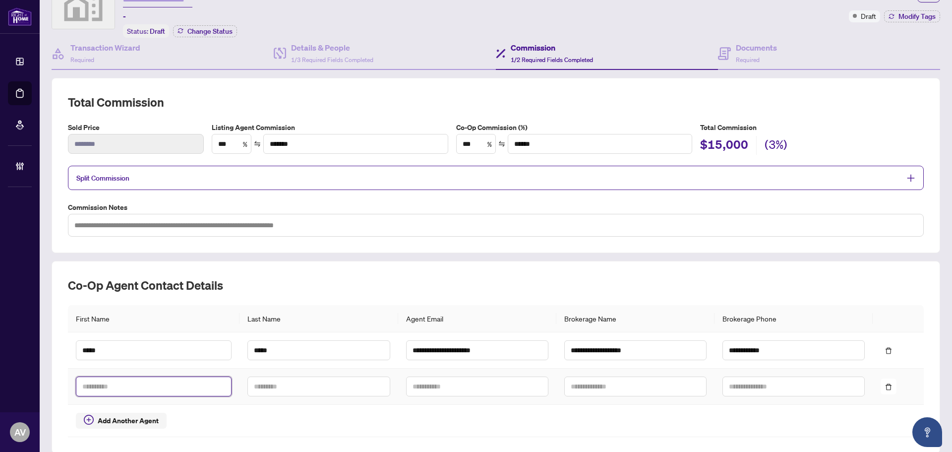
click at [145, 385] on input "text" at bounding box center [154, 386] width 156 height 20
click at [287, 208] on label "Commission Notes" at bounding box center [496, 207] width 856 height 11
click at [285, 221] on textarea at bounding box center [496, 225] width 856 height 23
type textarea "*"
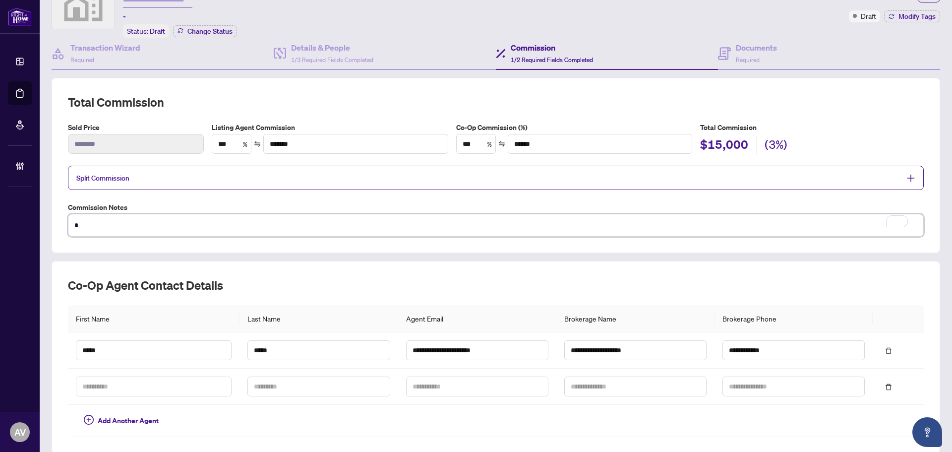
type textarea "**"
type textarea "***"
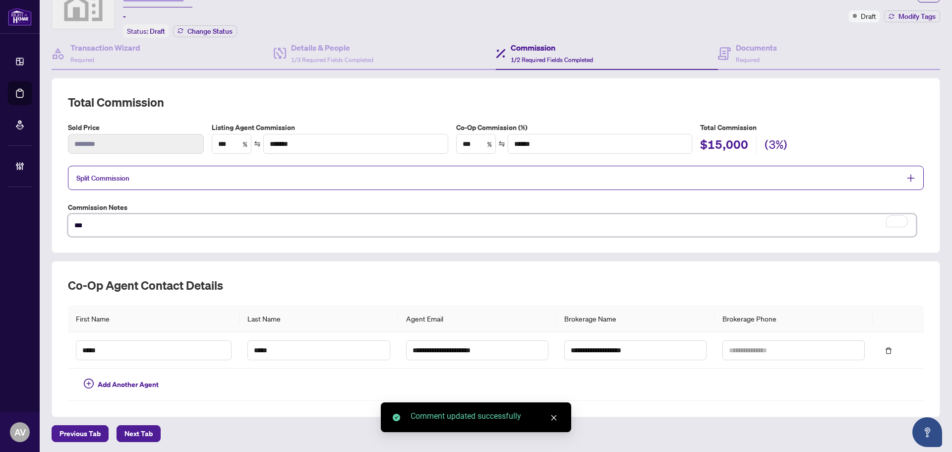
type textarea "***"
click at [332, 277] on h2 "Co-op Agent Contact Details" at bounding box center [496, 285] width 856 height 16
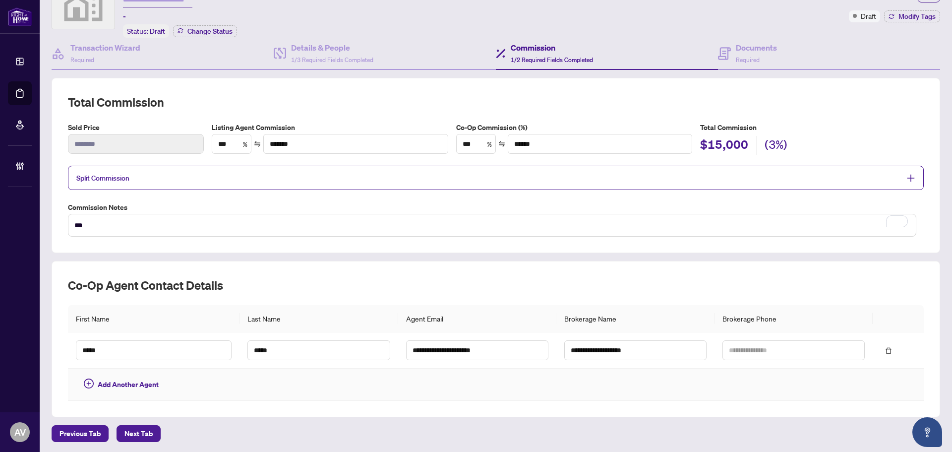
click at [181, 381] on td "Add Another Agent" at bounding box center [154, 385] width 172 height 32
click at [135, 384] on span "Add Another Agent" at bounding box center [128, 384] width 61 height 11
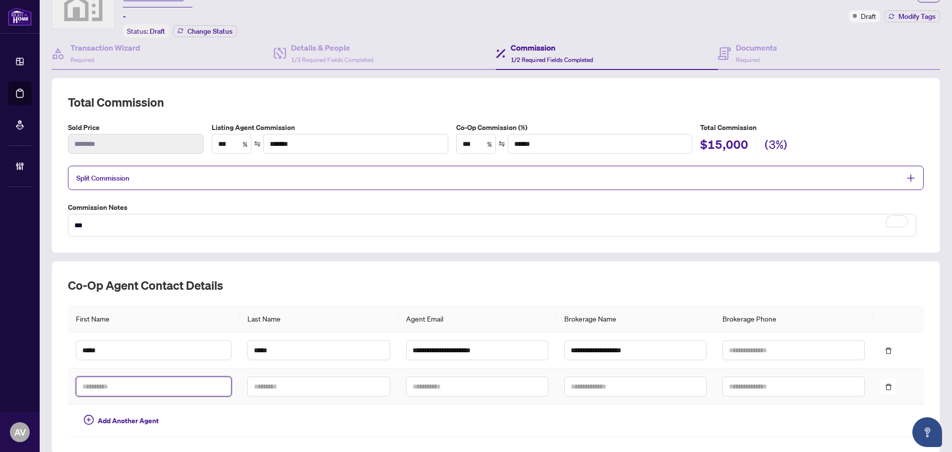
click at [164, 377] on input "text" at bounding box center [154, 386] width 156 height 20
type input "****"
click at [885, 347] on icon "delete" at bounding box center [888, 350] width 7 height 7
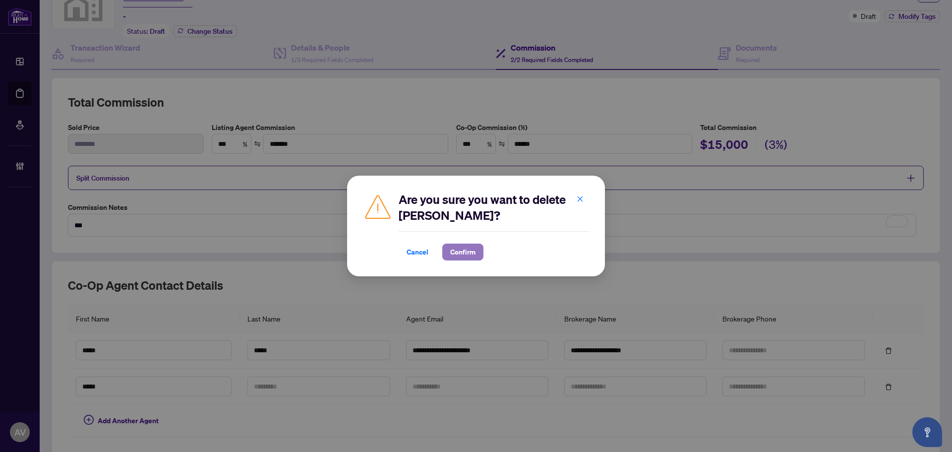
click at [471, 252] on span "Confirm" at bounding box center [462, 252] width 25 height 16
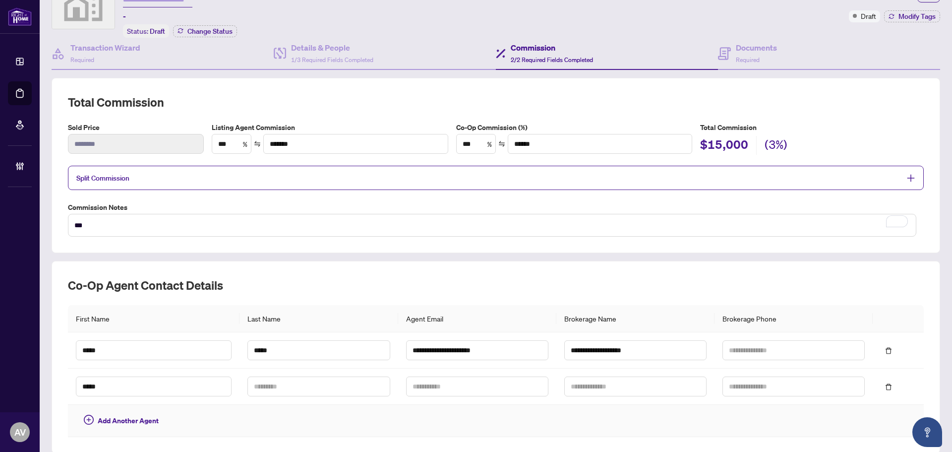
scroll to position [48, 0]
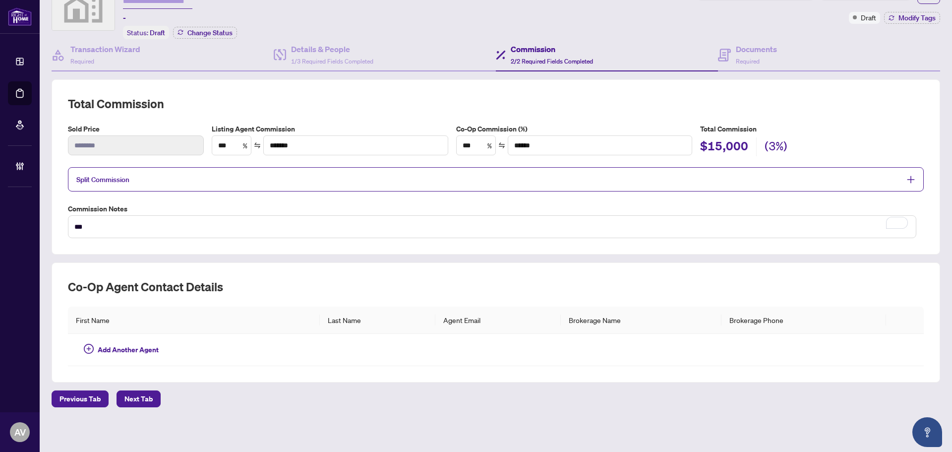
click at [378, 271] on div "Co-op Agent Contact Details First Name Last Name Agent Email Brokerage Name Bro…" at bounding box center [496, 322] width 889 height 120
click at [745, 61] on span "Required" at bounding box center [748, 61] width 24 height 7
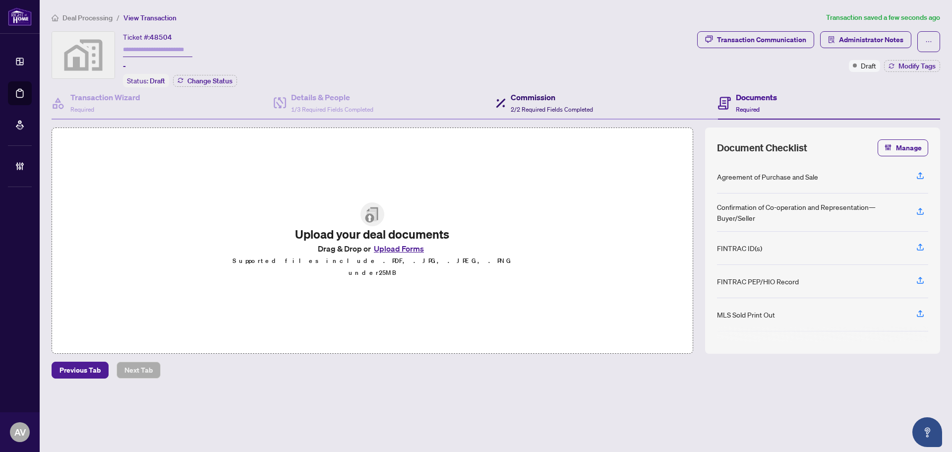
click at [570, 98] on h4 "Commission" at bounding box center [552, 97] width 82 height 12
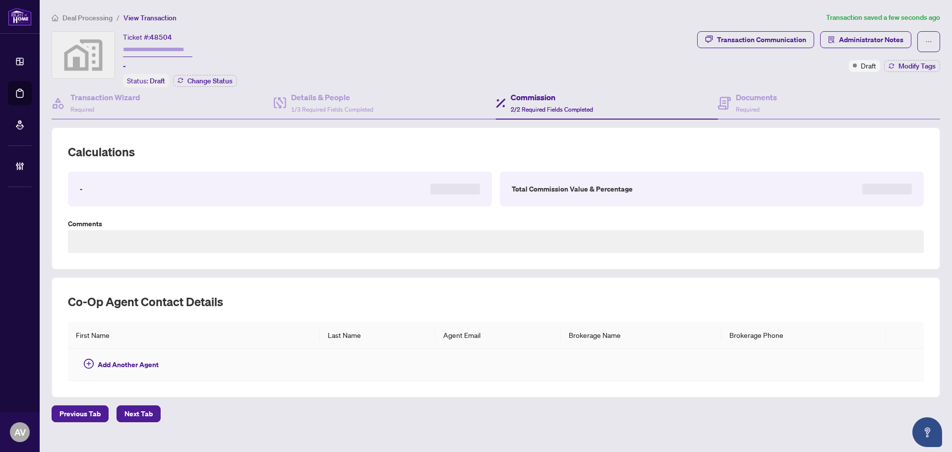
type textarea "***"
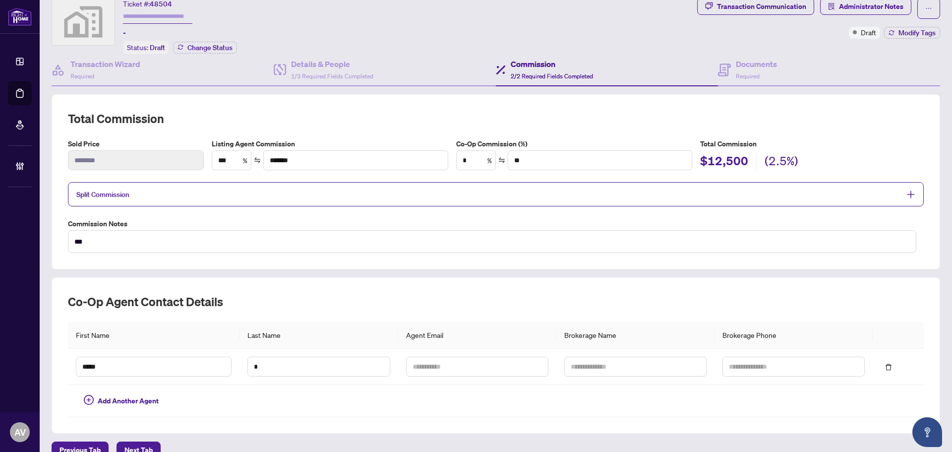
scroll to position [50, 0]
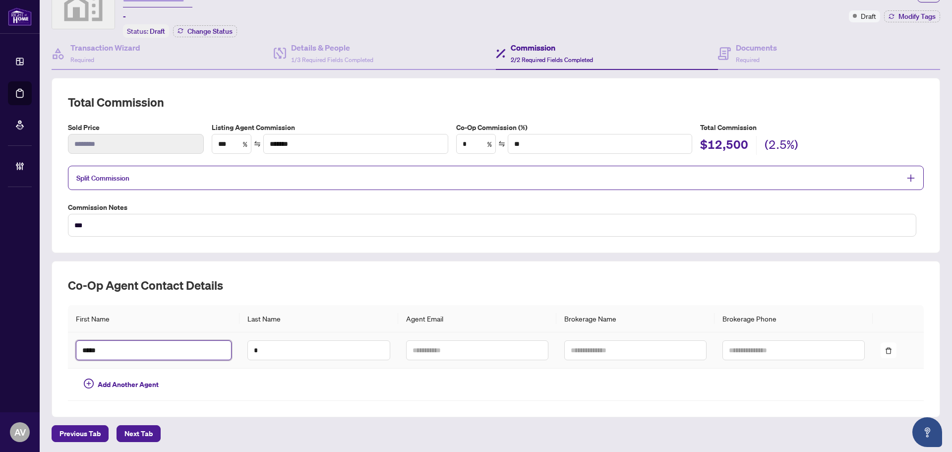
click at [143, 346] on input "****" at bounding box center [154, 350] width 156 height 20
click at [884, 294] on div "Co-op Agent Contact Details First Name Last Name Agent Email Brokerage Name Bro…" at bounding box center [496, 339] width 856 height 124
click at [86, 46] on h4 "Transaction Wizard" at bounding box center [105, 48] width 70 height 12
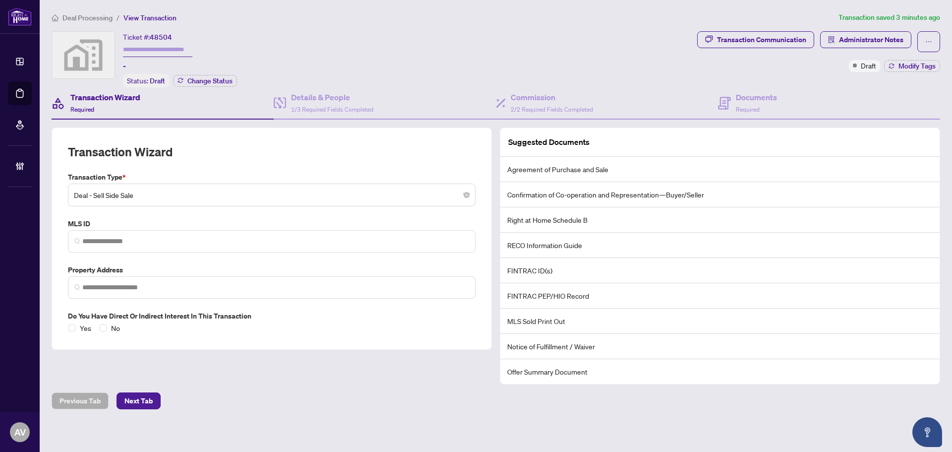
click at [227, 199] on span "Deal - Sell Side Sale" at bounding box center [272, 194] width 396 height 19
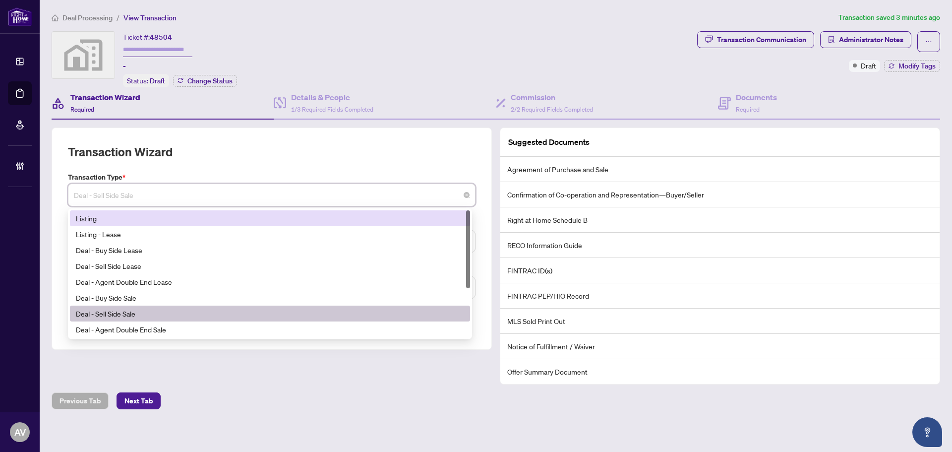
click at [185, 213] on div "Listing" at bounding box center [270, 218] width 388 height 11
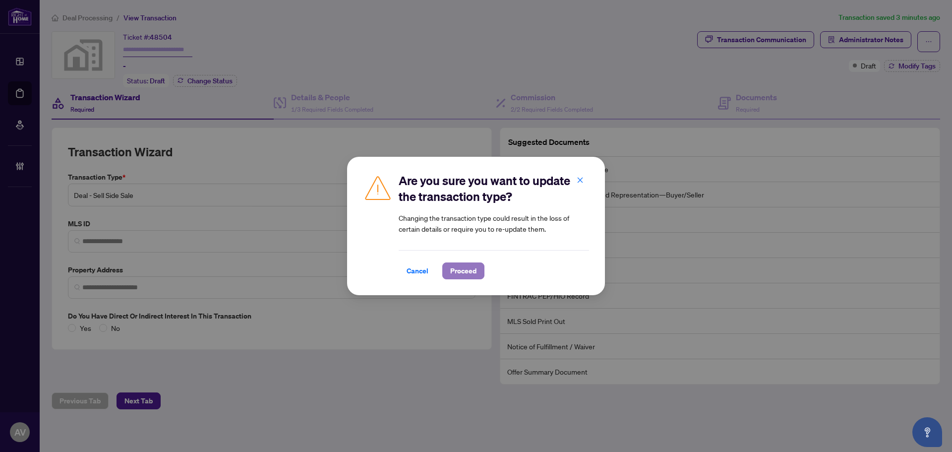
click at [459, 267] on span "Proceed" at bounding box center [463, 271] width 26 height 16
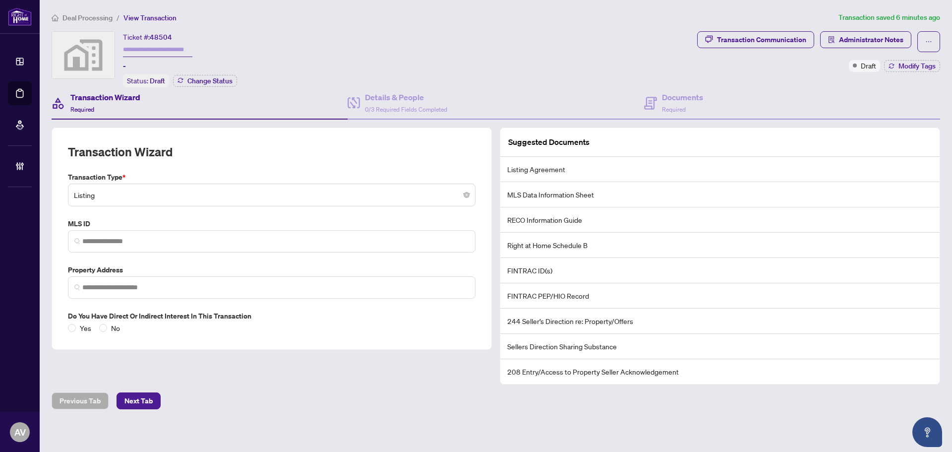
click at [159, 34] on span "48504" at bounding box center [161, 37] width 22 height 9
click at [918, 38] on button "button" at bounding box center [929, 41] width 23 height 21
click at [898, 99] on span "Delete Transaction" at bounding box center [887, 95] width 76 height 11
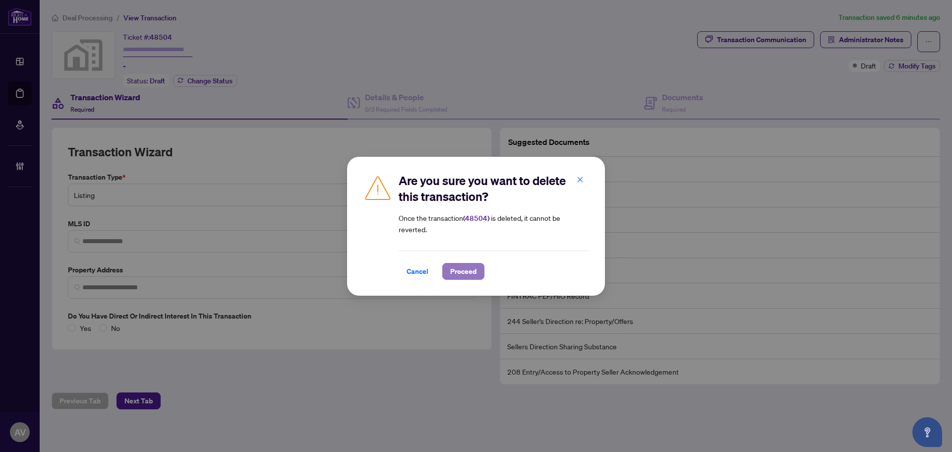
click at [468, 266] on span "Proceed" at bounding box center [463, 271] width 26 height 16
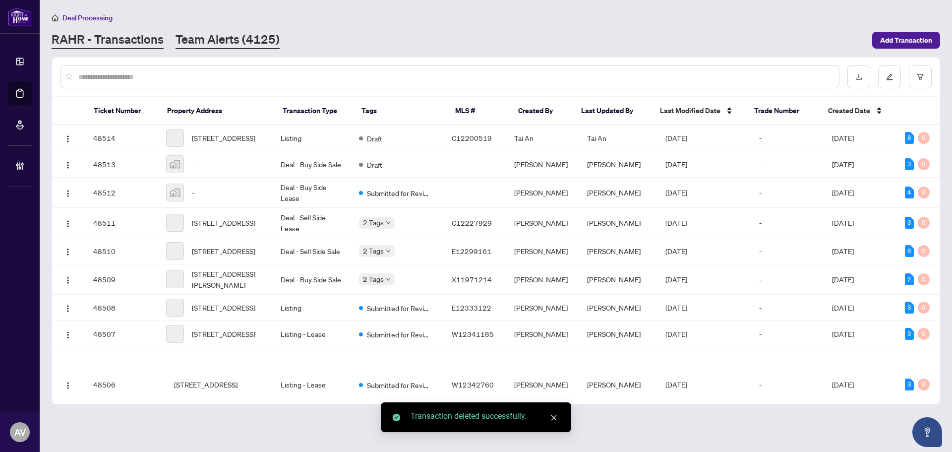
click at [203, 44] on link "Team Alerts (4125)" at bounding box center [228, 40] width 104 height 18
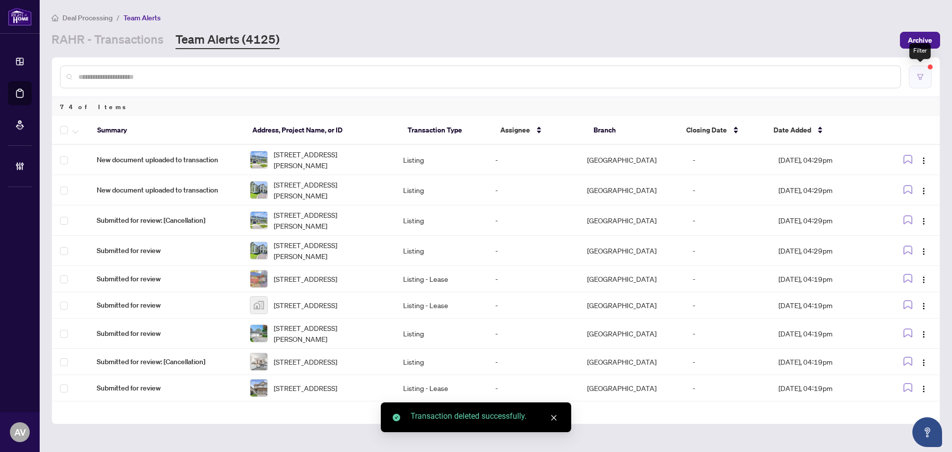
click at [916, 79] on button "button" at bounding box center [920, 76] width 23 height 23
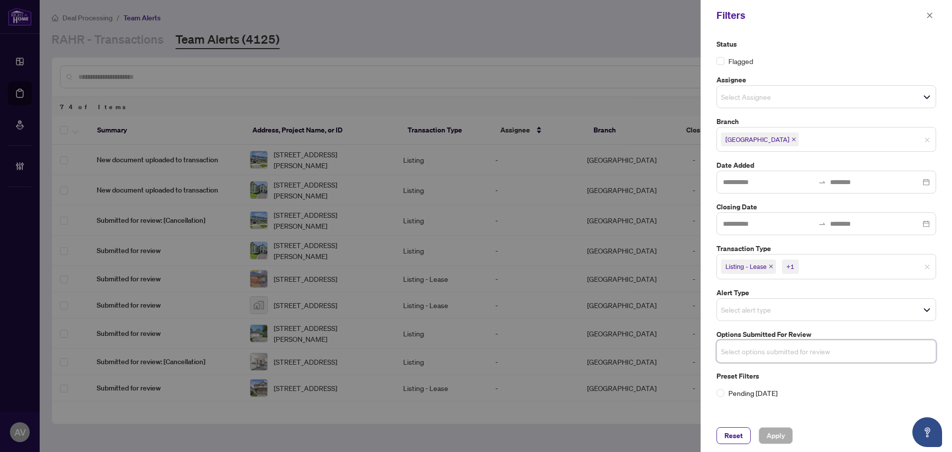
click at [777, 349] on input "search" at bounding box center [755, 351] width 69 height 12
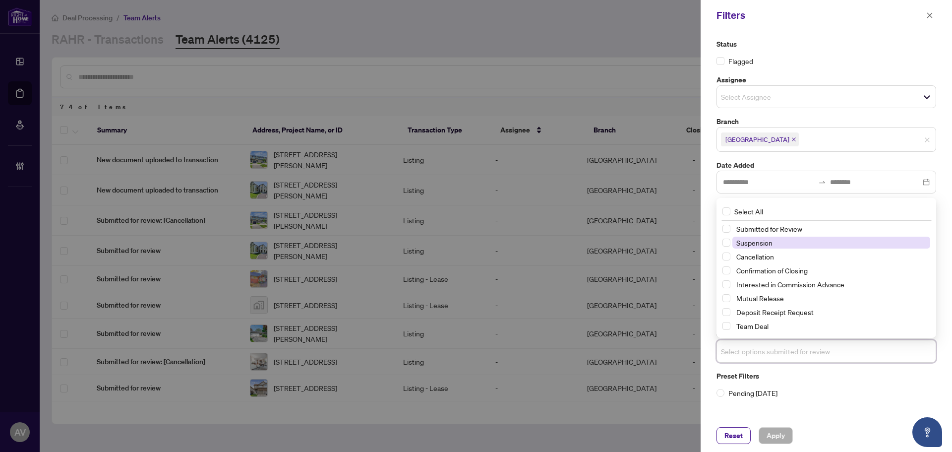
click at [764, 245] on span "Suspension" at bounding box center [755, 242] width 36 height 9
click at [764, 256] on span "Cancellation" at bounding box center [756, 256] width 38 height 9
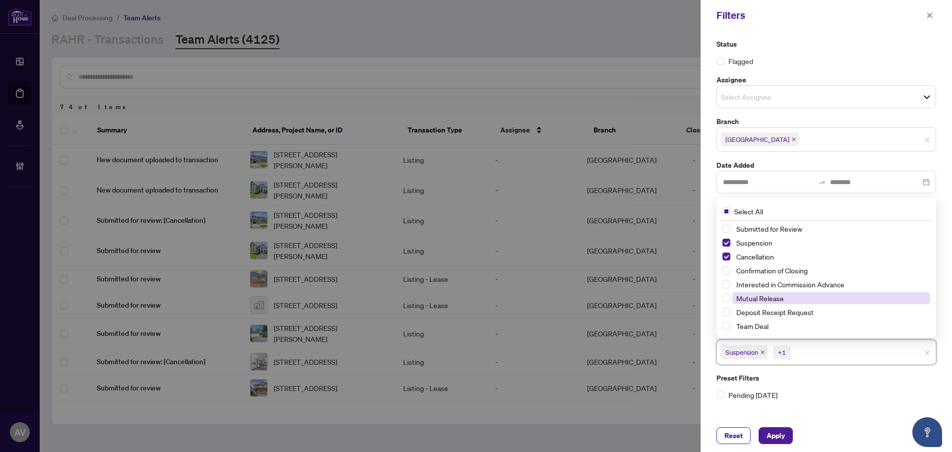
click at [763, 296] on span "Mutual Release" at bounding box center [761, 298] width 48 height 9
click at [819, 411] on div "Status Flagged Assignee Select Assignee Branch Mississauga Date Added Closing D…" at bounding box center [826, 225] width 251 height 388
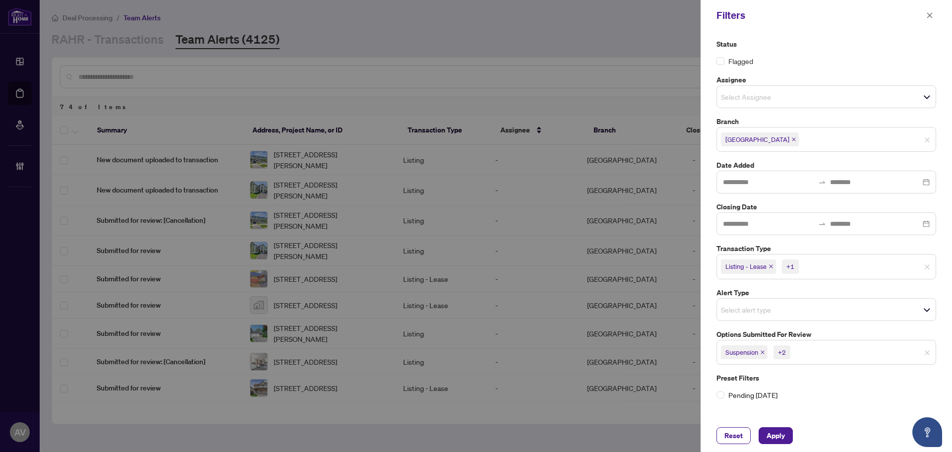
click at [776, 271] on span "Listing - Lease" at bounding box center [748, 266] width 55 height 14
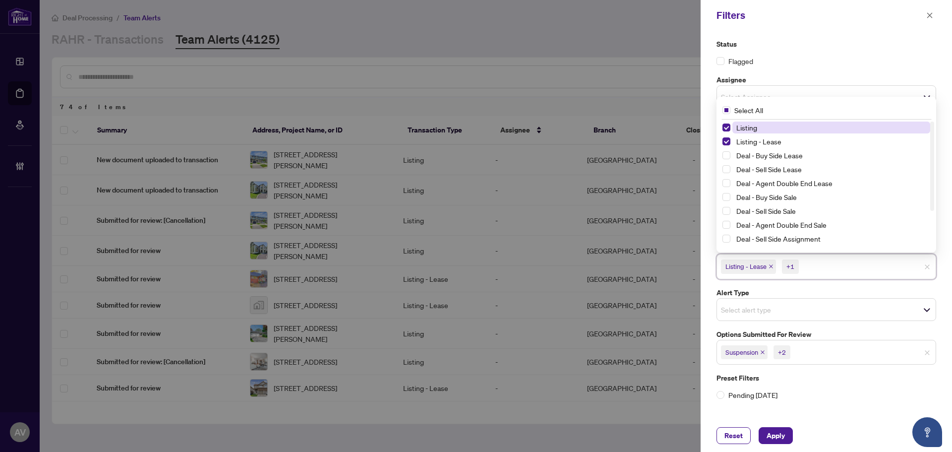
click at [772, 268] on icon "close" at bounding box center [771, 266] width 5 height 5
click at [751, 265] on icon "close" at bounding box center [749, 267] width 4 height 4
click at [844, 388] on label "Pending Today" at bounding box center [827, 392] width 220 height 11
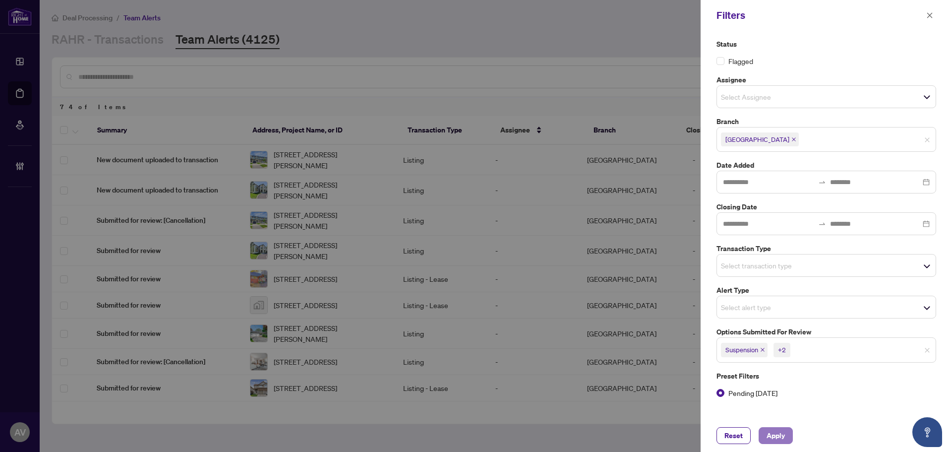
click at [780, 437] on span "Apply" at bounding box center [776, 436] width 18 height 16
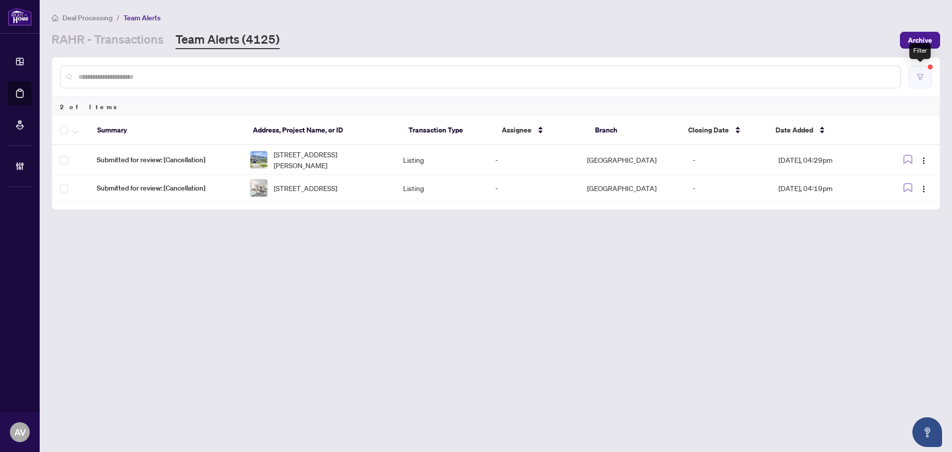
click at [915, 79] on button "button" at bounding box center [920, 76] width 23 height 23
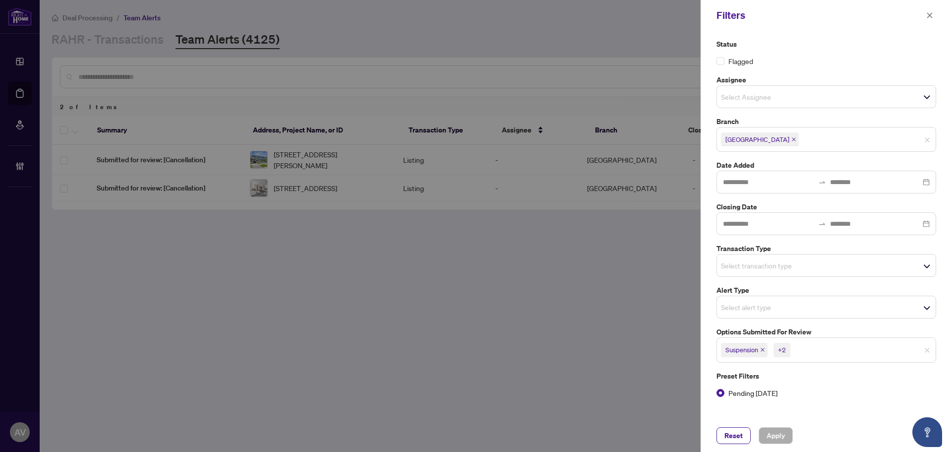
click at [814, 345] on input "search" at bounding box center [827, 350] width 69 height 12
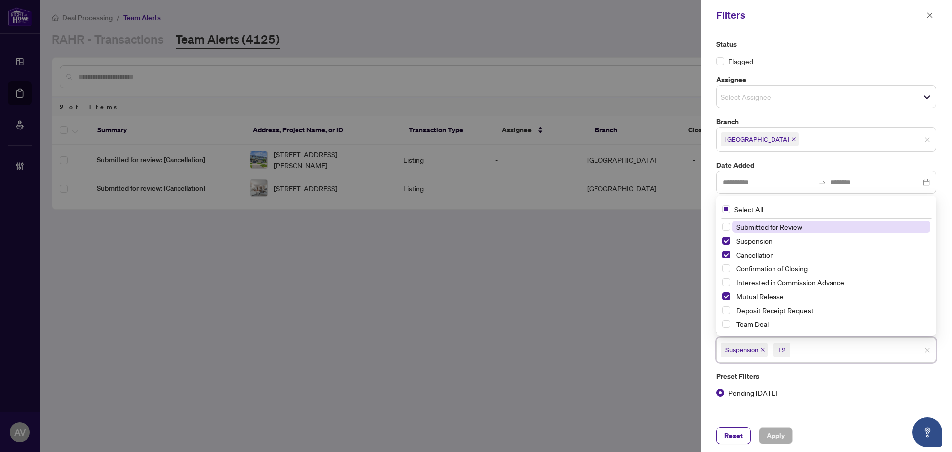
click at [816, 347] on input "search" at bounding box center [827, 350] width 69 height 12
click at [724, 447] on div "Reset Apply" at bounding box center [826, 435] width 251 height 33
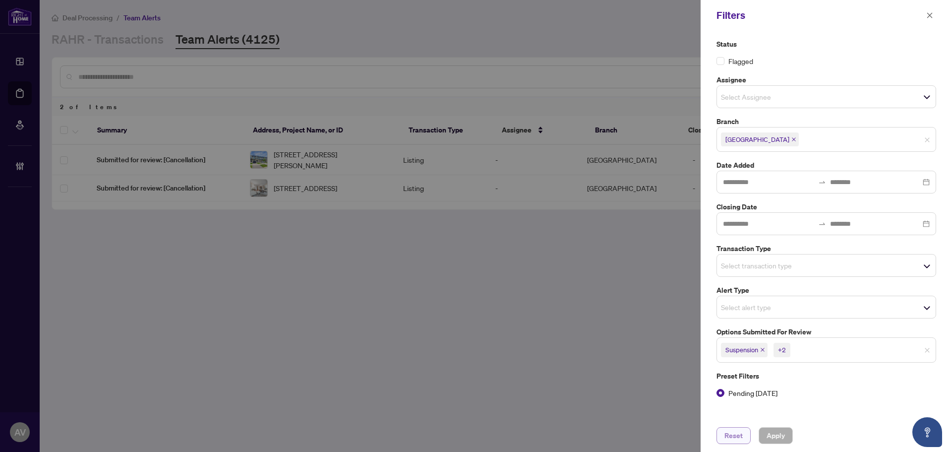
click at [732, 436] on span "Reset" at bounding box center [734, 436] width 18 height 16
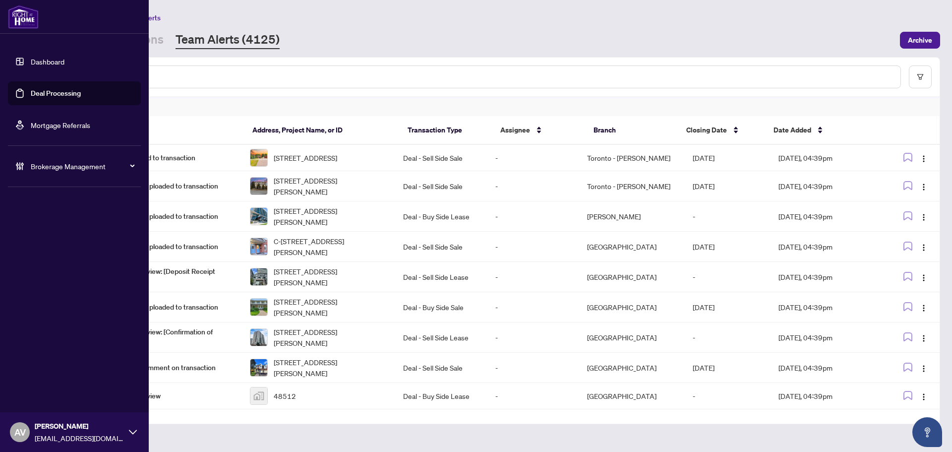
click at [80, 161] on span "Brokerage Management" at bounding box center [82, 166] width 103 height 11
click at [55, 233] on link "Manage Agents" at bounding box center [45, 237] width 49 height 9
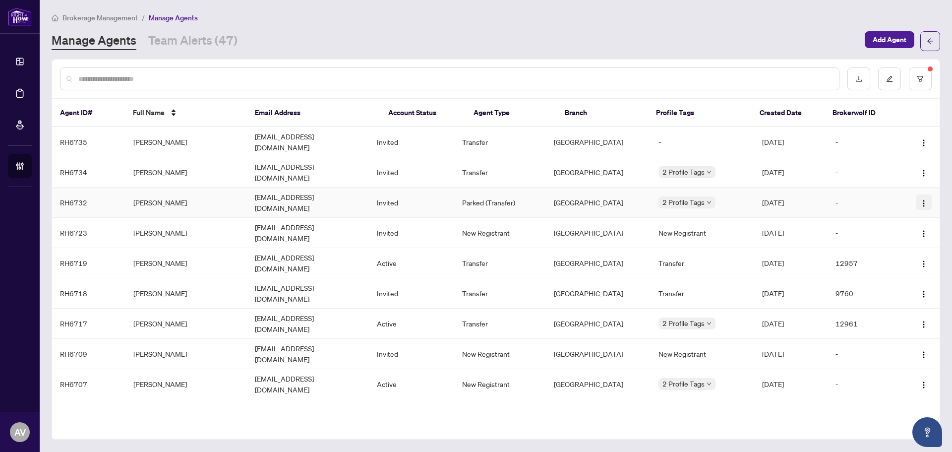
click at [923, 199] on img "button" at bounding box center [924, 203] width 8 height 8
copy tr "miladdidar@hotmail.com"
drag, startPoint x: 333, startPoint y: 186, endPoint x: 246, endPoint y: 189, distance: 86.8
click at [246, 189] on tr "RH6732 Milad Didar miladdidar@hotmail.com Invited Parked (Transfer) Mississauga…" at bounding box center [496, 202] width 888 height 30
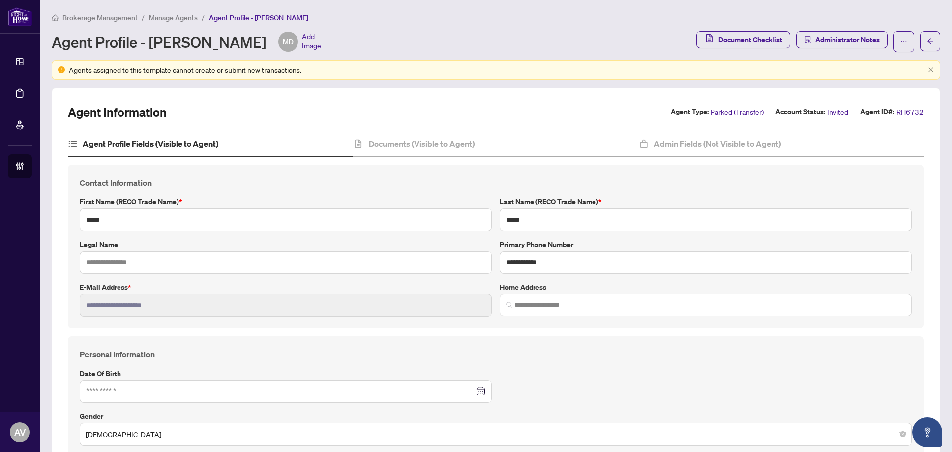
type input "**********"
click at [842, 198] on label "Last Name (RECO Trade Name) *" at bounding box center [706, 201] width 412 height 11
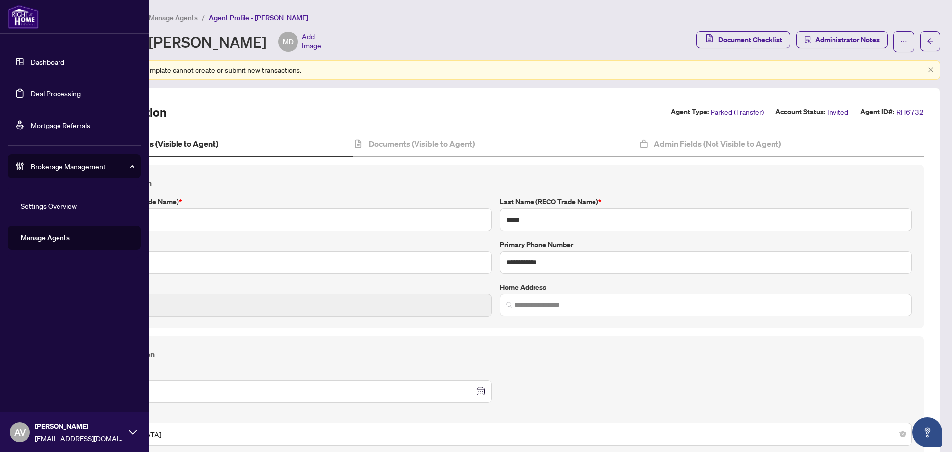
click at [42, 98] on link "Deal Processing" at bounding box center [56, 93] width 50 height 9
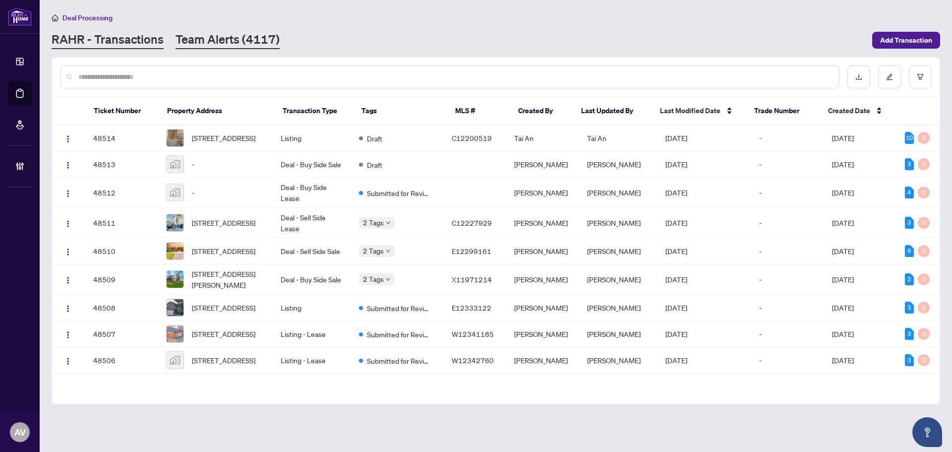
click at [222, 45] on link "Team Alerts (4117)" at bounding box center [228, 40] width 104 height 18
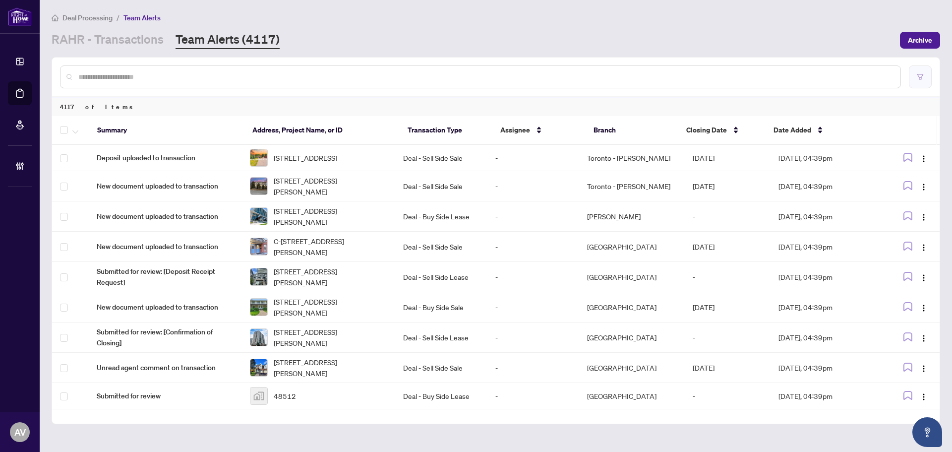
click at [926, 75] on button "button" at bounding box center [920, 76] width 23 height 23
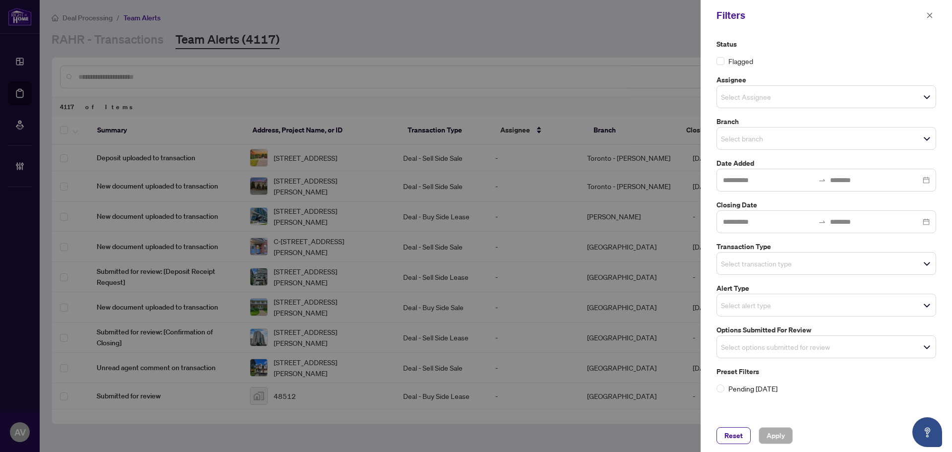
click at [759, 141] on input "search" at bounding box center [755, 138] width 69 height 12
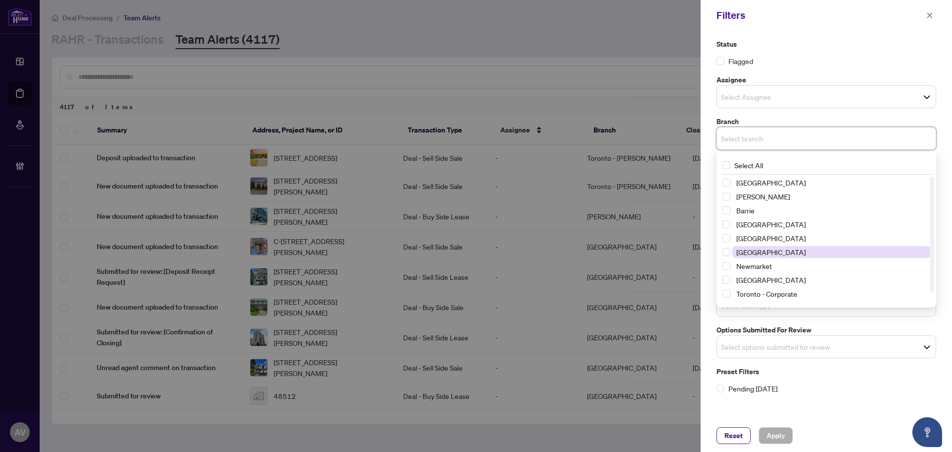
click at [770, 250] on span "Mississauga" at bounding box center [771, 251] width 69 height 9
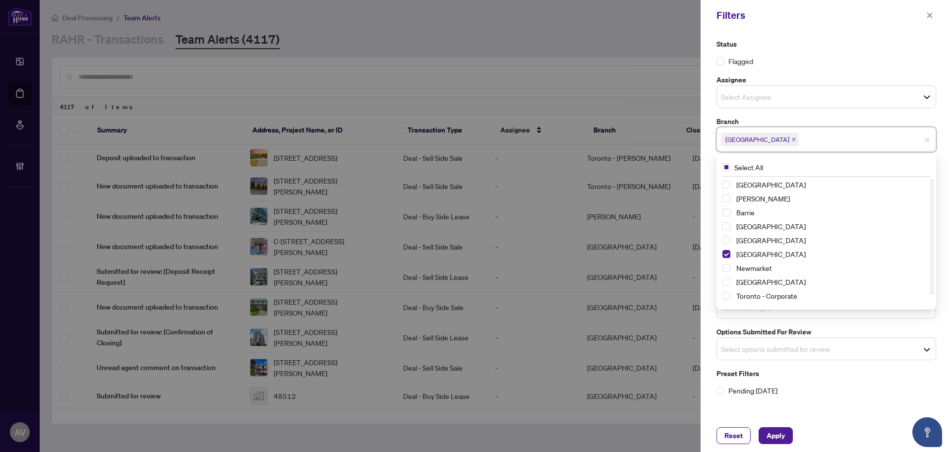
click at [785, 345] on input "search" at bounding box center [755, 349] width 69 height 12
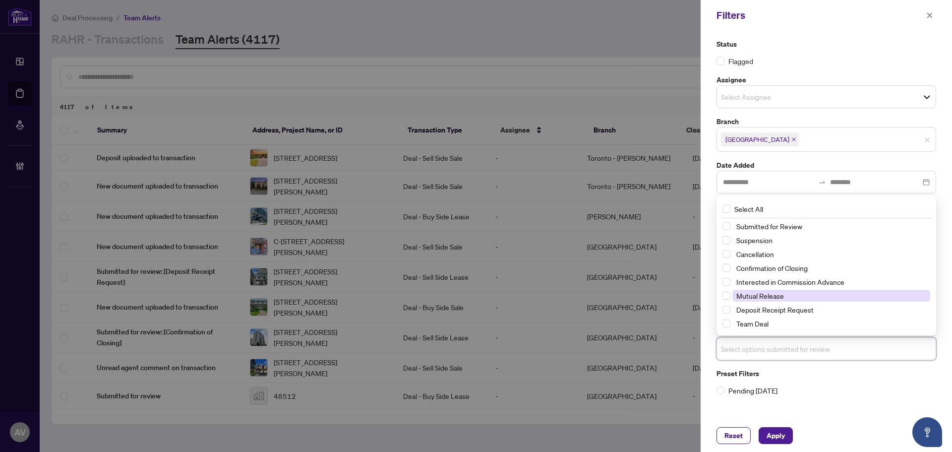
click at [763, 298] on span "Mutual Release" at bounding box center [761, 295] width 48 height 9
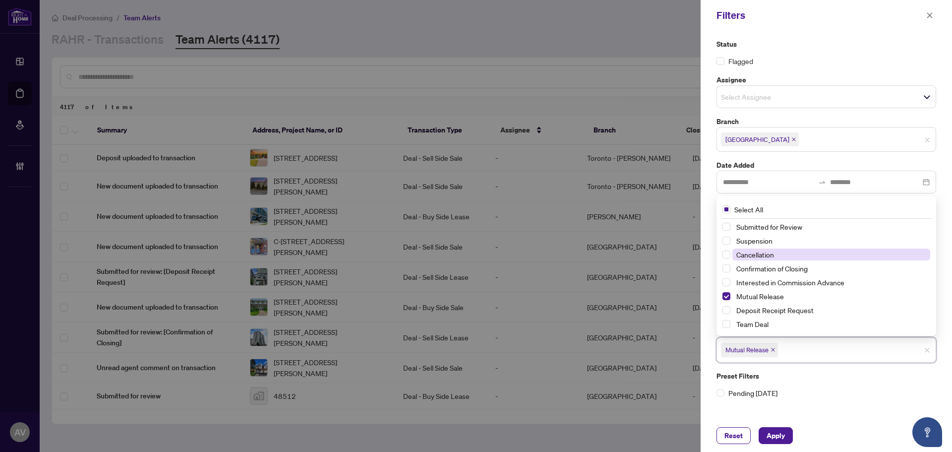
click at [759, 252] on span "Cancellation" at bounding box center [756, 254] width 38 height 9
click at [758, 240] on span "Suspension" at bounding box center [755, 240] width 36 height 9
click at [791, 435] on button "Apply" at bounding box center [776, 435] width 34 height 17
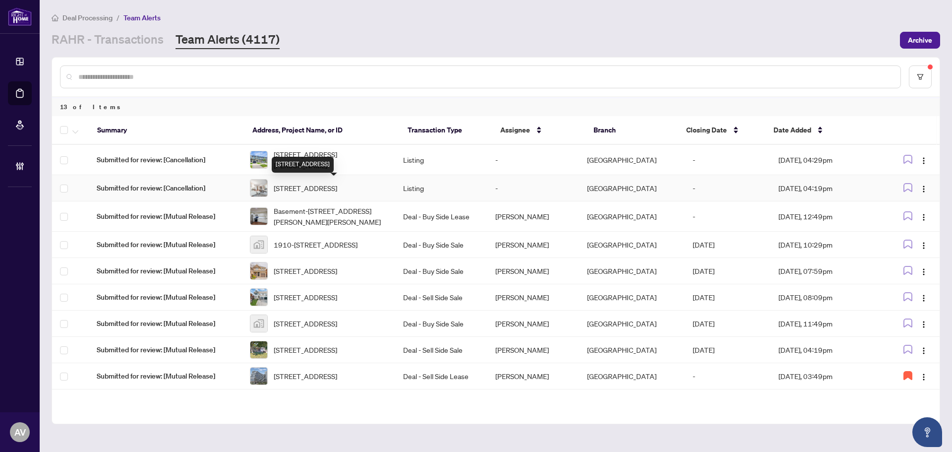
click at [331, 192] on span "209-100 Arbors Lane, Vaughan, Ontario L4L 7G4, Canada" at bounding box center [305, 188] width 63 height 11
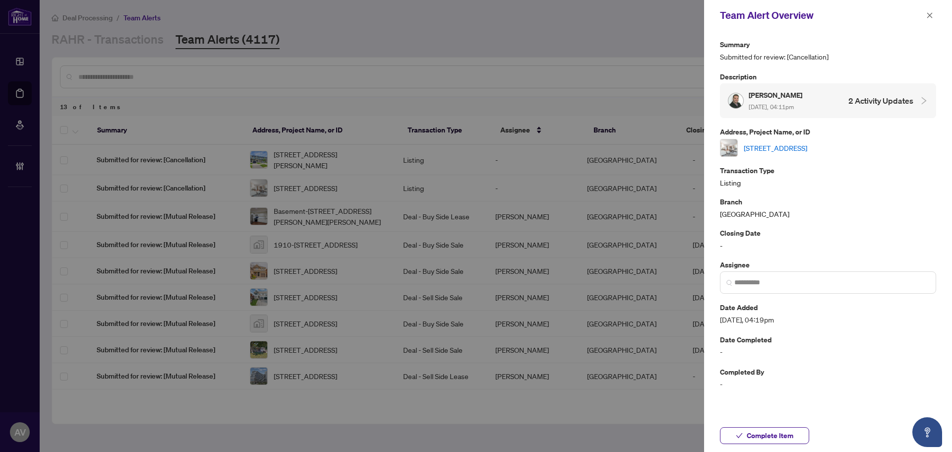
click at [807, 147] on link "209-100 Arbors Lane, Vaughan, Ontario L4L 7G4, Canada" at bounding box center [775, 147] width 63 height 11
click at [762, 436] on span "Complete Item" at bounding box center [770, 436] width 47 height 16
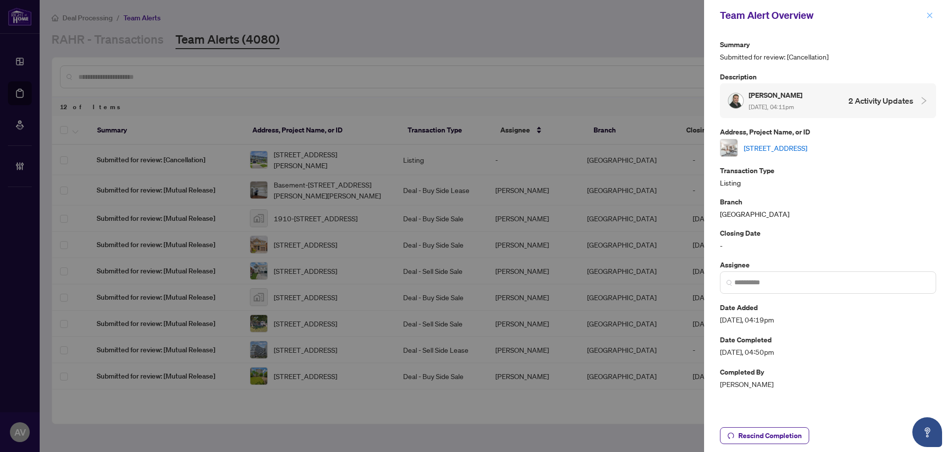
click at [930, 12] on icon "close" at bounding box center [929, 15] width 7 height 7
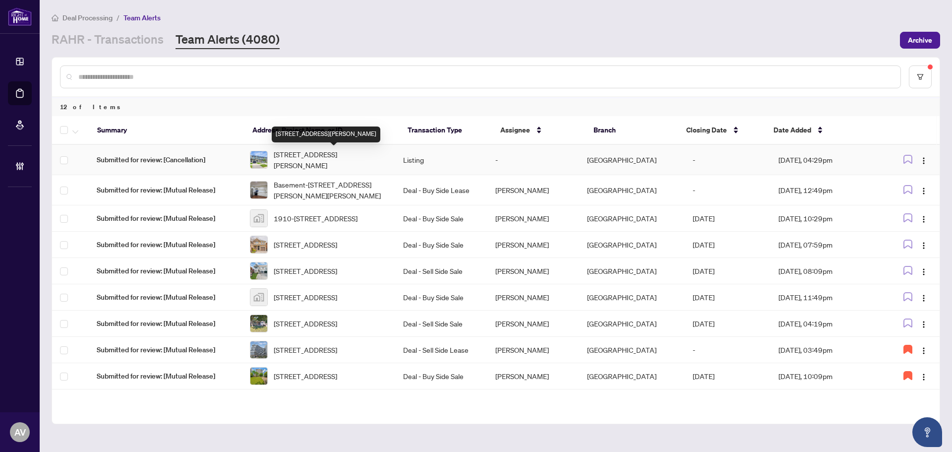
click at [290, 161] on span "[STREET_ADDRESS][PERSON_NAME]" at bounding box center [331, 160] width 114 height 22
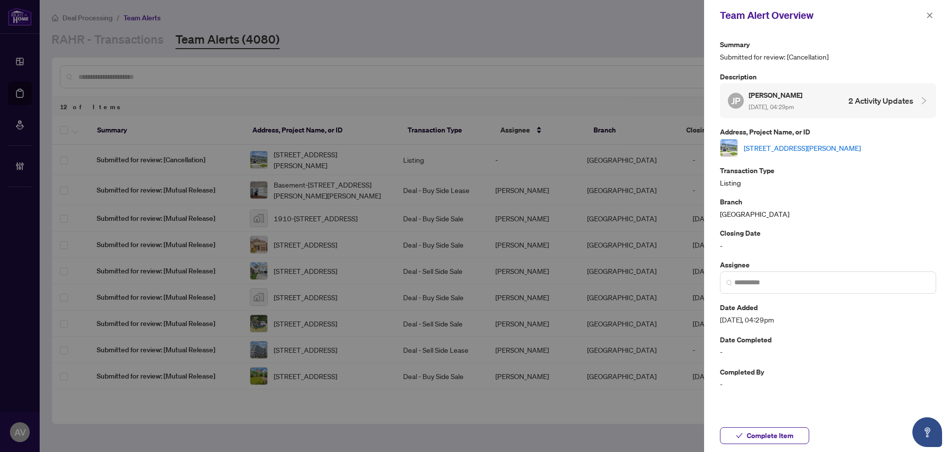
click at [793, 152] on link "[STREET_ADDRESS][PERSON_NAME]" at bounding box center [802, 147] width 117 height 11
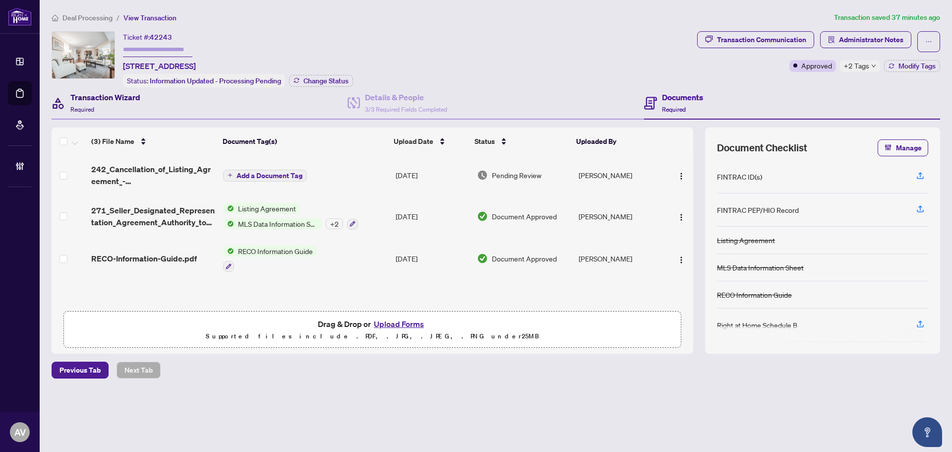
click at [126, 105] on div "Transaction Wizard Required" at bounding box center [105, 102] width 70 height 23
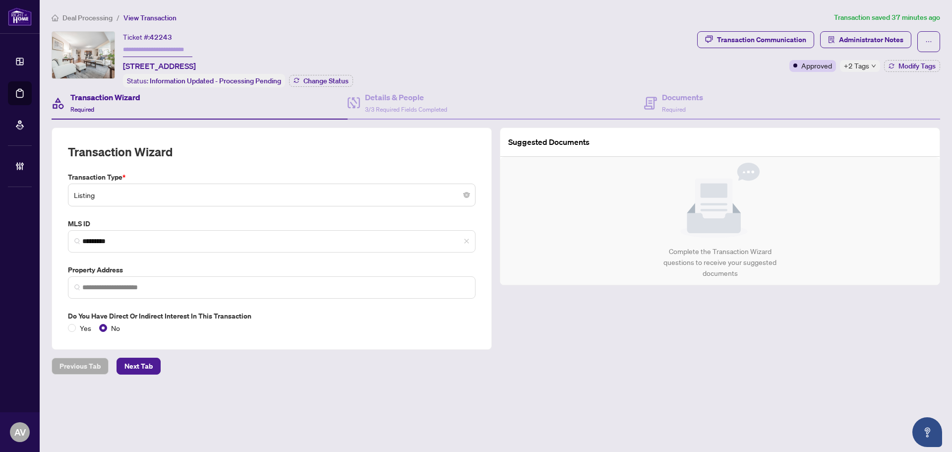
type input "**********"
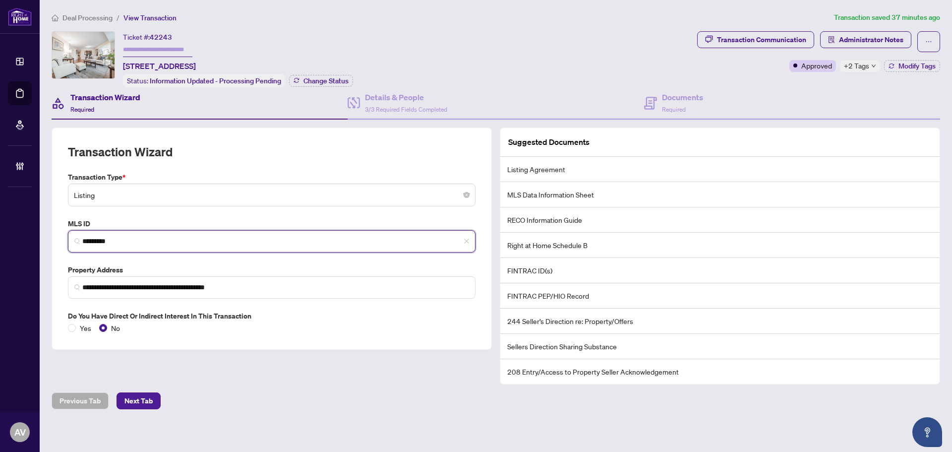
click at [133, 240] on input "*********" at bounding box center [275, 241] width 387 height 10
click at [162, 243] on input "*********" at bounding box center [275, 241] width 387 height 10
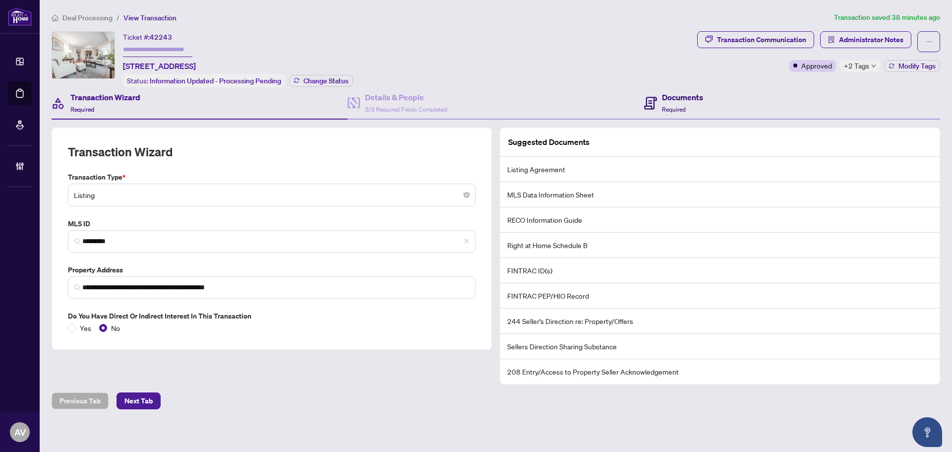
drag, startPoint x: 688, startPoint y: 107, endPoint x: 301, endPoint y: 45, distance: 392.3
click at [688, 107] on div "Documents Required" at bounding box center [682, 102] width 41 height 23
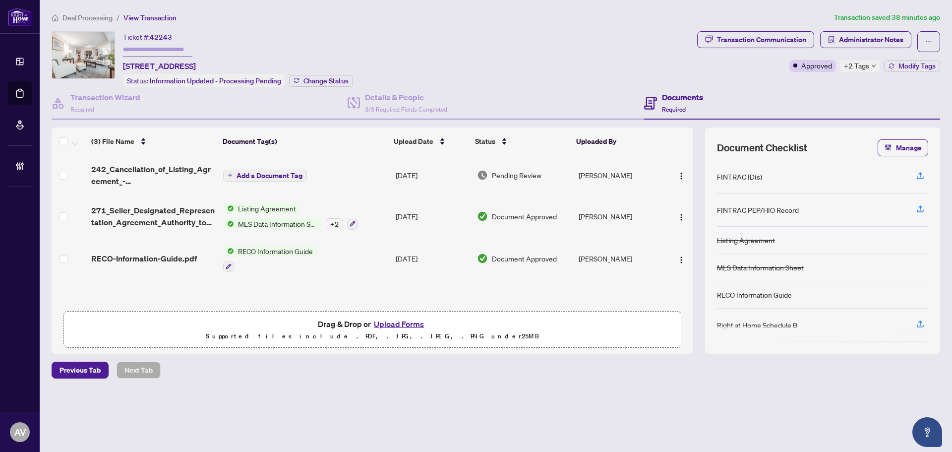
click at [868, 64] on span "+2 Tags" at bounding box center [856, 65] width 25 height 11
click at [188, 164] on span "242_Cancellation_of_Listing_Agreement_-_Authority_to_Offer_for_Sale_-_PropTx-[P…" at bounding box center [153, 175] width 124 height 24
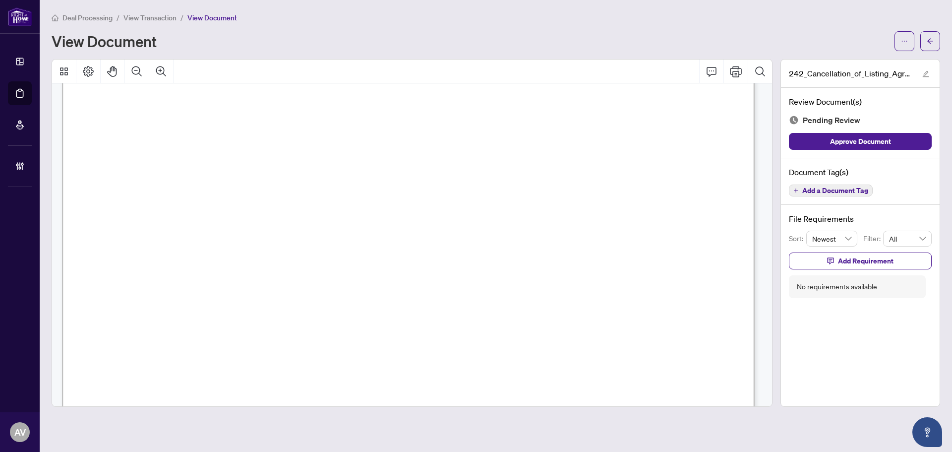
scroll to position [594, 0]
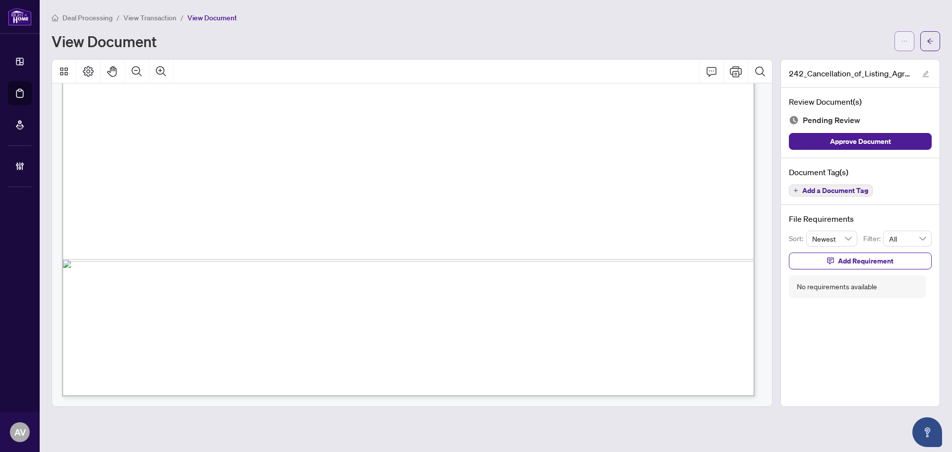
click at [906, 38] on icon "ellipsis" at bounding box center [904, 41] width 7 height 7
click at [877, 62] on span "Download" at bounding box center [868, 62] width 75 height 11
click at [816, 199] on div "Document Tag(s) Add a Document Tag" at bounding box center [860, 181] width 159 height 47
click at [816, 196] on div "Document Tag(s) Add a Document Tag" at bounding box center [860, 181] width 159 height 47
click at [816, 189] on span "Add a Document Tag" at bounding box center [836, 190] width 66 height 7
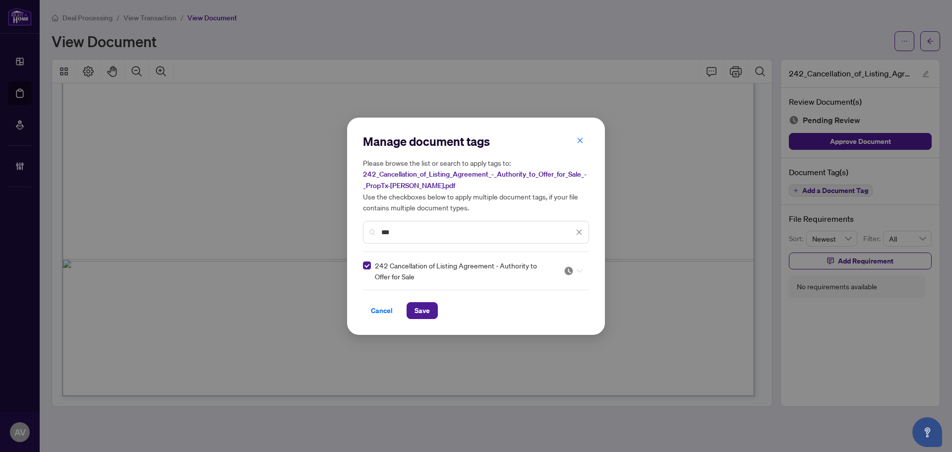
click at [565, 270] on img at bounding box center [569, 271] width 10 height 10
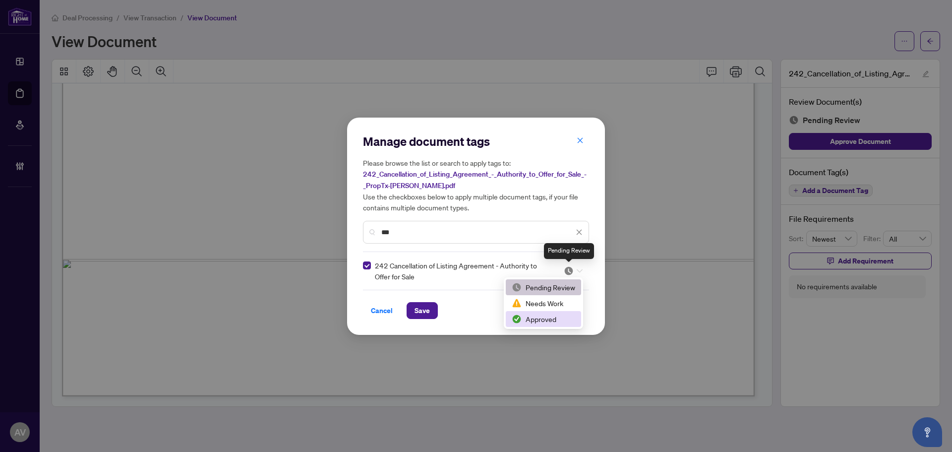
click at [538, 317] on div "Approved" at bounding box center [543, 318] width 63 height 11
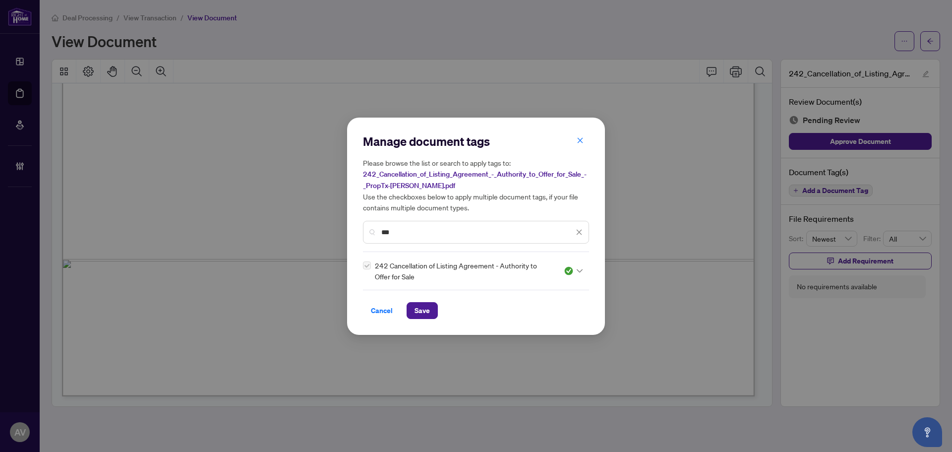
click at [458, 237] on div "***" at bounding box center [476, 232] width 226 height 23
click at [455, 232] on input "***" at bounding box center [477, 232] width 192 height 11
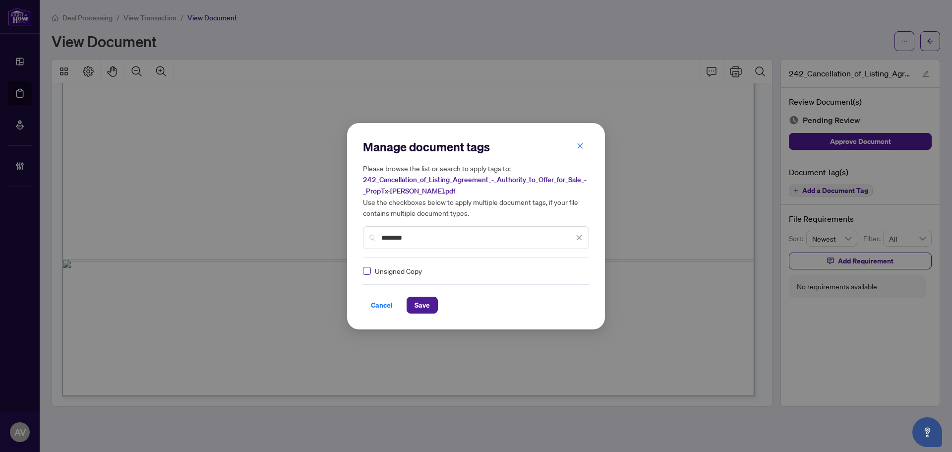
type input "********"
click at [566, 271] on img at bounding box center [569, 271] width 10 height 10
click at [554, 317] on div "Approved" at bounding box center [540, 318] width 63 height 11
click at [428, 301] on span "Save" at bounding box center [422, 305] width 15 height 16
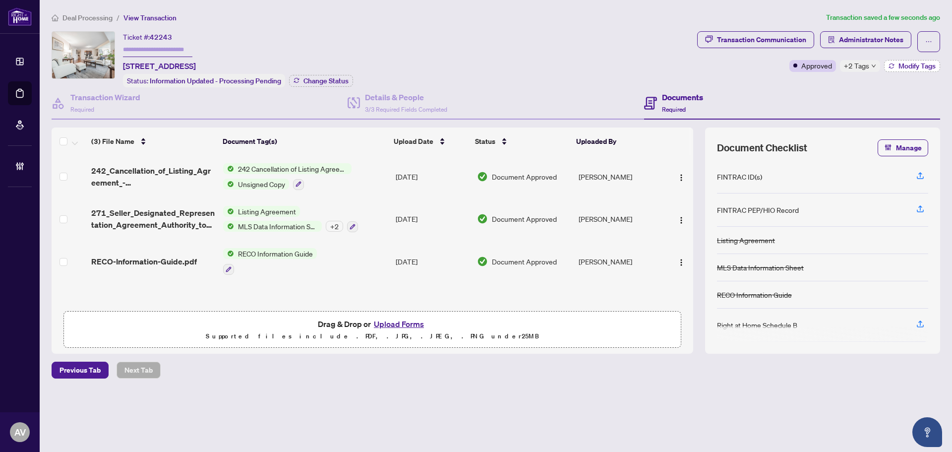
click at [900, 71] on button "Modify Tags" at bounding box center [912, 66] width 56 height 12
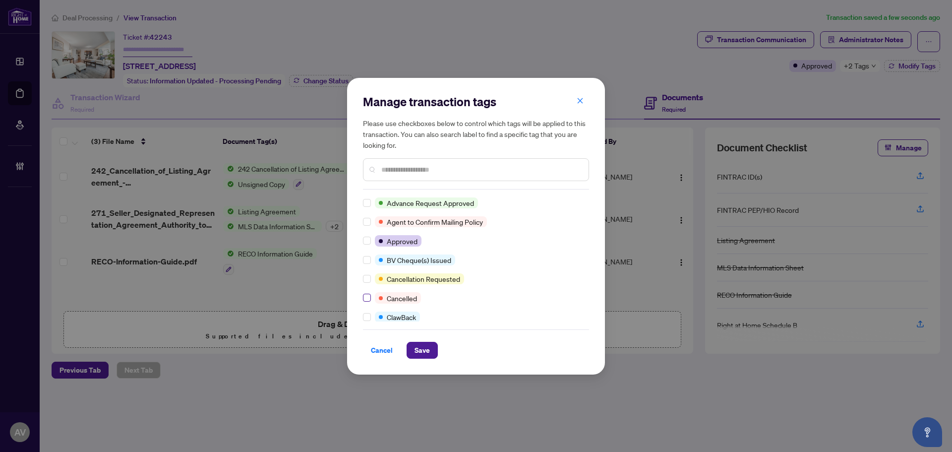
click at [369, 303] on label at bounding box center [367, 297] width 8 height 11
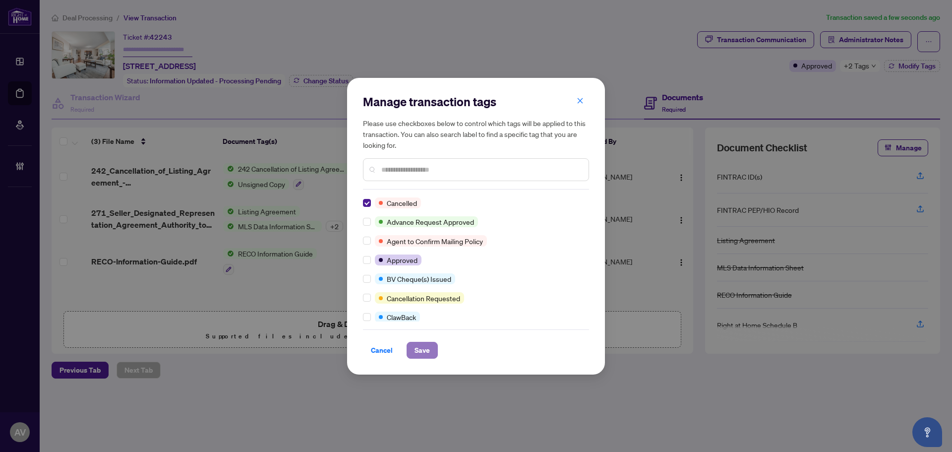
click at [426, 351] on span "Save" at bounding box center [422, 350] width 15 height 16
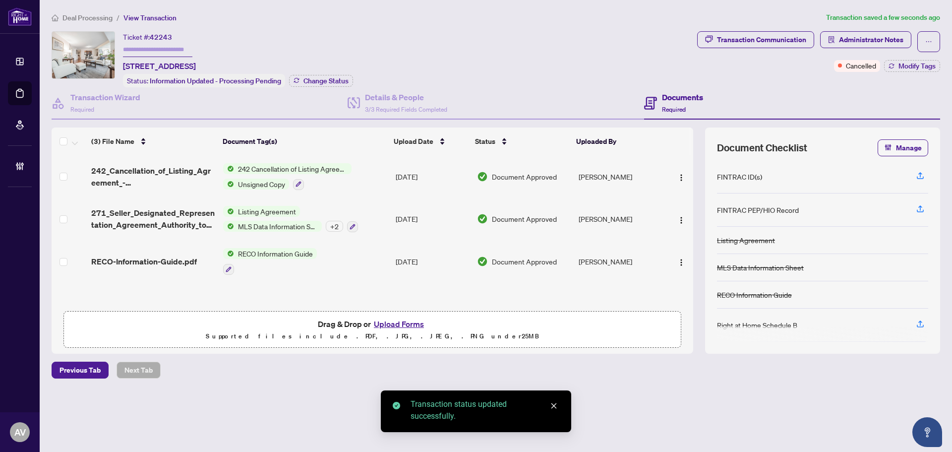
click at [780, 39] on div "Transaction Communication" at bounding box center [761, 40] width 89 height 16
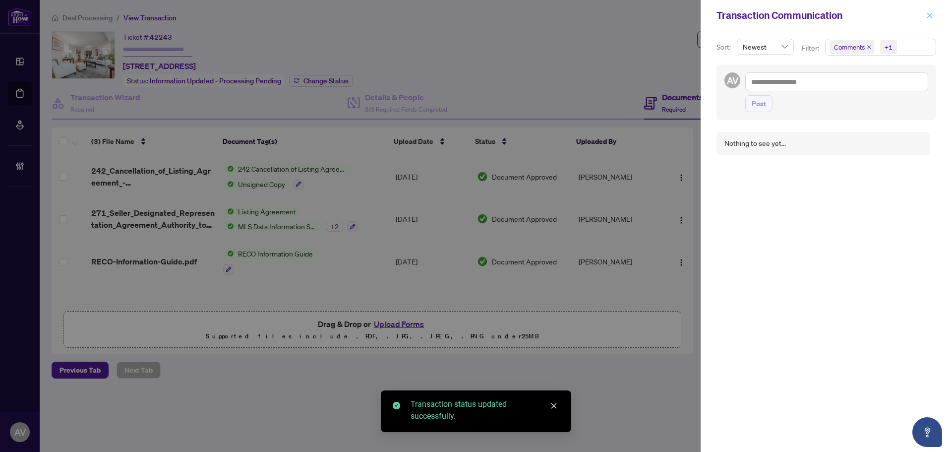
click at [927, 15] on icon "close" at bounding box center [929, 15] width 7 height 7
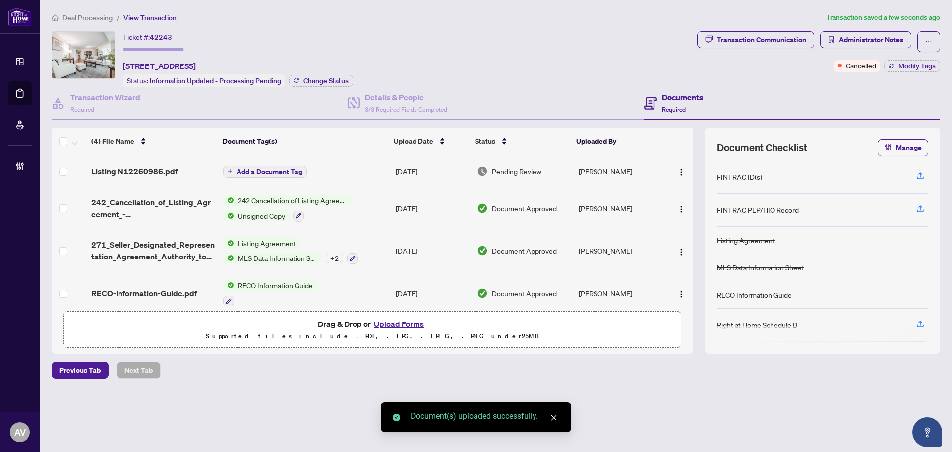
click at [249, 172] on span "Add a Document Tag" at bounding box center [270, 171] width 66 height 7
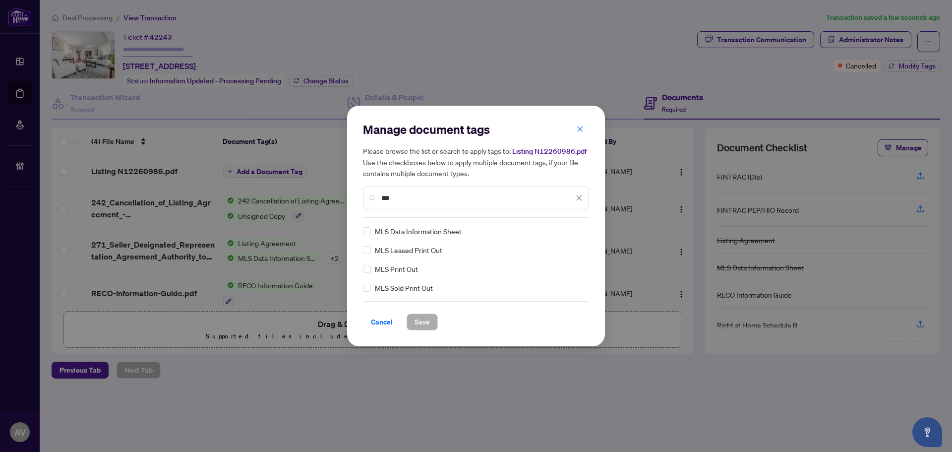
type input "***"
click at [568, 230] on img at bounding box center [569, 231] width 10 height 10
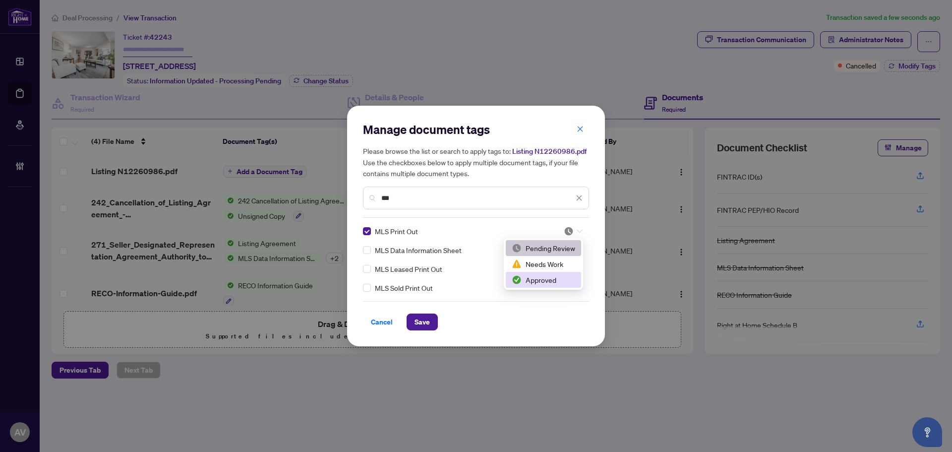
click at [550, 280] on div "Approved" at bounding box center [543, 279] width 63 height 11
click at [420, 322] on span "Save" at bounding box center [422, 322] width 15 height 16
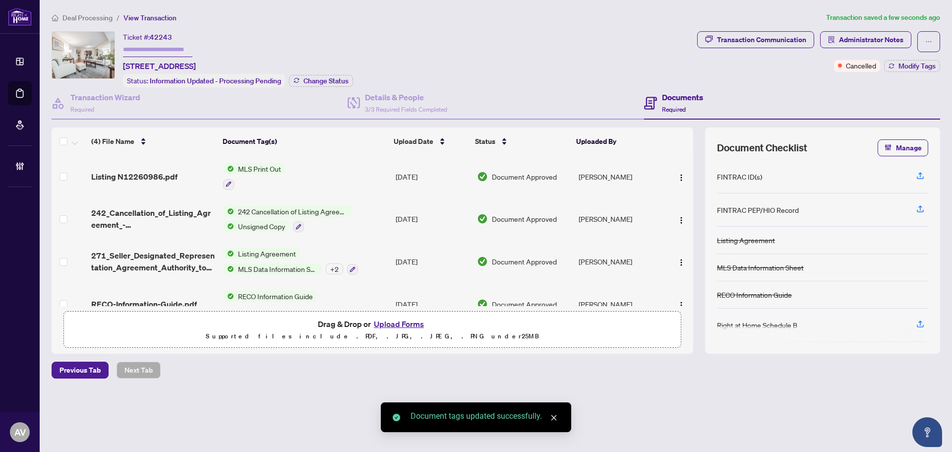
click at [679, 171] on span "button" at bounding box center [682, 176] width 8 height 11
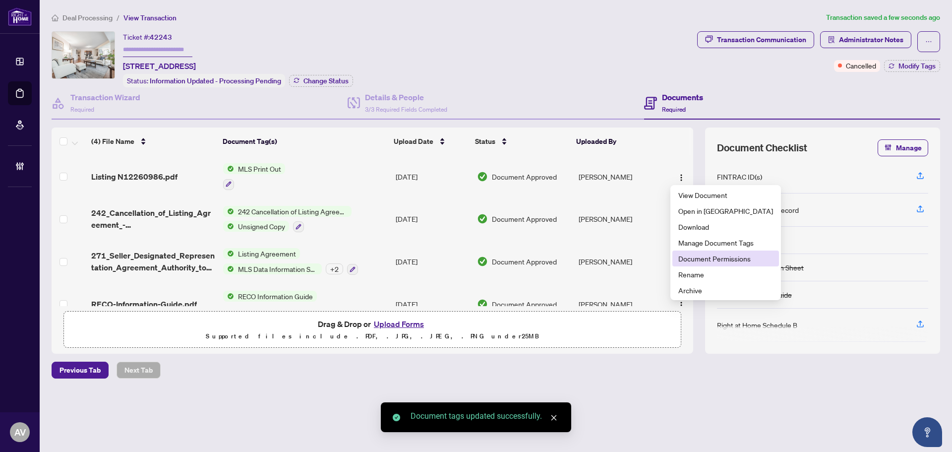
click at [708, 262] on span "Document Permissions" at bounding box center [726, 258] width 95 height 11
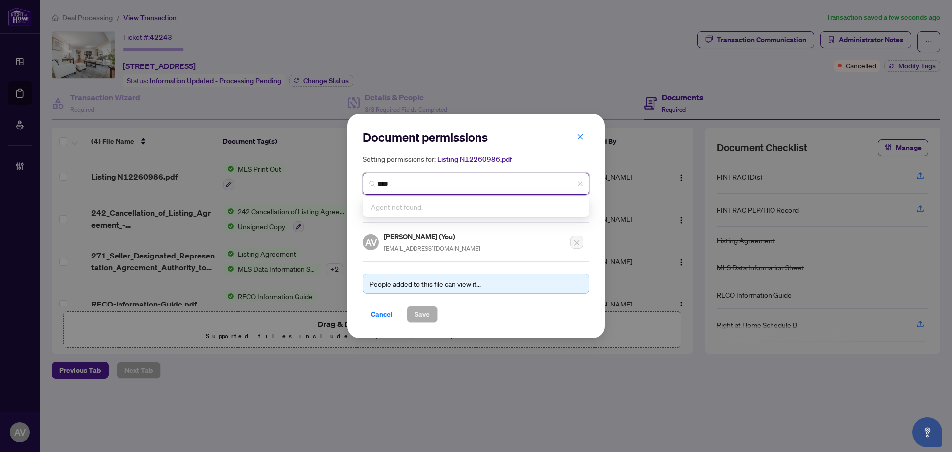
type input "*****"
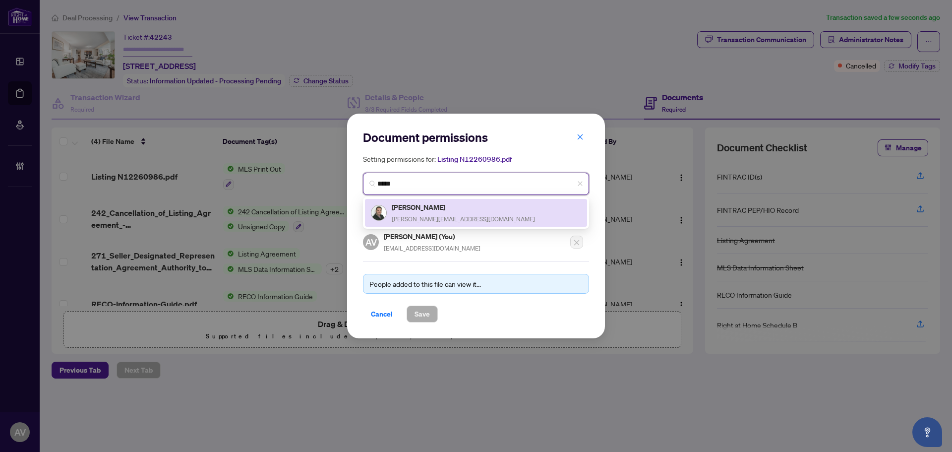
click at [483, 220] on div "[PERSON_NAME] [PERSON_NAME][EMAIL_ADDRESS][DOMAIN_NAME]" at bounding box center [476, 212] width 210 height 23
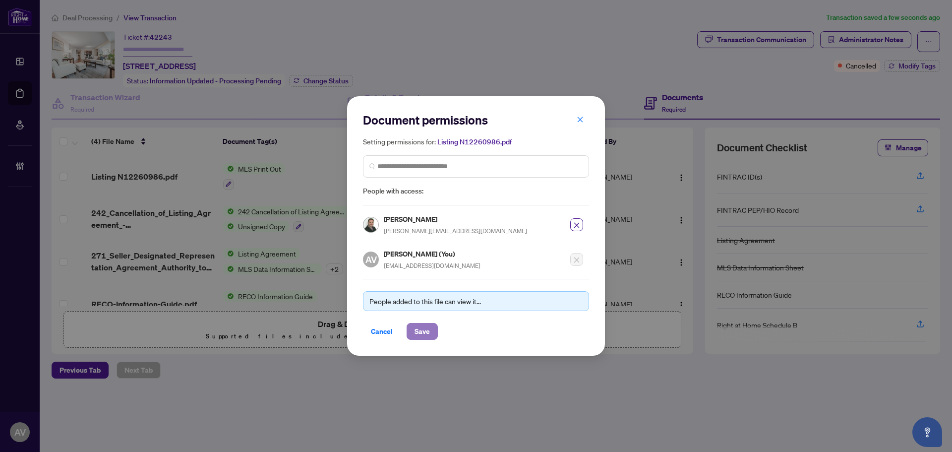
click at [424, 330] on span "Save" at bounding box center [422, 331] width 15 height 16
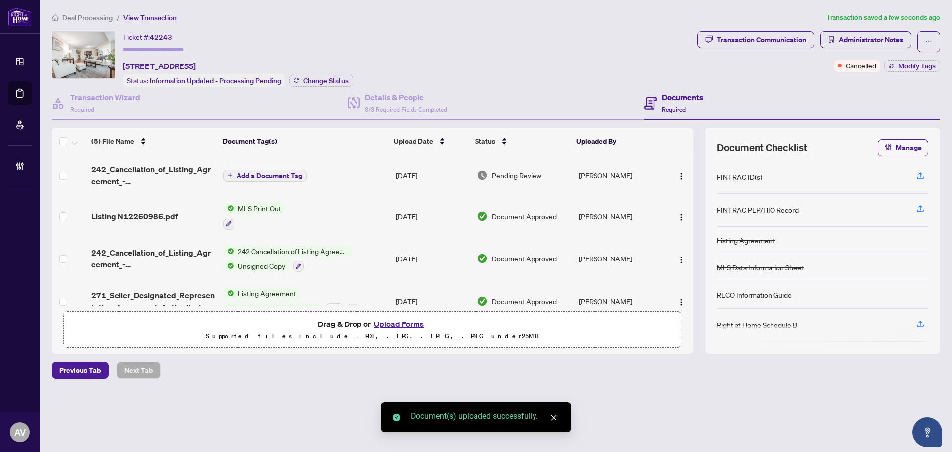
click at [254, 176] on span "Add a Document Tag" at bounding box center [270, 175] width 66 height 7
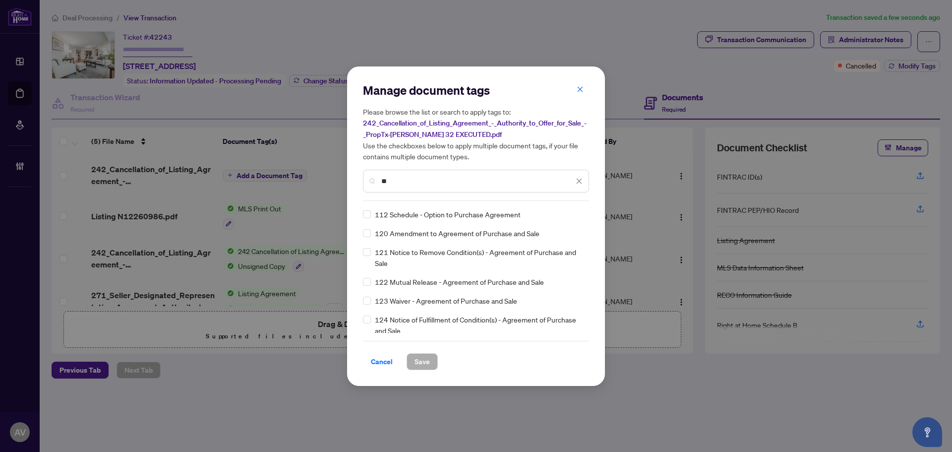
type input "*"
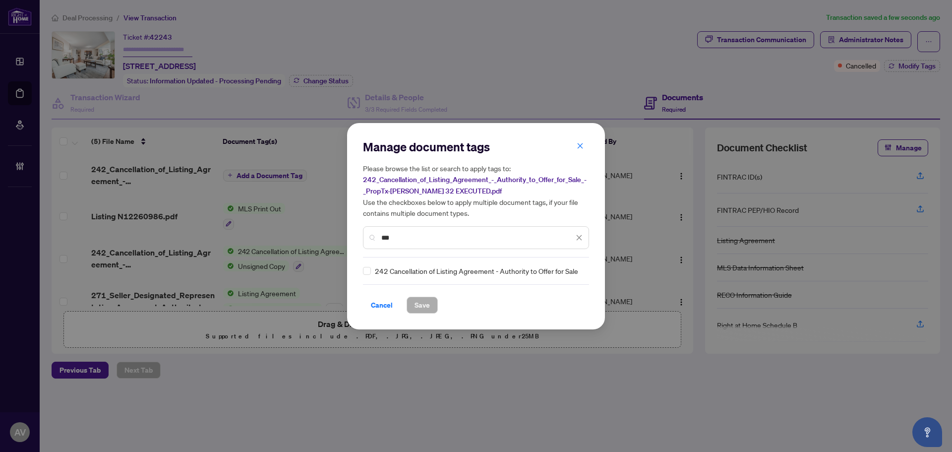
click at [372, 272] on div "242 Cancellation of Listing Agreement - Authority to Offer for Sale" at bounding box center [473, 270] width 220 height 11
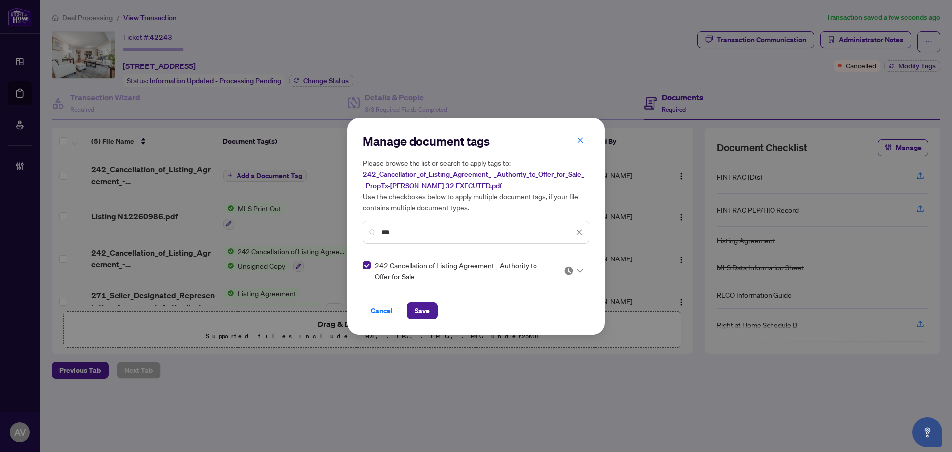
click at [575, 268] on div at bounding box center [573, 271] width 19 height 10
click at [558, 318] on div "Approved" at bounding box center [543, 318] width 63 height 11
click at [461, 233] on input "***" at bounding box center [477, 232] width 192 height 11
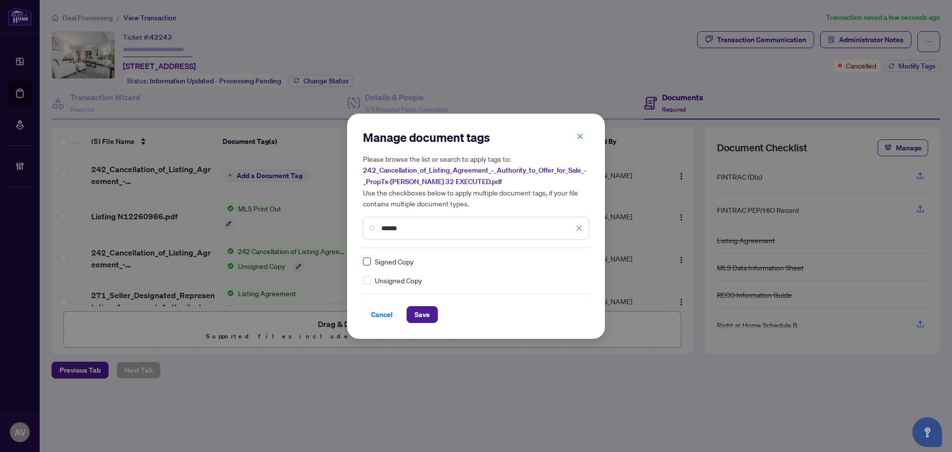
type input "******"
click at [367, 265] on label at bounding box center [367, 261] width 8 height 11
click at [575, 263] on div at bounding box center [573, 261] width 19 height 10
click at [550, 304] on div "Approved" at bounding box center [543, 309] width 63 height 11
click at [428, 320] on span "Save" at bounding box center [422, 315] width 15 height 16
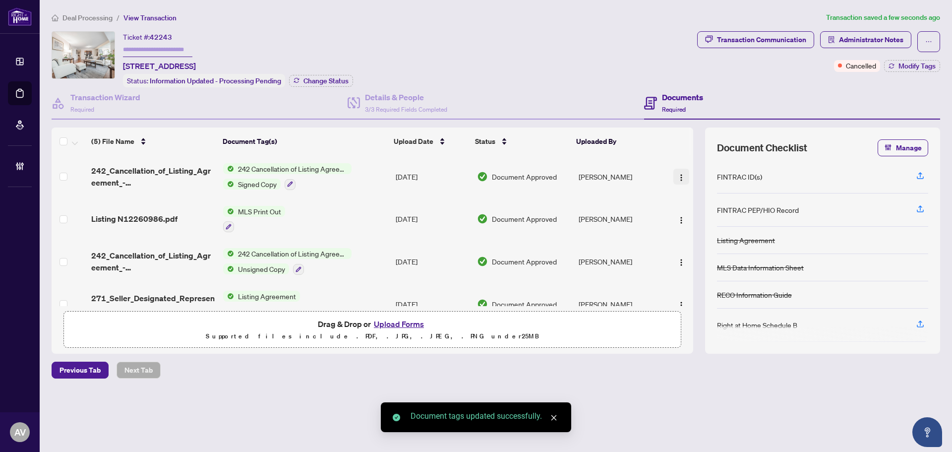
click at [683, 175] on button "button" at bounding box center [682, 177] width 16 height 16
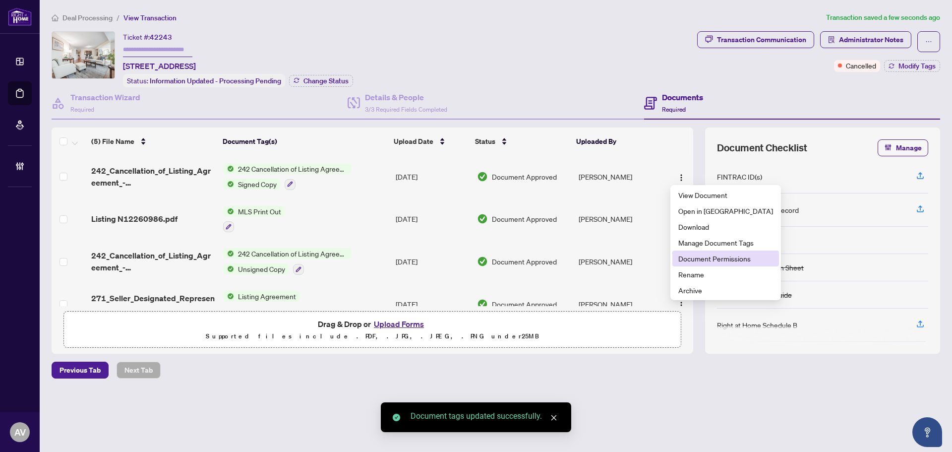
click at [689, 262] on span "Document Permissions" at bounding box center [726, 258] width 95 height 11
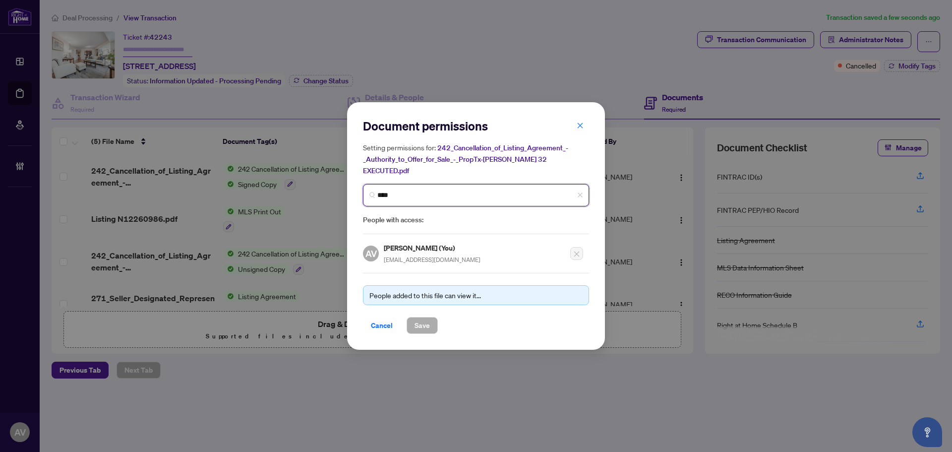
type input "*****"
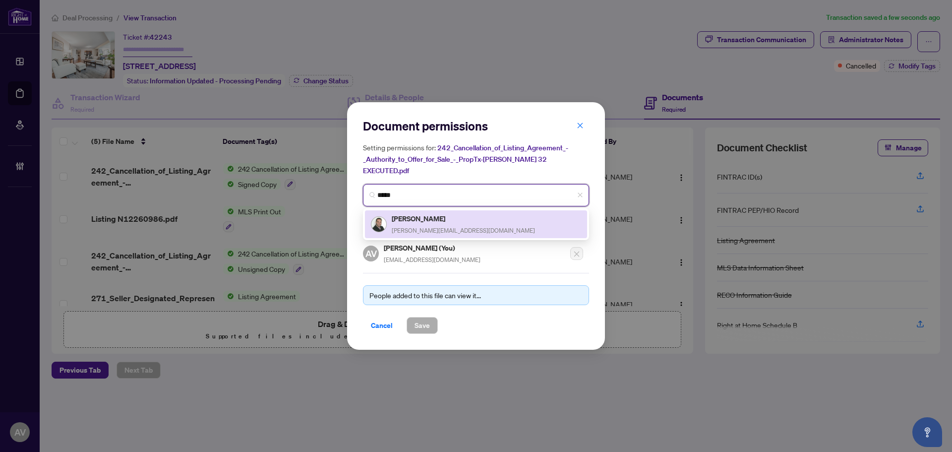
click at [438, 213] on h5 "[PERSON_NAME]" at bounding box center [463, 218] width 143 height 11
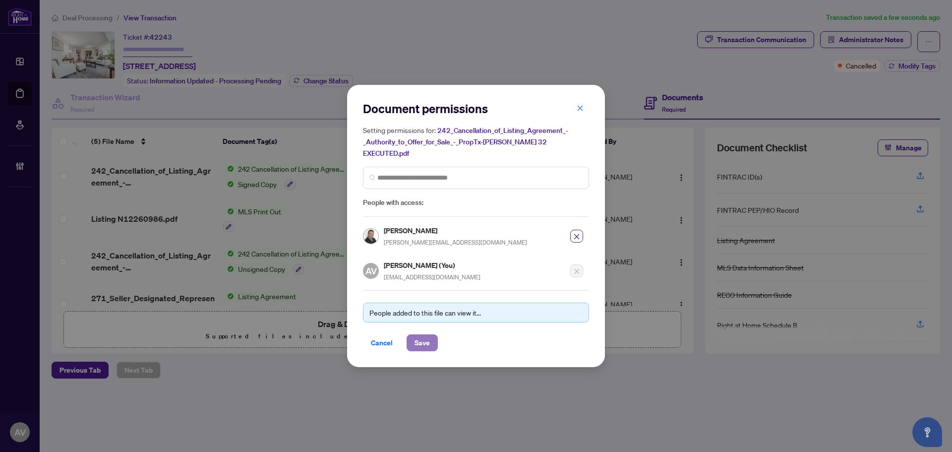
click at [426, 337] on span "Save" at bounding box center [422, 343] width 15 height 16
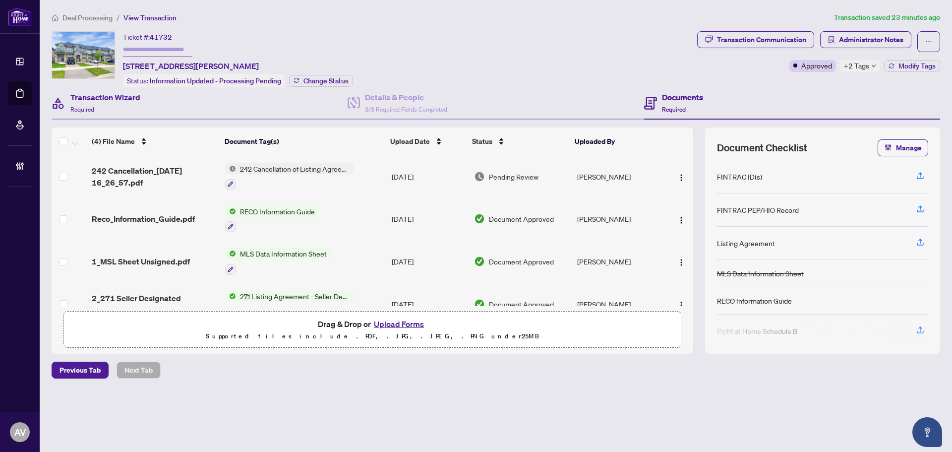
click at [174, 106] on div "Transaction Wizard Required" at bounding box center [200, 103] width 296 height 32
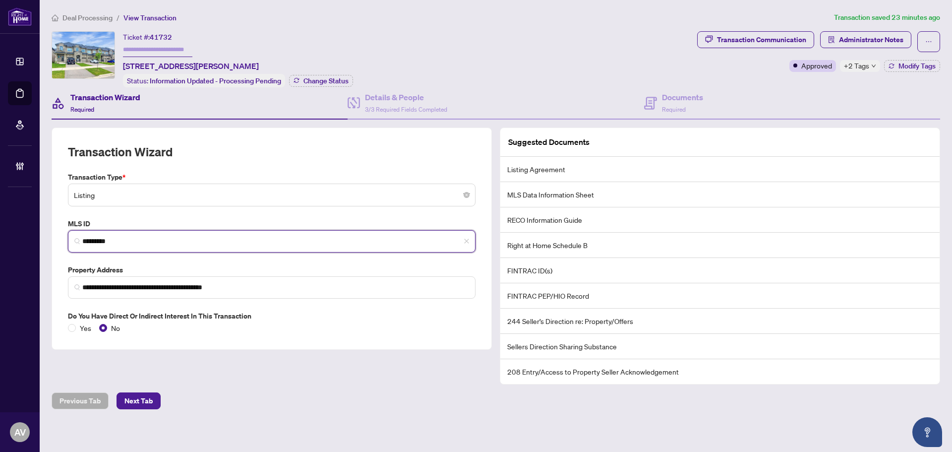
click at [182, 236] on input "*********" at bounding box center [275, 241] width 387 height 10
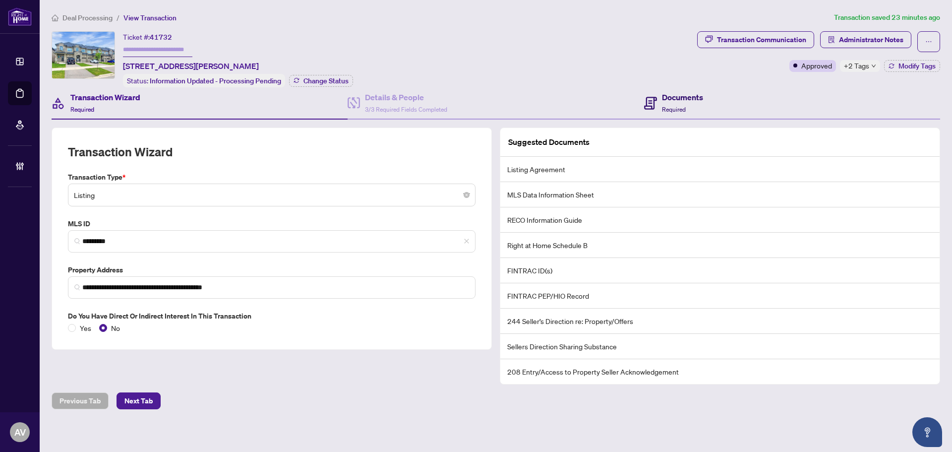
click at [685, 99] on h4 "Documents" at bounding box center [682, 97] width 41 height 12
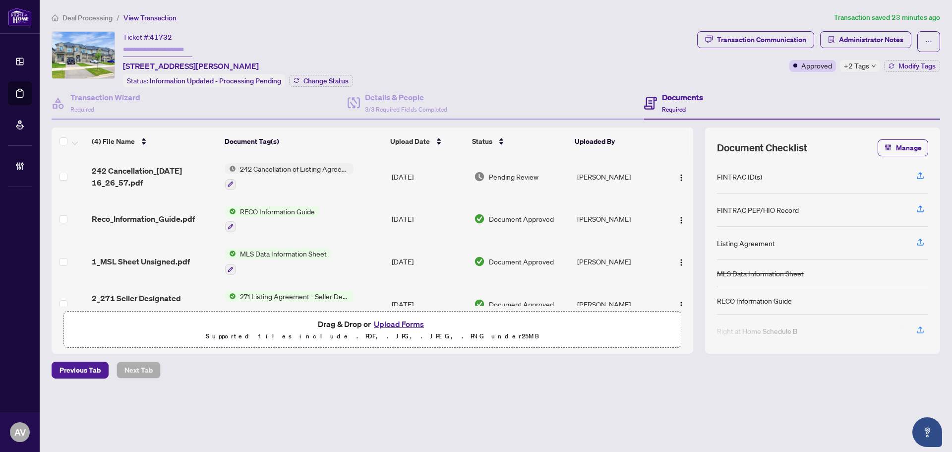
click at [862, 68] on span "+2 Tags" at bounding box center [856, 65] width 25 height 11
click at [762, 77] on div "Transaction Communication Administrator Notes Approved +2 Tags Modify Tags" at bounding box center [818, 59] width 247 height 56
click at [155, 167] on span "242 Cancellation_[DATE] 16_26_57.pdf" at bounding box center [154, 177] width 125 height 24
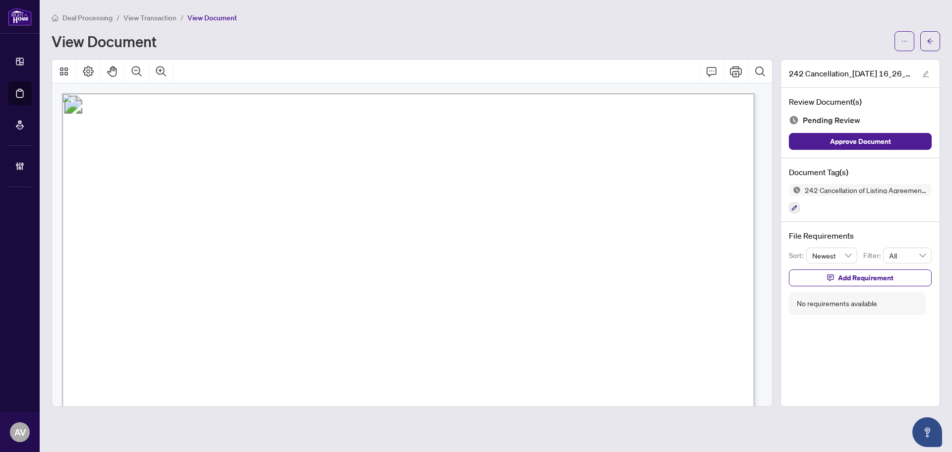
click at [237, 316] on span "X12198601" at bounding box center [226, 312] width 52 height 11
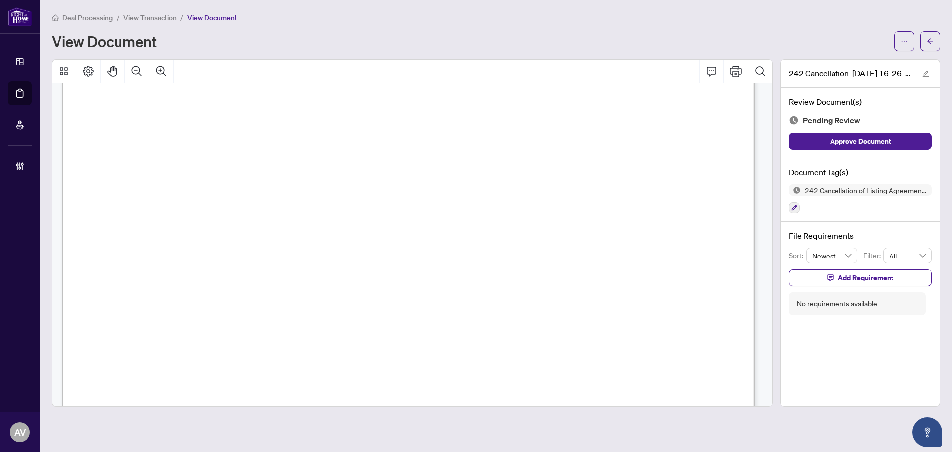
scroll to position [496, 0]
click at [898, 42] on button "button" at bounding box center [905, 41] width 20 height 20
click at [852, 63] on span "Download" at bounding box center [868, 62] width 75 height 11
click at [794, 208] on icon "button" at bounding box center [795, 208] width 6 height 6
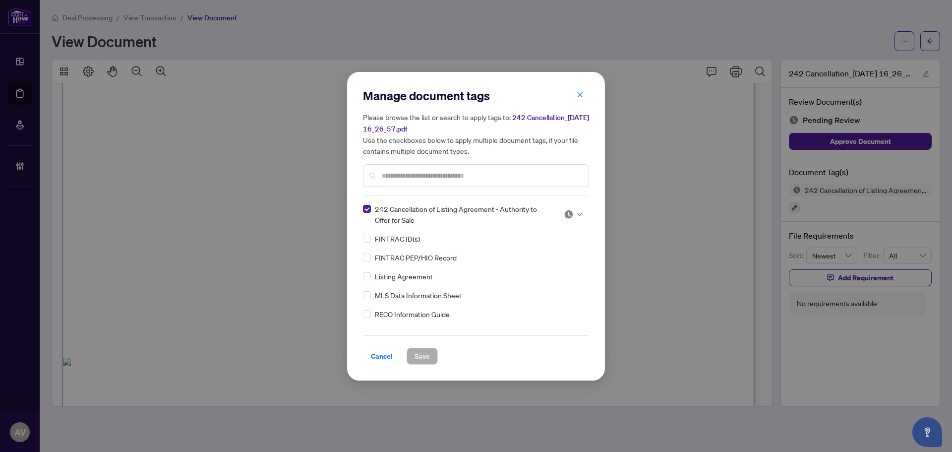
click at [570, 215] on img at bounding box center [569, 214] width 10 height 10
click at [546, 263] on div "Approved" at bounding box center [540, 262] width 63 height 11
click at [414, 173] on input "text" at bounding box center [480, 175] width 199 height 11
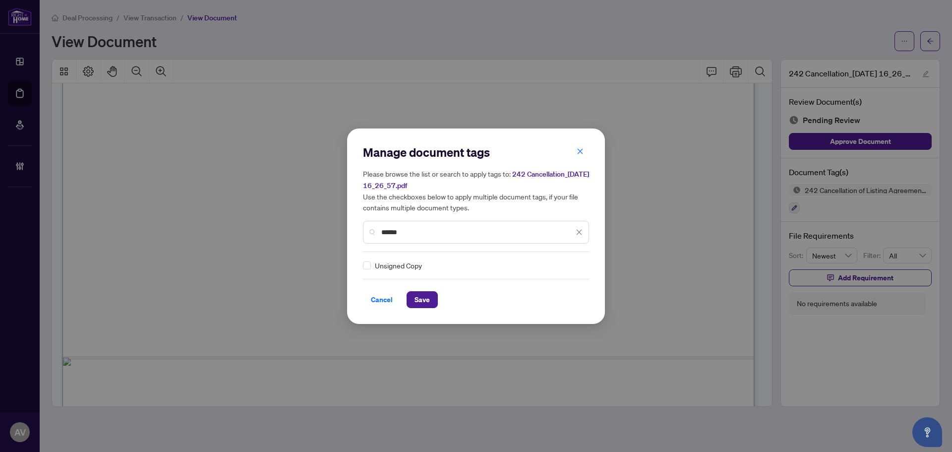
type input "******"
click at [570, 261] on img at bounding box center [569, 265] width 10 height 10
click at [552, 308] on div "Approved" at bounding box center [540, 313] width 63 height 11
click at [429, 298] on span "Save" at bounding box center [422, 300] width 15 height 16
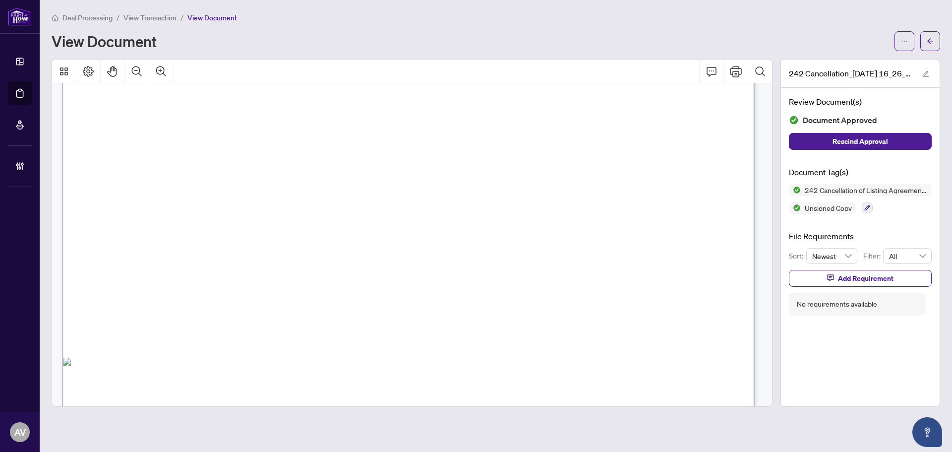
drag, startPoint x: 927, startPoint y: 41, endPoint x: 951, endPoint y: 44, distance: 23.4
click at [927, 41] on icon "arrow-left" at bounding box center [930, 41] width 7 height 7
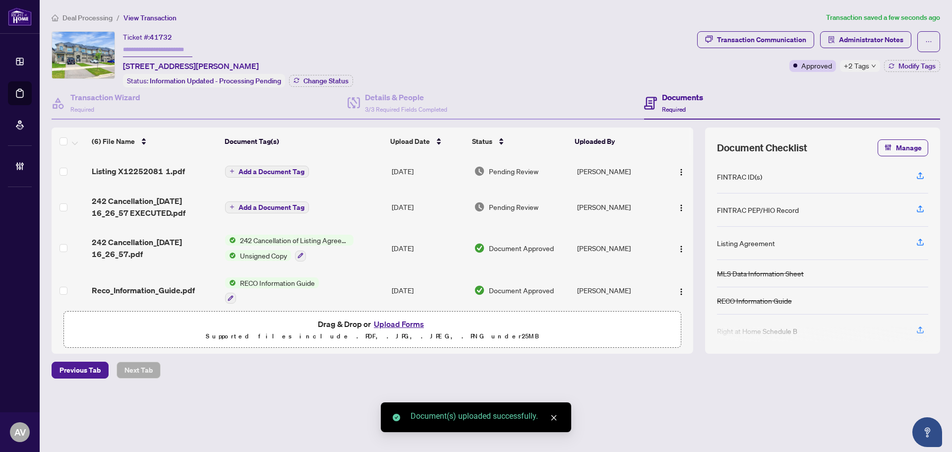
click at [261, 207] on span "Add a Document Tag" at bounding box center [272, 207] width 66 height 7
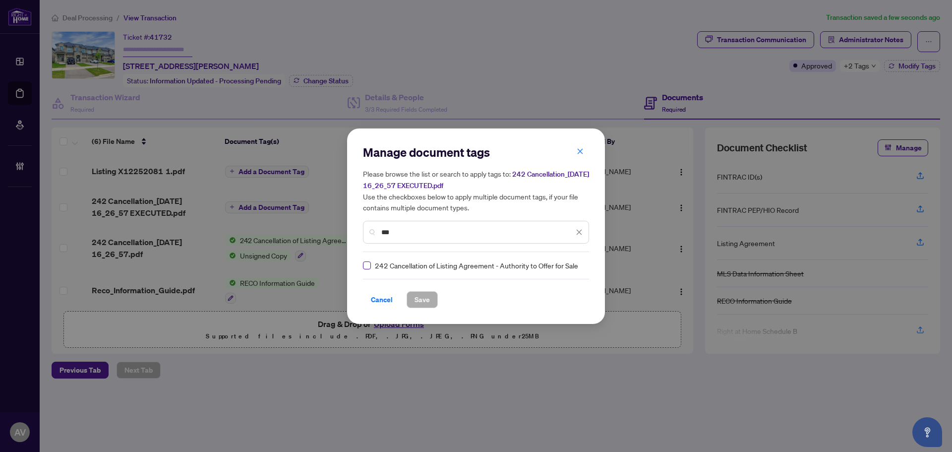
click at [365, 269] on label at bounding box center [367, 265] width 8 height 11
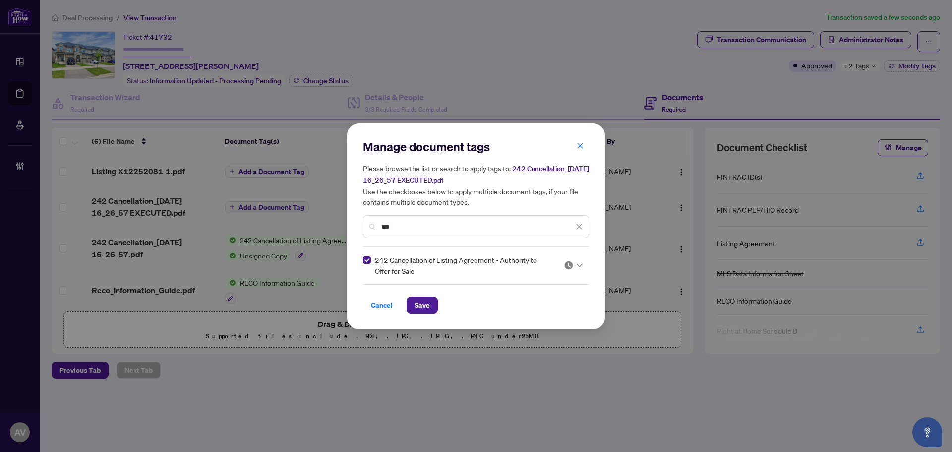
click at [571, 266] on img at bounding box center [569, 265] width 10 height 10
drag, startPoint x: 546, startPoint y: 316, endPoint x: 508, endPoint y: 280, distance: 51.9
click at [546, 315] on div "Approved" at bounding box center [543, 313] width 63 height 11
click at [416, 232] on div "***" at bounding box center [476, 226] width 226 height 23
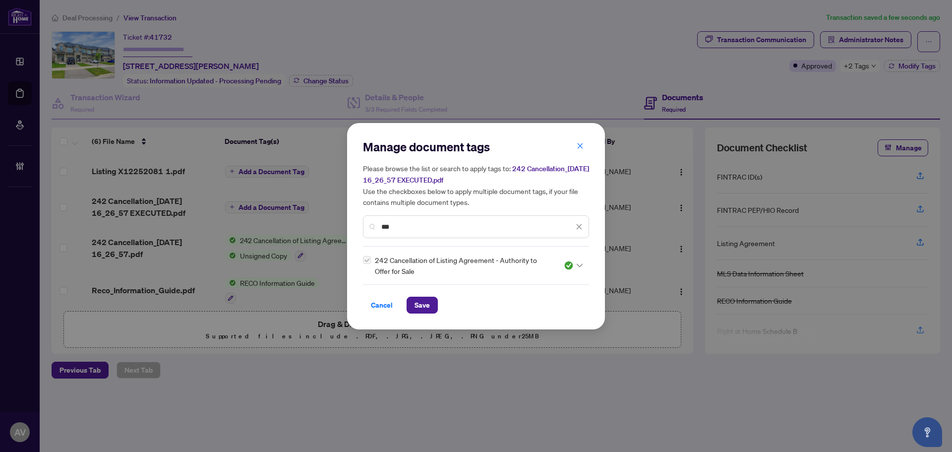
click at [412, 222] on input "***" at bounding box center [477, 226] width 192 height 11
type input "*"
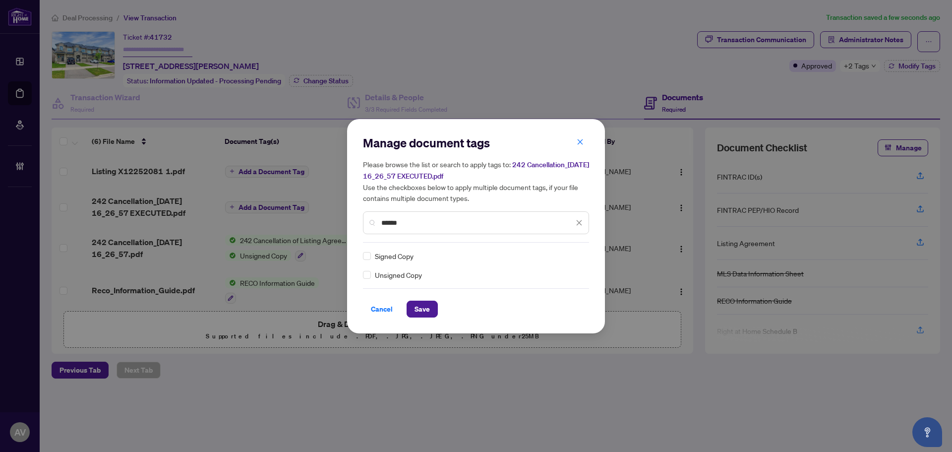
type input "******"
click at [572, 255] on img at bounding box center [569, 256] width 10 height 10
click at [535, 302] on div "Approved" at bounding box center [543, 304] width 63 height 11
click at [431, 305] on button "Save" at bounding box center [422, 309] width 31 height 17
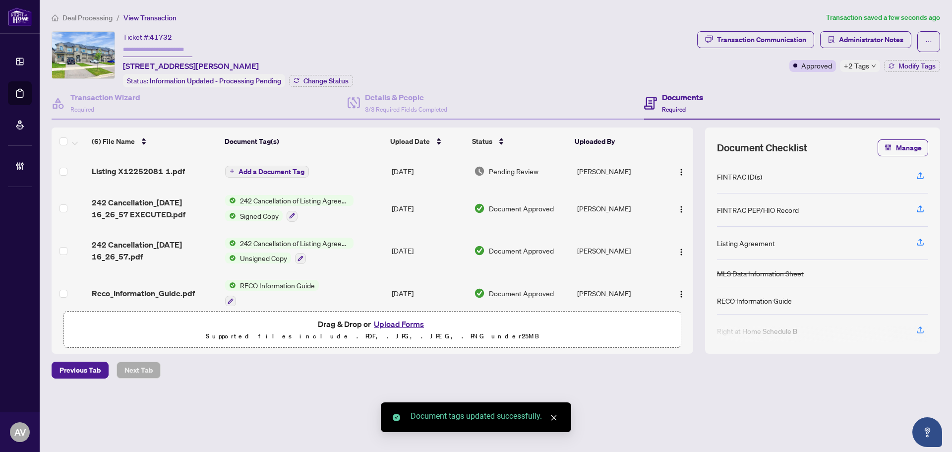
click at [266, 173] on span "Add a Document Tag" at bounding box center [272, 171] width 66 height 7
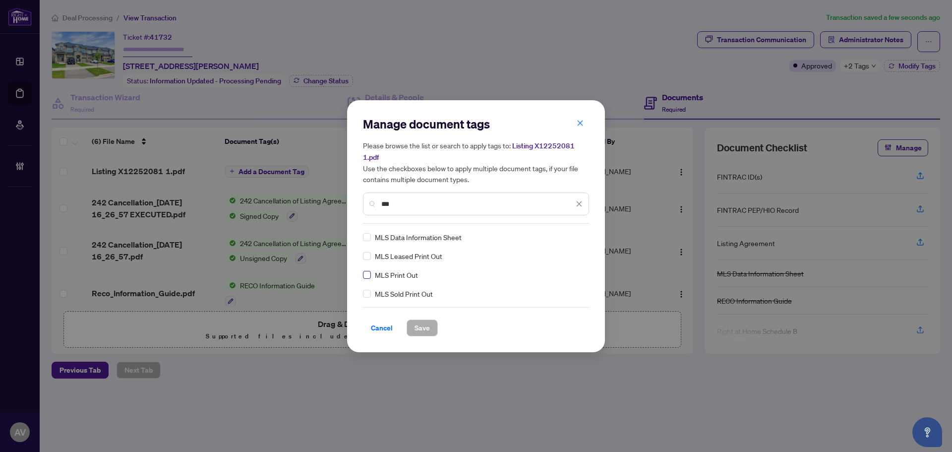
type input "***"
click at [576, 232] on div at bounding box center [573, 237] width 19 height 10
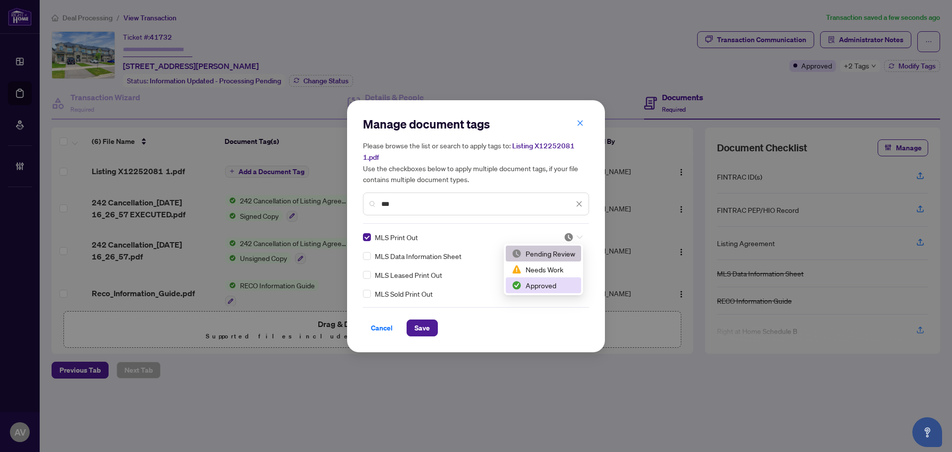
click at [558, 289] on div "Approved" at bounding box center [543, 285] width 63 height 11
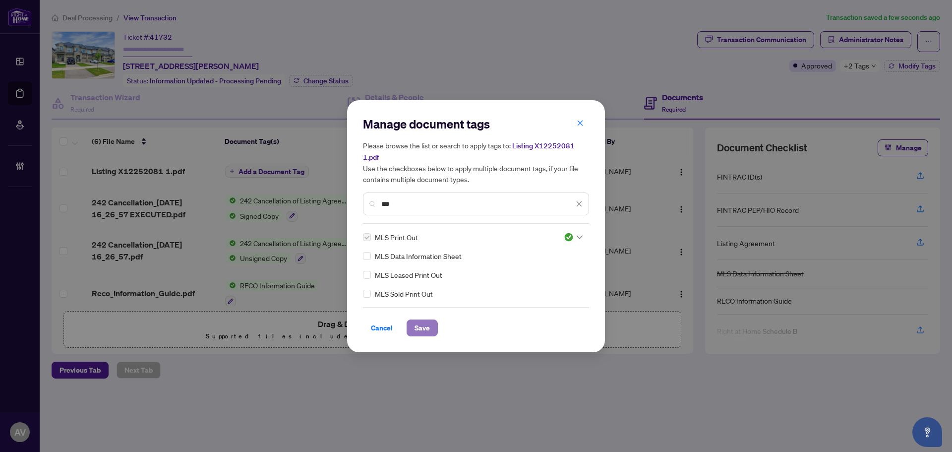
click at [423, 325] on span "Save" at bounding box center [422, 328] width 15 height 16
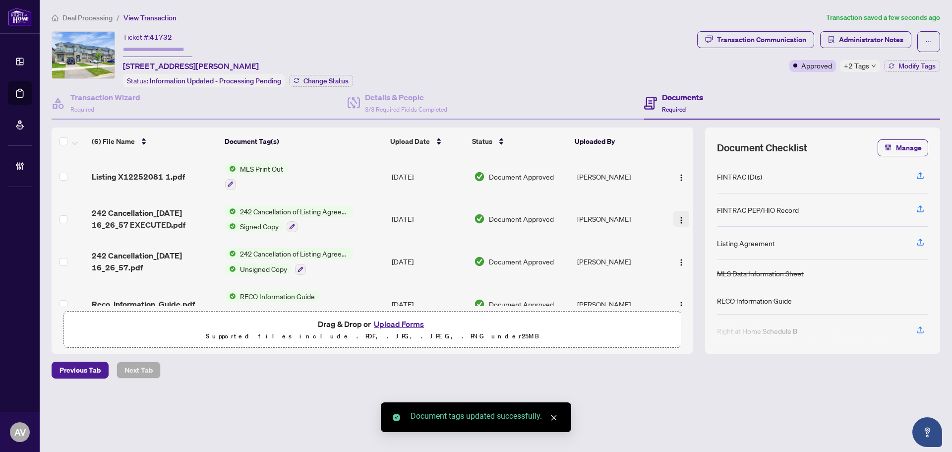
click at [680, 211] on button "button" at bounding box center [682, 219] width 16 height 16
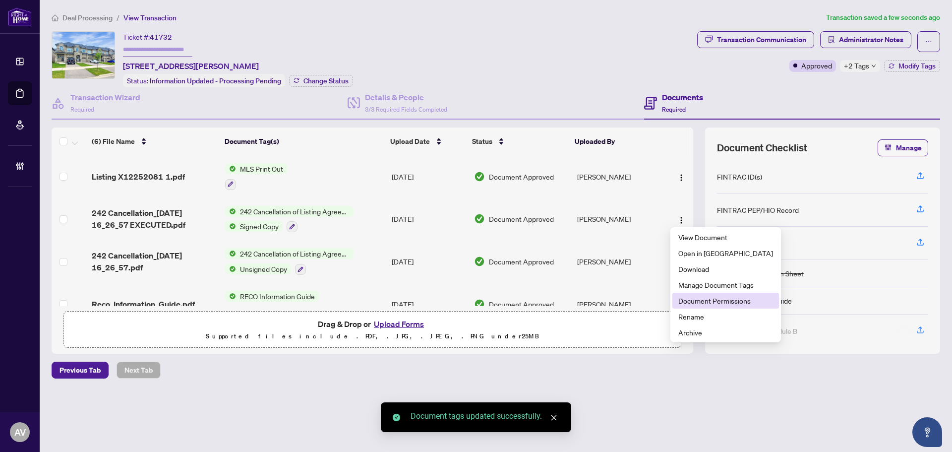
click at [716, 302] on span "Document Permissions" at bounding box center [726, 300] width 95 height 11
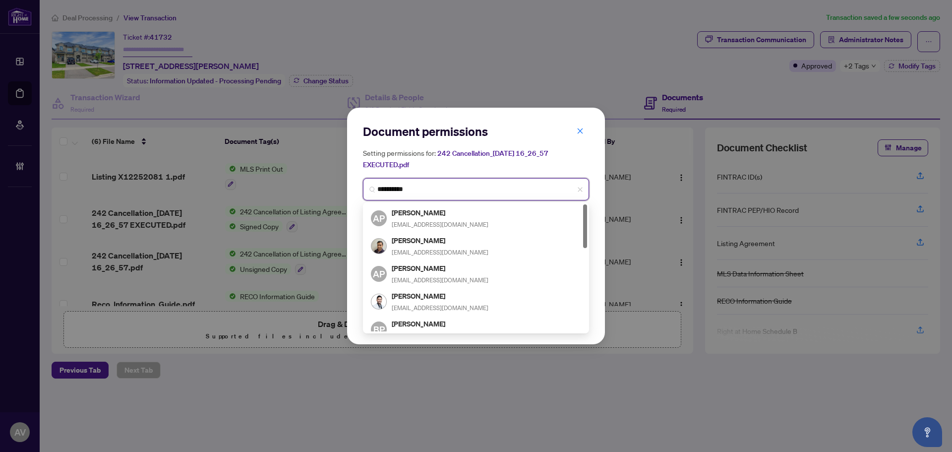
type input "**********"
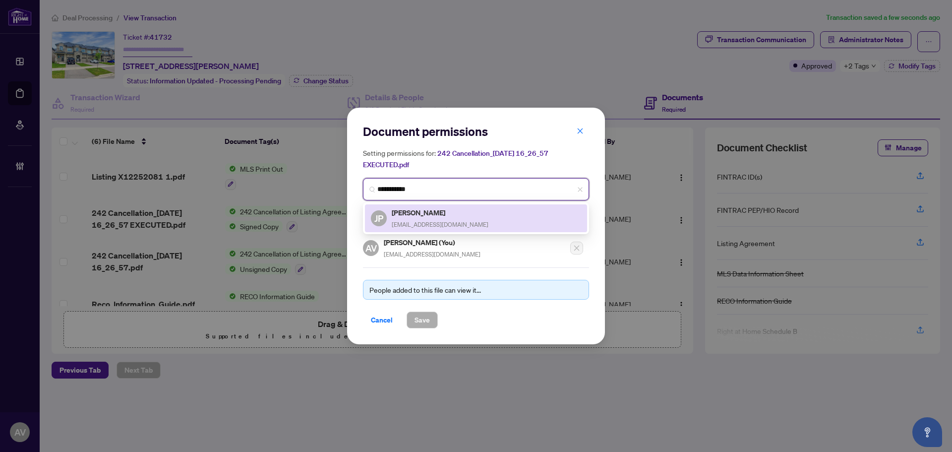
click at [428, 212] on h5 "[PERSON_NAME]" at bounding box center [440, 212] width 97 height 11
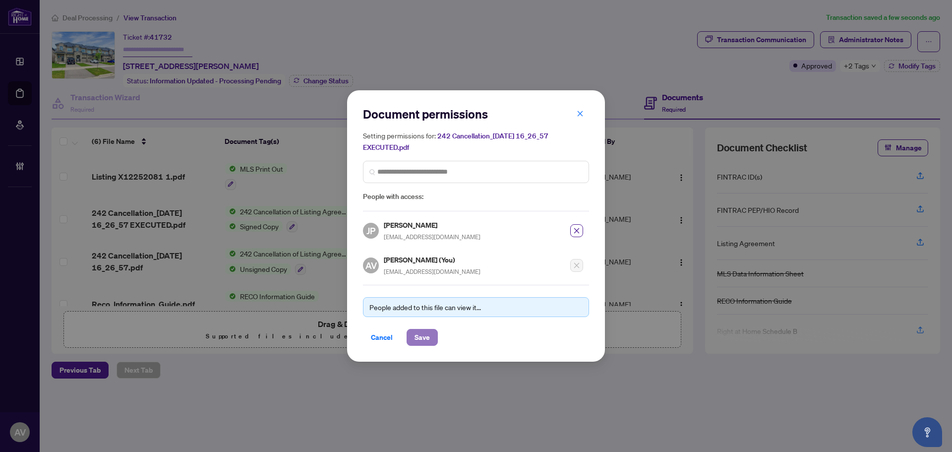
click at [428, 332] on span "Save" at bounding box center [422, 337] width 15 height 16
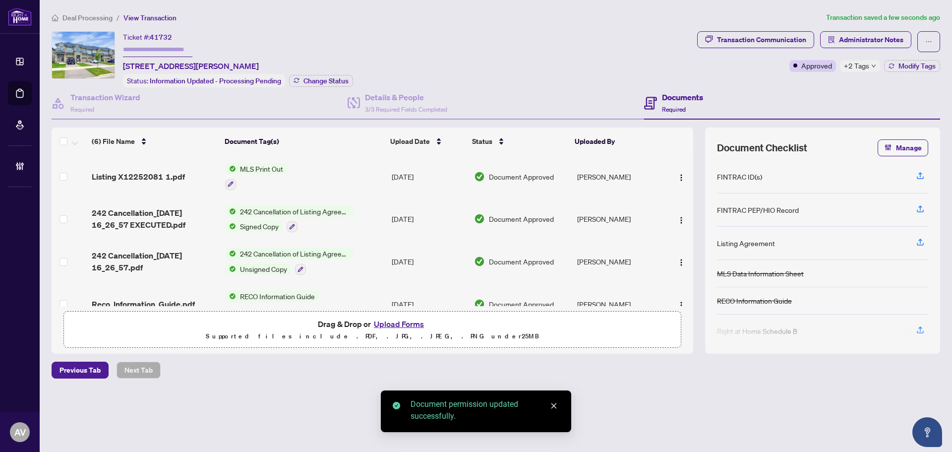
click at [679, 175] on img "button" at bounding box center [682, 178] width 8 height 8
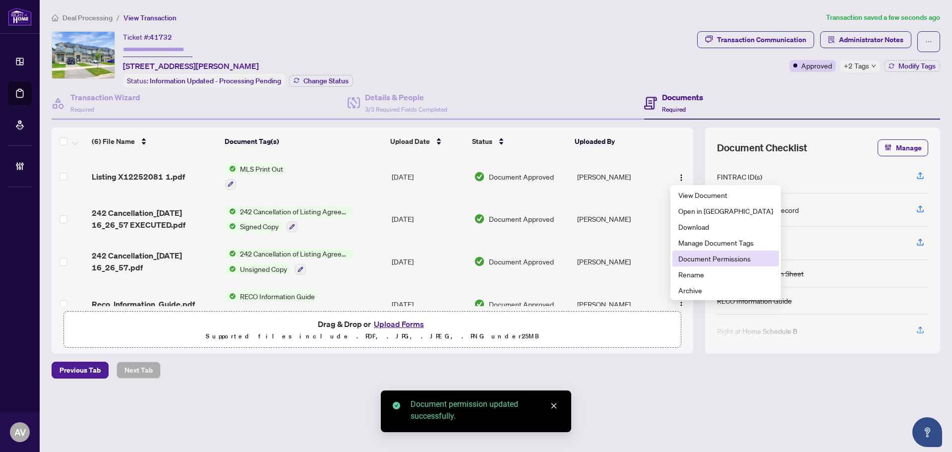
click at [694, 259] on span "Document Permissions" at bounding box center [726, 258] width 95 height 11
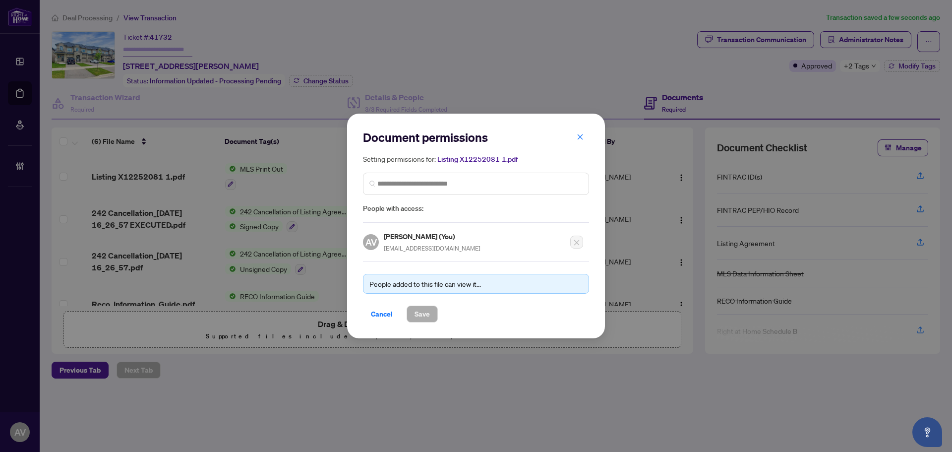
click at [570, 128] on button "button" at bounding box center [580, 136] width 20 height 17
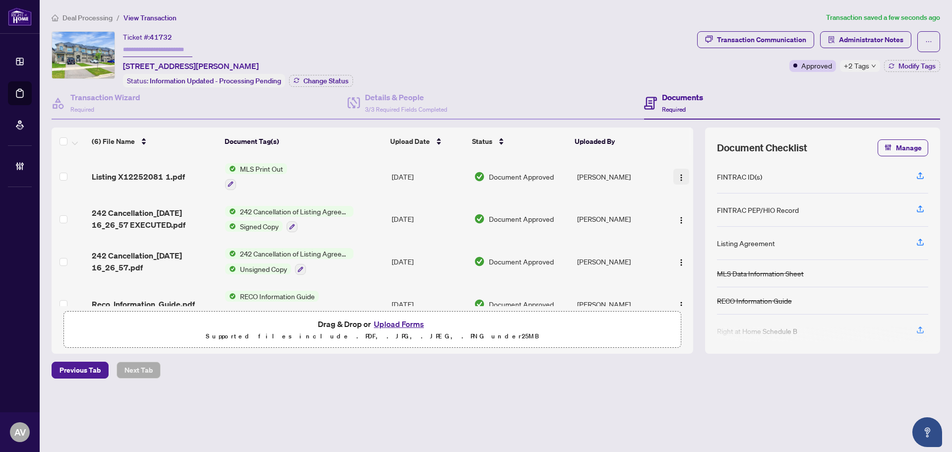
click at [678, 174] on img "button" at bounding box center [682, 178] width 8 height 8
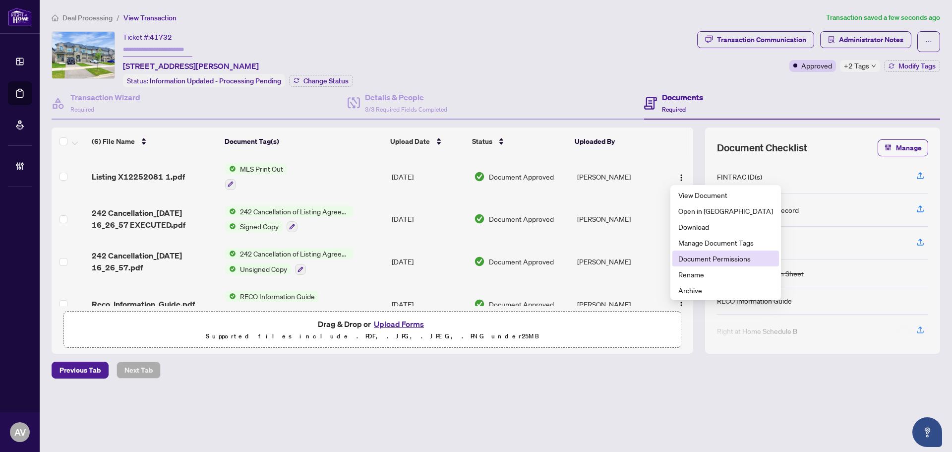
click at [697, 255] on span "Document Permissions" at bounding box center [726, 258] width 95 height 11
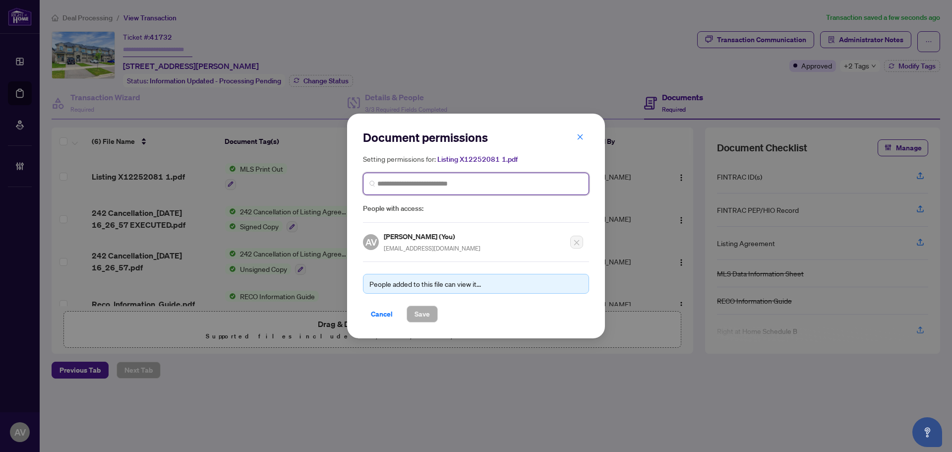
click at [0, 0] on input "search" at bounding box center [0, 0] width 0 height 0
type input "**********"
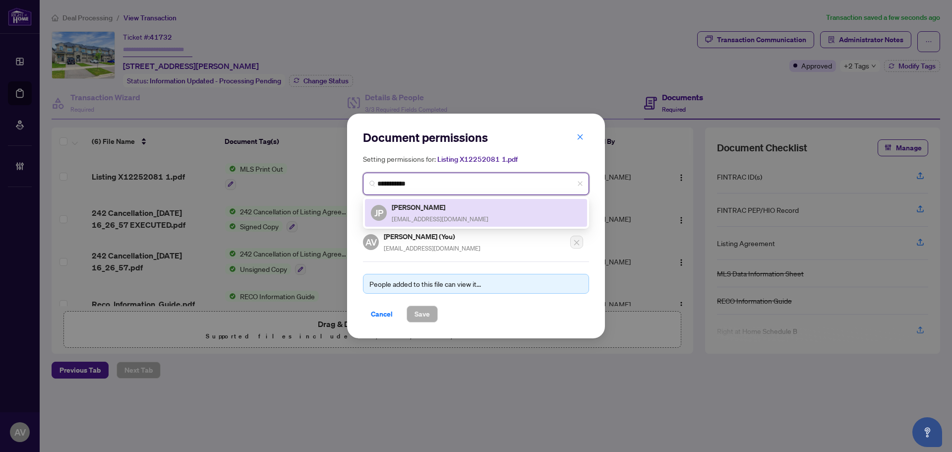
click at [423, 208] on h5 "[PERSON_NAME]" at bounding box center [440, 206] width 97 height 11
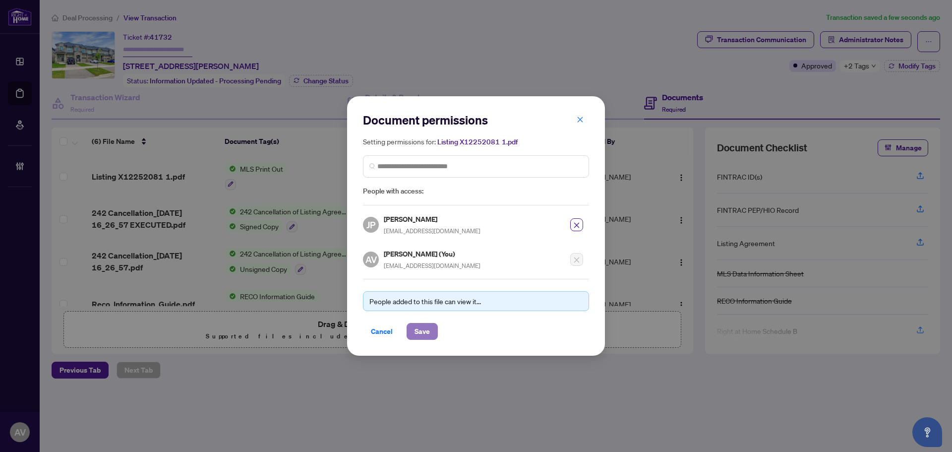
click at [425, 326] on span "Save" at bounding box center [422, 331] width 15 height 16
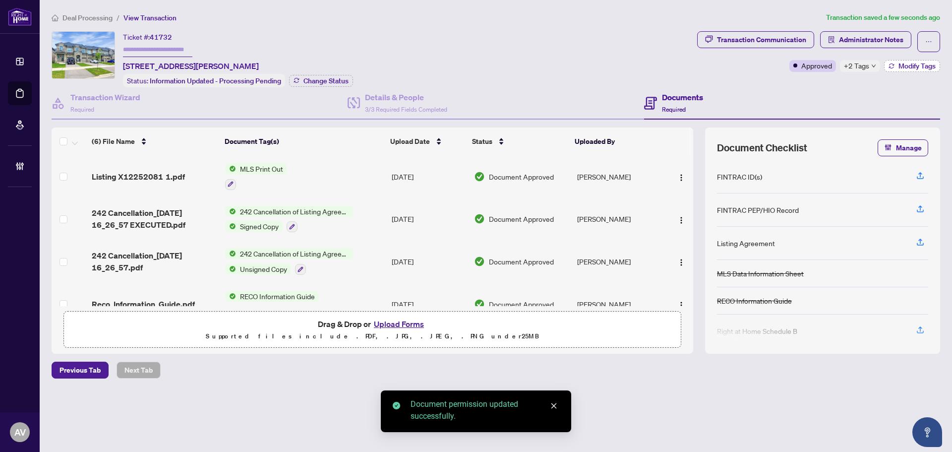
click at [913, 63] on span "Modify Tags" at bounding box center [917, 65] width 37 height 7
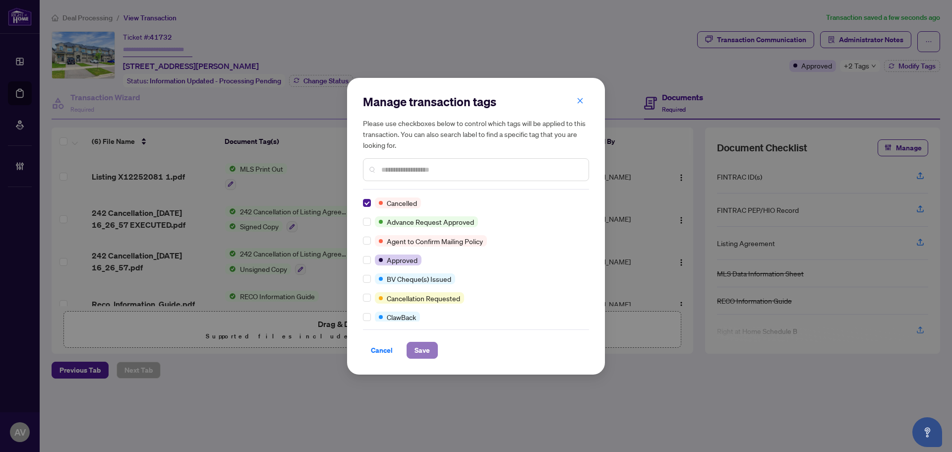
click at [428, 352] on span "Save" at bounding box center [422, 350] width 15 height 16
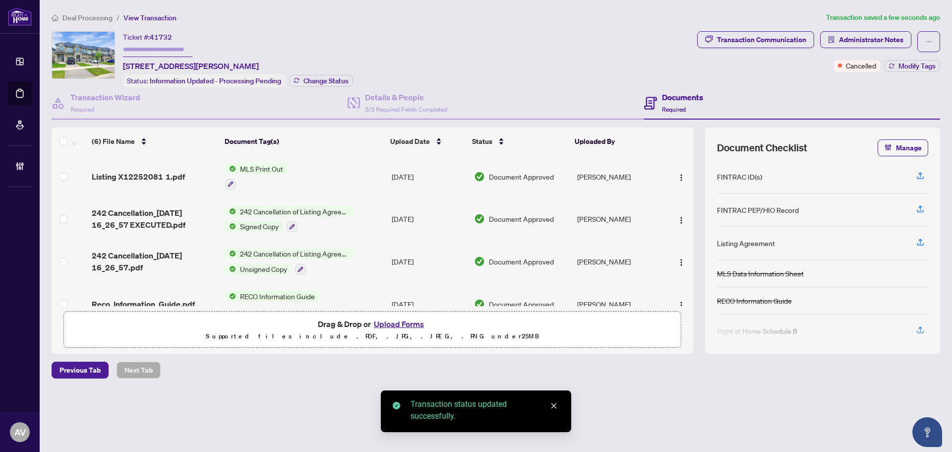
click at [111, 16] on span "Deal Processing" at bounding box center [87, 17] width 50 height 9
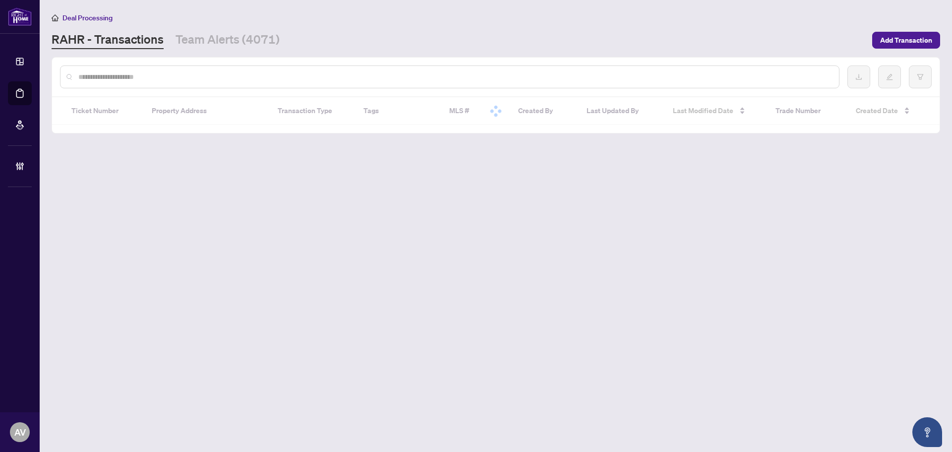
click at [164, 85] on div at bounding box center [450, 76] width 780 height 23
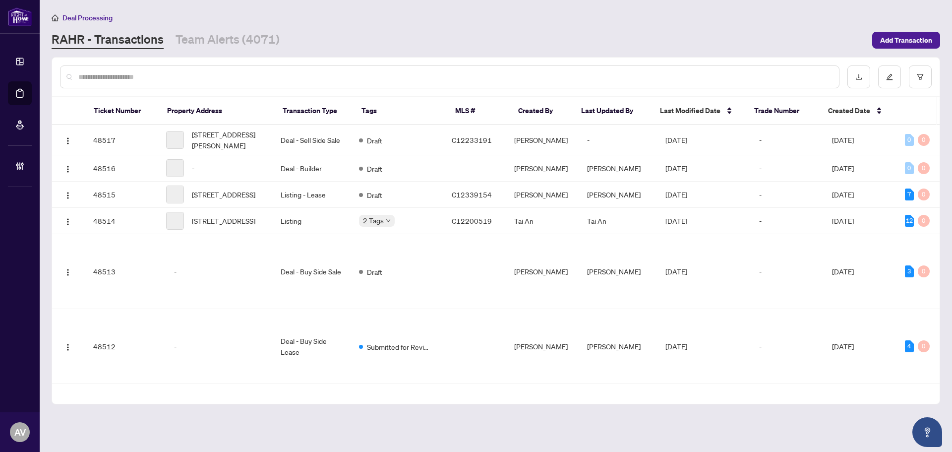
click at [165, 78] on input "text" at bounding box center [454, 76] width 753 height 11
